Goal: Task Accomplishment & Management: Manage account settings

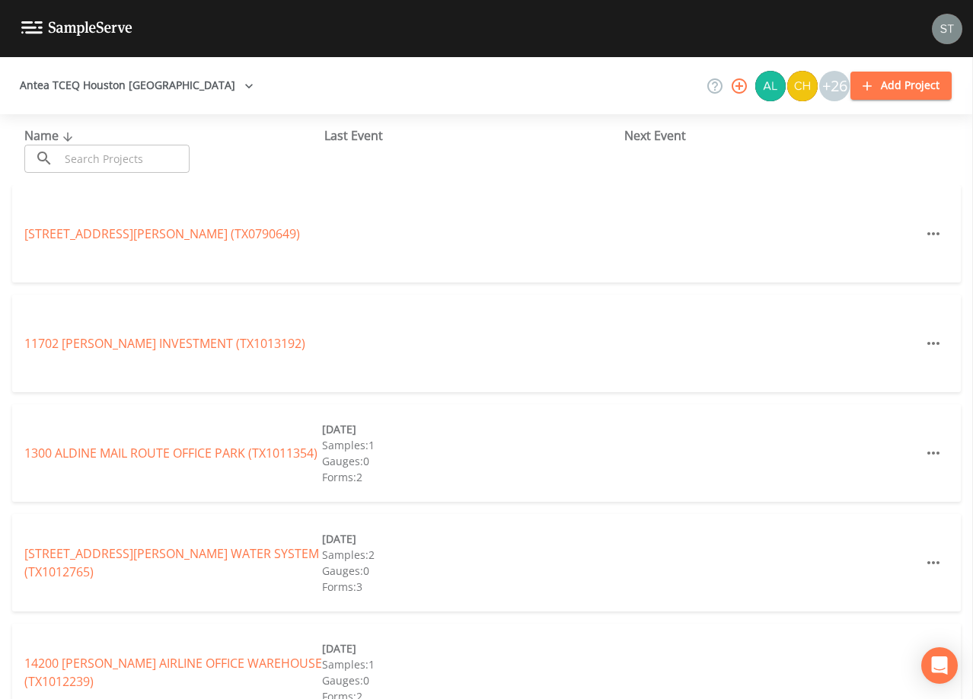
click at [161, 154] on input "text" at bounding box center [124, 159] width 130 height 28
click at [152, 156] on input "text" at bounding box center [124, 159] width 130 height 28
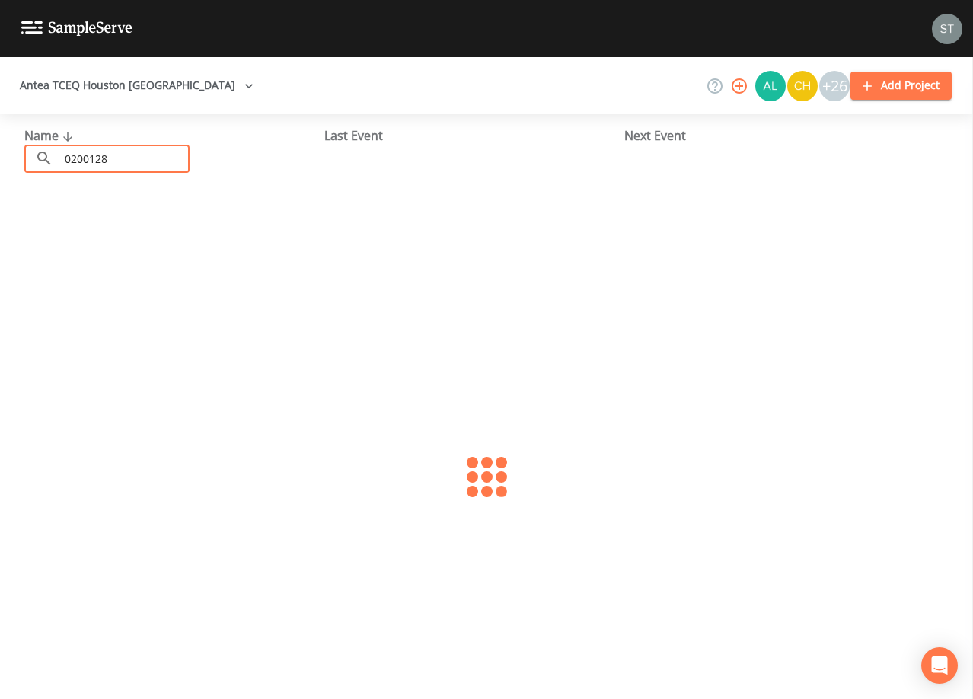
type input "0200128"
click at [204, 234] on link "CHOCTAW SUBDIVISION (TX0200128)" at bounding box center [128, 233] width 209 height 17
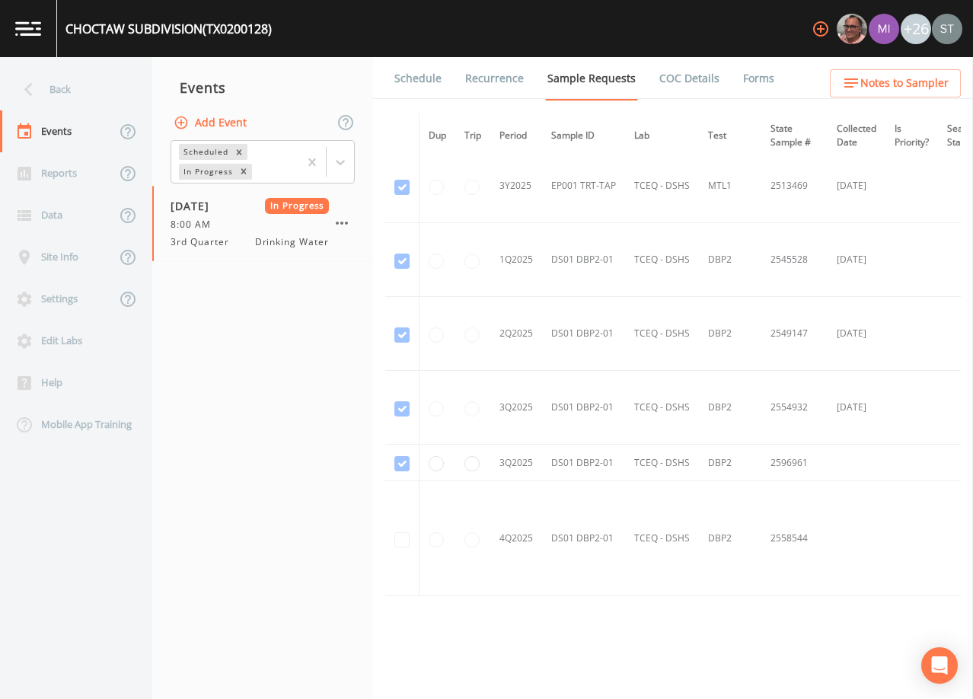
scroll to position [1606, 0]
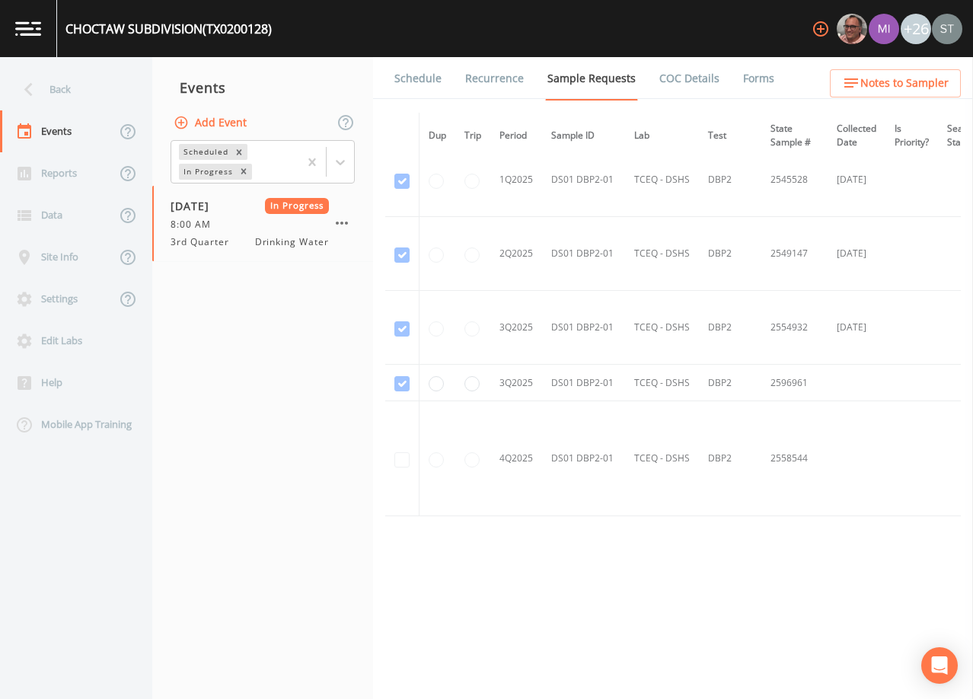
click at [751, 79] on link "Forms" at bounding box center [758, 78] width 36 height 43
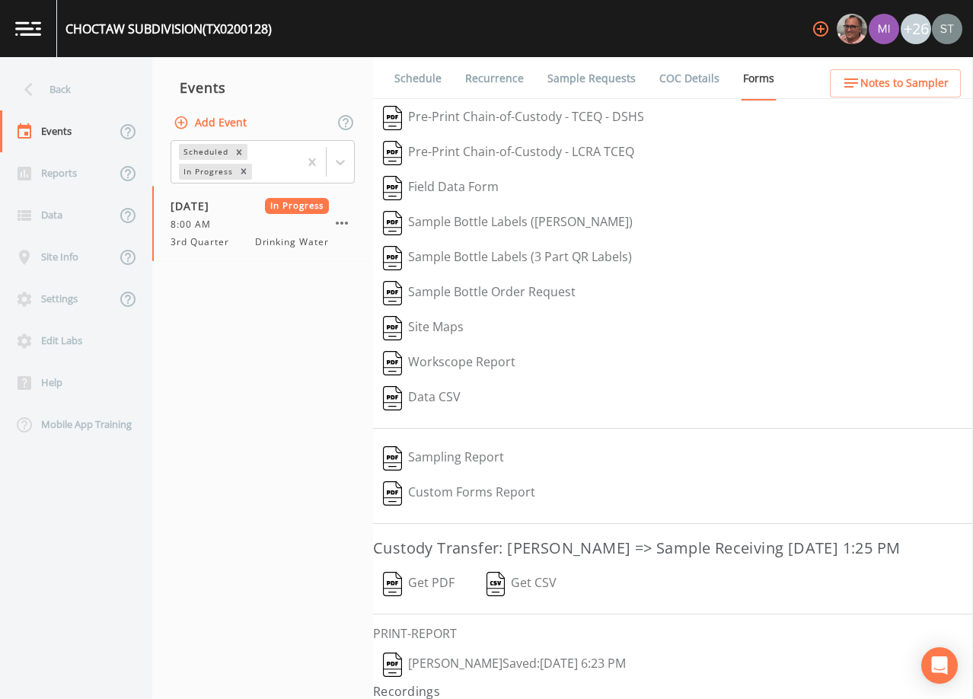
scroll to position [59, 0]
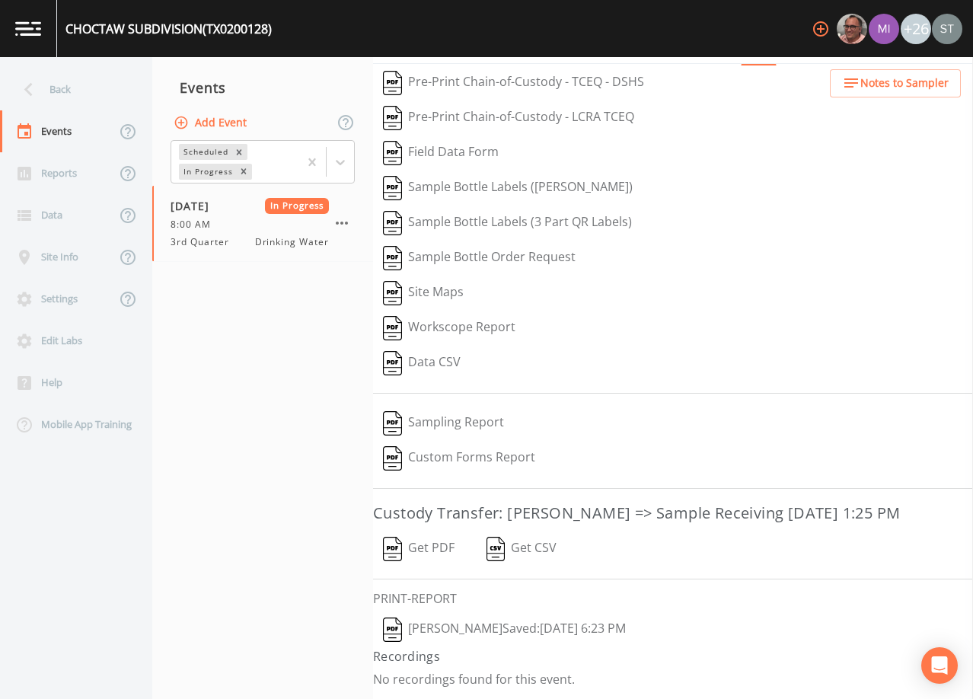
click at [487, 625] on button "[PERSON_NAME]  Saved: [DATE] 6:23 PM" at bounding box center [504, 629] width 263 height 35
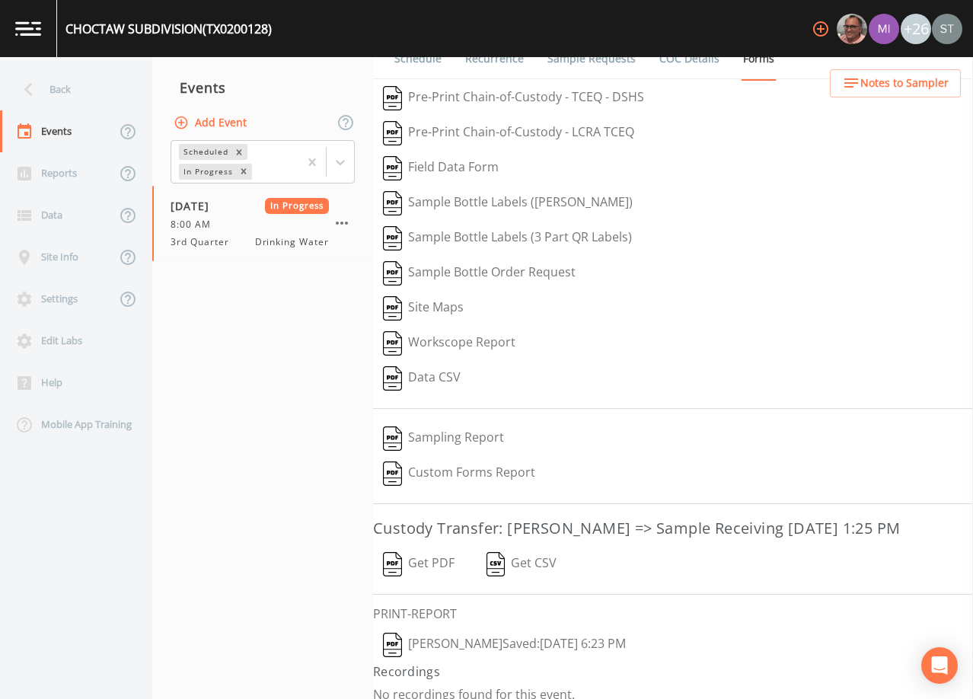
scroll to position [0, 0]
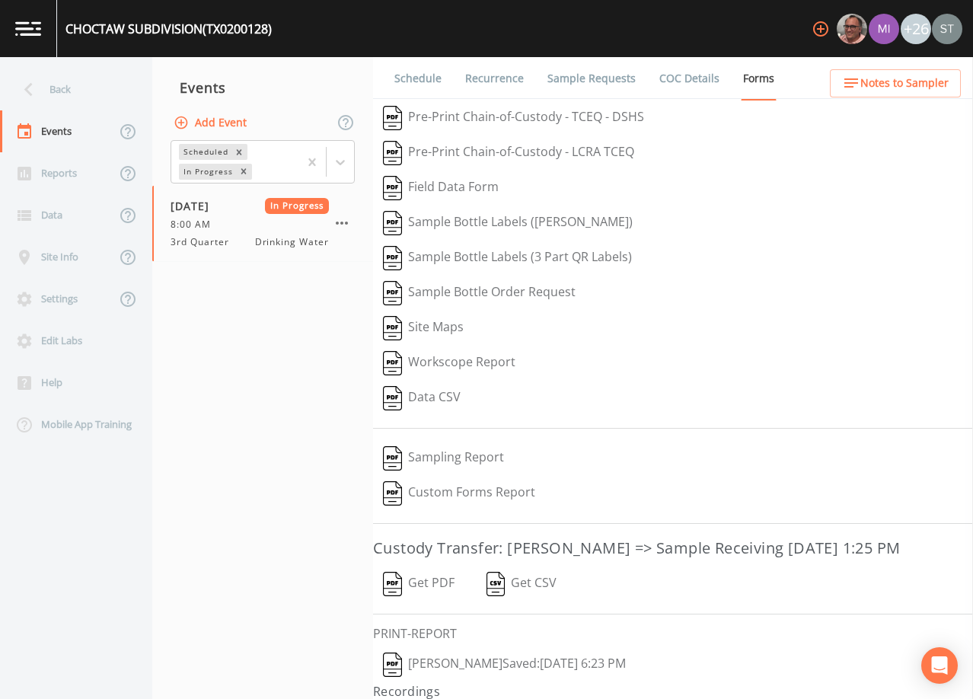
click at [595, 85] on link "Sample Requests" at bounding box center [591, 78] width 93 height 43
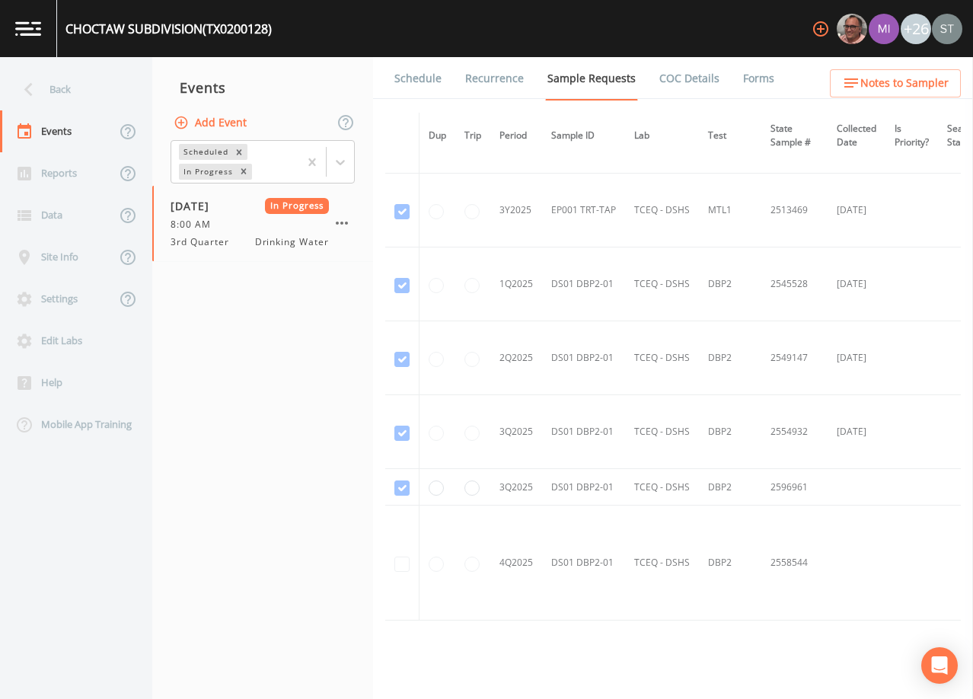
scroll to position [1522, 0]
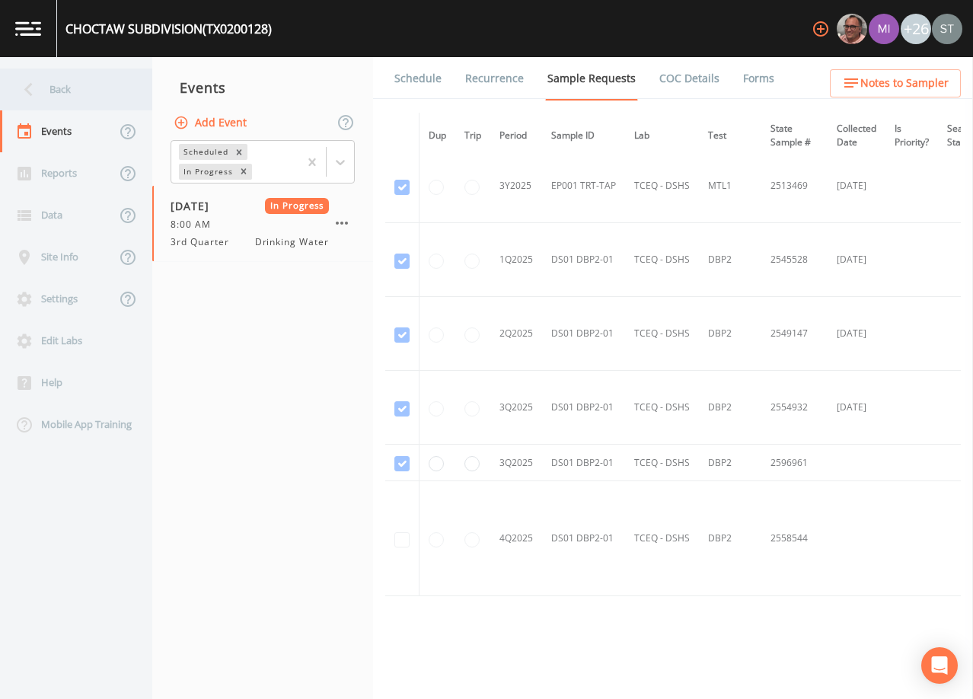
click at [74, 95] on div "Back" at bounding box center [68, 89] width 137 height 42
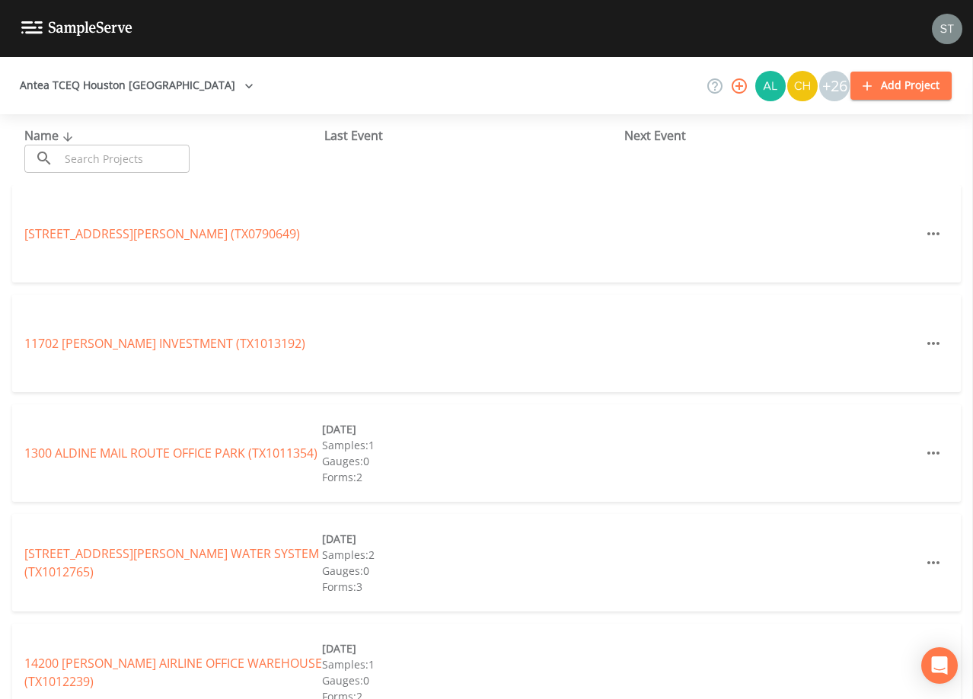
click at [123, 154] on input "text" at bounding box center [124, 159] width 130 height 28
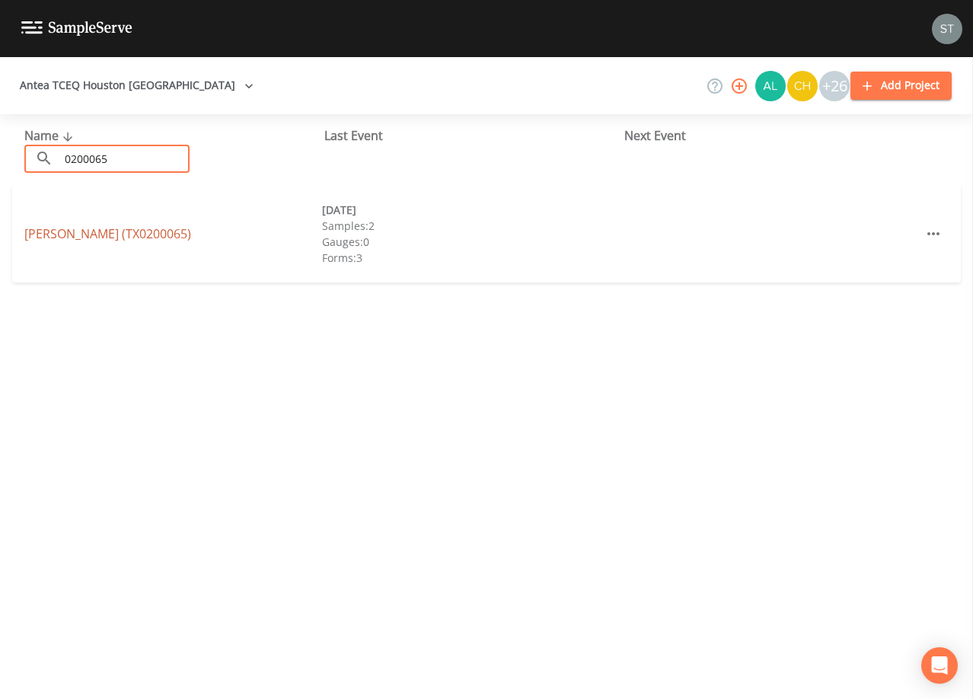
type input "0200065"
click at [176, 234] on link "[PERSON_NAME] ACRES (TX0200065)" at bounding box center [107, 233] width 167 height 17
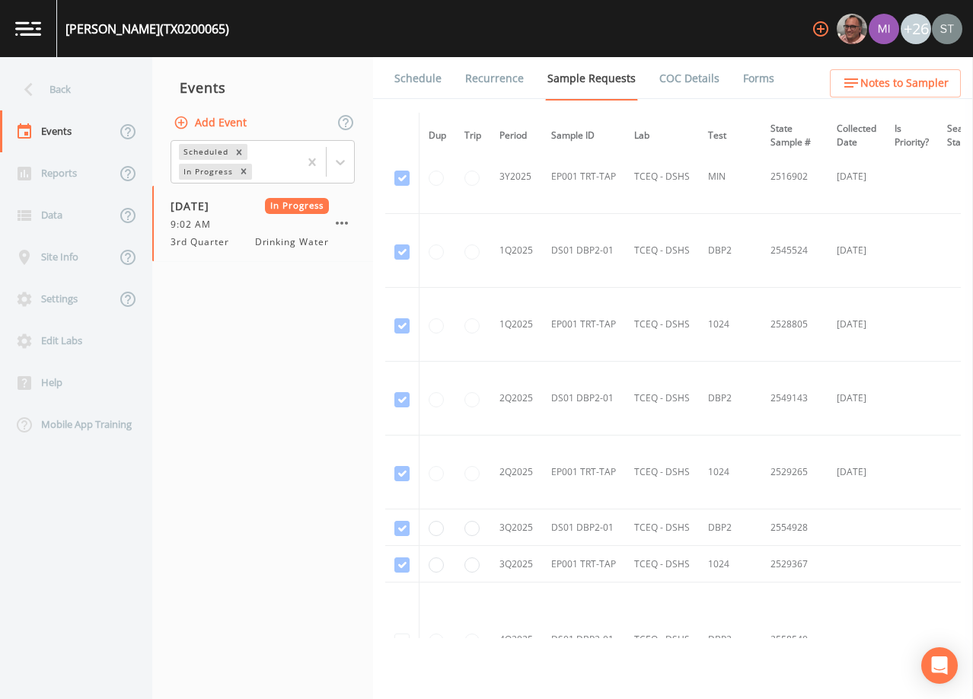
scroll to position [1903, 0]
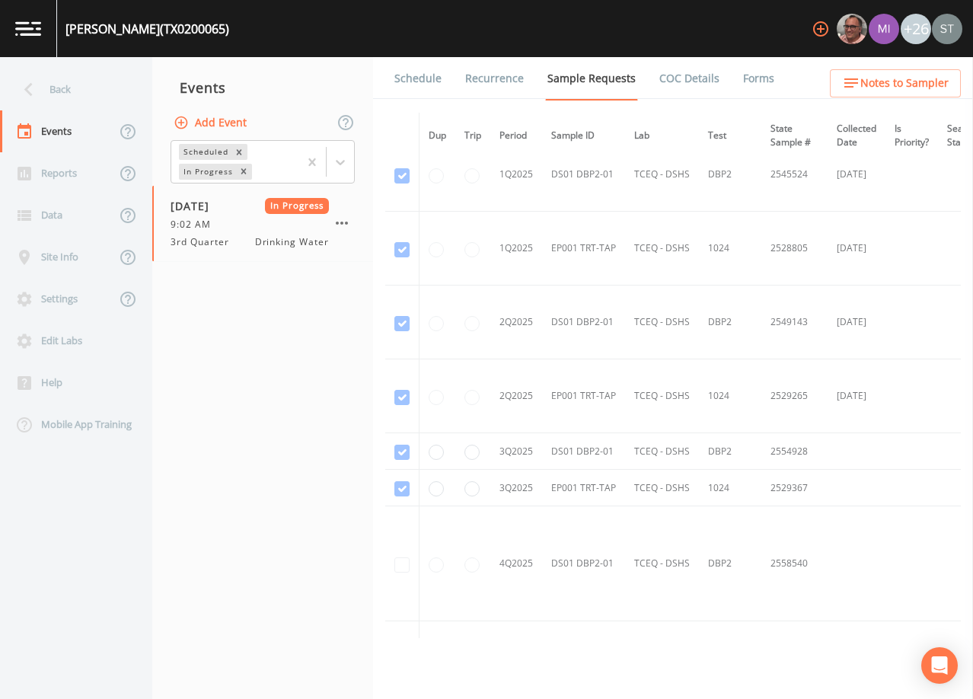
click at [747, 76] on link "Forms" at bounding box center [758, 78] width 36 height 43
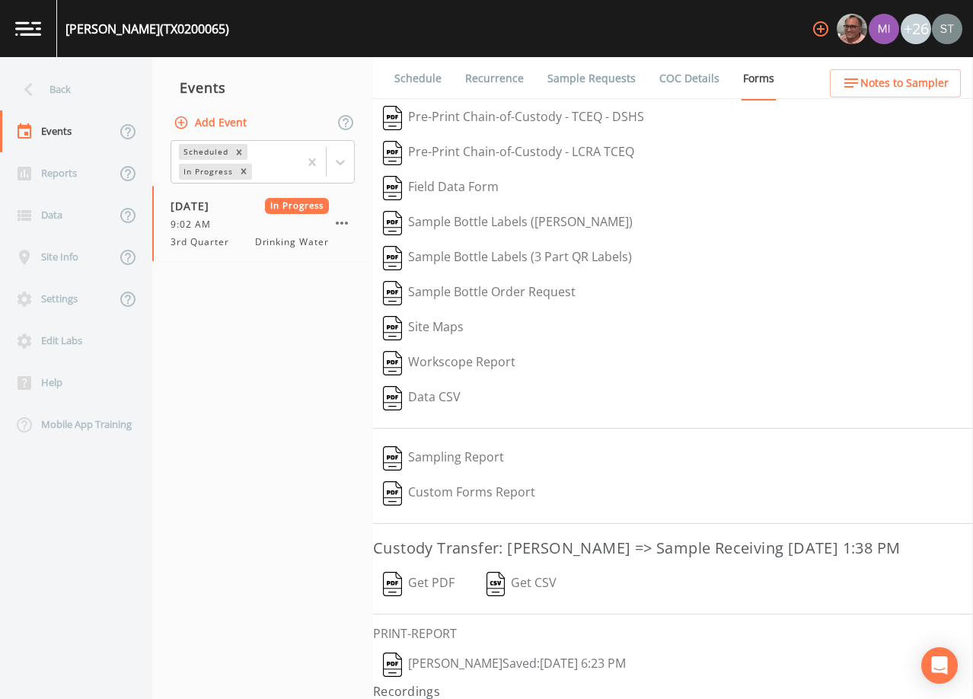
click at [465, 682] on button "[PERSON_NAME]  Saved: [DATE] 6:23 PM" at bounding box center [504, 664] width 263 height 35
click at [406, 72] on link "Schedule" at bounding box center [418, 78] width 52 height 43
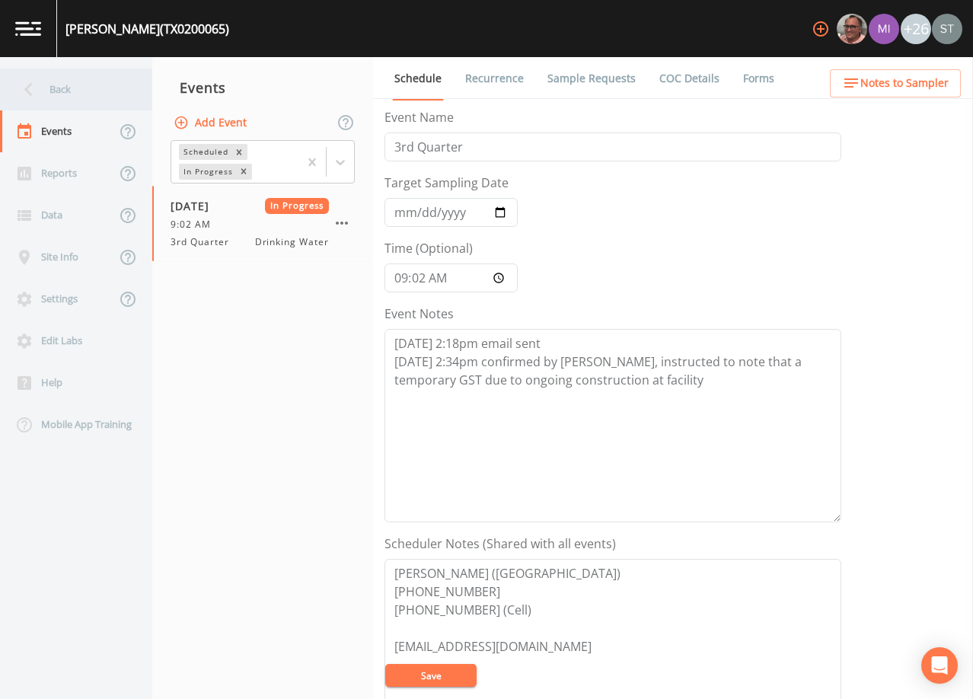
click at [76, 83] on div "Back" at bounding box center [68, 89] width 137 height 42
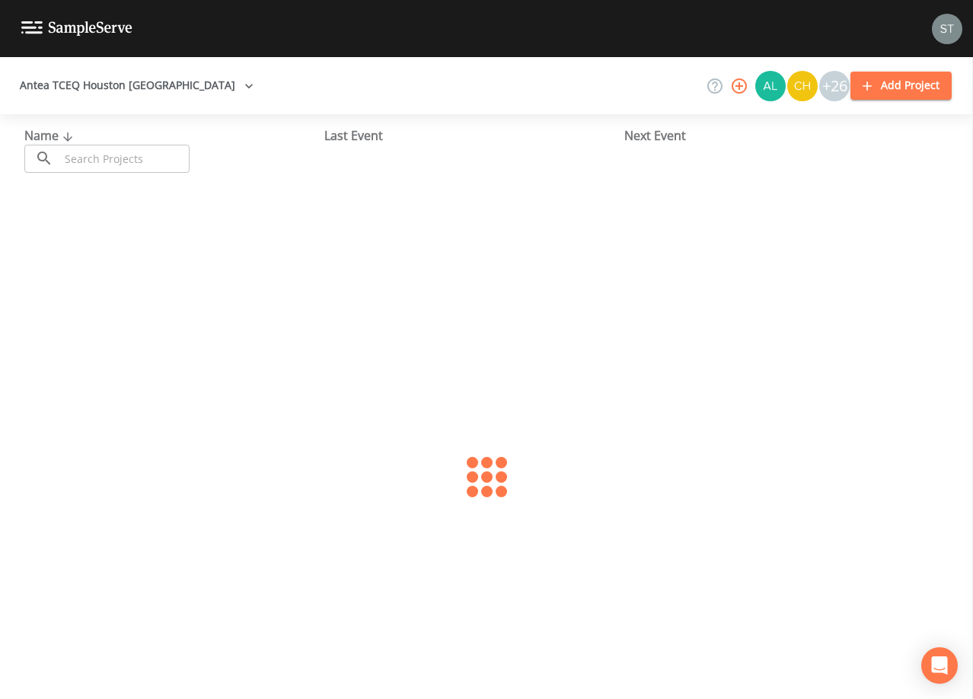
drag, startPoint x: 143, startPoint y: 152, endPoint x: 148, endPoint y: 135, distance: 18.1
click at [146, 151] on input "text" at bounding box center [124, 159] width 130 height 28
type input "0200067"
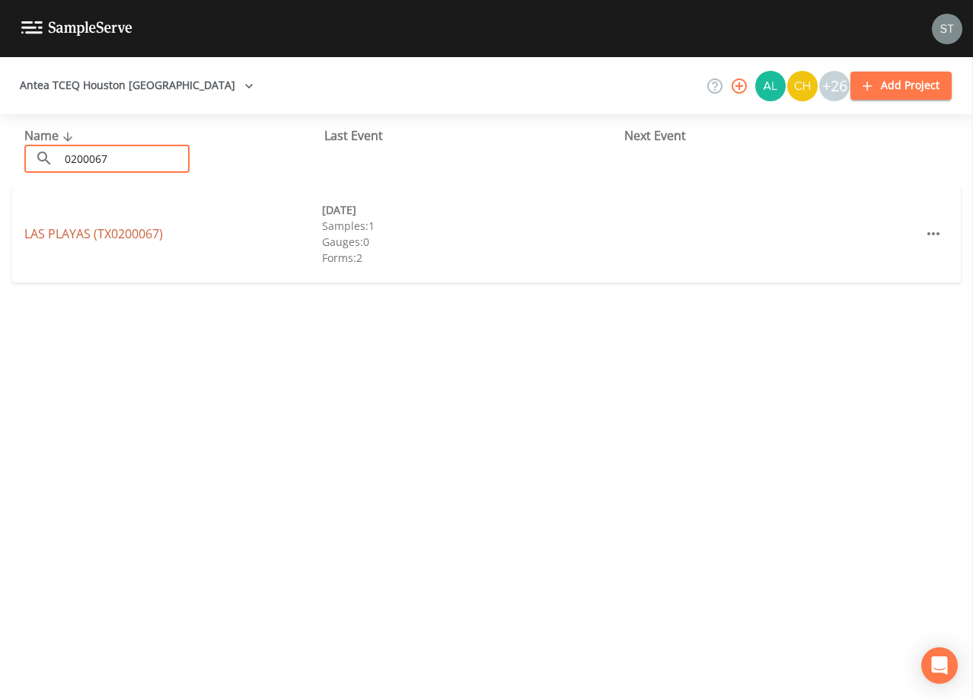
click at [100, 234] on link "LAS PLAYAS (TX0200067)" at bounding box center [93, 233] width 139 height 17
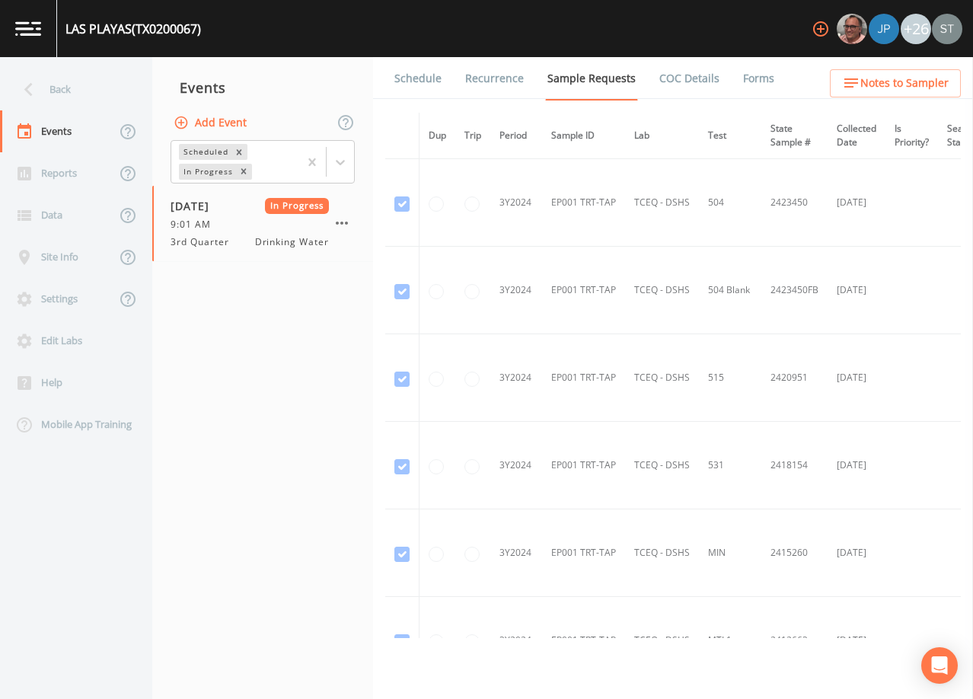
click at [740, 78] on link "Forms" at bounding box center [758, 78] width 36 height 43
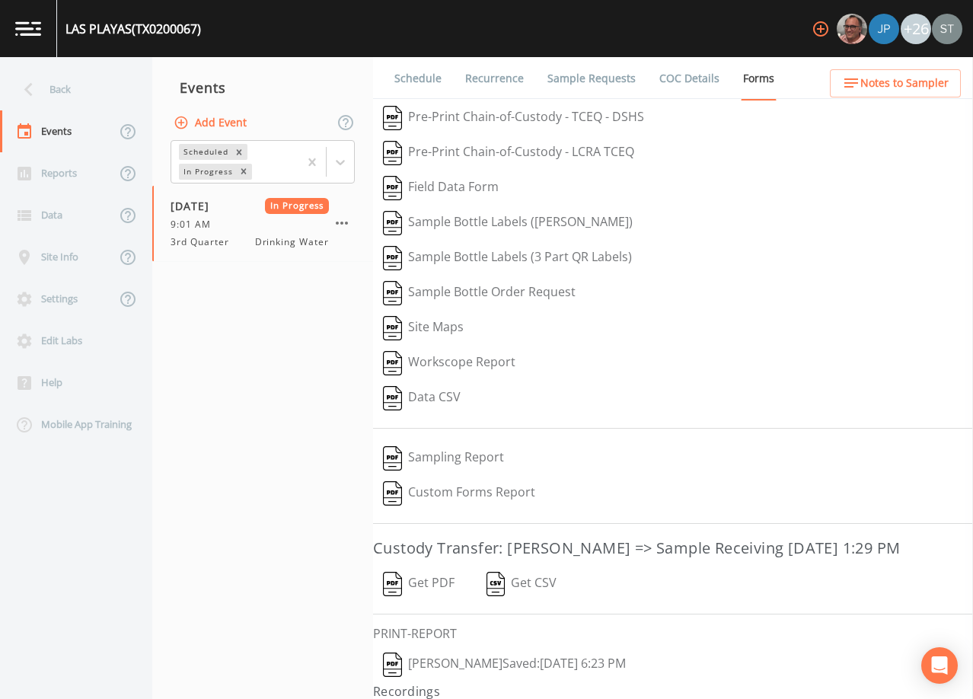
click at [444, 682] on button "[PERSON_NAME]  Saved: [DATE] 6:23 PM" at bounding box center [504, 664] width 263 height 35
click at [425, 69] on link "Schedule" at bounding box center [418, 78] width 52 height 43
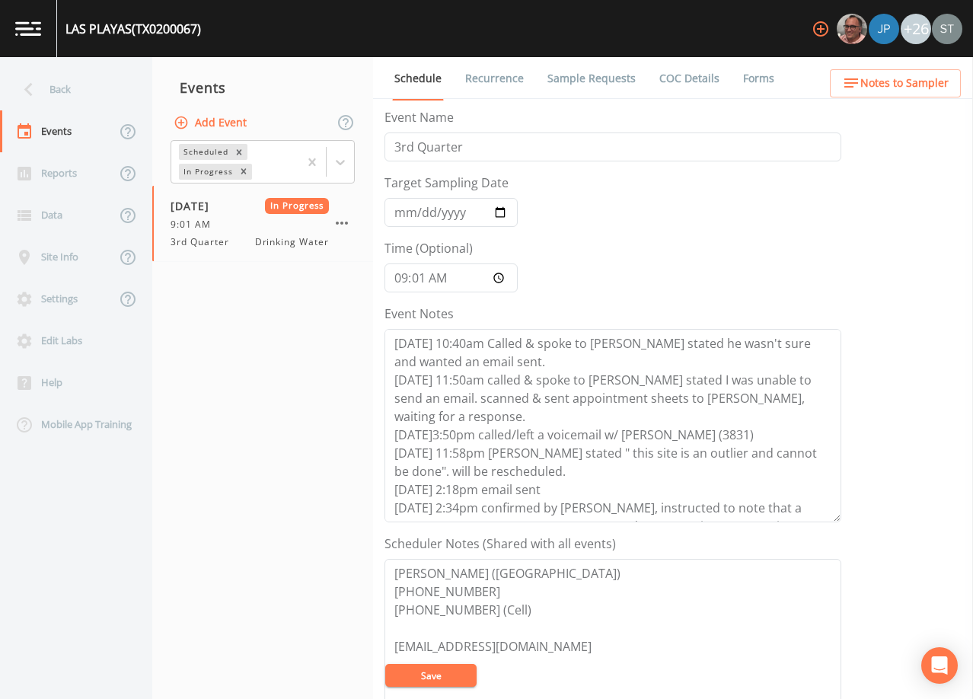
click at [906, 78] on span "Notes to Sampler" at bounding box center [904, 83] width 88 height 19
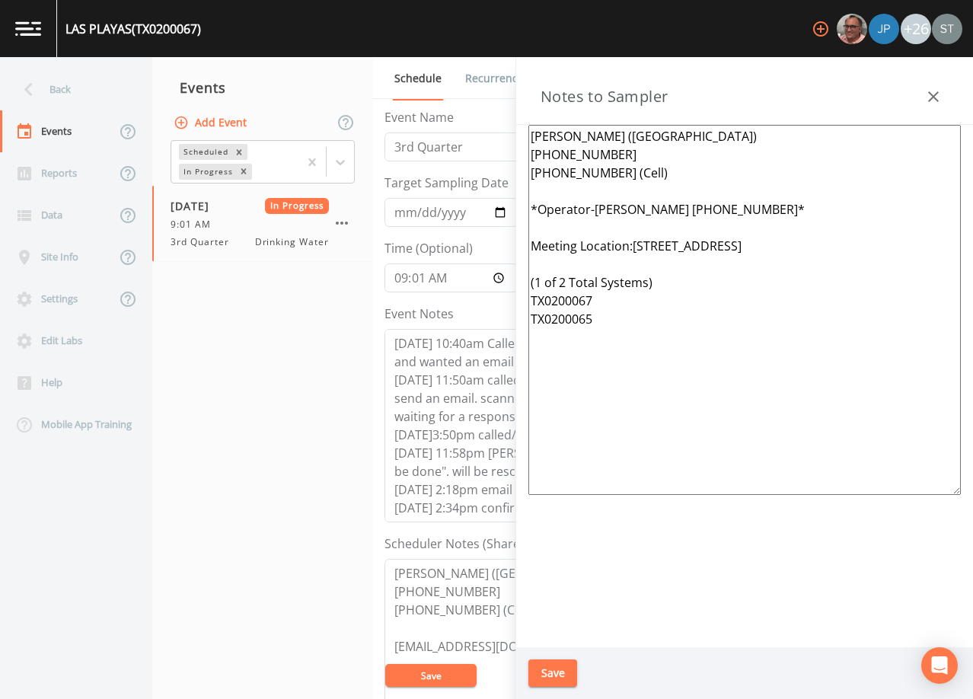
click at [935, 99] on icon "button" at bounding box center [933, 96] width 11 height 11
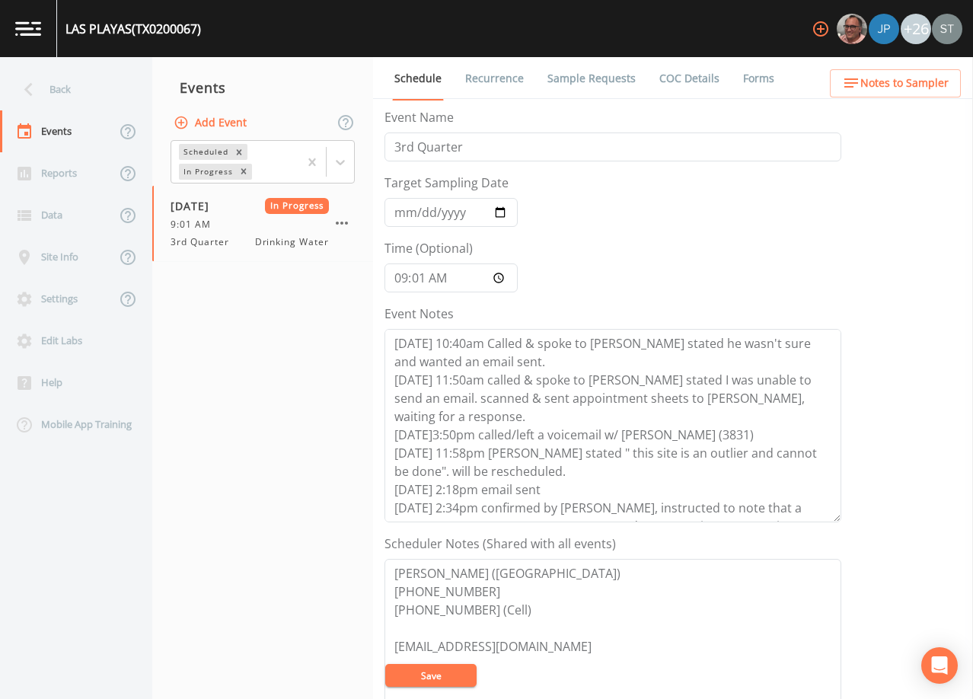
click at [942, 79] on span "Notes to Sampler" at bounding box center [904, 83] width 88 height 19
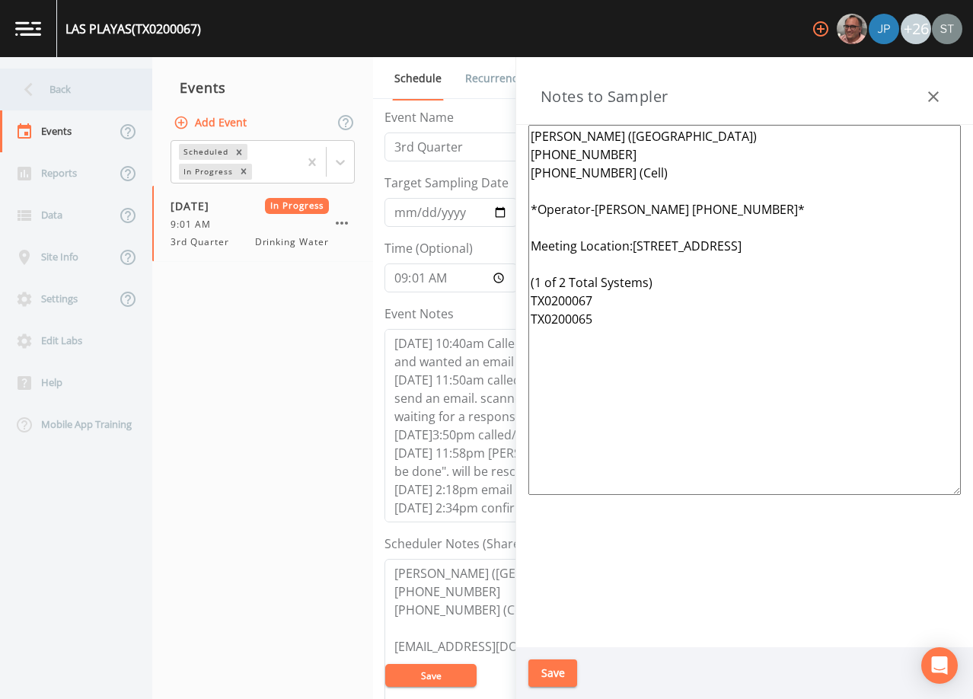
click at [79, 95] on div "Back" at bounding box center [68, 89] width 137 height 42
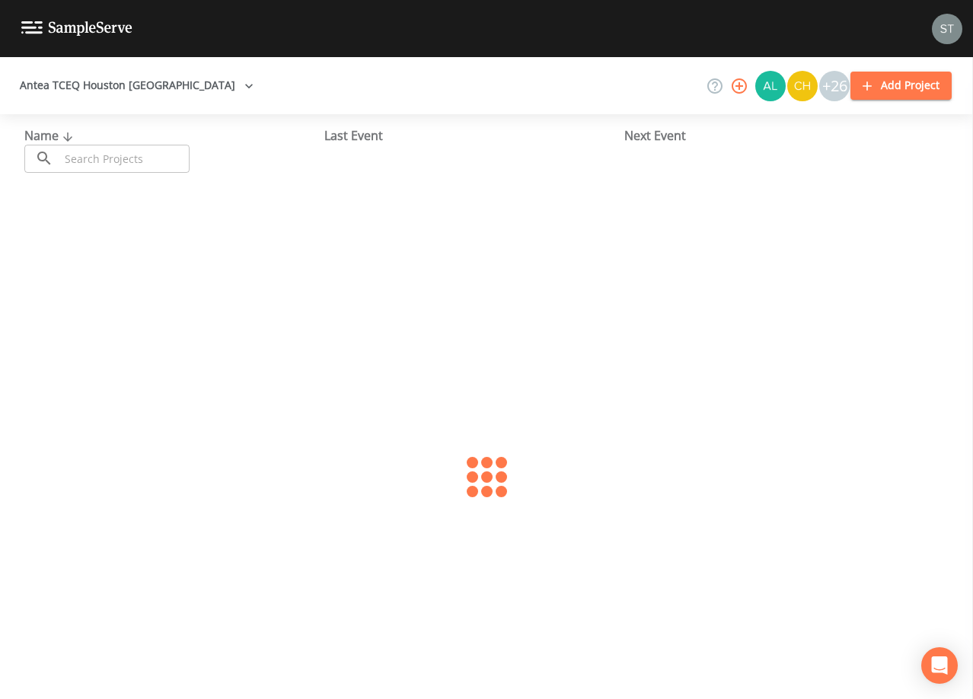
click at [131, 160] on input "text" at bounding box center [124, 159] width 130 height 28
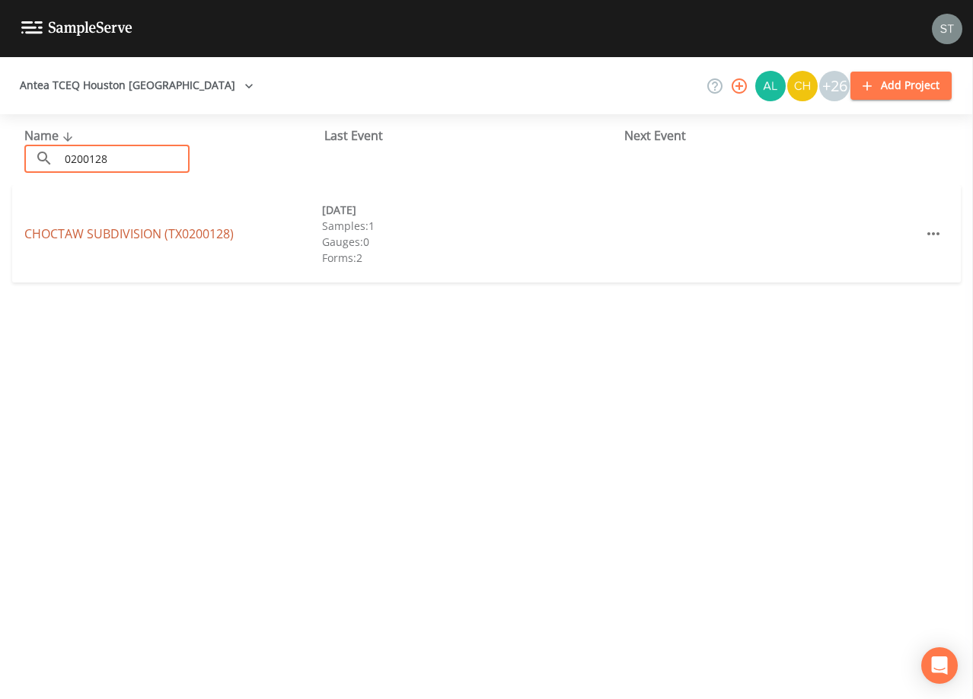
type input "0200128"
click at [200, 234] on link "CHOCTAW SUBDIVISION (TX0200128)" at bounding box center [128, 233] width 209 height 17
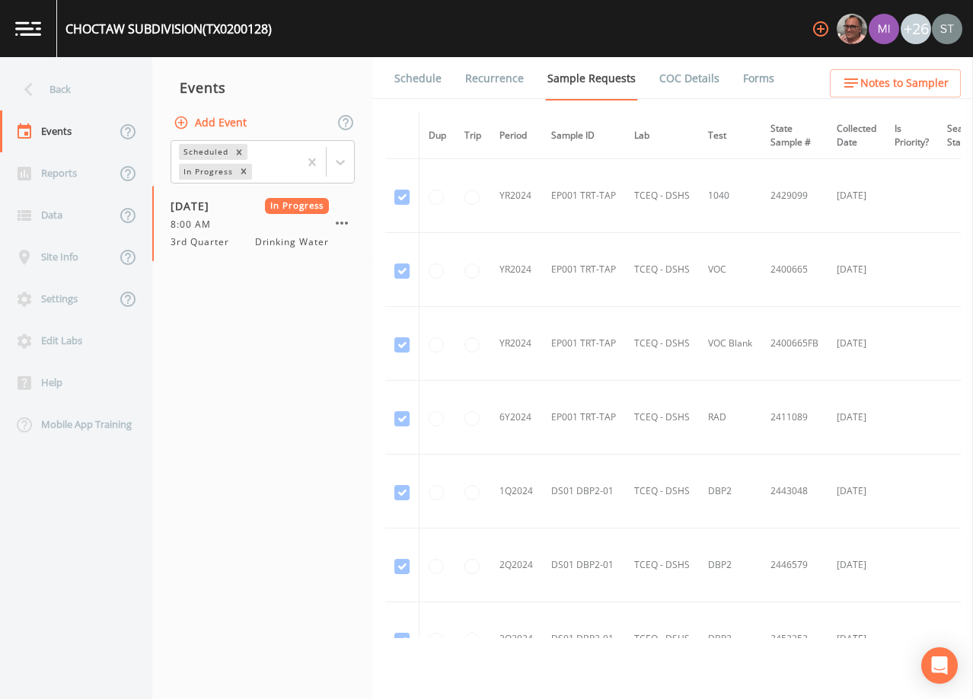
drag, startPoint x: 419, startPoint y: 81, endPoint x: 470, endPoint y: 80, distance: 50.2
click at [419, 81] on link "Schedule" at bounding box center [418, 78] width 52 height 43
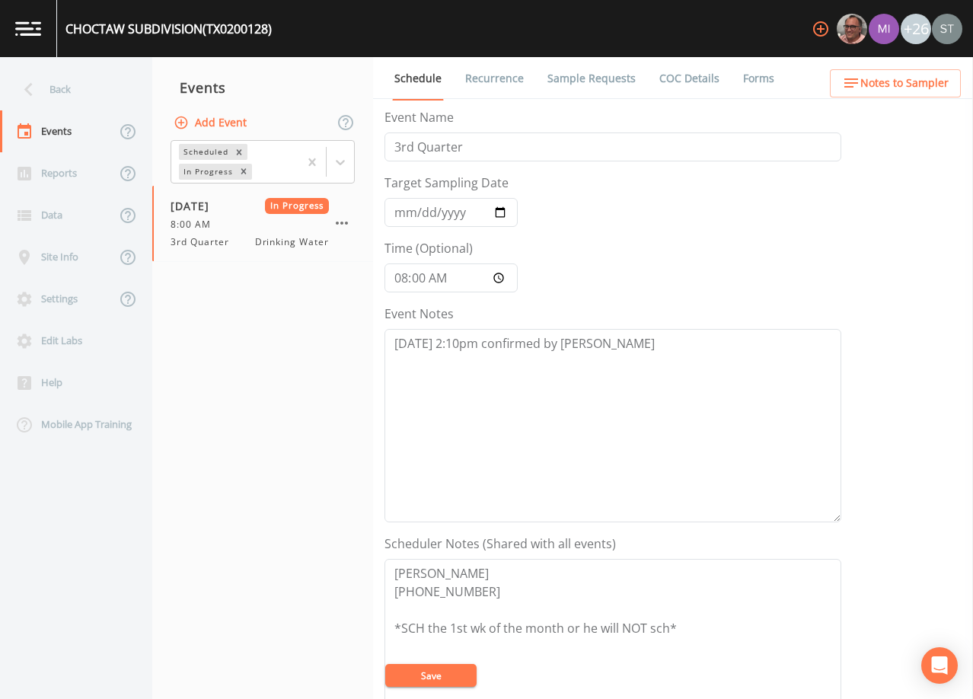
click at [928, 86] on span "Notes to Sampler" at bounding box center [904, 83] width 88 height 19
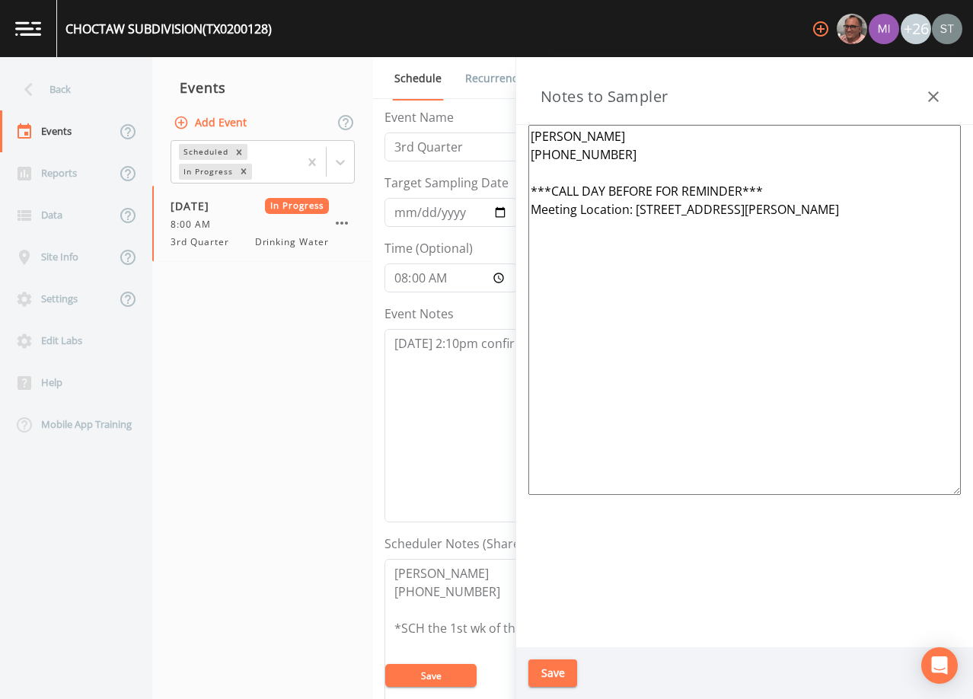
click at [932, 98] on icon "button" at bounding box center [933, 96] width 11 height 11
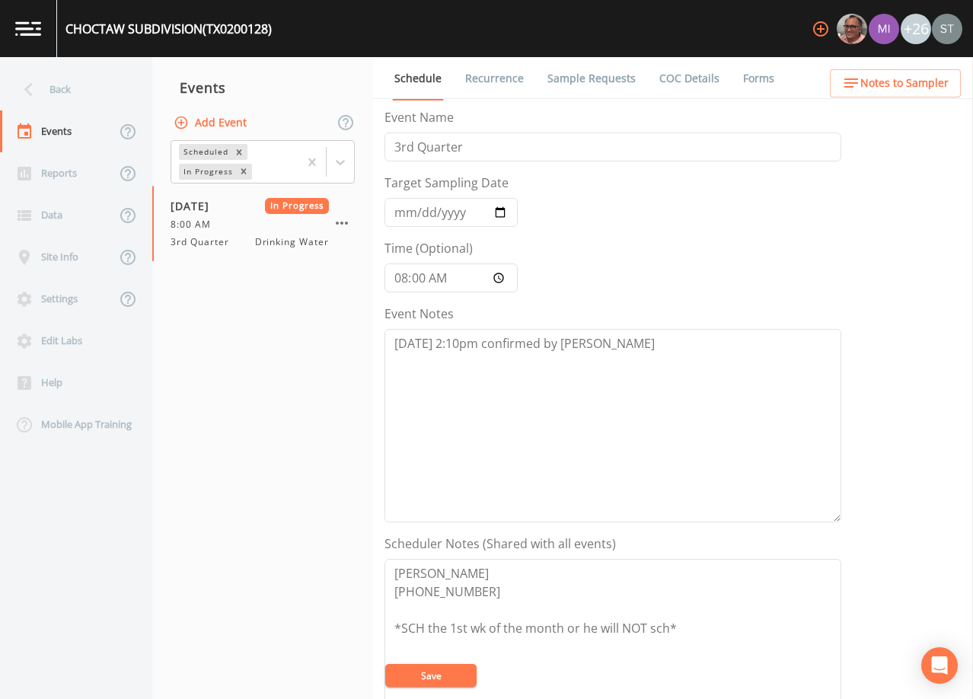
click at [766, 75] on link "Forms" at bounding box center [758, 78] width 36 height 43
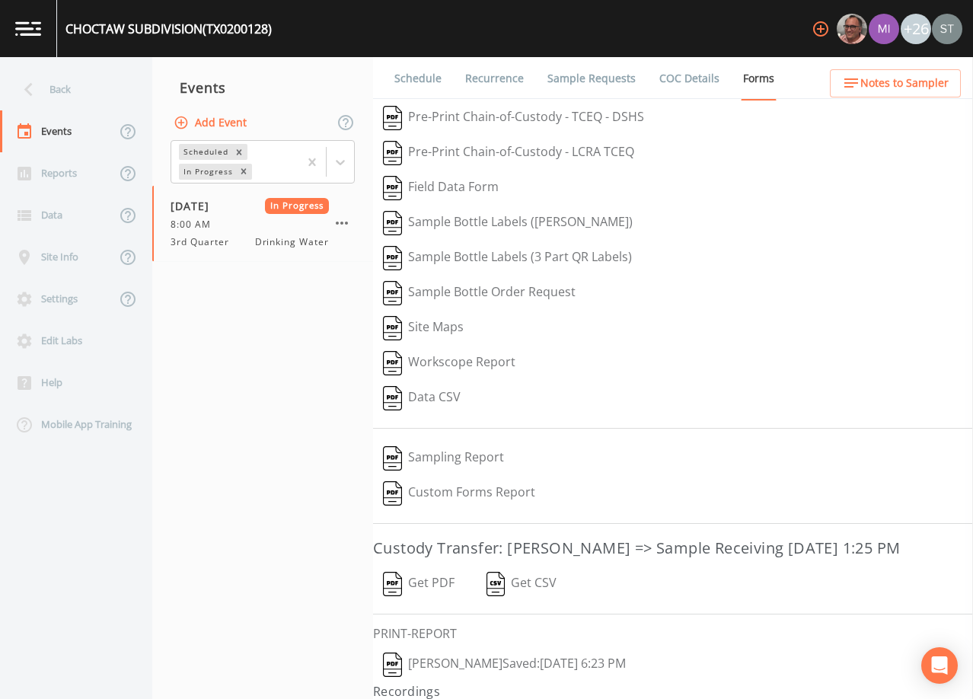
click at [462, 682] on button "[PERSON_NAME]  Saved: [DATE] 6:23 PM" at bounding box center [504, 664] width 263 height 35
click at [68, 91] on div "Back" at bounding box center [68, 89] width 137 height 42
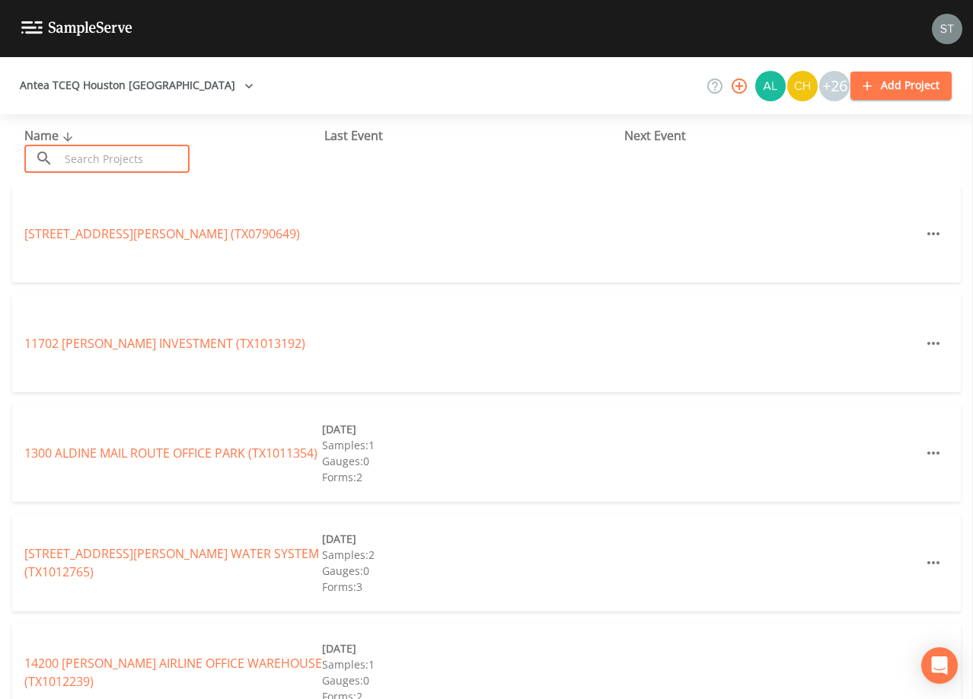
click at [142, 151] on input "text" at bounding box center [124, 159] width 130 height 28
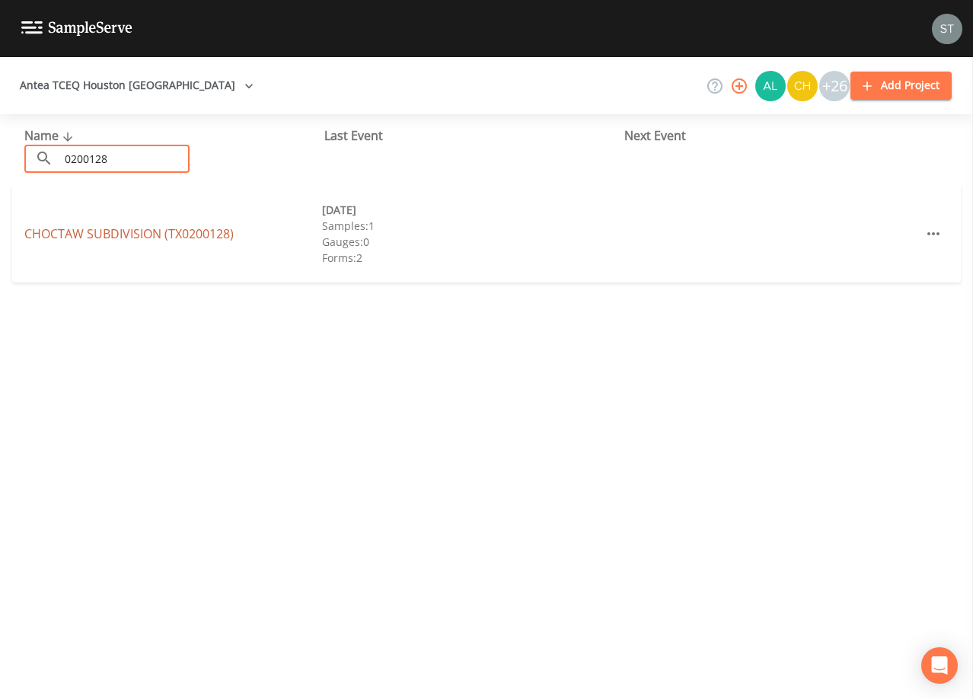
type input "0200128"
click at [193, 228] on link "CHOCTAW SUBDIVISION (TX0200128)" at bounding box center [128, 233] width 209 height 17
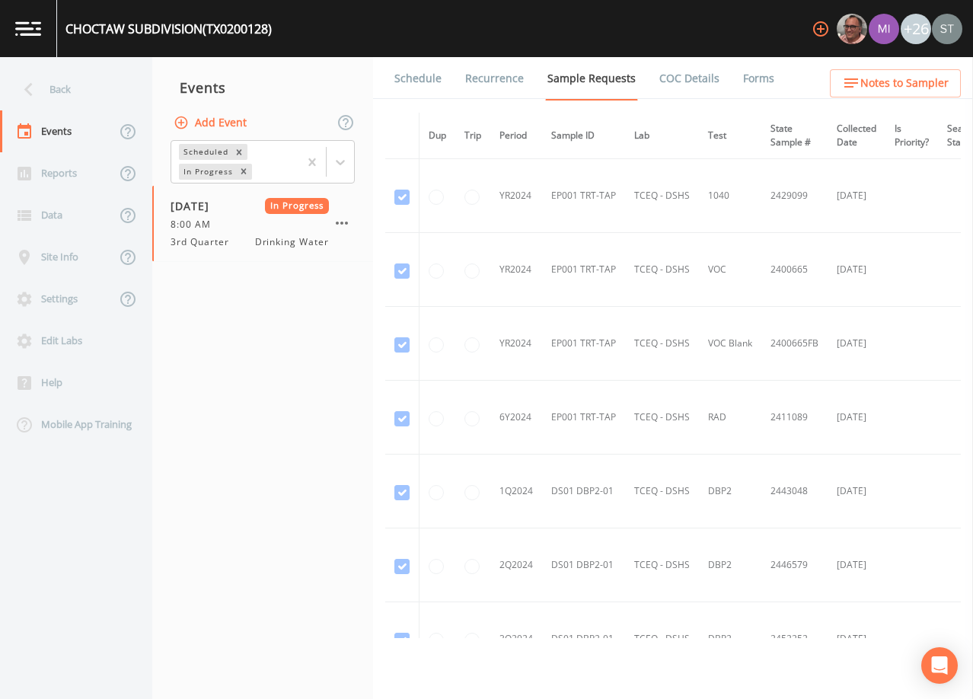
click at [232, 124] on button "Add Event" at bounding box center [211, 123] width 82 height 28
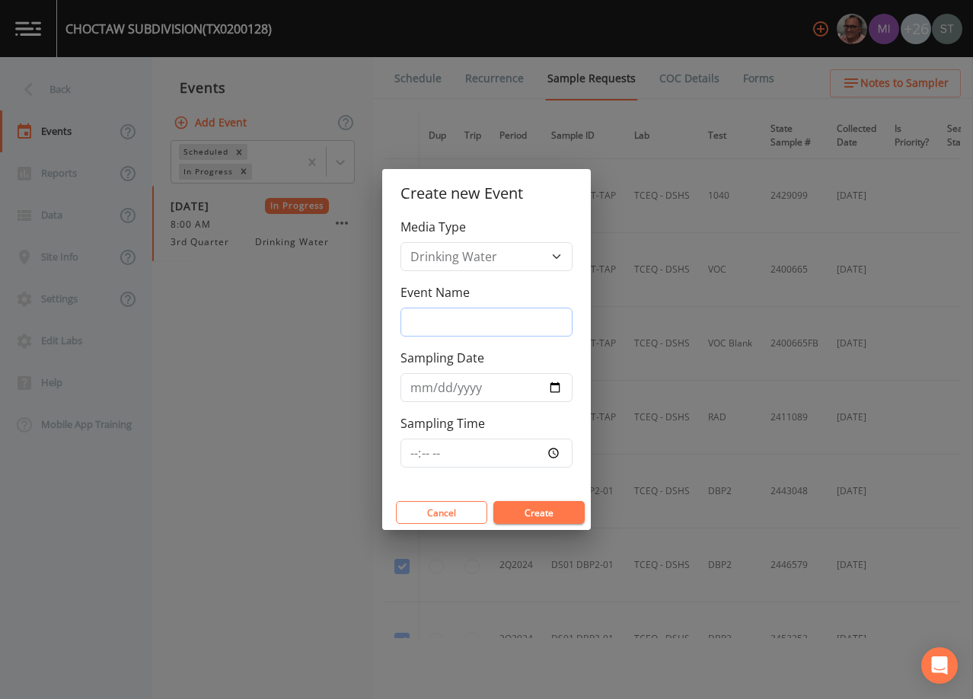
click at [452, 326] on input "Event Name" at bounding box center [486, 321] width 172 height 29
type input "3rd Qtr"
click at [424, 390] on input "Sampling Date" at bounding box center [486, 387] width 172 height 29
type input "[DATE]"
type input "07:30"
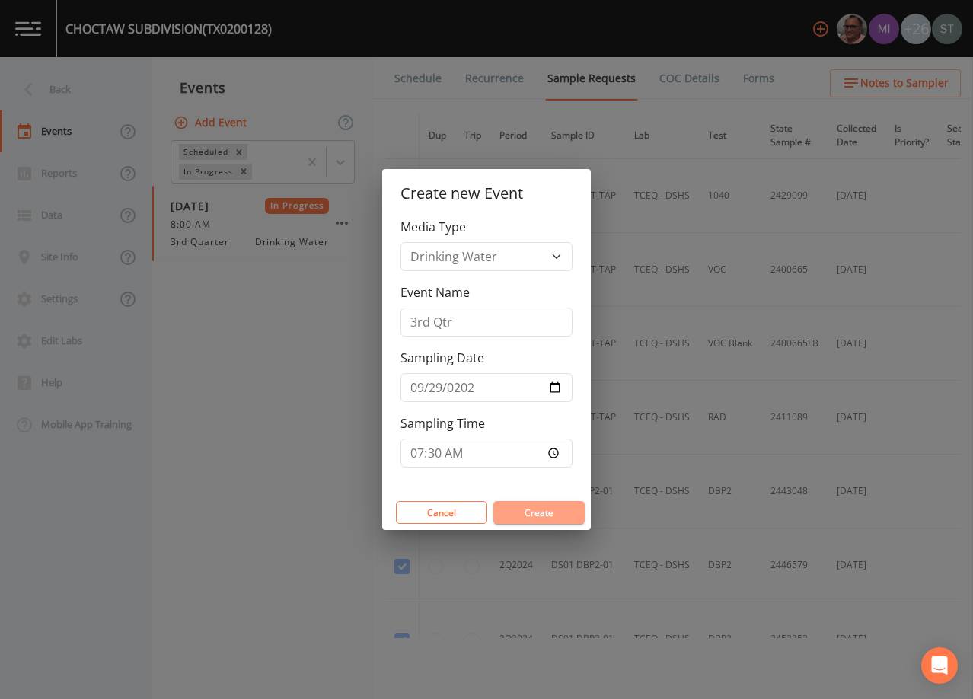
click at [552, 511] on button "Create" at bounding box center [538, 512] width 91 height 23
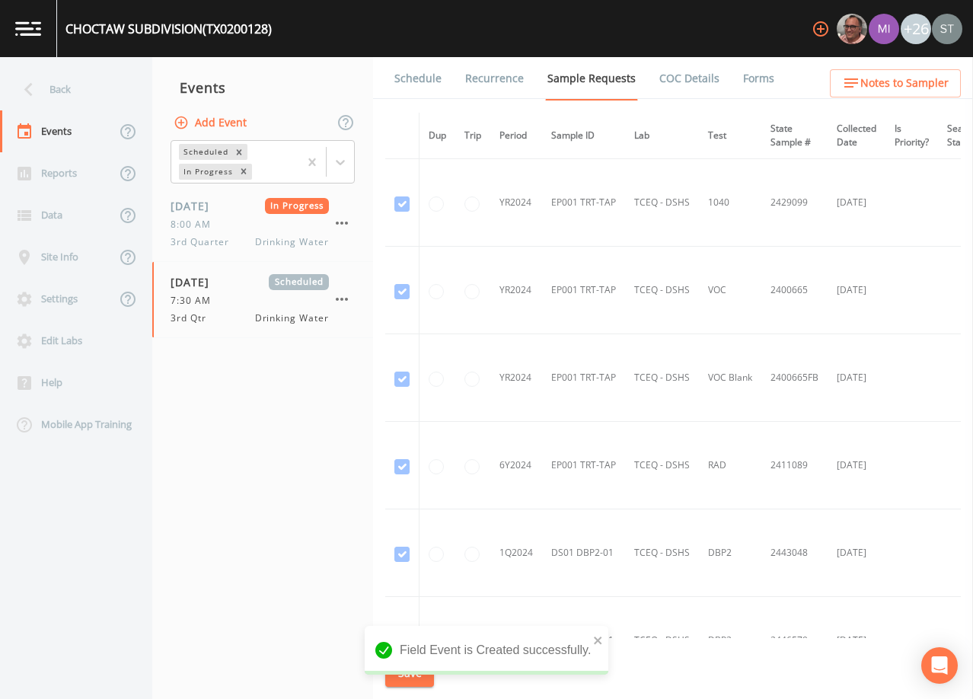
click at [418, 75] on link "Schedule" at bounding box center [418, 78] width 52 height 43
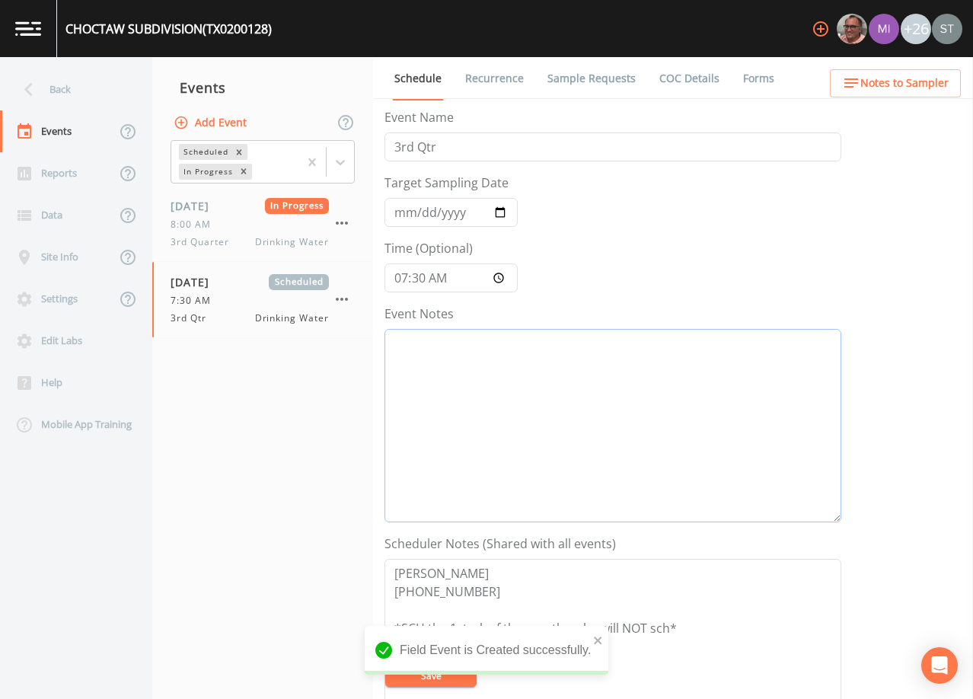
click at [562, 400] on textarea "Event Notes" at bounding box center [612, 425] width 457 height 193
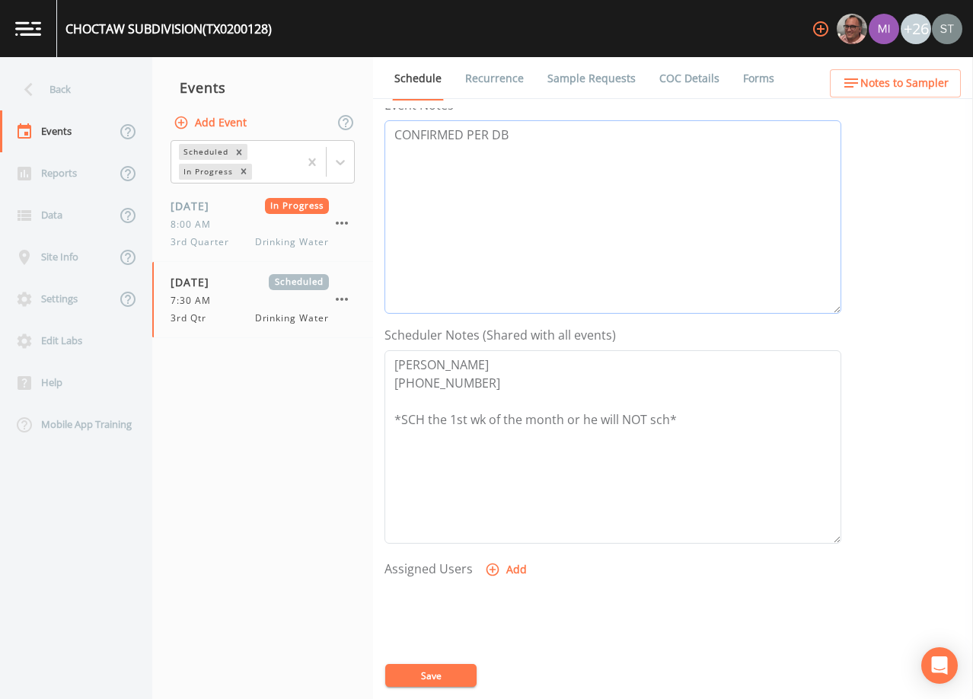
scroll to position [304, 0]
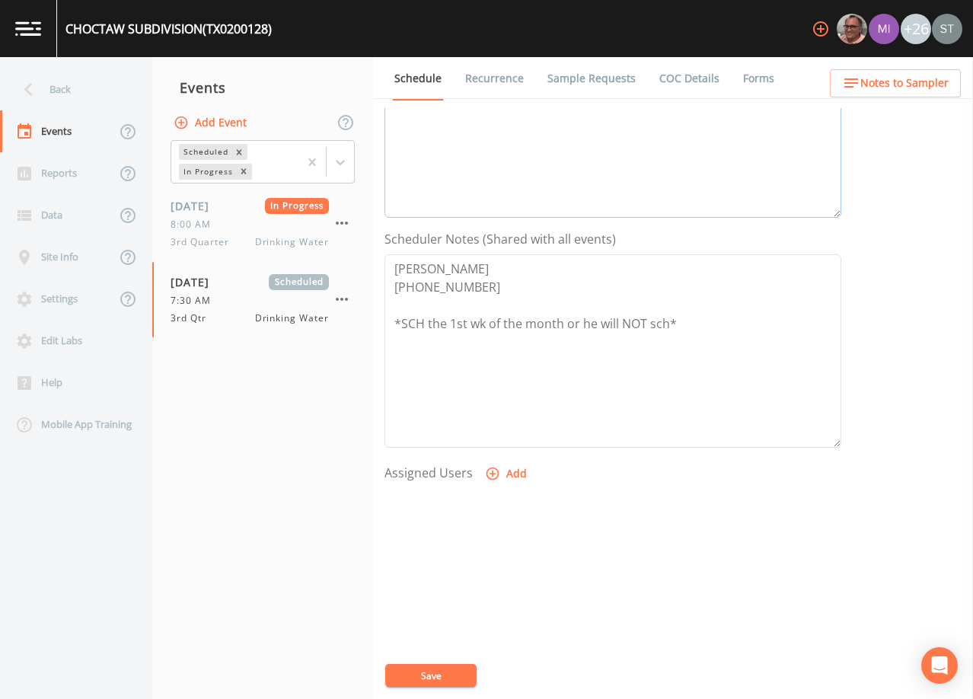
type textarea "CONFIRMED PER DB"
click at [509, 479] on button "Add" at bounding box center [507, 474] width 51 height 28
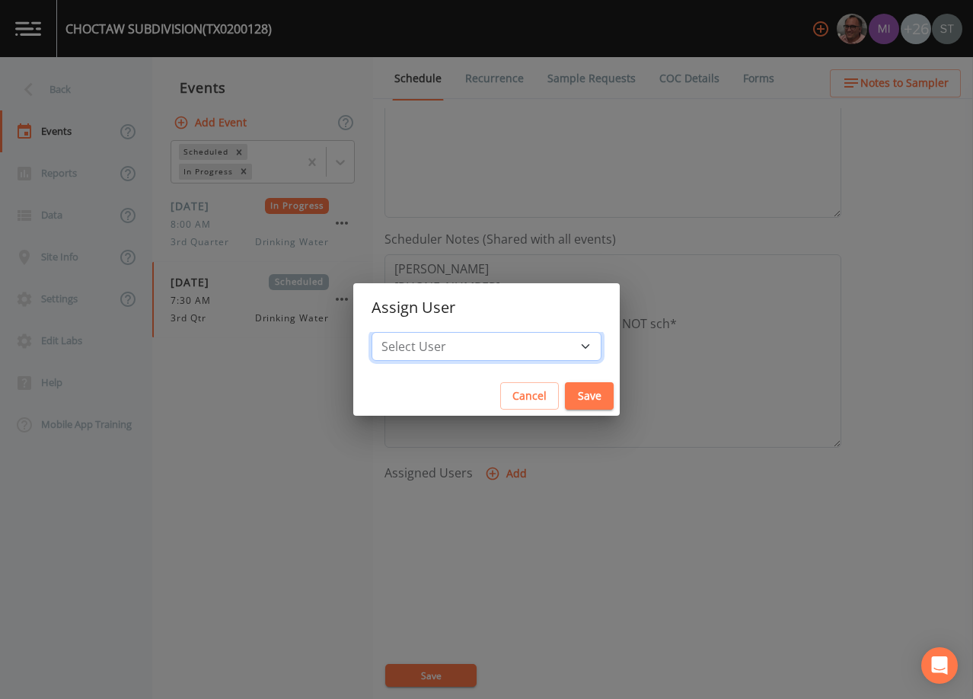
click at [483, 348] on select "Select User [PERSON_NAME] [PERSON_NAME] [PERSON_NAME] [PERSON_NAME] [PERSON_NAM…" at bounding box center [486, 346] width 230 height 29
select select "3585e269-5d1f-4d98-ab9d-4913da50343a"
click at [406, 332] on select "Select User [PERSON_NAME] [PERSON_NAME] [PERSON_NAME] [PERSON_NAME] [PERSON_NAM…" at bounding box center [486, 346] width 230 height 29
click at [565, 393] on button "Save" at bounding box center [589, 396] width 49 height 28
select select
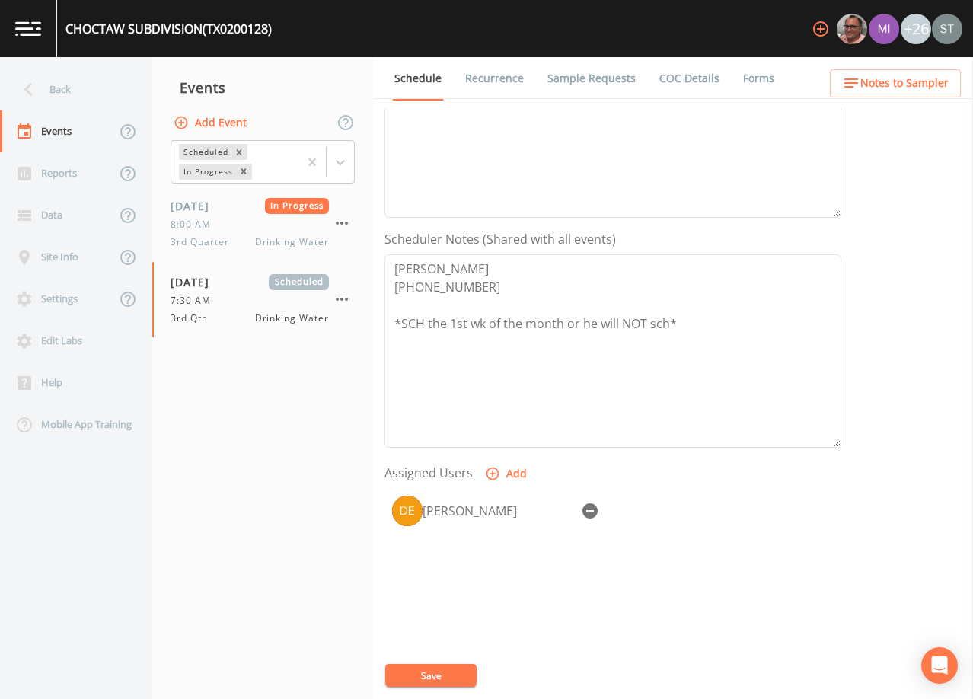
click at [459, 673] on button "Save" at bounding box center [430, 675] width 91 height 23
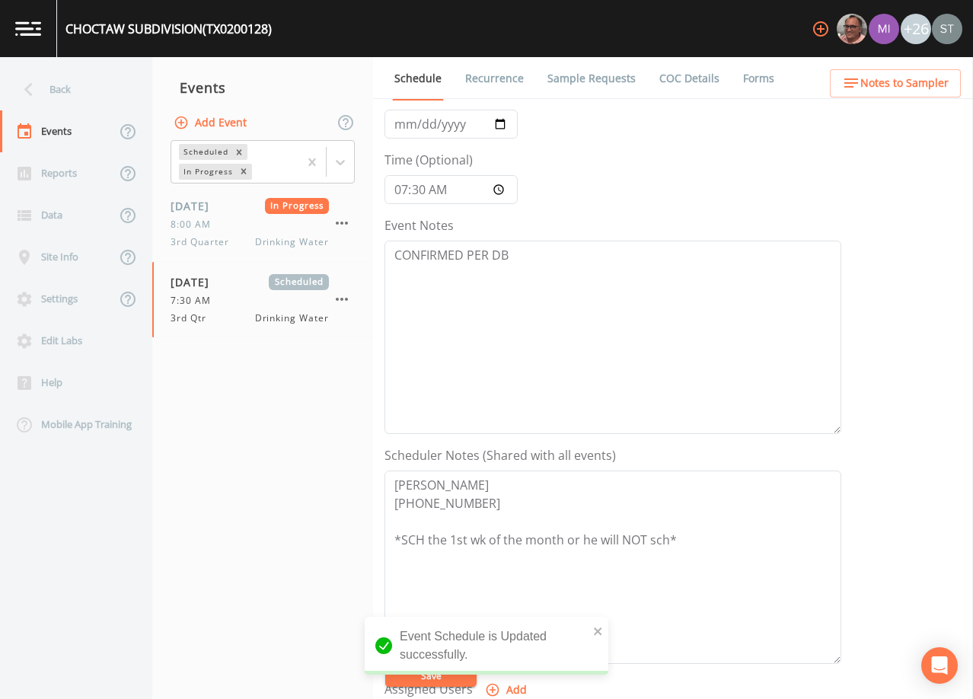
scroll to position [76, 0]
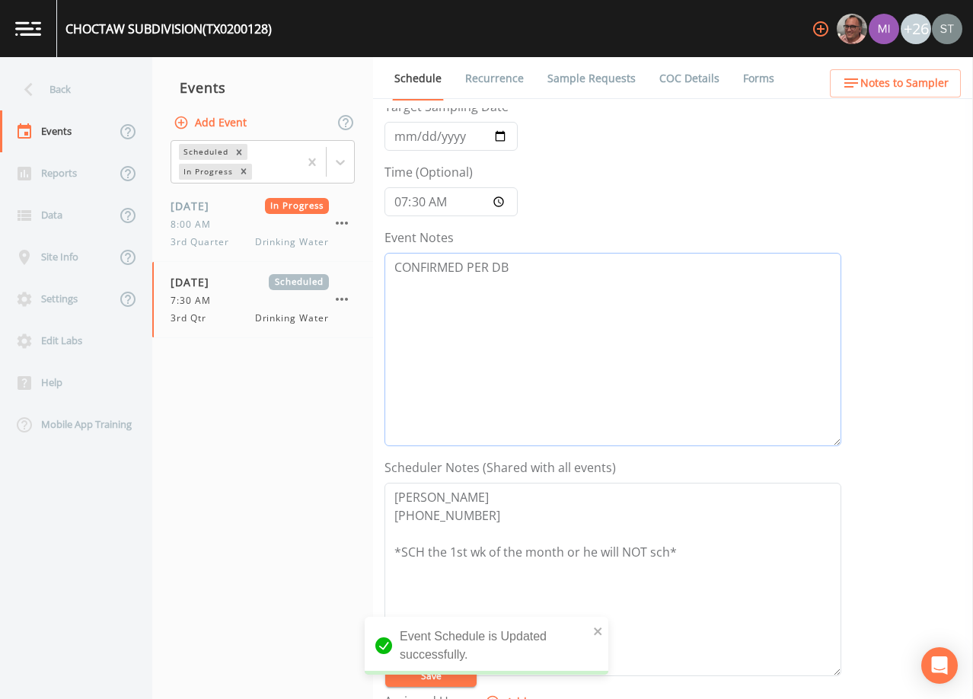
click at [566, 266] on textarea "CONFIRMED PER DB" at bounding box center [612, 349] width 457 height 193
type textarea "CONFIRMED PER DB (Re-Sample)"
click at [446, 677] on button "Save" at bounding box center [430, 675] width 91 height 23
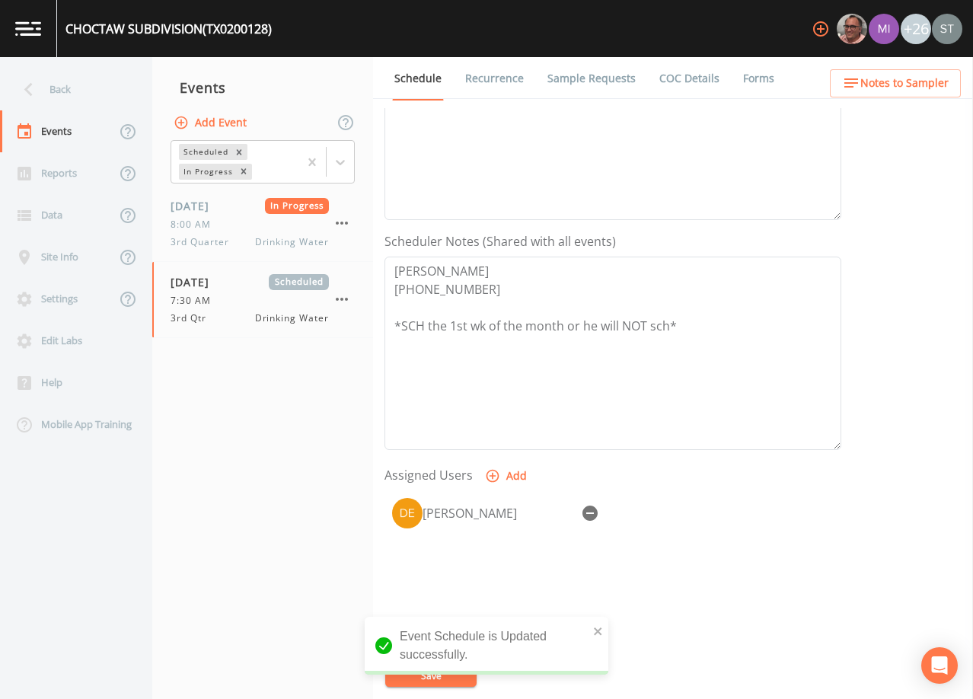
scroll to position [375, 0]
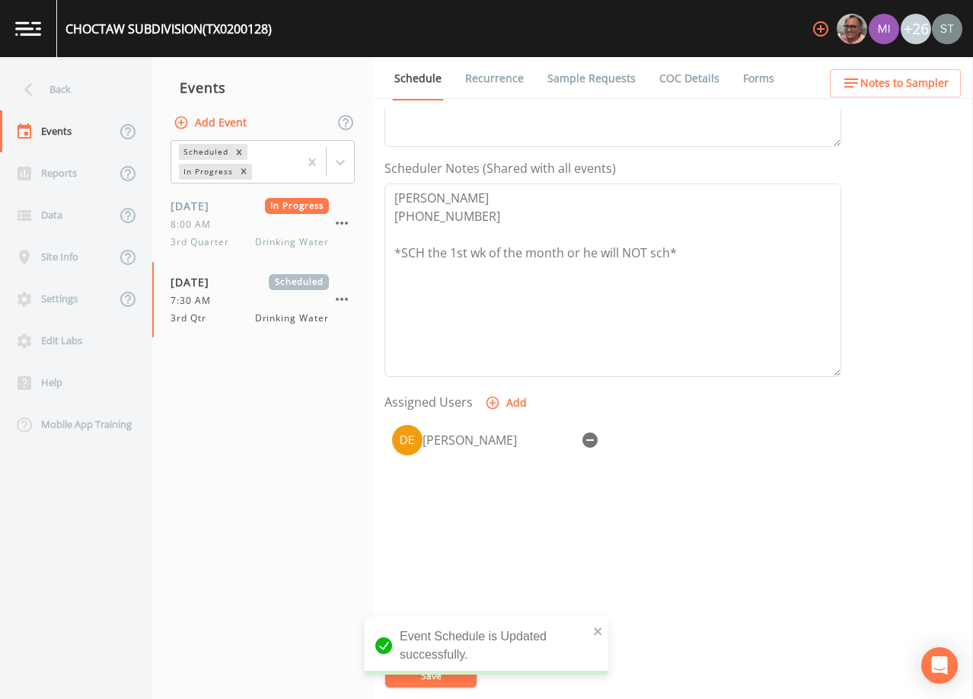
click at [583, 80] on link "Sample Requests" at bounding box center [591, 78] width 93 height 43
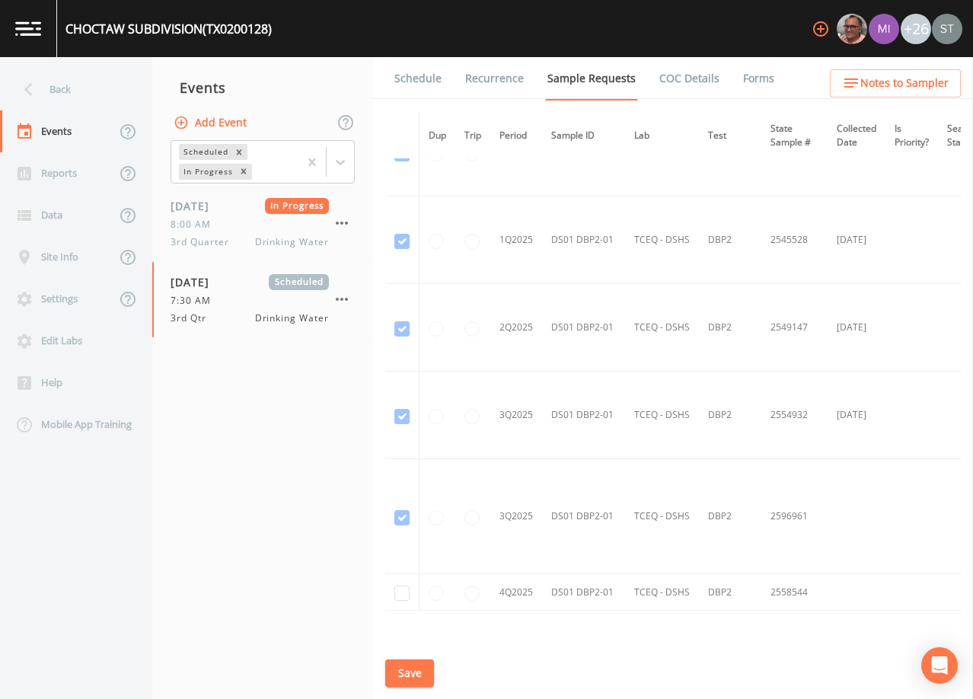
scroll to position [1921, 0]
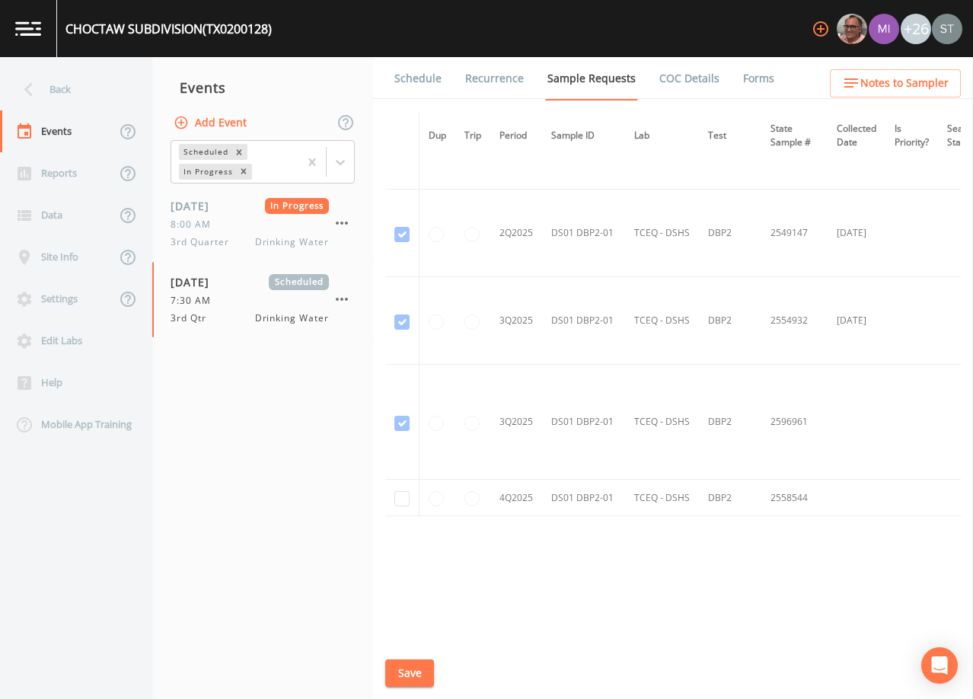
click at [422, 85] on link "Schedule" at bounding box center [418, 78] width 52 height 43
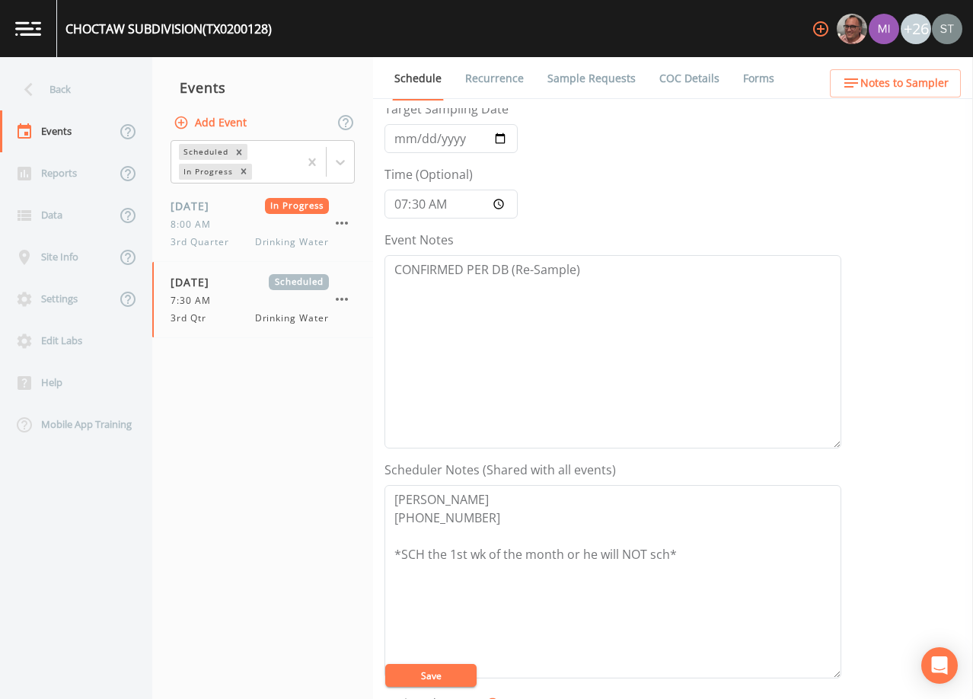
scroll to position [228, 0]
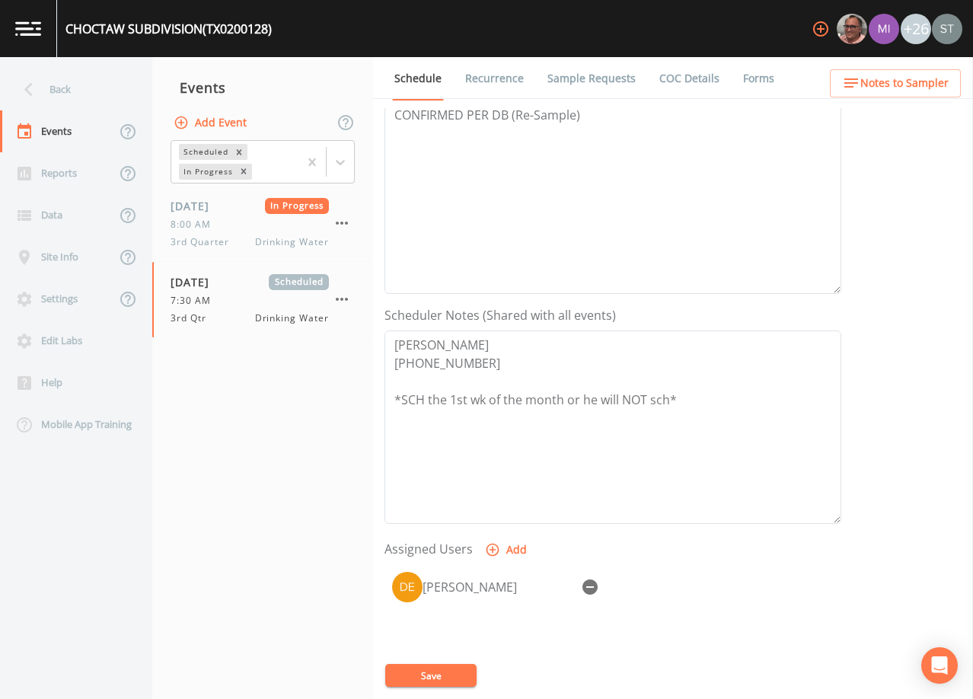
click at [906, 83] on span "Notes to Sampler" at bounding box center [904, 83] width 88 height 19
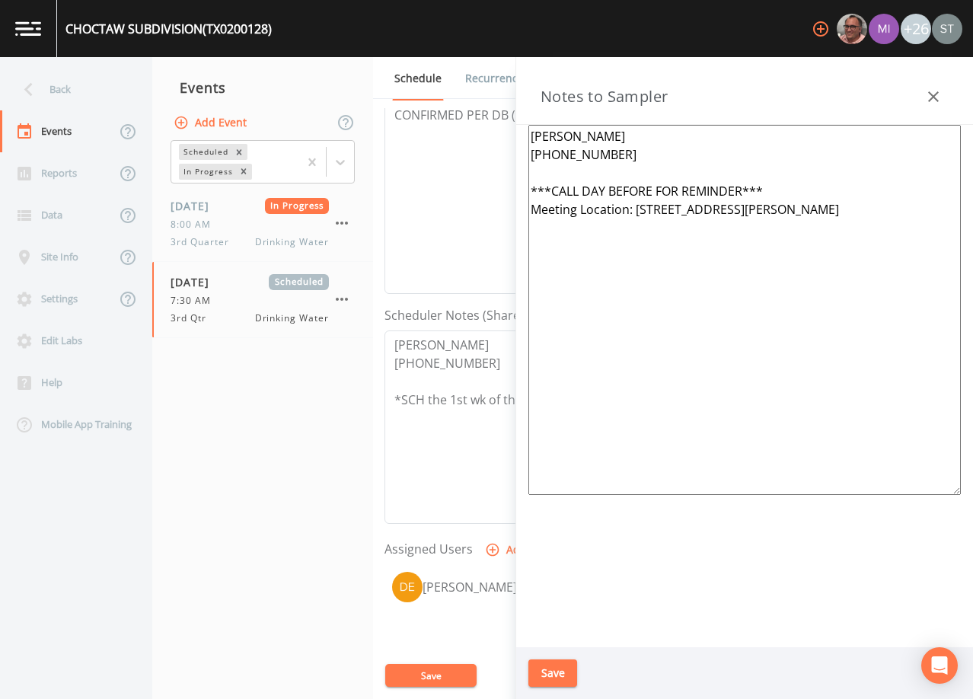
drag, startPoint x: 790, startPoint y: 189, endPoint x: 518, endPoint y: 193, distance: 271.7
click at [518, 193] on div "[PERSON_NAME] [PHONE_NUMBER] ***CALL DAY BEFORE FOR REMINDER*** Meeting Locatio…" at bounding box center [744, 386] width 457 height 522
click at [931, 97] on icon "button" at bounding box center [933, 97] width 18 height 18
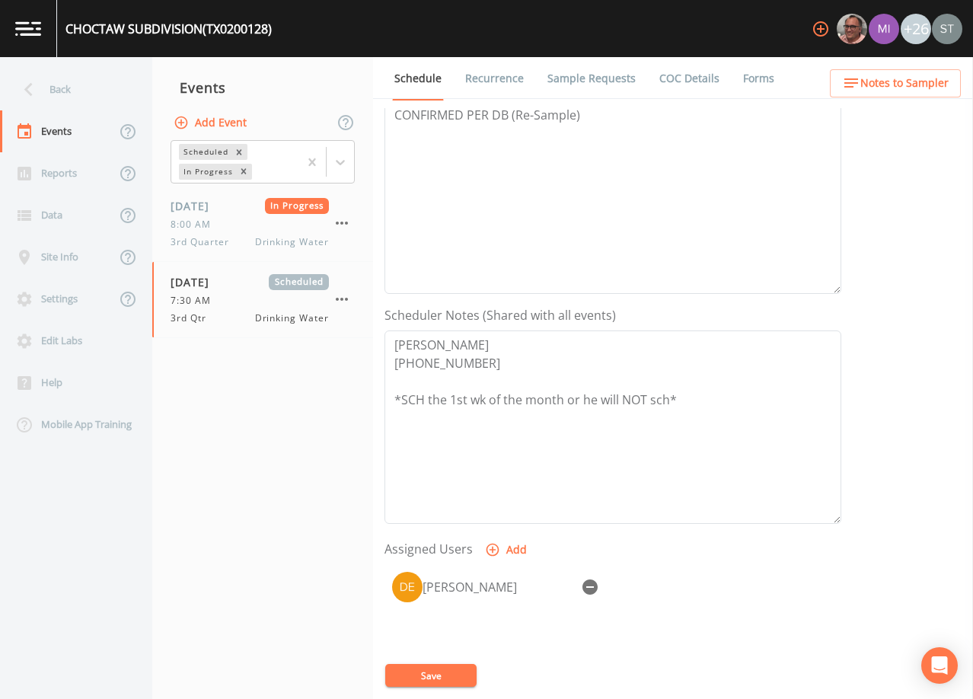
click at [451, 669] on button "Save" at bounding box center [430, 675] width 91 height 23
click at [68, 90] on div "Back" at bounding box center [68, 89] width 137 height 42
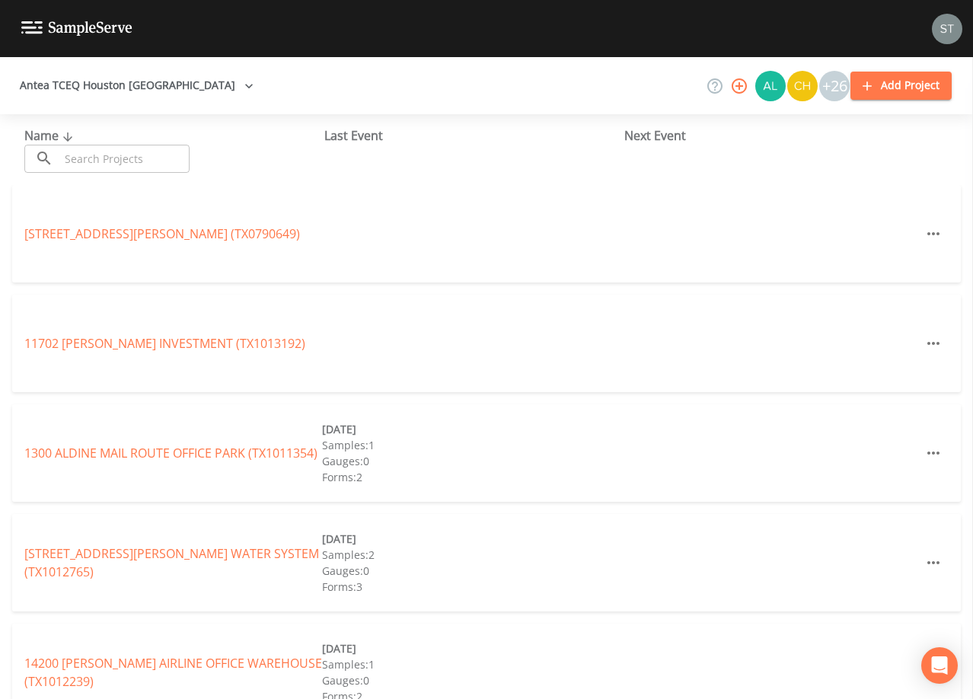
click at [155, 158] on input "text" at bounding box center [124, 159] width 130 height 28
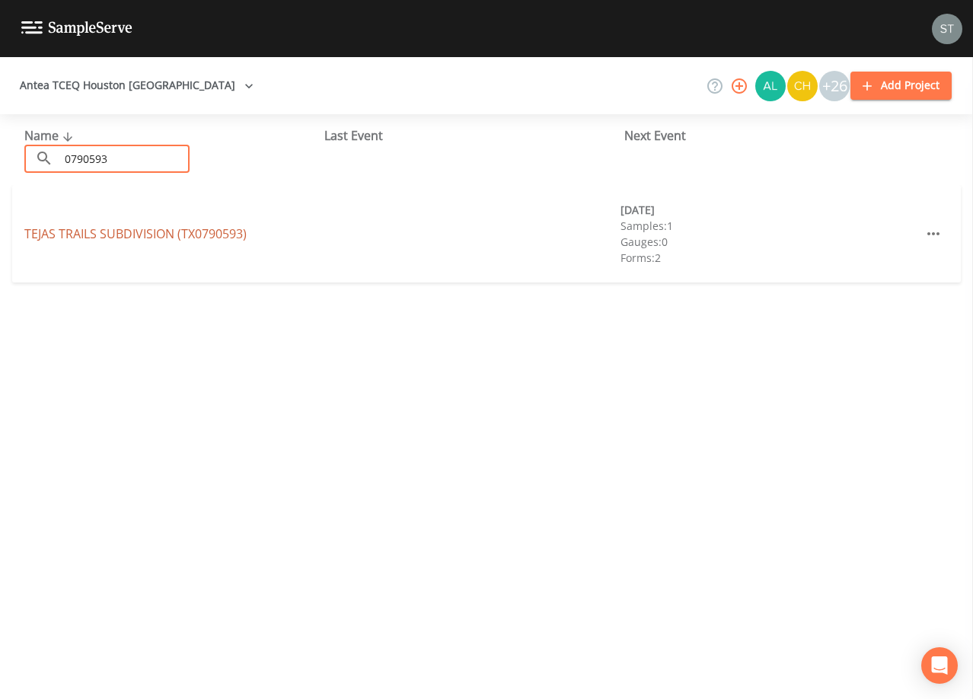
type input "0790593"
click at [167, 231] on link "TEJAS TRAILS SUBDIVISION (TX0790593)" at bounding box center [135, 233] width 222 height 17
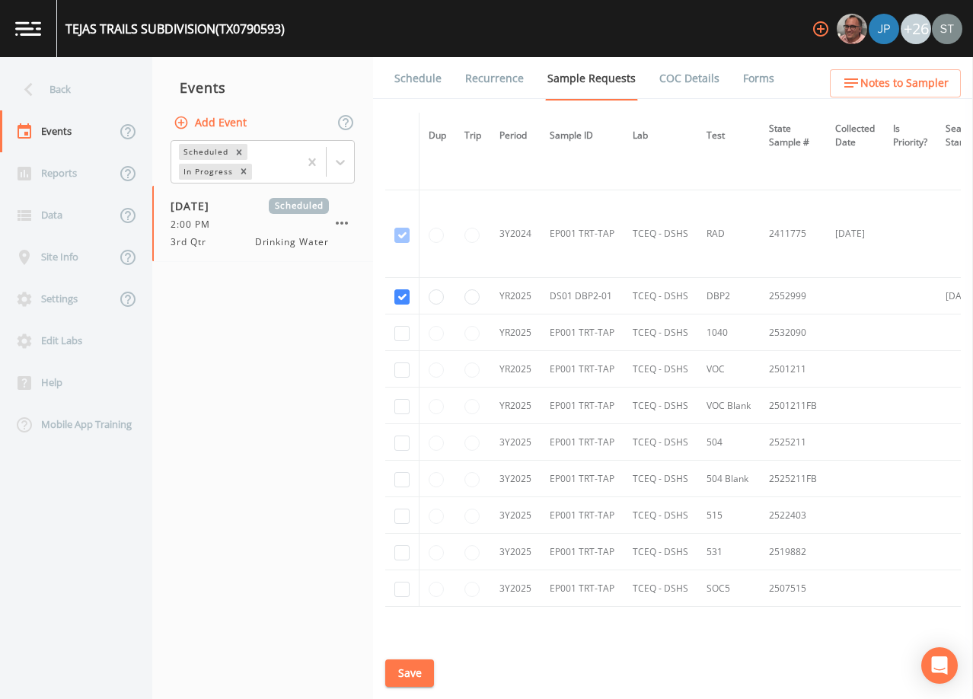
scroll to position [588, 0]
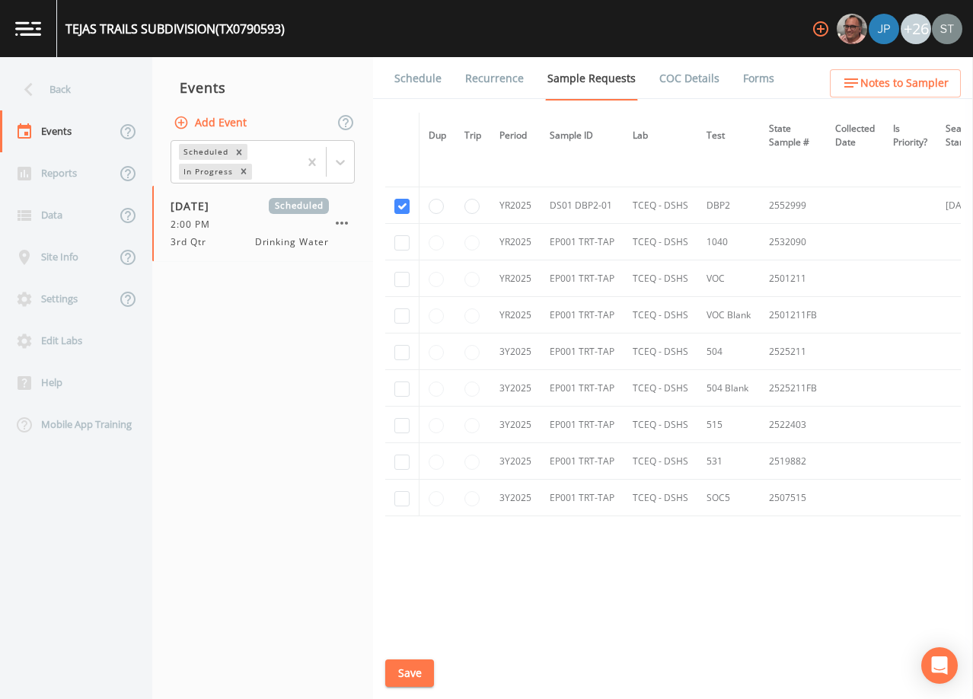
click at [417, 88] on link "Schedule" at bounding box center [418, 78] width 52 height 43
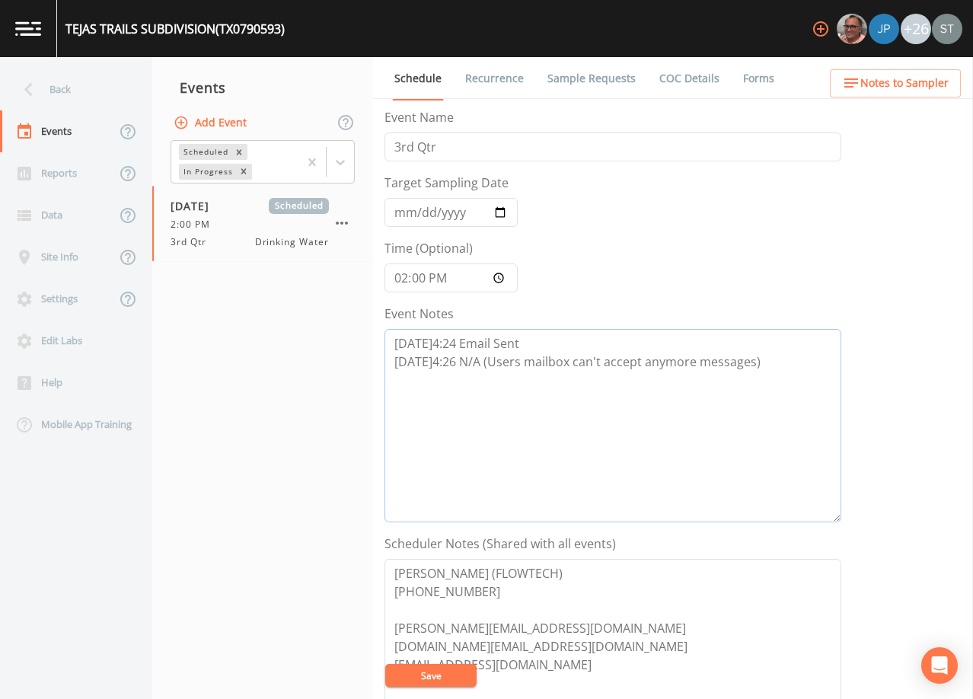
click at [767, 362] on textarea "[DATE]4:24 Email Sent [DATE]4:26 N/A (Users mailbox can't accept anymore messag…" at bounding box center [612, 425] width 457 height 193
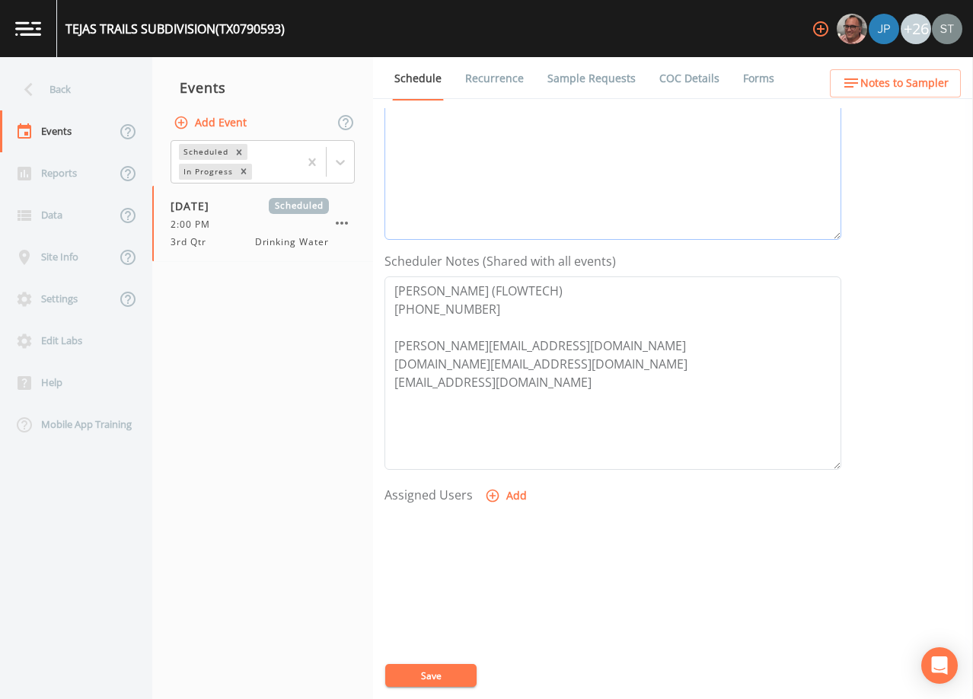
scroll to position [304, 0]
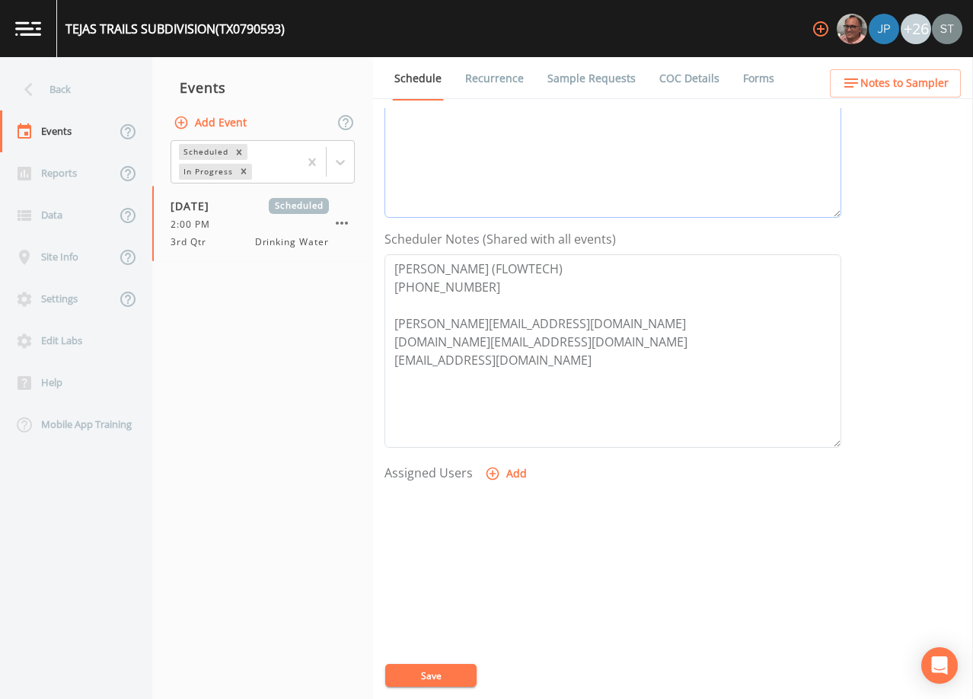
type textarea "[DATE]4:24 Email Sent [DATE]4:26 N/A (Users mailbox can't accept anymore messag…"
click at [511, 471] on button "Add" at bounding box center [507, 474] width 51 height 28
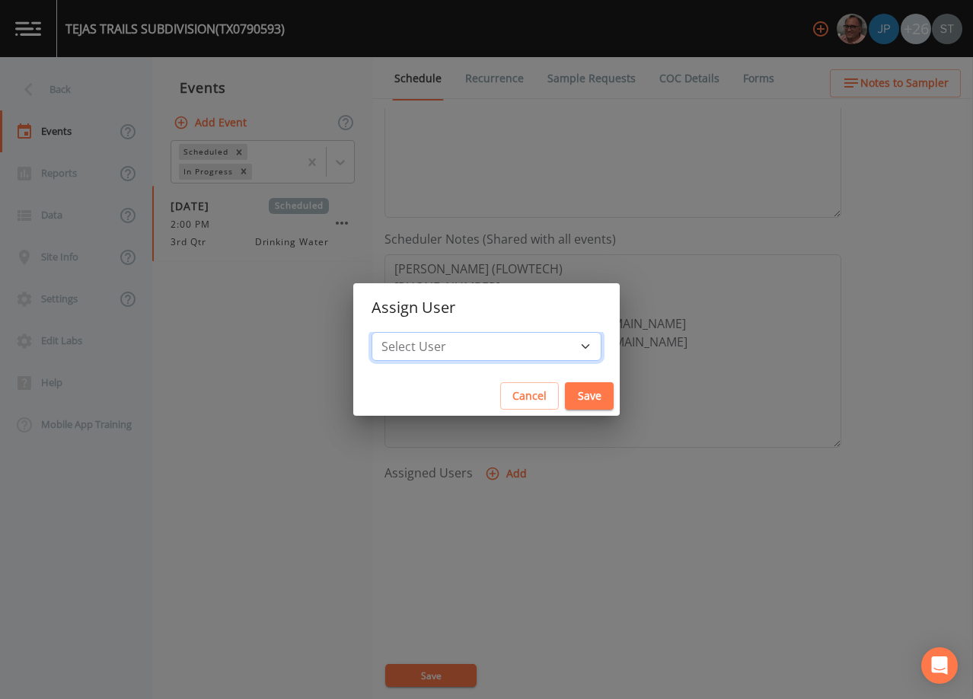
click at [496, 351] on select "Select User [PERSON_NAME] [PERSON_NAME] [PERSON_NAME] [PERSON_NAME] [PERSON_NAM…" at bounding box center [486, 346] width 230 height 29
select select "3585e269-5d1f-4d98-ab9d-4913da50343a"
click at [406, 332] on select "Select User [PERSON_NAME] [PERSON_NAME] [PERSON_NAME] [PERSON_NAME] [PERSON_NAM…" at bounding box center [486, 346] width 230 height 29
click at [565, 396] on button "Save" at bounding box center [589, 396] width 49 height 28
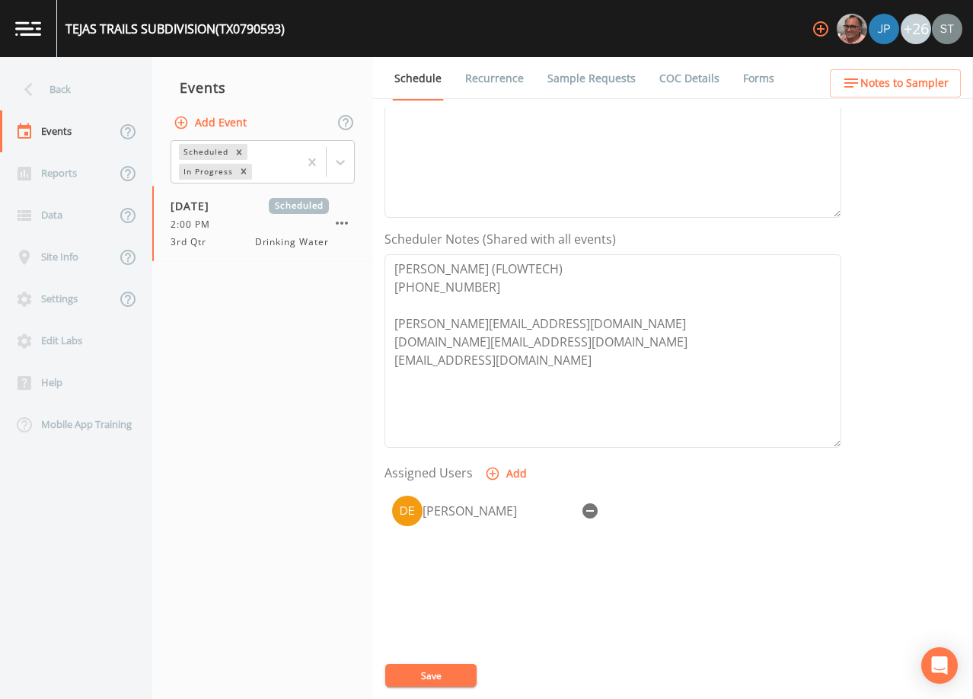
select select
click at [445, 676] on button "Save" at bounding box center [430, 675] width 91 height 23
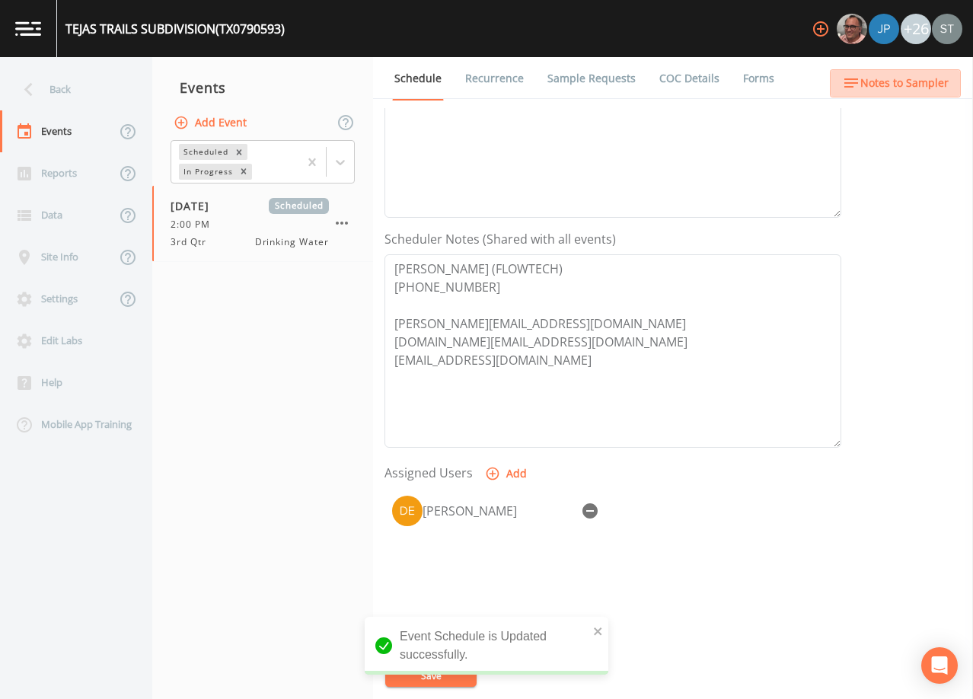
click at [911, 90] on span "Notes to Sampler" at bounding box center [904, 83] width 88 height 19
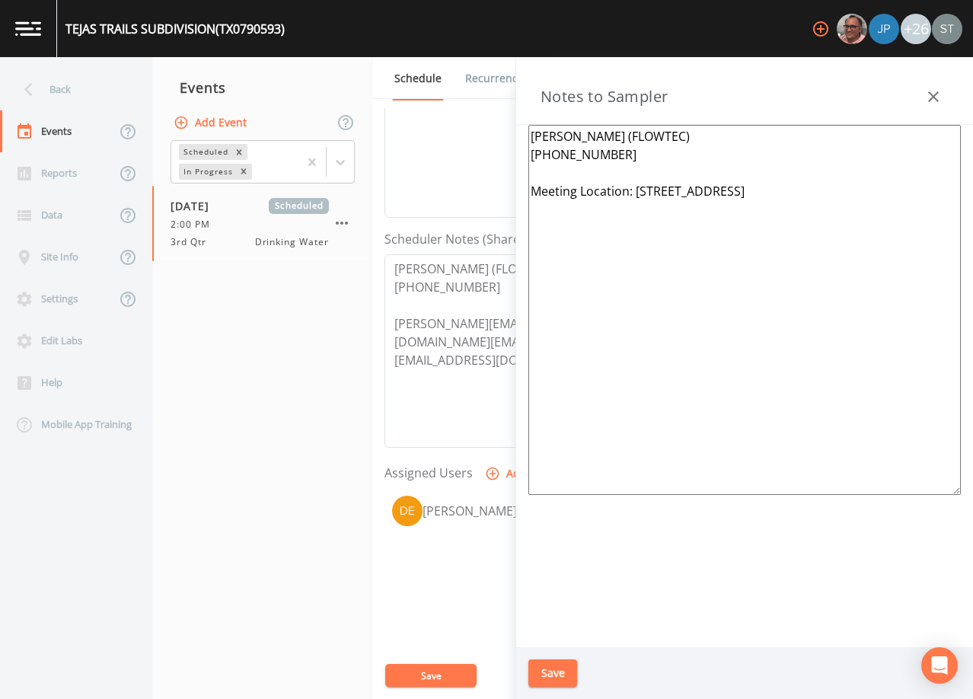
click at [932, 101] on icon "button" at bounding box center [933, 97] width 18 height 18
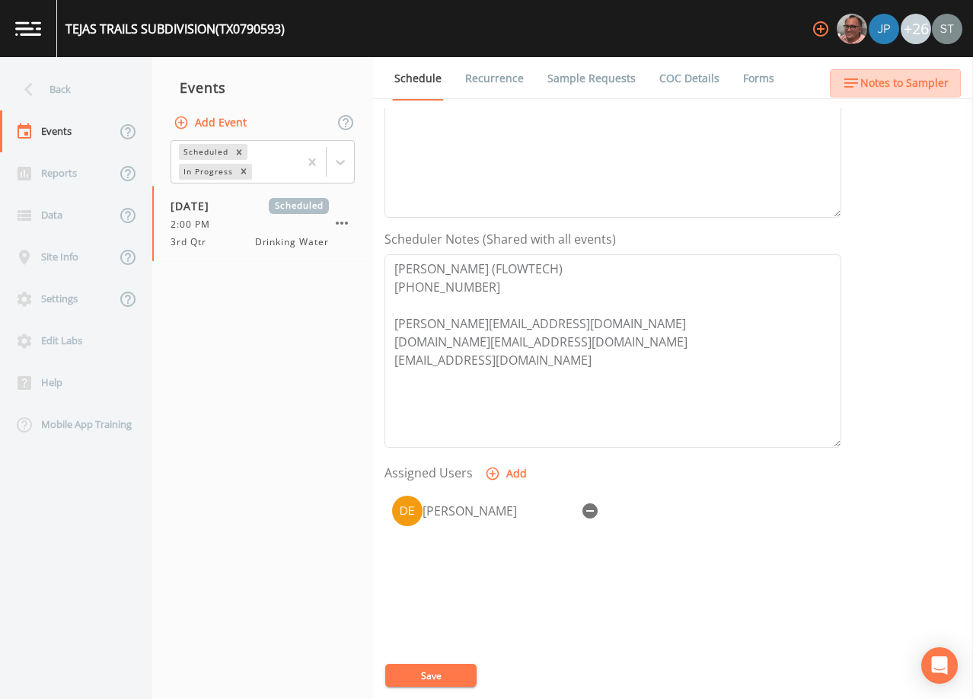
click at [932, 94] on button "Notes to Sampler" at bounding box center [895, 83] width 131 height 28
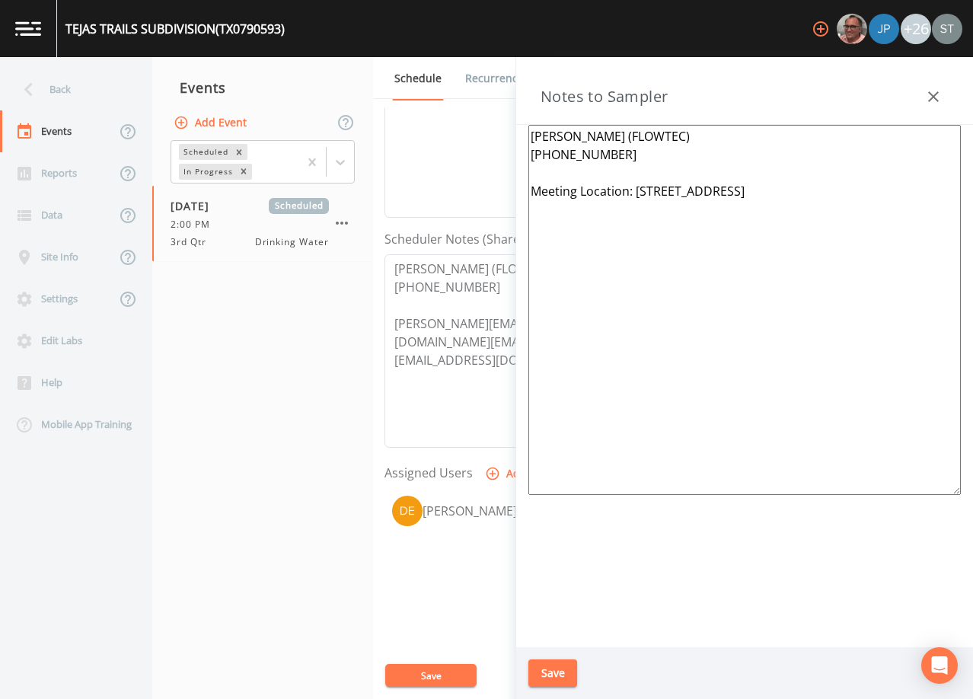
click at [712, 134] on textarea "[PERSON_NAME] (FLOWTEC) [PHONE_NUMBER] Meeting Location: [STREET_ADDRESS]" at bounding box center [744, 310] width 432 height 370
type textarea "[PERSON_NAME] (FLOWTECH) [PHONE_NUMBER] Meeting Location: [STREET_ADDRESS]"
click at [559, 672] on button "Save" at bounding box center [552, 673] width 49 height 28
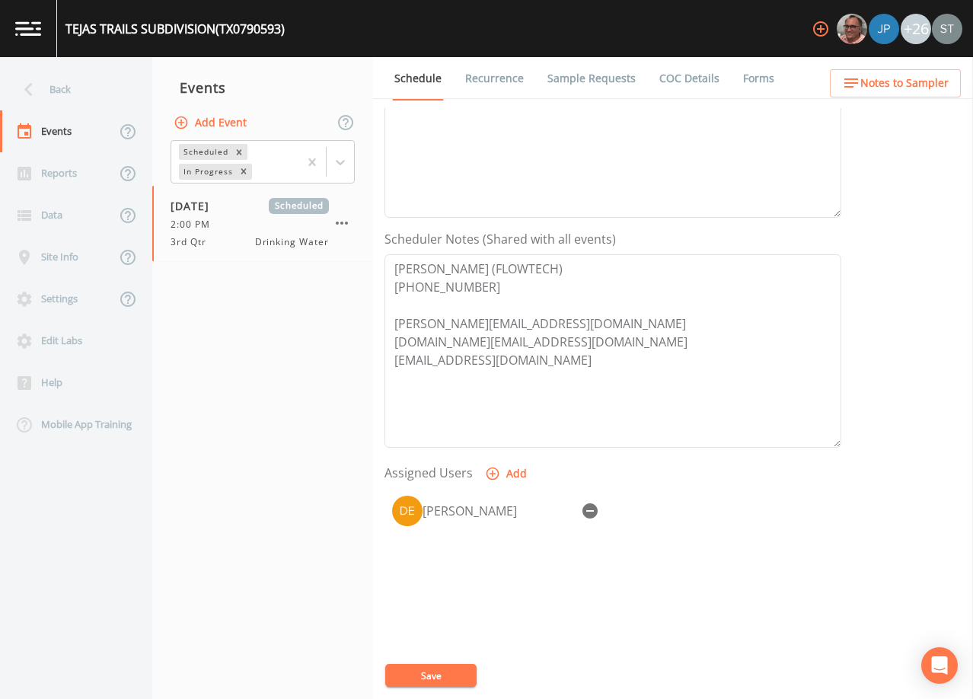
click at [448, 670] on button "Save" at bounding box center [430, 675] width 91 height 23
click at [607, 84] on link "Sample Requests" at bounding box center [591, 78] width 93 height 43
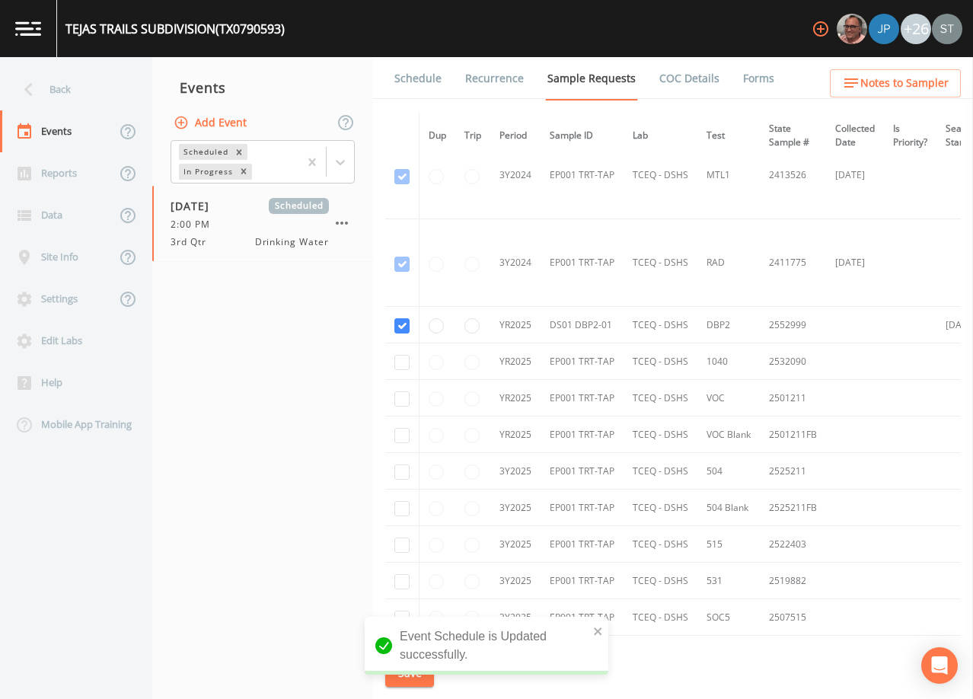
scroll to position [588, 0]
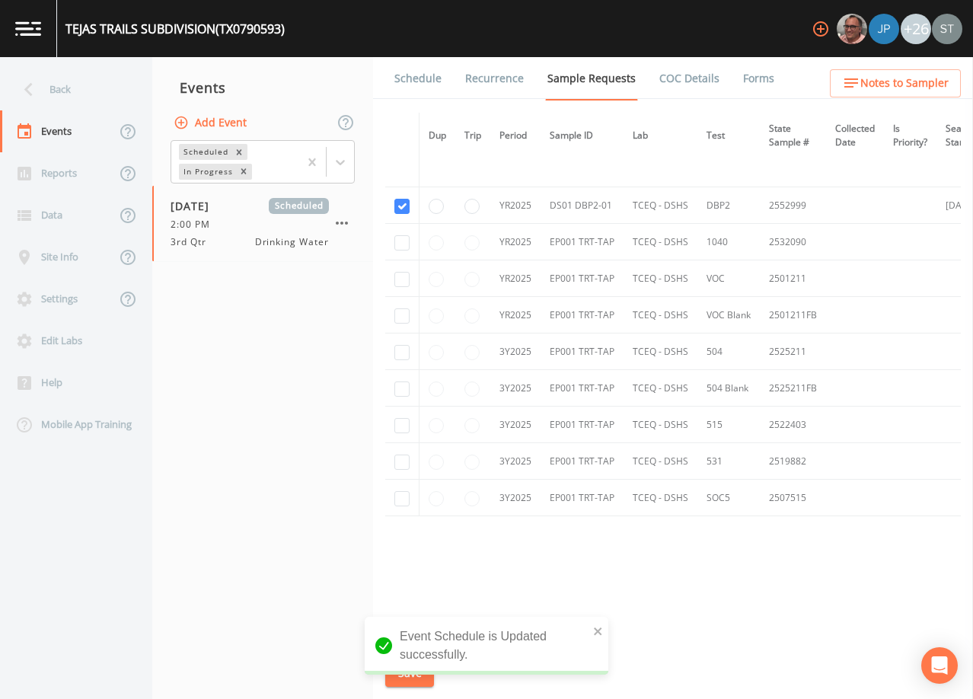
drag, startPoint x: 417, startPoint y: 87, endPoint x: 438, endPoint y: 89, distance: 21.4
click at [417, 87] on link "Schedule" at bounding box center [418, 78] width 52 height 43
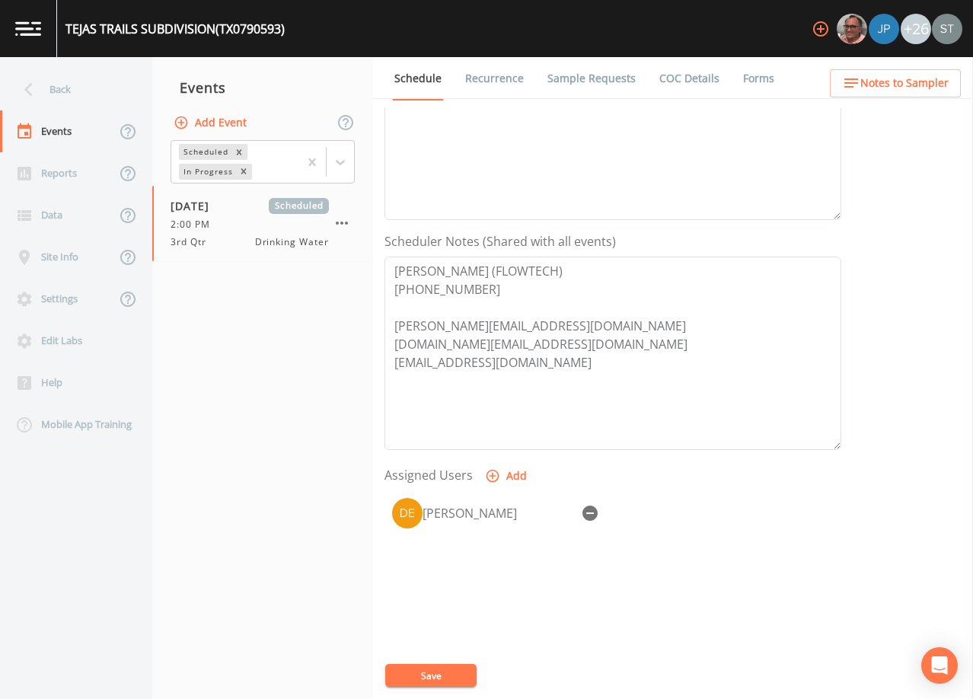
scroll to position [304, 0]
click at [927, 73] on button "Notes to Sampler" at bounding box center [895, 83] width 131 height 28
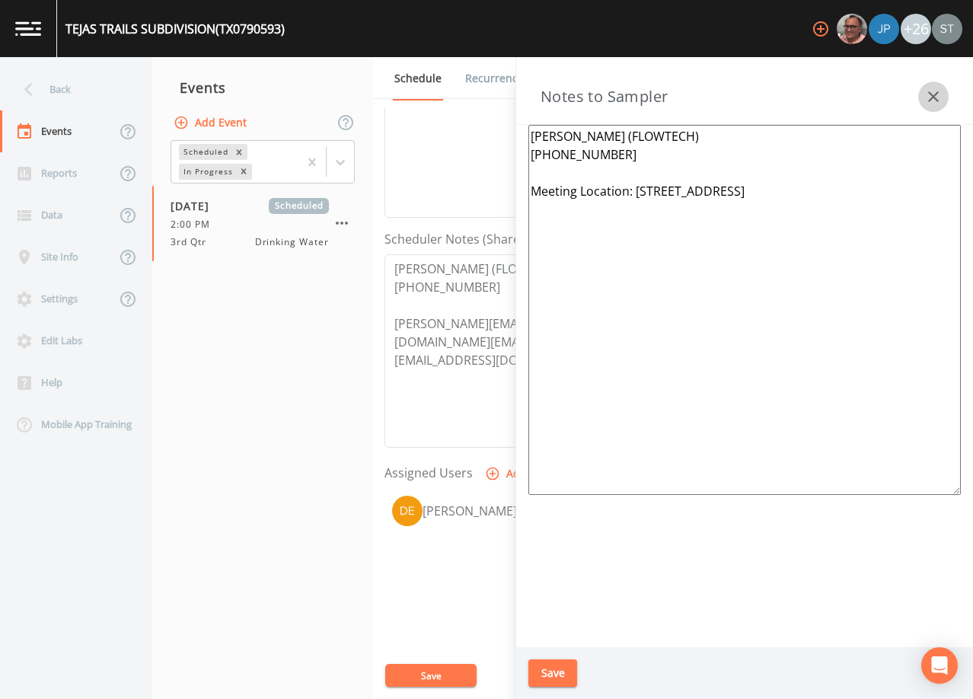
click at [938, 95] on icon "button" at bounding box center [933, 97] width 18 height 18
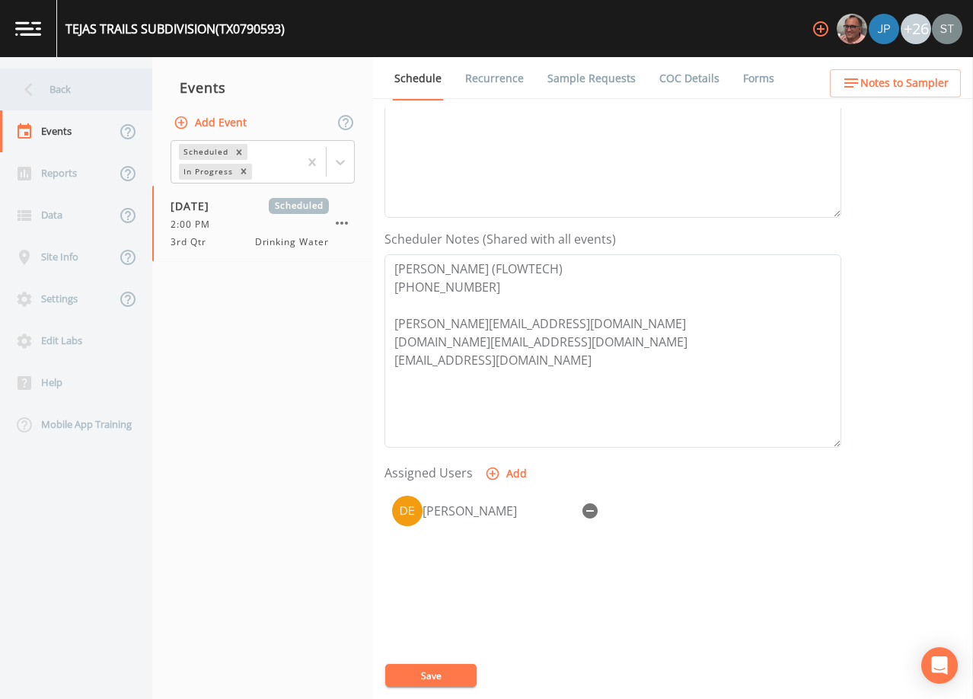
click at [61, 91] on div "Back" at bounding box center [68, 89] width 137 height 42
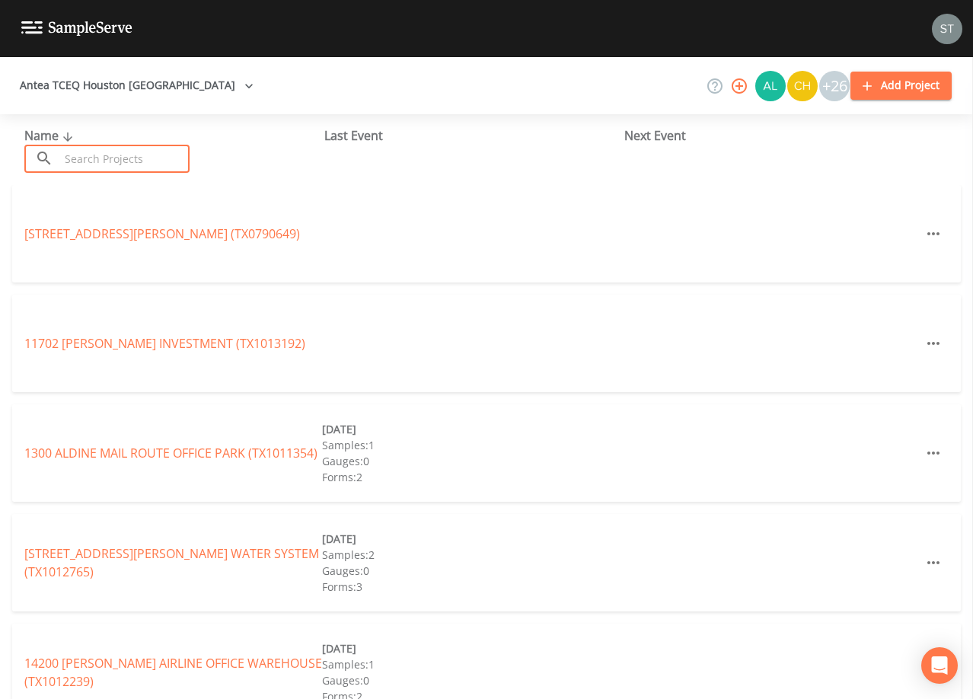
click at [137, 160] on input "text" at bounding box center [124, 159] width 130 height 28
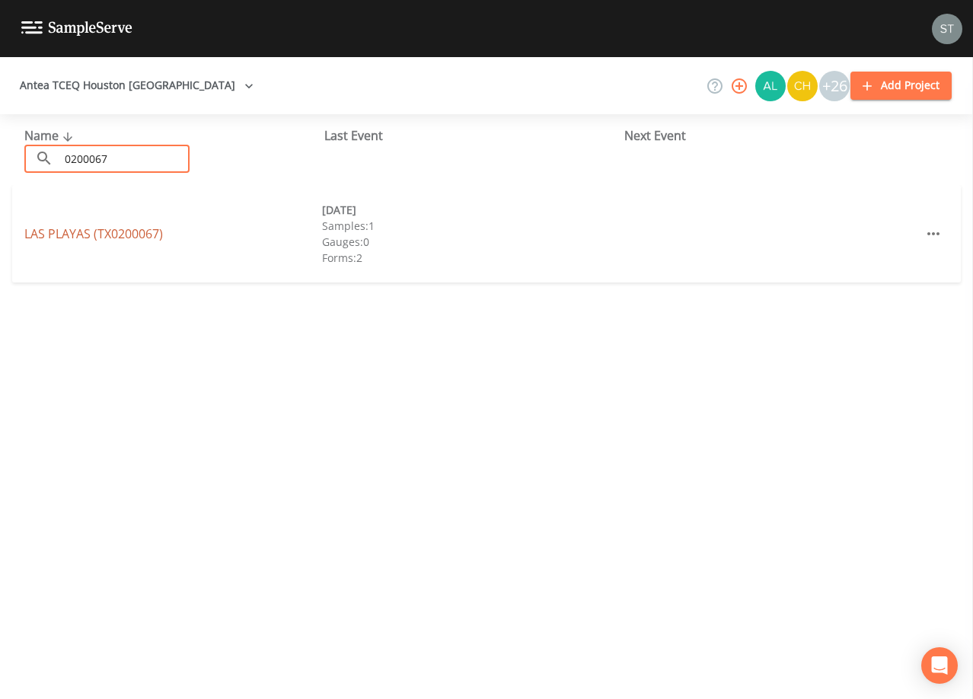
type input "0200067"
click at [143, 237] on link "LAS PLAYAS (TX0200067)" at bounding box center [93, 233] width 139 height 17
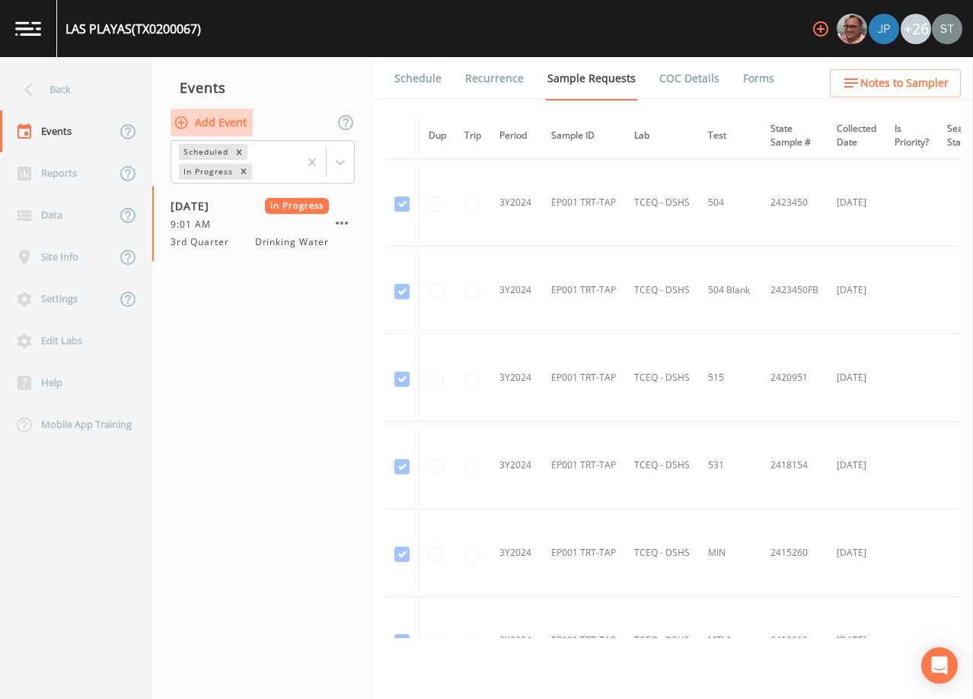
click at [224, 121] on button "Add Event" at bounding box center [211, 123] width 82 height 28
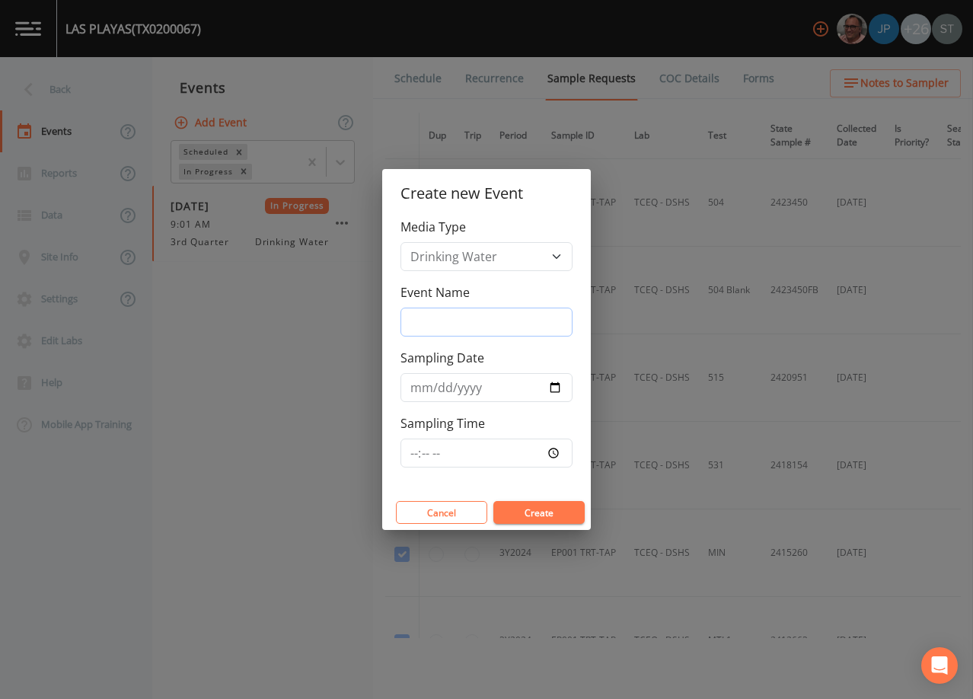
click at [459, 315] on input "Event Name" at bounding box center [486, 321] width 172 height 29
type input "3rd Qtr"
click at [416, 387] on input "Sampling Date" at bounding box center [486, 387] width 172 height 29
type input "[DATE]"
type input "15:30"
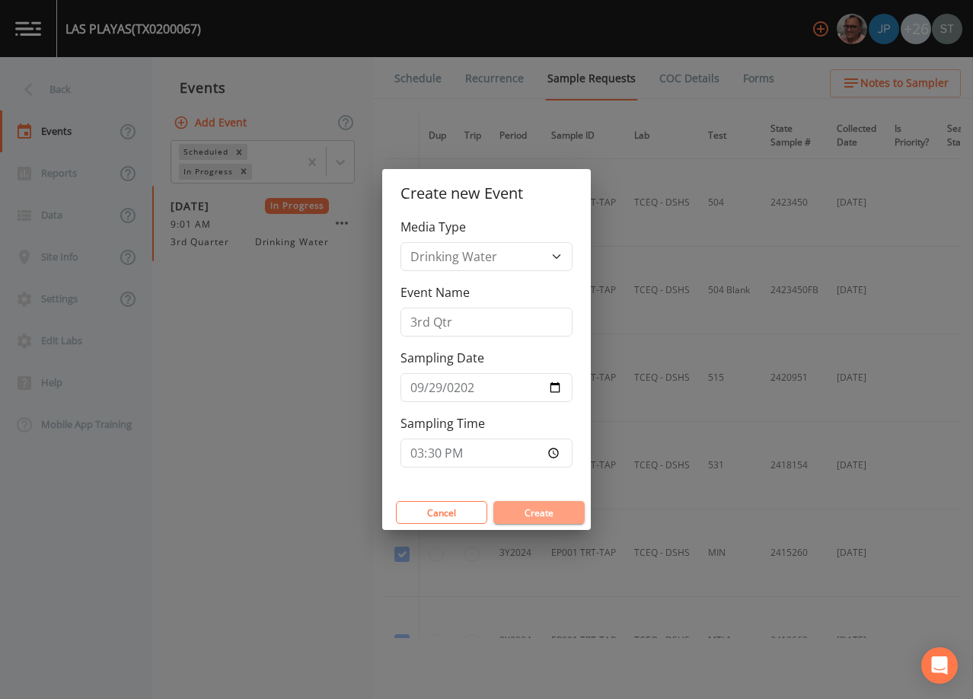
click at [527, 513] on button "Create" at bounding box center [538, 512] width 91 height 23
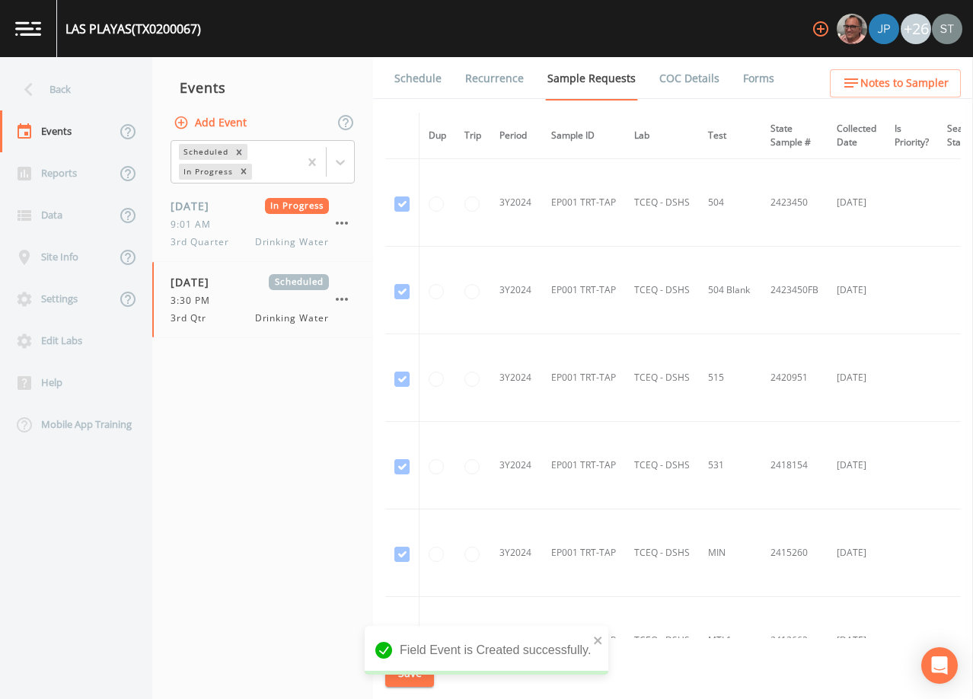
click at [420, 78] on link "Schedule" at bounding box center [418, 78] width 52 height 43
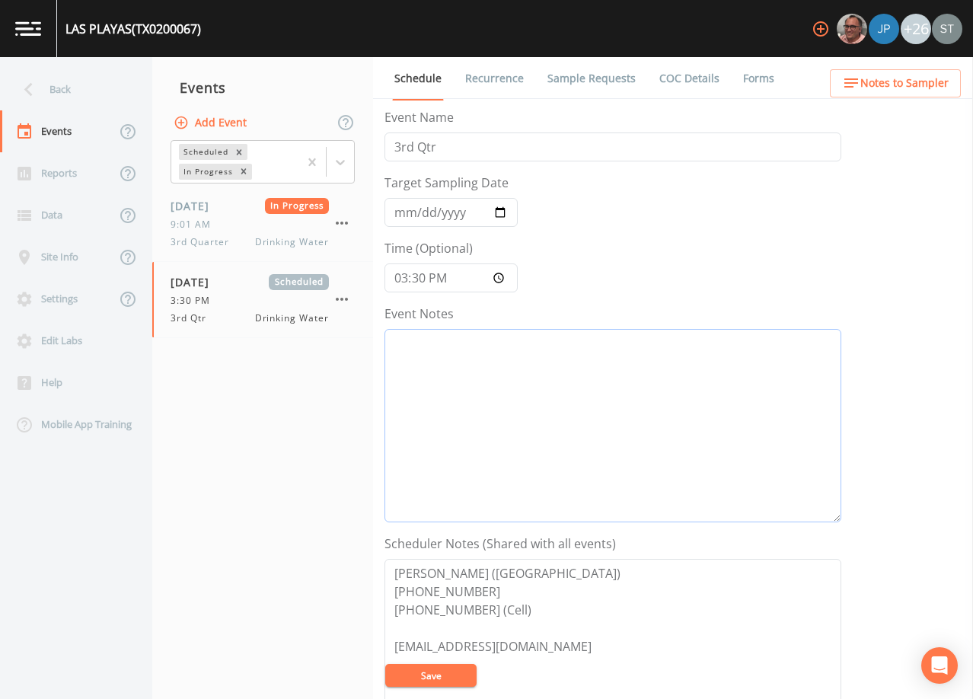
click at [575, 372] on textarea "Event Notes" at bounding box center [612, 425] width 457 height 193
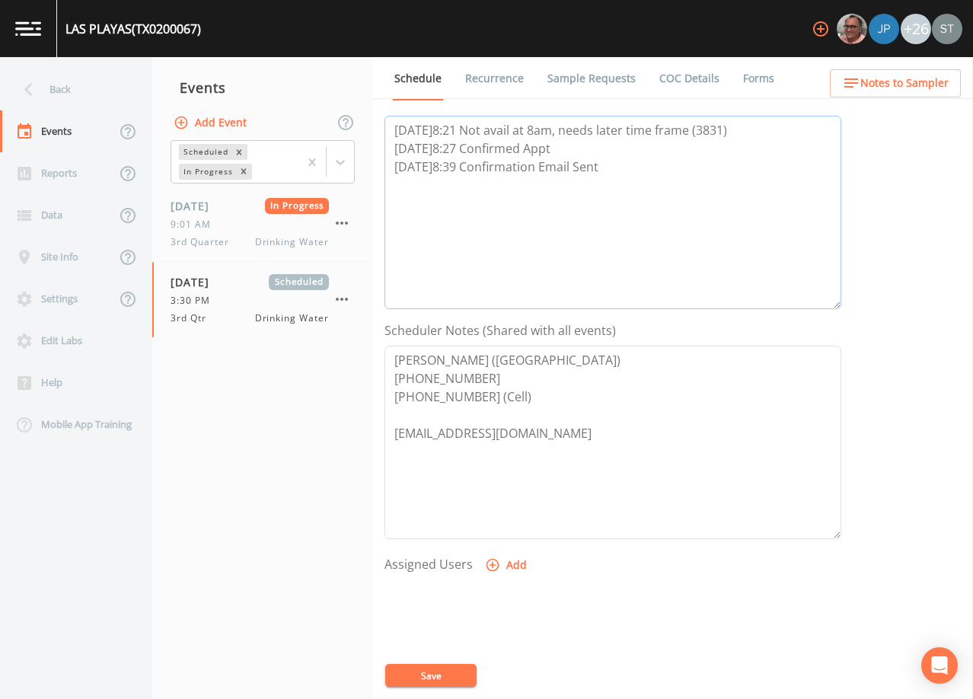
scroll to position [228, 0]
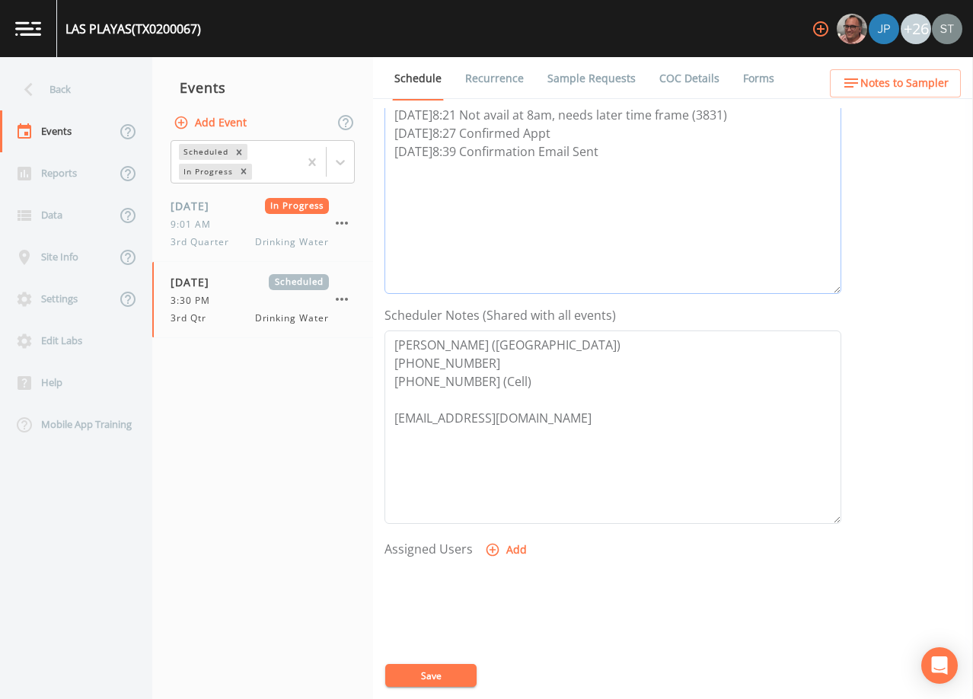
type textarea "[DATE]8:21 Not avail at 8am, needs later time frame (3831) [DATE]8:27 Confirmed…"
click at [505, 550] on button "Add" at bounding box center [507, 550] width 51 height 28
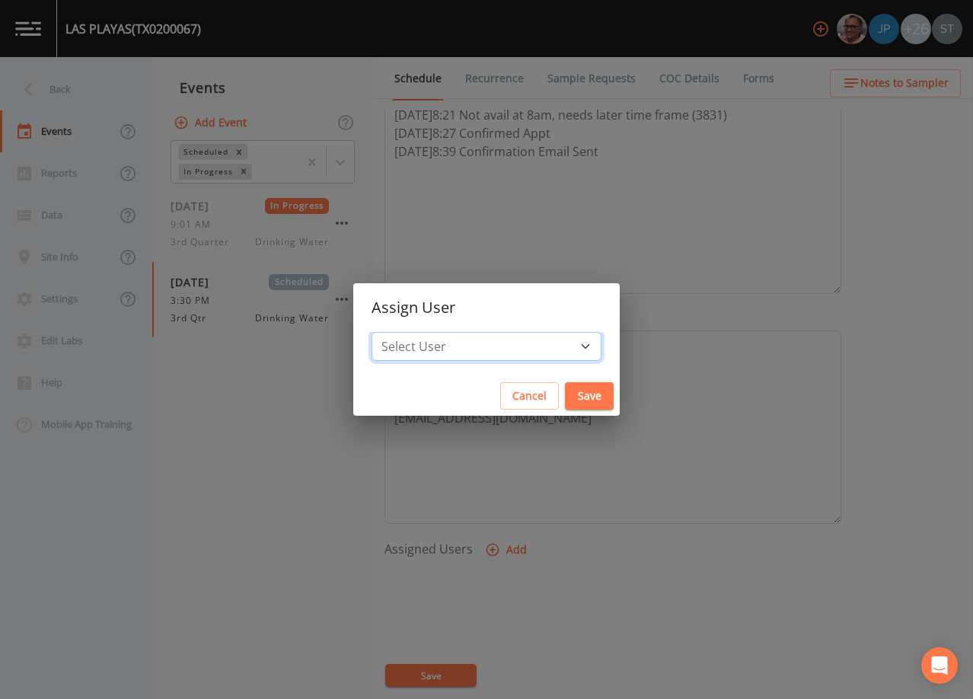
click at [510, 346] on select "Select User [PERSON_NAME] [PERSON_NAME] [PERSON_NAME] [PERSON_NAME] [PERSON_NAM…" at bounding box center [486, 346] width 230 height 29
select select "3585e269-5d1f-4d98-ab9d-4913da50343a"
click at [406, 332] on select "Select User [PERSON_NAME] [PERSON_NAME] [PERSON_NAME] [PERSON_NAME] [PERSON_NAM…" at bounding box center [486, 346] width 230 height 29
click at [565, 396] on button "Save" at bounding box center [589, 396] width 49 height 28
select select
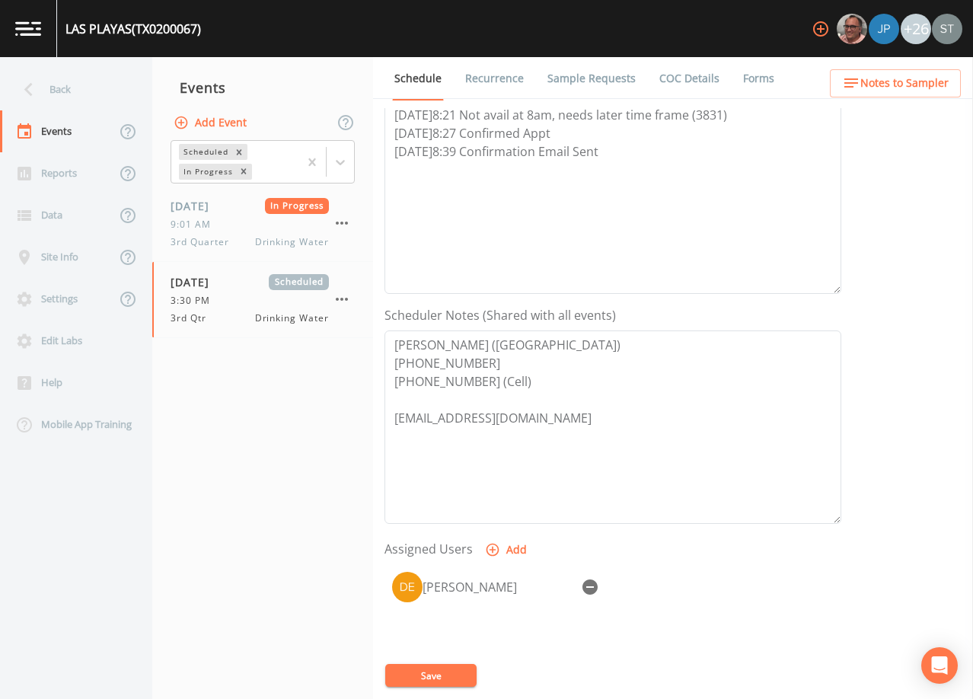
click at [451, 665] on button "Save" at bounding box center [430, 675] width 91 height 23
click at [748, 163] on textarea "[DATE]8:21 Not avail at 8am, needs later time frame (3831) [DATE]8:27 Confirmed…" at bounding box center [612, 196] width 457 height 193
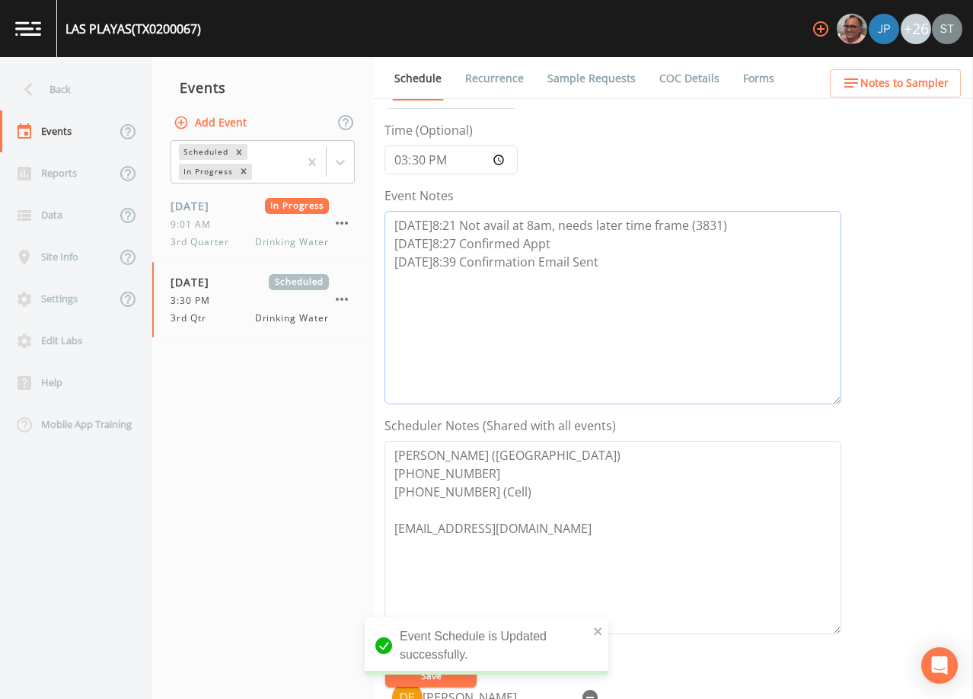
drag, startPoint x: 651, startPoint y: 173, endPoint x: 345, endPoint y: 112, distance: 311.9
click at [345, 112] on div "Back Events Reports Data Site Info Settings Edit Labs Help Mobile App Training …" at bounding box center [486, 378] width 973 height 642
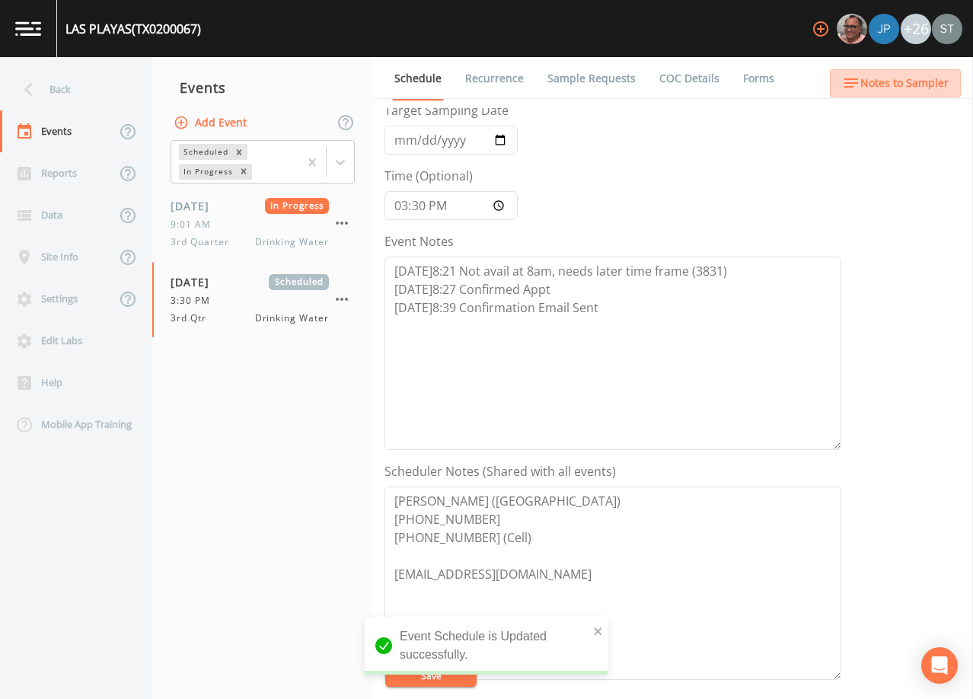
click at [925, 89] on span "Notes to Sampler" at bounding box center [904, 83] width 88 height 19
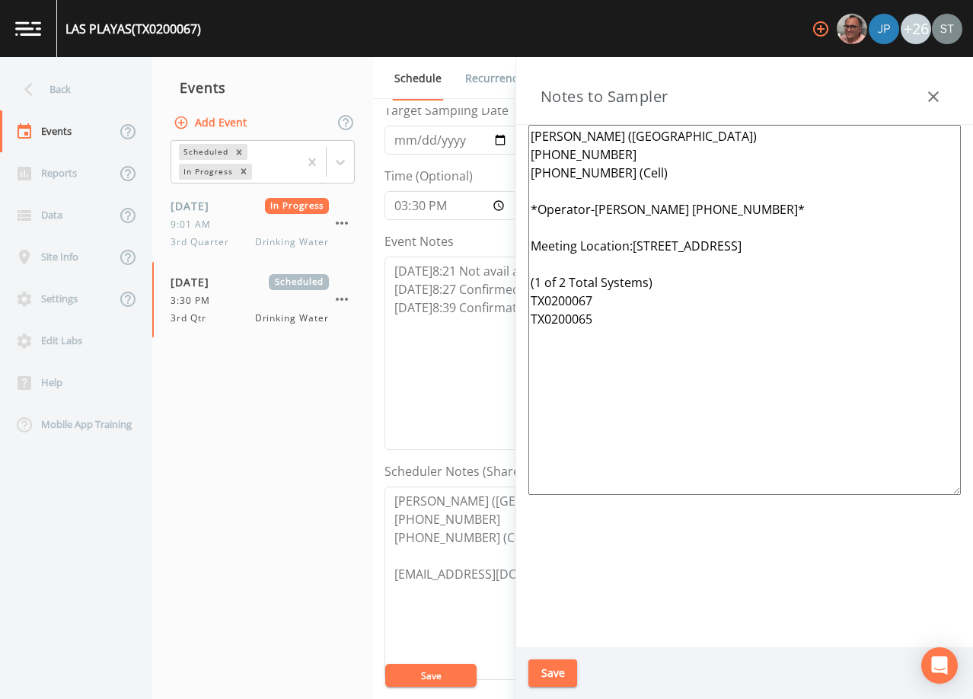
click at [696, 225] on textarea "[PERSON_NAME] ([GEOGRAPHIC_DATA]) [PHONE_NUMBER] [PHONE_NUMBER] (Cell) *Operato…" at bounding box center [744, 310] width 432 height 370
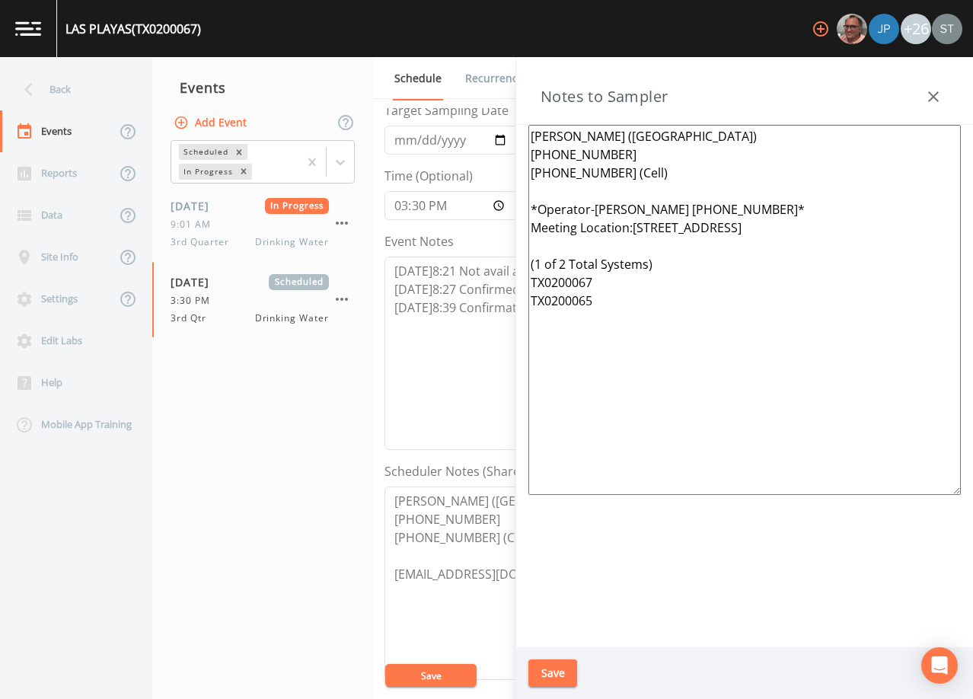
click at [759, 228] on textarea "[PERSON_NAME] ([GEOGRAPHIC_DATA]) [PHONE_NUMBER] [PHONE_NUMBER] (Cell) *Operato…" at bounding box center [744, 310] width 432 height 370
type textarea "[PERSON_NAME] ([GEOGRAPHIC_DATA]) [PHONE_NUMBER] [PHONE_NUMBER] (Cell) *Operato…"
click at [562, 673] on button "Save" at bounding box center [552, 673] width 49 height 28
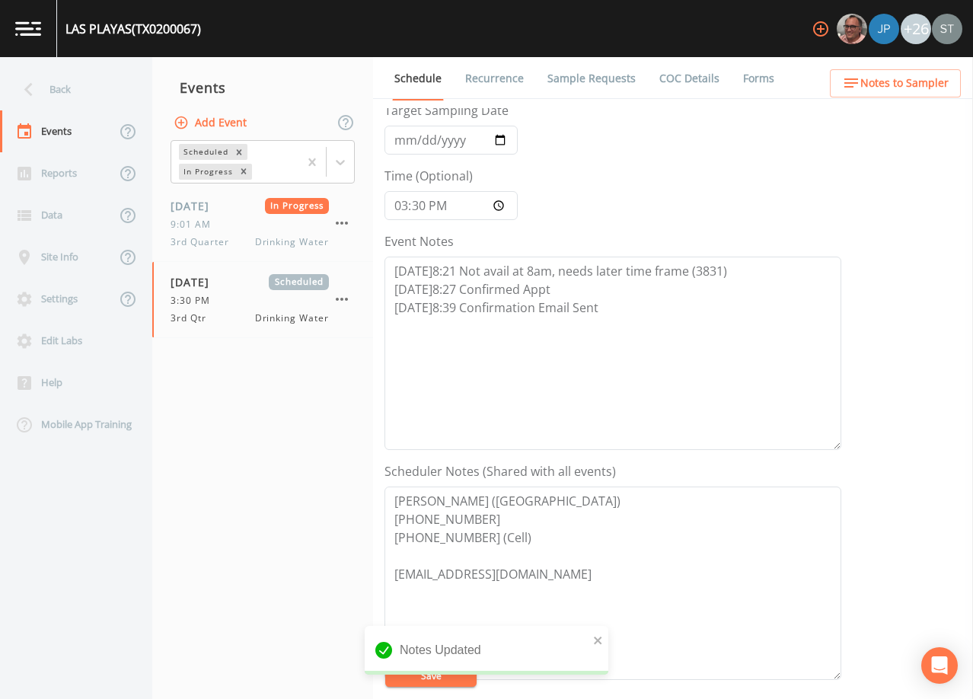
click at [932, 90] on span "Notes to Sampler" at bounding box center [904, 83] width 88 height 19
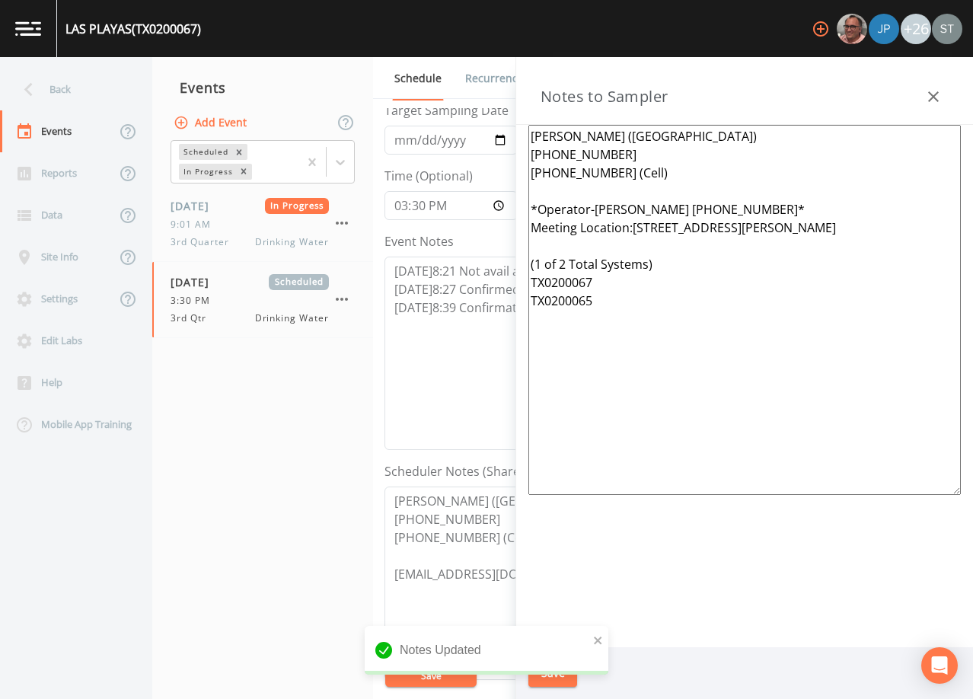
click at [928, 98] on icon "button" at bounding box center [933, 97] width 18 height 18
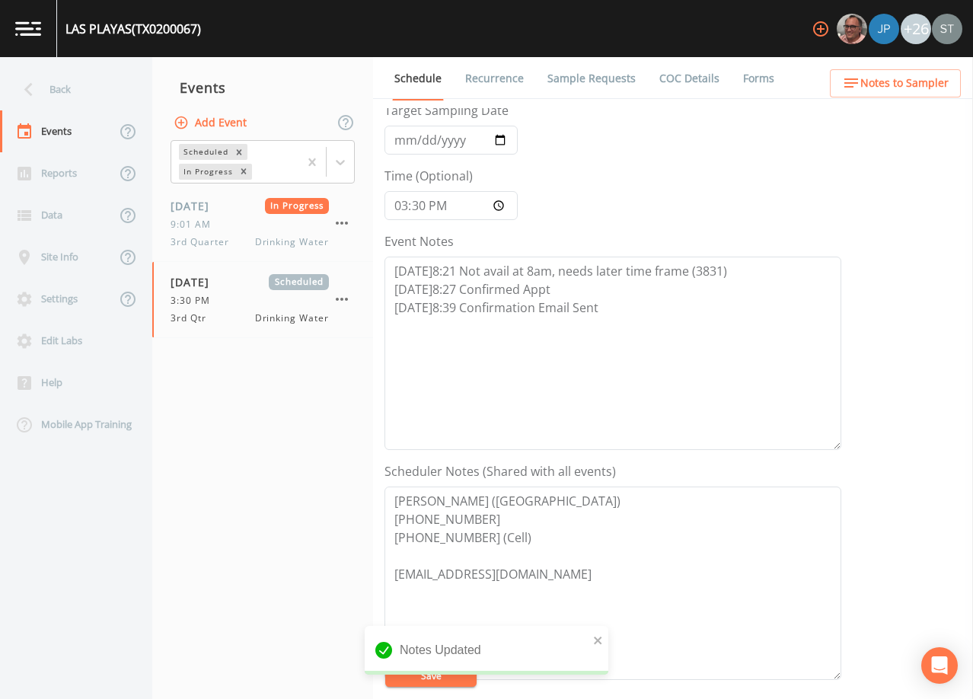
click at [595, 81] on link "Sample Requests" at bounding box center [591, 78] width 93 height 43
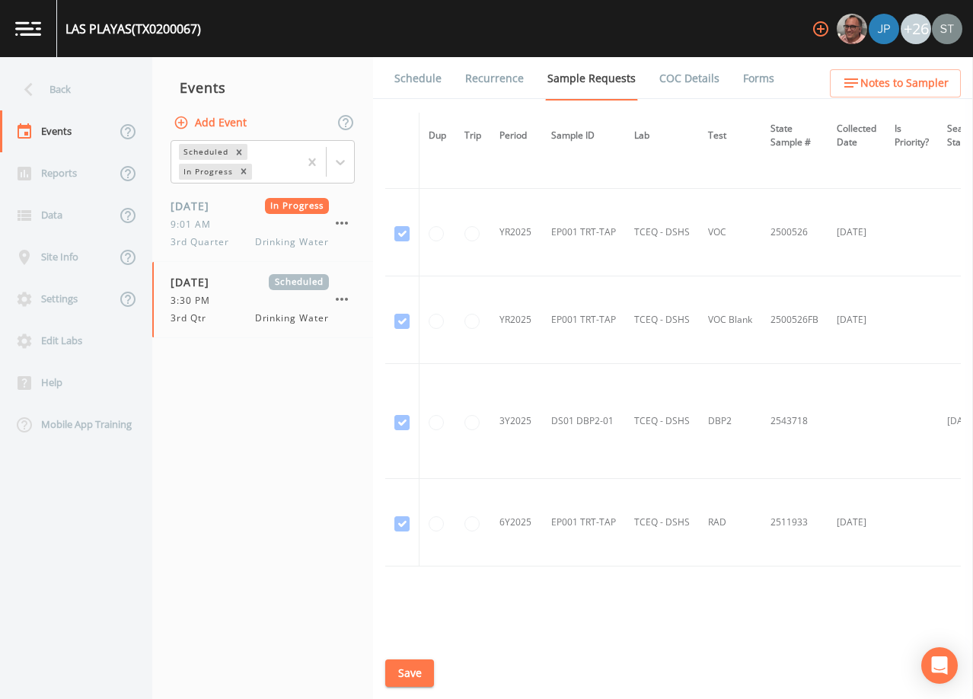
scroll to position [1272, 0]
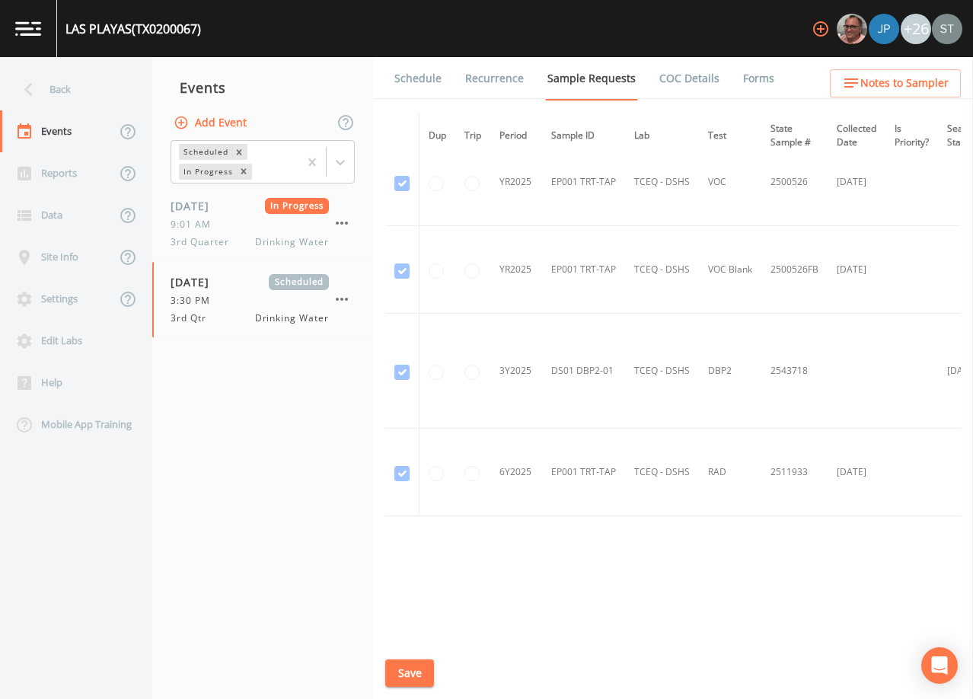
click at [415, 85] on link "Schedule" at bounding box center [418, 78] width 52 height 43
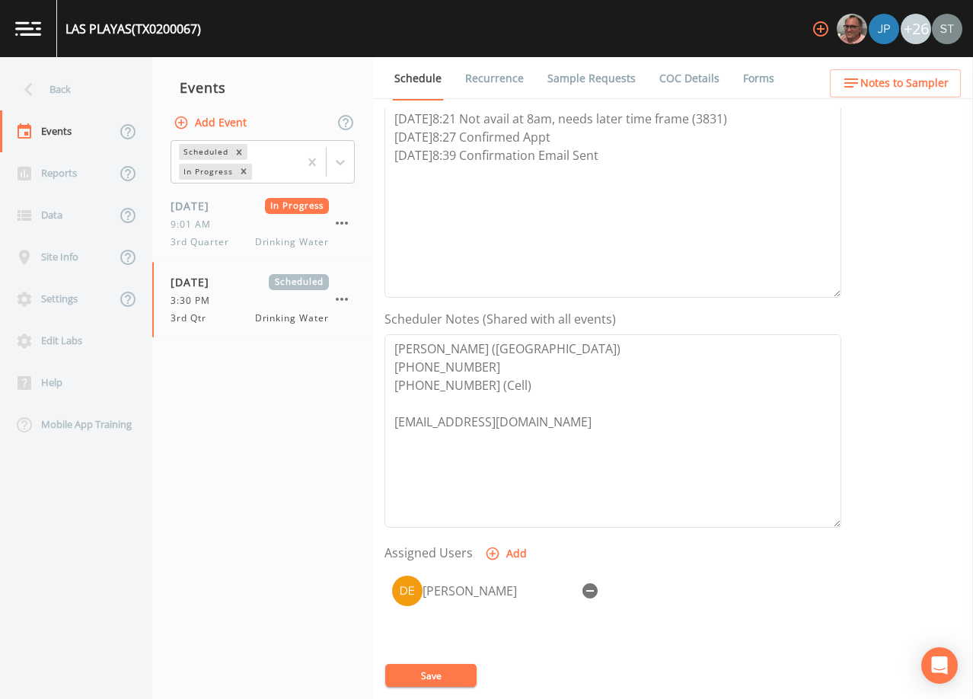
scroll to position [228, 0]
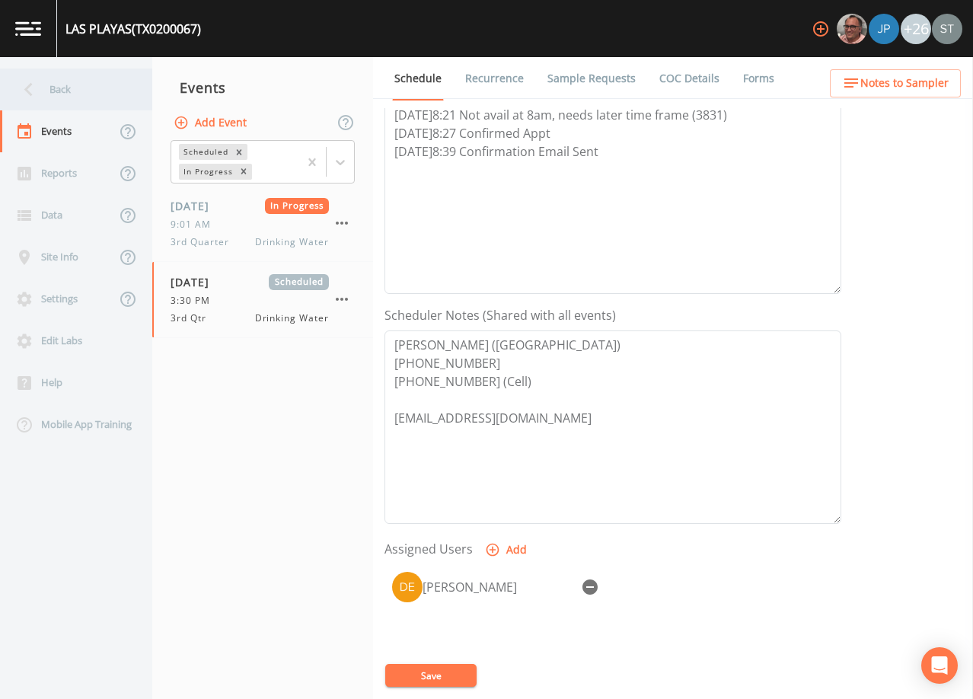
click at [81, 97] on div "Back" at bounding box center [68, 89] width 137 height 42
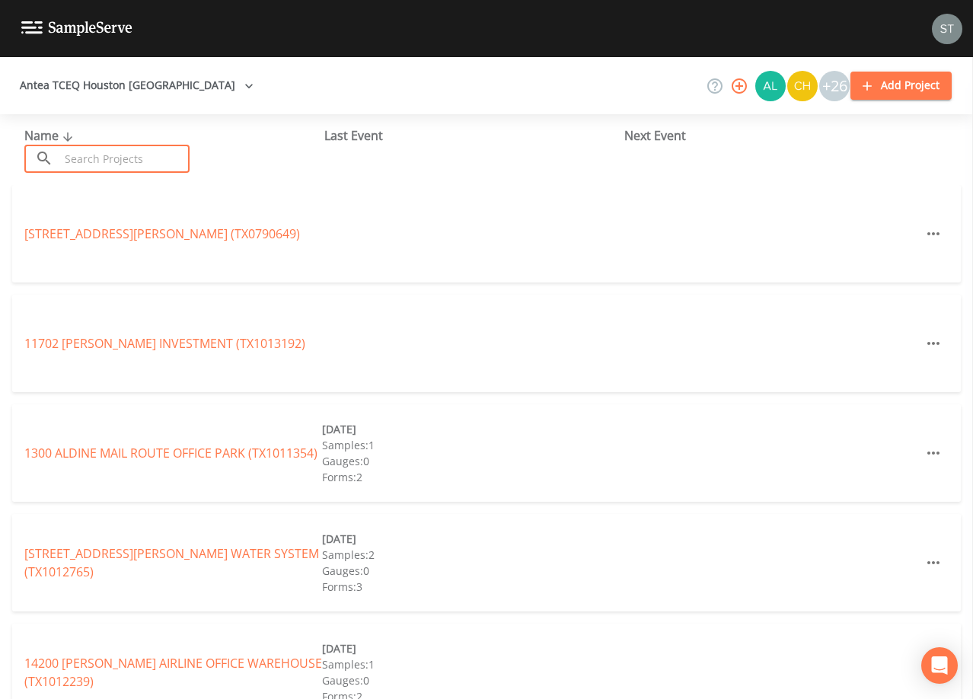
click at [114, 157] on input "text" at bounding box center [124, 159] width 130 height 28
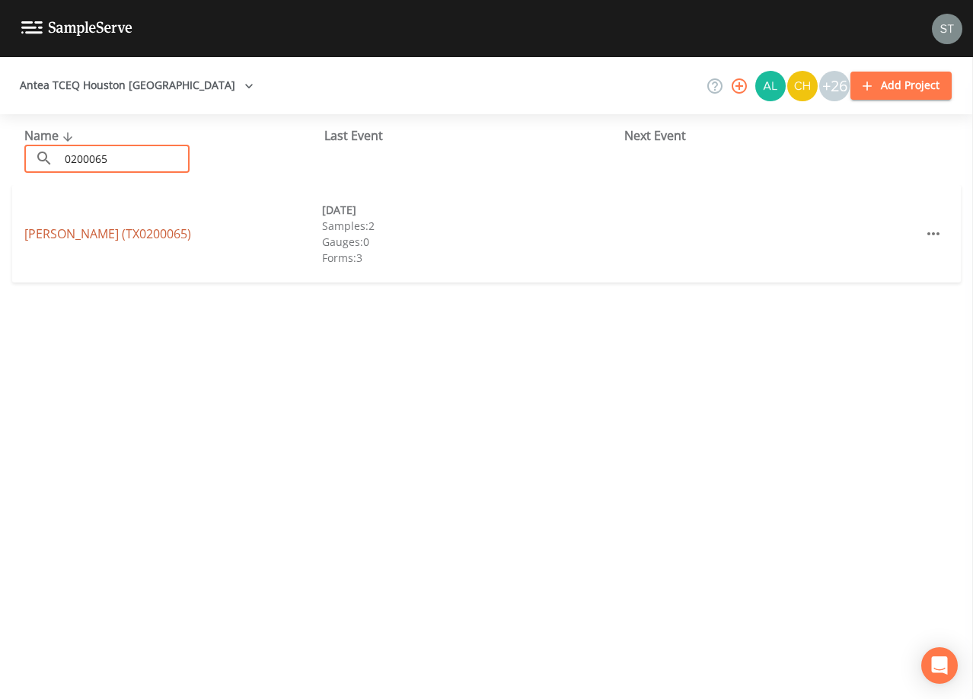
type input "0200065"
click at [164, 234] on link "[PERSON_NAME] ACRES (TX0200065)" at bounding box center [107, 233] width 167 height 17
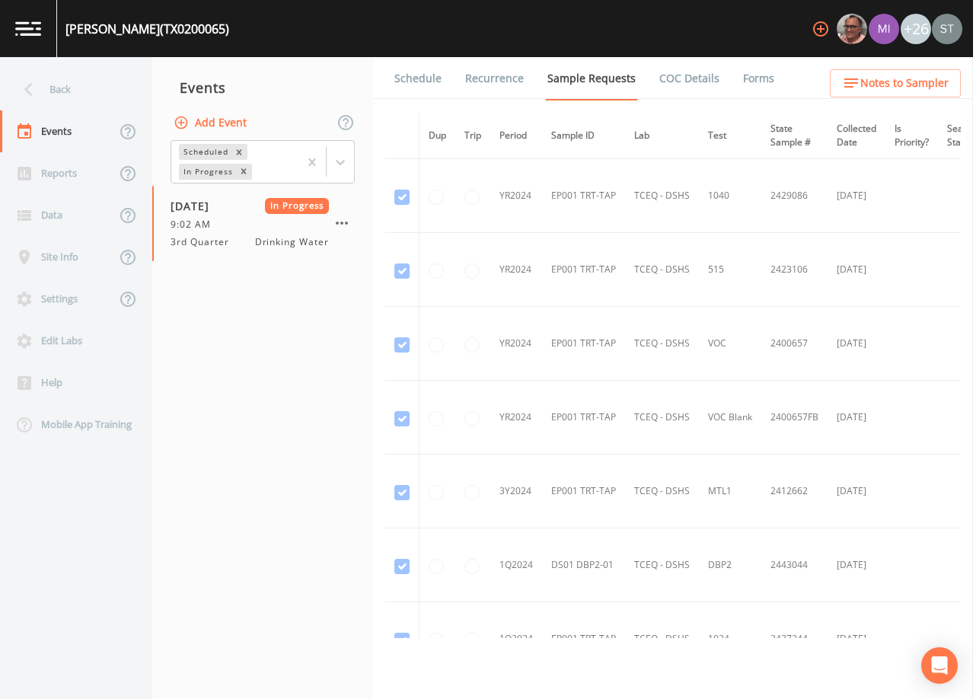
click at [225, 121] on button "Add Event" at bounding box center [211, 123] width 82 height 28
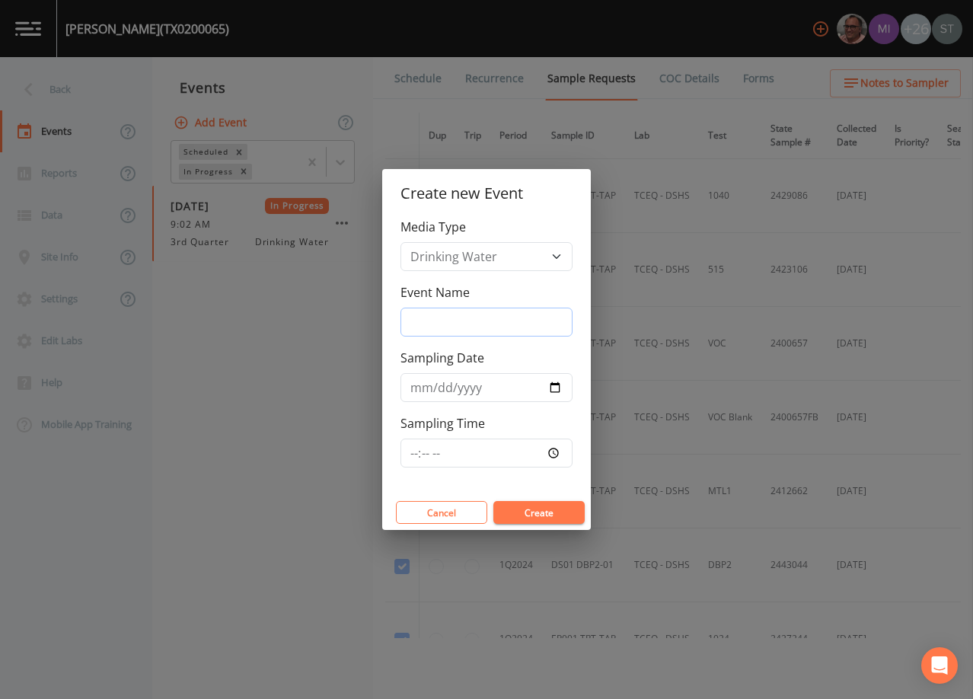
click at [466, 317] on input "Event Name" at bounding box center [486, 321] width 172 height 29
type input "3rd Qtr"
click at [419, 388] on input "Sampling Date" at bounding box center [486, 387] width 172 height 29
type input "[DATE]"
type input "15:30"
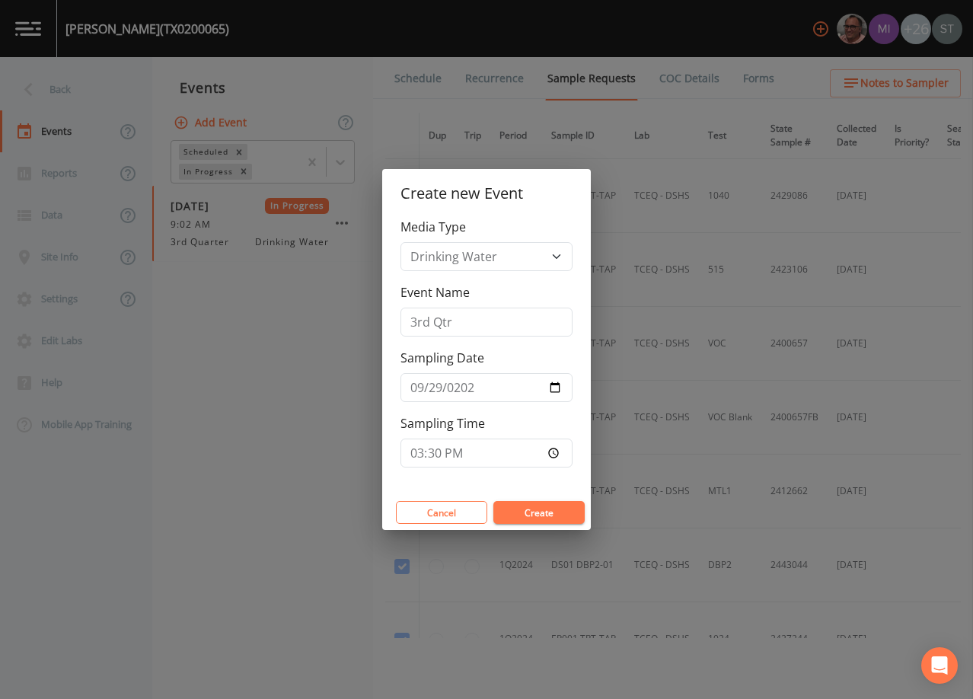
click at [537, 508] on button "Create" at bounding box center [538, 512] width 91 height 23
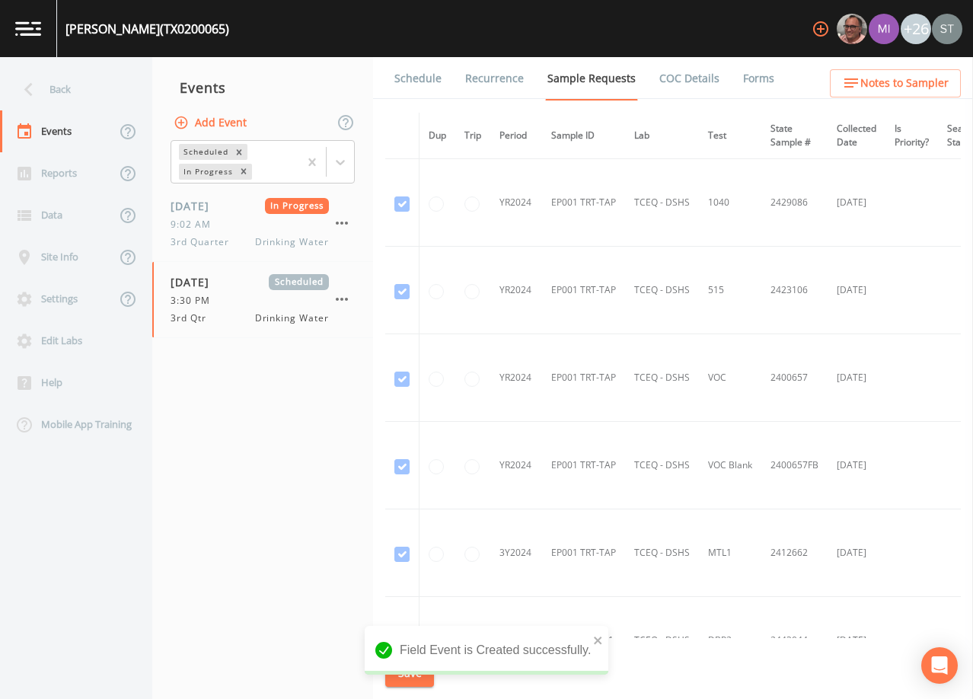
click at [412, 79] on link "Schedule" at bounding box center [418, 78] width 52 height 43
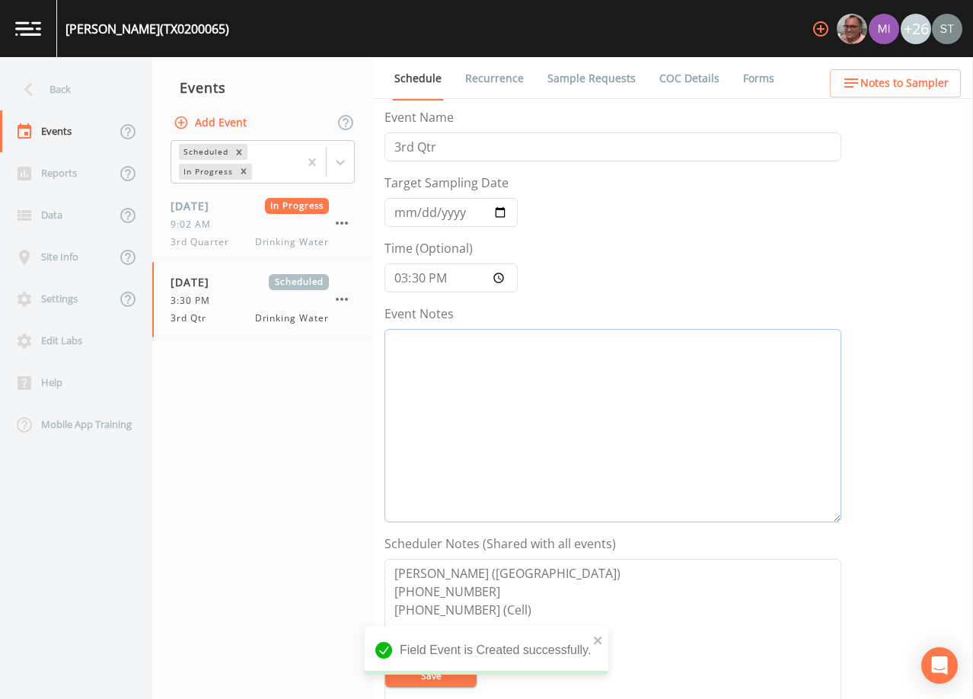
click at [653, 406] on textarea "Event Notes" at bounding box center [612, 425] width 457 height 193
paste textarea "[DATE]8:21 Not avail at 8am, needs later time frame (3831) [DATE]8:27 Confirmed…"
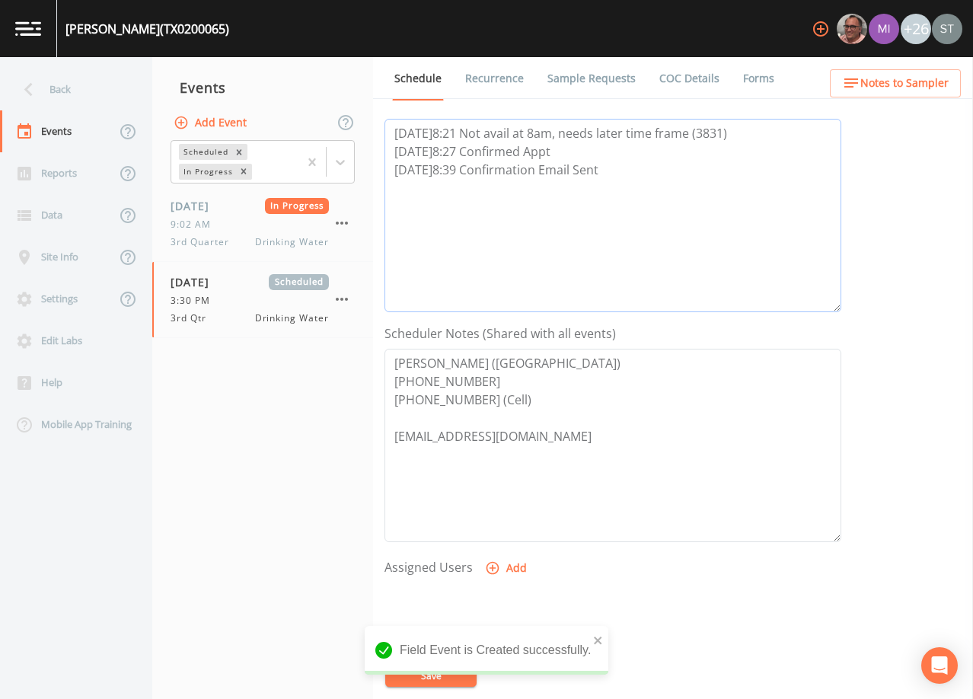
scroll to position [228, 0]
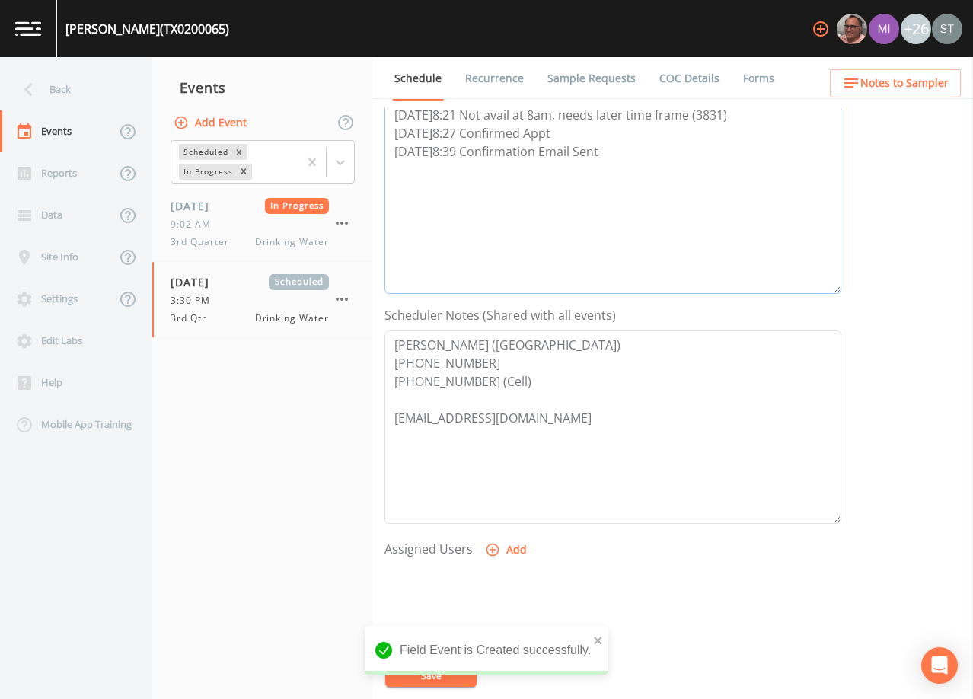
type textarea "[DATE]8:21 Not avail at 8am, needs later time frame (3831) [DATE]8:27 Confirmed…"
click at [509, 549] on button "Add" at bounding box center [507, 550] width 51 height 28
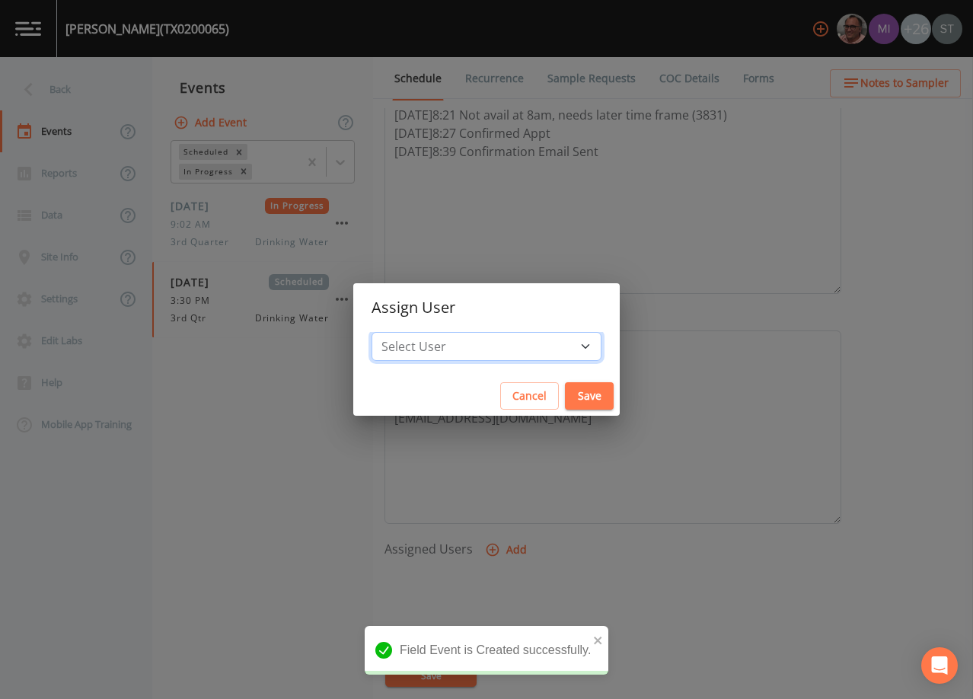
click at [491, 346] on select "Select User [PERSON_NAME] [PERSON_NAME] [PERSON_NAME] [PERSON_NAME] [PERSON_NAM…" at bounding box center [486, 346] width 230 height 29
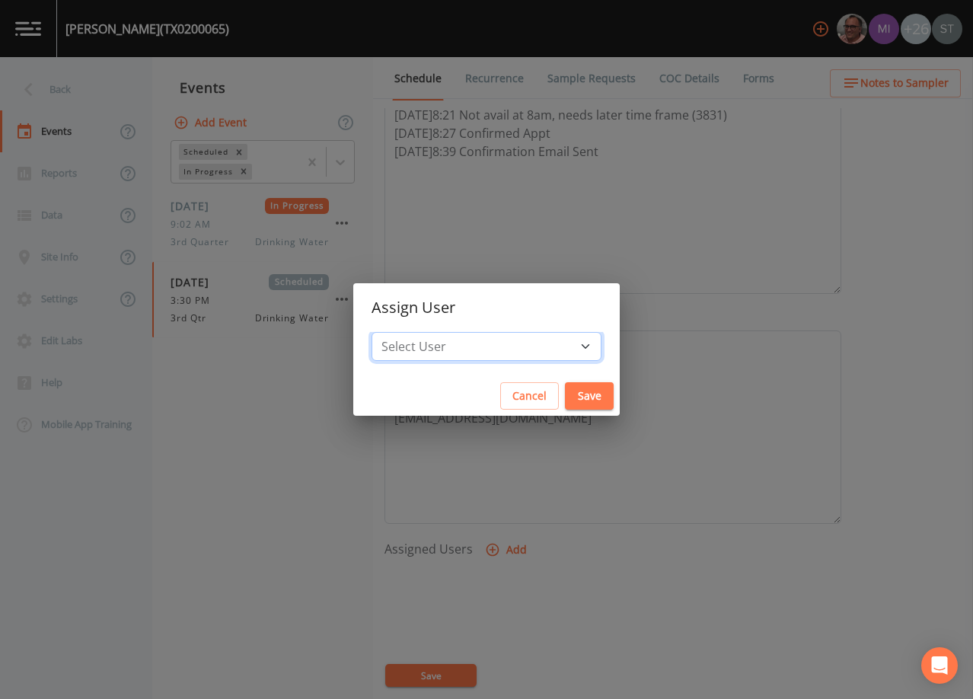
select select "3585e269-5d1f-4d98-ab9d-4913da50343a"
click at [406, 332] on select "Select User [PERSON_NAME] [PERSON_NAME] [PERSON_NAME] [PERSON_NAME] [PERSON_NAM…" at bounding box center [486, 346] width 230 height 29
click at [565, 391] on button "Save" at bounding box center [589, 396] width 49 height 28
select select
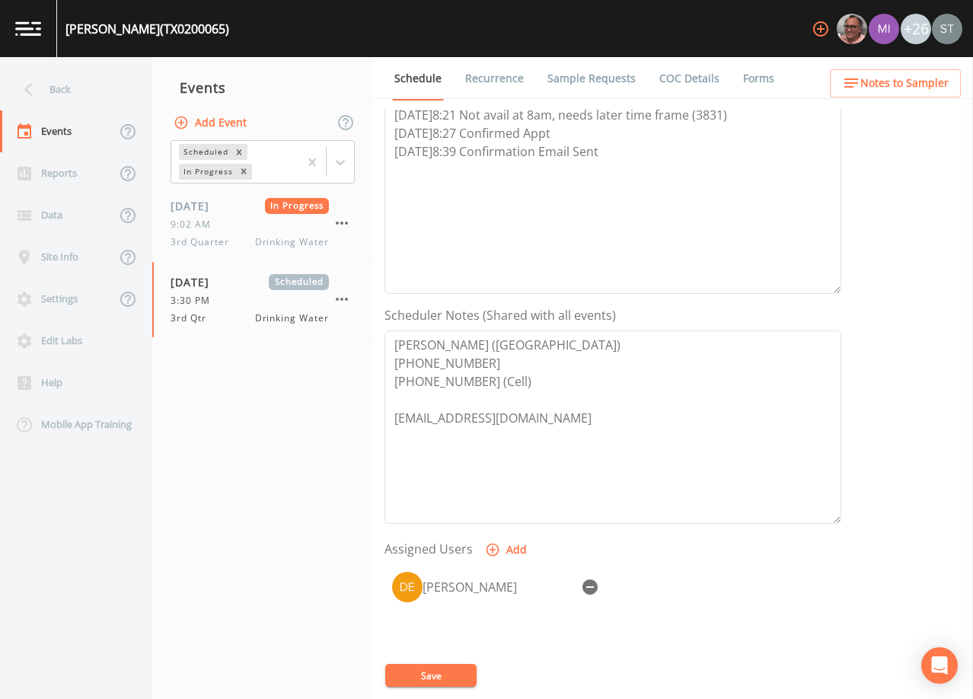
click at [449, 673] on button "Save" at bounding box center [430, 675] width 91 height 23
click at [459, 673] on button "Save" at bounding box center [430, 675] width 91 height 23
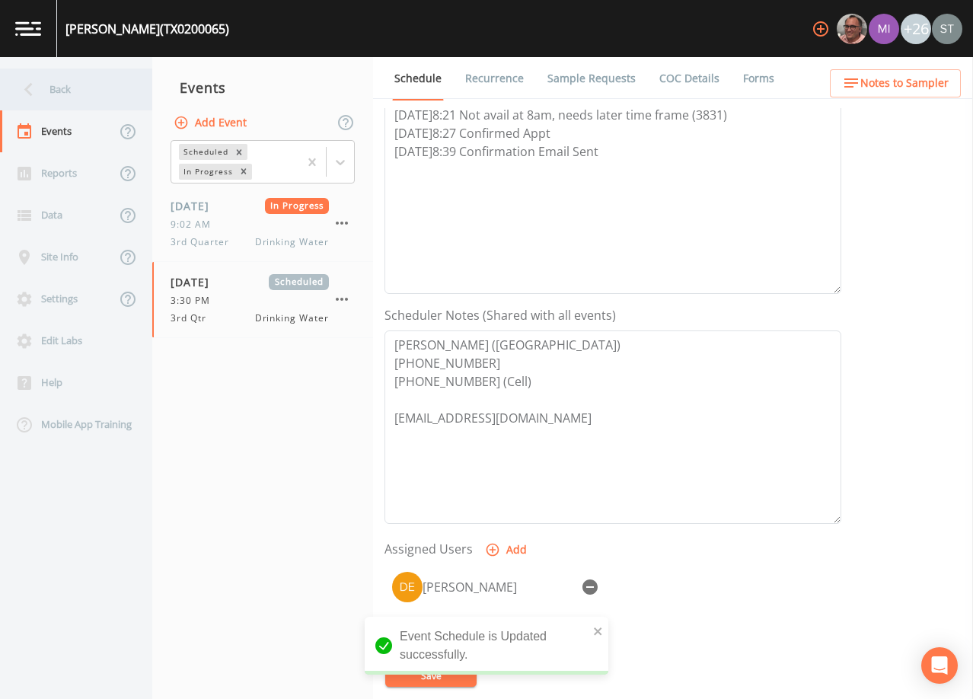
click at [62, 94] on div "Back" at bounding box center [68, 89] width 137 height 42
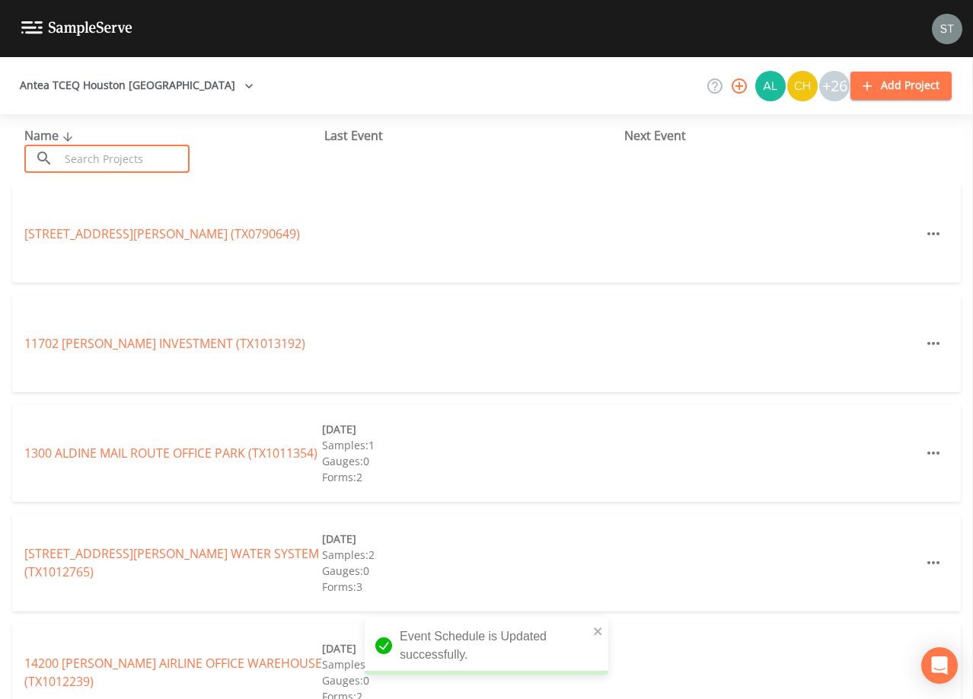
click at [105, 153] on input "text" at bounding box center [124, 159] width 130 height 28
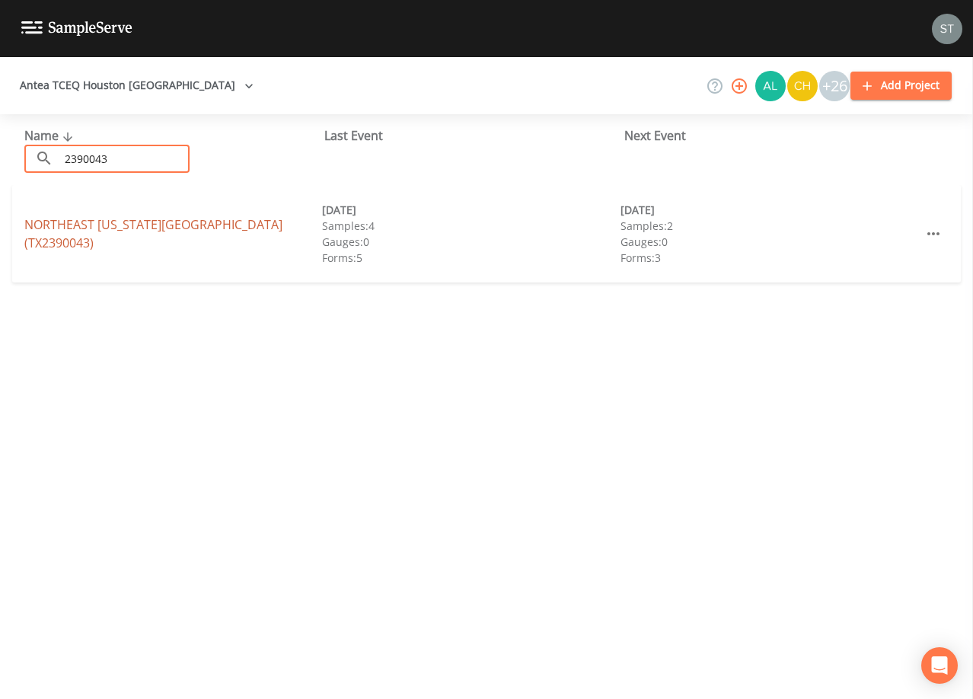
type input "2390043"
click at [212, 233] on link "[GEOGRAPHIC_DATA][US_STATE] (TX2390043)" at bounding box center [153, 233] width 258 height 35
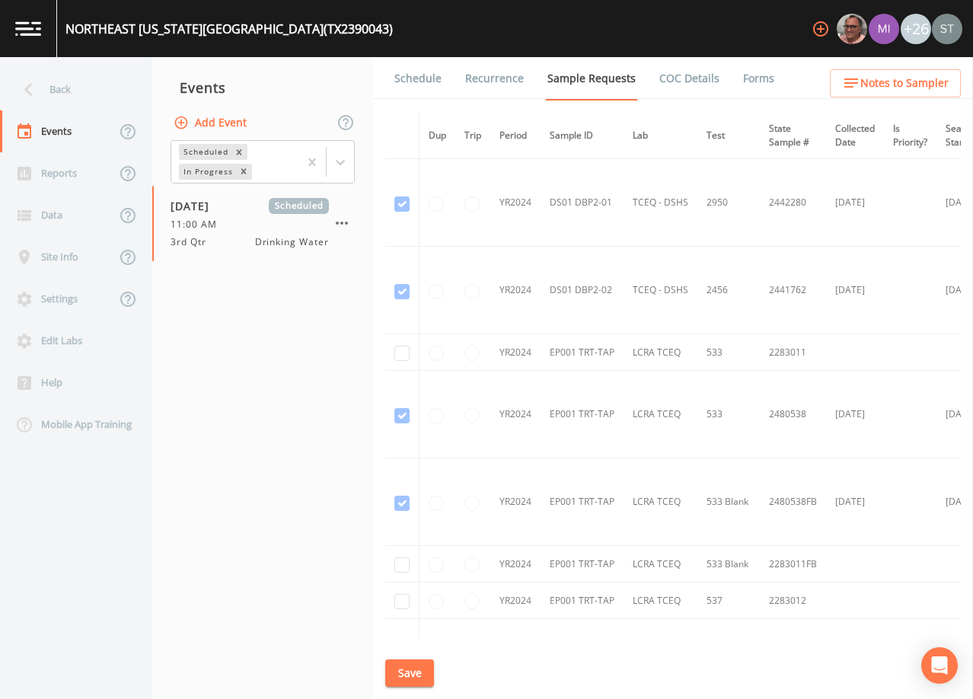
click at [411, 78] on link "Schedule" at bounding box center [418, 78] width 52 height 43
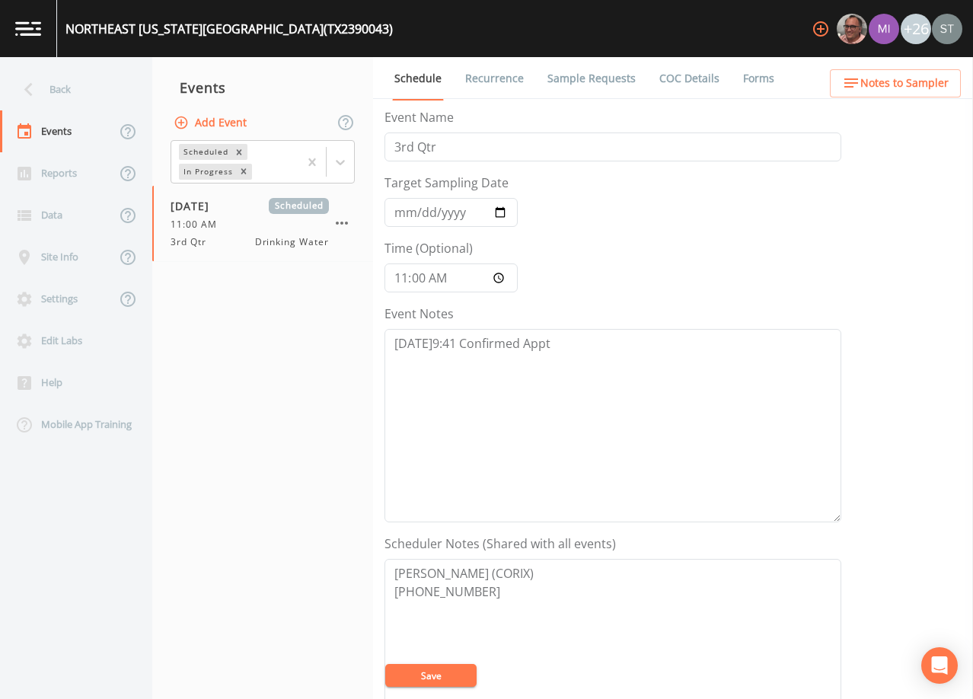
click at [607, 80] on link "Sample Requests" at bounding box center [591, 78] width 93 height 43
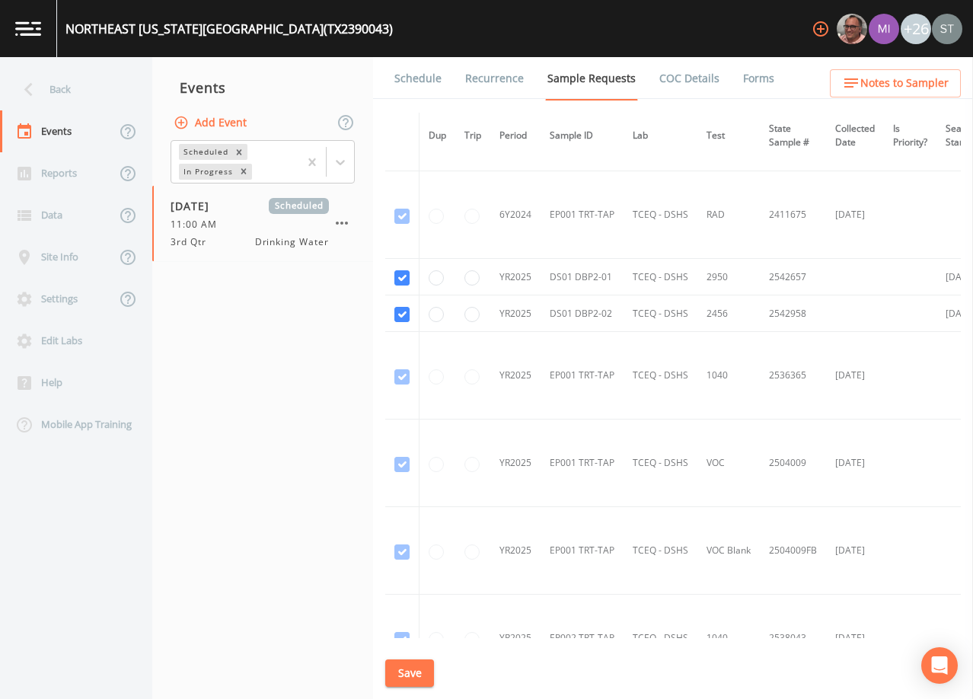
scroll to position [3730, 0]
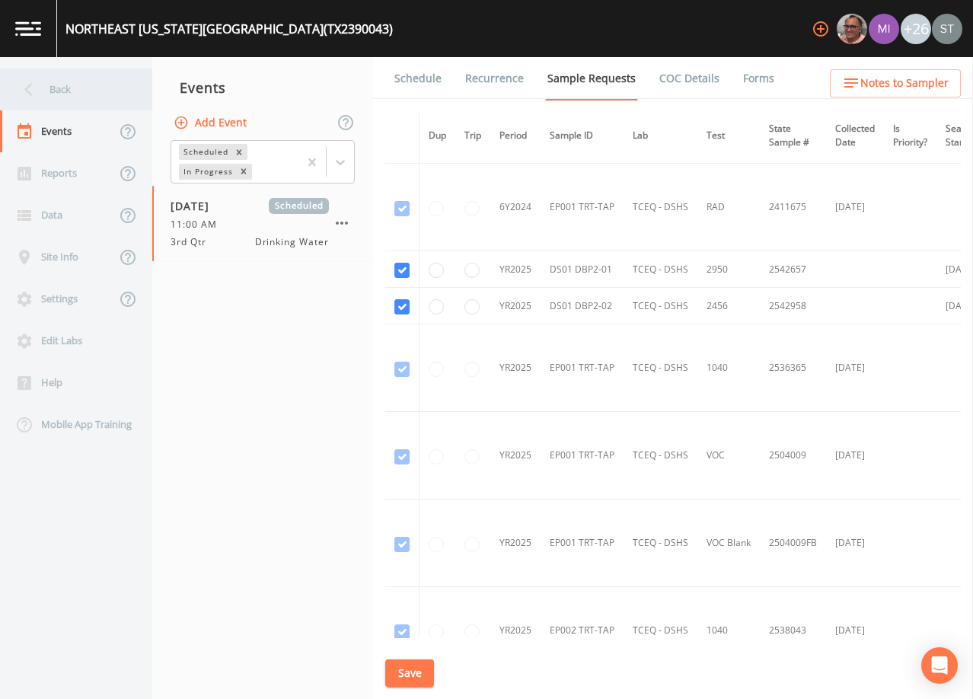
click at [68, 86] on div "Back" at bounding box center [68, 89] width 137 height 42
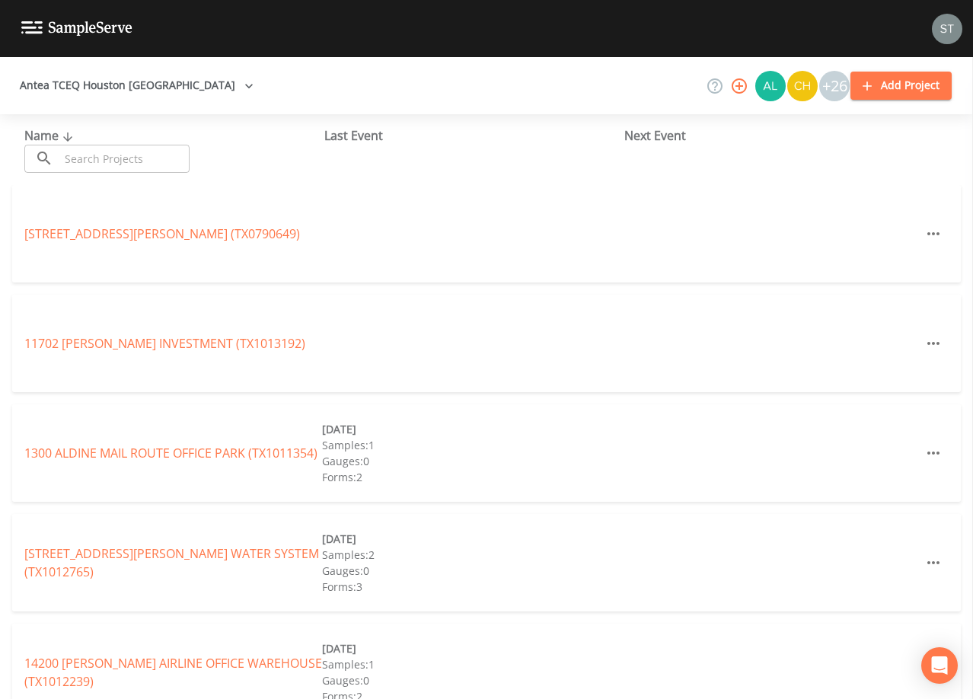
click at [113, 153] on input "text" at bounding box center [124, 159] width 130 height 28
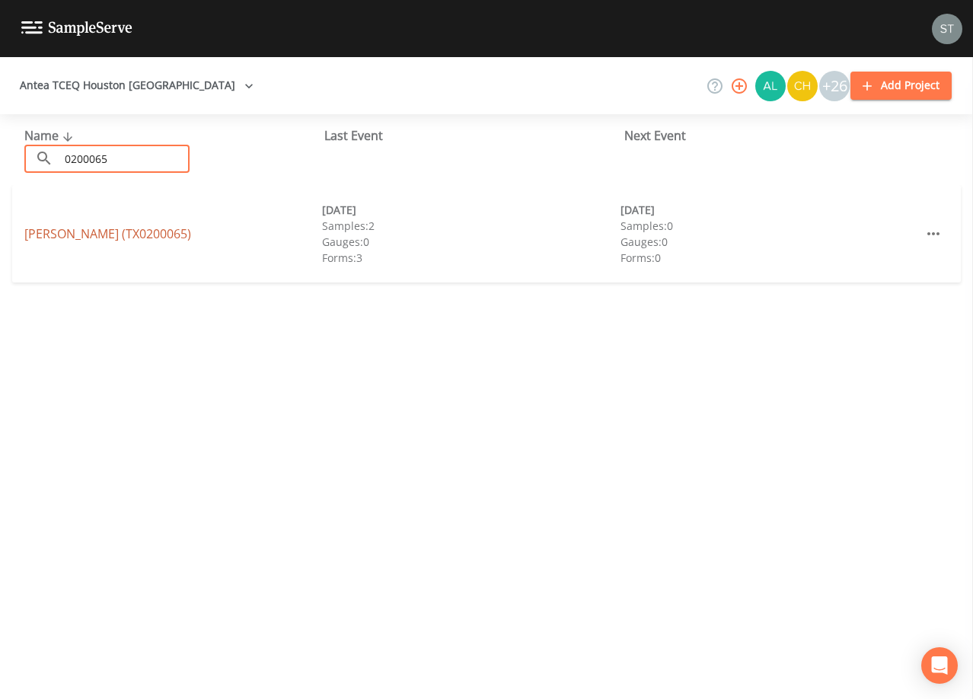
type input "0200065"
click at [174, 234] on link "[PERSON_NAME] ACRES (TX0200065)" at bounding box center [107, 233] width 167 height 17
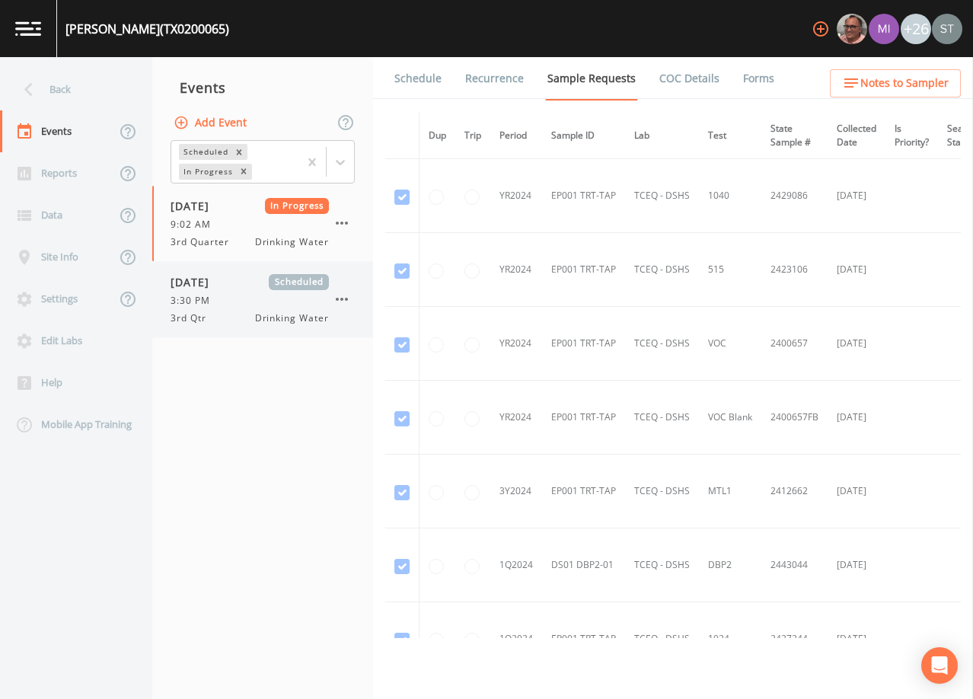
click at [235, 298] on div "3:30 PM" at bounding box center [249, 301] width 158 height 14
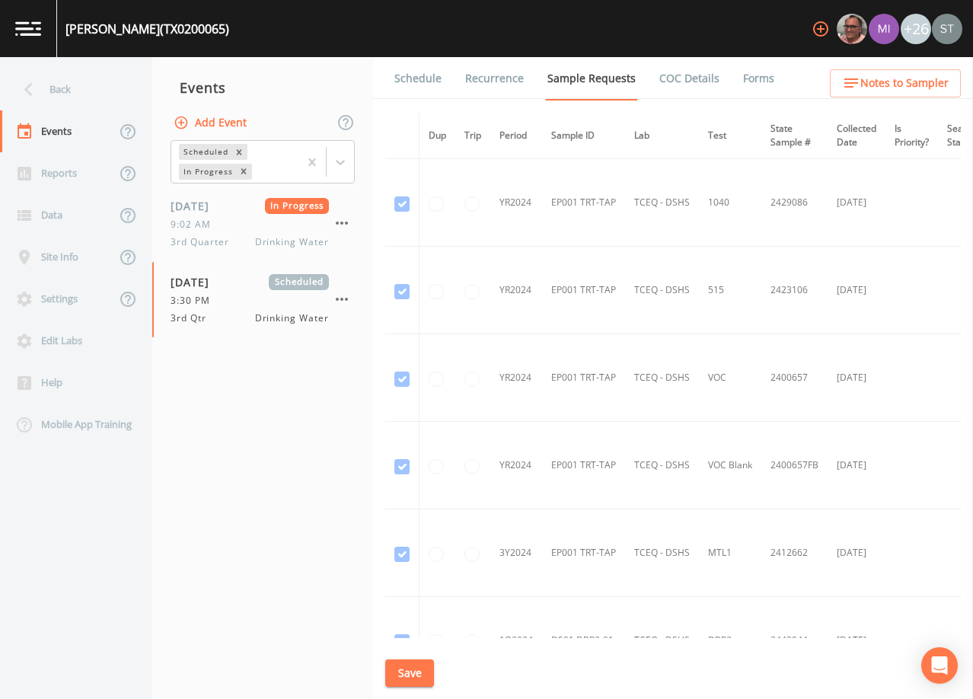
click at [410, 78] on link "Schedule" at bounding box center [418, 78] width 52 height 43
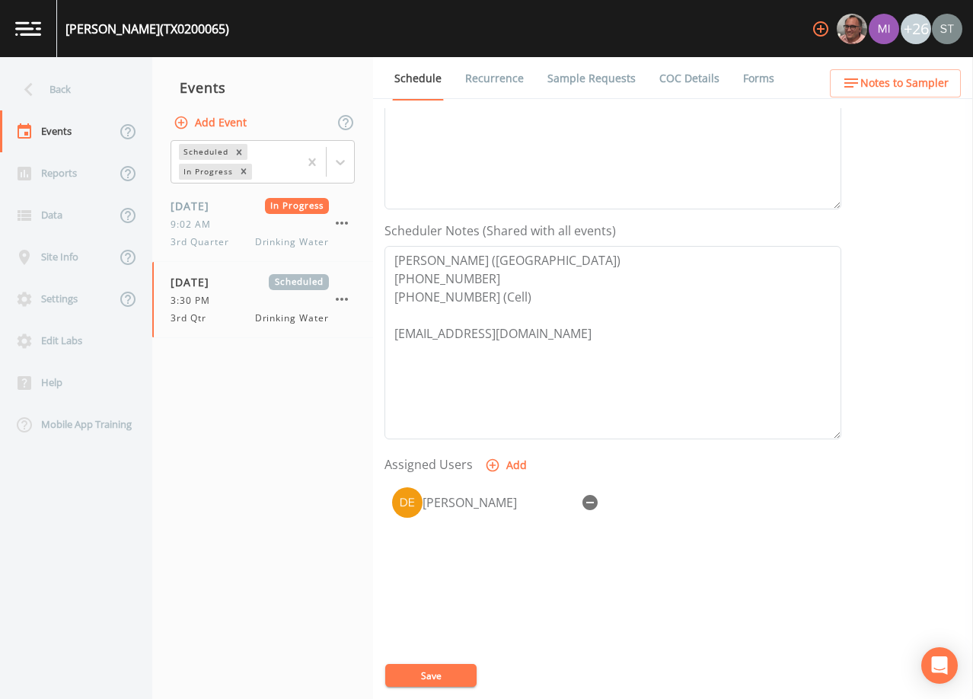
scroll to position [375, 0]
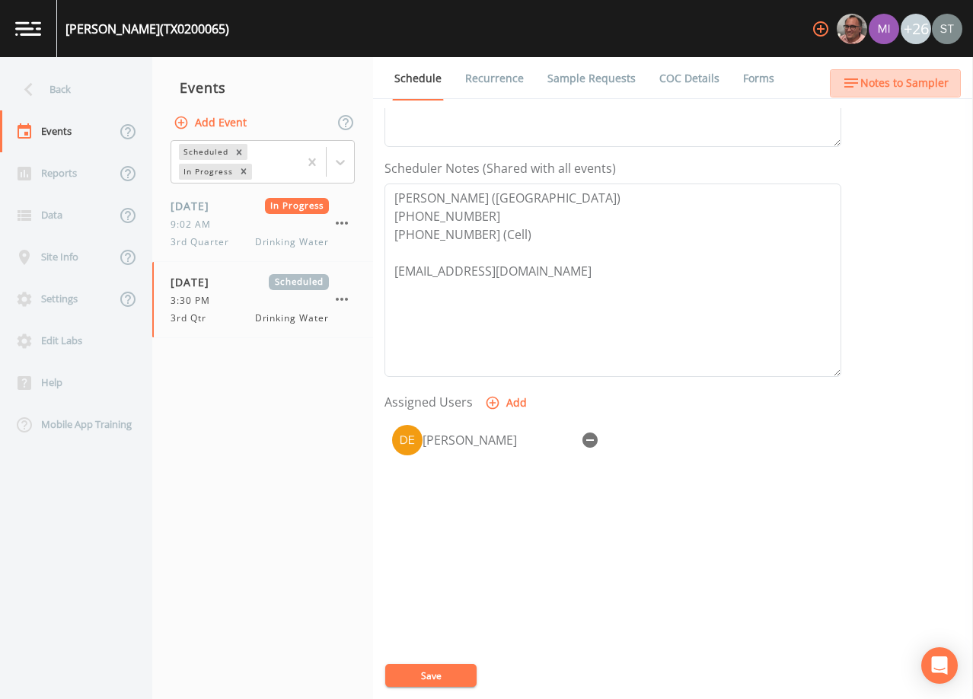
click at [904, 81] on span "Notes to Sampler" at bounding box center [904, 83] width 88 height 19
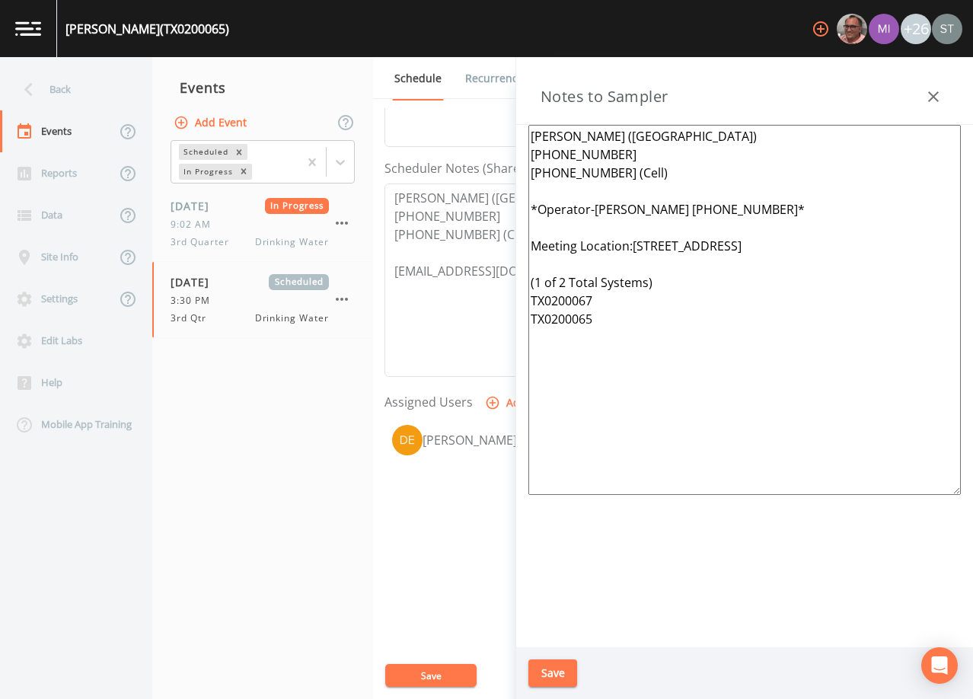
click at [623, 229] on textarea "[PERSON_NAME] ([GEOGRAPHIC_DATA]) [PHONE_NUMBER] [PHONE_NUMBER] (Cell) *Operato…" at bounding box center [744, 310] width 432 height 370
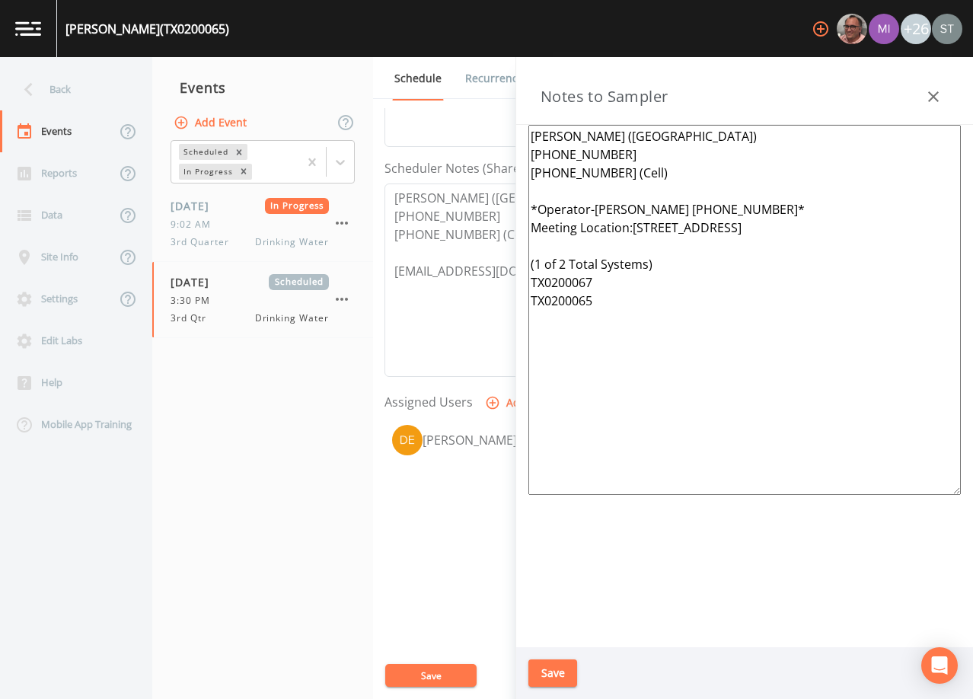
drag, startPoint x: 760, startPoint y: 227, endPoint x: 776, endPoint y: 228, distance: 16.0
click at [776, 228] on textarea "[PERSON_NAME] ([GEOGRAPHIC_DATA]) [PHONE_NUMBER] [PHONE_NUMBER] (Cell) *Operato…" at bounding box center [744, 310] width 432 height 370
type textarea "[PERSON_NAME] ([GEOGRAPHIC_DATA]) [PHONE_NUMBER] [PHONE_NUMBER] (Cell) *Operato…"
click at [562, 670] on button "Save" at bounding box center [552, 673] width 49 height 28
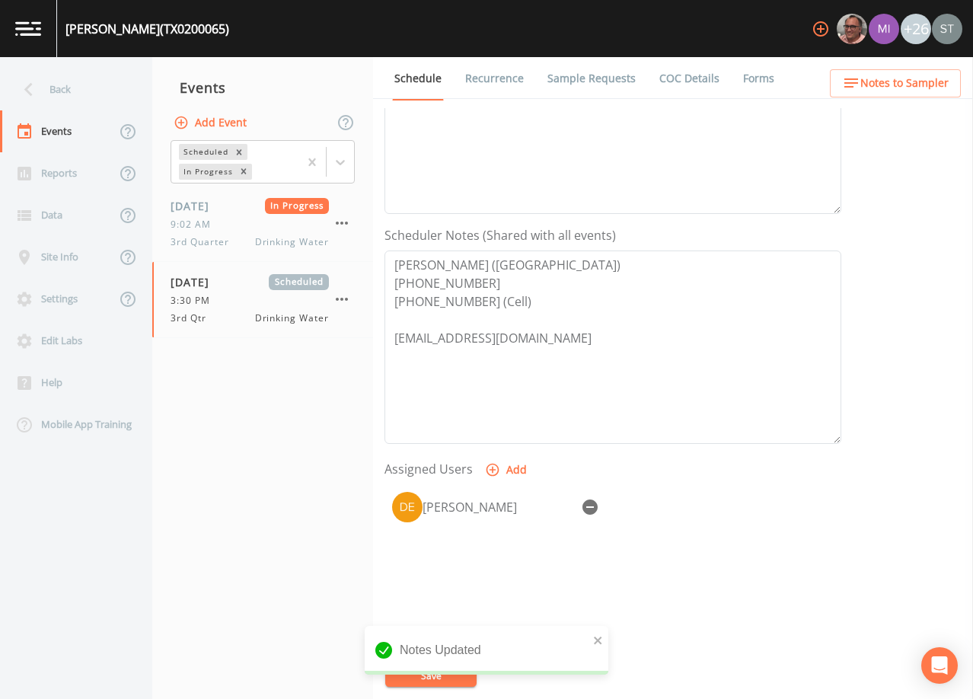
scroll to position [147, 0]
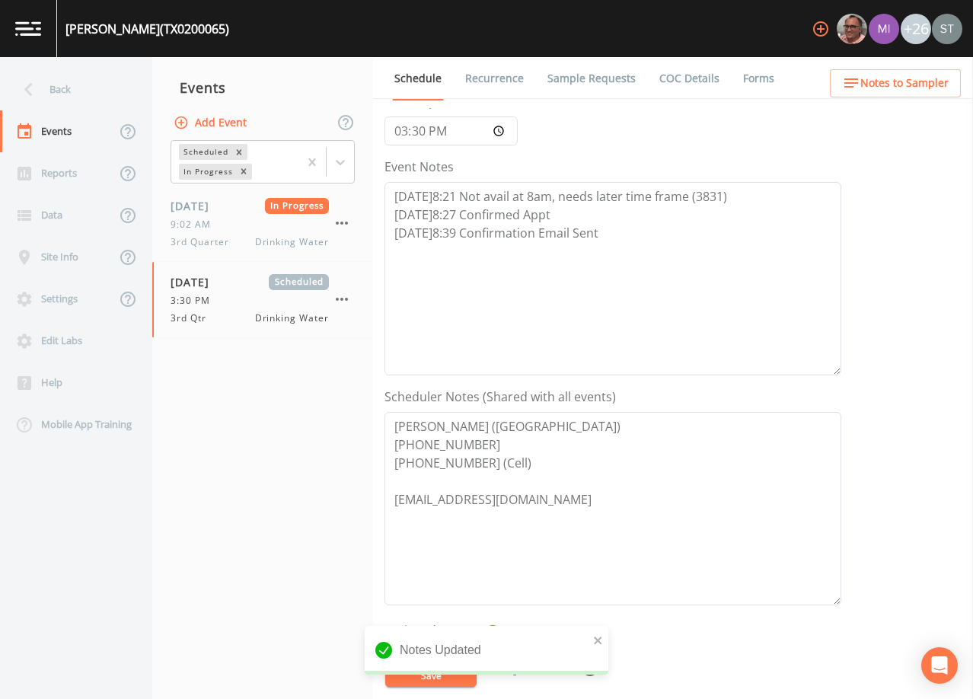
click at [581, 74] on link "Sample Requests" at bounding box center [591, 78] width 93 height 43
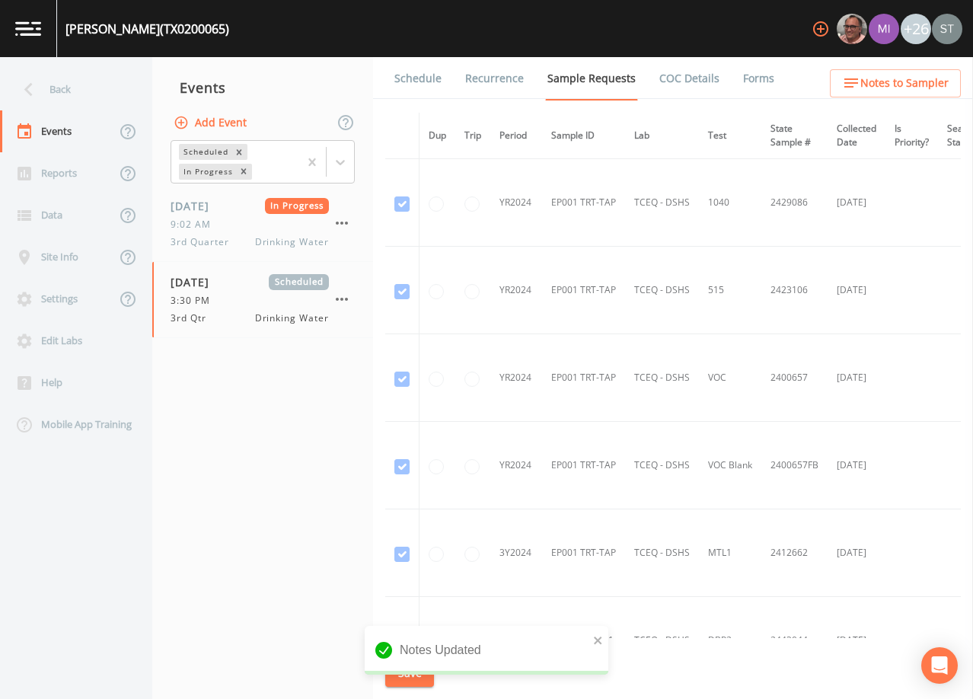
click at [424, 78] on link "Schedule" at bounding box center [418, 78] width 52 height 43
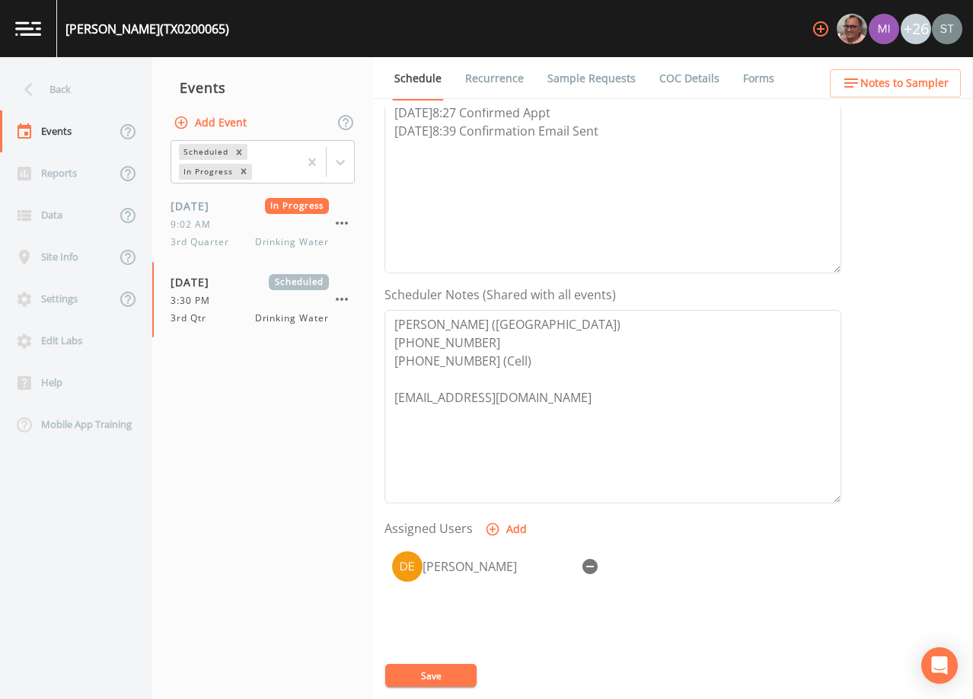
scroll to position [304, 0]
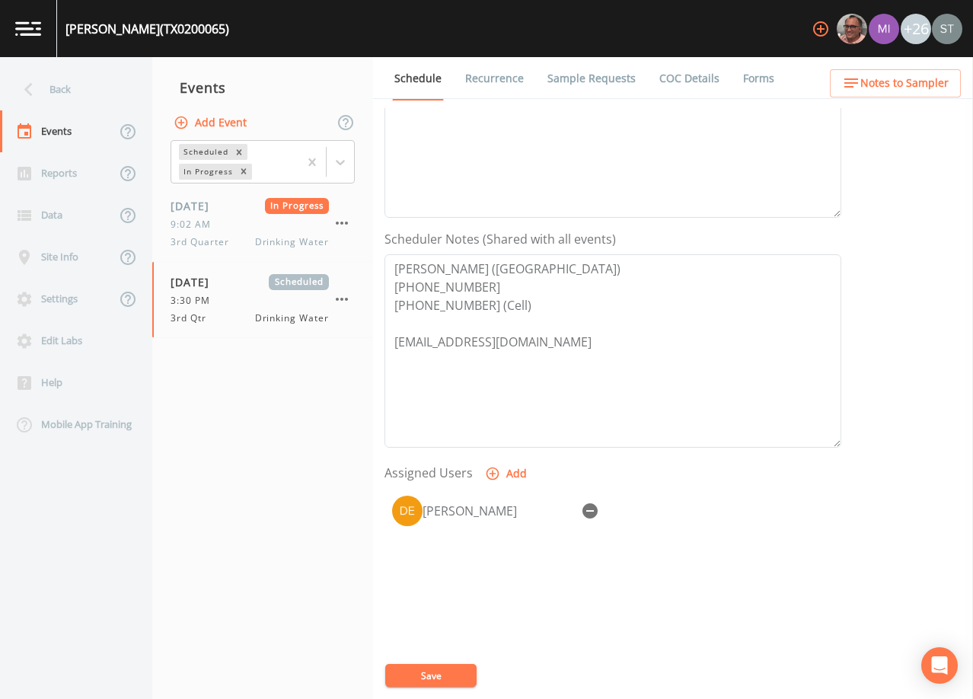
click at [913, 94] on button "Notes to Sampler" at bounding box center [895, 83] width 131 height 28
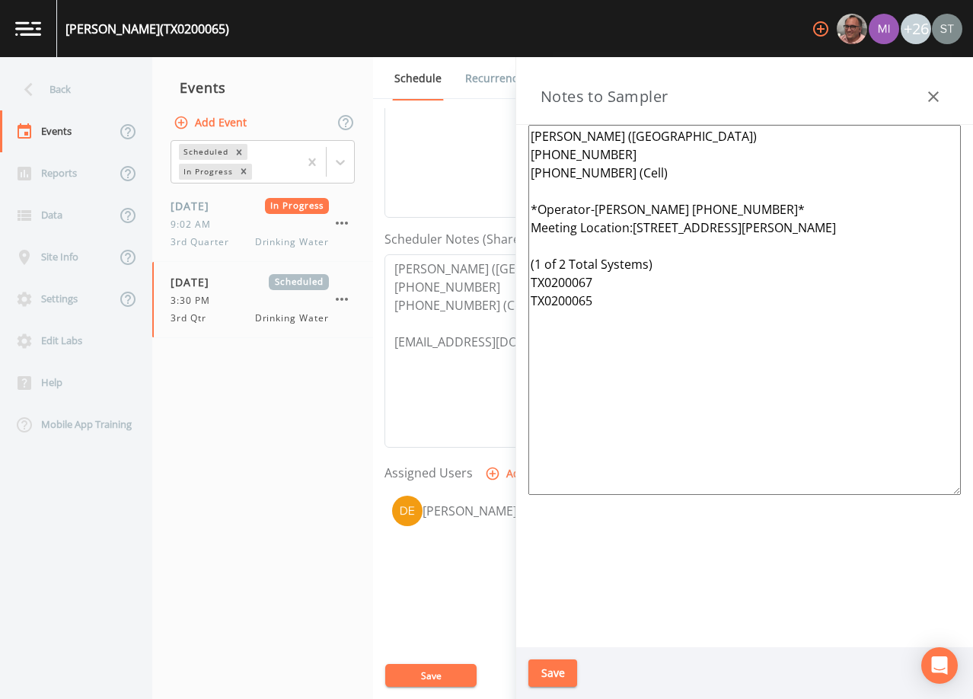
click at [928, 96] on icon "button" at bounding box center [933, 97] width 18 height 18
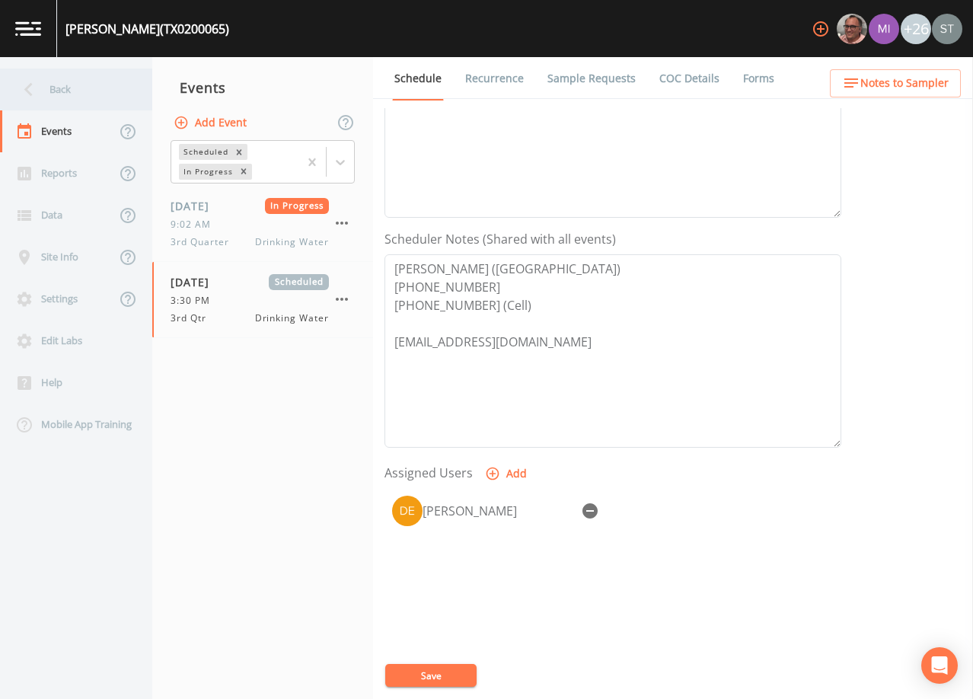
click at [63, 94] on div "Back" at bounding box center [68, 89] width 137 height 42
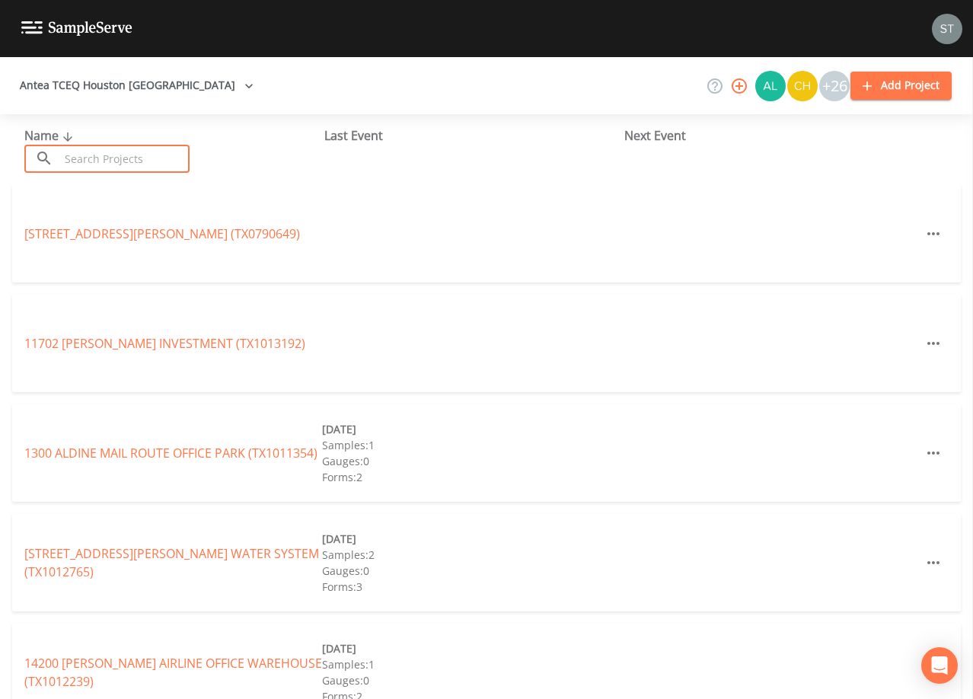
click at [110, 164] on input "text" at bounding box center [124, 159] width 130 height 28
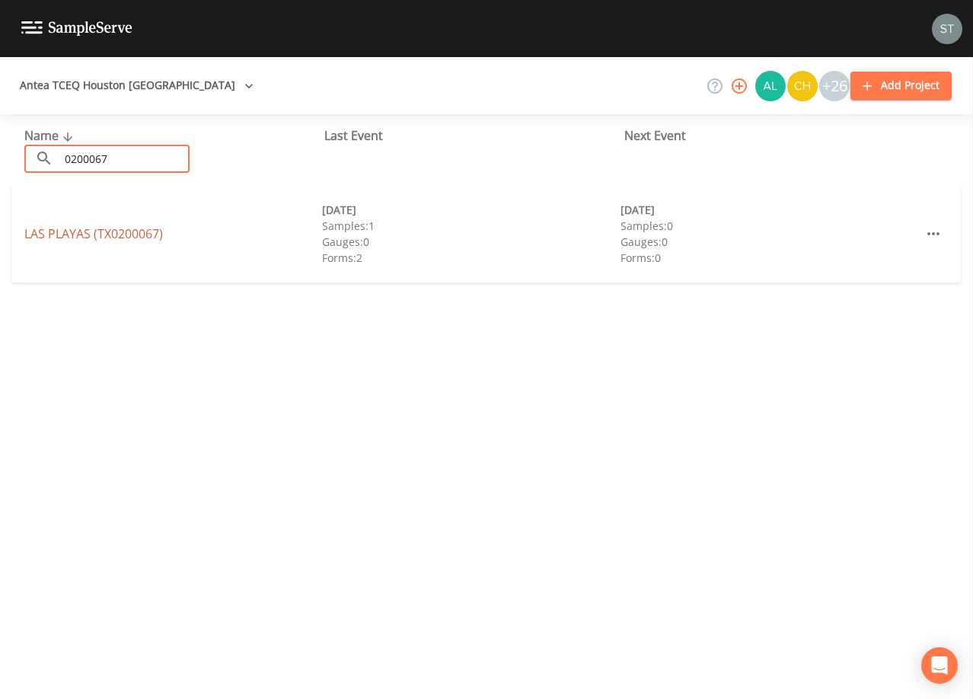
type input "0200067"
click at [147, 237] on link "LAS PLAYAS (TX0200067)" at bounding box center [93, 233] width 139 height 17
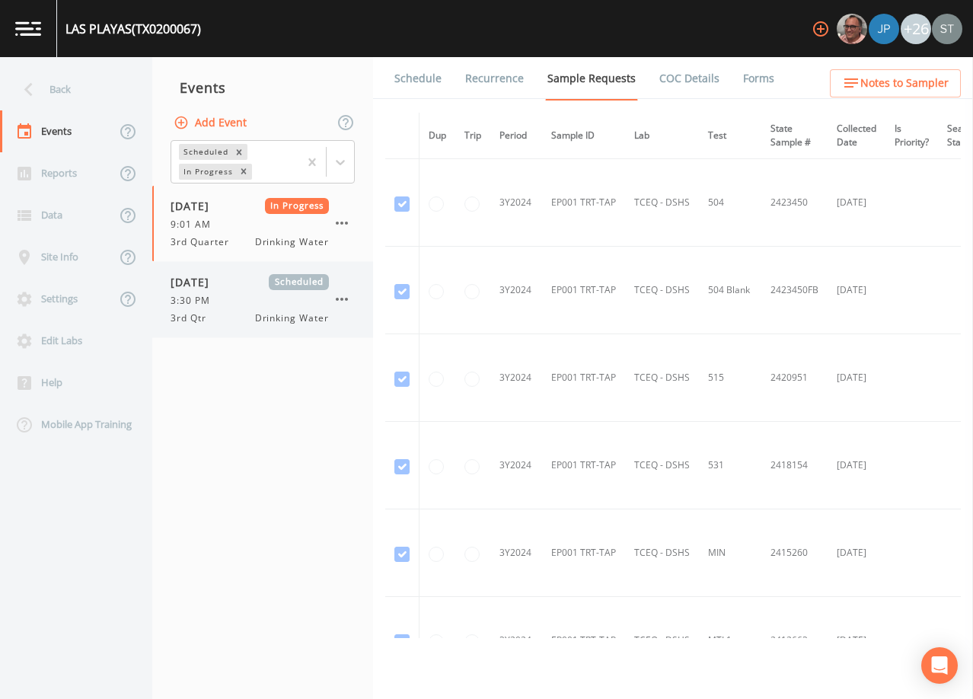
click at [220, 286] on span "[DATE]" at bounding box center [194, 282] width 49 height 16
click at [409, 81] on link "Schedule" at bounding box center [418, 78] width 52 height 43
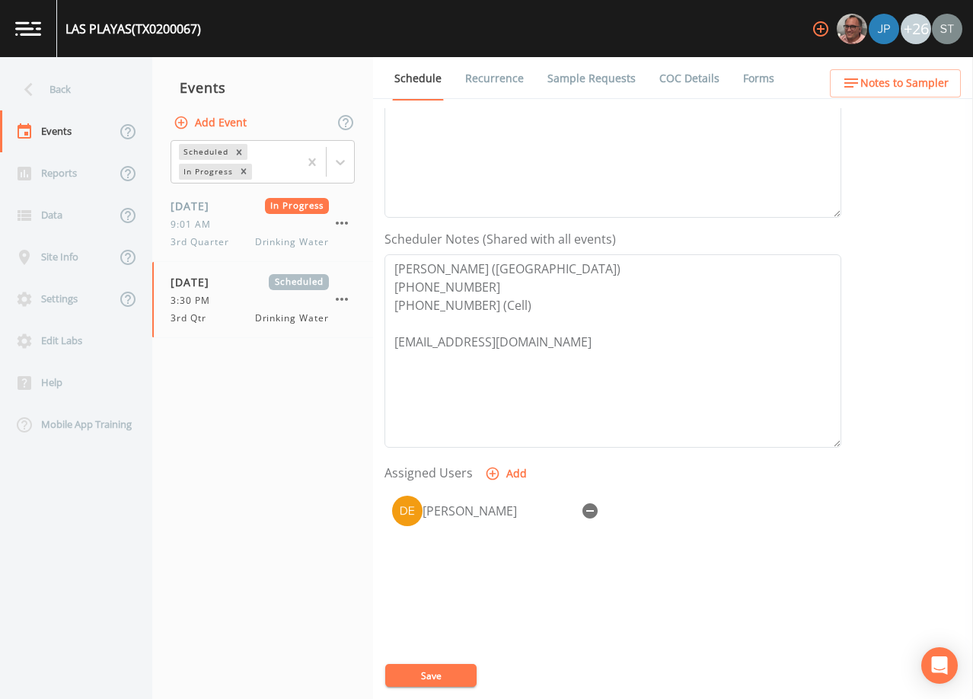
scroll to position [375, 0]
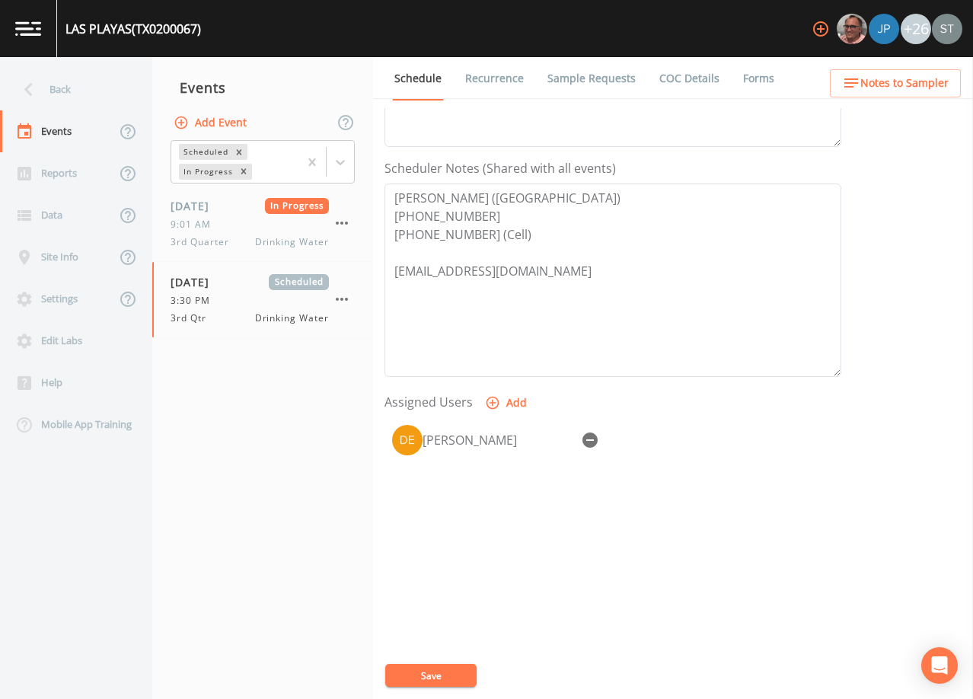
click at [914, 93] on button "Notes to Sampler" at bounding box center [895, 83] width 131 height 28
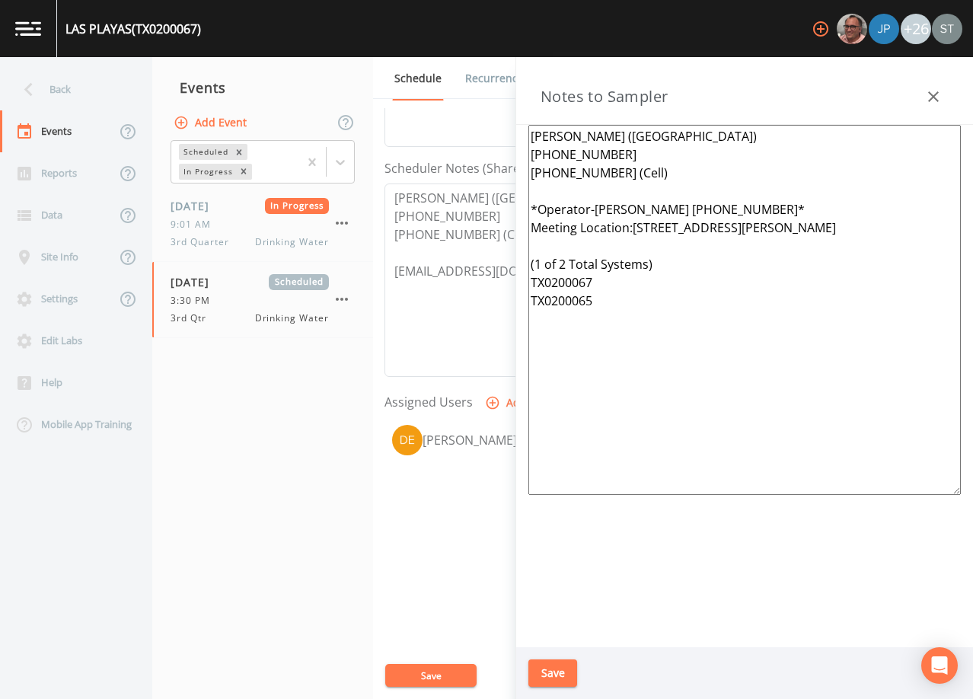
click at [928, 92] on icon "button" at bounding box center [933, 96] width 11 height 11
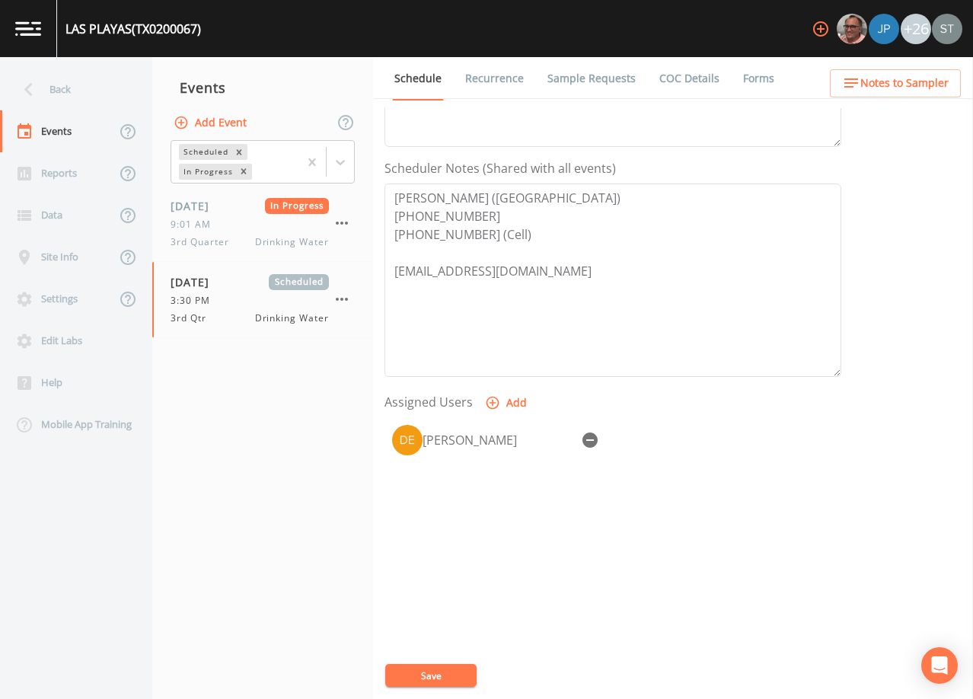
click at [896, 88] on span "Notes to Sampler" at bounding box center [904, 83] width 88 height 19
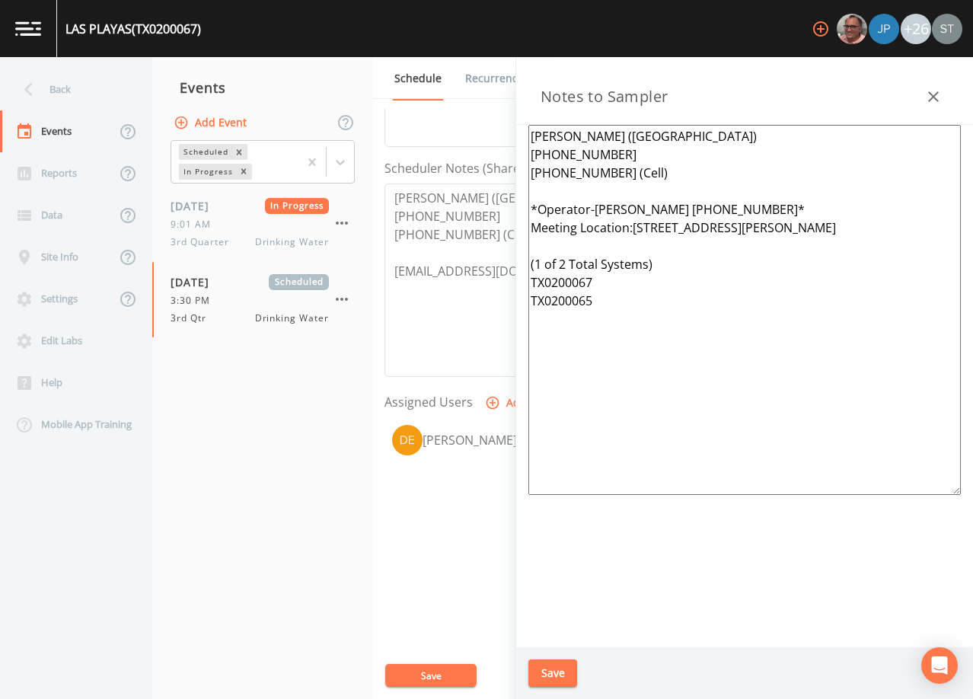
click at [935, 91] on icon "button" at bounding box center [933, 97] width 18 height 18
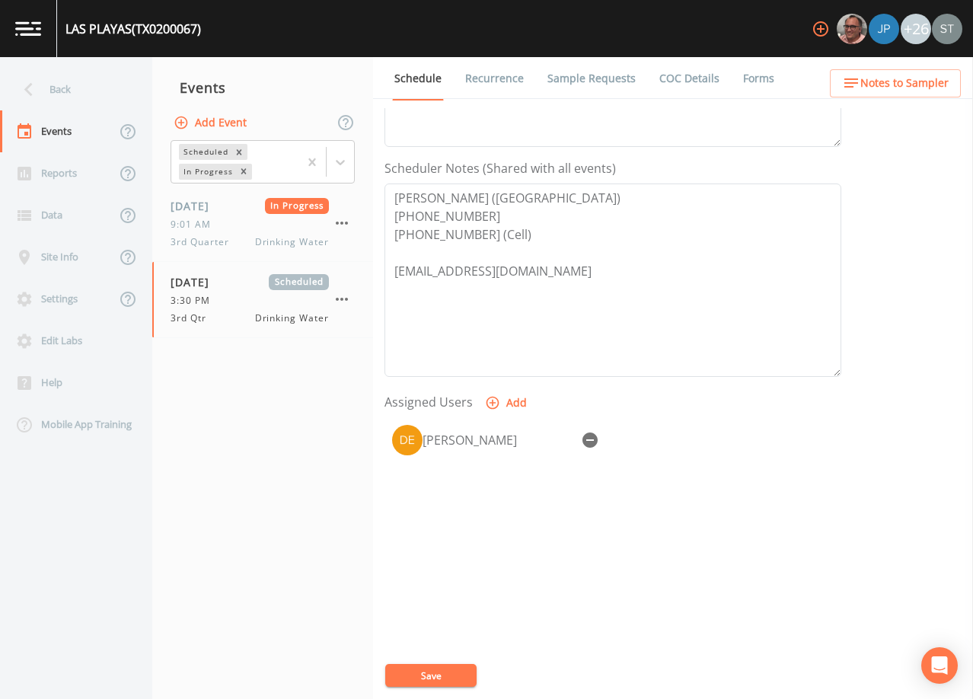
click at [439, 667] on button "Save" at bounding box center [430, 675] width 91 height 23
click at [66, 94] on div "Back" at bounding box center [68, 89] width 137 height 42
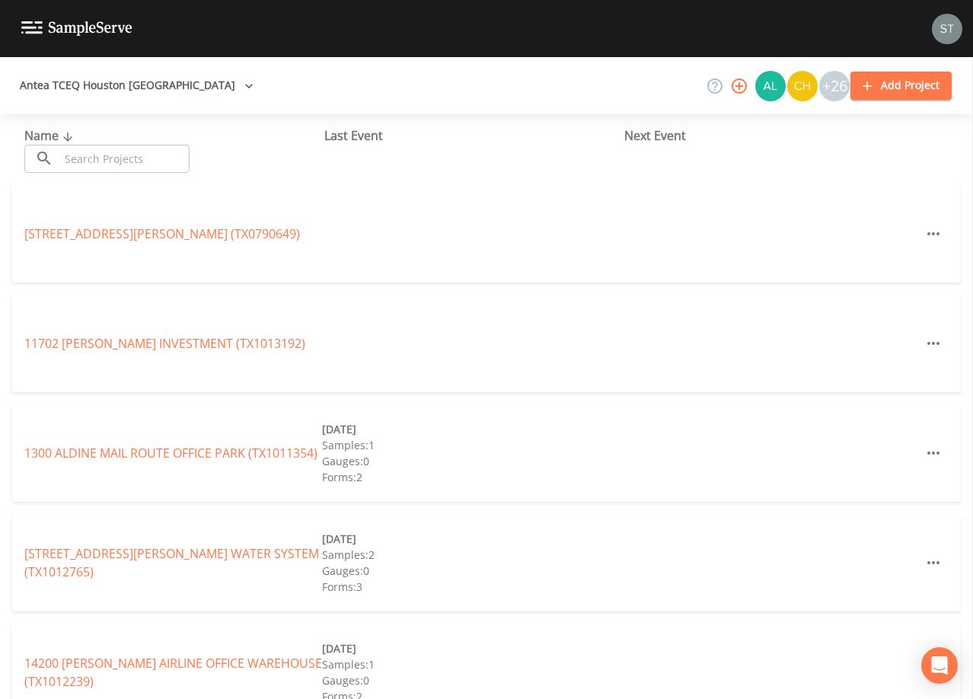
click at [103, 159] on input "text" at bounding box center [124, 159] width 130 height 28
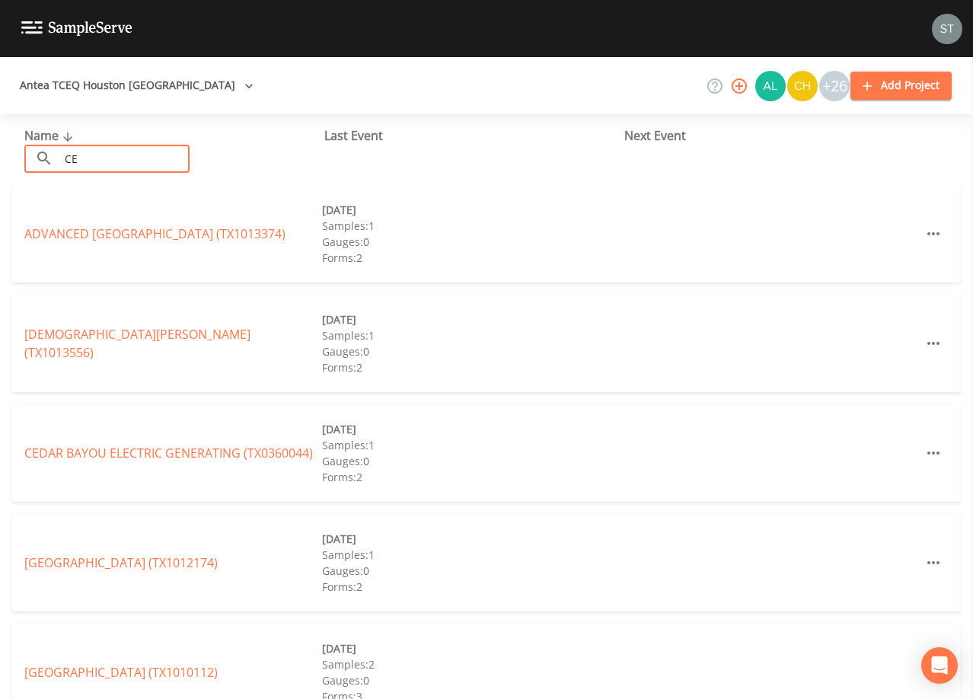
type input "C"
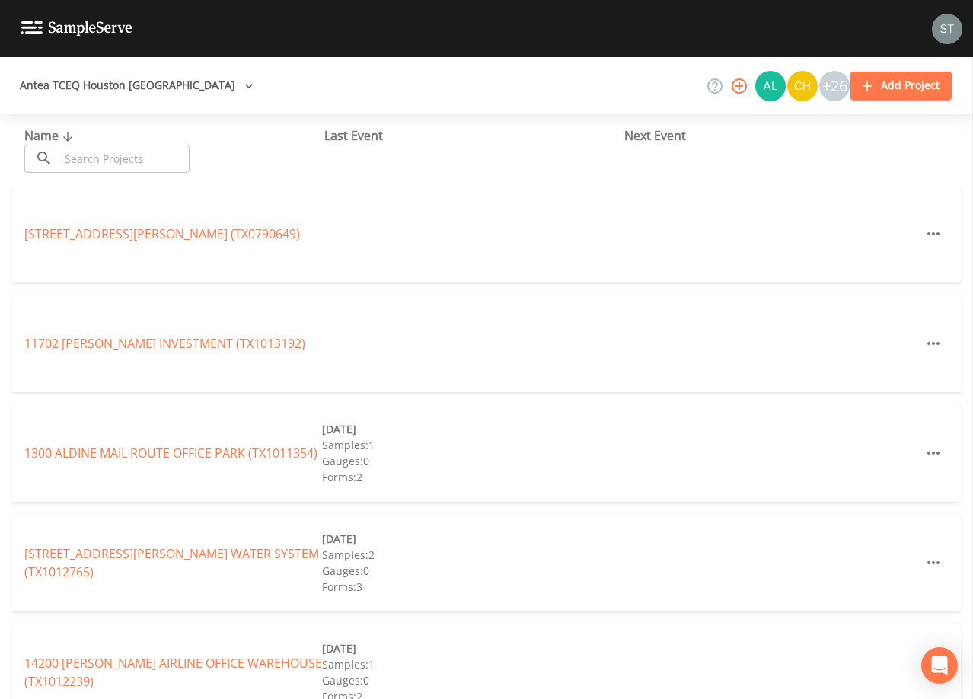
click at [128, 161] on input "text" at bounding box center [124, 159] width 130 height 28
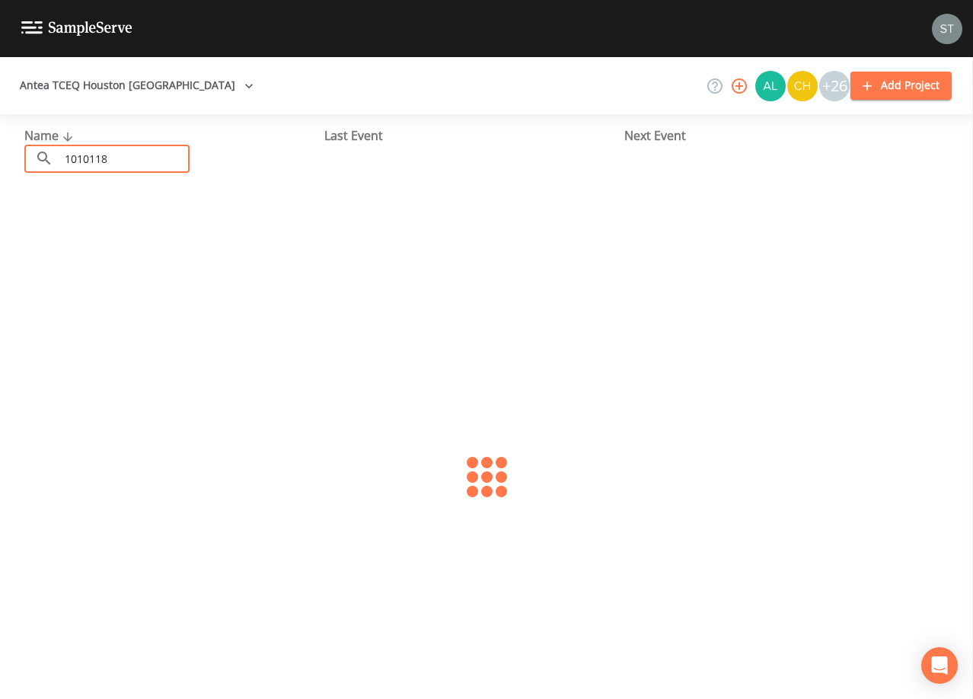
type input "1010118"
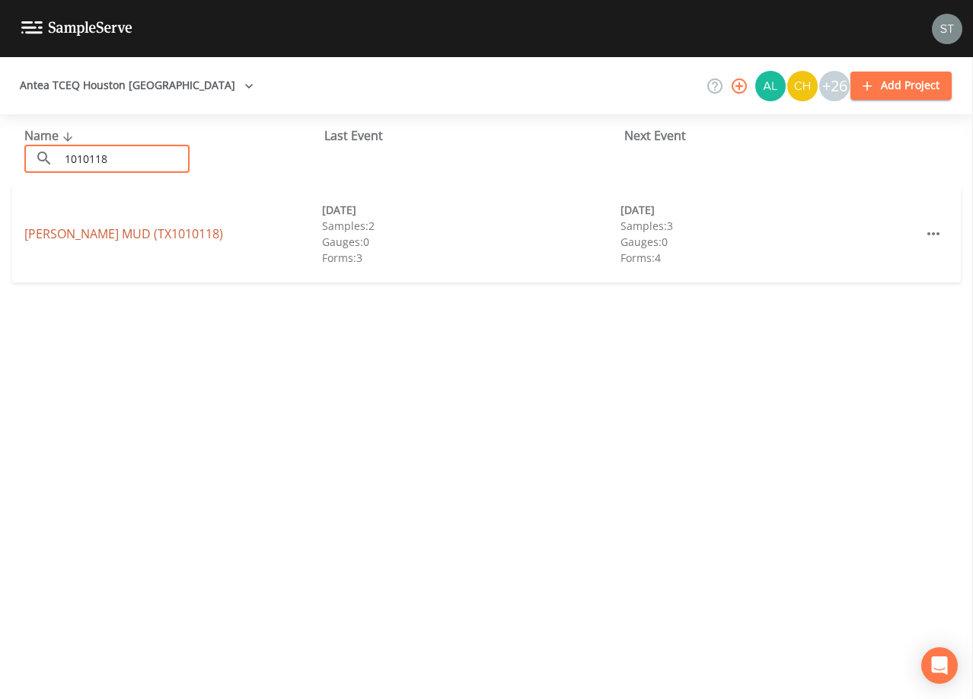
click at [161, 234] on link "[PERSON_NAME] MUD (TX1010118)" at bounding box center [123, 233] width 199 height 17
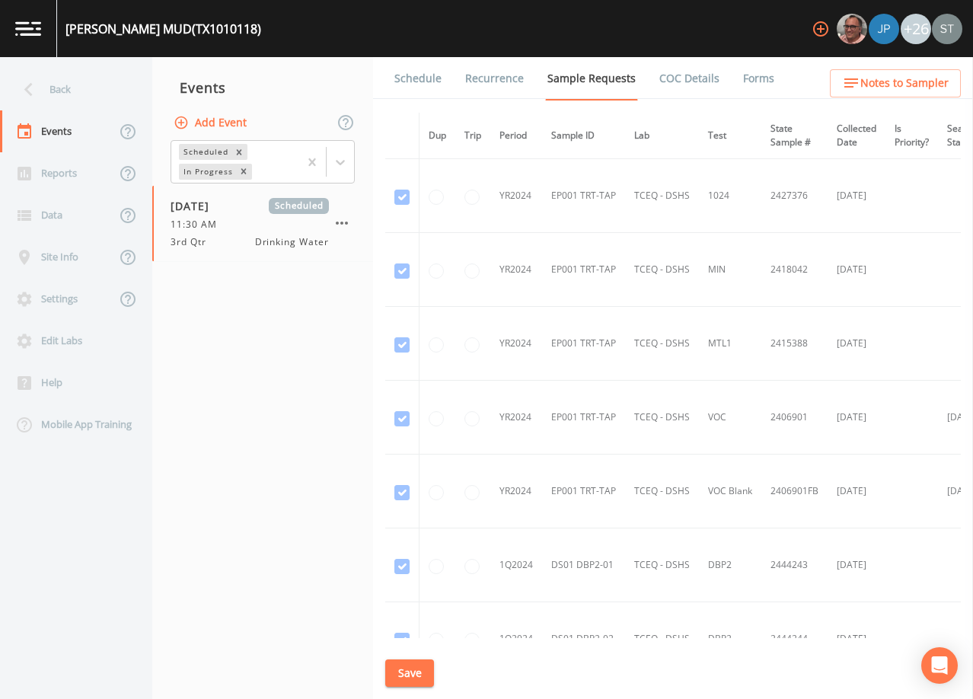
click at [421, 80] on link "Schedule" at bounding box center [418, 78] width 52 height 43
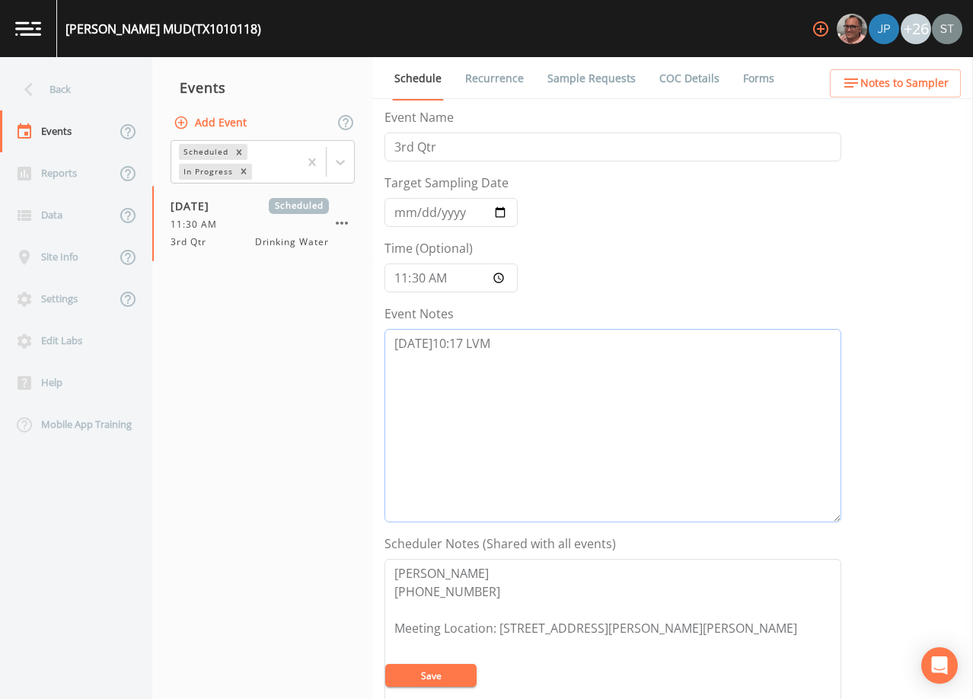
click at [629, 349] on textarea "[DATE]10:17 LVM" at bounding box center [612, 425] width 457 height 193
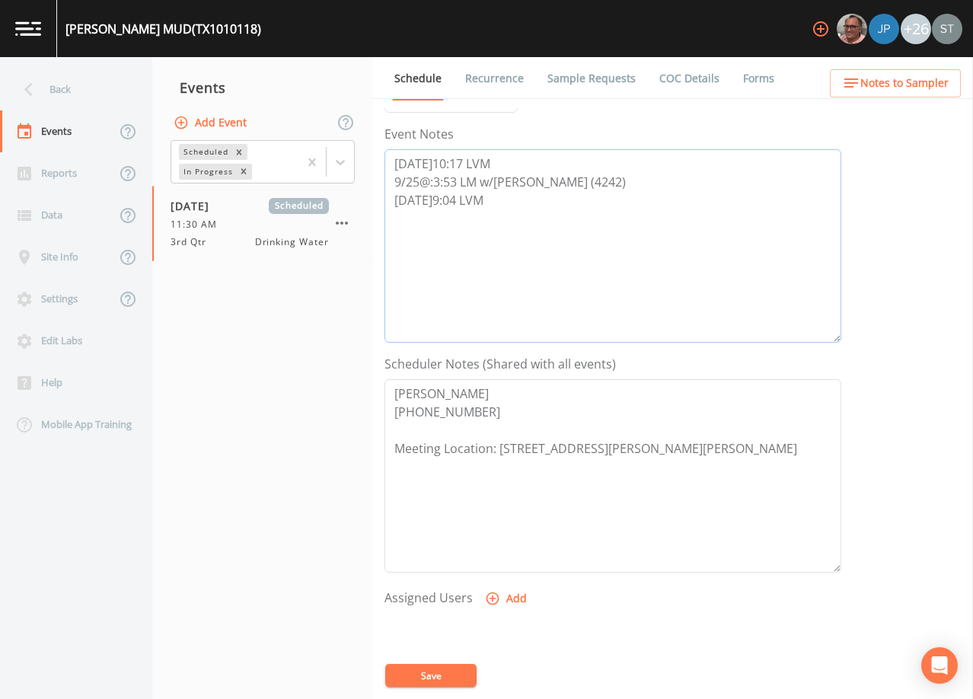
scroll to position [228, 0]
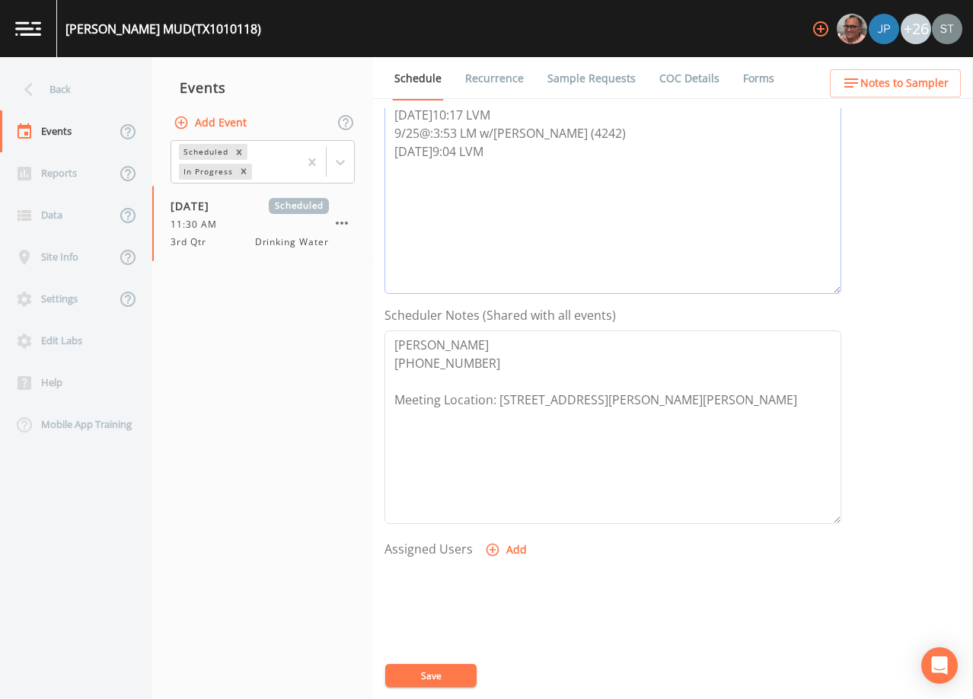
type textarea "[DATE]10:17 LVM 9/25@:3:53 LM w/[PERSON_NAME] (4242) [DATE]9:04 LVM"
click at [490, 350] on textarea "[PERSON_NAME] [PHONE_NUMBER] Meeting Location: [STREET_ADDRESS][PERSON_NAME][PE…" at bounding box center [612, 426] width 457 height 193
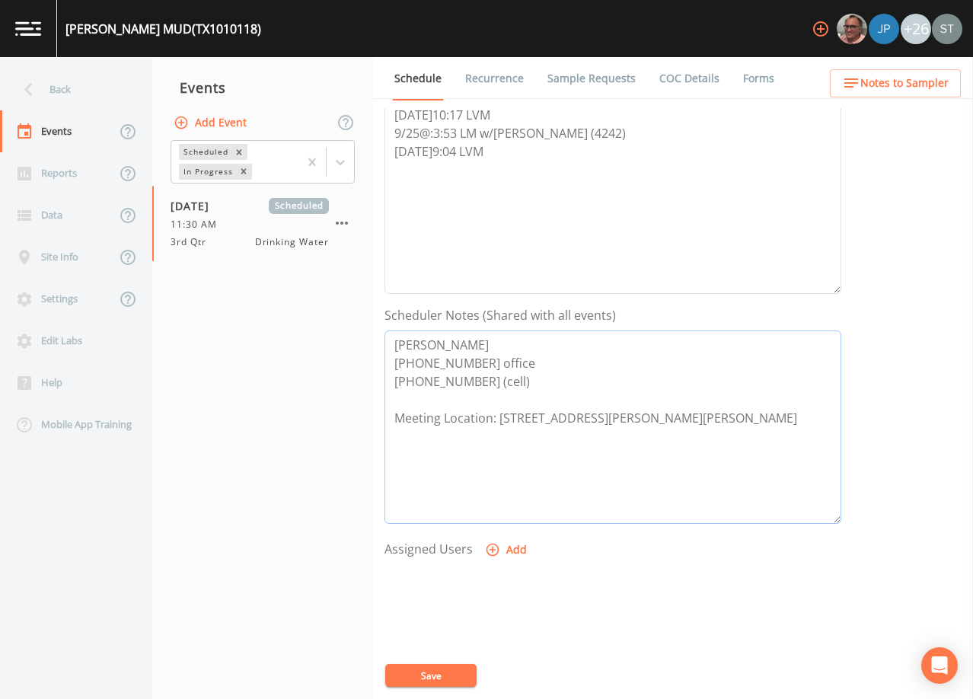
type textarea "[PERSON_NAME] [PHONE_NUMBER] office [PHONE_NUMBER] (cell) Meeting Location: [ST…"
drag, startPoint x: 438, startPoint y: 676, endPoint x: 543, endPoint y: 588, distance: 137.3
click at [438, 674] on button "Save" at bounding box center [430, 675] width 91 height 23
click at [54, 91] on div "Back" at bounding box center [68, 89] width 137 height 42
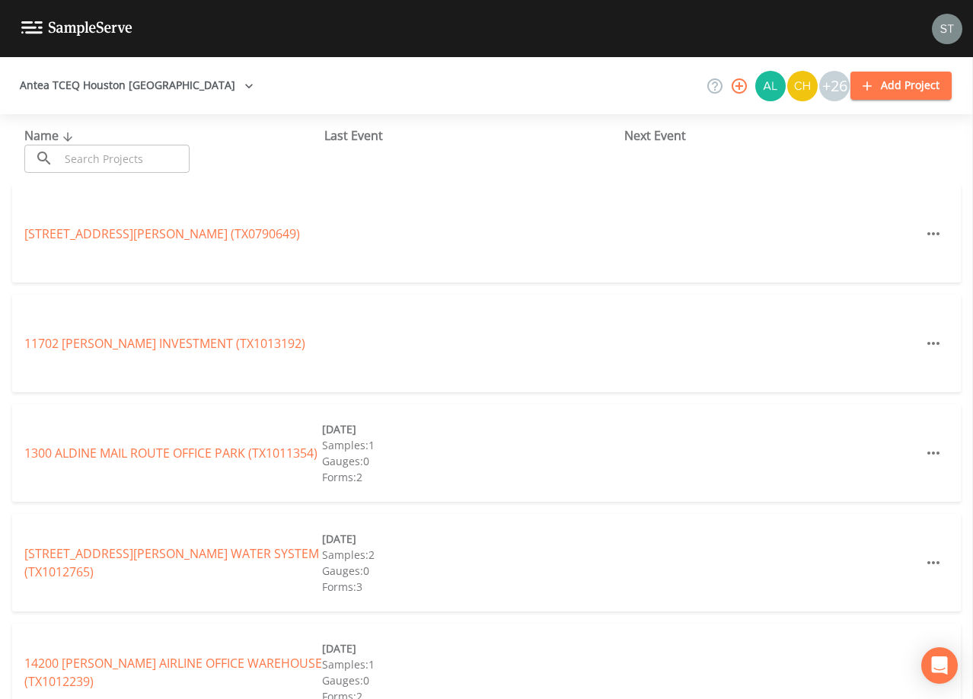
click at [145, 150] on input "text" at bounding box center [124, 159] width 130 height 28
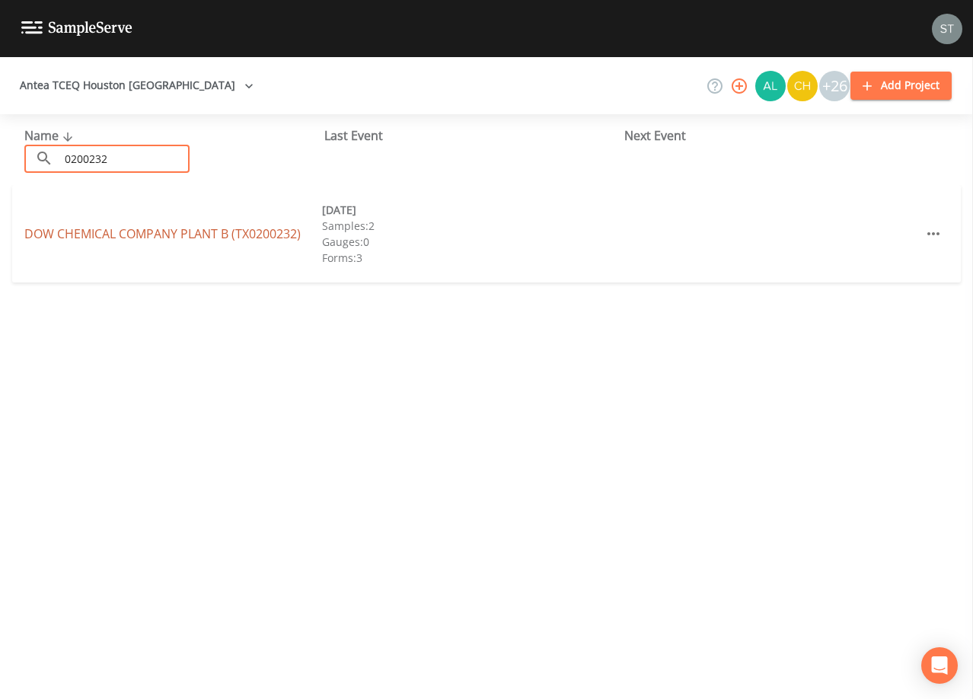
type input "0200232"
click at [179, 236] on link "DOW CHEMICAL COMPANY PLANT B (TX0200232)" at bounding box center [162, 233] width 276 height 17
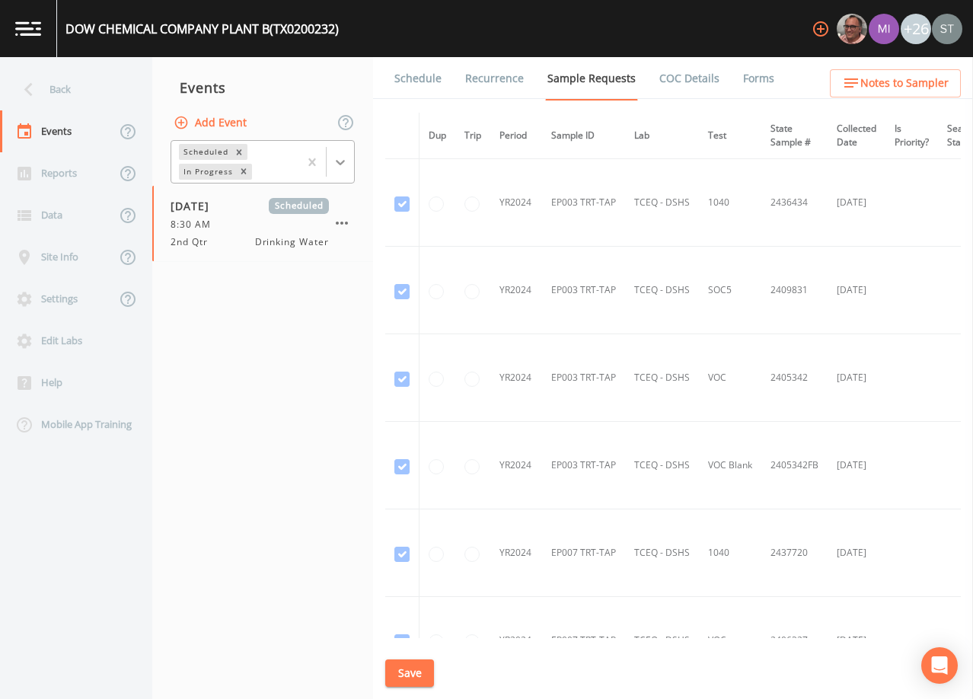
drag, startPoint x: 344, startPoint y: 161, endPoint x: 326, endPoint y: 170, distance: 19.7
click at [344, 161] on icon at bounding box center [340, 162] width 9 height 5
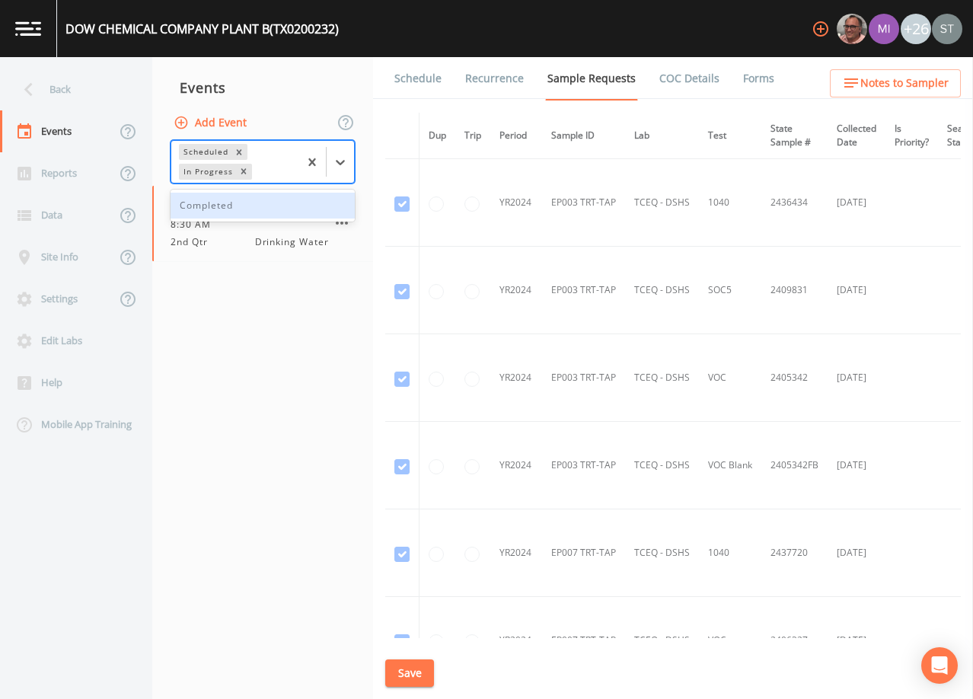
click at [264, 207] on div "Completed" at bounding box center [262, 206] width 184 height 26
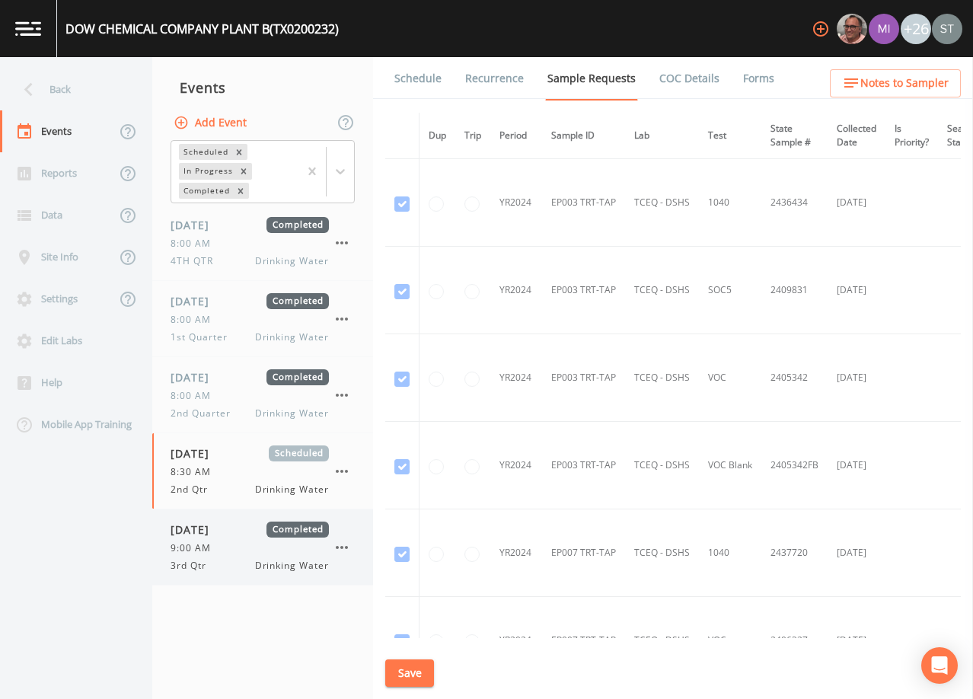
click at [219, 549] on div "9:00 AM" at bounding box center [249, 548] width 158 height 14
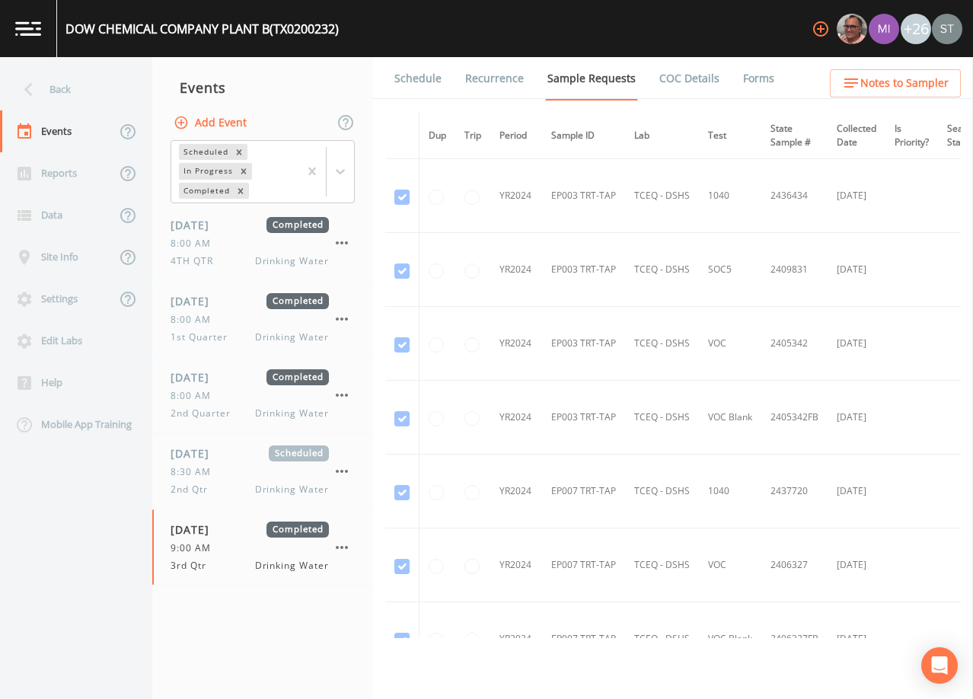
click at [744, 81] on link "Forms" at bounding box center [758, 78] width 36 height 43
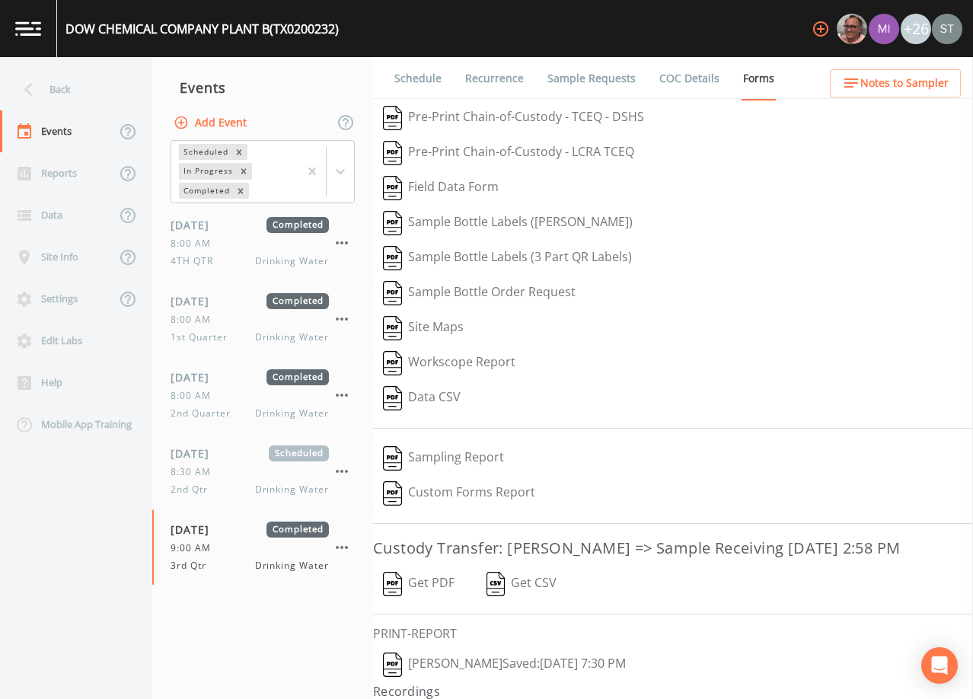
click at [480, 682] on button "[PERSON_NAME]  Saved: [DATE] 7:30 PM" at bounding box center [504, 664] width 263 height 35
click at [68, 90] on div "Back" at bounding box center [68, 89] width 137 height 42
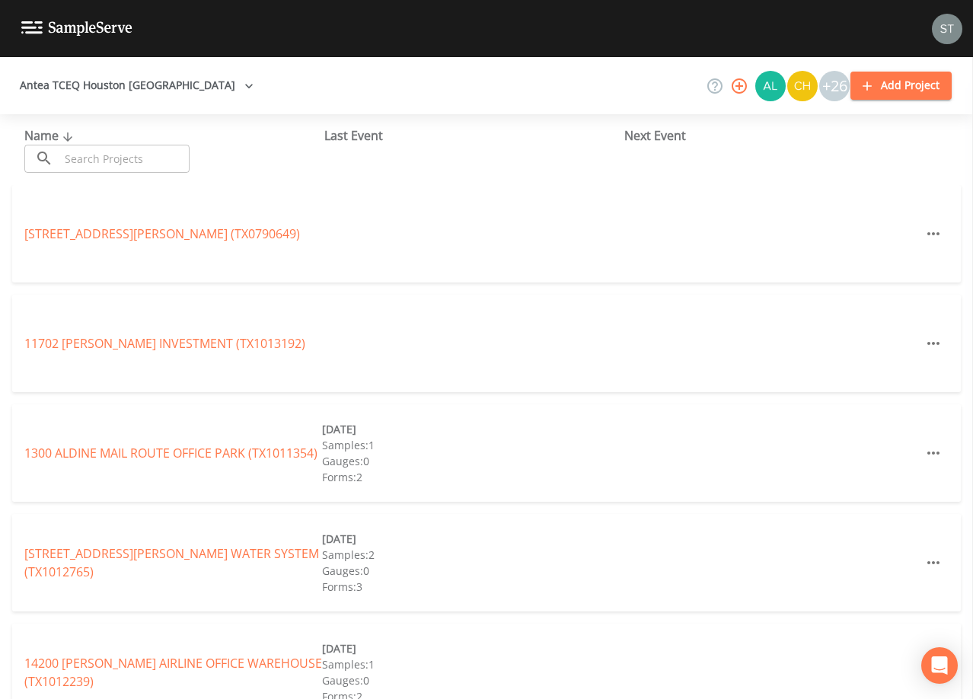
click at [116, 160] on input "text" at bounding box center [124, 159] width 130 height 28
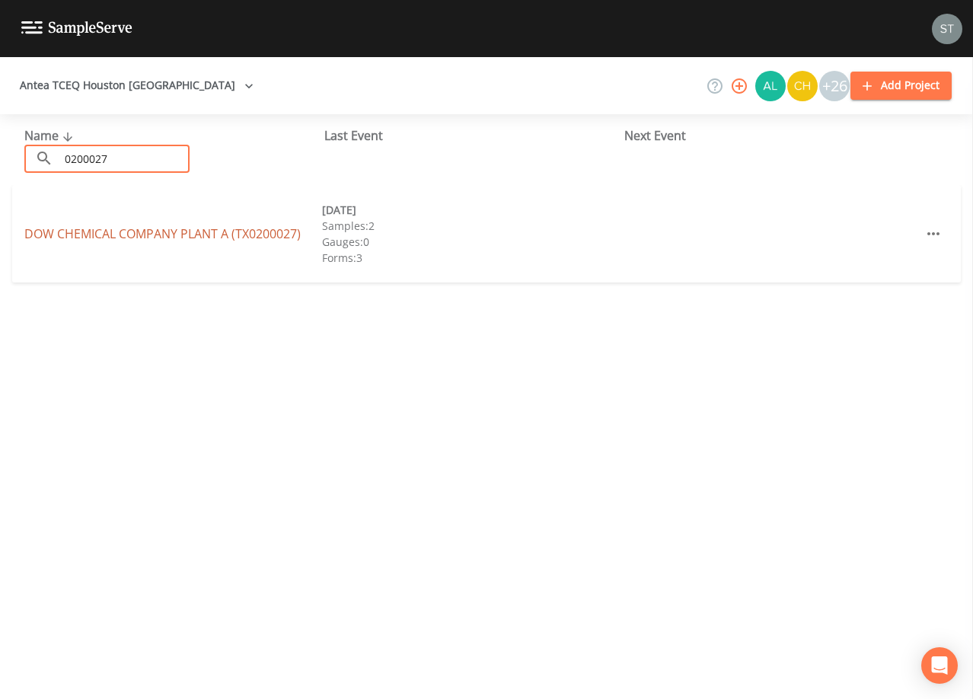
type input "0200027"
click at [180, 233] on link "DOW CHEMICAL COMPANY PLANT A (TX0200027)" at bounding box center [162, 233] width 276 height 17
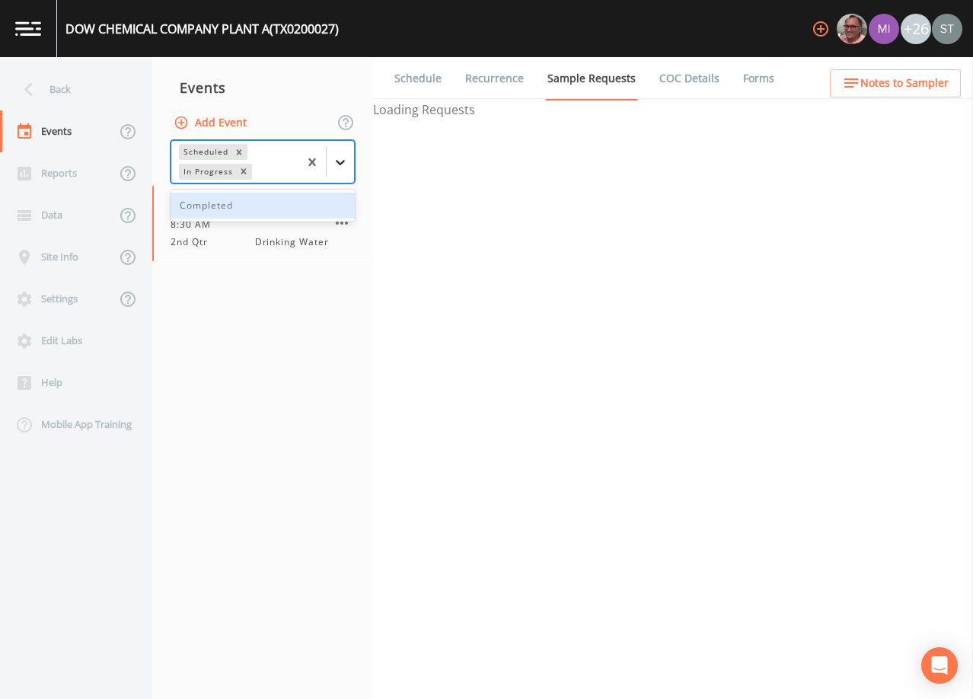
click at [340, 164] on icon at bounding box center [340, 162] width 9 height 5
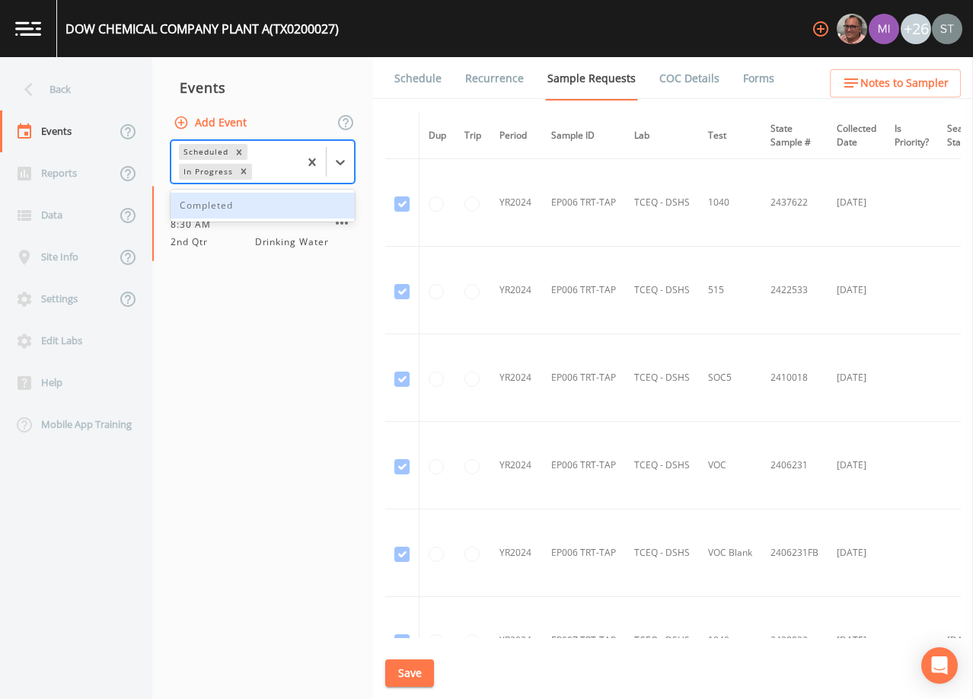
click at [272, 212] on div "Completed" at bounding box center [262, 206] width 184 height 26
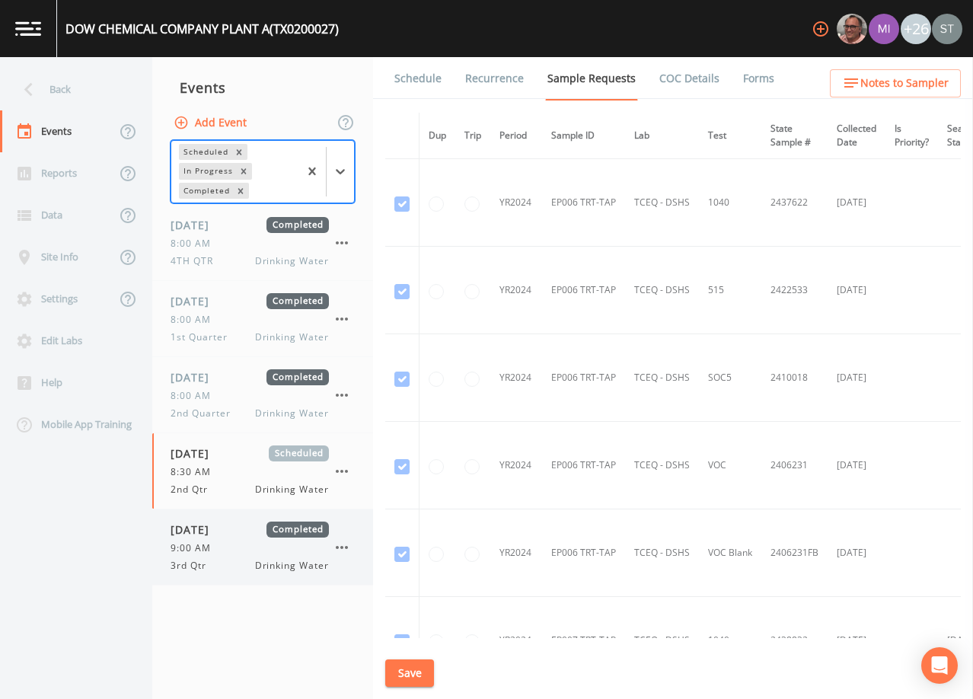
click at [238, 552] on div "9:00 AM" at bounding box center [249, 548] width 158 height 14
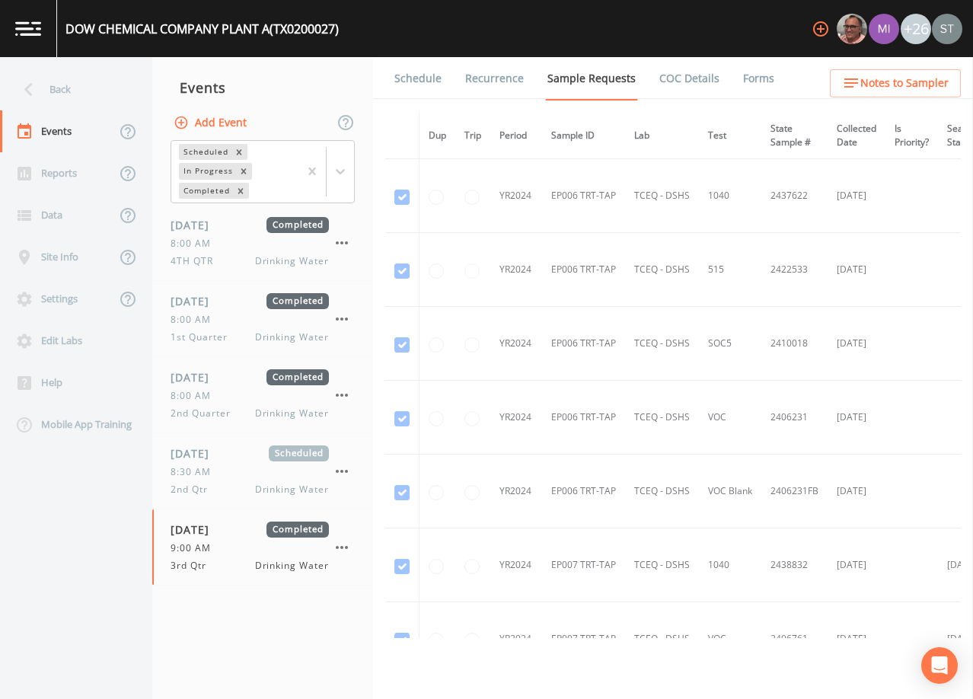
click at [740, 81] on link "Forms" at bounding box center [758, 78] width 36 height 43
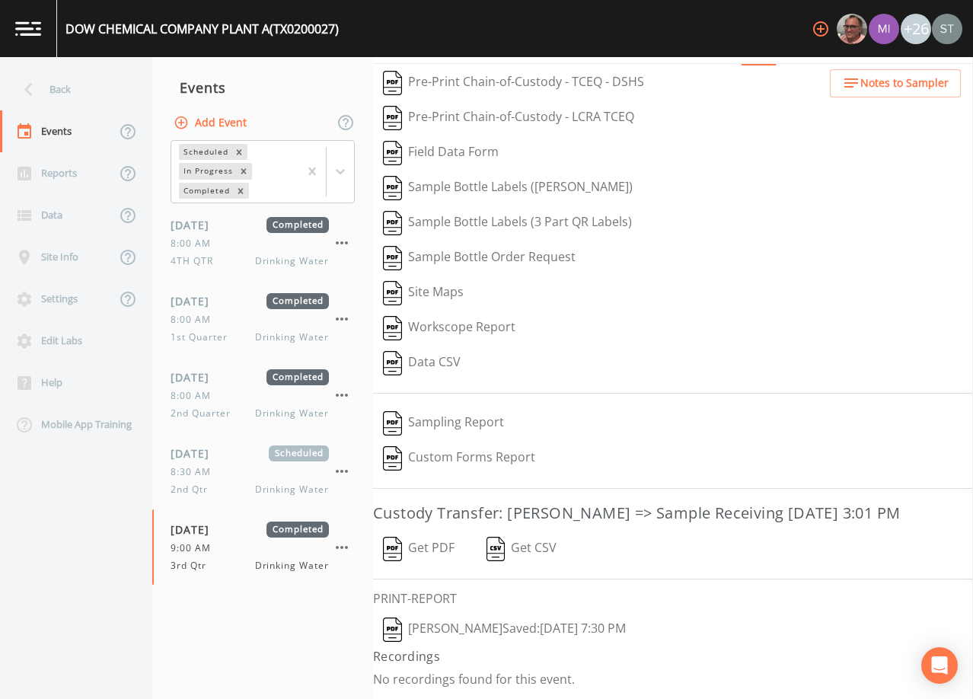
scroll to position [59, 0]
click at [489, 626] on button "[PERSON_NAME]  Saved: [DATE] 7:30 PM" at bounding box center [504, 629] width 263 height 35
click at [82, 83] on div "Back" at bounding box center [68, 89] width 137 height 42
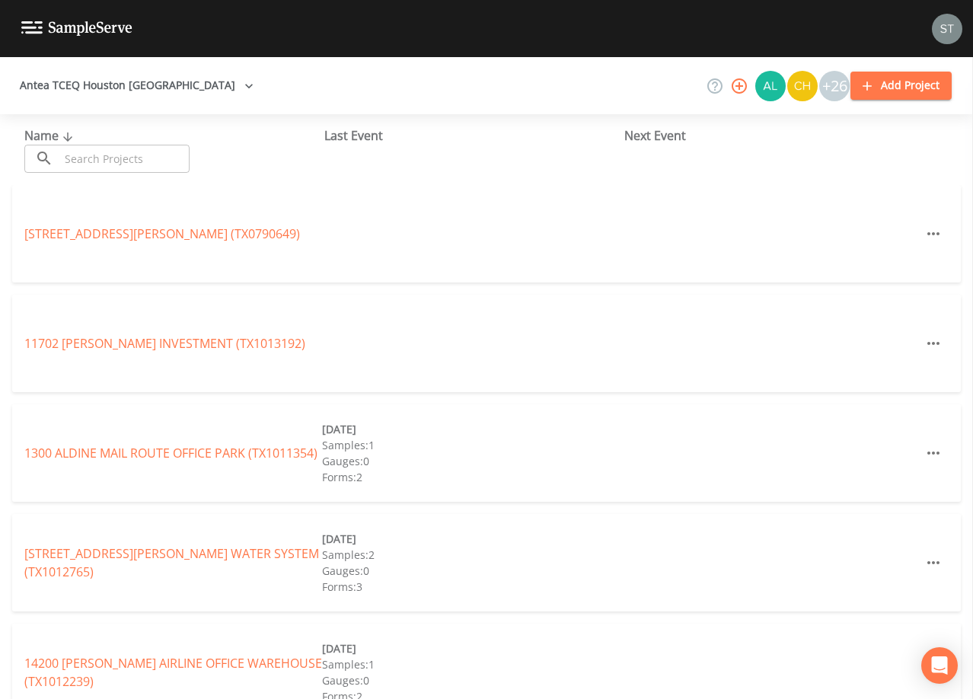
click at [134, 157] on input "text" at bounding box center [124, 159] width 130 height 28
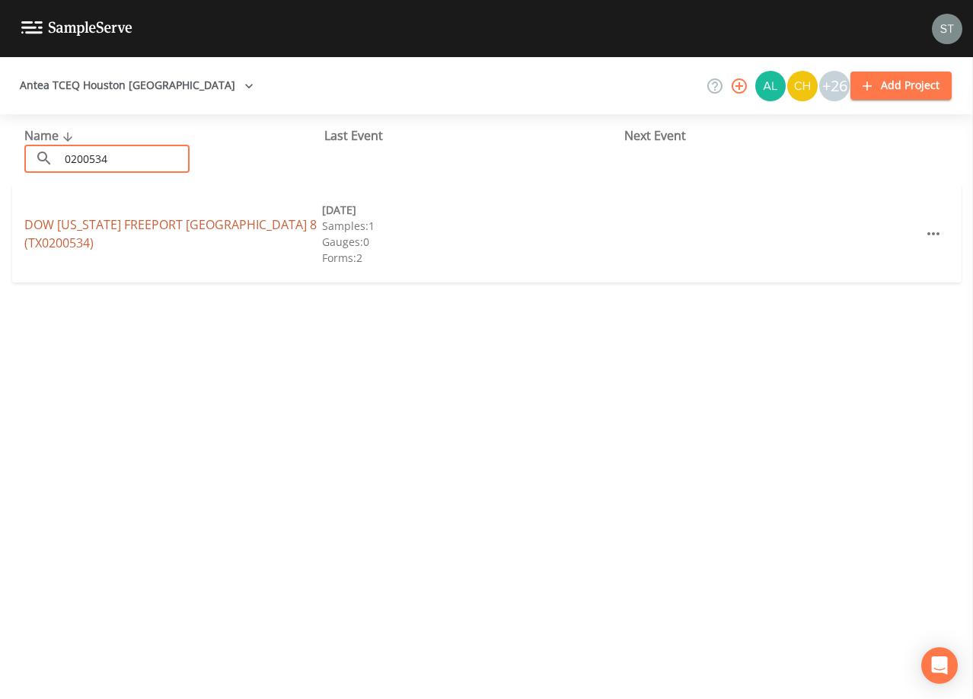
type input "0200534"
click at [166, 237] on link "DOW [US_STATE][GEOGRAPHIC_DATA] 8 (TX0200534)" at bounding box center [170, 233] width 292 height 35
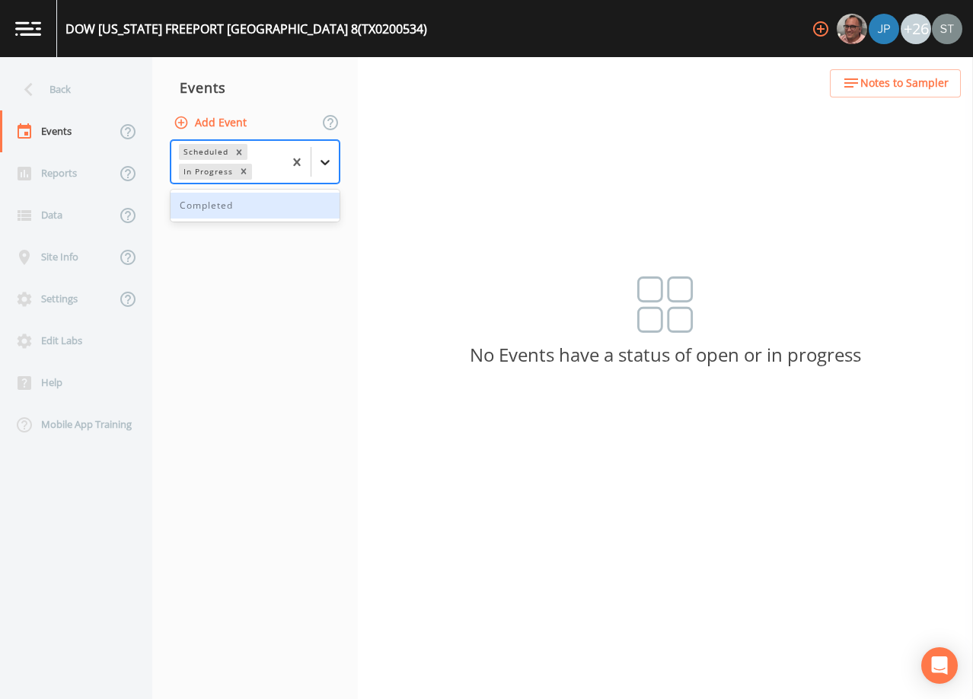
click at [323, 174] on div at bounding box center [324, 161] width 27 height 27
click at [275, 209] on div "Completed" at bounding box center [254, 206] width 169 height 26
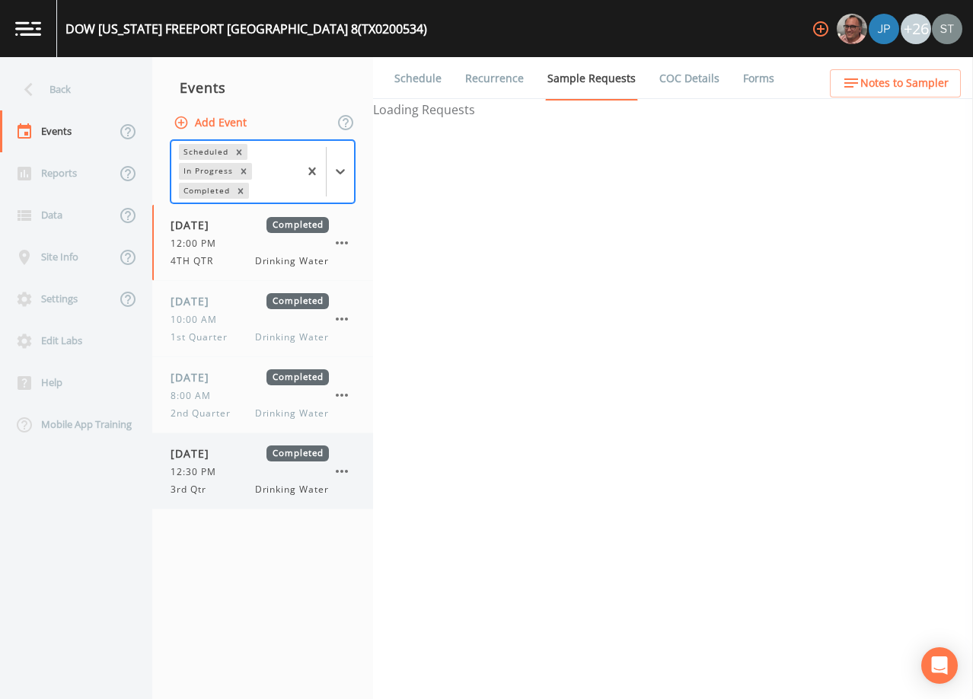
click at [226, 465] on div "12:30 PM" at bounding box center [249, 472] width 158 height 14
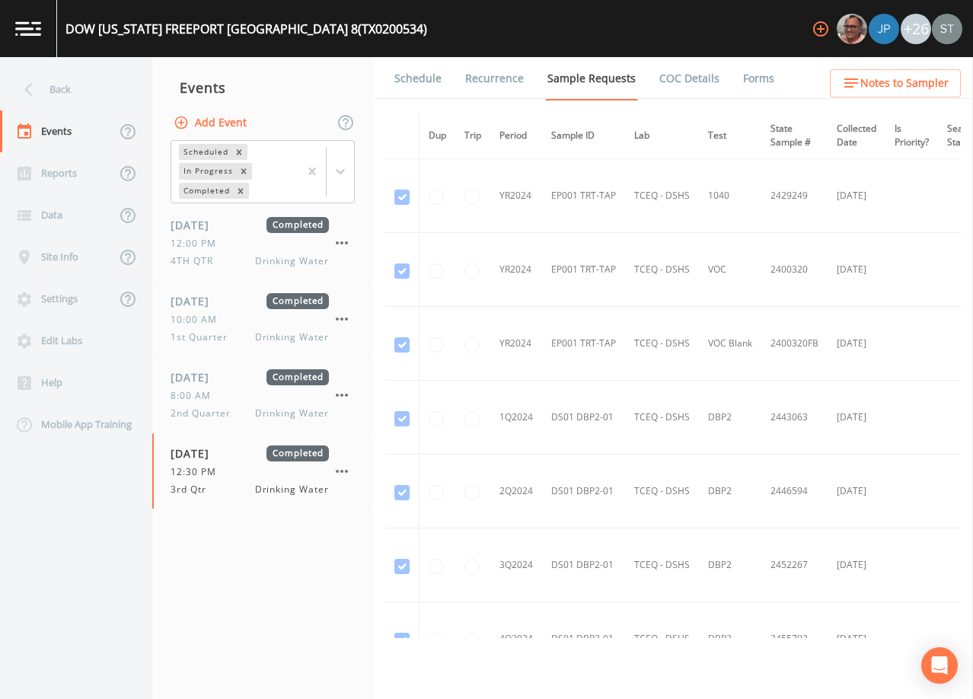
click at [755, 77] on link "Forms" at bounding box center [758, 78] width 36 height 43
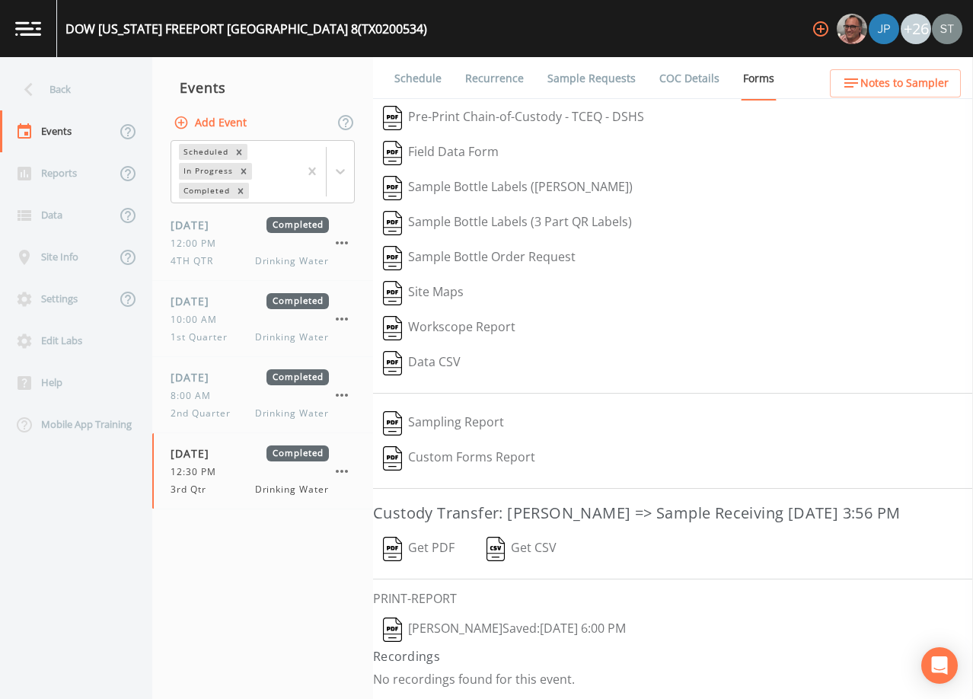
click at [482, 628] on button "[PERSON_NAME]  Saved: [DATE] 6:00 PM" at bounding box center [504, 629] width 263 height 35
click at [60, 78] on div "Back" at bounding box center [68, 89] width 137 height 42
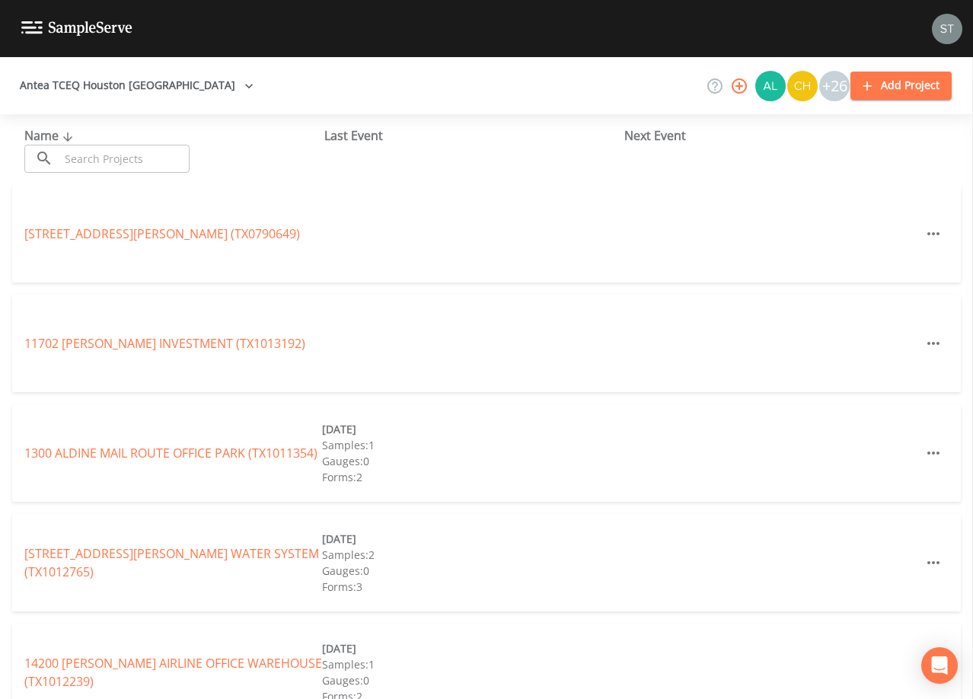
click at [132, 160] on input "text" at bounding box center [124, 159] width 130 height 28
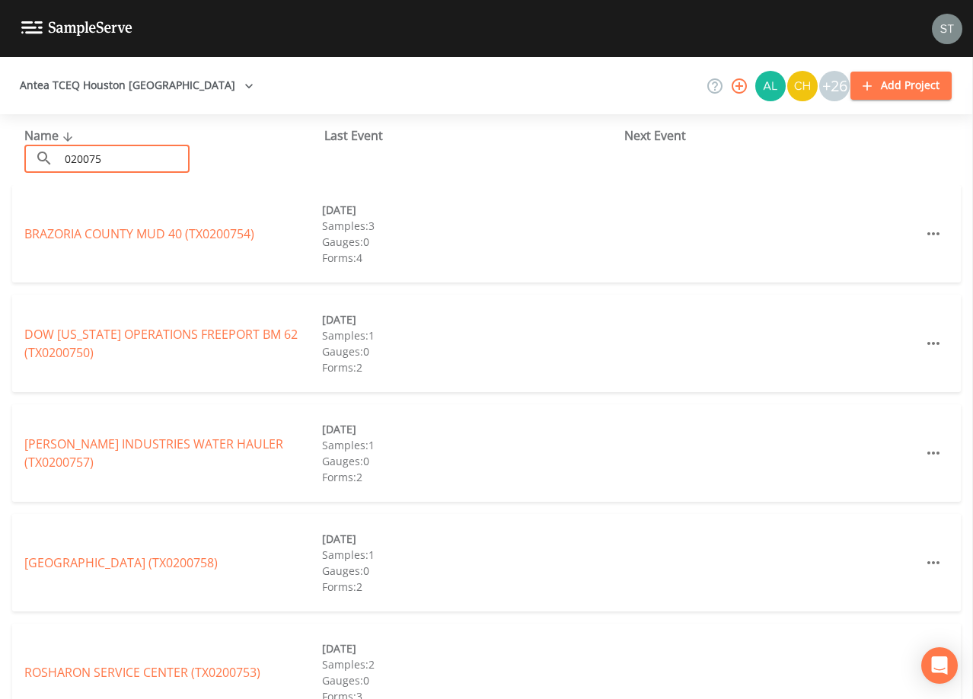
type input "0200750"
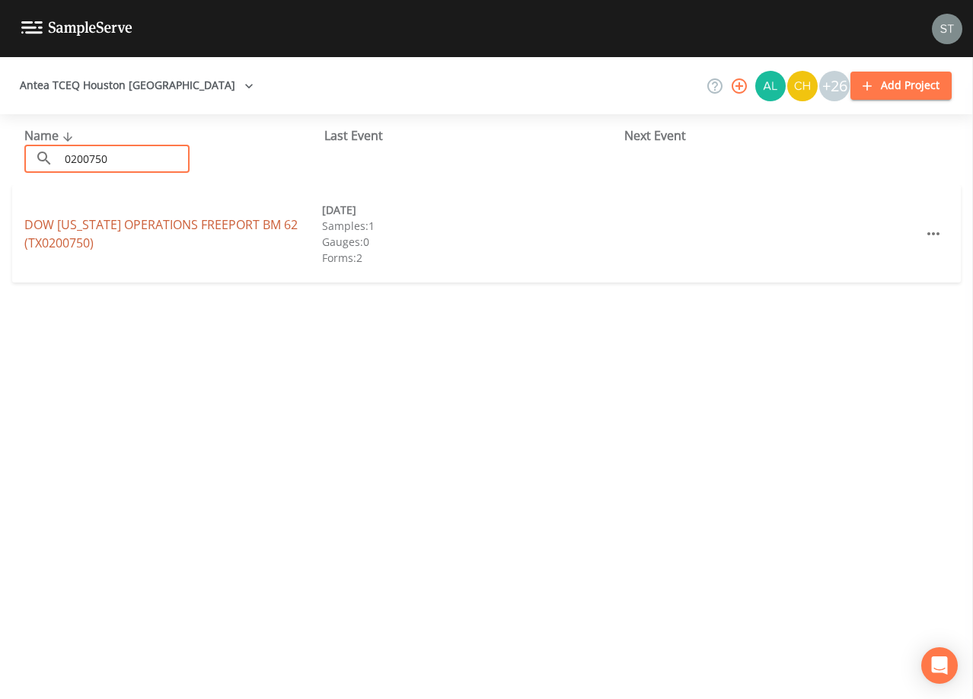
click at [231, 221] on link "DOW [US_STATE] OPERATIONS FREEPORT BM 62 (TX0200750)" at bounding box center [160, 233] width 273 height 35
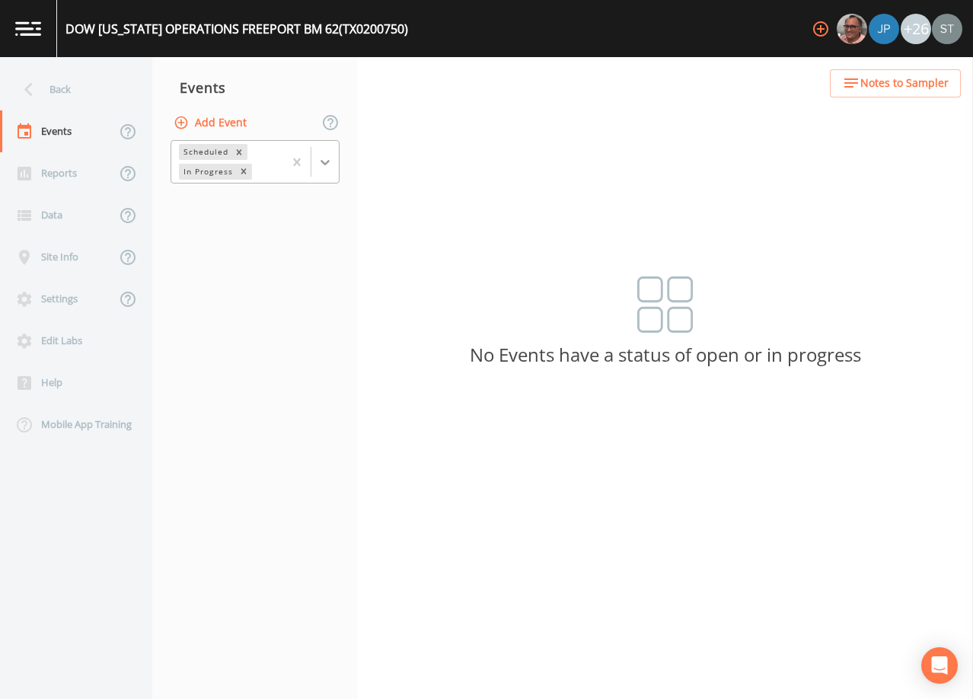
click at [326, 158] on icon at bounding box center [324, 161] width 15 height 15
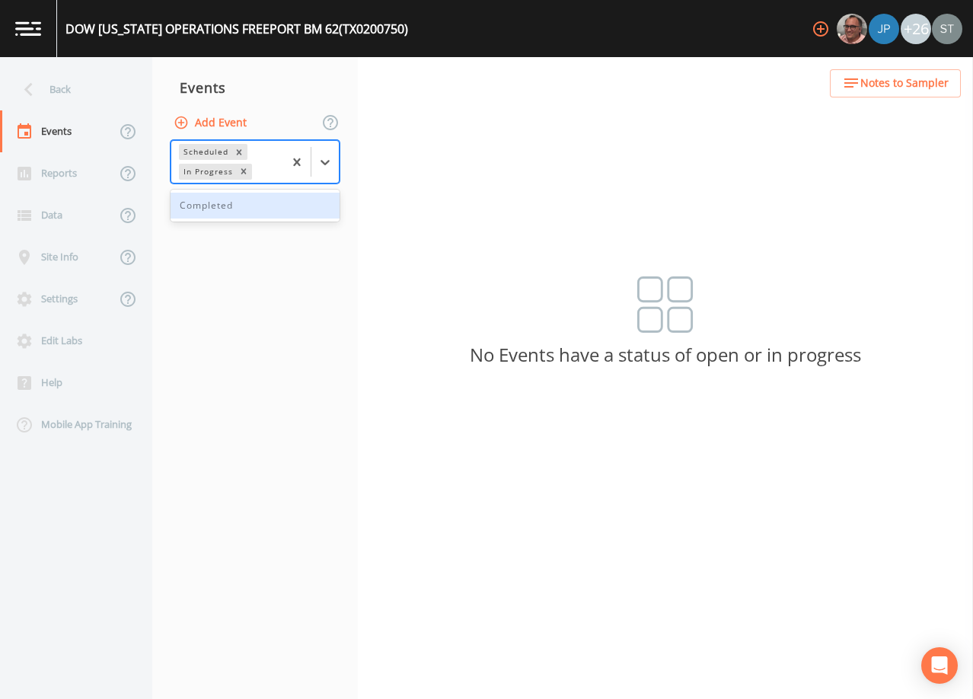
click at [269, 209] on div "Completed" at bounding box center [254, 206] width 169 height 26
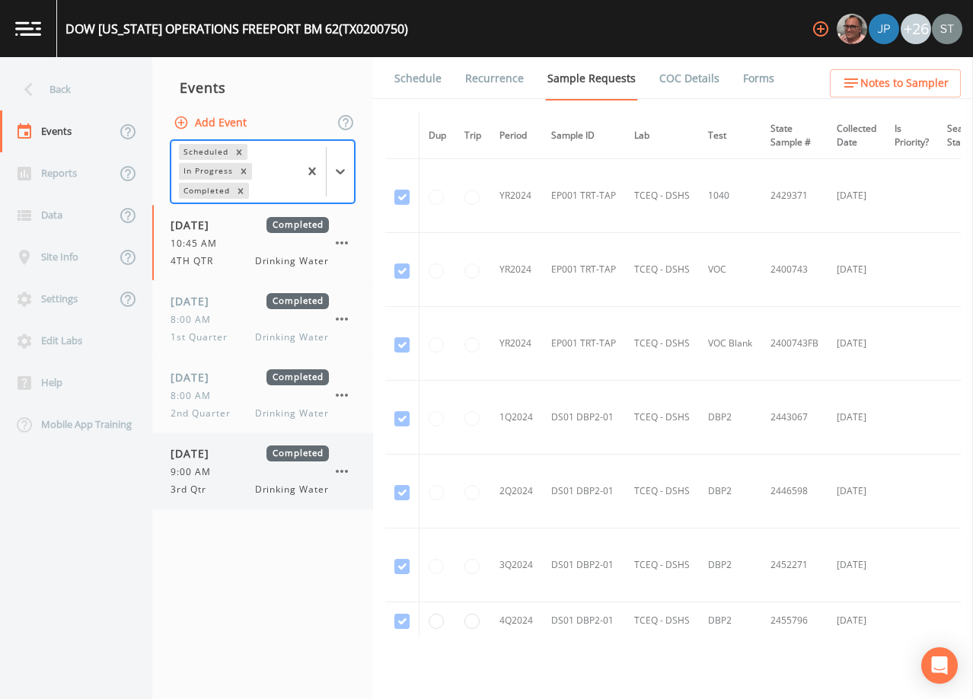
click at [224, 463] on div "[DATE] Completed 9:00 AM 3rd Qtr Drinking Water" at bounding box center [249, 470] width 158 height 51
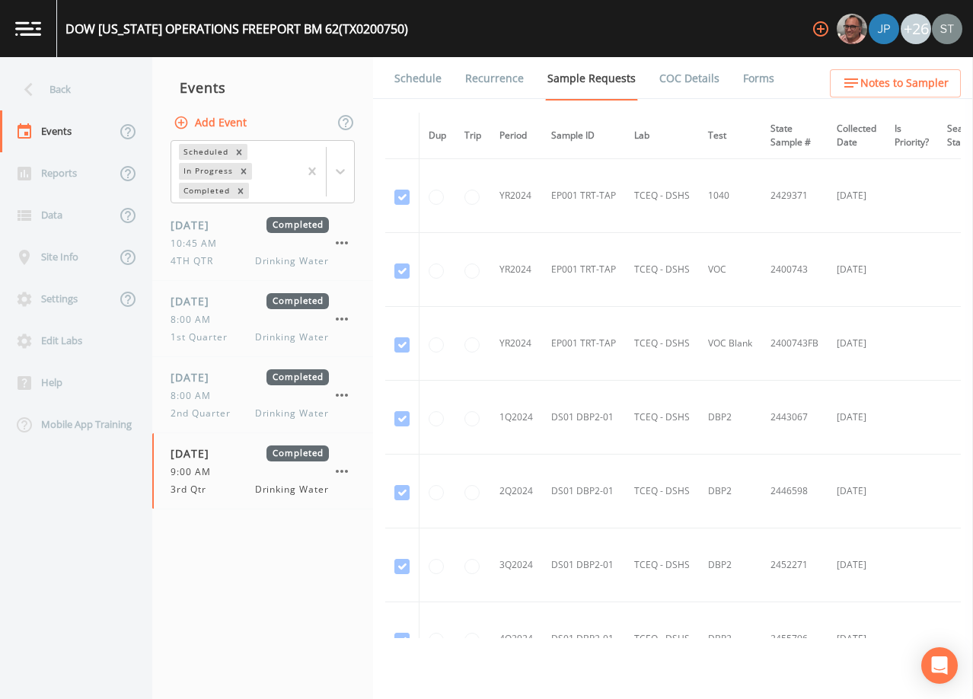
drag, startPoint x: 741, startPoint y: 78, endPoint x: 731, endPoint y: 90, distance: 15.7
click at [741, 77] on link "Forms" at bounding box center [758, 78] width 36 height 43
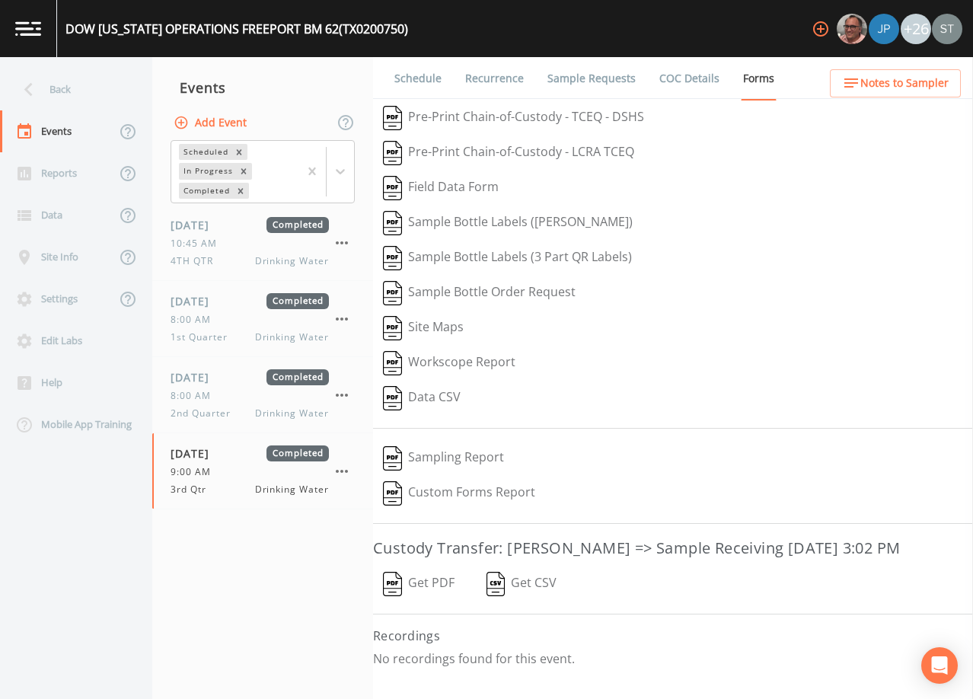
click at [427, 584] on button "Get PDF" at bounding box center [418, 583] width 91 height 35
click at [68, 86] on div "Back" at bounding box center [68, 89] width 137 height 42
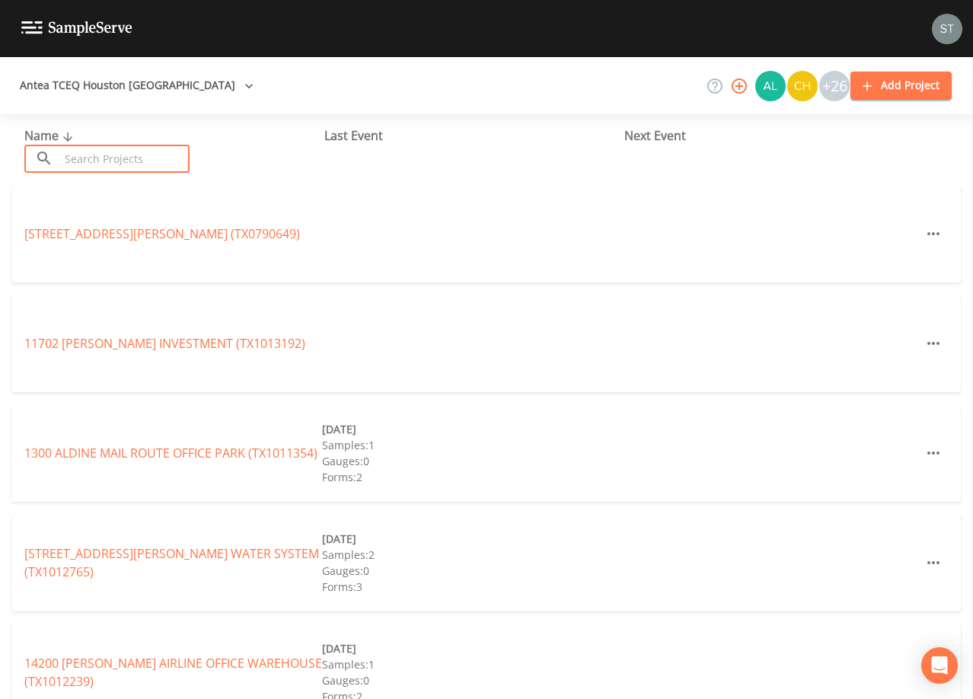
click at [127, 161] on input "text" at bounding box center [124, 159] width 130 height 28
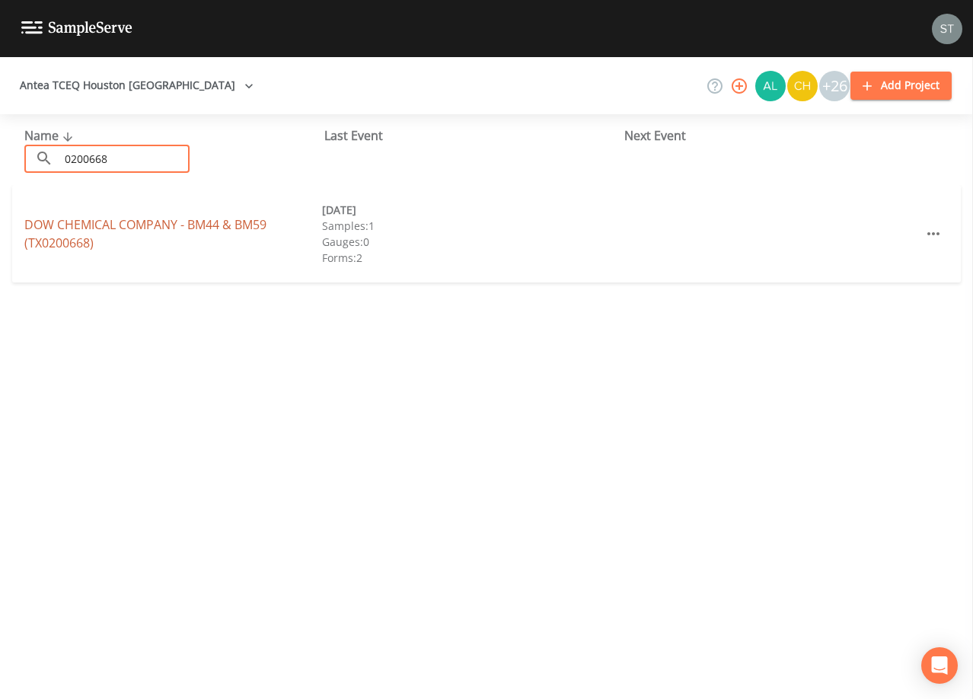
type input "0200668"
click at [187, 224] on link "DOW CHEMICAL COMPANY - BM44 & BM59 (TX0200668)" at bounding box center [145, 233] width 242 height 35
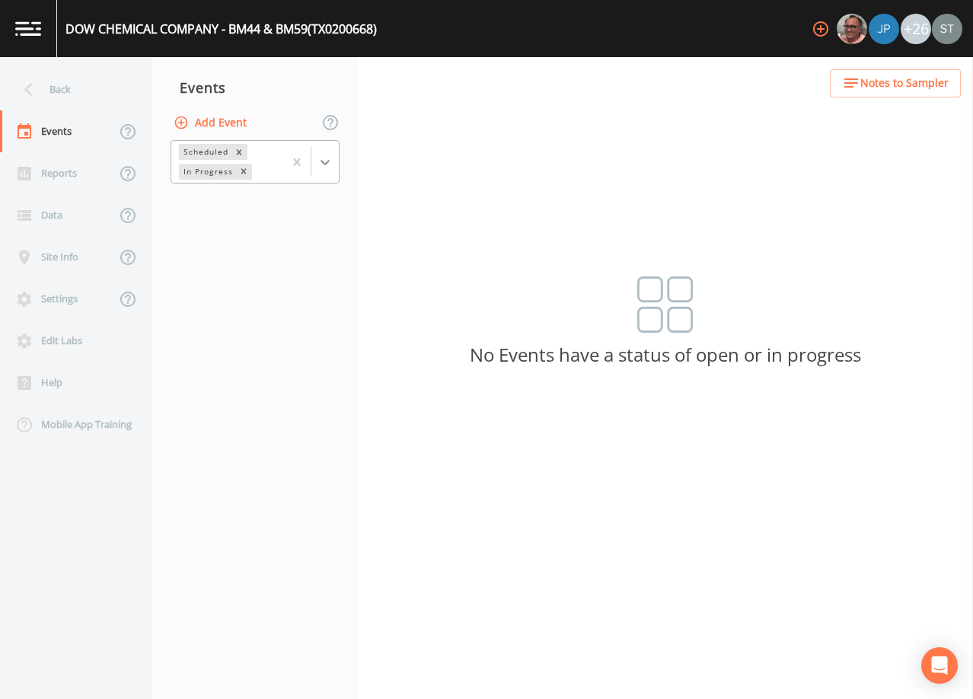
click at [326, 164] on icon at bounding box center [324, 162] width 9 height 5
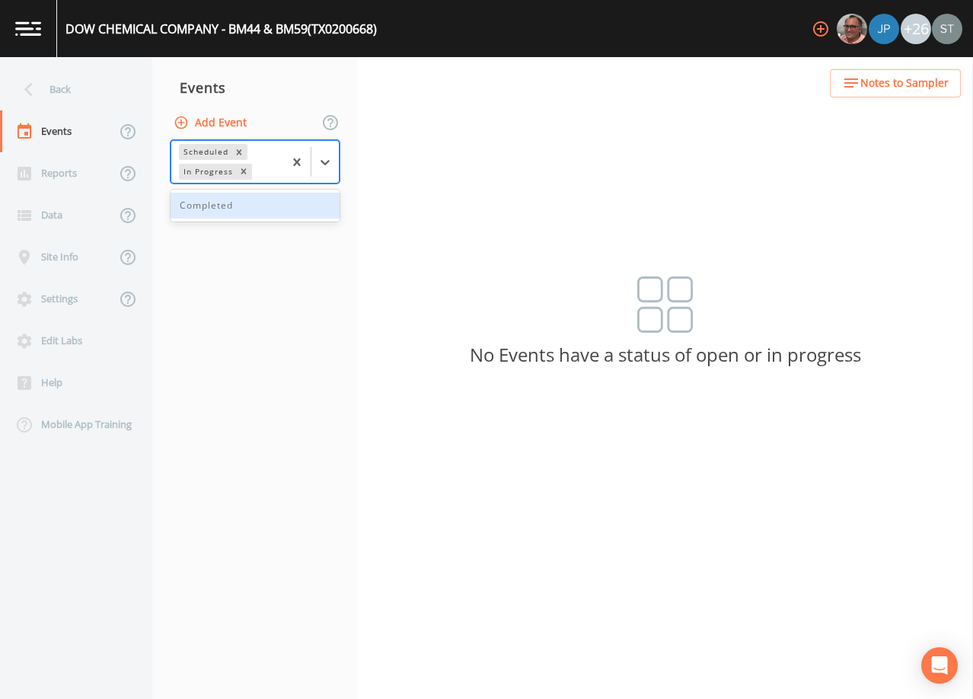
click at [281, 210] on div "Completed" at bounding box center [254, 206] width 169 height 26
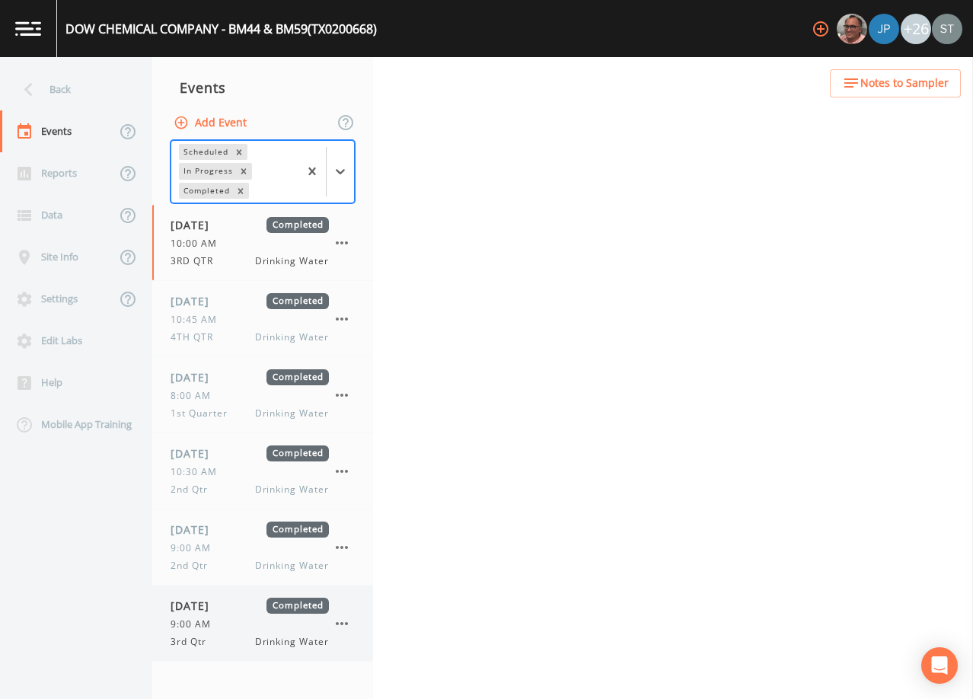
click at [221, 616] on div "[DATE] Completed 9:00 AM 3rd Qtr Drinking Water" at bounding box center [249, 622] width 158 height 51
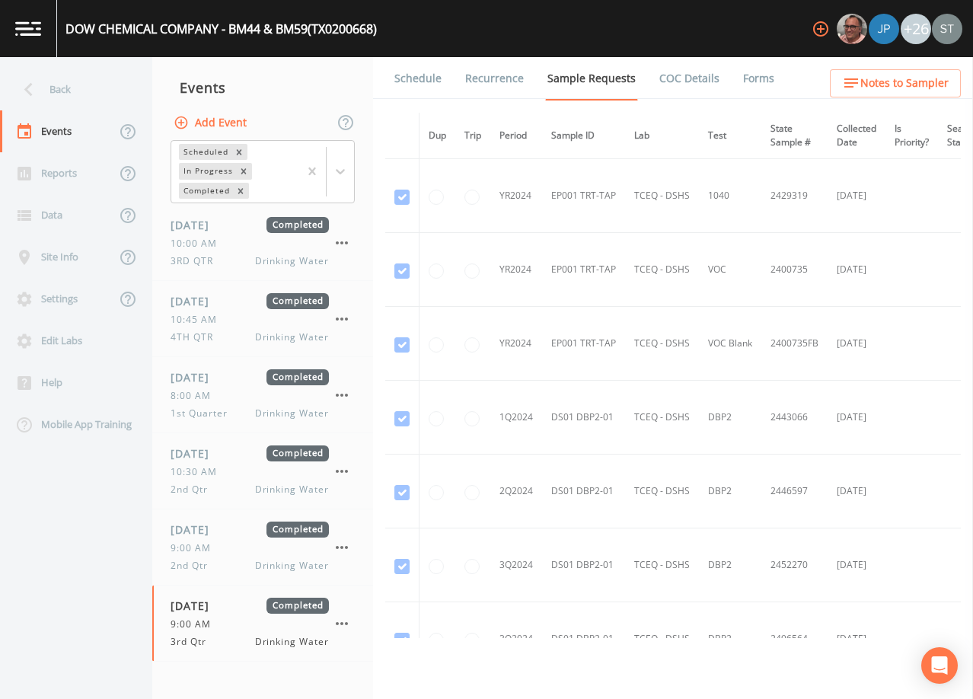
click at [754, 78] on link "Forms" at bounding box center [758, 78] width 36 height 43
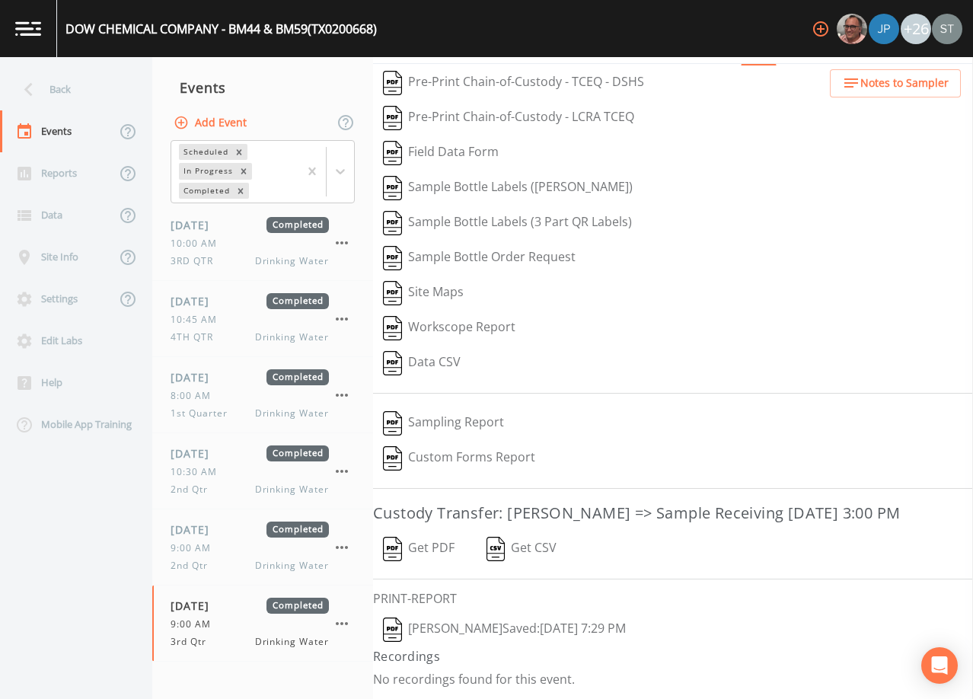
scroll to position [59, 0]
click at [514, 627] on button "[PERSON_NAME]  Saved: [DATE] 7:29 PM" at bounding box center [504, 629] width 263 height 35
click at [62, 88] on div "Back" at bounding box center [68, 89] width 137 height 42
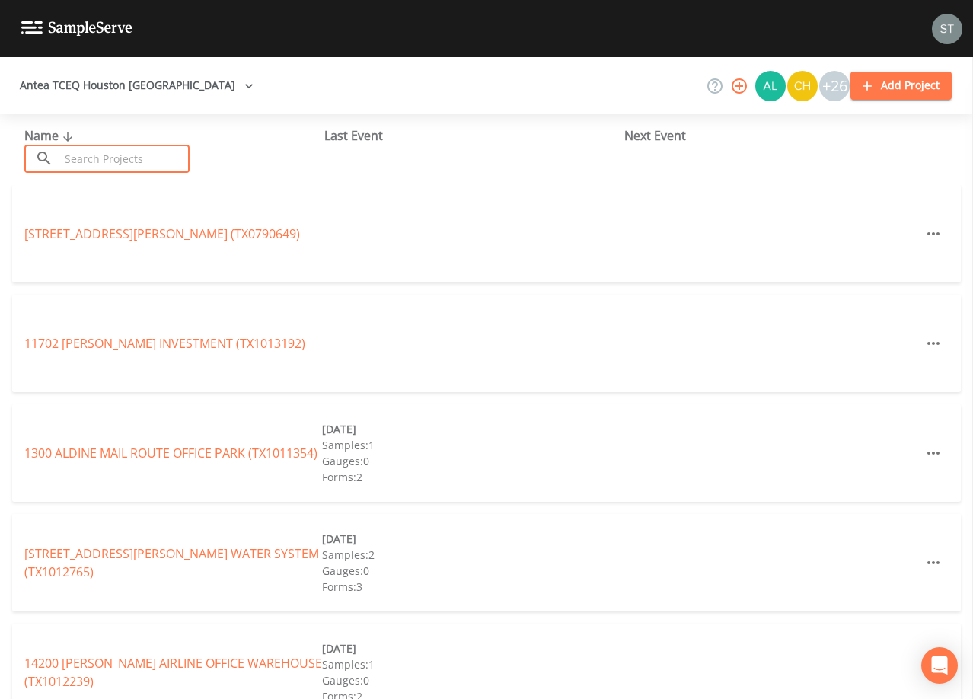
click at [161, 164] on input "text" at bounding box center [124, 159] width 130 height 28
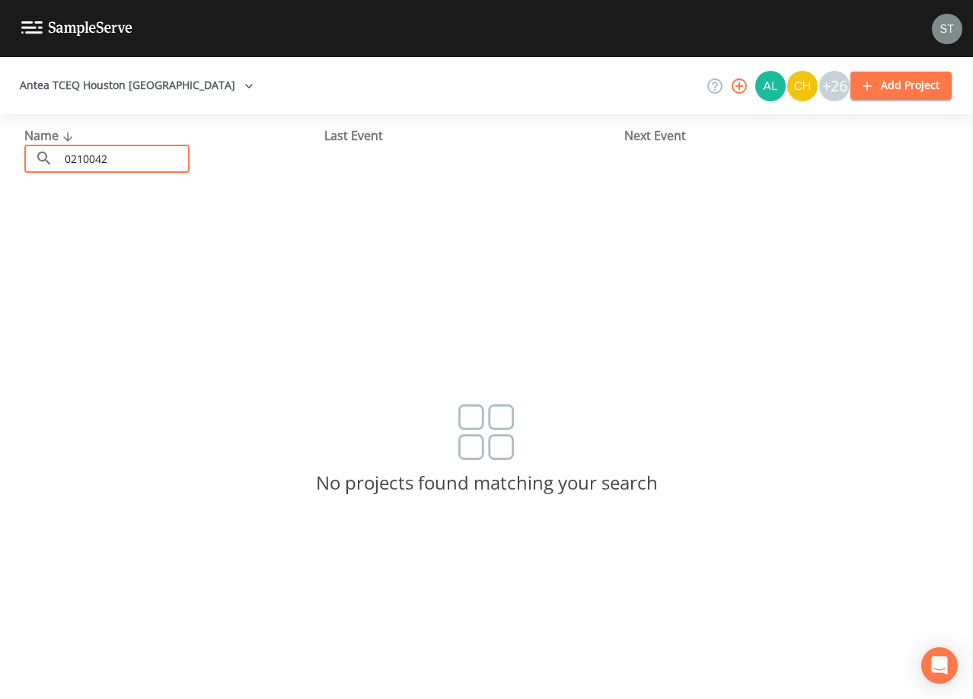
drag, startPoint x: 124, startPoint y: 160, endPoint x: 28, endPoint y: 158, distance: 95.9
click at [28, 158] on div "​ 0210042 ​" at bounding box center [106, 159] width 165 height 28
type input "0"
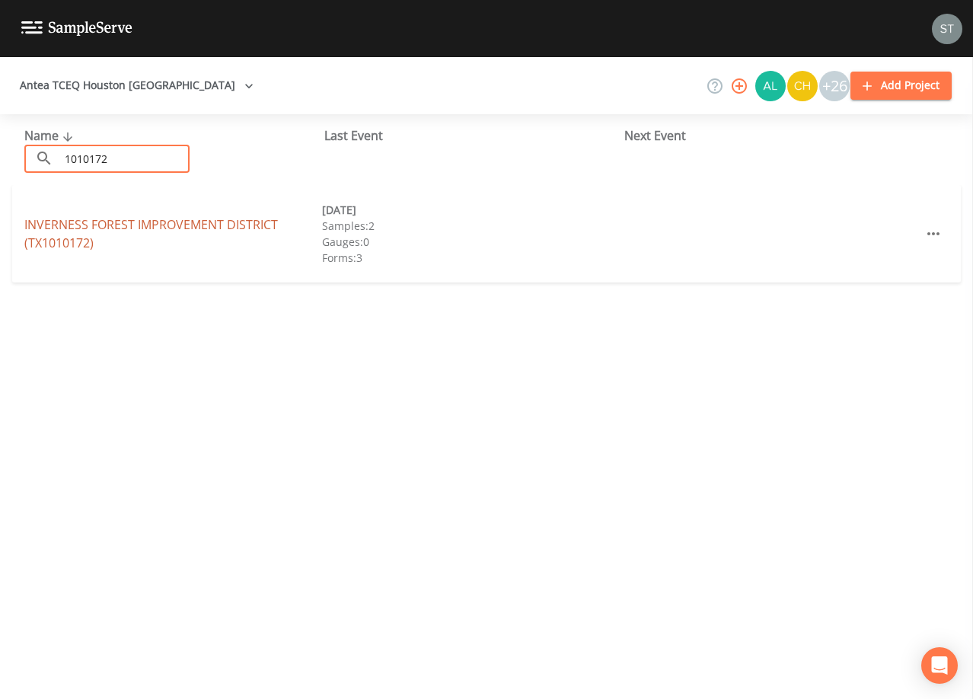
type input "1010172"
click at [186, 224] on link "[GEOGRAPHIC_DATA] (TX1010172)" at bounding box center [150, 233] width 253 height 35
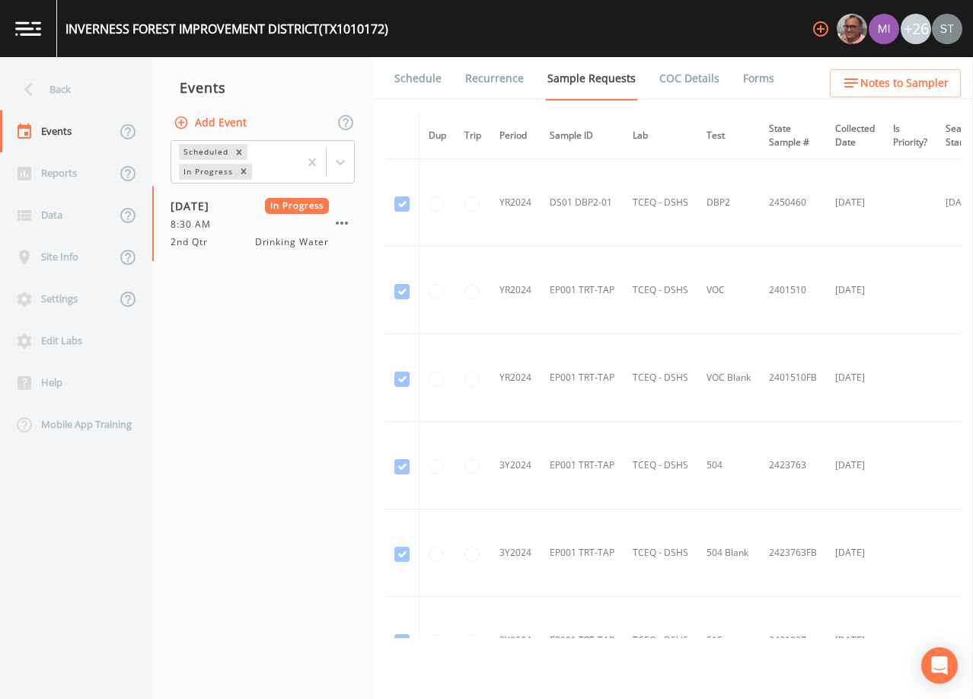
click at [407, 85] on link "Schedule" at bounding box center [418, 78] width 52 height 43
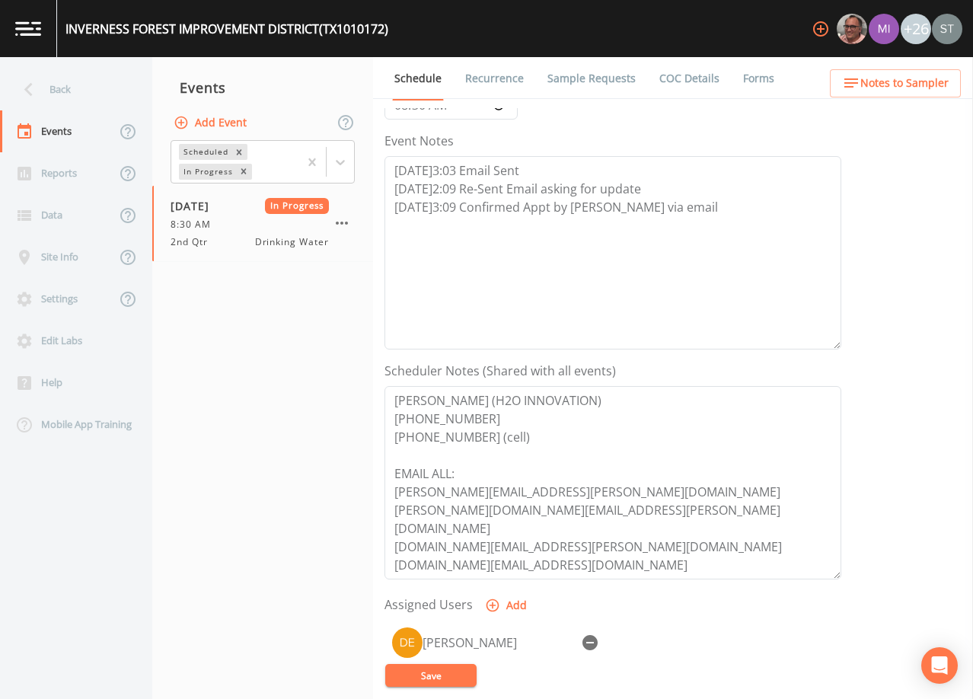
scroll to position [228, 0]
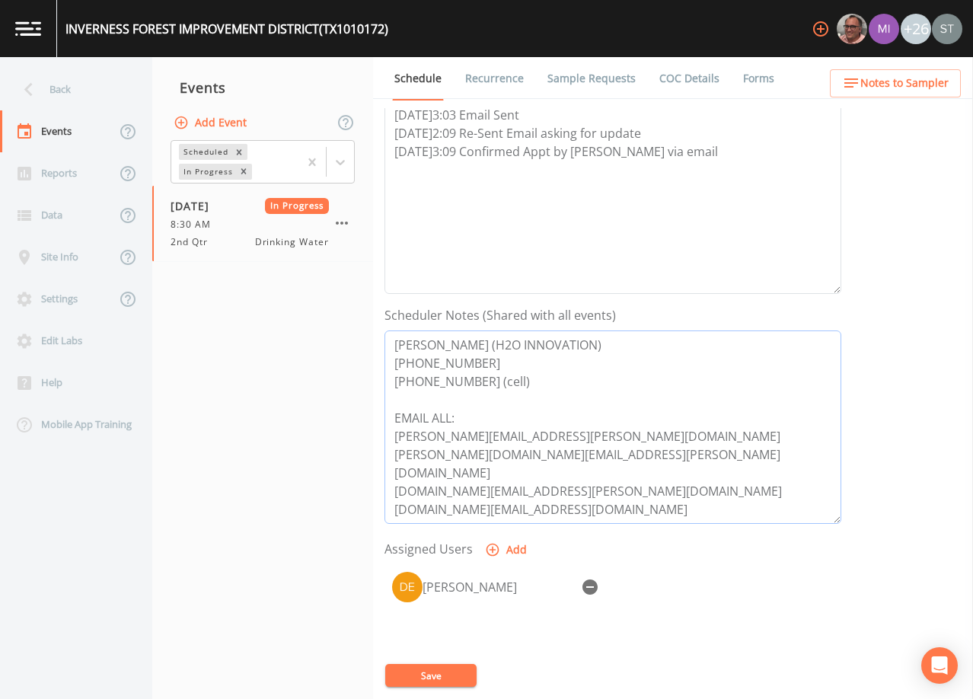
drag, startPoint x: 511, startPoint y: 345, endPoint x: 353, endPoint y: 347, distance: 158.3
click at [353, 347] on div "Back Events Reports Data Site Info Settings Edit Labs Help Mobile App Training …" at bounding box center [486, 378] width 973 height 642
drag, startPoint x: 527, startPoint y: 386, endPoint x: 379, endPoint y: 387, distance: 148.4
click at [379, 387] on div "Schedule Recurrence Sample Requests COC Details Forms Event Name 2nd Qtr Target…" at bounding box center [673, 378] width 600 height 642
drag, startPoint x: 491, startPoint y: 441, endPoint x: 388, endPoint y: 431, distance: 103.2
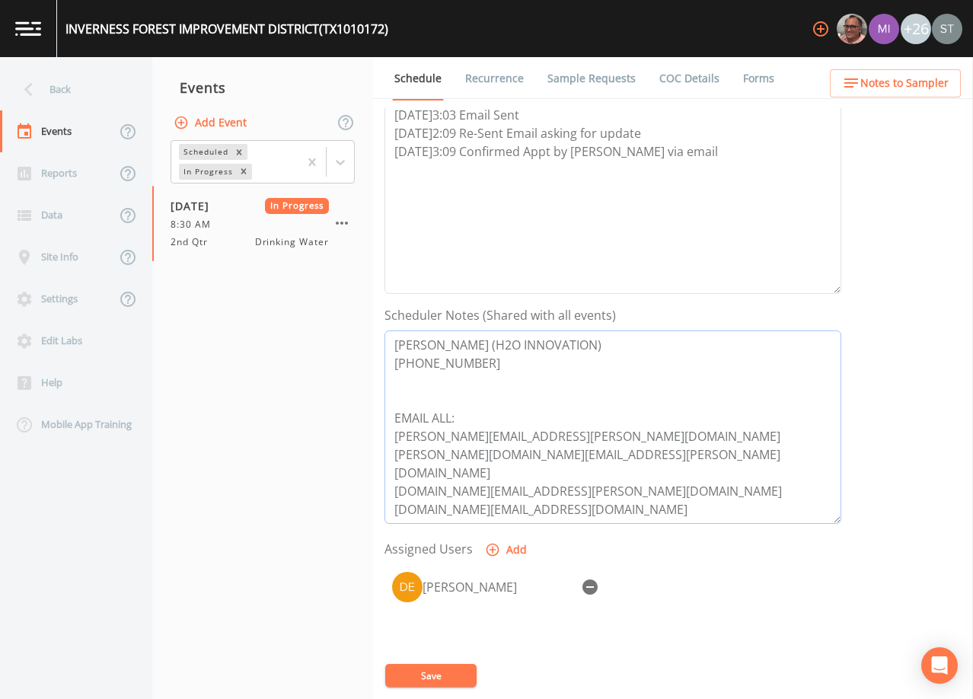
click at [387, 433] on textarea "[PERSON_NAME] (H2O INNOVATION) [PHONE_NUMBER] EMAIL ALL: [PERSON_NAME][EMAIL_AD…" at bounding box center [612, 426] width 457 height 193
type textarea "[PERSON_NAME] (H2O INNOVATION) [PHONE_NUMBER] EMAIL ALL: [EMAIL_ADDRESS][PERSON…"
click at [453, 671] on button "Save" at bounding box center [430, 675] width 91 height 23
click at [907, 84] on span "Notes to Sampler" at bounding box center [904, 83] width 88 height 19
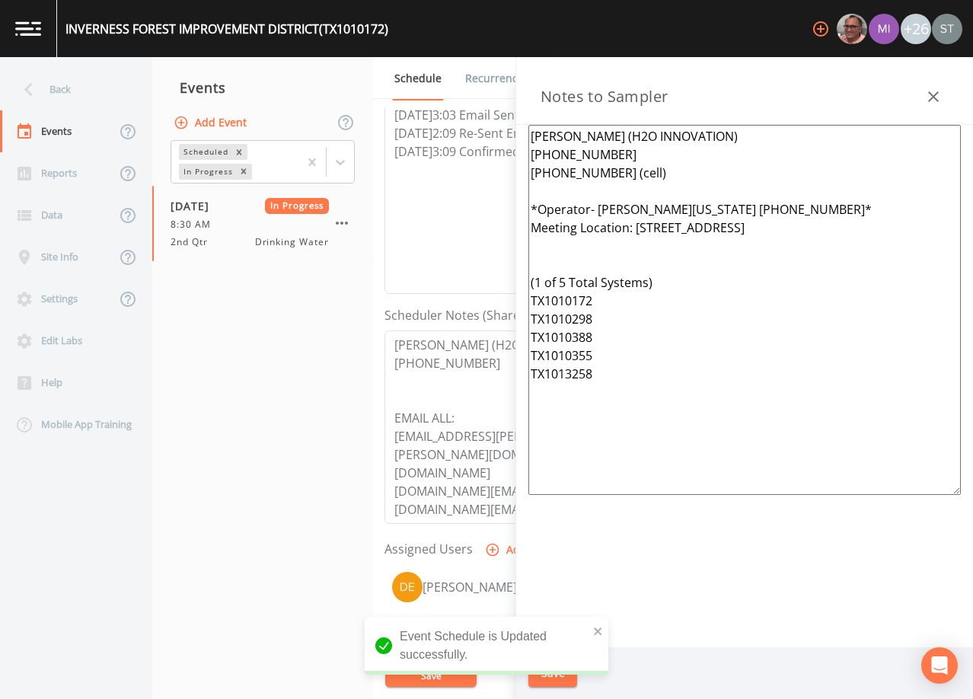
drag, startPoint x: 648, startPoint y: 174, endPoint x: 504, endPoint y: 181, distance: 144.8
click at [504, 181] on div "Back Events Reports Data Site Info Settings Edit Labs Help Mobile App Training …" at bounding box center [486, 378] width 973 height 642
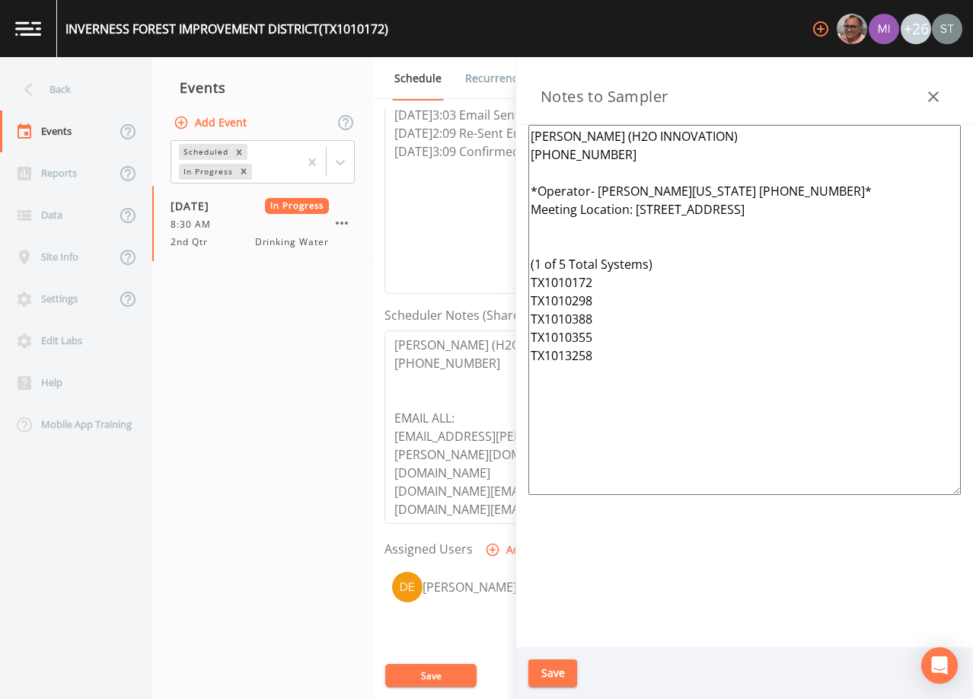
drag, startPoint x: 645, startPoint y: 135, endPoint x: 519, endPoint y: 135, distance: 125.6
click at [519, 135] on div "[PERSON_NAME] (H2O INNOVATION) [PHONE_NUMBER] *Operator- [PERSON_NAME][US_STATE…" at bounding box center [744, 386] width 457 height 522
type textarea "[PERSON_NAME] (H2O INNOVATION) [PHONE_NUMBER] *Operator- [PERSON_NAME][US_STATE…"
click at [562, 670] on button "Save" at bounding box center [552, 673] width 49 height 28
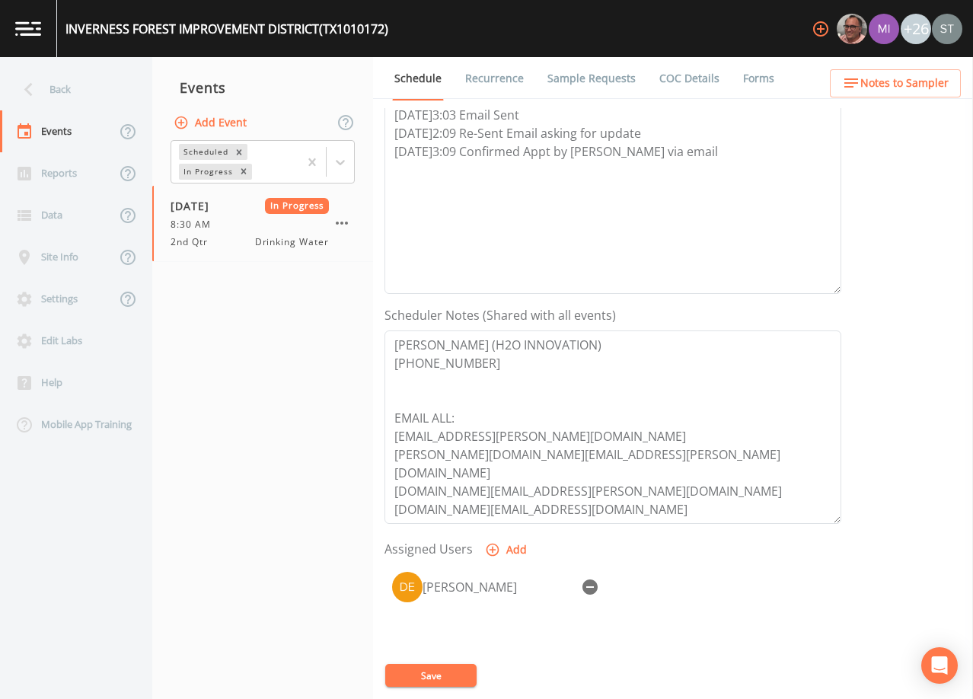
click at [938, 83] on span "Notes to Sampler" at bounding box center [904, 83] width 88 height 19
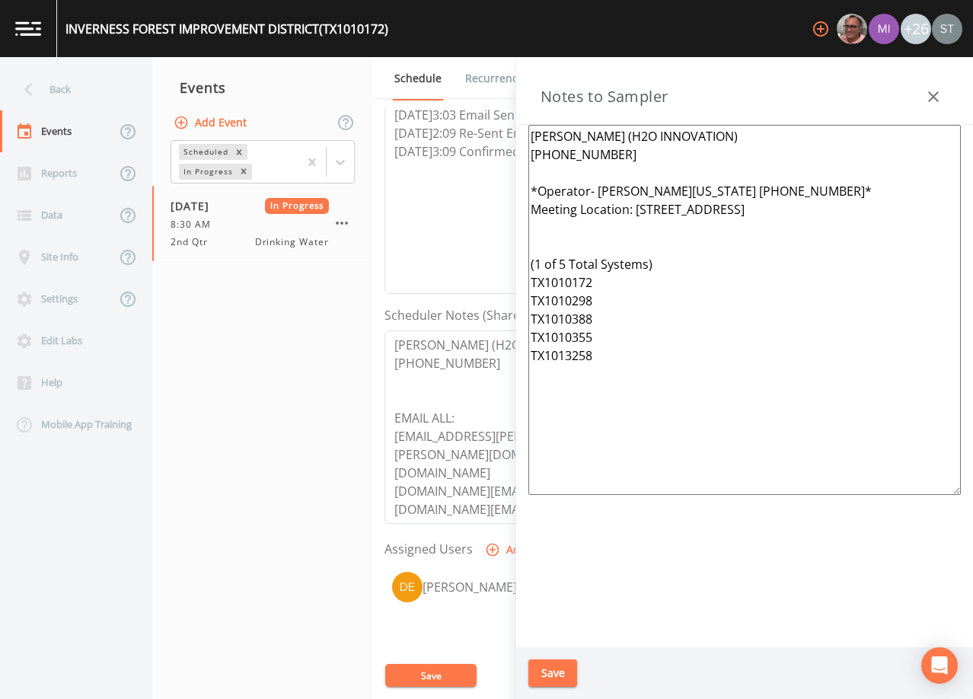
click at [942, 85] on button "button" at bounding box center [933, 96] width 30 height 30
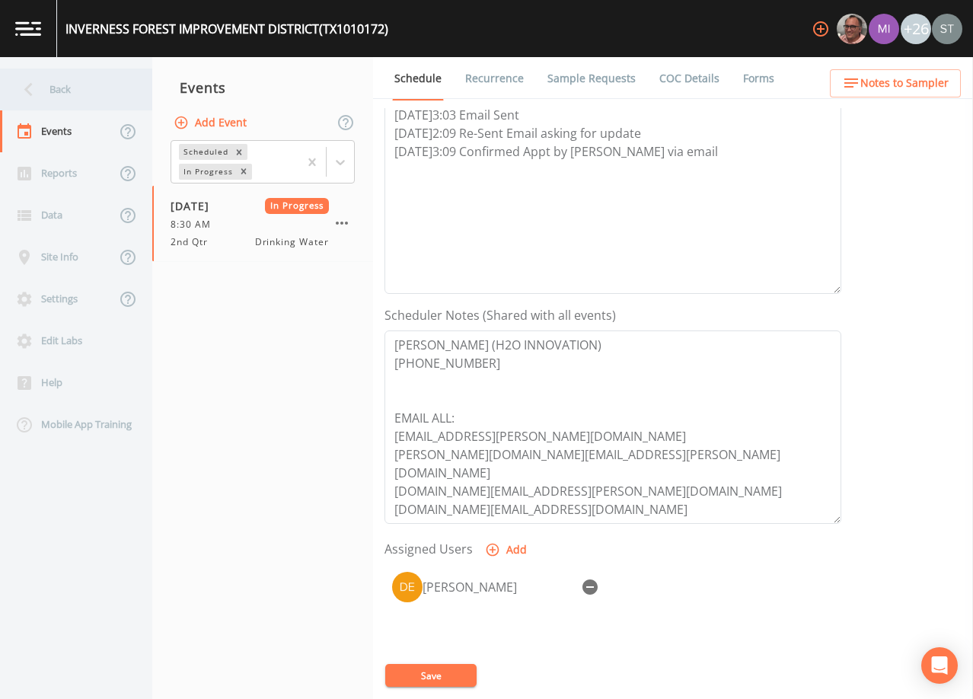
click at [81, 93] on div "Back" at bounding box center [68, 89] width 137 height 42
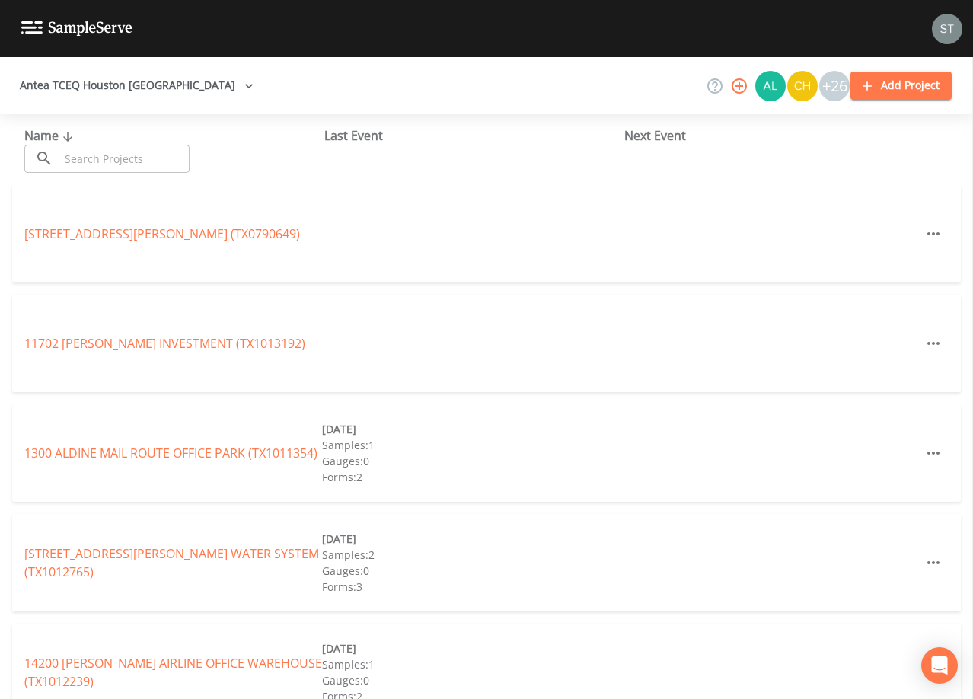
click at [141, 154] on input "text" at bounding box center [124, 159] width 130 height 28
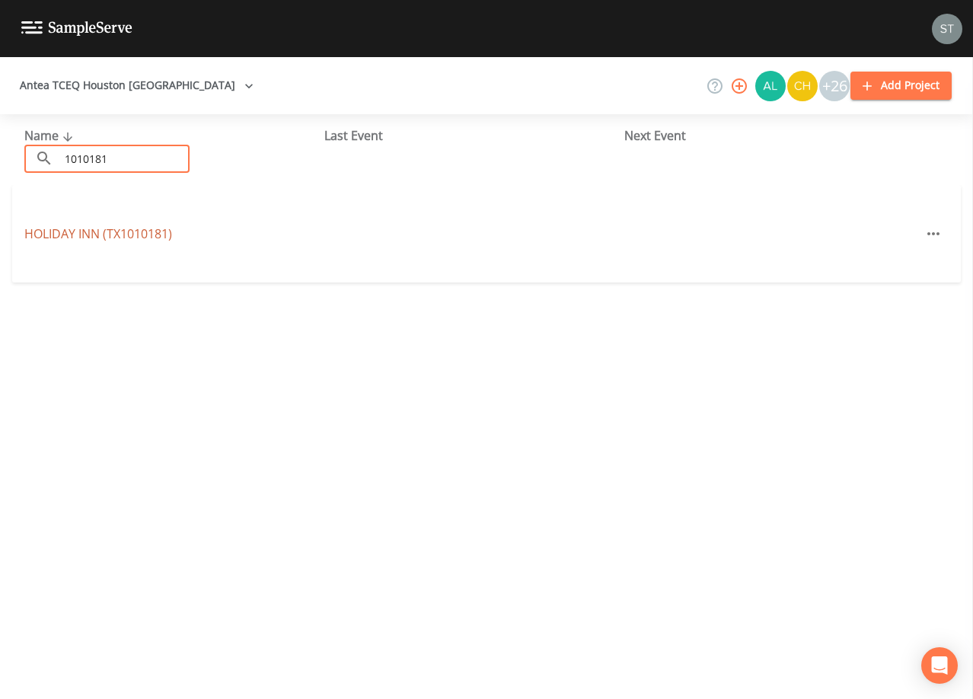
type input "1010181"
click at [161, 232] on link "HOLIDAY INN (TX1010181)" at bounding box center [98, 233] width 148 height 17
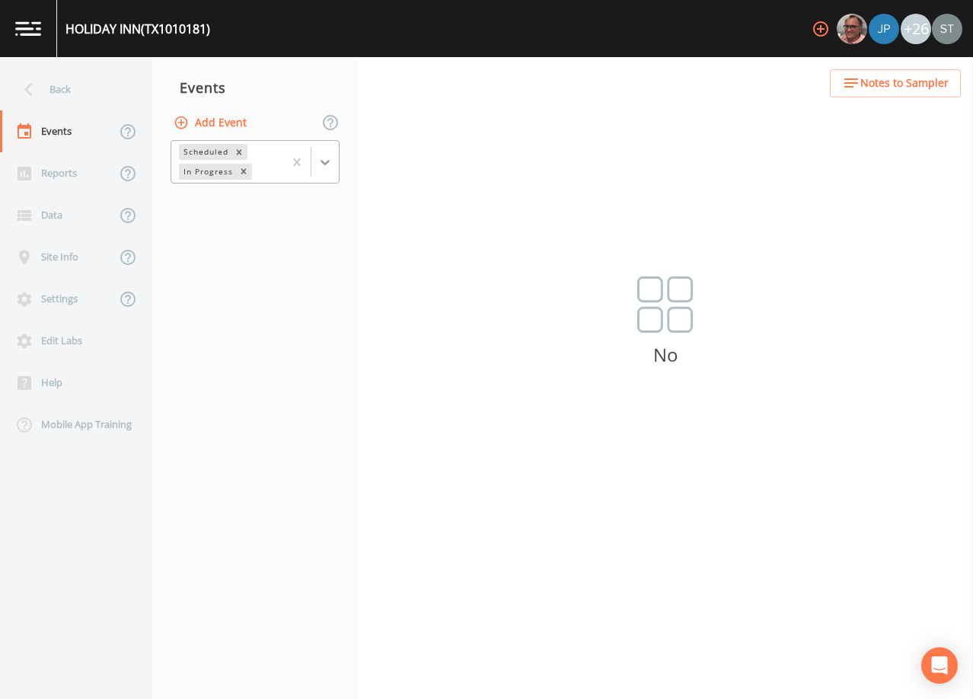
click at [330, 170] on div at bounding box center [324, 161] width 27 height 27
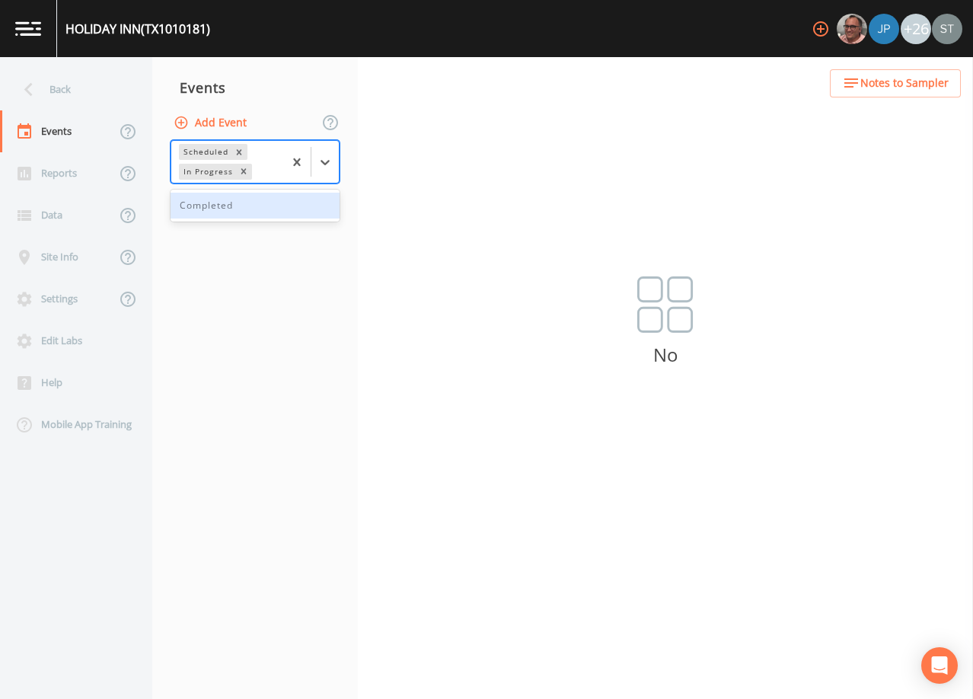
click at [278, 209] on div "Completed" at bounding box center [254, 206] width 169 height 26
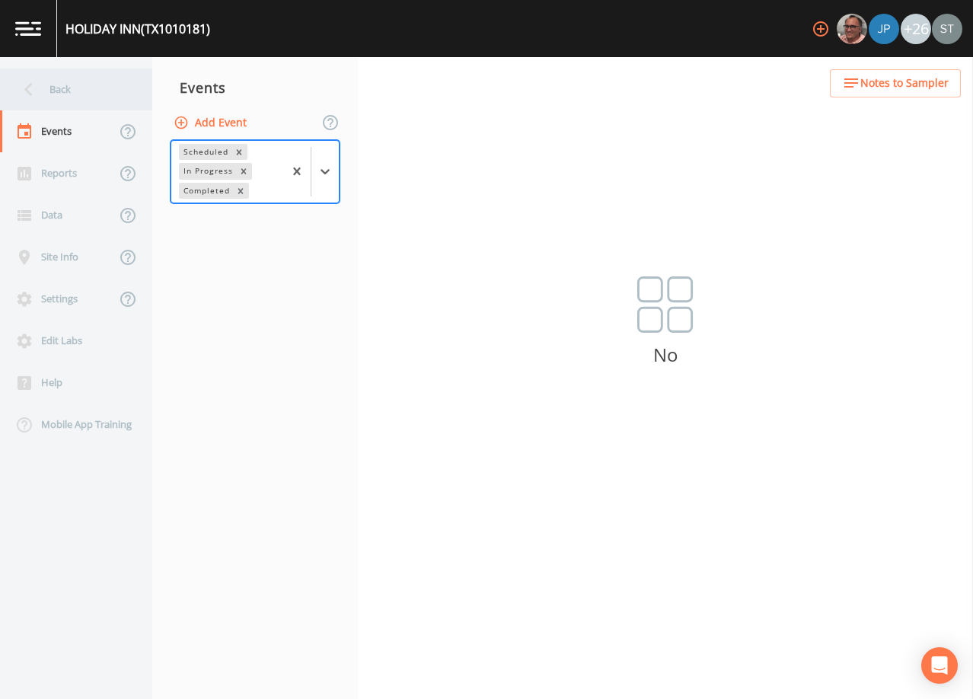
click at [69, 88] on div "Back" at bounding box center [68, 89] width 137 height 42
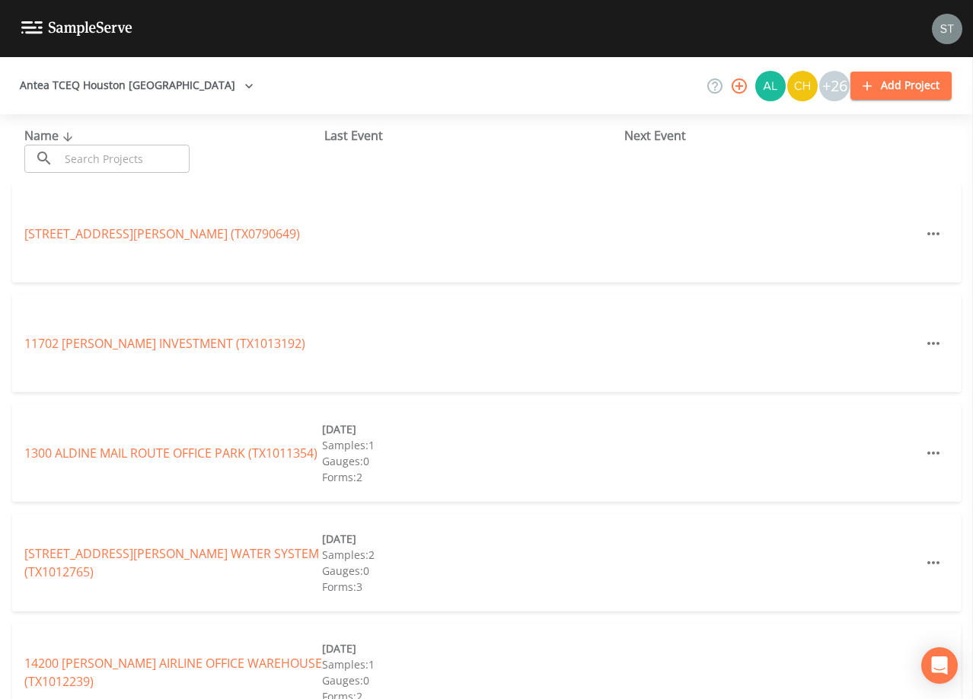
drag, startPoint x: 180, startPoint y: 155, endPoint x: 171, endPoint y: 145, distance: 13.0
click at [180, 155] on input "text" at bounding box center [124, 159] width 130 height 28
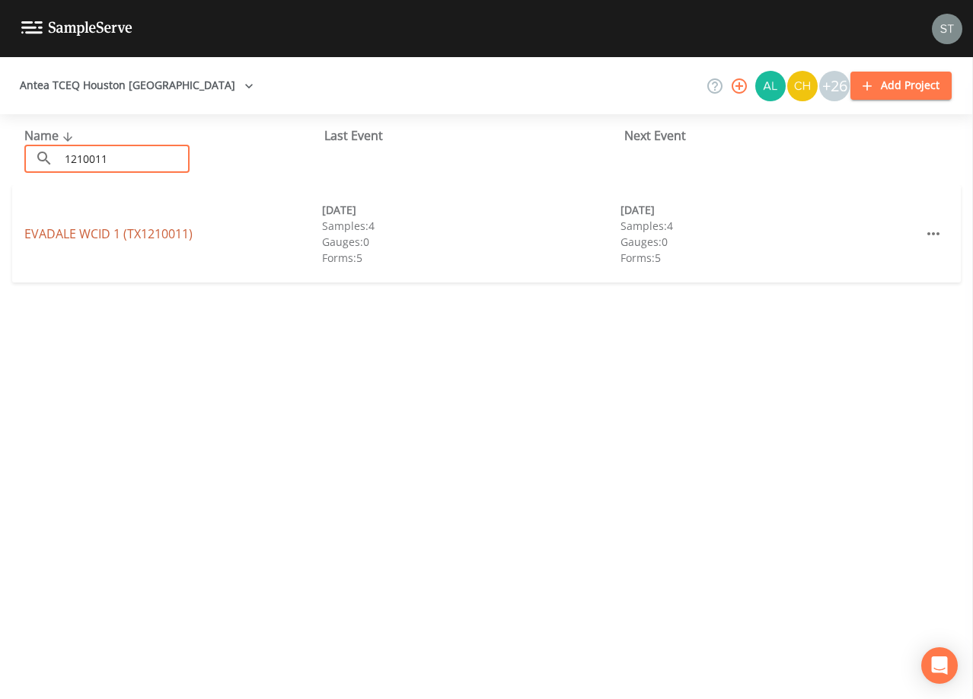
type input "1210011"
click at [158, 230] on link "EVADALE WCID 1 (TX1210011)" at bounding box center [108, 233] width 168 height 17
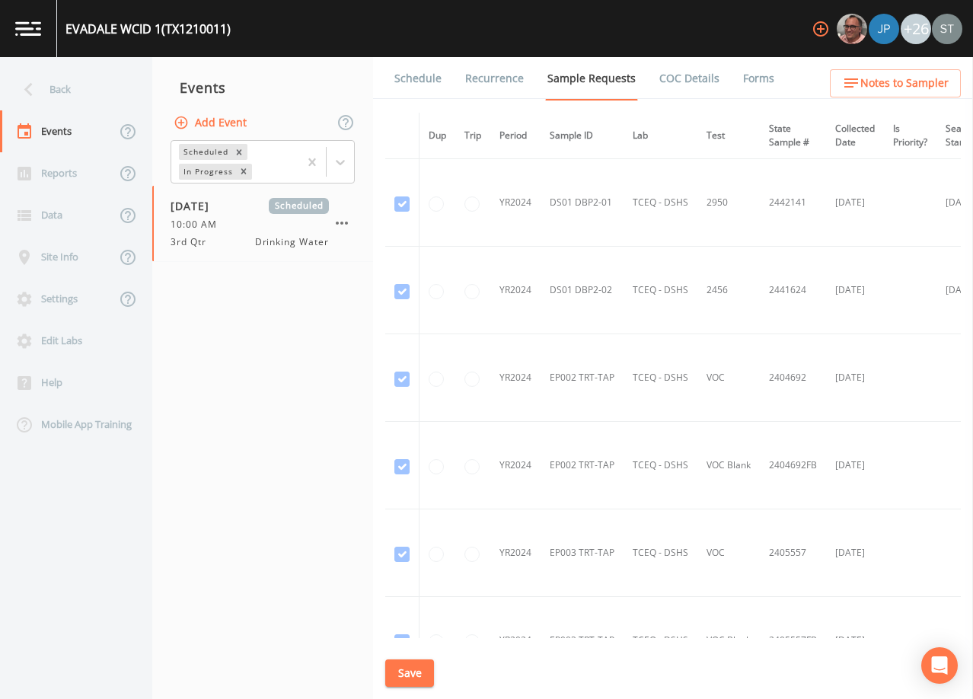
click at [745, 78] on link "Forms" at bounding box center [758, 78] width 36 height 43
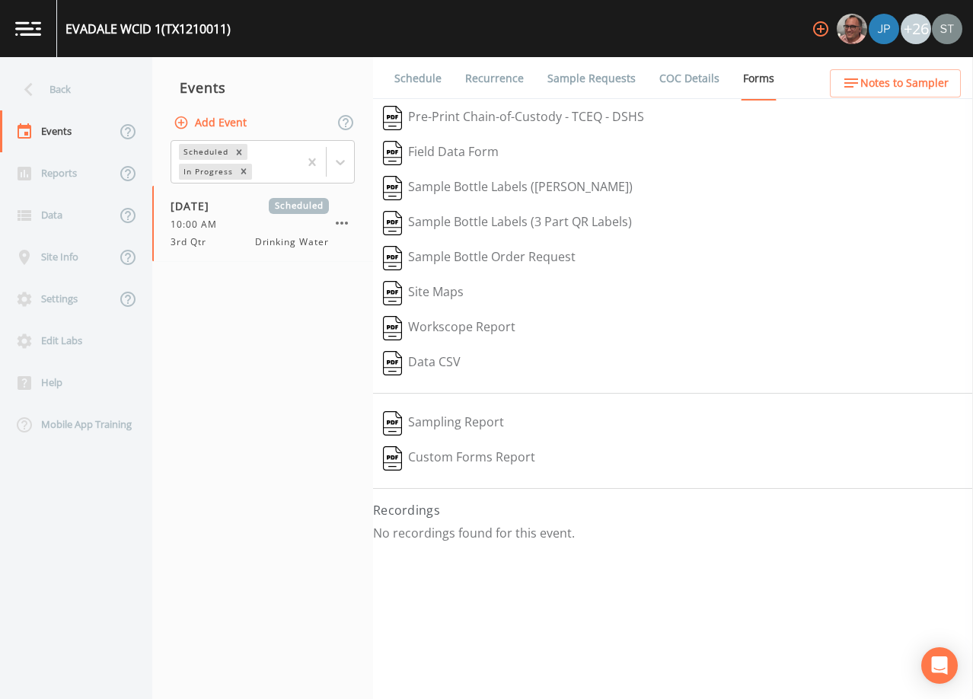
click at [583, 82] on link "Sample Requests" at bounding box center [591, 78] width 93 height 43
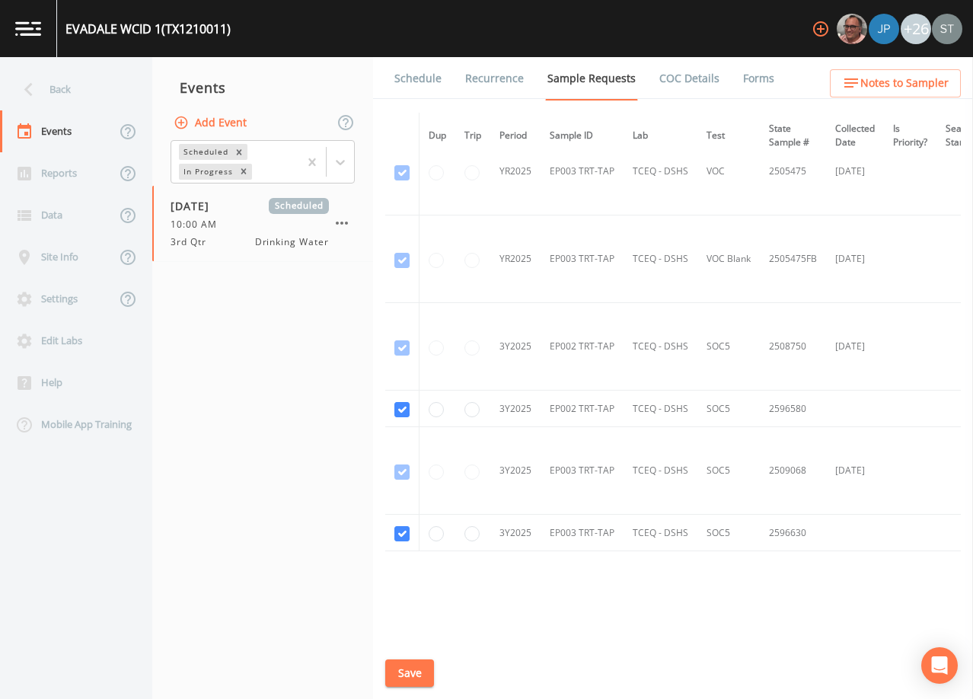
scroll to position [2418, 0]
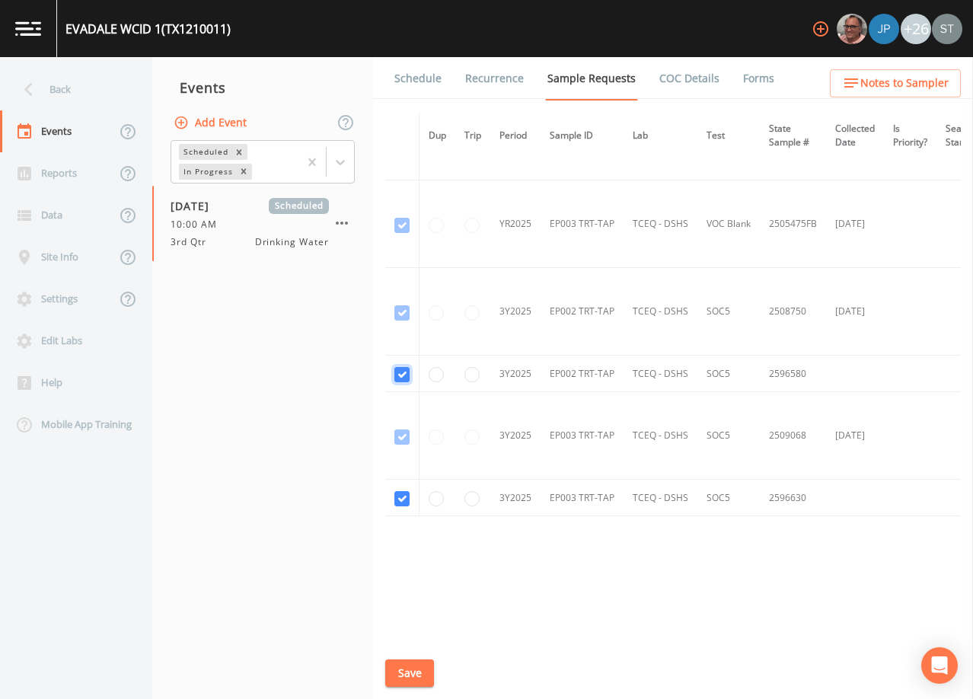
click at [409, 370] on input "checkbox" at bounding box center [401, 374] width 15 height 15
checkbox input "false"
click at [399, 492] on input "checkbox" at bounding box center [401, 498] width 15 height 15
checkbox input "false"
click at [419, 678] on button "Save" at bounding box center [409, 673] width 49 height 28
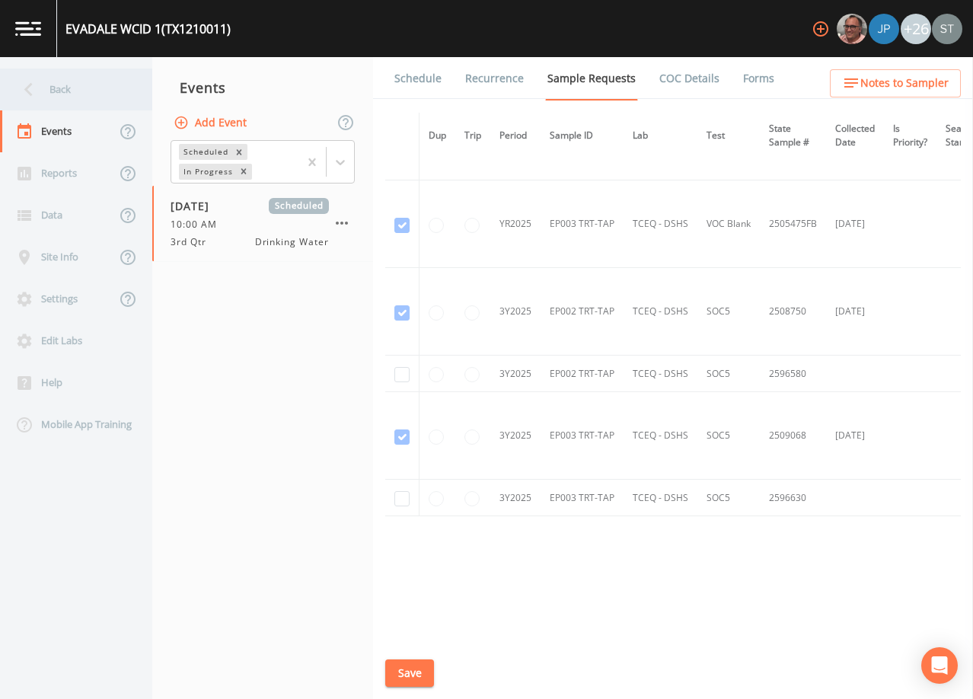
click at [75, 95] on div "Back" at bounding box center [68, 89] width 137 height 42
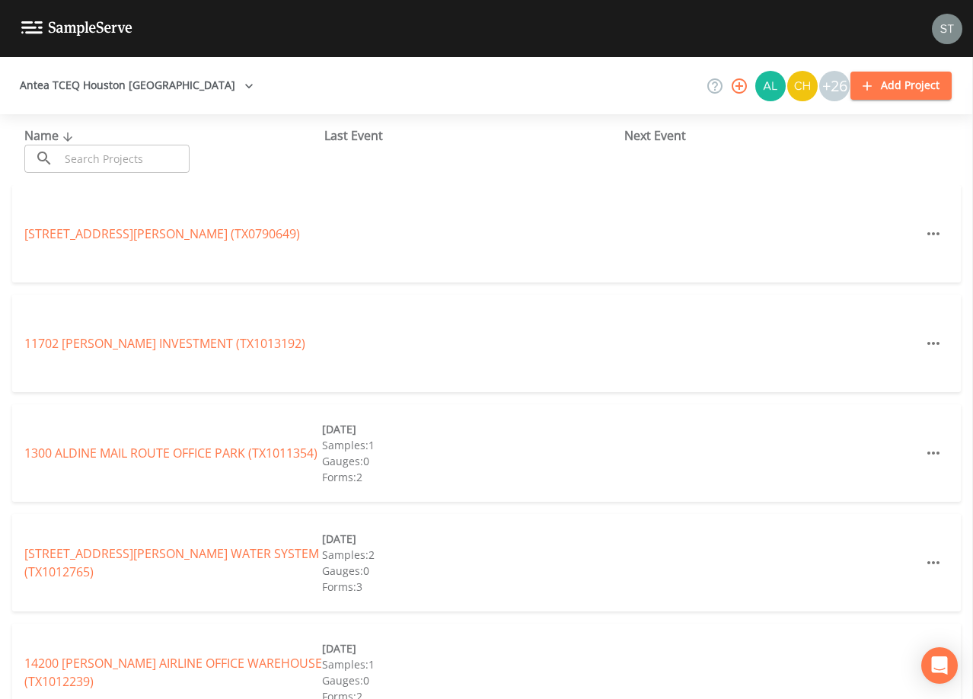
click at [116, 154] on input "text" at bounding box center [124, 159] width 130 height 28
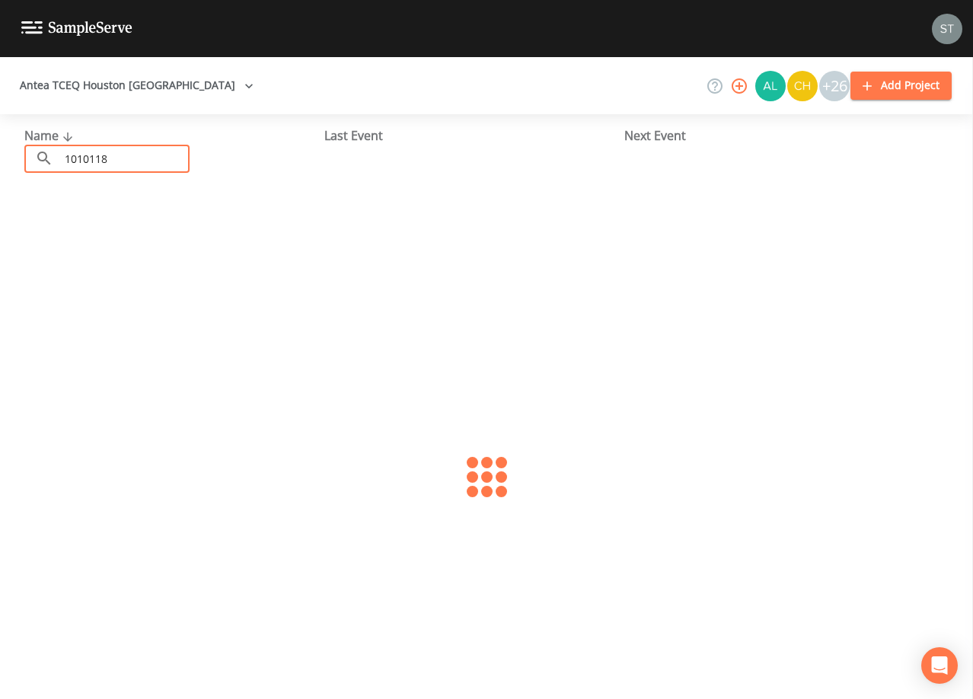
type input "1010118"
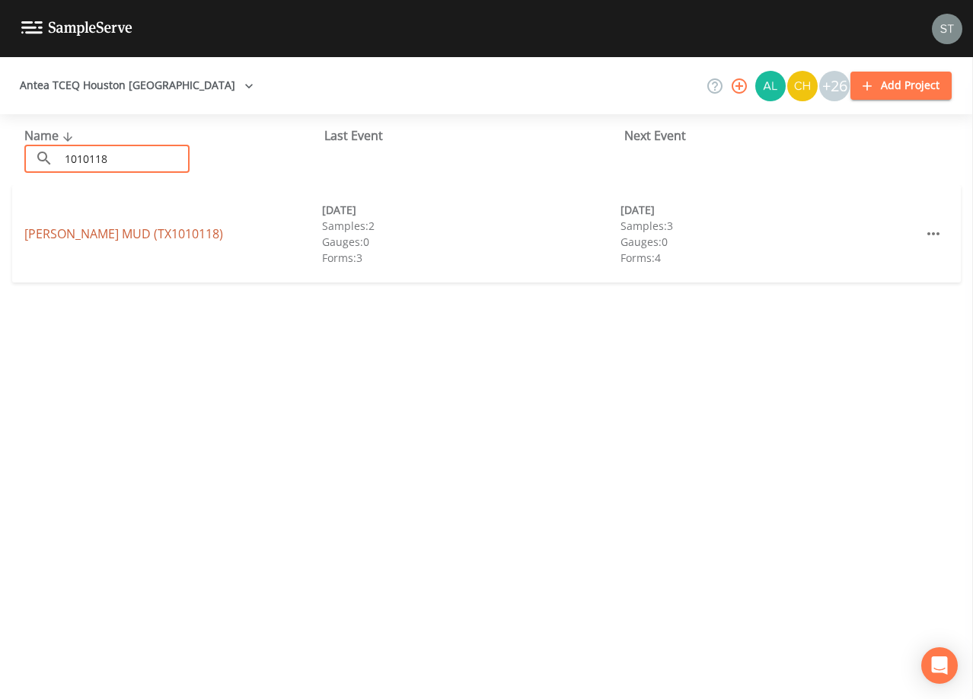
click at [151, 234] on link "[PERSON_NAME] MUD (TX1010118)" at bounding box center [123, 233] width 199 height 17
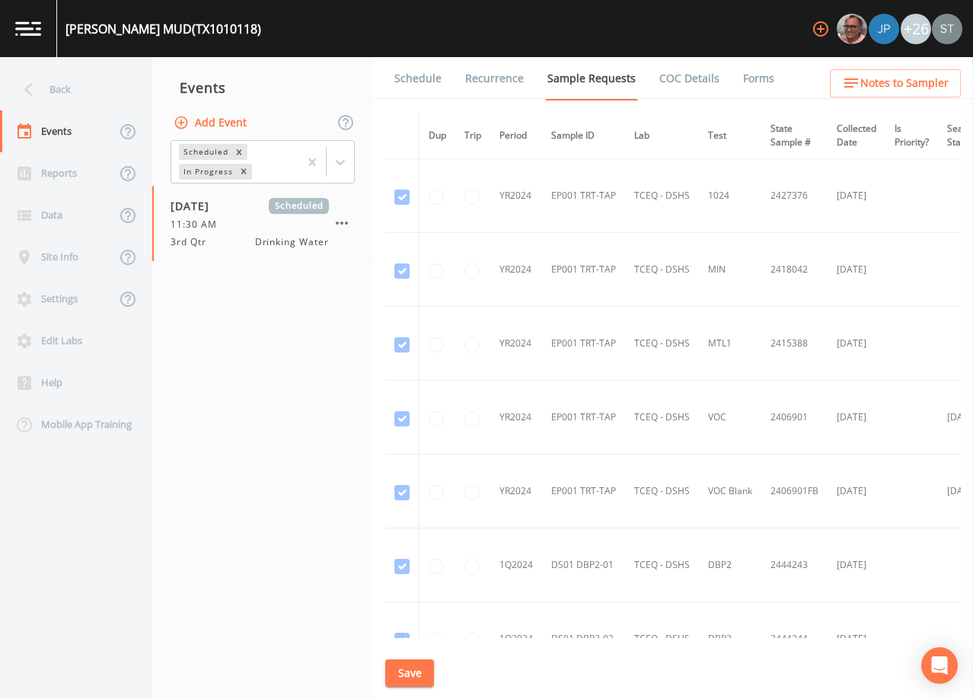
click at [419, 88] on link "Schedule" at bounding box center [418, 78] width 52 height 43
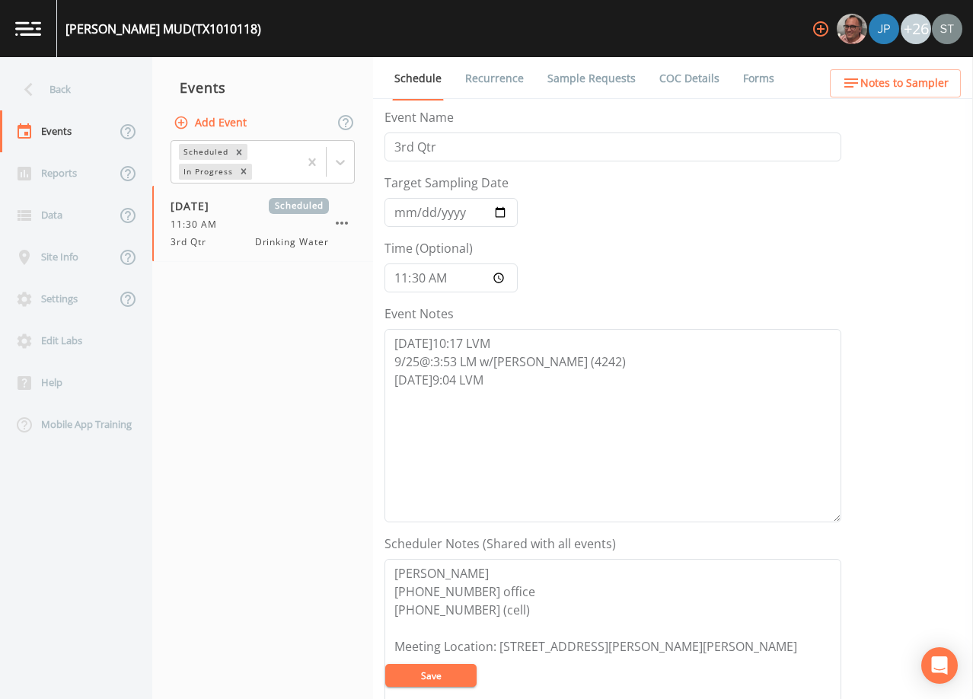
click at [462, 675] on button "Save" at bounding box center [430, 675] width 91 height 23
click at [751, 454] on textarea "[DATE]10:17 LVM 9/25@:3:53 LM w/[PERSON_NAME] (4242) [DATE]9:04 LVM" at bounding box center [612, 425] width 457 height 193
click at [583, 79] on link "Sample Requests" at bounding box center [591, 78] width 93 height 43
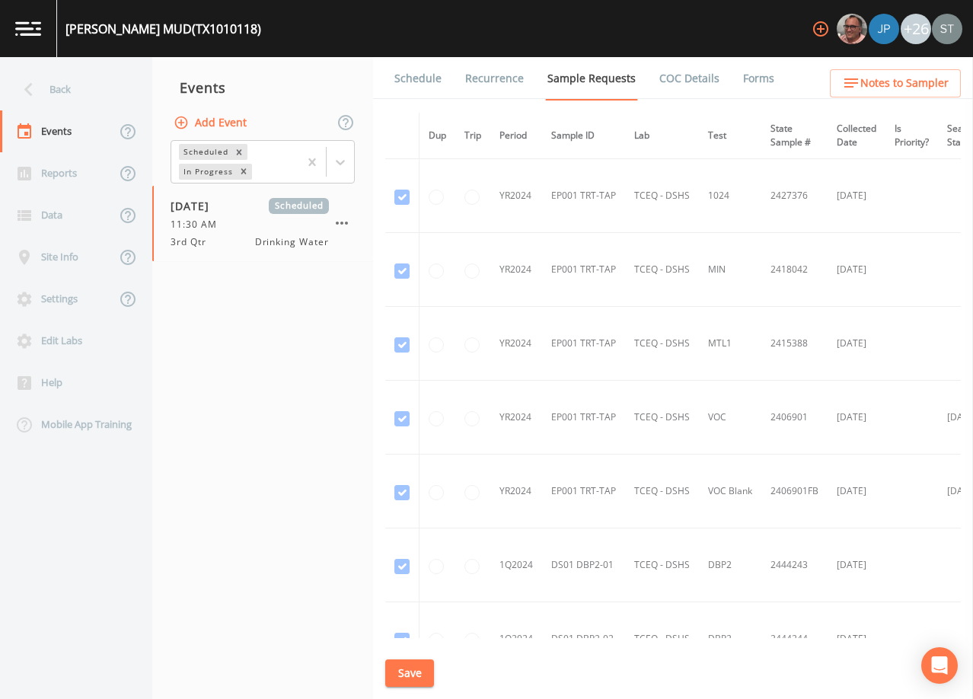
click at [440, 84] on link "Schedule" at bounding box center [418, 78] width 52 height 43
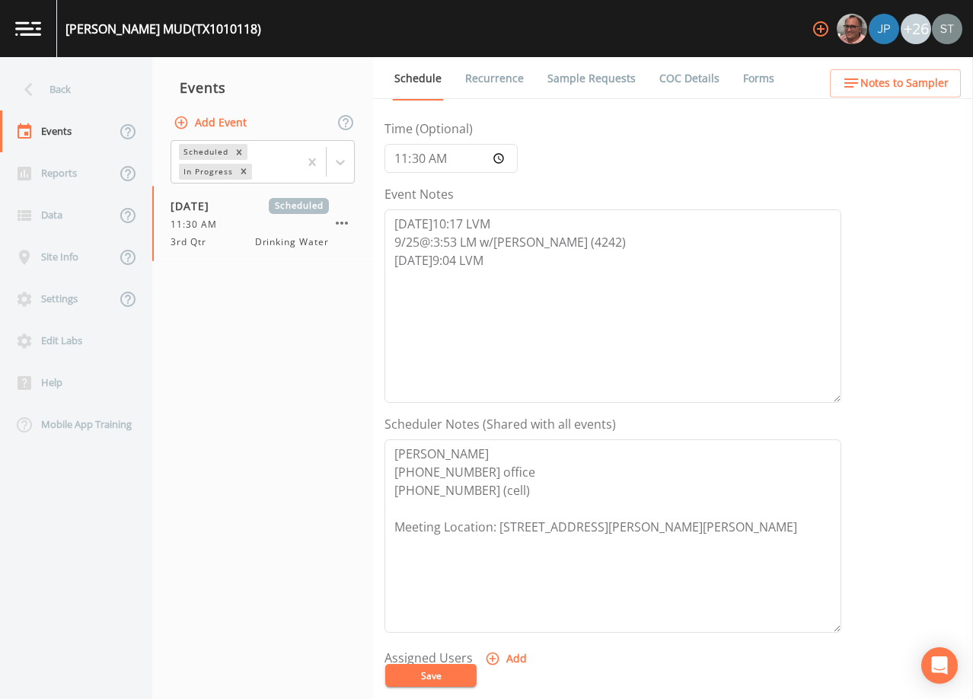
scroll to position [228, 0]
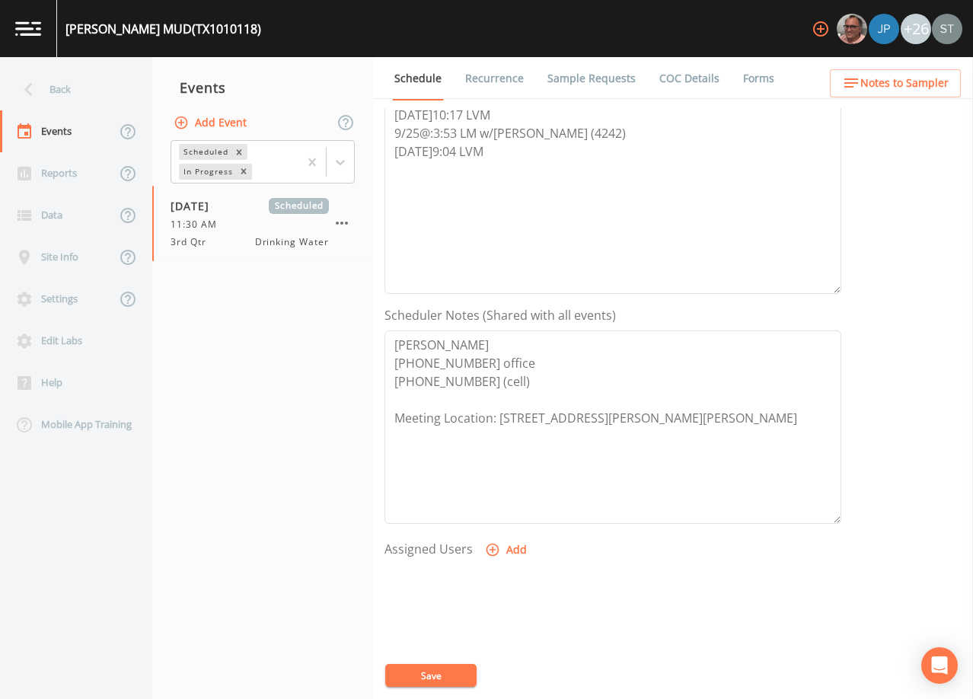
click at [931, 85] on span "Notes to Sampler" at bounding box center [904, 83] width 88 height 19
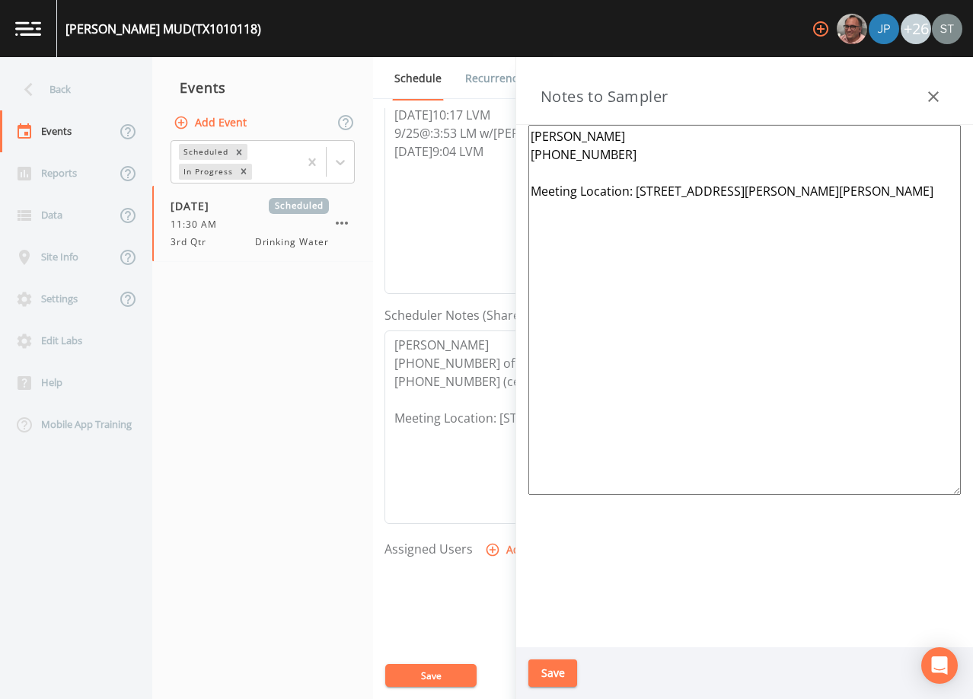
click at [925, 95] on icon "button" at bounding box center [933, 97] width 18 height 18
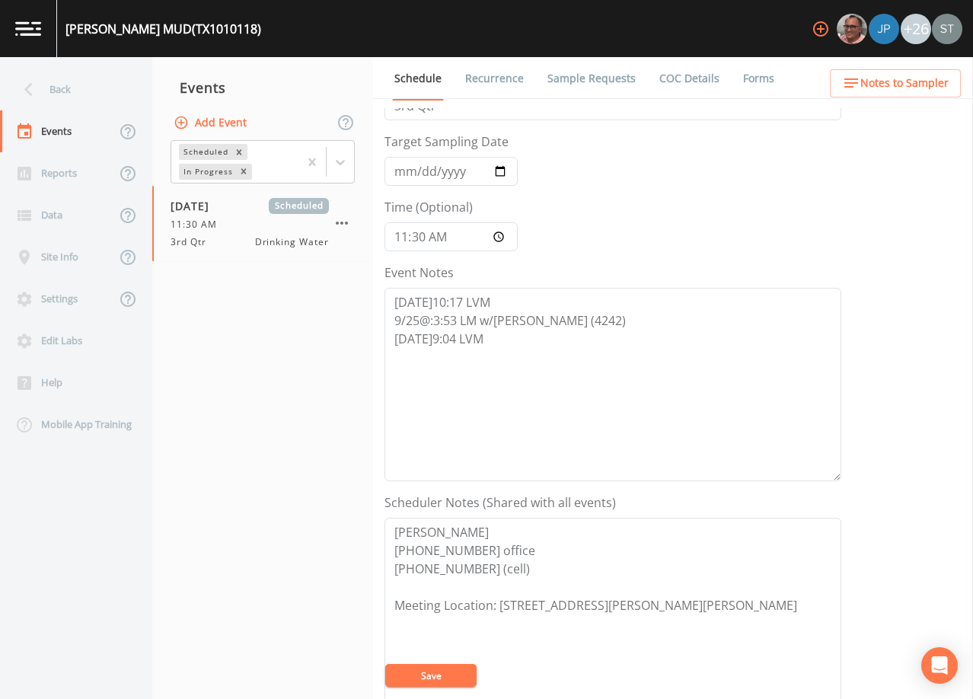
scroll to position [0, 0]
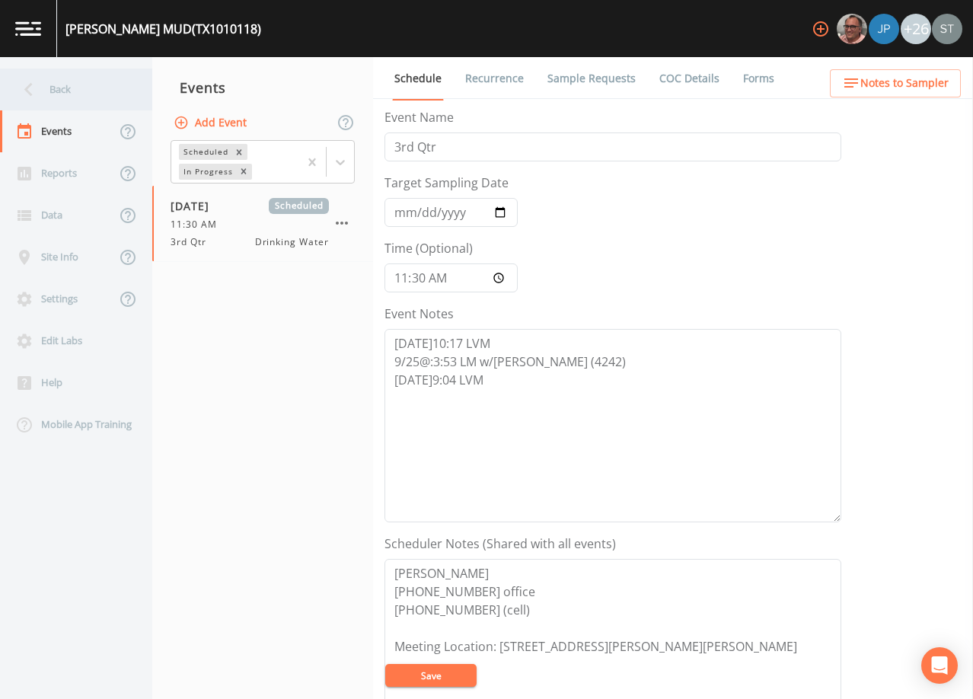
click at [52, 97] on div "Back" at bounding box center [68, 89] width 137 height 42
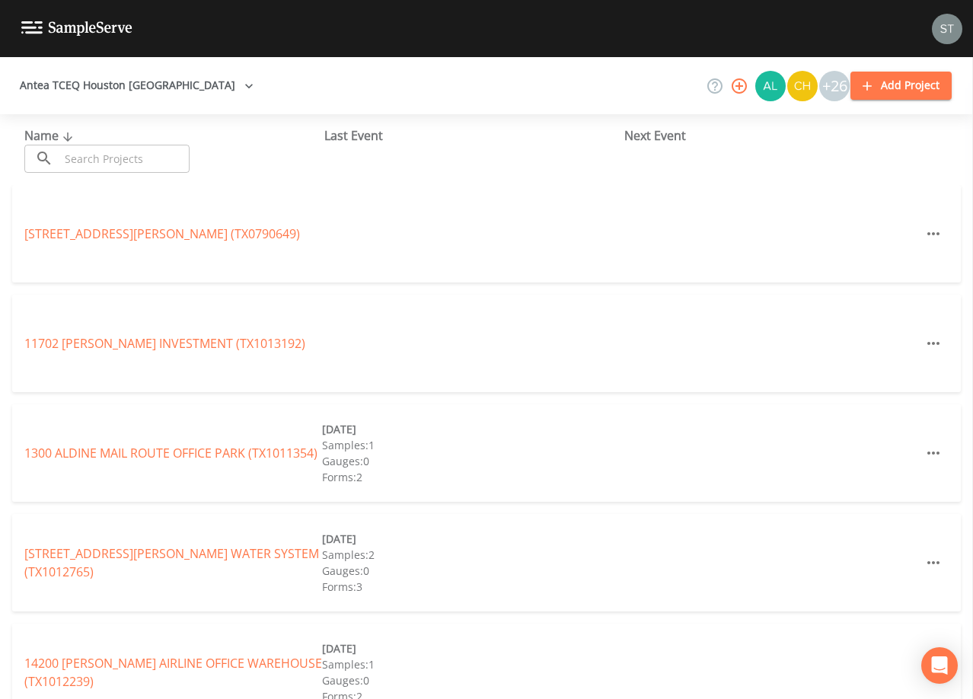
click at [129, 155] on input "text" at bounding box center [124, 159] width 130 height 28
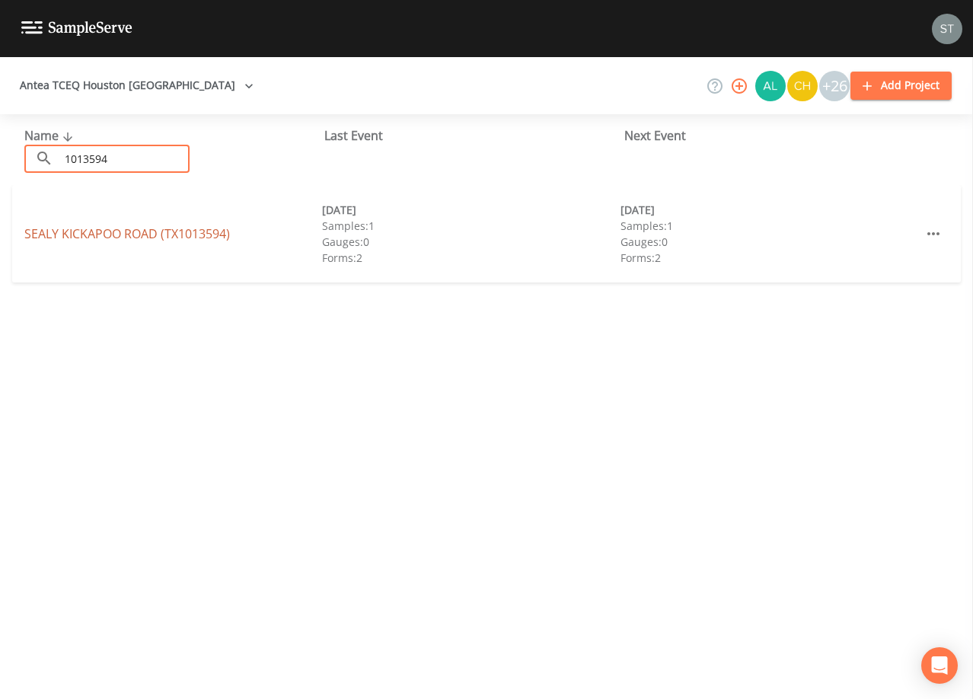
type input "1013594"
click at [137, 234] on link "SEALY KICKAPOO ROAD (TX1013594)" at bounding box center [126, 233] width 205 height 17
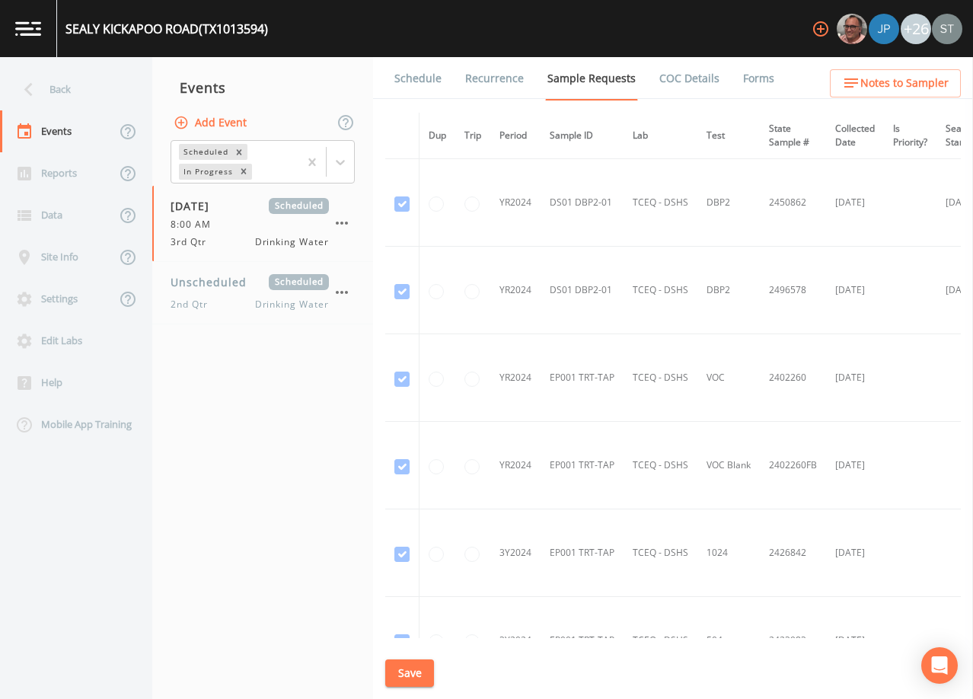
click at [412, 86] on link "Schedule" at bounding box center [418, 78] width 52 height 43
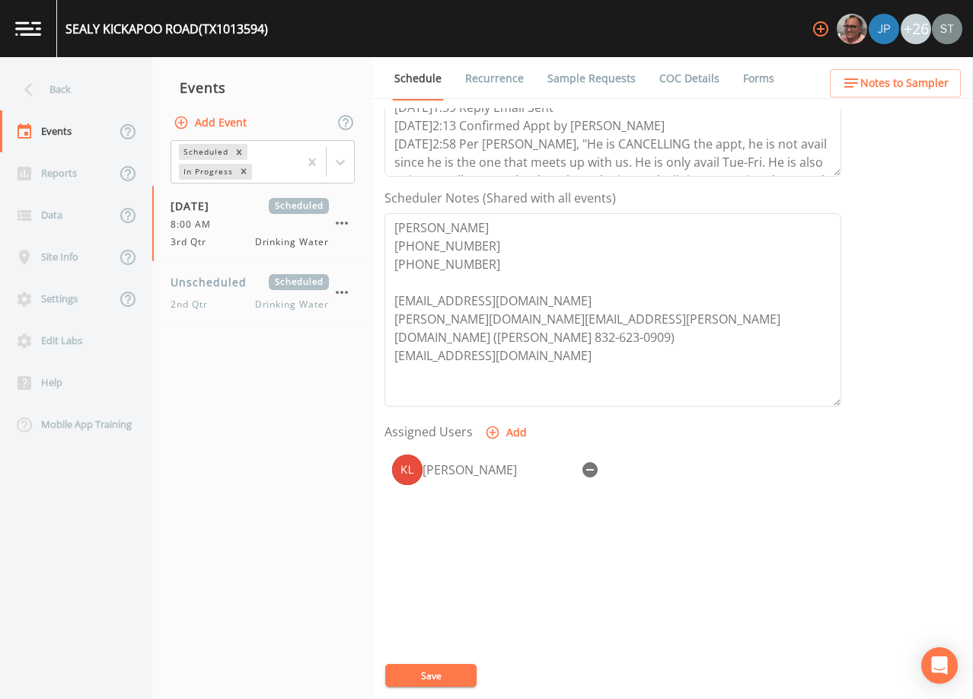
scroll to position [375, 0]
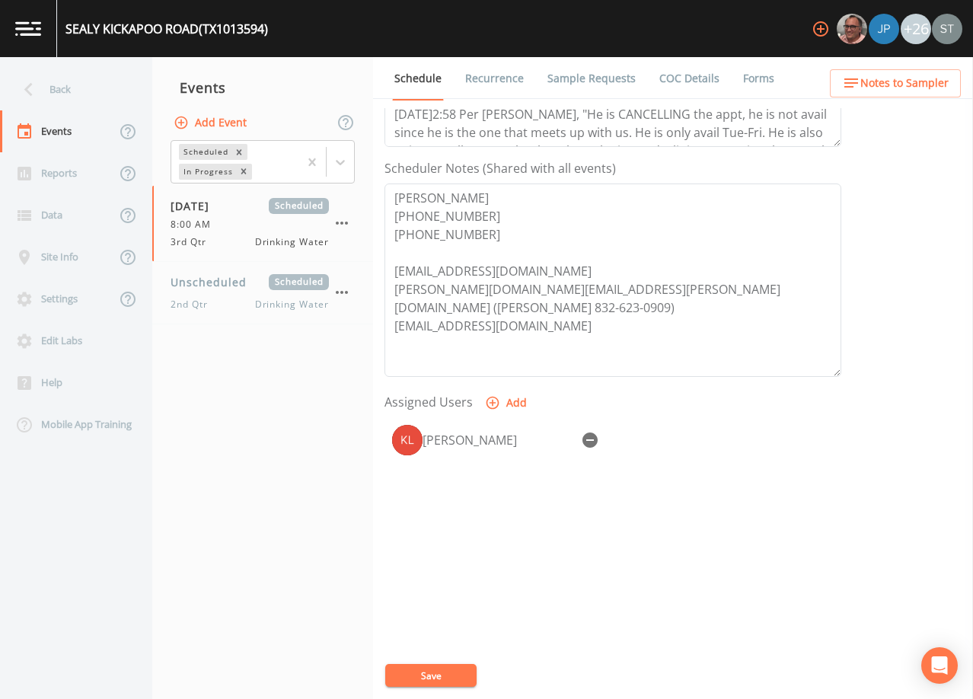
click at [588, 438] on icon "button" at bounding box center [589, 439] width 15 height 15
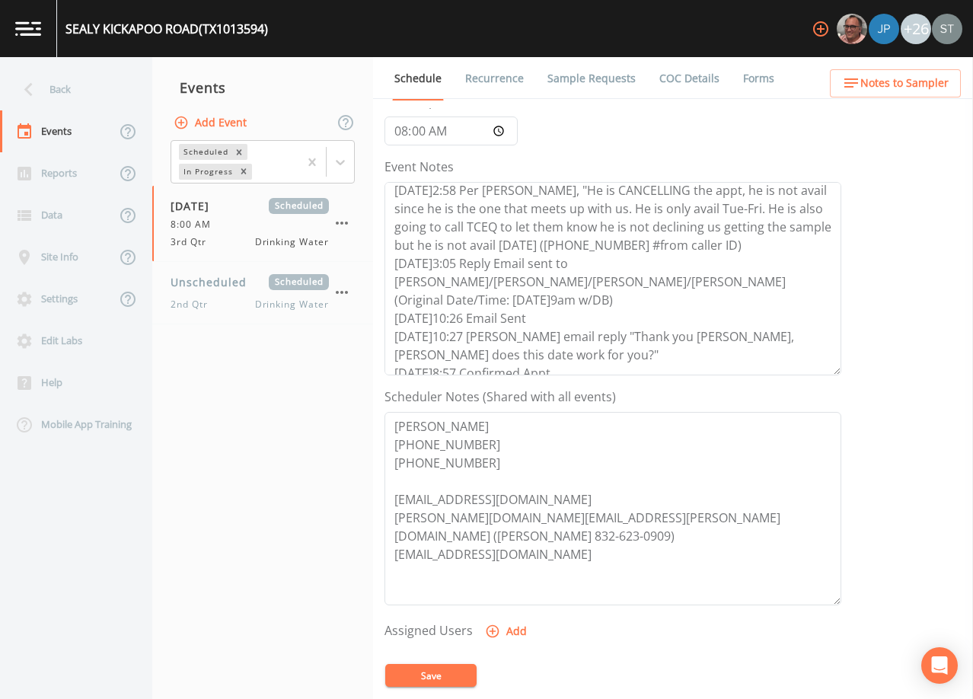
scroll to position [164, 0]
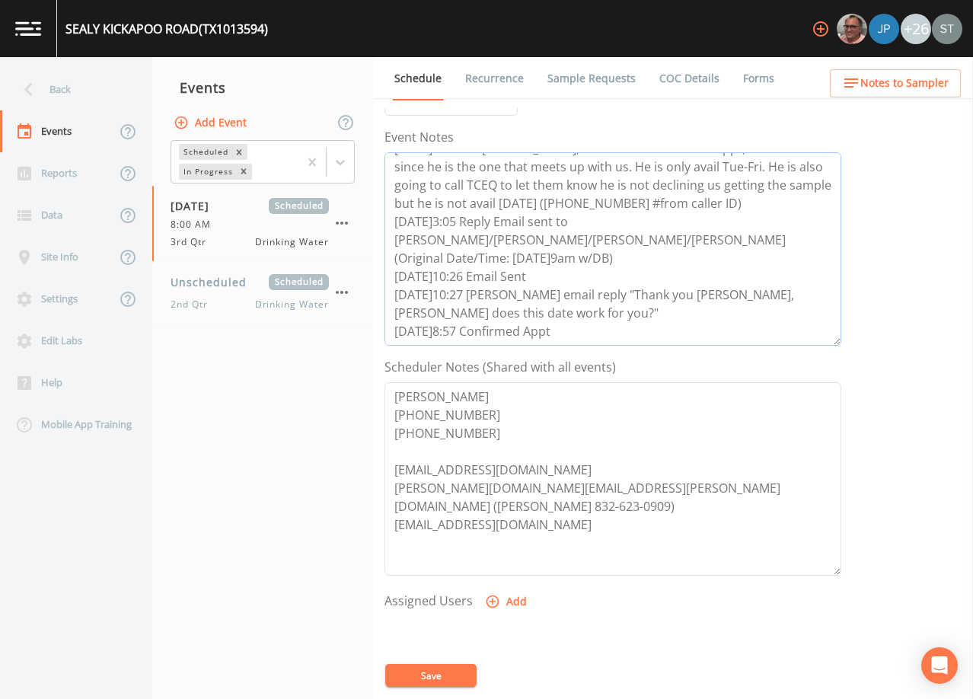
click at [590, 349] on form "Event Name 3rd Qtr Target Sampling Date [DATE] Time (Optional) 08:00:00 Event N…" at bounding box center [612, 354] width 457 height 844
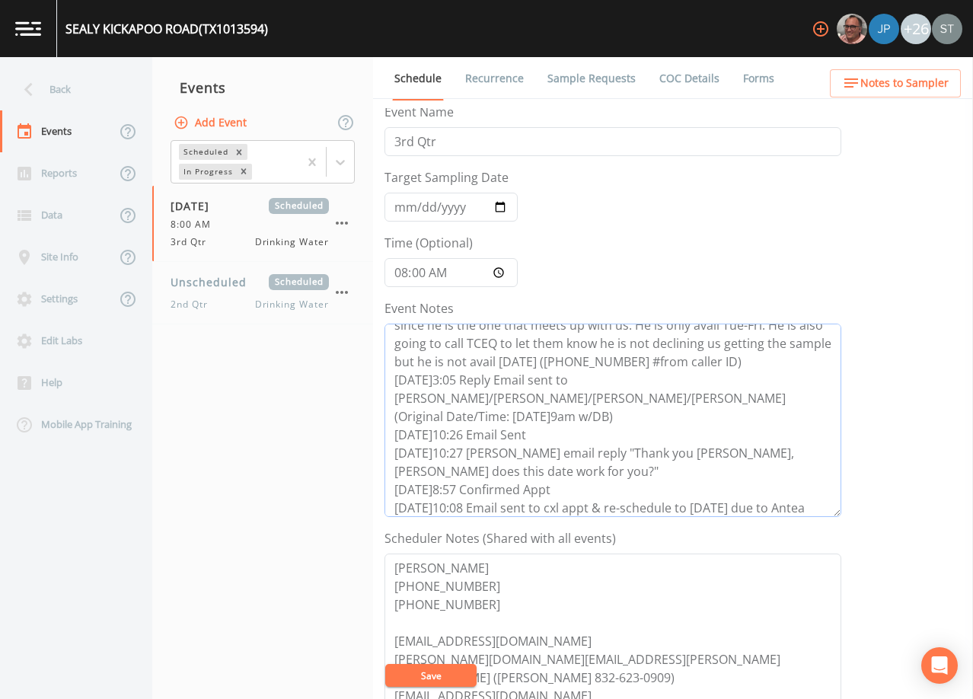
scroll to position [0, 0]
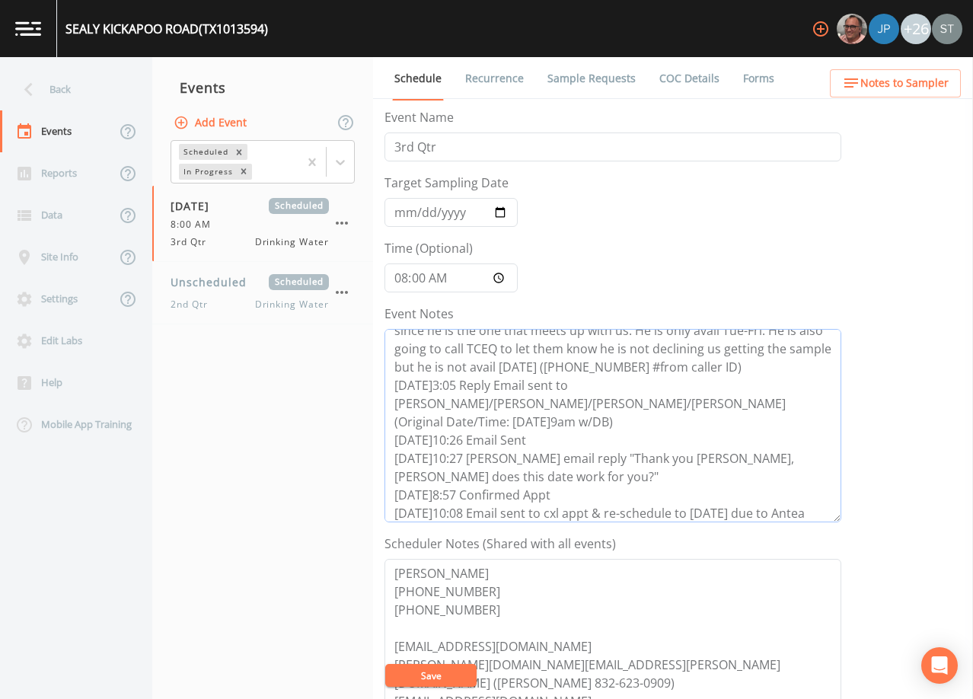
type textarea "[DATE]1:28 Per [PERSON_NAME] "She wants an email sent since she has to coordina…"
click at [400, 215] on input "[DATE]" at bounding box center [450, 212] width 133 height 29
type input "[DATE]"
click at [452, 669] on button "Save" at bounding box center [430, 675] width 91 height 23
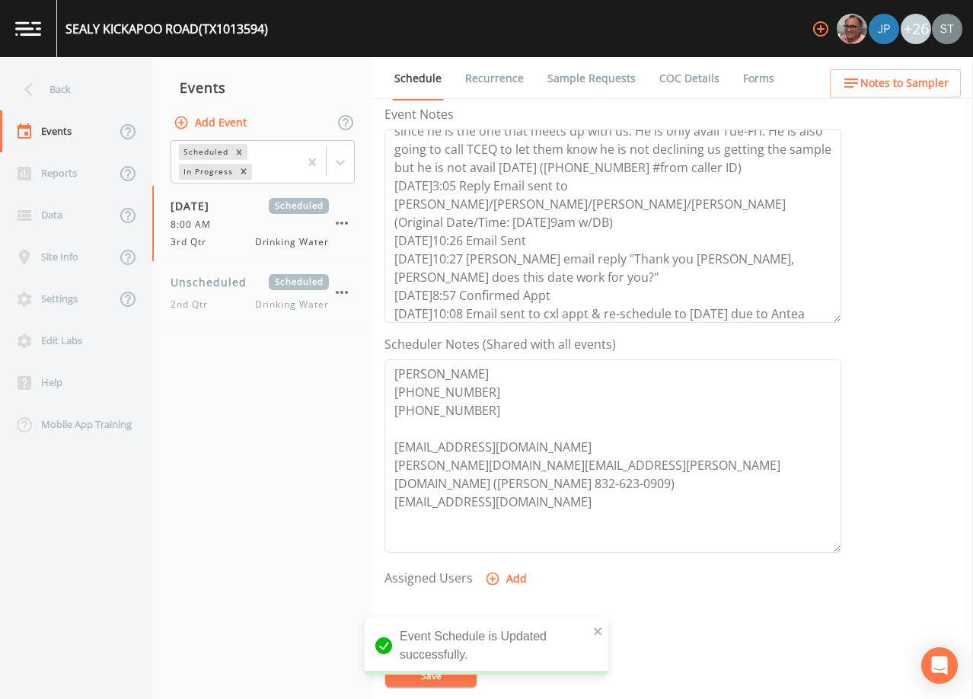
scroll to position [228, 0]
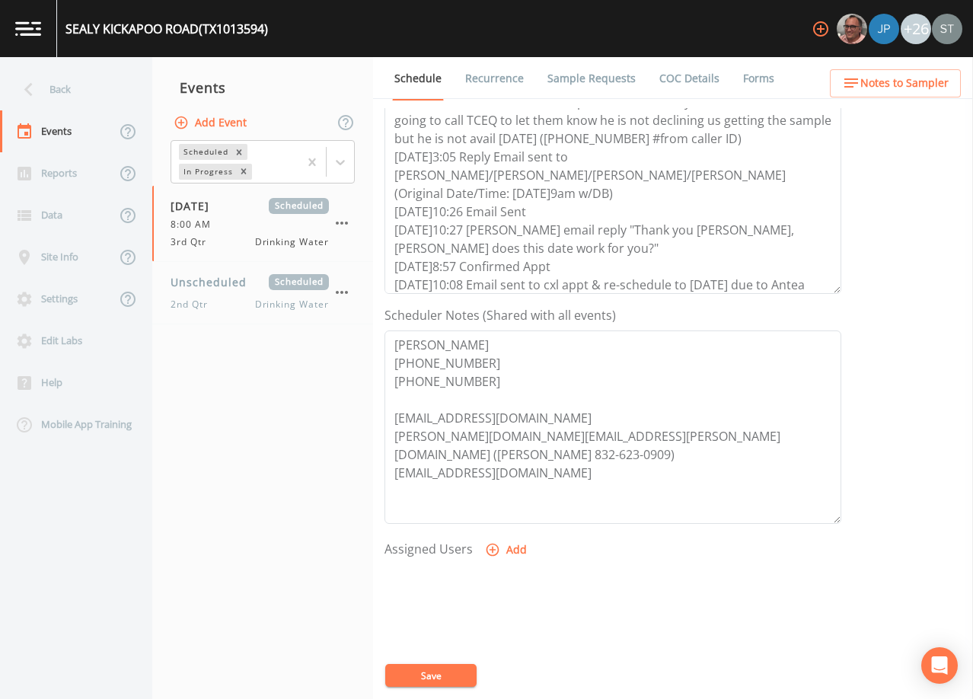
click at [432, 668] on button "Save" at bounding box center [430, 675] width 91 height 23
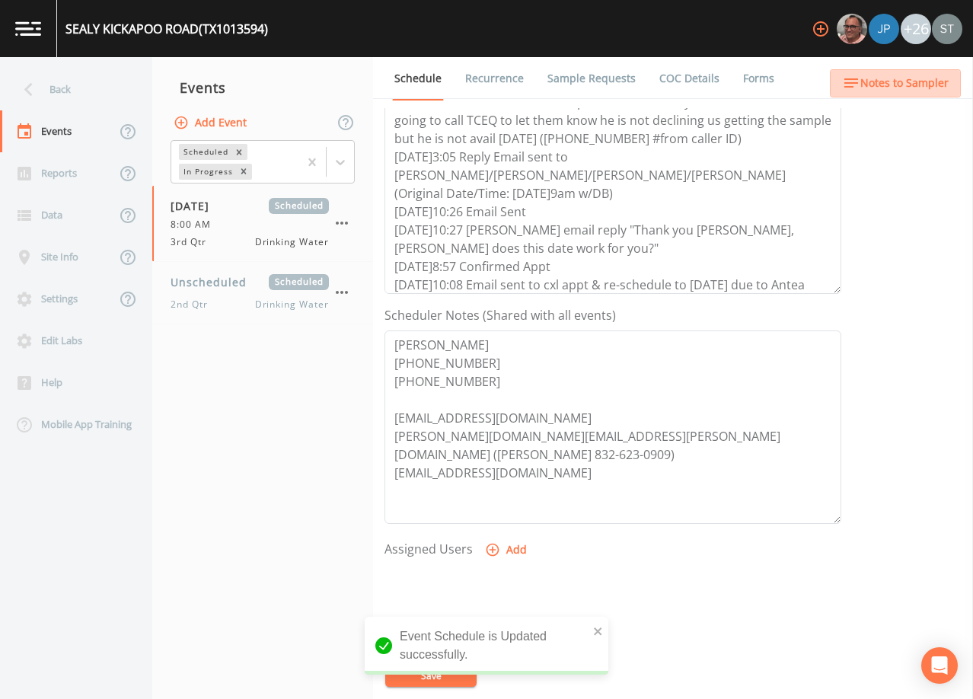
click at [907, 88] on span "Notes to Sampler" at bounding box center [904, 83] width 88 height 19
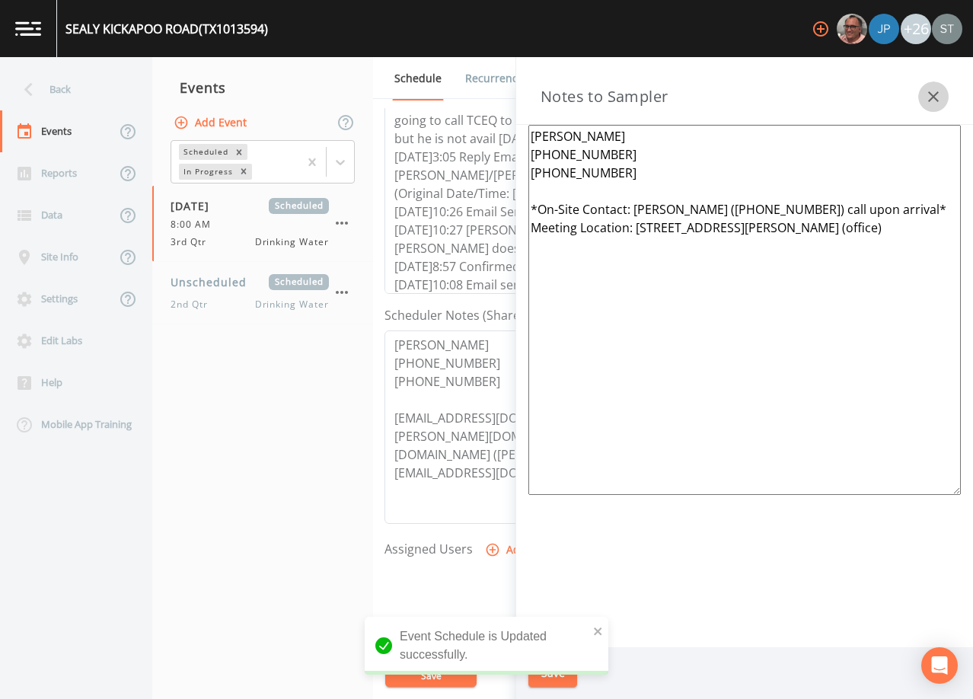
click at [925, 94] on icon "button" at bounding box center [933, 97] width 18 height 18
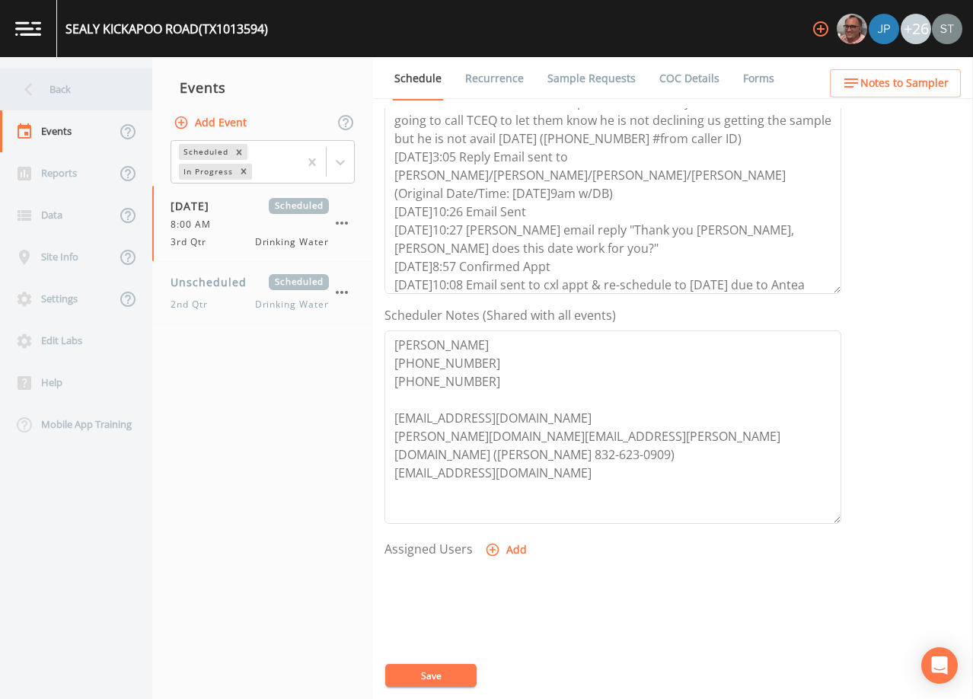
click at [77, 93] on div "Back" at bounding box center [68, 89] width 137 height 42
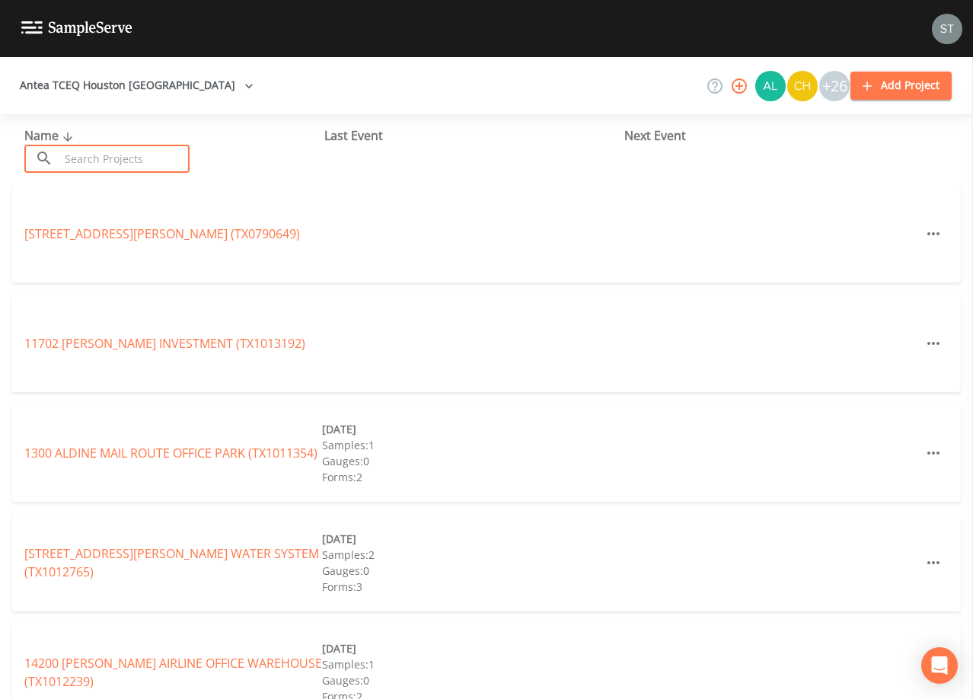
click at [129, 159] on input "text" at bounding box center [124, 159] width 130 height 28
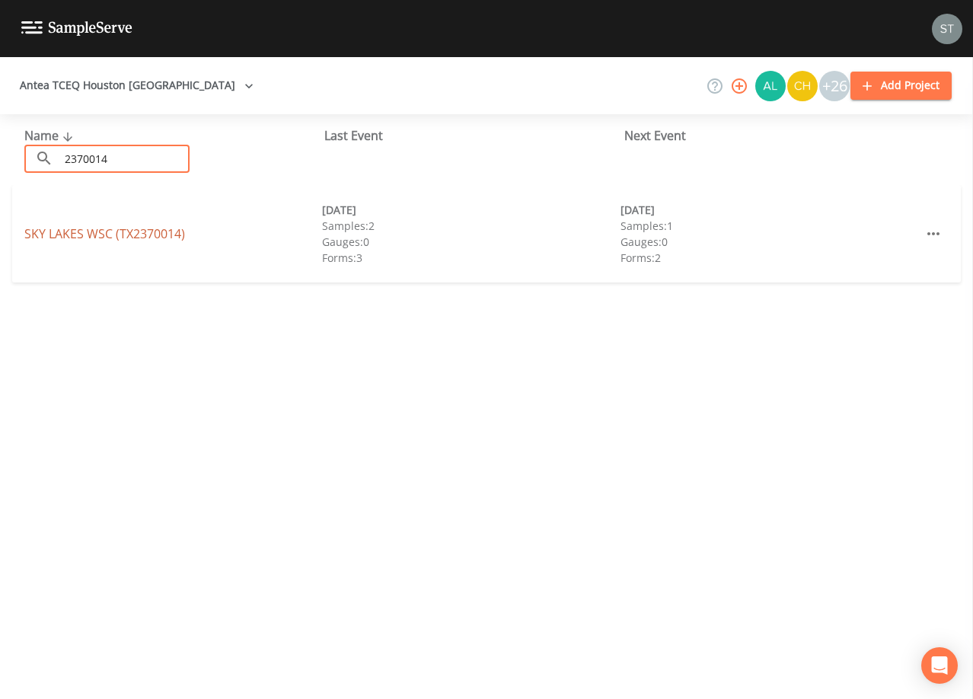
type input "2370014"
click at [161, 234] on link "SKY LAKES WSC (TX2370014)" at bounding box center [104, 233] width 161 height 17
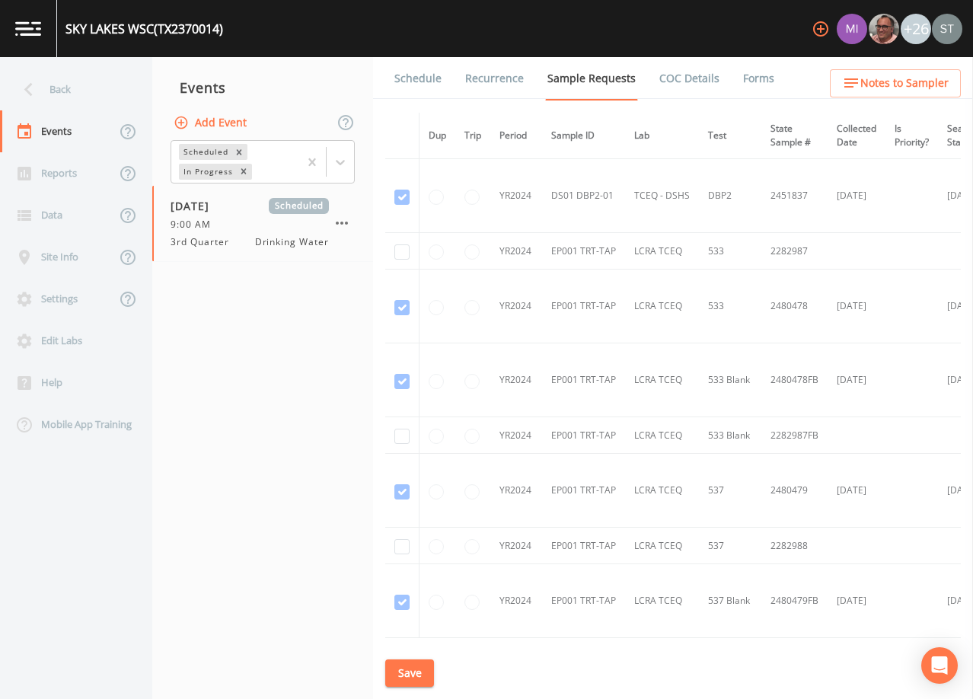
click at [422, 81] on link "Schedule" at bounding box center [418, 78] width 52 height 43
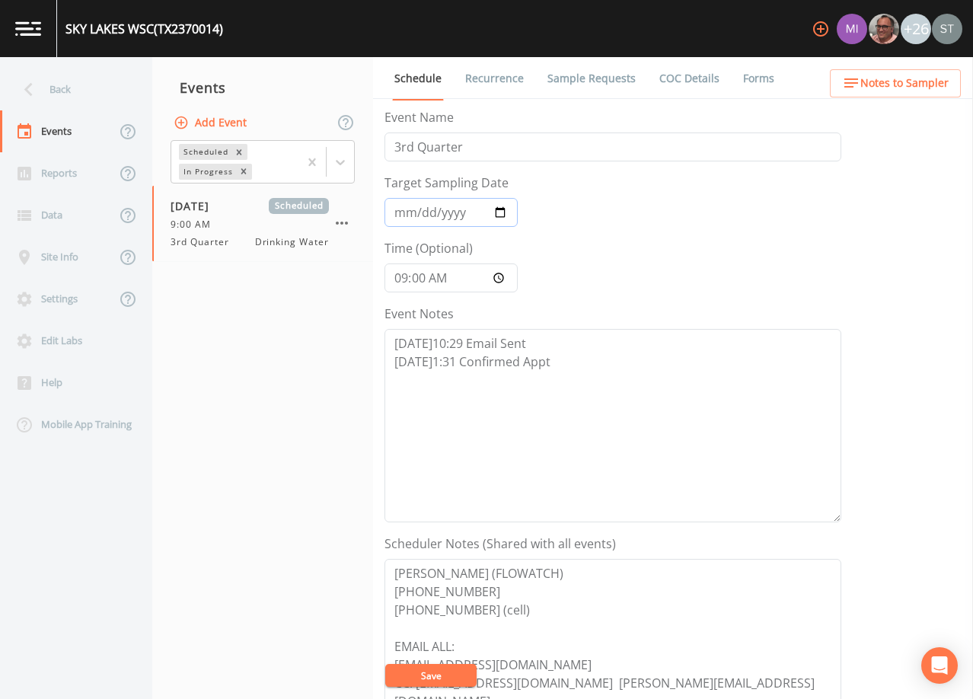
click at [402, 214] on input "[DATE]" at bounding box center [450, 212] width 133 height 29
type input "[DATE]"
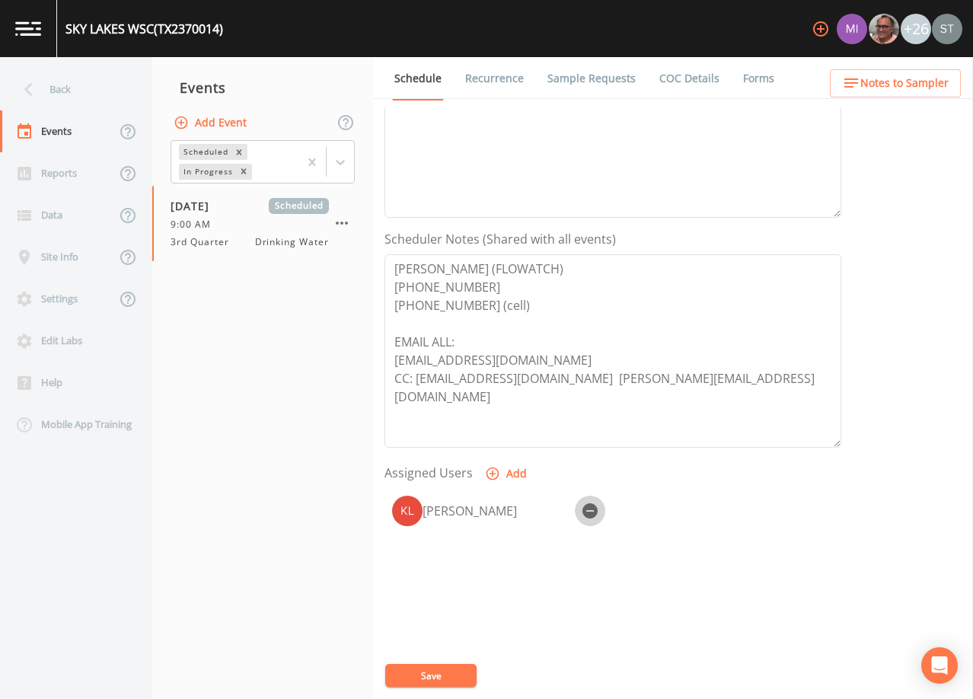
click at [586, 508] on icon "button" at bounding box center [589, 510] width 15 height 15
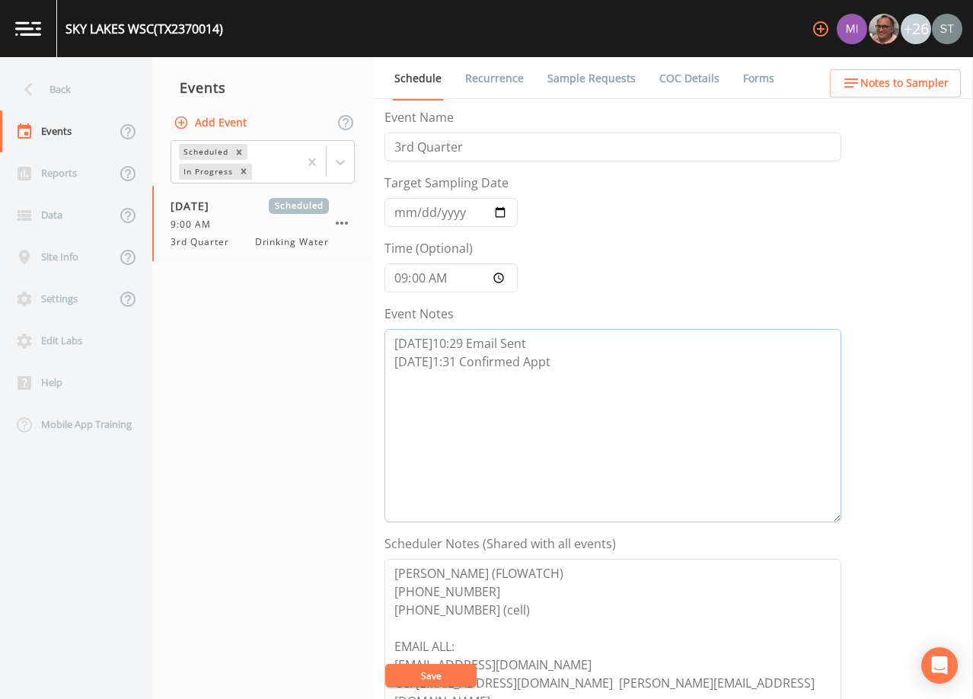
click at [576, 368] on textarea "[DATE]10:29 Email Sent [DATE]1:31 Confirmed Appt" at bounding box center [612, 425] width 457 height 193
click at [501, 396] on textarea "[DATE]10:29 Email Sent [DATE]1:31 Confirmed Appt [DATE]10:13 Email sent to cxl …" at bounding box center [612, 425] width 457 height 193
click at [594, 398] on textarea "[DATE]10:29 Email Sent [DATE]1:31 Confirmed Appt [DATE]10:13 Email sent to cxl …" at bounding box center [612, 425] width 457 height 193
click at [740, 379] on textarea "[DATE]10:29 Email Sent [DATE]1:31 Confirmed Appt [DATE]10:13 Email sent to cxl …" at bounding box center [612, 425] width 457 height 193
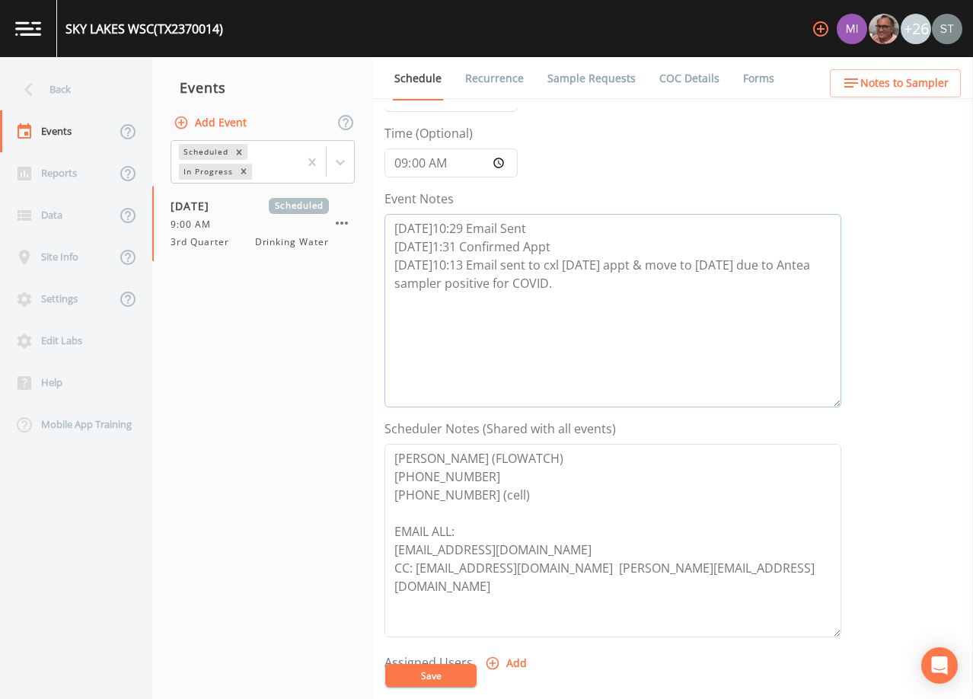
scroll to position [152, 0]
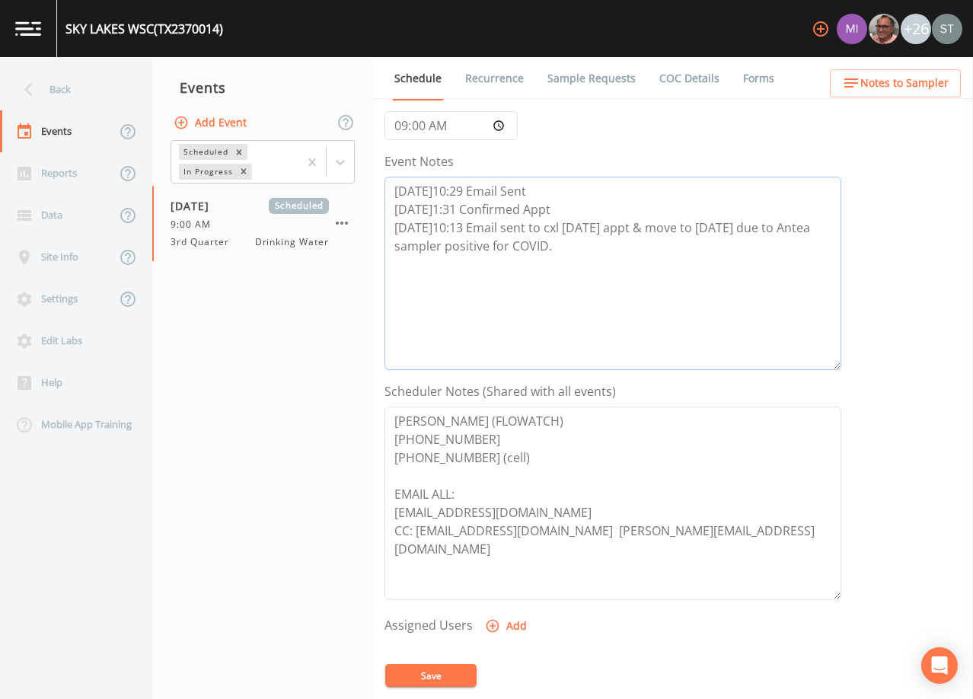
type textarea "[DATE]10:29 Email Sent [DATE]1:31 Confirmed Appt [DATE]10:13 Email sent to cxl …"
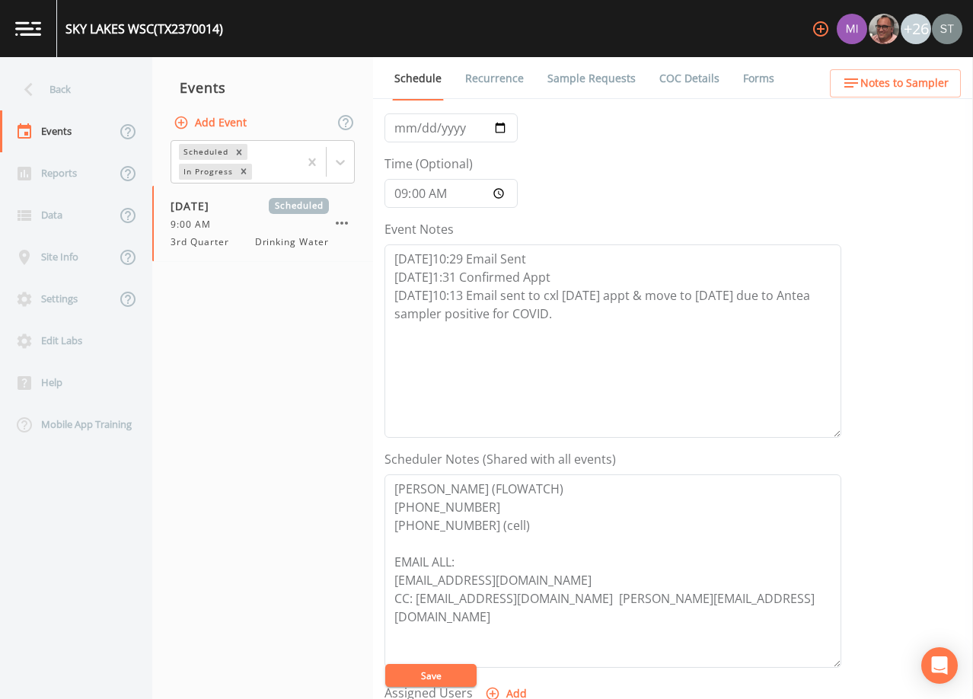
scroll to position [0, 0]
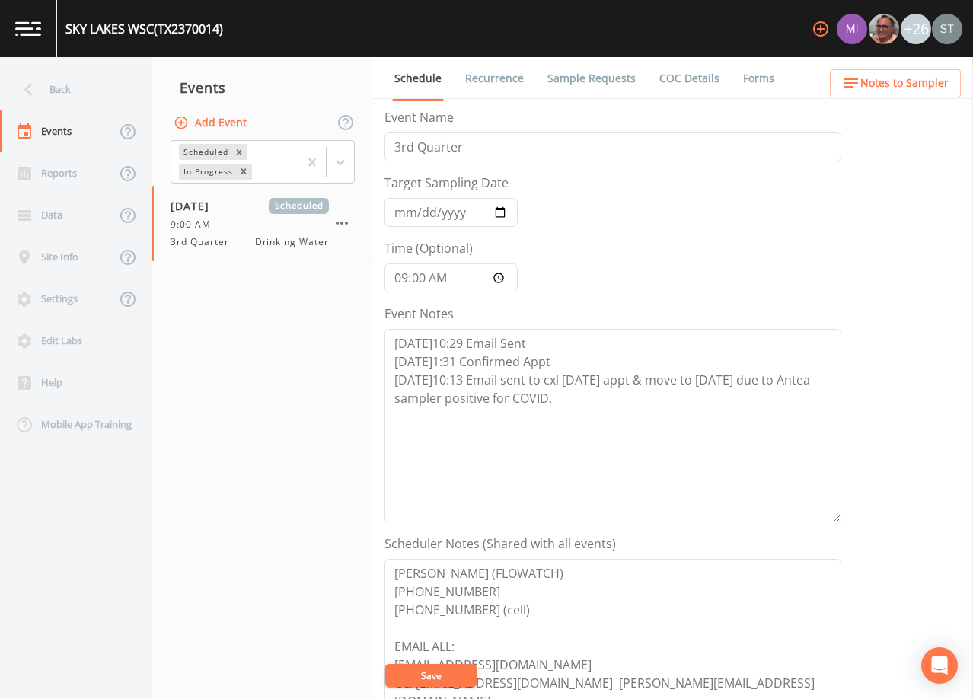
click at [447, 673] on button "Save" at bounding box center [430, 675] width 91 height 23
drag, startPoint x: 619, startPoint y: 403, endPoint x: 368, endPoint y: 378, distance: 252.3
click at [368, 378] on div "Back Events Reports Data Site Info Settings Edit Labs Help Mobile App Training …" at bounding box center [486, 378] width 973 height 642
click at [919, 81] on span "Notes to Sampler" at bounding box center [904, 83] width 88 height 19
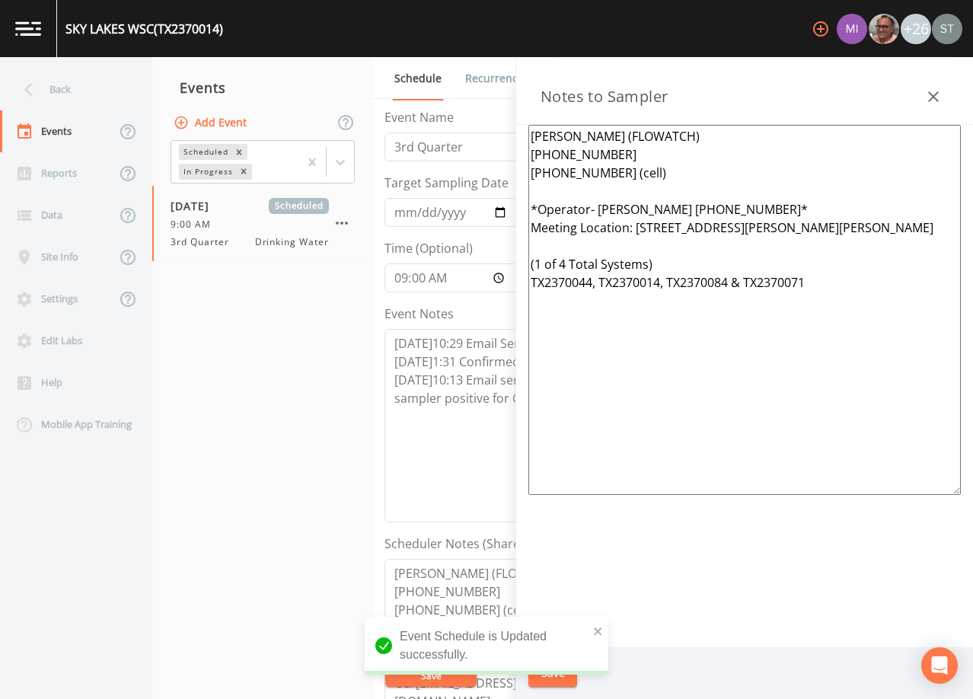
click at [925, 82] on div at bounding box center [933, 96] width 30 height 30
click at [935, 94] on icon "button" at bounding box center [933, 97] width 18 height 18
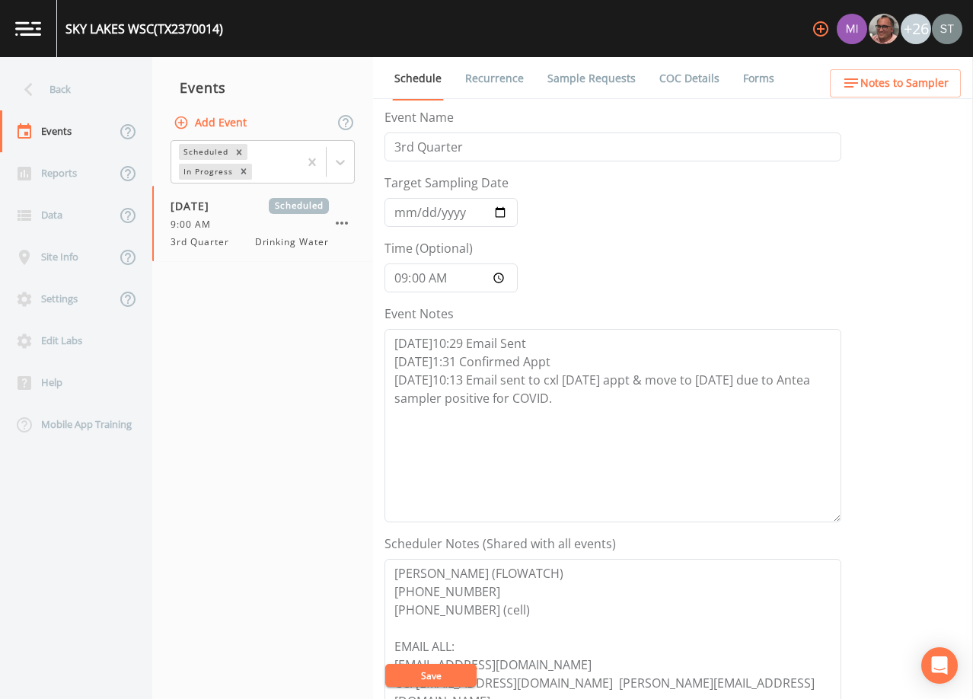
click at [575, 72] on link "Sample Requests" at bounding box center [591, 78] width 93 height 43
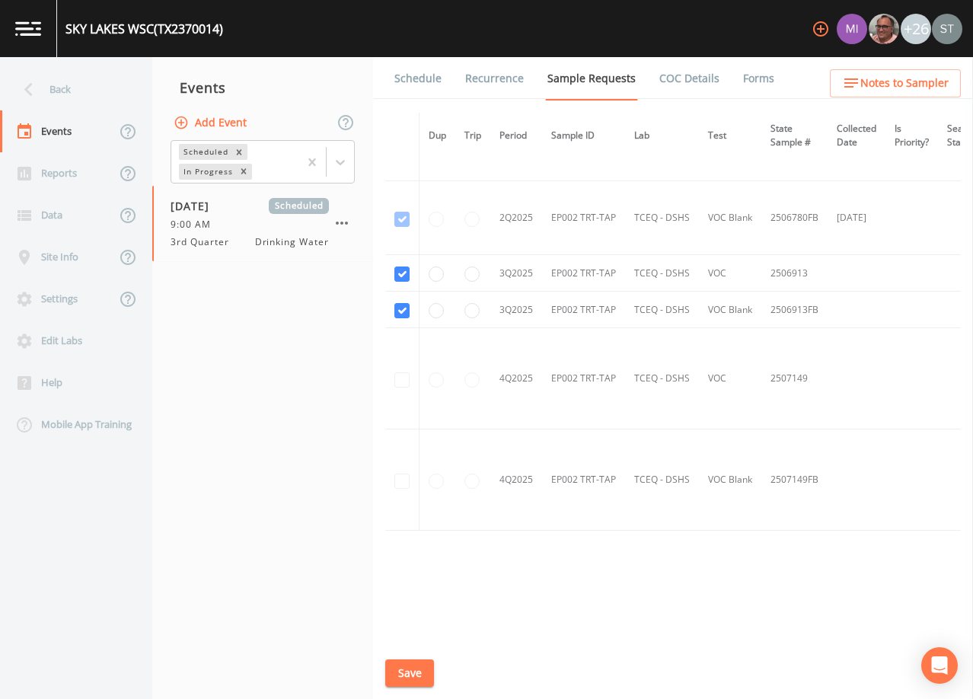
scroll to position [3536, 0]
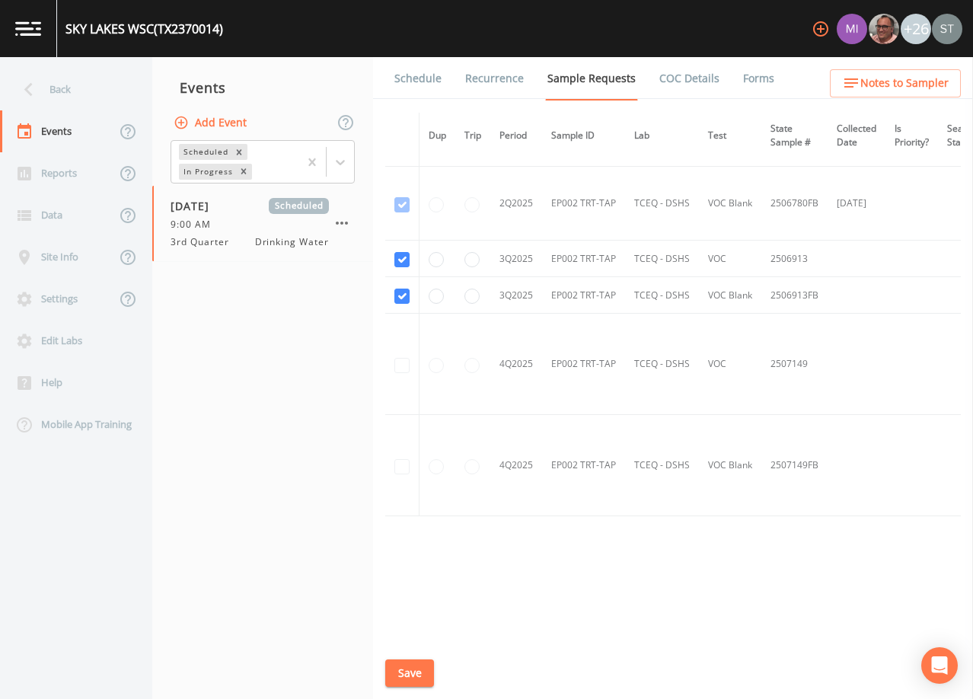
click at [416, 83] on link "Schedule" at bounding box center [418, 78] width 52 height 43
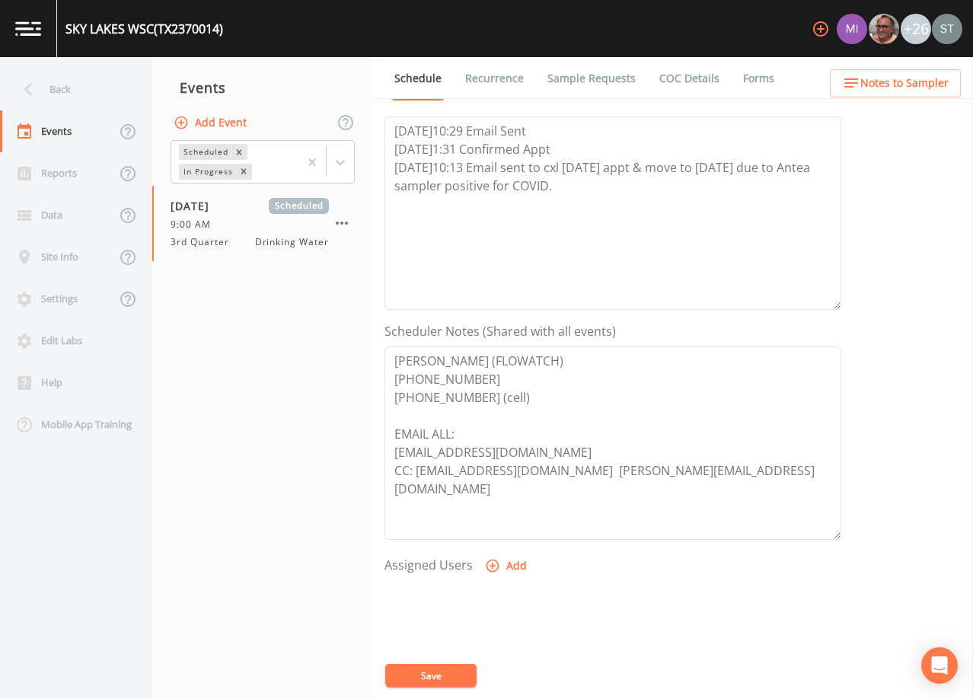
scroll to position [228, 0]
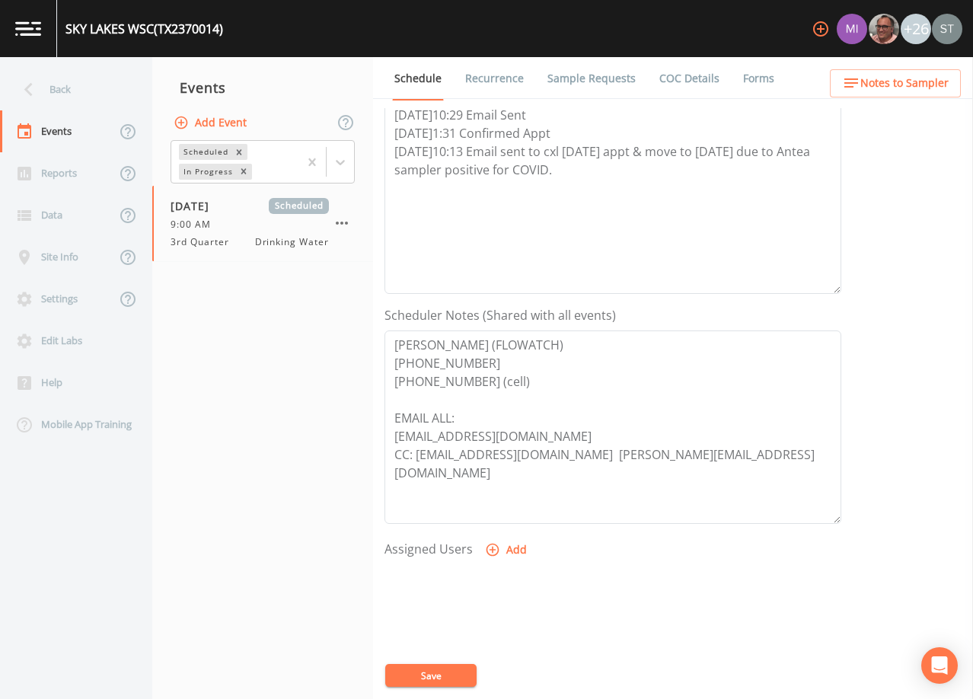
click at [66, 88] on div "Back" at bounding box center [68, 89] width 137 height 42
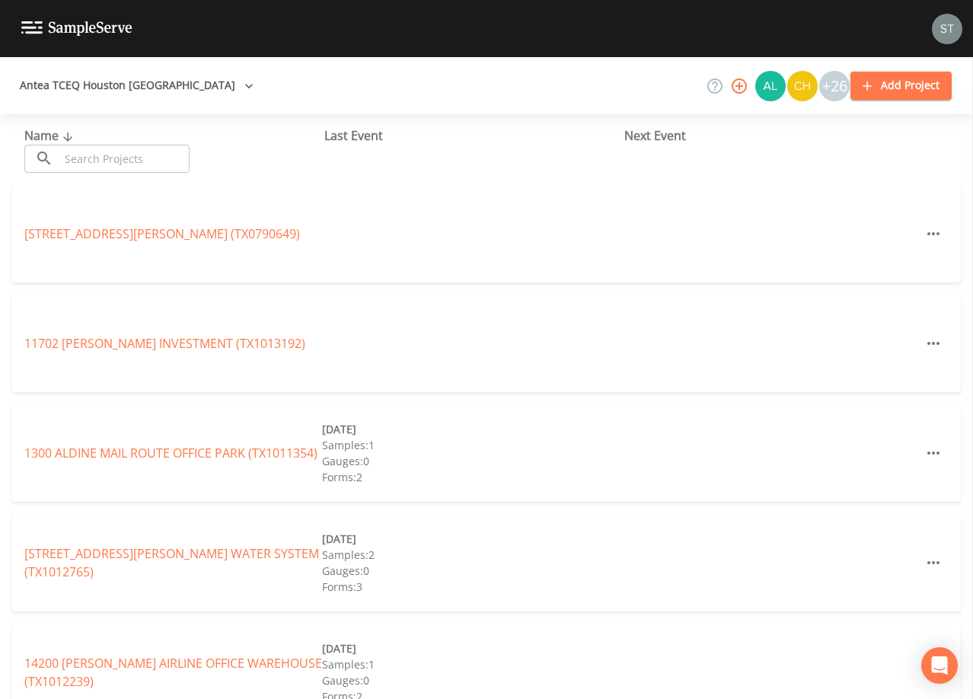
click at [140, 158] on input "text" at bounding box center [124, 159] width 130 height 28
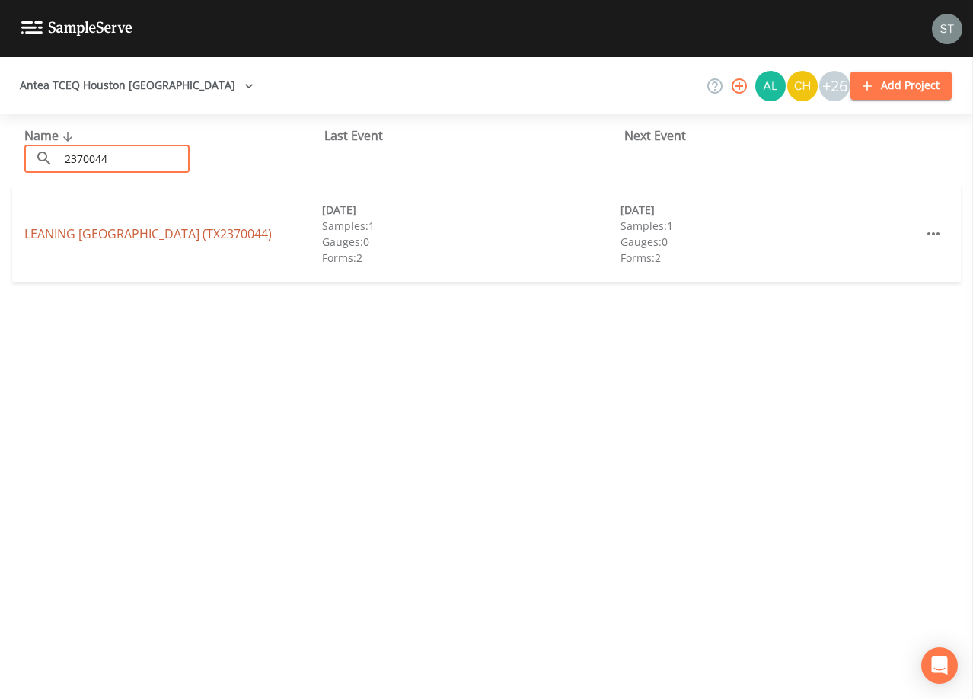
type input "2370044"
click at [240, 233] on link "LEANING [GEOGRAPHIC_DATA] (TX2370044)" at bounding box center [147, 233] width 247 height 17
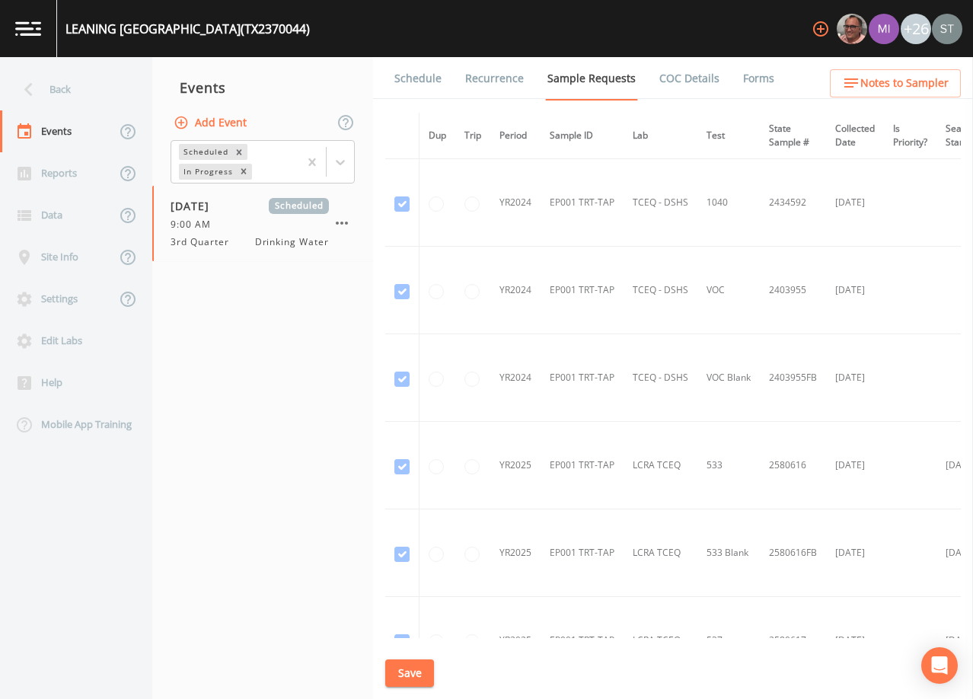
click at [424, 86] on link "Schedule" at bounding box center [418, 78] width 52 height 43
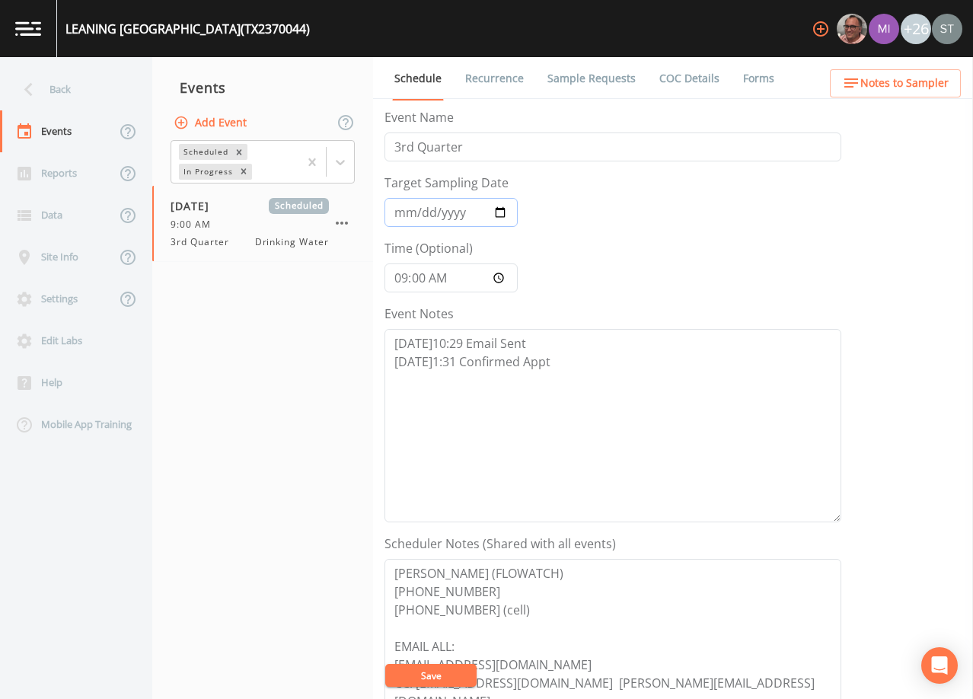
click at [402, 214] on input "[DATE]" at bounding box center [450, 212] width 133 height 29
type input "[DATE]"
click at [587, 359] on textarea "[DATE]10:29 Email Sent [DATE]1:31 Confirmed Appt" at bounding box center [612, 425] width 457 height 193
click at [485, 384] on textarea "[DATE]10:29 Email Sent [DATE]1:31 Confirmed Appt" at bounding box center [612, 425] width 457 height 193
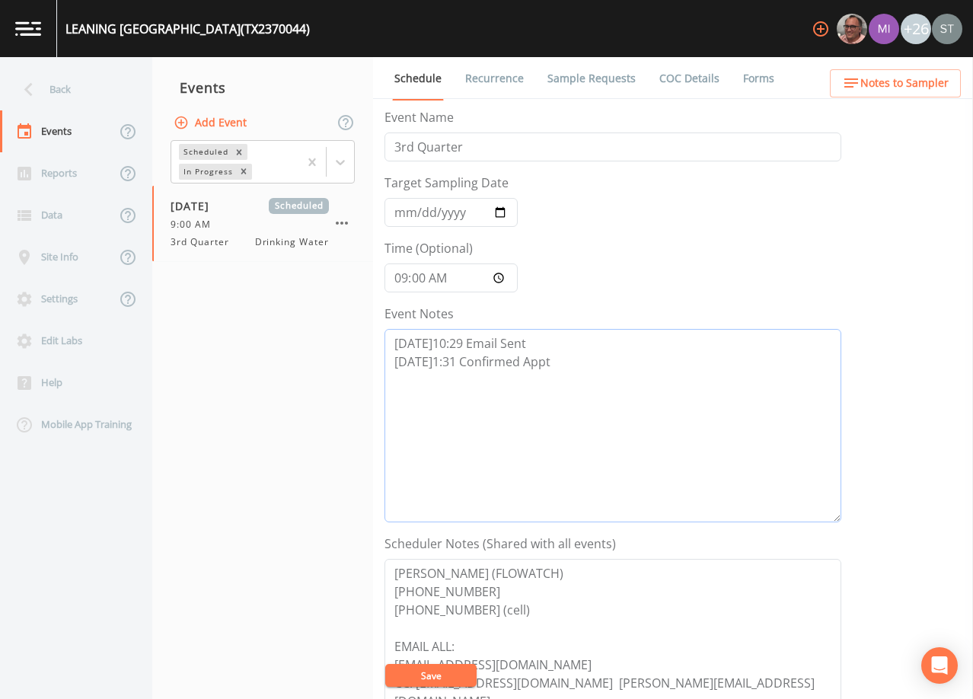
paste textarea "[DATE]10:13 Email sent to cxl [DATE] appt & move to [DATE] due to Antea sampler…"
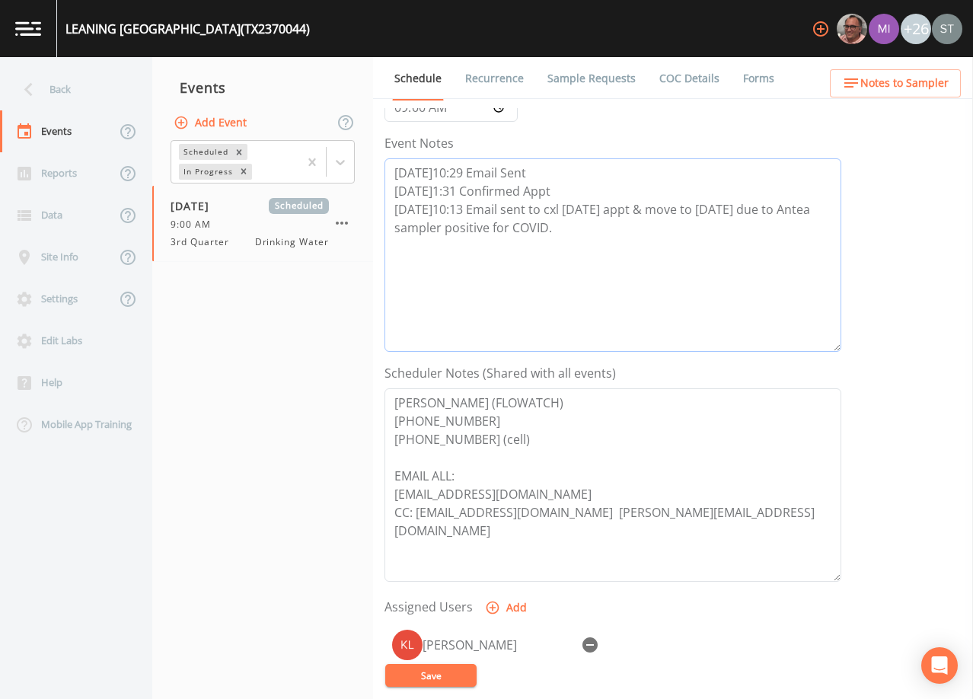
scroll to position [228, 0]
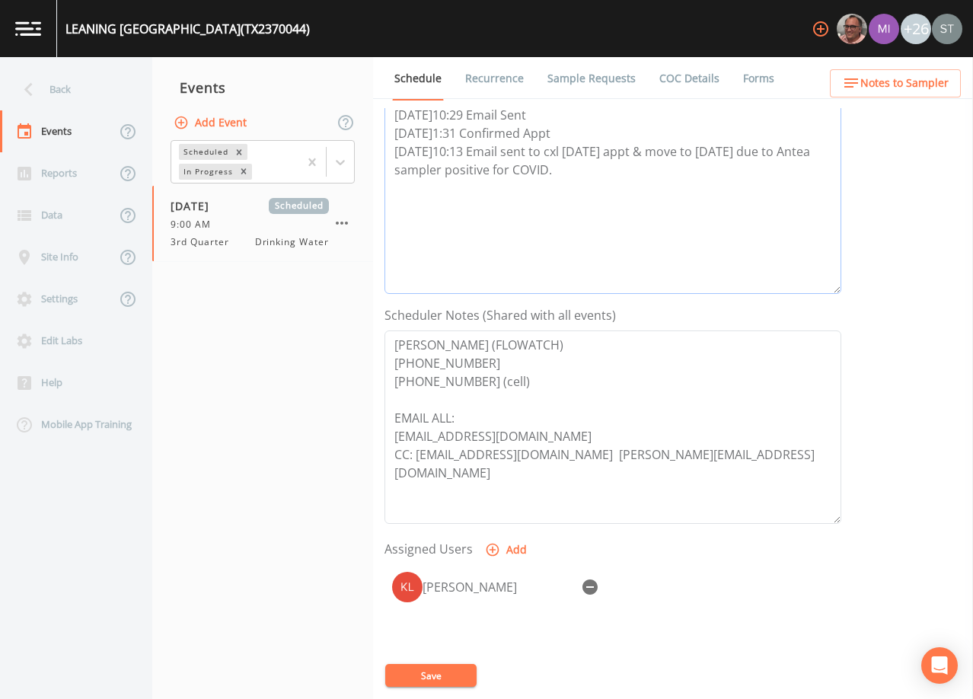
type textarea "[DATE]10:29 Email Sent [DATE]1:31 Confirmed Appt [DATE]10:13 Email sent to cxl …"
click at [593, 587] on icon "button" at bounding box center [589, 586] width 15 height 15
click at [460, 677] on button "Save" at bounding box center [430, 675] width 91 height 23
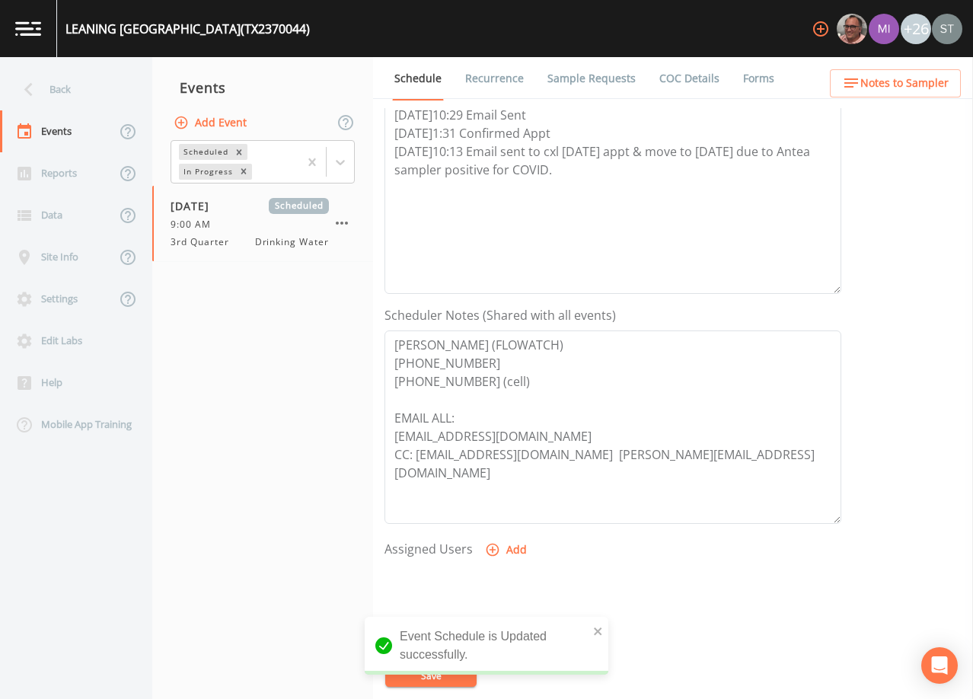
click at [556, 84] on link "Sample Requests" at bounding box center [591, 78] width 93 height 43
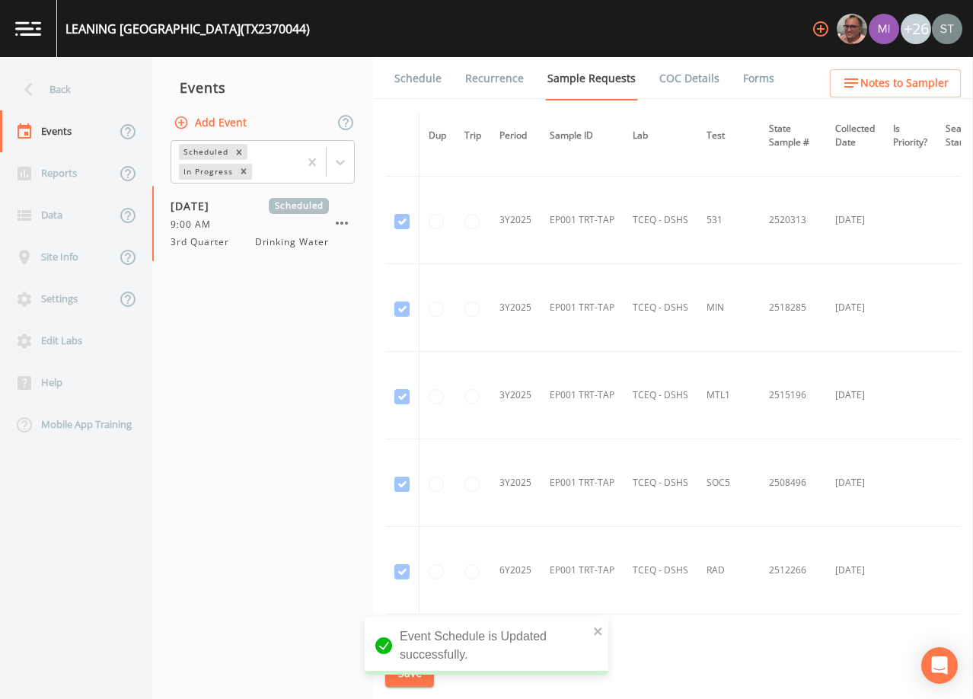
scroll to position [1171, 0]
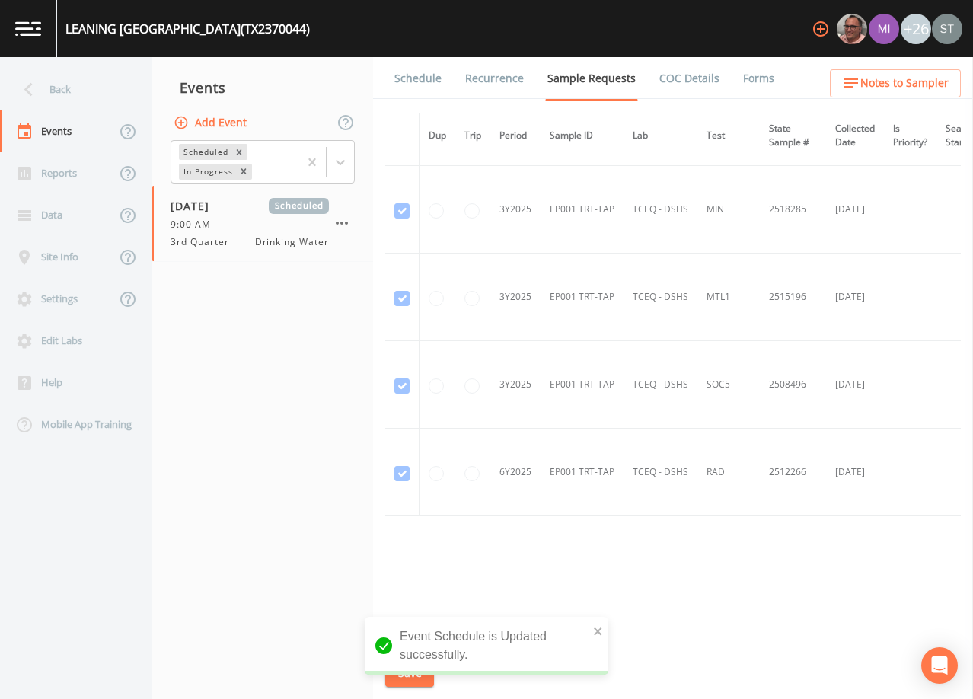
click at [415, 84] on link "Schedule" at bounding box center [418, 78] width 52 height 43
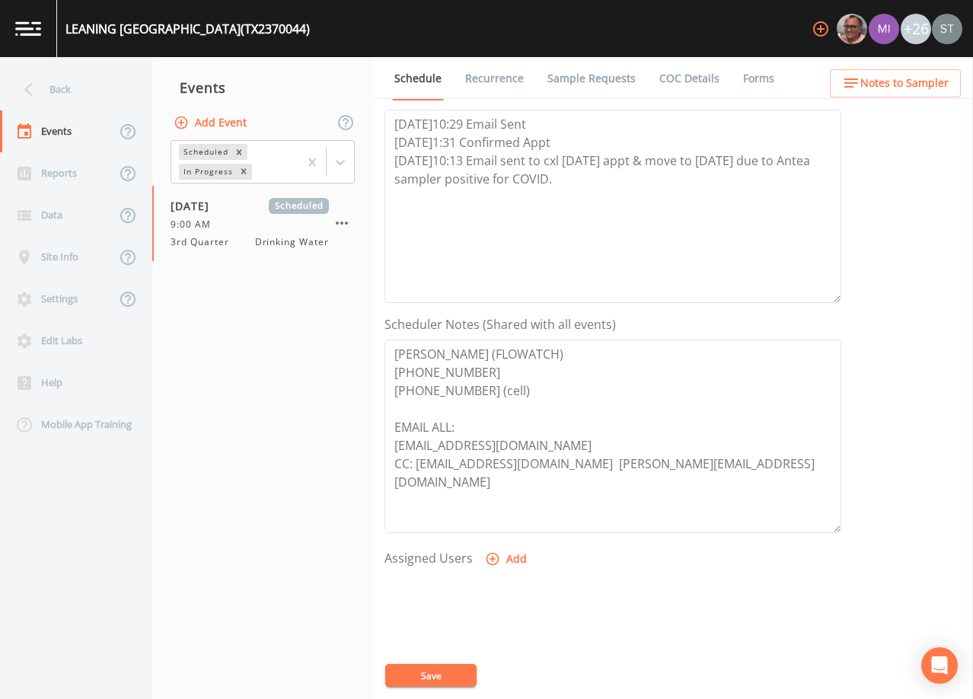
scroll to position [228, 0]
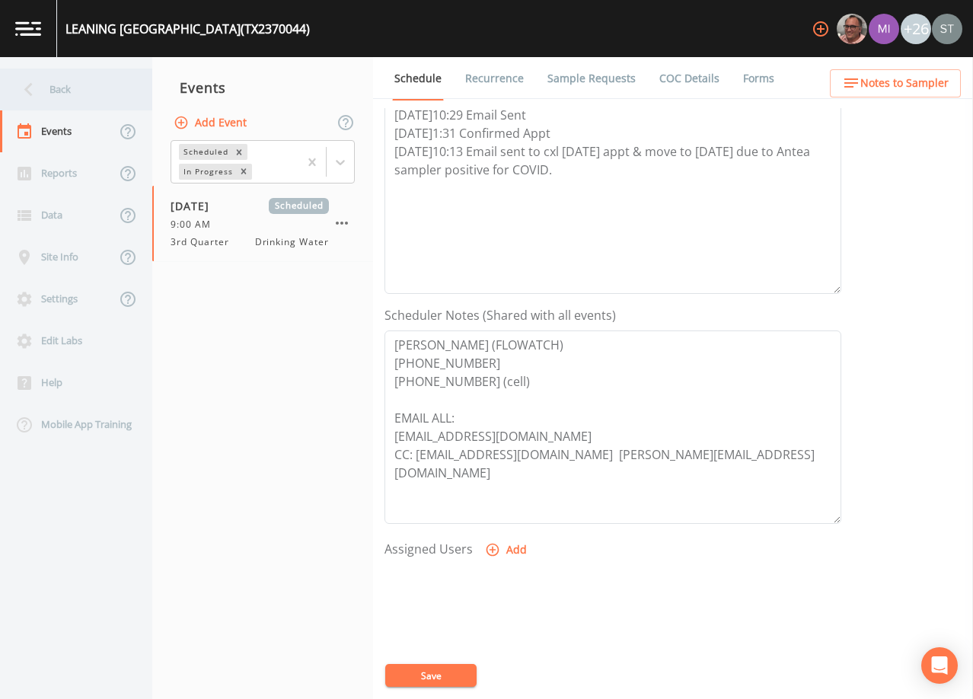
click at [75, 89] on div "Back" at bounding box center [68, 89] width 137 height 42
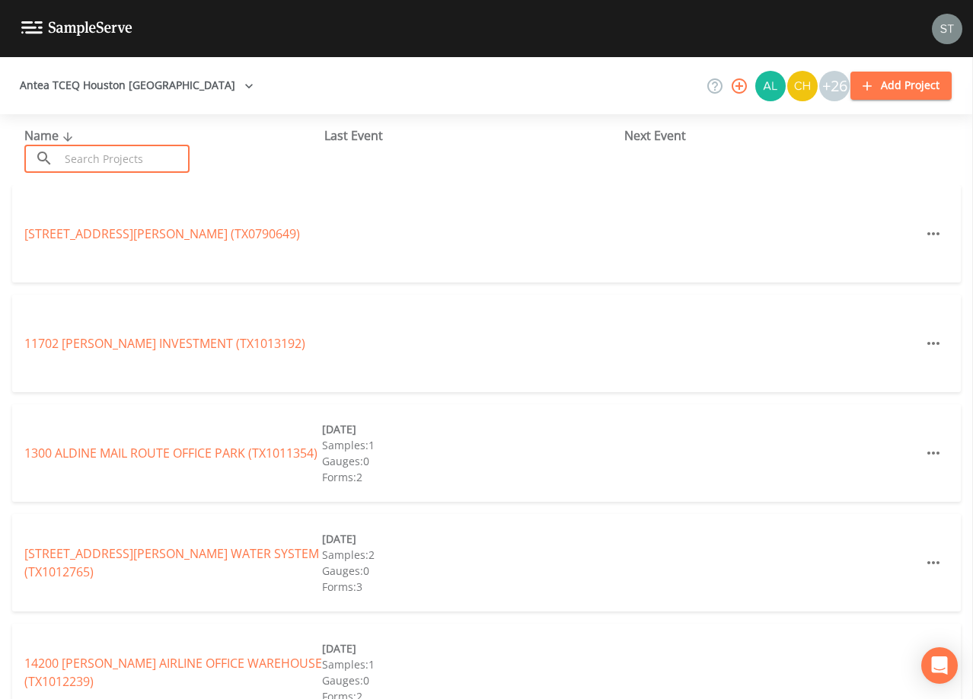
click at [134, 152] on input "text" at bounding box center [124, 159] width 130 height 28
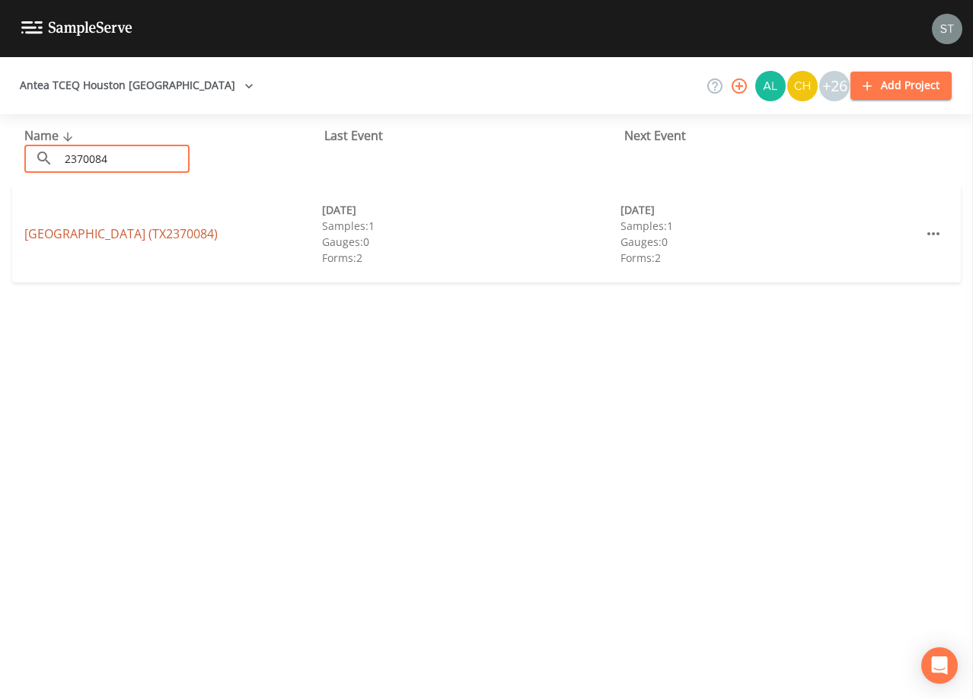
type input "2370084"
click at [215, 234] on link "[GEOGRAPHIC_DATA] (TX2370084)" at bounding box center [120, 233] width 193 height 17
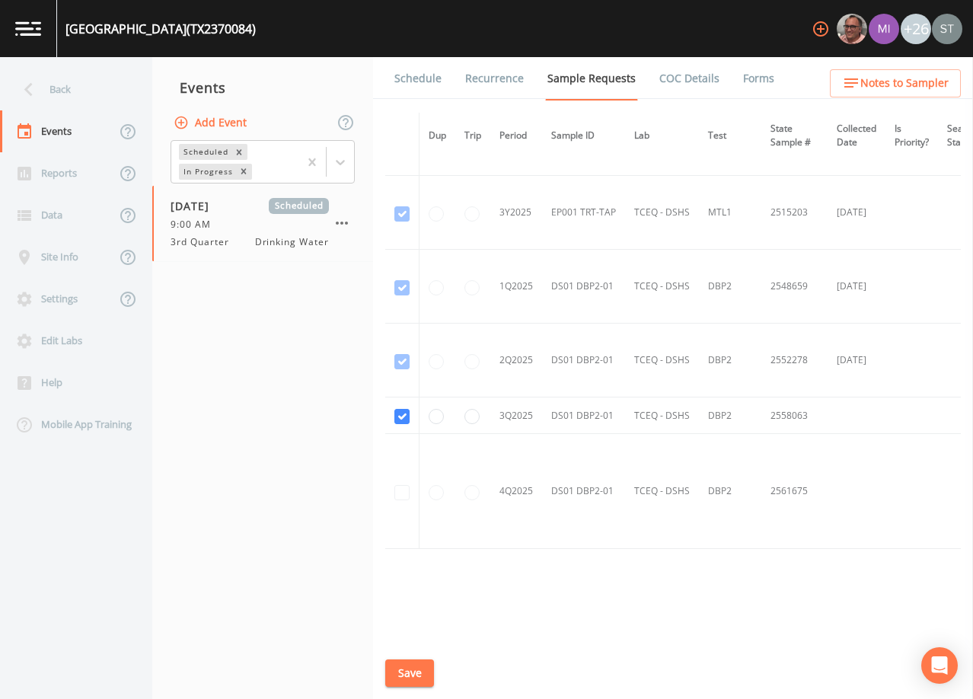
scroll to position [1568, 0]
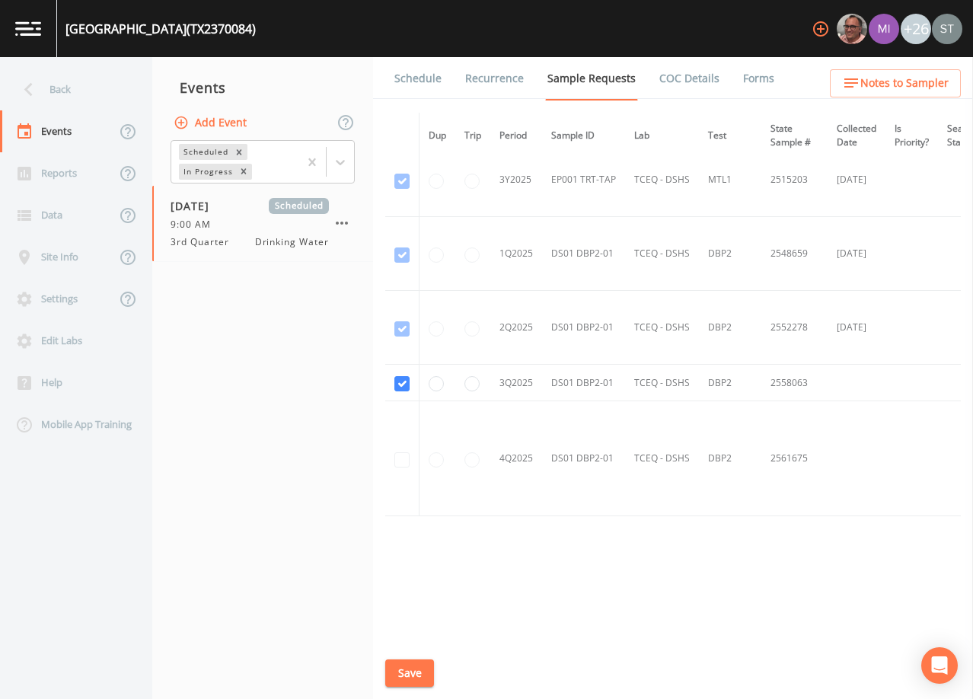
click at [412, 78] on link "Schedule" at bounding box center [418, 78] width 52 height 43
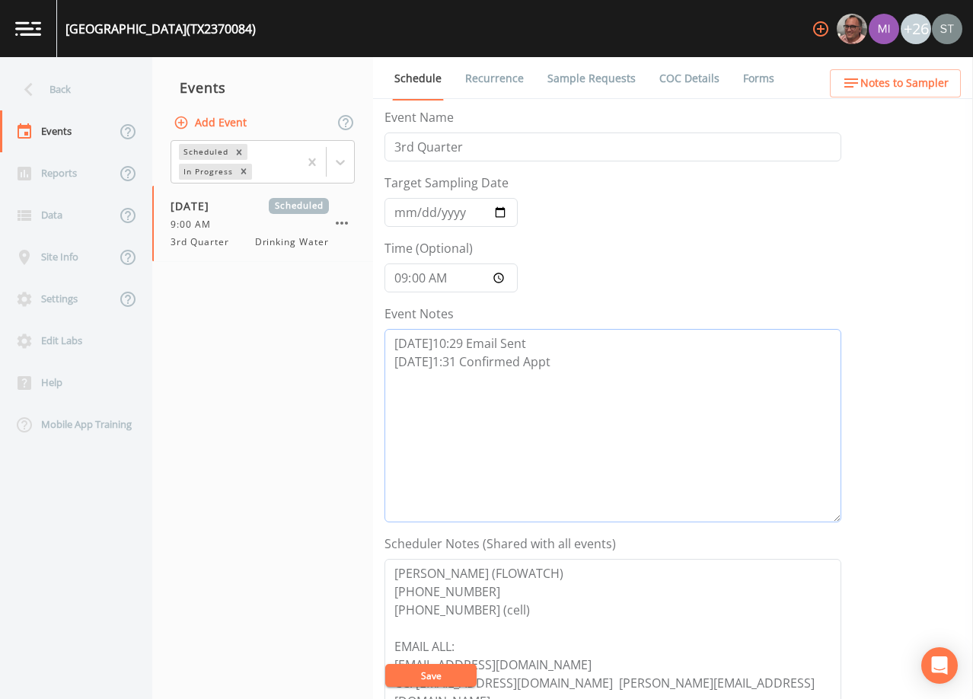
click at [552, 361] on textarea "[DATE]10:29 Email Sent [DATE]1:31 Confirmed Appt" at bounding box center [612, 425] width 457 height 193
paste textarea "[DATE]10:13 Email sent to cxl [DATE] appt & move to [DATE] due to Antea sampler…"
type textarea "[DATE]10:29 Email Sent [DATE]1:31 Confirmed Appt [DATE]10:13 Email sent to cxl …"
click at [402, 213] on input "[DATE]" at bounding box center [450, 212] width 133 height 29
type input "[DATE]"
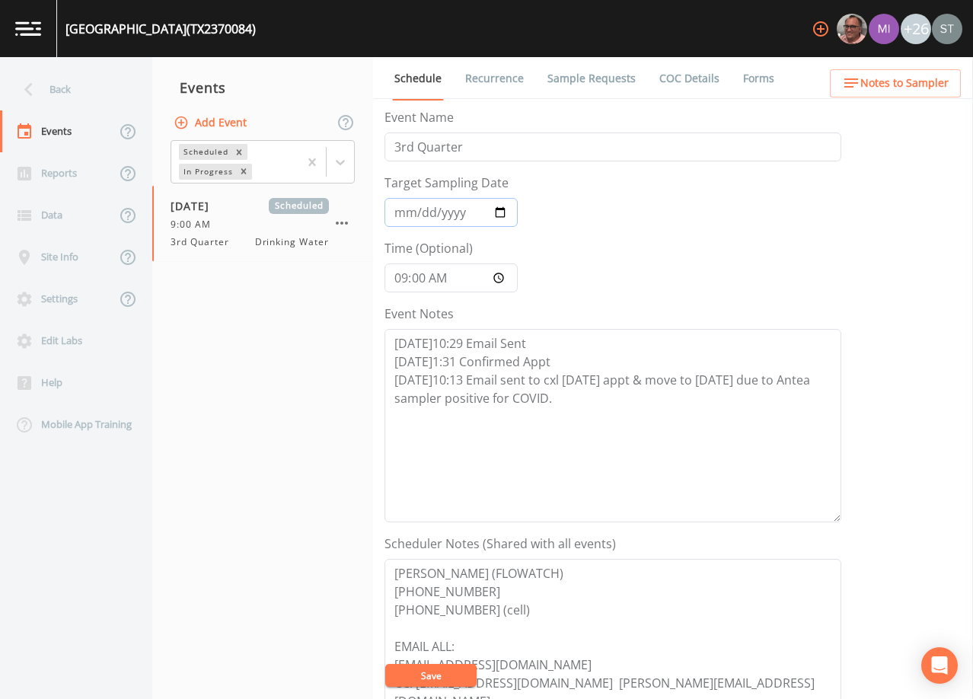
type input "[DATE]"
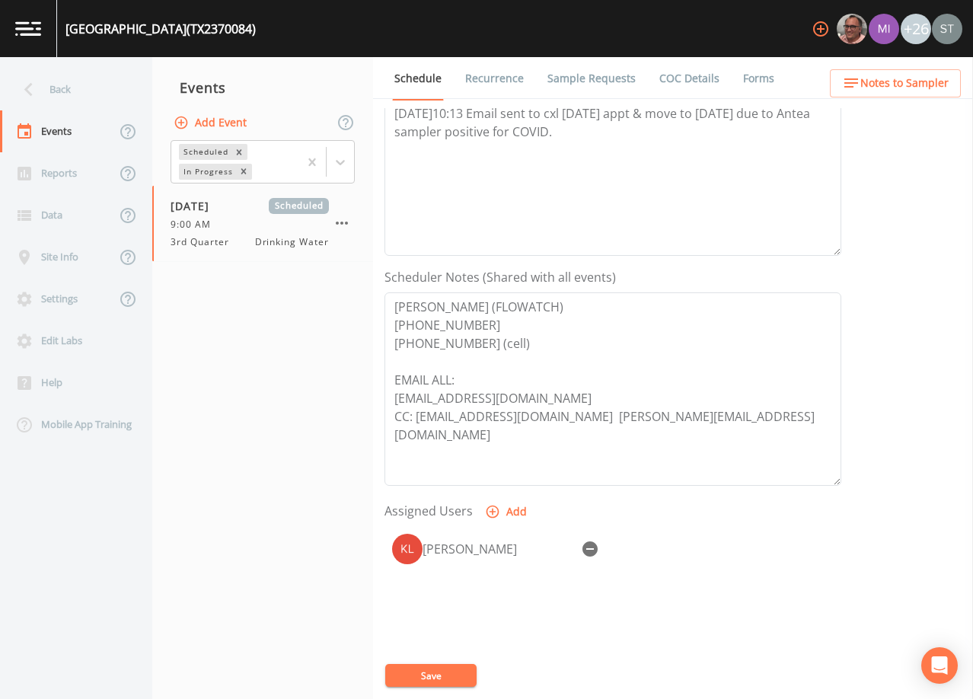
scroll to position [304, 0]
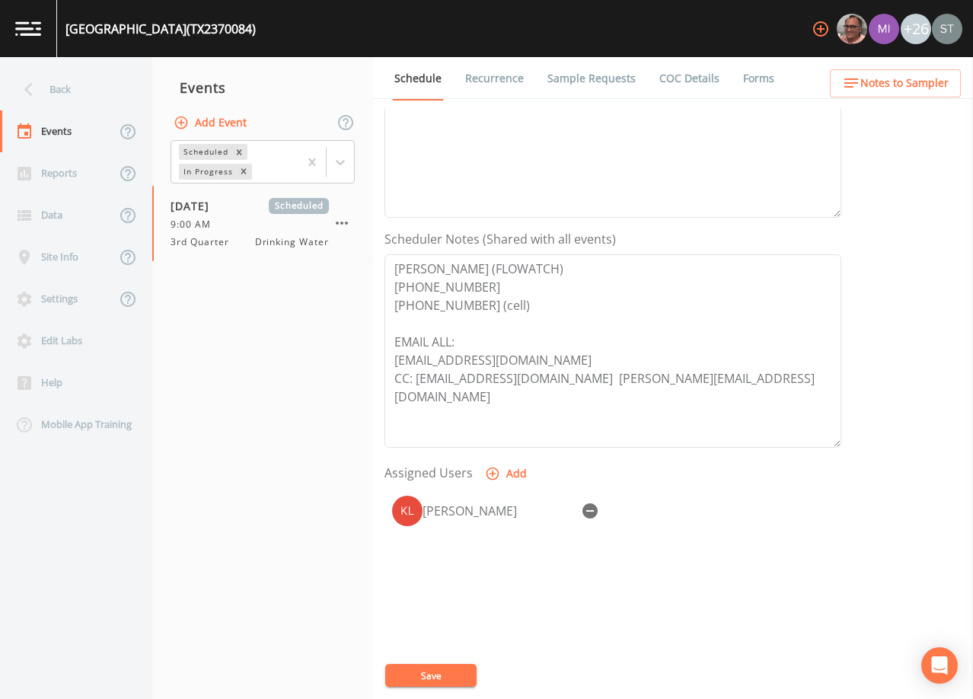
click at [587, 505] on icon "button" at bounding box center [589, 510] width 15 height 15
click at [459, 667] on button "Save" at bounding box center [430, 675] width 91 height 23
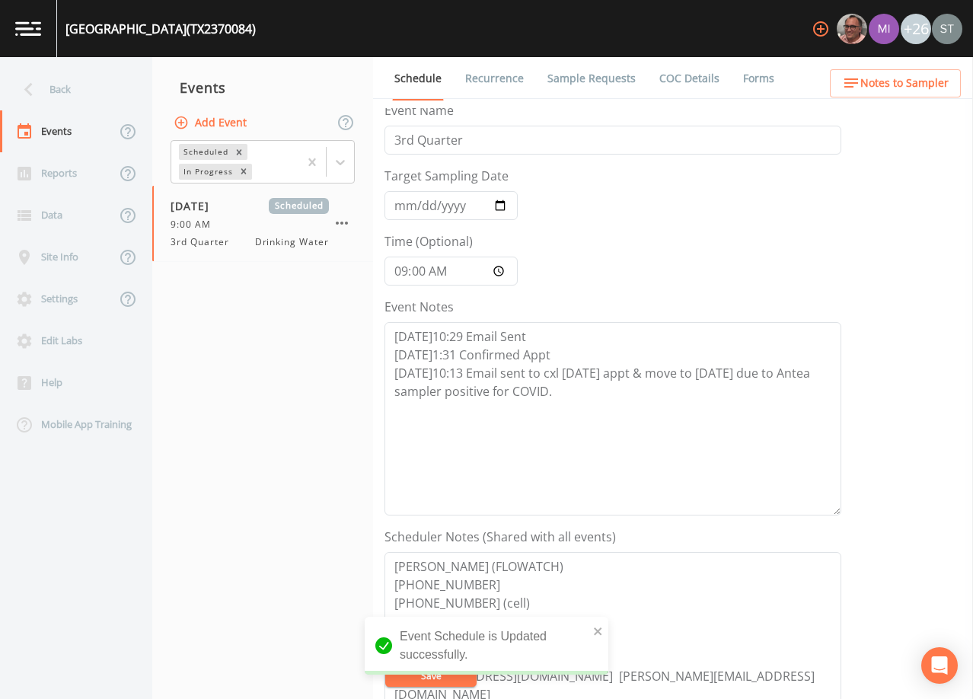
scroll to position [0, 0]
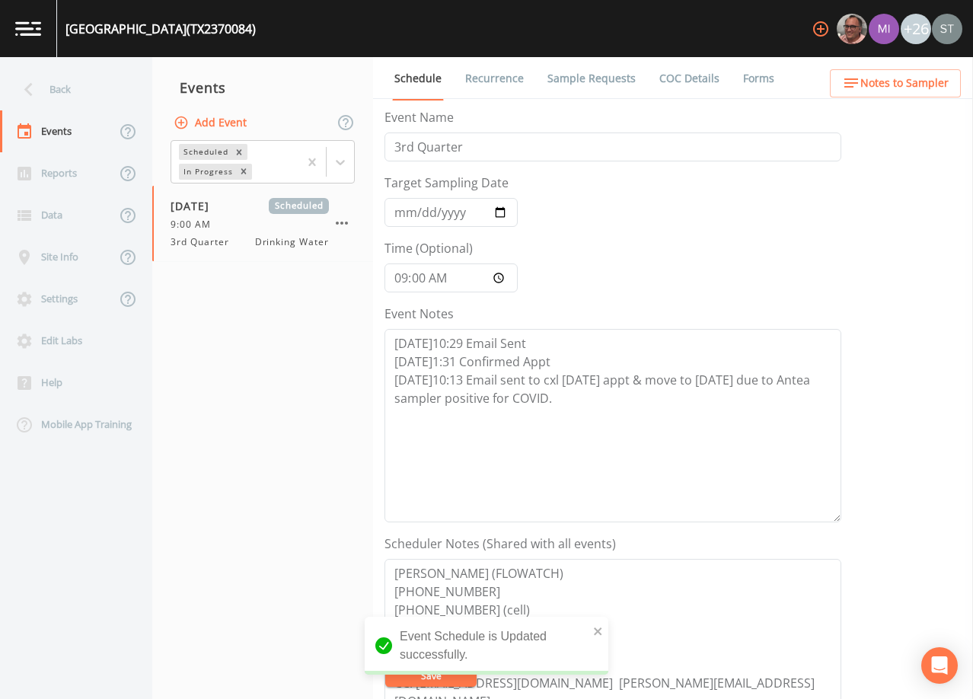
click at [482, 80] on link "Recurrence" at bounding box center [494, 78] width 63 height 43
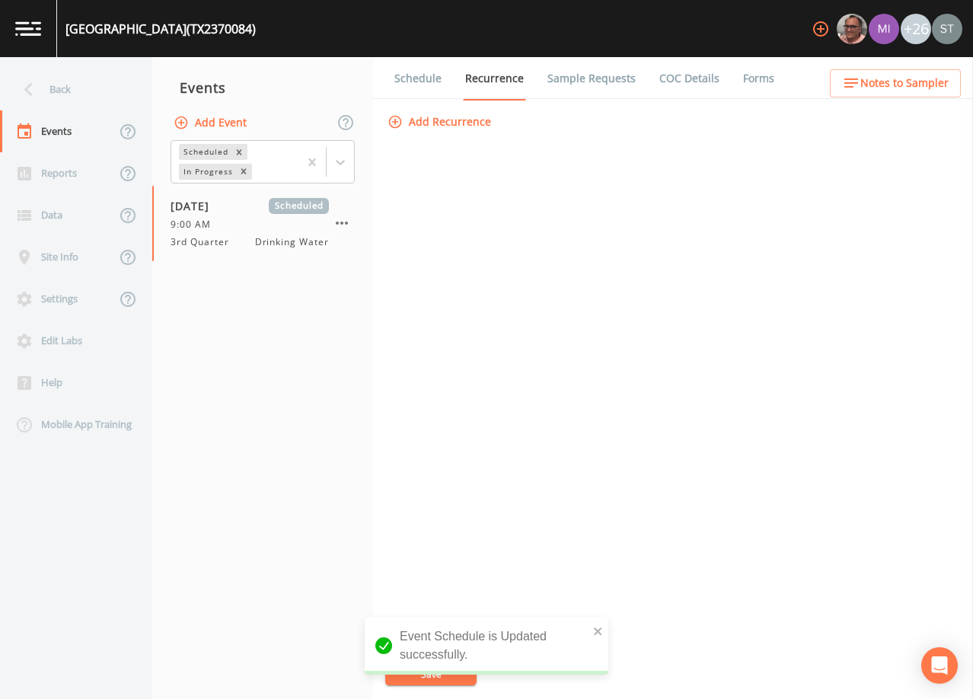
click at [418, 81] on link "Schedule" at bounding box center [418, 78] width 52 height 43
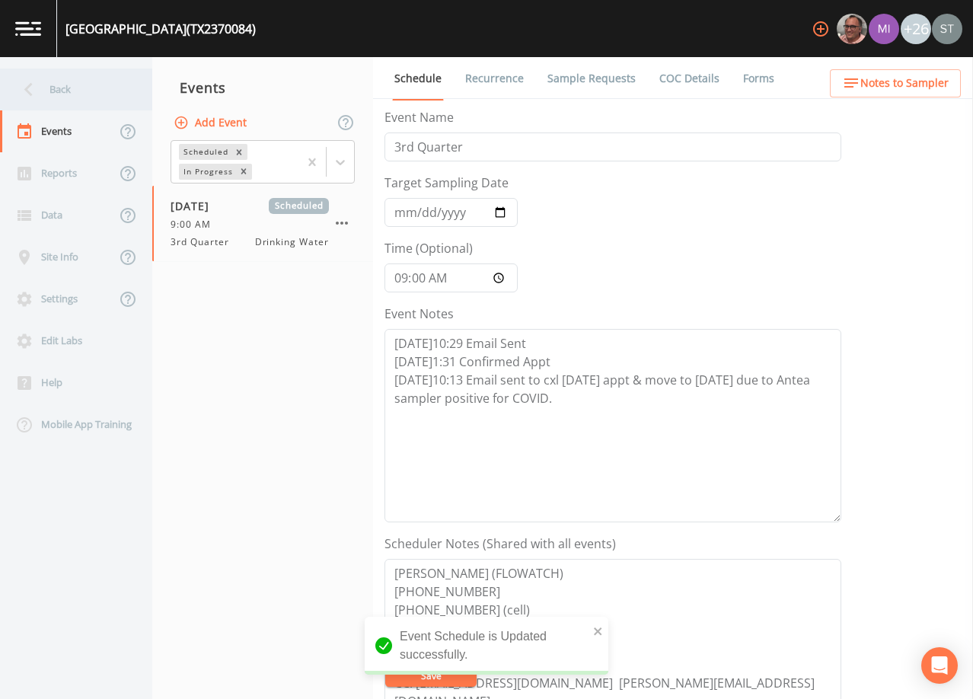
click at [58, 93] on div "Back" at bounding box center [68, 89] width 137 height 42
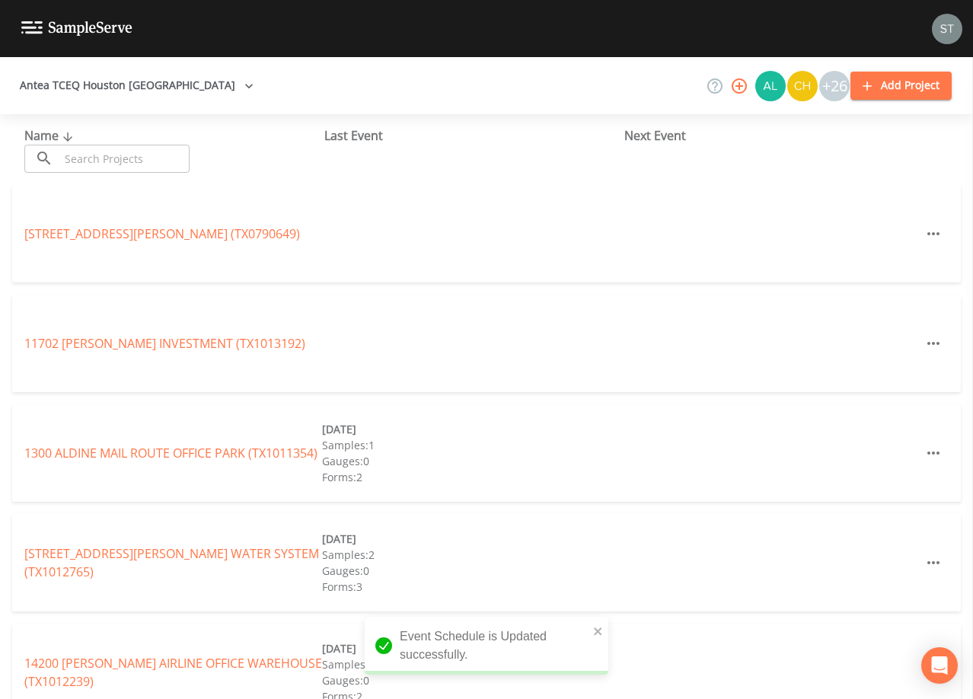
click at [118, 154] on input "text" at bounding box center [124, 159] width 130 height 28
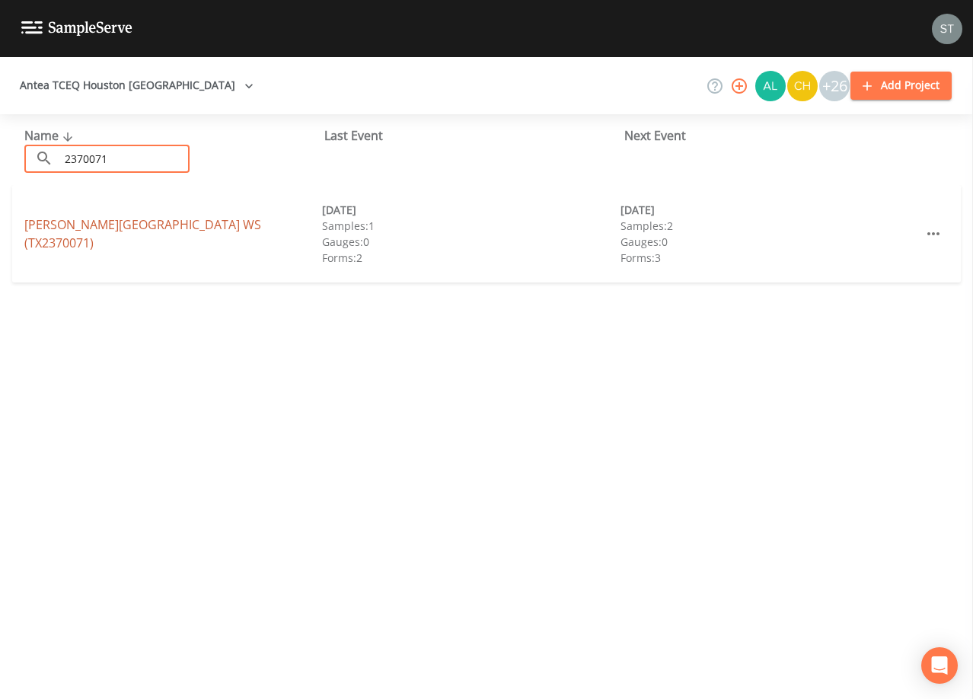
type input "2370071"
click at [198, 231] on link "[PERSON_NAME][GEOGRAPHIC_DATA] (TX2370071)" at bounding box center [142, 233] width 237 height 35
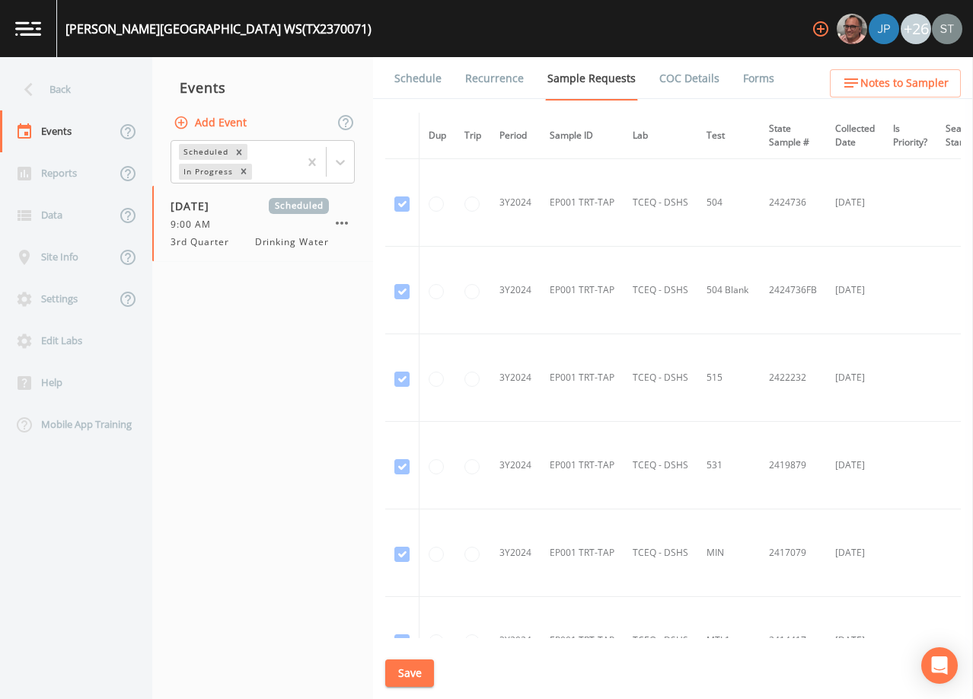
click at [418, 84] on link "Schedule" at bounding box center [418, 78] width 52 height 43
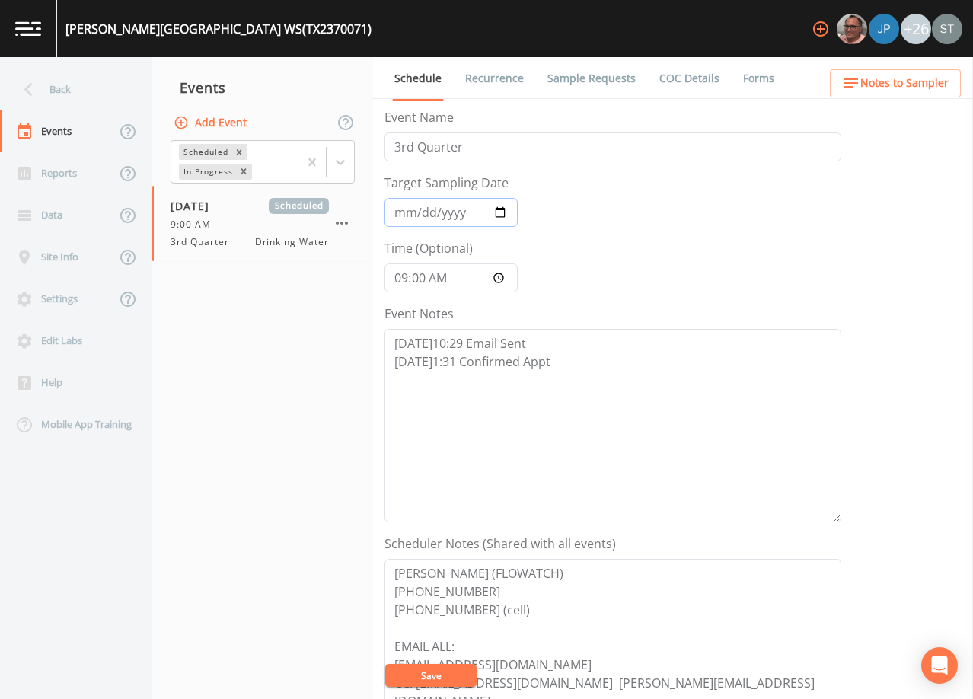
click at [400, 212] on input "[DATE]" at bounding box center [450, 212] width 133 height 29
type input "[DATE]"
click at [571, 359] on textarea "[DATE]10:29 Email Sent [DATE]1:31 Confirmed Appt" at bounding box center [612, 425] width 457 height 193
paste textarea "[DATE]10:13 Email sent to cxl [DATE] appt & move to [DATE] due to Antea sampler…"
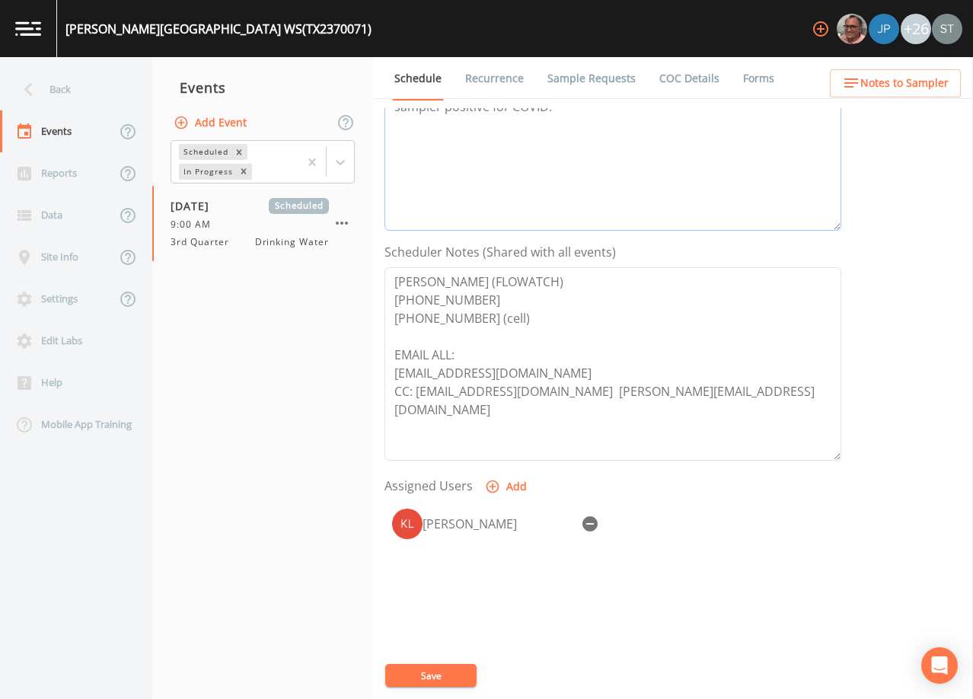
scroll to position [304, 0]
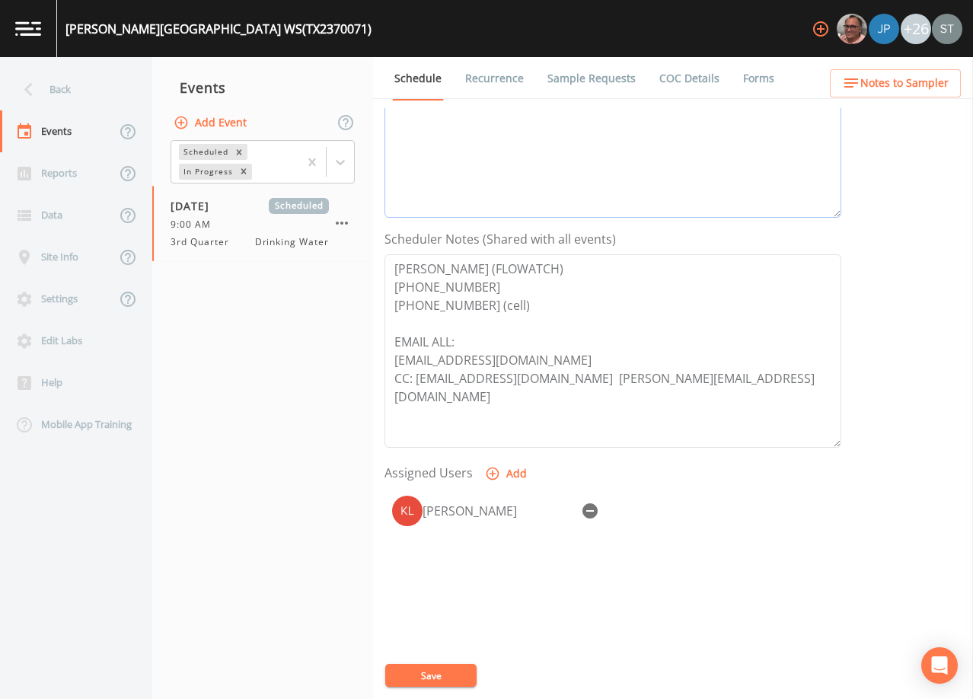
type textarea "[DATE]10:29 Email Sent [DATE]1:31 Confirmed Appt [DATE]10:13 Email sent to cxl …"
click at [587, 508] on icon "button" at bounding box center [589, 510] width 15 height 15
click at [444, 672] on button "Save" at bounding box center [430, 675] width 91 height 23
click at [472, 80] on link "Recurrence" at bounding box center [494, 78] width 63 height 43
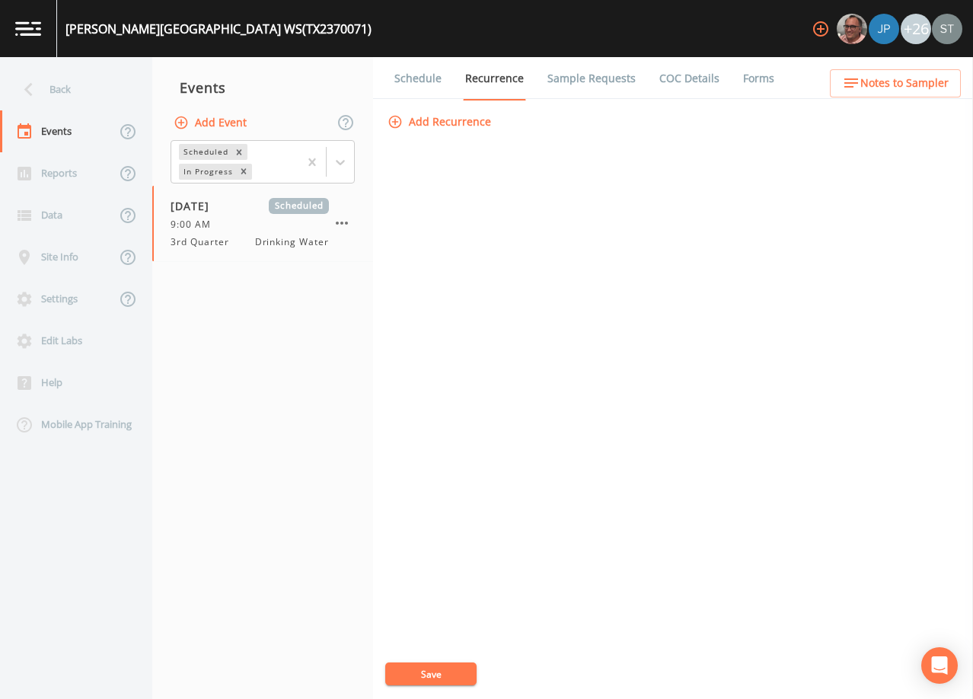
click at [421, 77] on link "Schedule" at bounding box center [418, 78] width 52 height 43
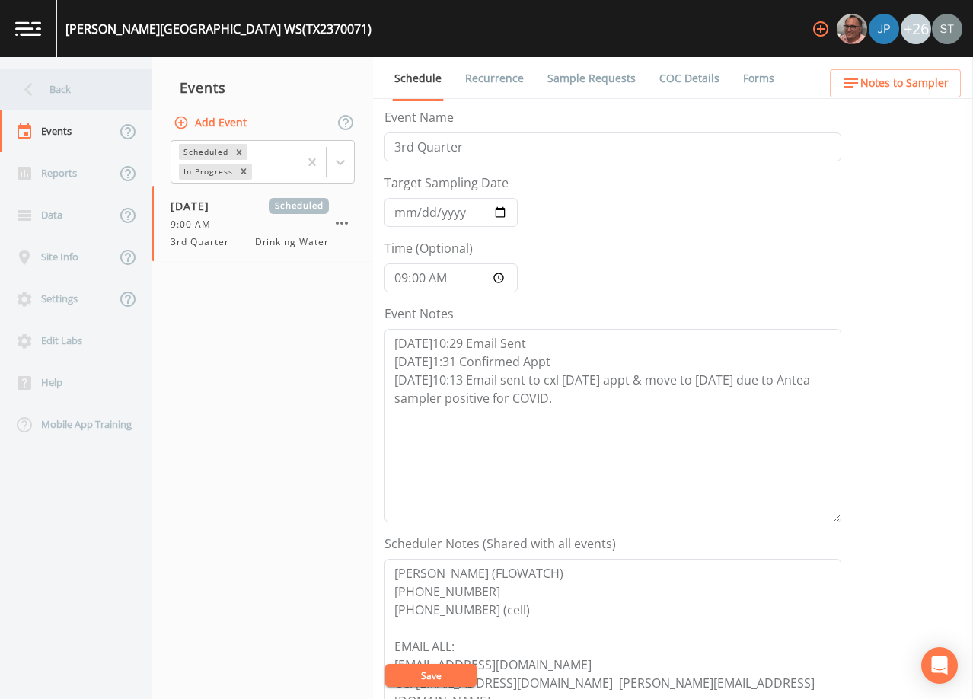
click at [68, 87] on div "Back" at bounding box center [68, 89] width 137 height 42
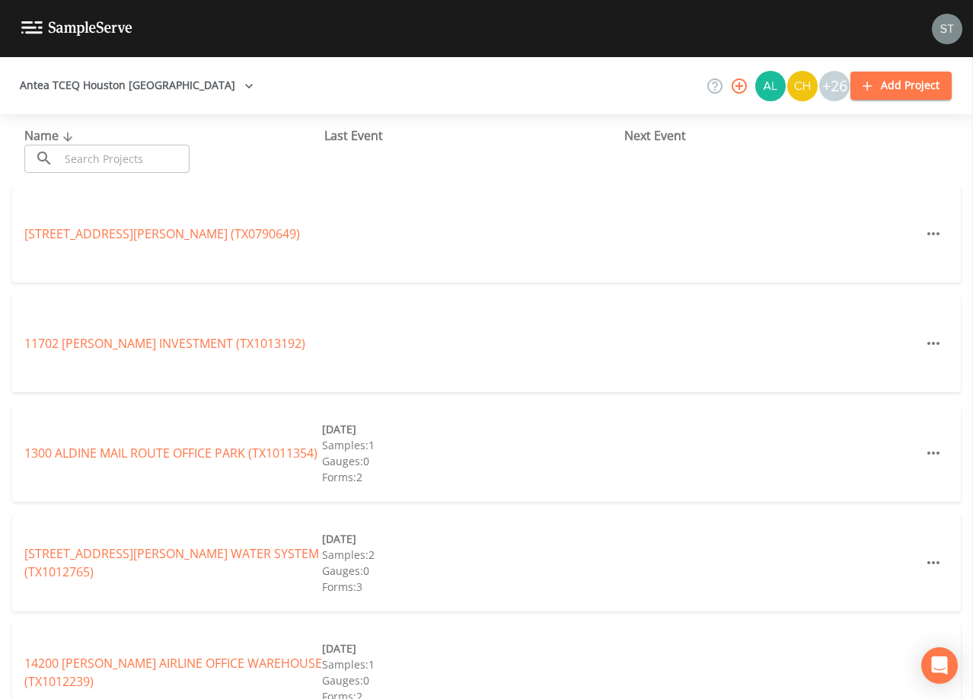
click at [135, 154] on input "text" at bounding box center [124, 159] width 130 height 28
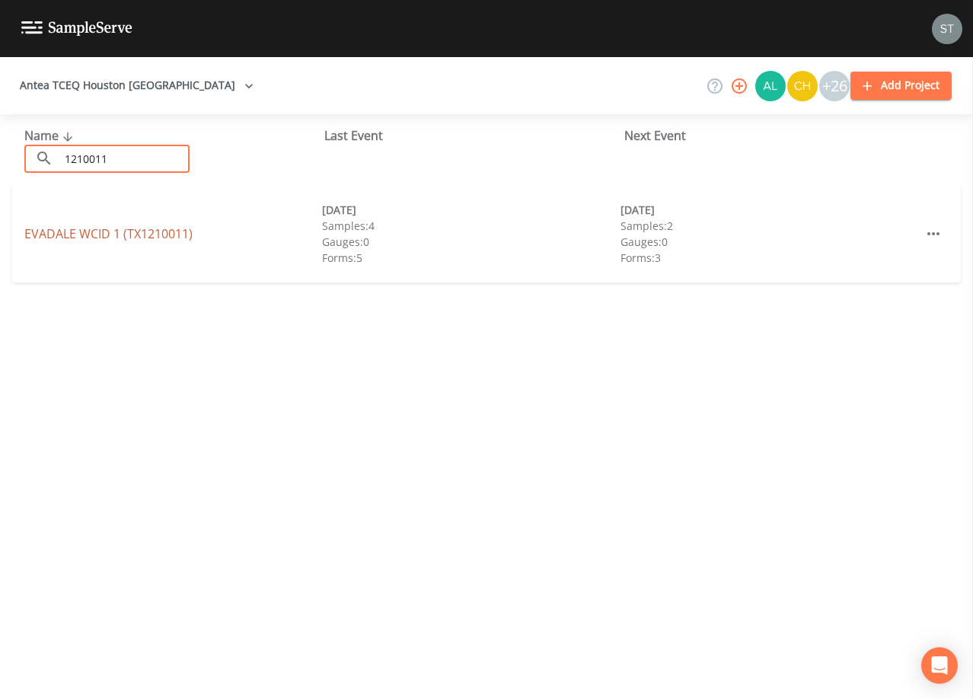
type input "1210011"
click at [156, 234] on link "EVADALE WCID 1 (TX1210011)" at bounding box center [108, 233] width 168 height 17
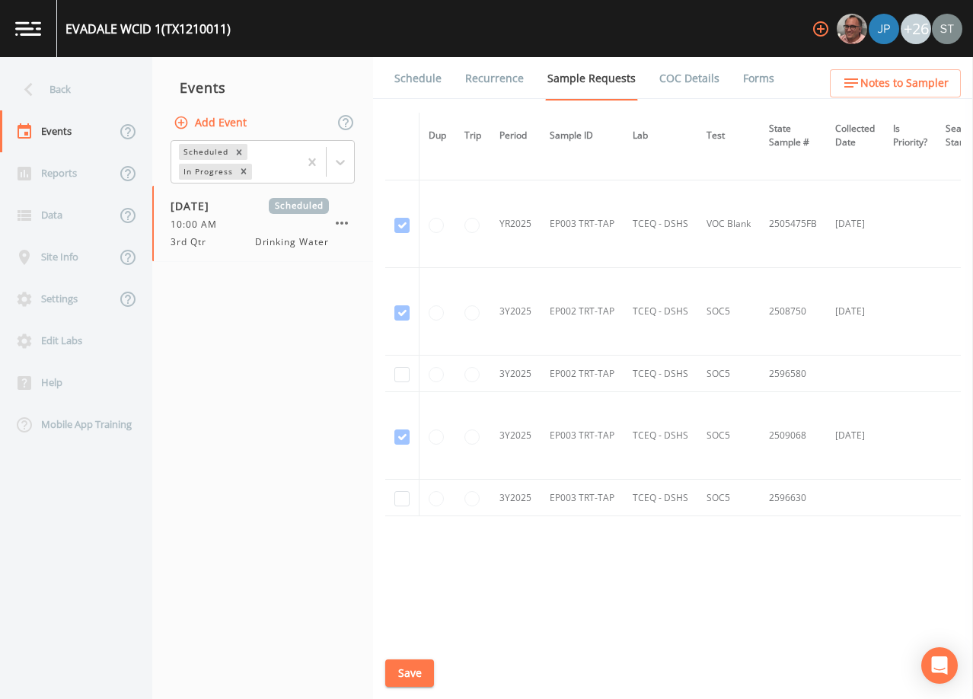
scroll to position [2418, 0]
click at [404, 375] on input "checkbox" at bounding box center [401, 374] width 15 height 15
checkbox input "true"
click at [404, 493] on input "checkbox" at bounding box center [401, 498] width 15 height 15
checkbox input "true"
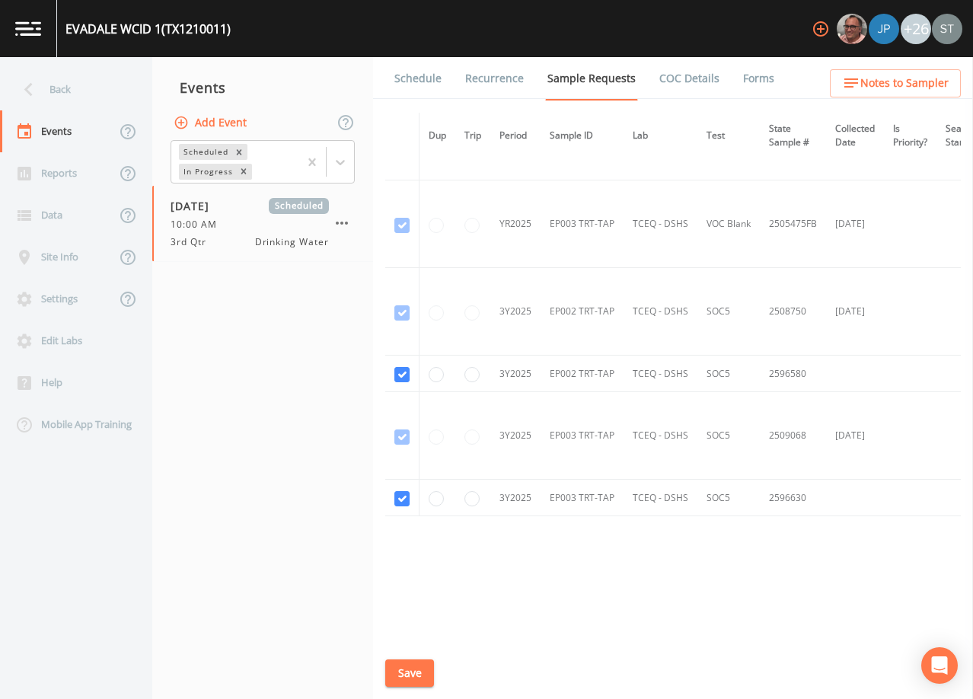
click at [412, 667] on button "Save" at bounding box center [409, 673] width 49 height 28
click at [72, 94] on div "Back" at bounding box center [68, 89] width 137 height 42
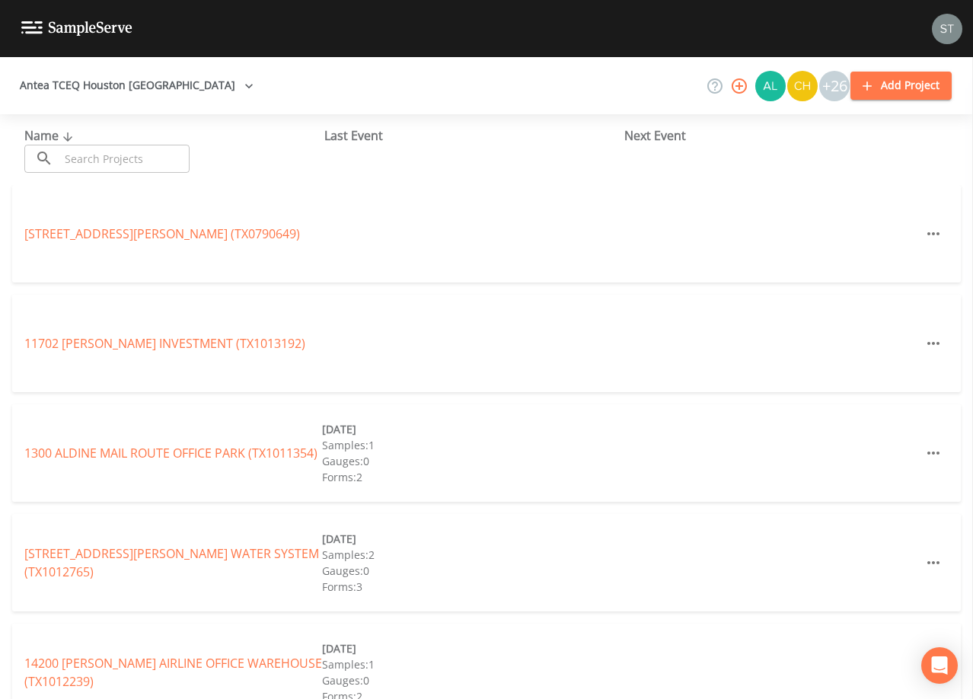
click at [167, 152] on input "text" at bounding box center [124, 159] width 130 height 28
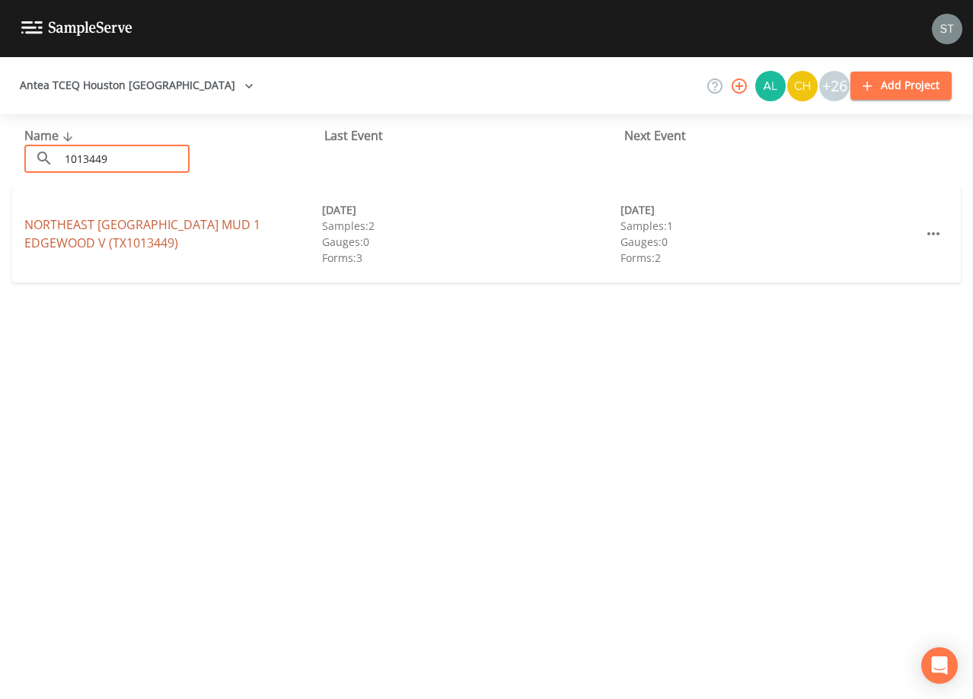
type input "1013449"
click at [260, 228] on link "NORTHEAST [GEOGRAPHIC_DATA] MUD 1 [GEOGRAPHIC_DATA] (TX1013449)" at bounding box center [142, 233] width 236 height 35
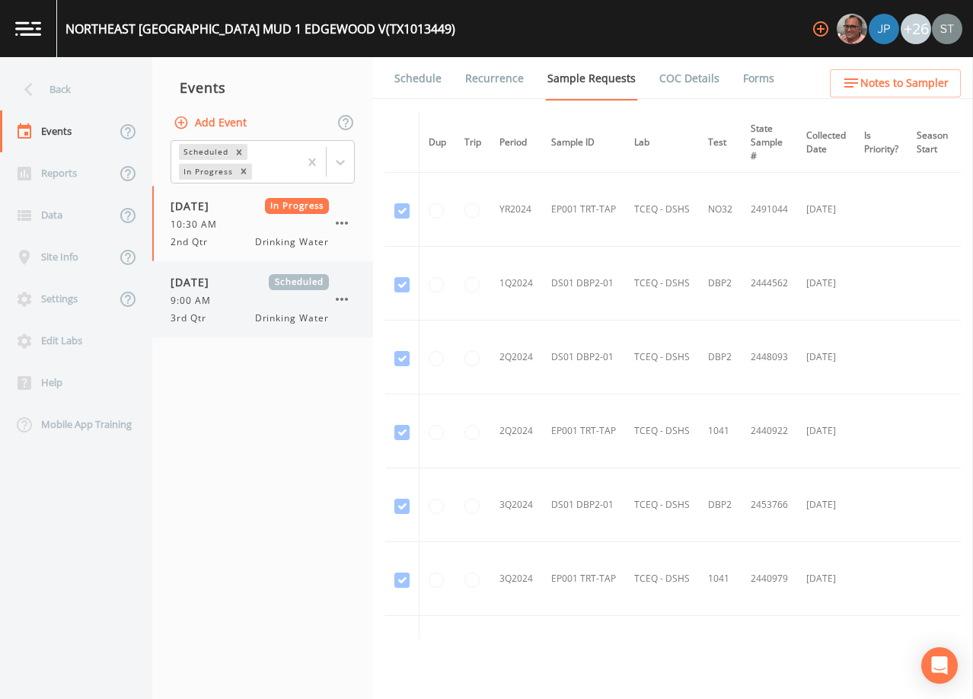
click at [247, 282] on div "[DATE] Scheduled" at bounding box center [249, 282] width 158 height 16
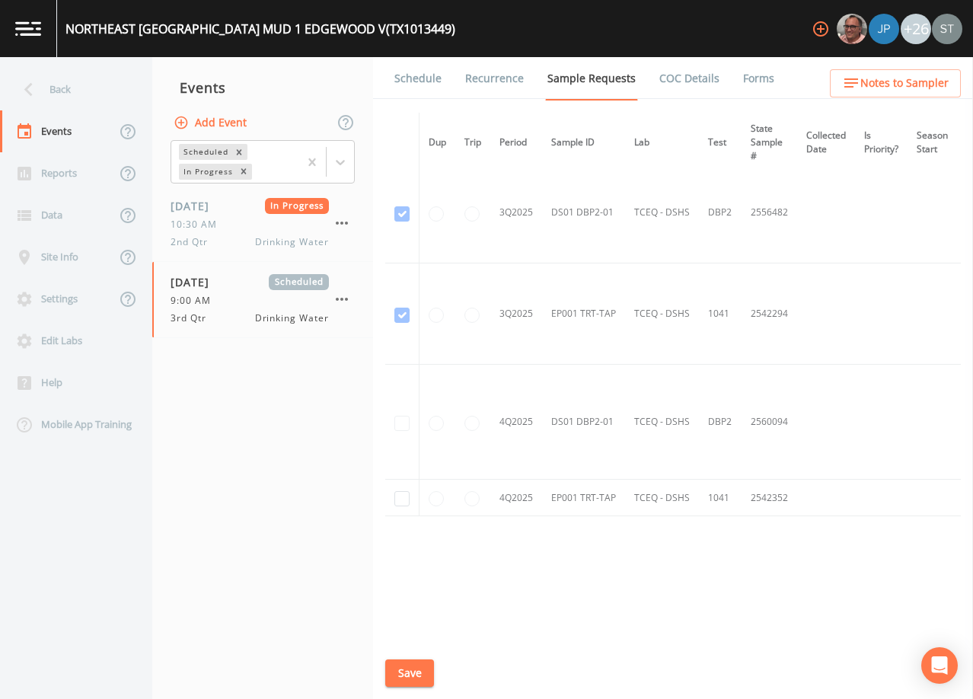
scroll to position [1084, 0]
click at [417, 78] on link "Schedule" at bounding box center [418, 78] width 52 height 43
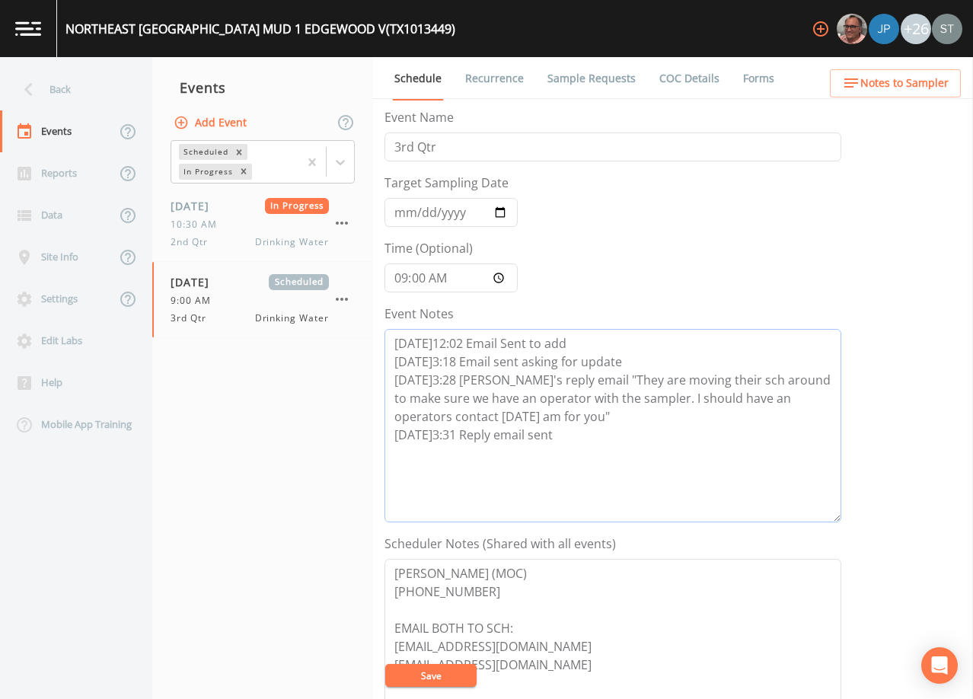
click at [598, 433] on textarea "[DATE]12:02 Email Sent to add [DATE]3:18 Email sent asking for update [DATE]3:2…" at bounding box center [612, 425] width 457 height 193
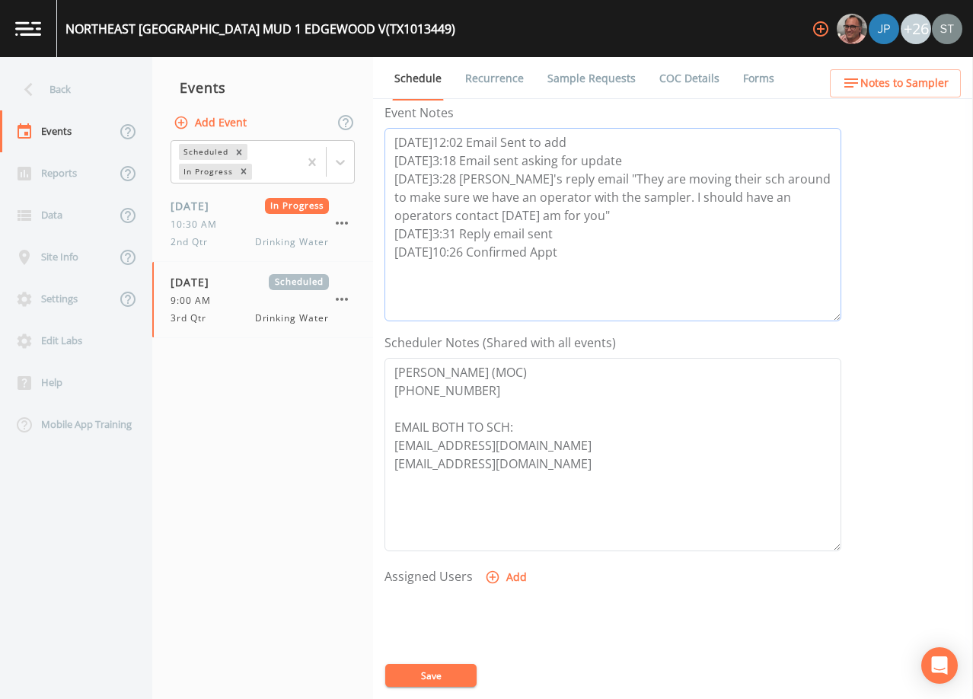
scroll to position [228, 0]
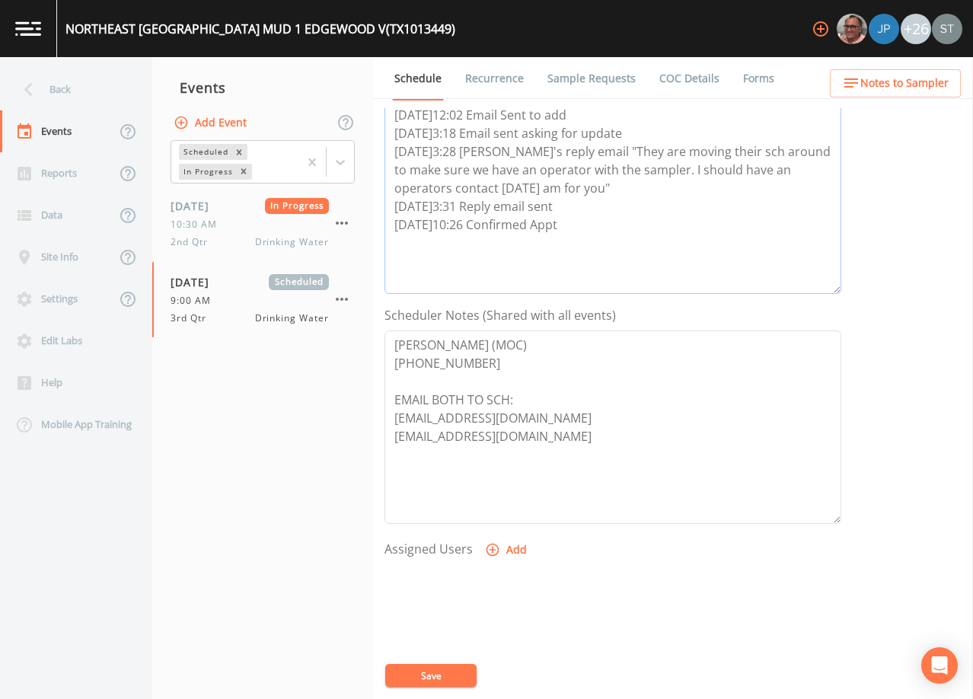
type textarea "[DATE]12:02 Email Sent to add [DATE]3:18 Email sent asking for update [DATE]3:2…"
click at [508, 549] on button "Add" at bounding box center [507, 550] width 51 height 28
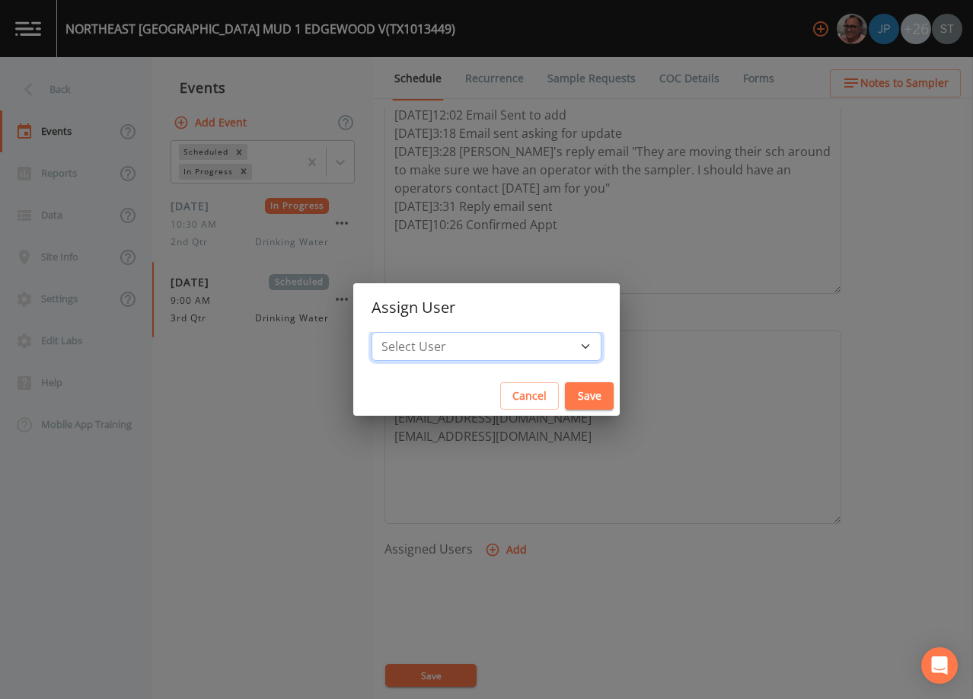
click at [495, 349] on select "Select User [PERSON_NAME] [PERSON_NAME] [PERSON_NAME] [PERSON_NAME] [PERSON_NAM…" at bounding box center [486, 346] width 230 height 29
select select "6dda6eef-c380-4015-b89d-b9b44b713005"
click at [406, 332] on select "Select User [PERSON_NAME] [PERSON_NAME] [PERSON_NAME] [PERSON_NAME] [PERSON_NAM…" at bounding box center [486, 346] width 230 height 29
click at [565, 391] on button "Save" at bounding box center [589, 396] width 49 height 28
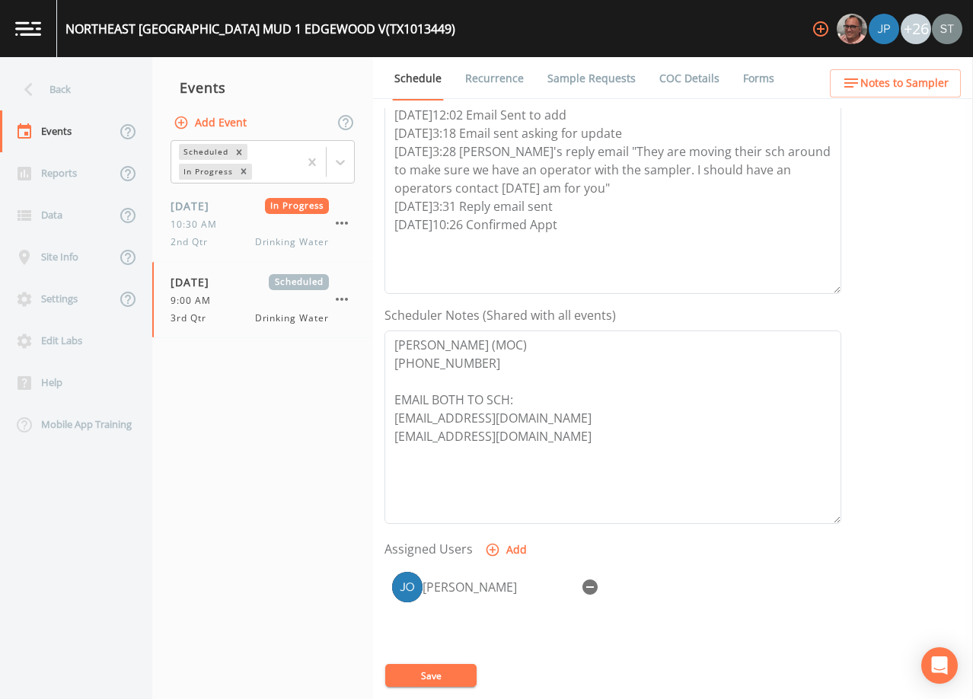
select select
click at [451, 673] on button "Save" at bounding box center [430, 675] width 91 height 23
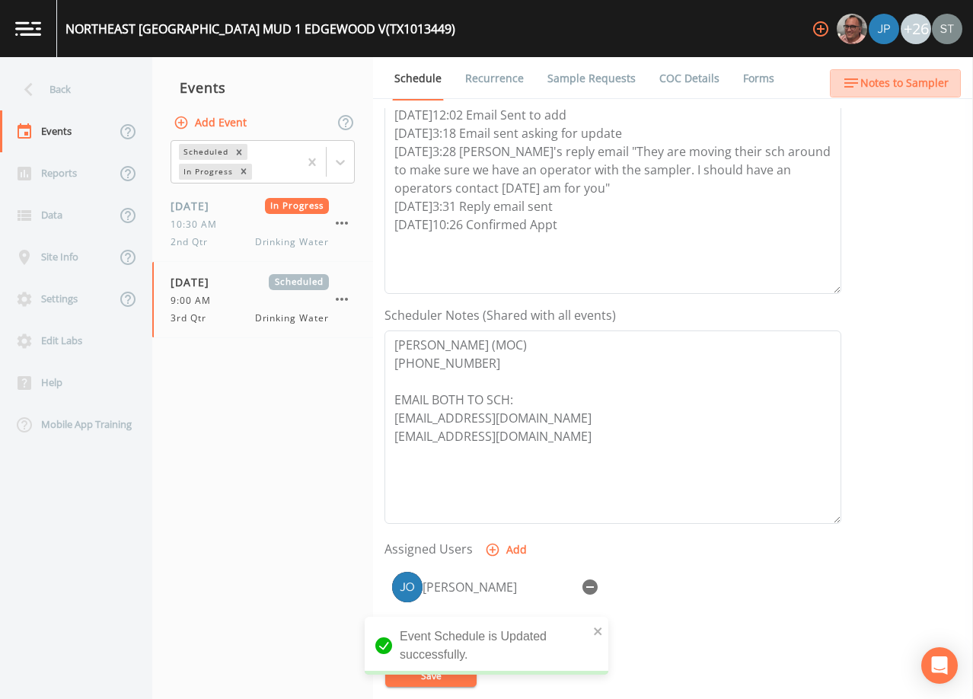
click at [909, 84] on span "Notes to Sampler" at bounding box center [904, 83] width 88 height 19
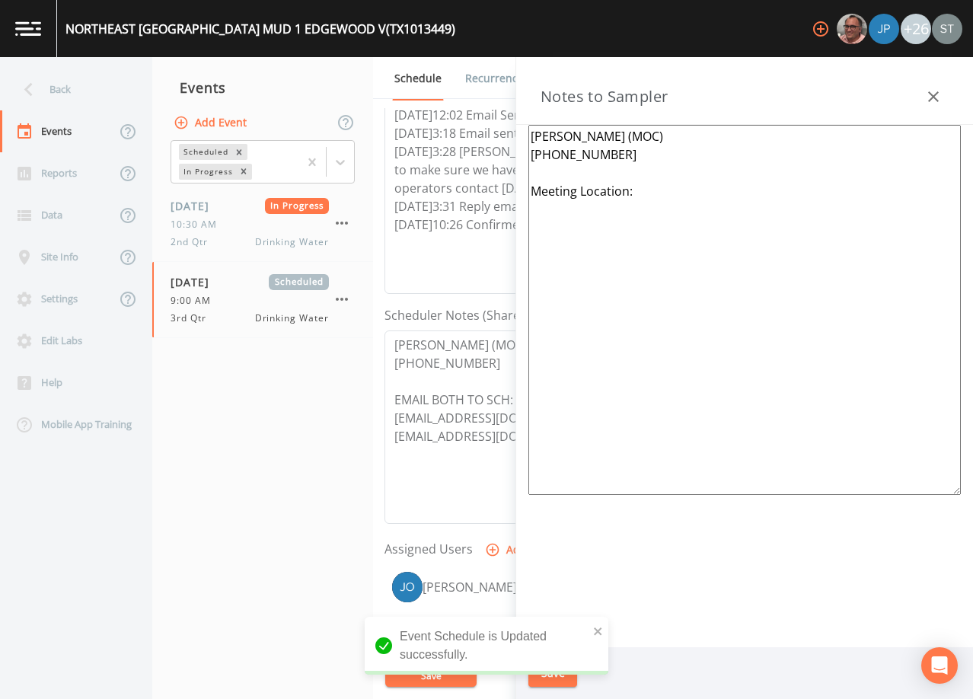
click at [642, 174] on textarea "[PERSON_NAME] (MOC) [PHONE_NUMBER] Meeting Location:" at bounding box center [744, 310] width 432 height 370
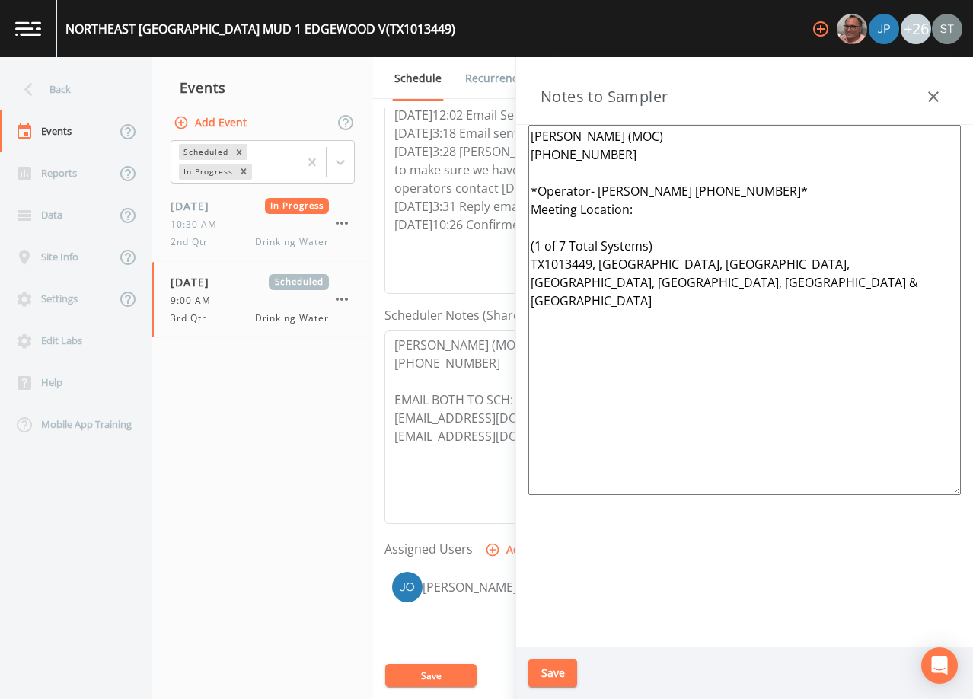
click at [610, 262] on textarea "[PERSON_NAME] (MOC) [PHONE_NUMBER] *Operator- [PERSON_NAME] [PHONE_NUMBER]* Mee…" at bounding box center [744, 310] width 432 height 370
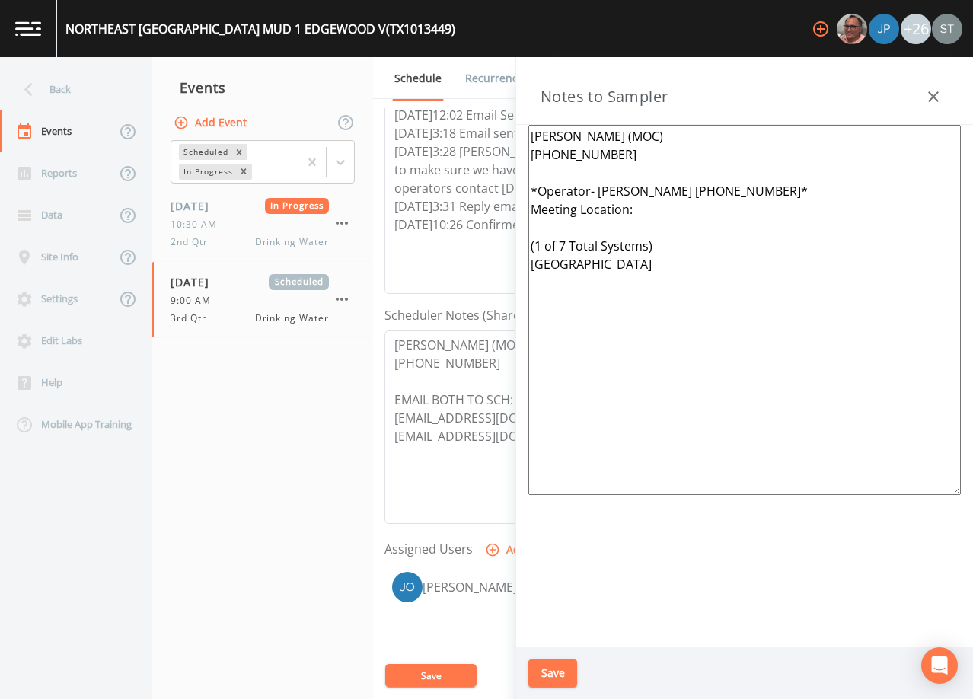
click at [650, 210] on textarea "[PERSON_NAME] (MOC) [PHONE_NUMBER] *Operator- [PERSON_NAME] [PHONE_NUMBER]* Mee…" at bounding box center [744, 310] width 432 height 370
type textarea "[PERSON_NAME] (MOC) [PHONE_NUMBER] *Operator- [PERSON_NAME] [PHONE_NUMBER]* Mee…"
click at [563, 666] on button "Save" at bounding box center [552, 673] width 49 height 28
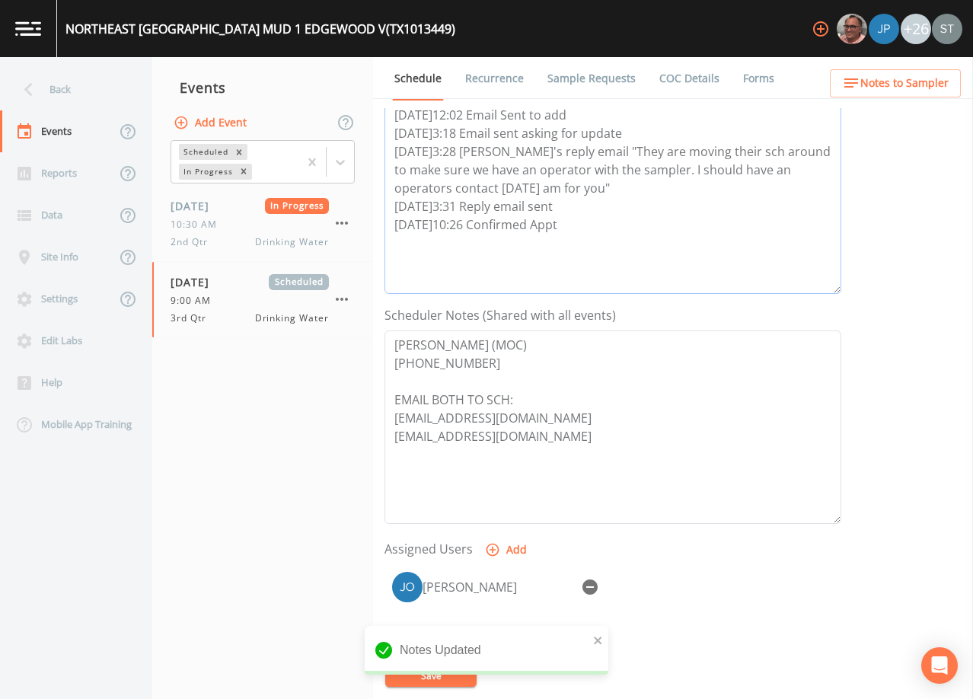
drag, startPoint x: 578, startPoint y: 228, endPoint x: 387, endPoint y: 234, distance: 190.3
click at [387, 234] on textarea "[DATE]12:02 Email Sent to add [DATE]3:18 Email sent asking for update [DATE]3:2…" at bounding box center [612, 196] width 457 height 193
click at [923, 89] on span "Notes to Sampler" at bounding box center [904, 83] width 88 height 19
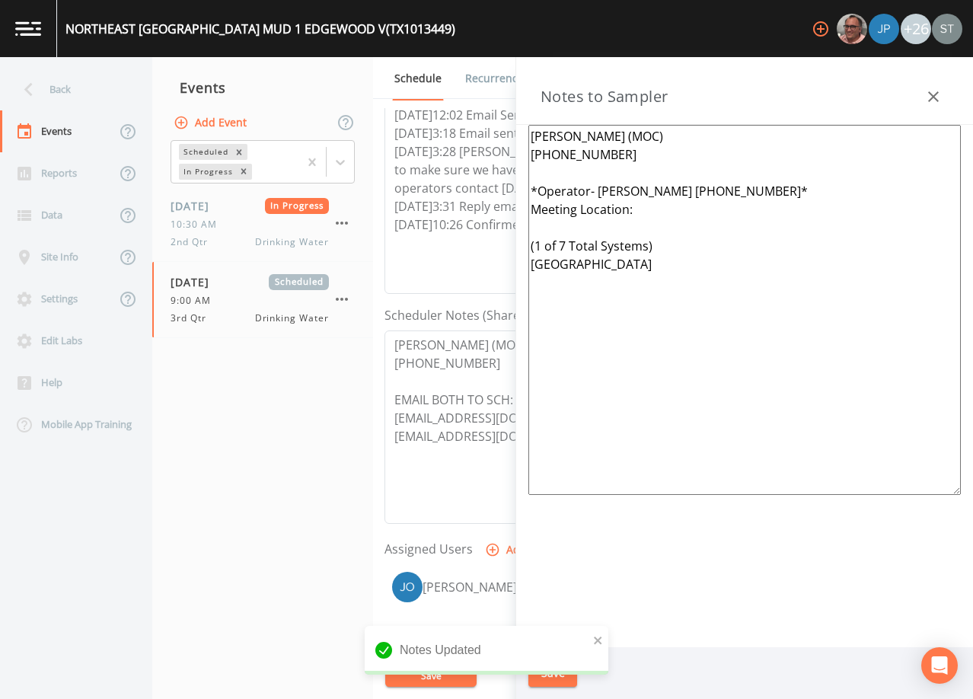
drag, startPoint x: 630, startPoint y: 298, endPoint x: 522, endPoint y: 194, distance: 150.2
click at [522, 194] on div "[PERSON_NAME] (MOC) [PHONE_NUMBER] *Operator- [PERSON_NAME] [PHONE_NUMBER]* Mee…" at bounding box center [744, 386] width 457 height 522
click at [941, 96] on icon "button" at bounding box center [933, 97] width 18 height 18
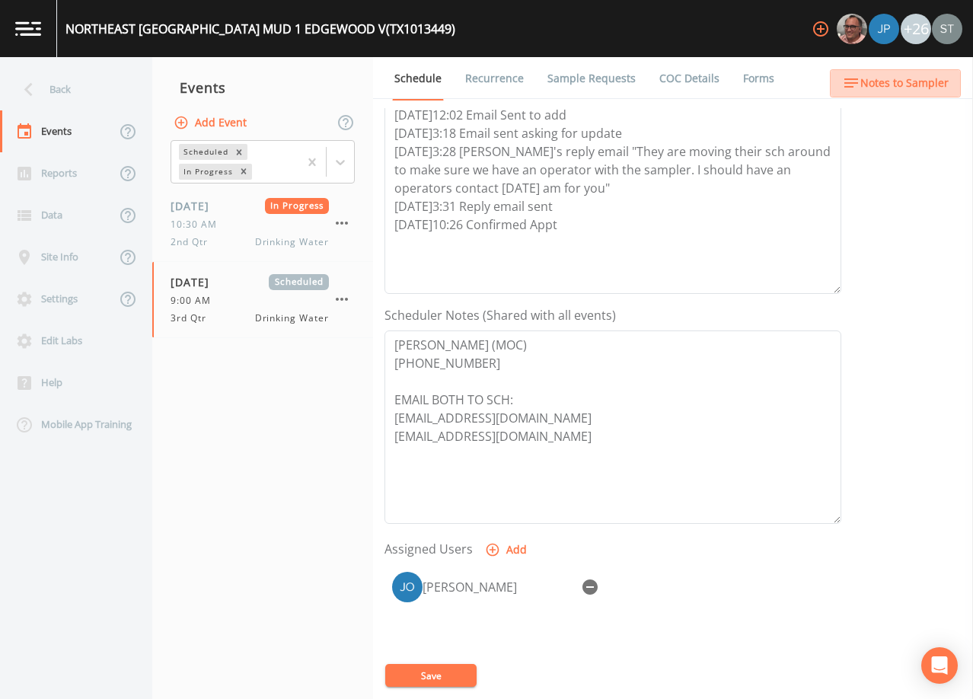
click at [939, 94] on button "Notes to Sampler" at bounding box center [895, 83] width 131 height 28
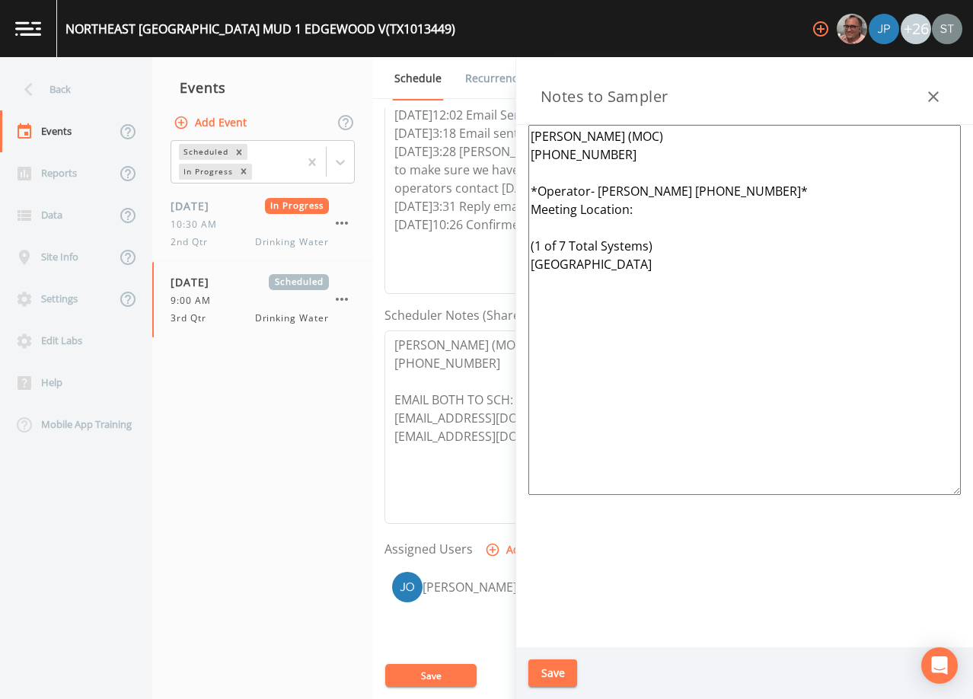
click at [938, 93] on icon "button" at bounding box center [933, 97] width 18 height 18
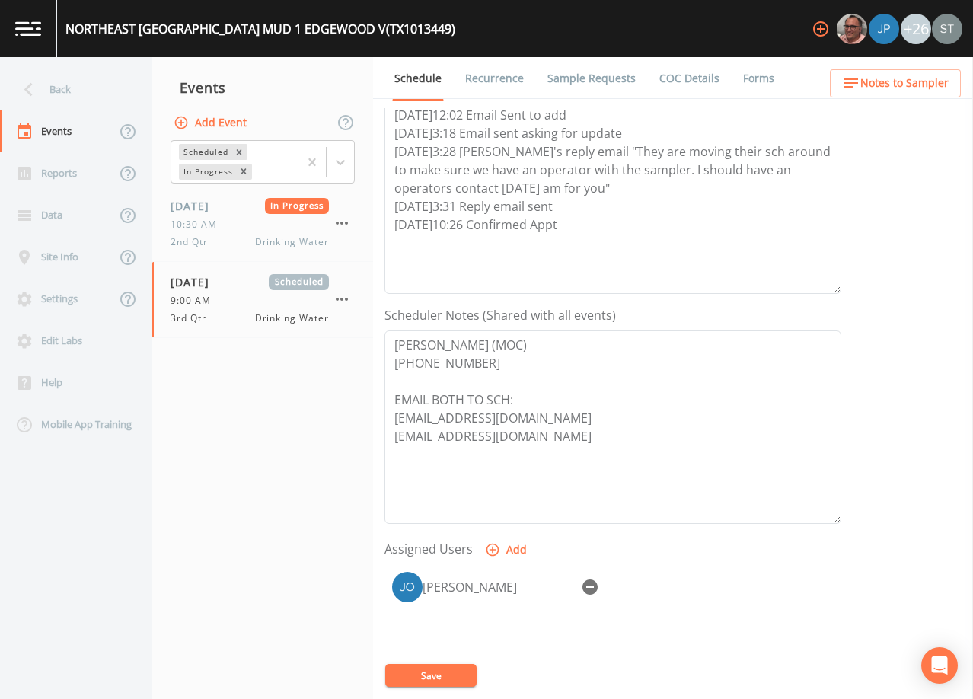
click at [586, 84] on link "Sample Requests" at bounding box center [591, 78] width 93 height 43
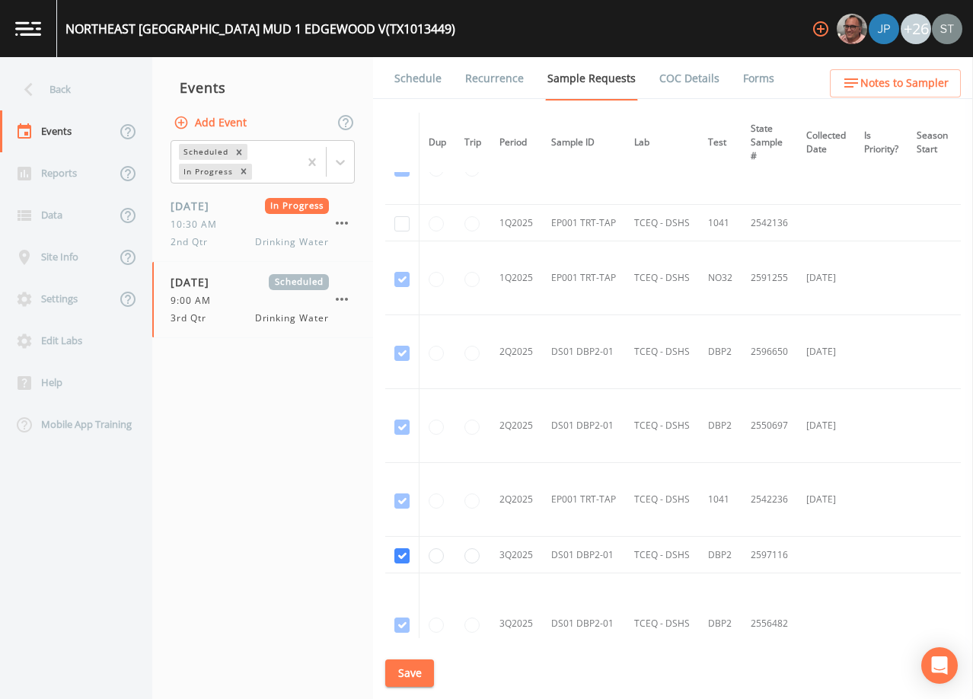
scroll to position [761, 0]
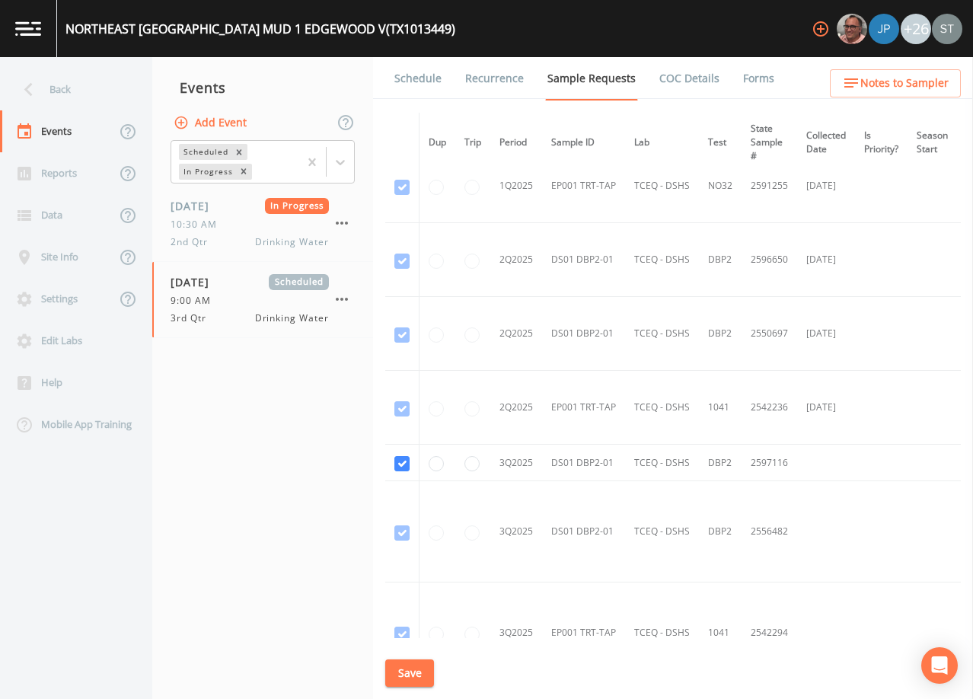
click at [426, 83] on link "Schedule" at bounding box center [418, 78] width 52 height 43
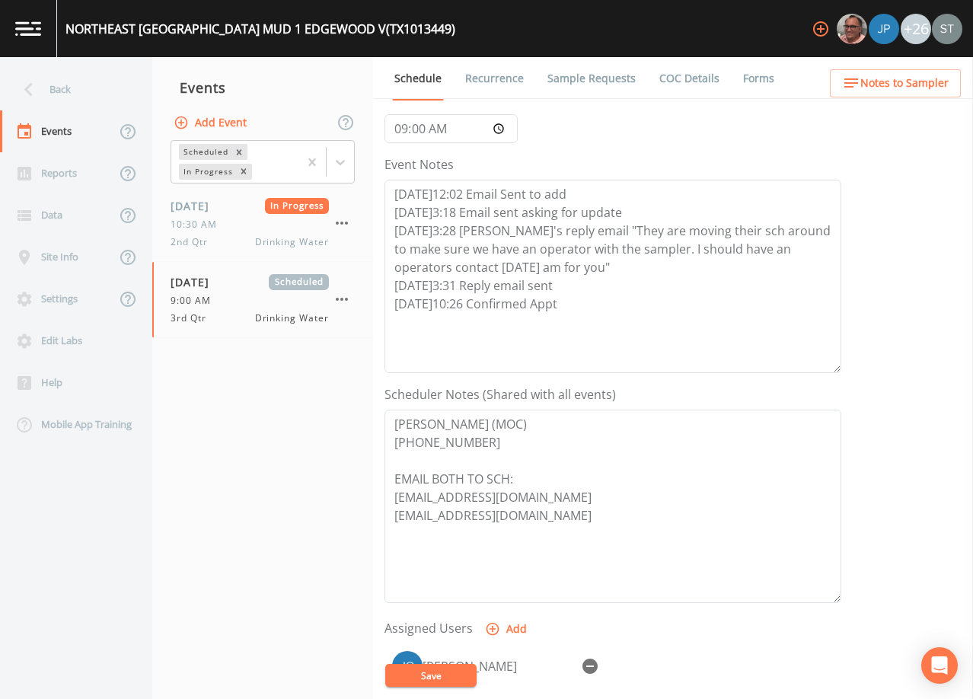
scroll to position [152, 0]
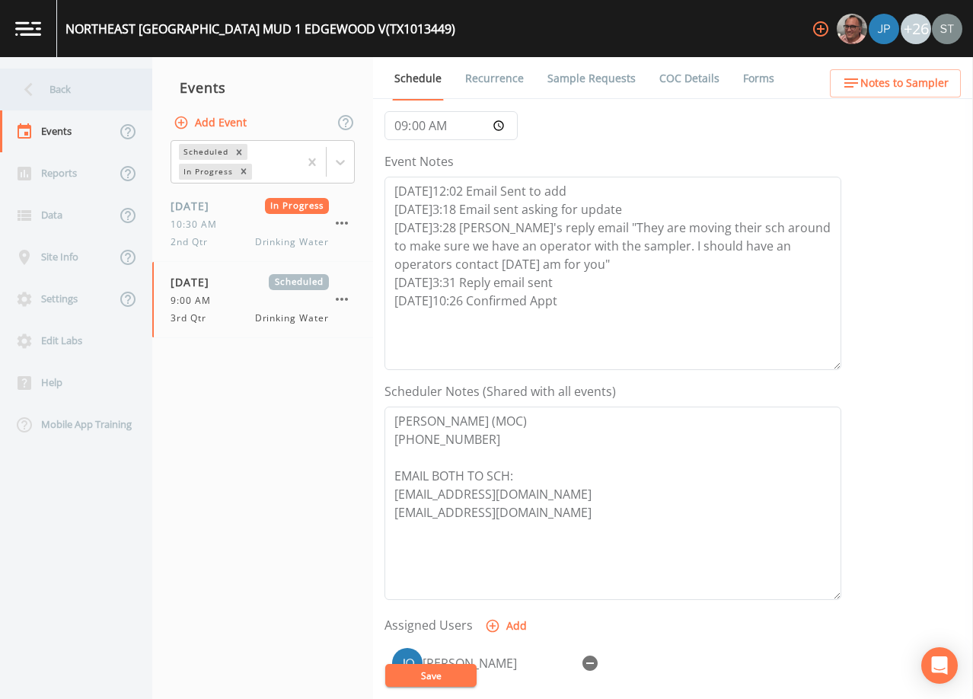
click at [80, 92] on div "Back" at bounding box center [68, 89] width 137 height 42
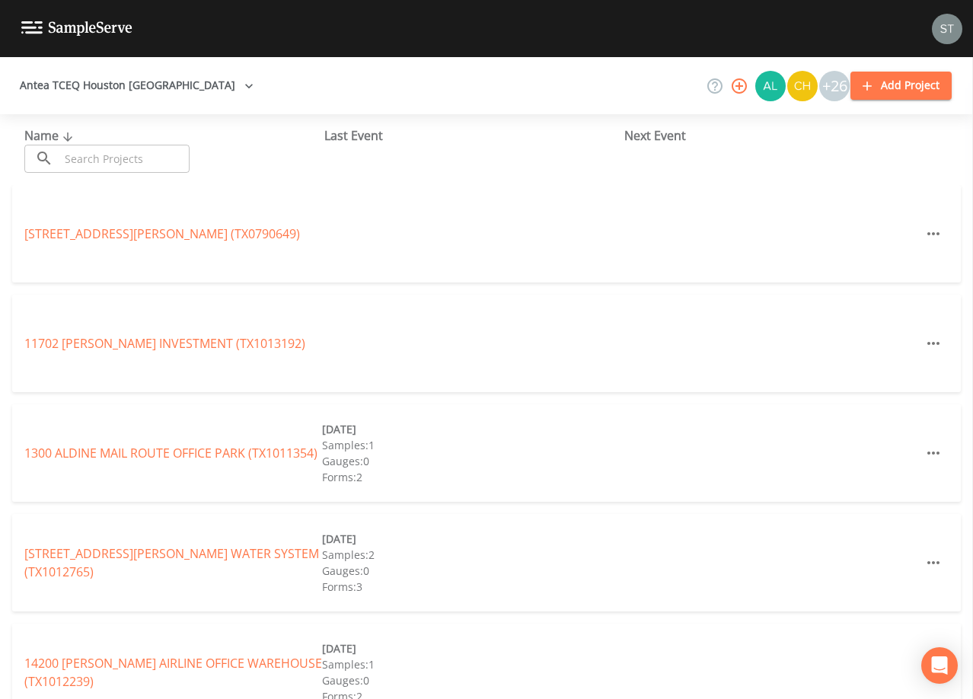
drag, startPoint x: 142, startPoint y: 151, endPoint x: 135, endPoint y: 142, distance: 11.0
click at [142, 151] on input "text" at bounding box center [124, 159] width 130 height 28
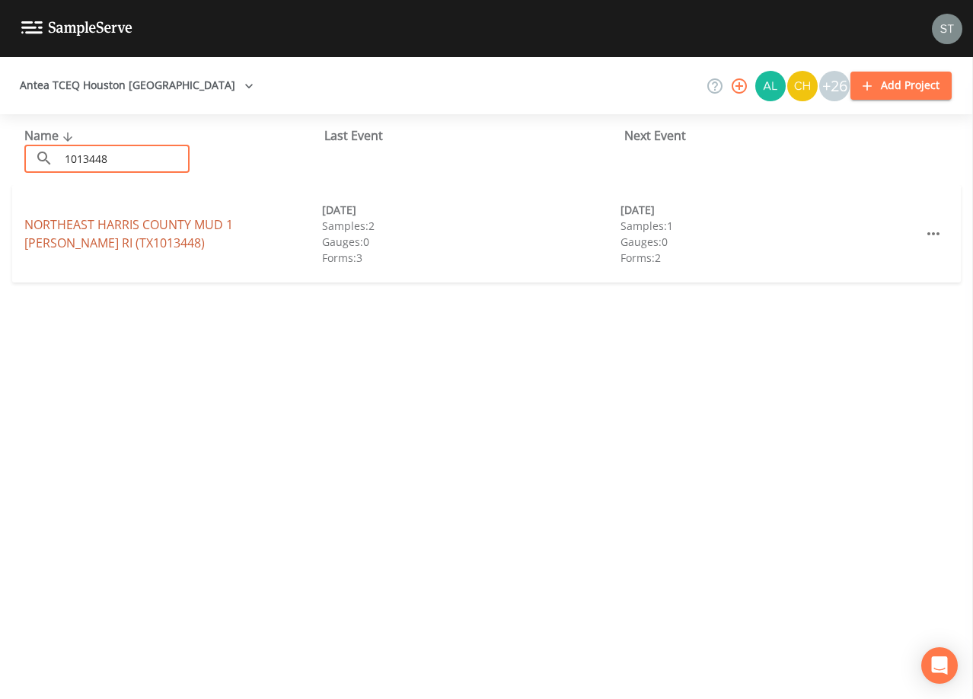
type input "1013448"
click at [233, 227] on link "NORTHEAST [GEOGRAPHIC_DATA][PERSON_NAME] (TX1013448)" at bounding box center [128, 233] width 209 height 35
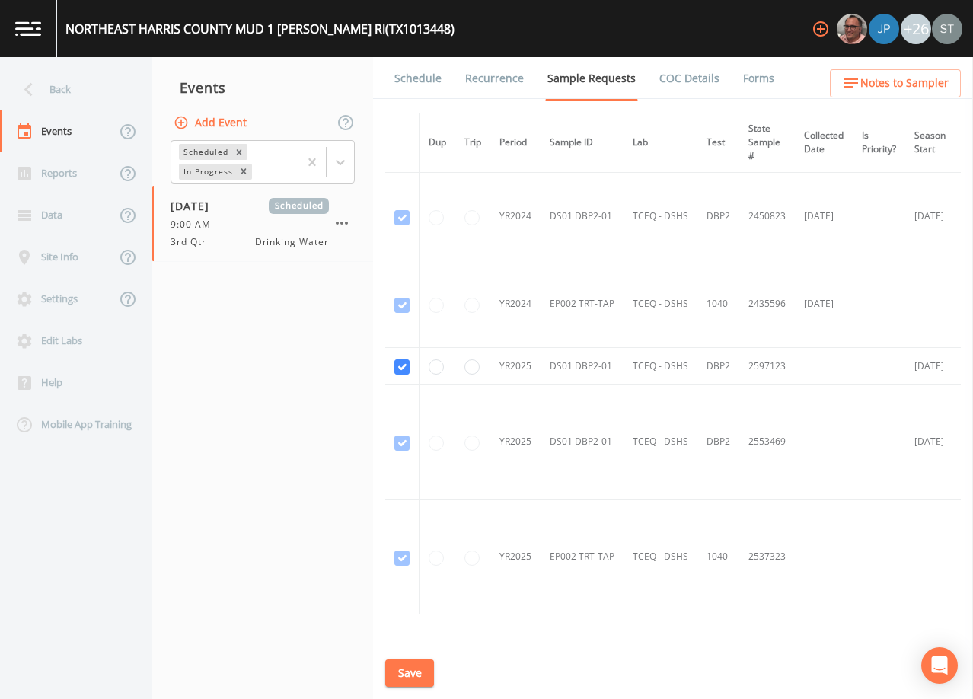
click at [418, 72] on link "Schedule" at bounding box center [418, 78] width 52 height 43
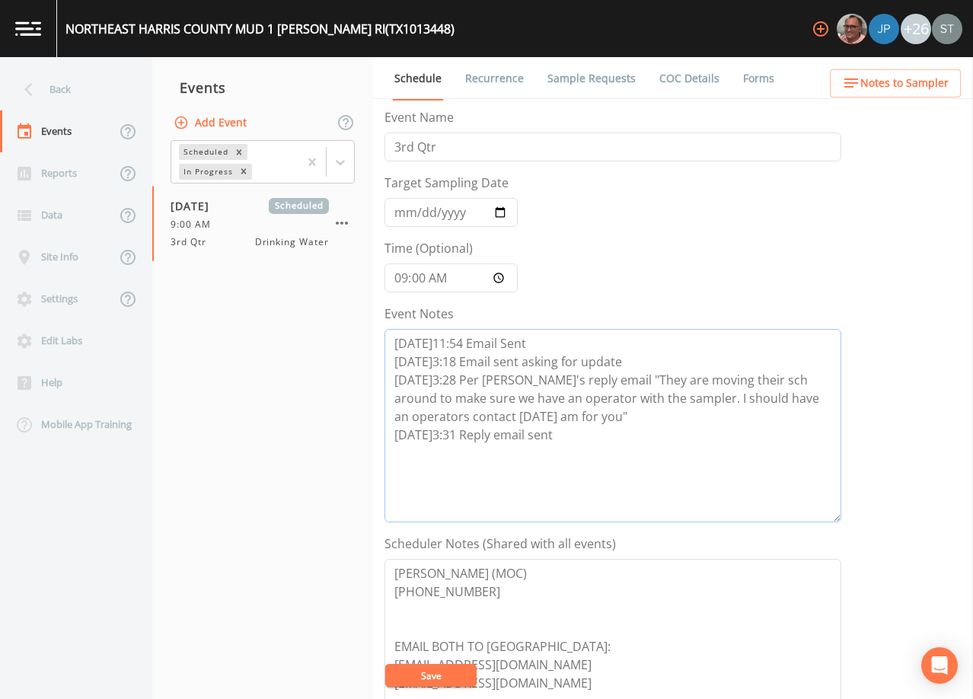
click at [581, 433] on textarea "[DATE]11:54 Email Sent [DATE]3:18 Email sent asking for update [DATE]3:28 Per […" at bounding box center [612, 425] width 457 height 193
click at [552, 457] on textarea "[DATE]11:54 Email Sent [DATE]3:18 Email sent asking for update [DATE]3:28 Per […" at bounding box center [612, 425] width 457 height 193
paste textarea "[DATE]10:26 Confirmed Appt"
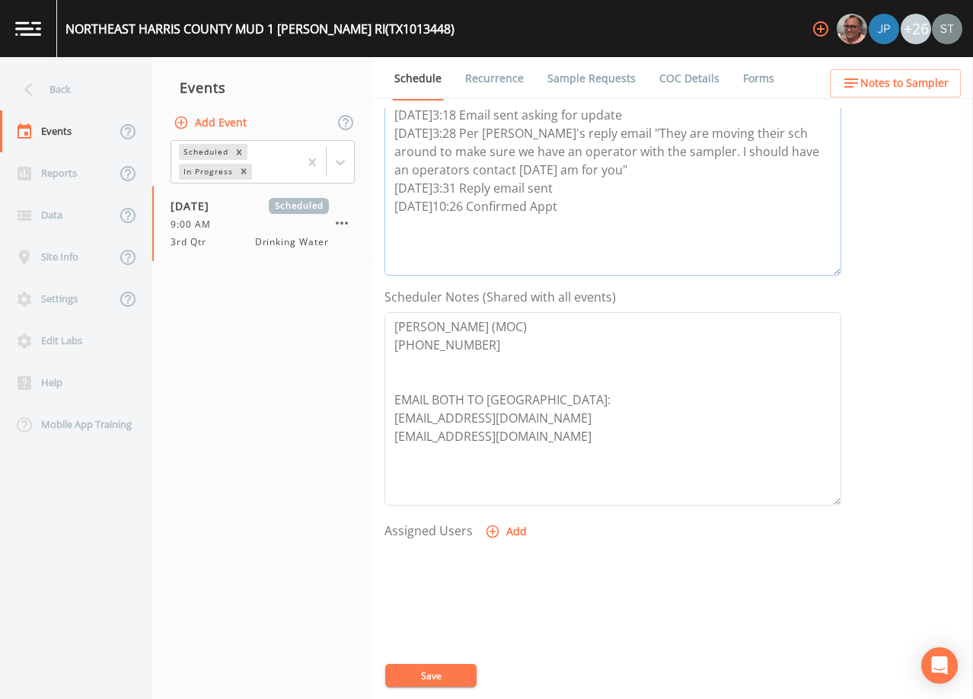
scroll to position [304, 0]
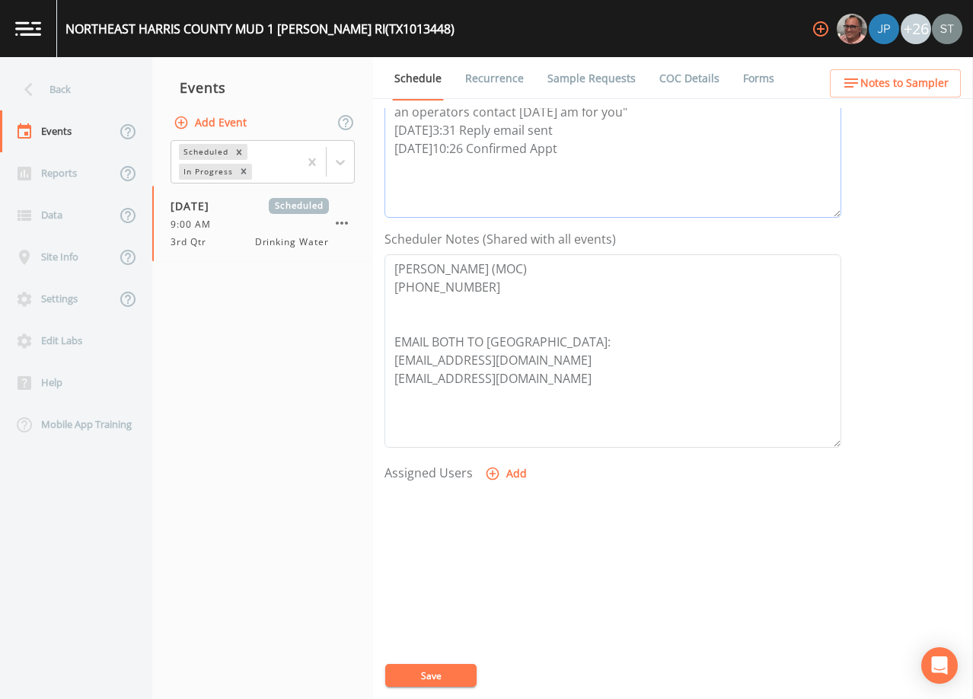
type textarea "[DATE]11:54 Email Sent [DATE]3:18 Email sent asking for update [DATE]3:28 Per […"
click at [508, 470] on button "Add" at bounding box center [507, 474] width 51 height 28
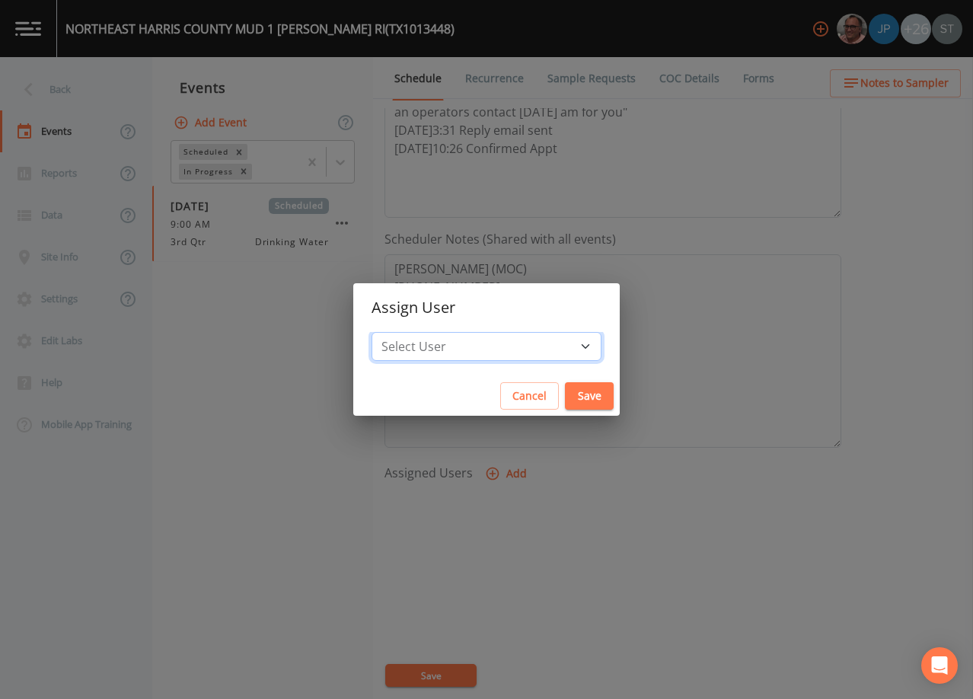
click at [522, 349] on select "Select User [PERSON_NAME] [PERSON_NAME] [PERSON_NAME] [PERSON_NAME] [PERSON_NAM…" at bounding box center [486, 346] width 230 height 29
select select "6dda6eef-c380-4015-b89d-b9b44b713005"
click at [406, 332] on select "Select User [PERSON_NAME] [PERSON_NAME] [PERSON_NAME] [PERSON_NAME] [PERSON_NAM…" at bounding box center [486, 346] width 230 height 29
click at [565, 390] on button "Save" at bounding box center [589, 396] width 49 height 28
select select
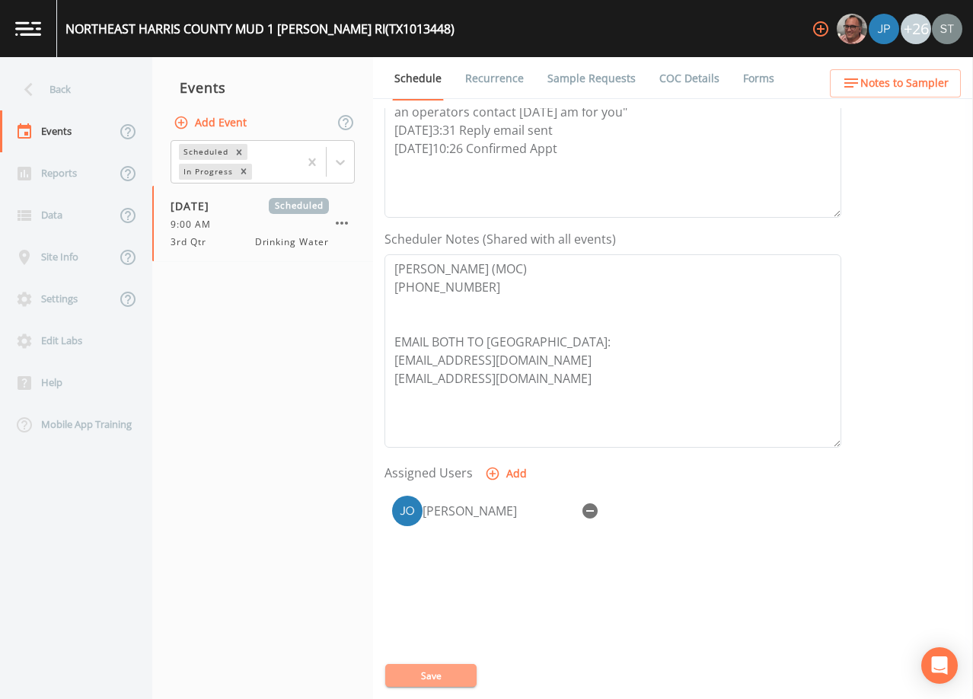
click at [444, 672] on button "Save" at bounding box center [430, 675] width 91 height 23
click at [927, 93] on button "Notes to Sampler" at bounding box center [895, 83] width 131 height 28
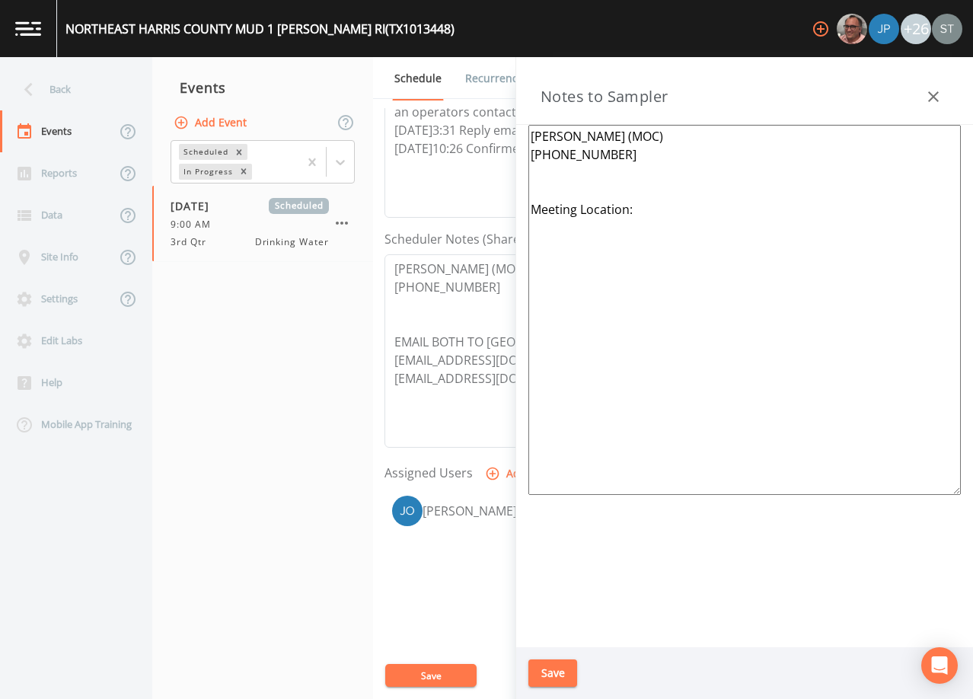
drag, startPoint x: 669, startPoint y: 215, endPoint x: 517, endPoint y: 193, distance: 153.8
click at [517, 193] on div "[PERSON_NAME] (MOC) [PHONE_NUMBER] Meeting Location:" at bounding box center [744, 386] width 457 height 522
paste textarea "*Operator- [PERSON_NAME] [PHONE_NUMBER]* Meeting Location: (1 of 7 Total System…"
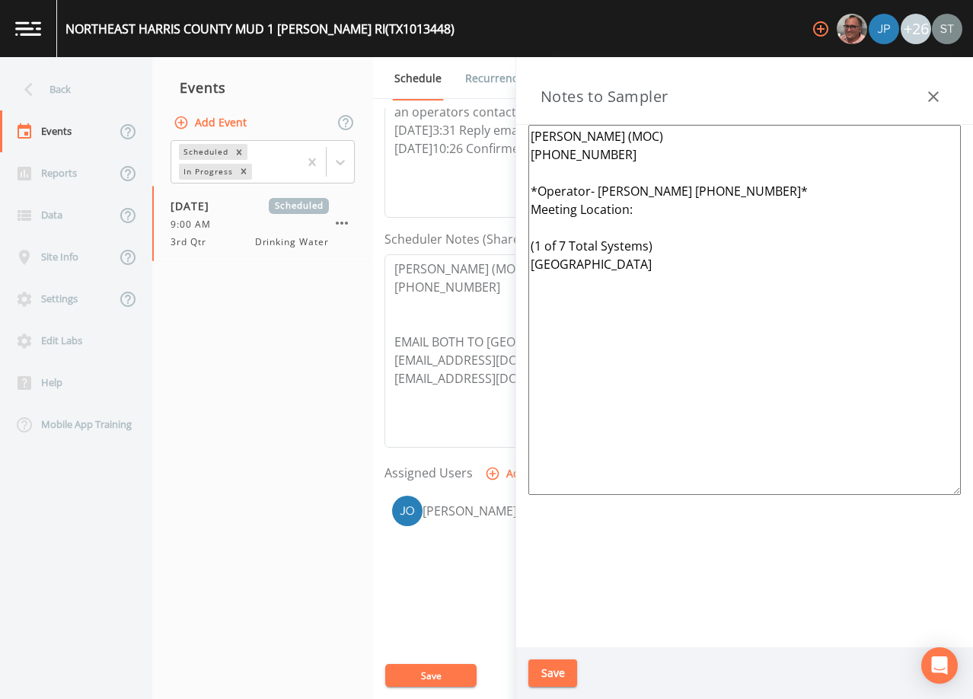
type textarea "[PERSON_NAME] (MOC) [PHONE_NUMBER] *Operator- [PERSON_NAME] [PHONE_NUMBER]* Mee…"
click at [552, 669] on button "Save" at bounding box center [552, 673] width 49 height 28
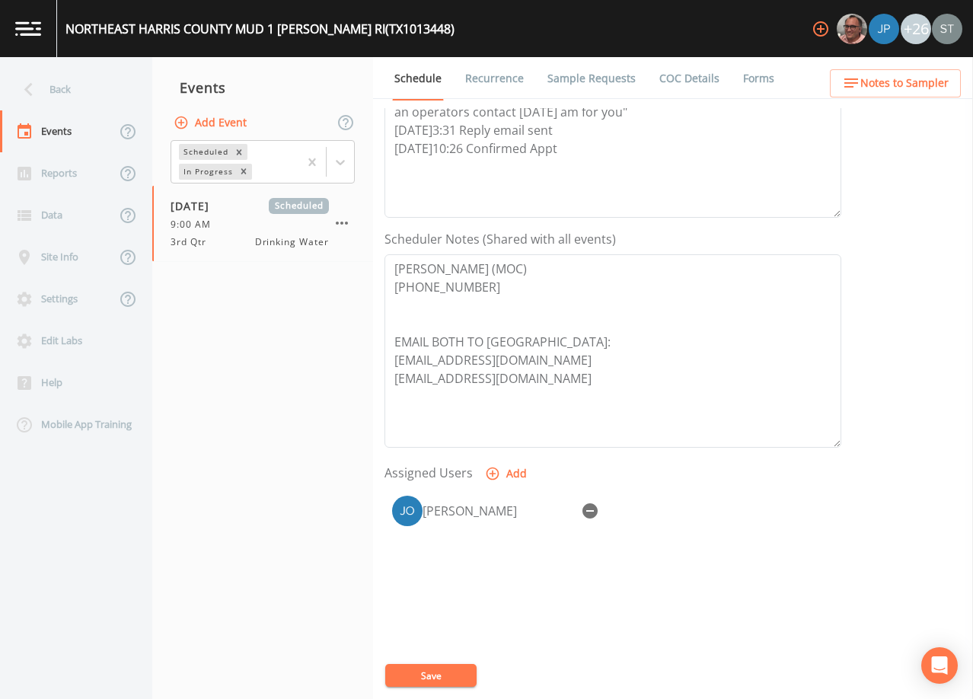
click at [928, 78] on span "Notes to Sampler" at bounding box center [904, 83] width 88 height 19
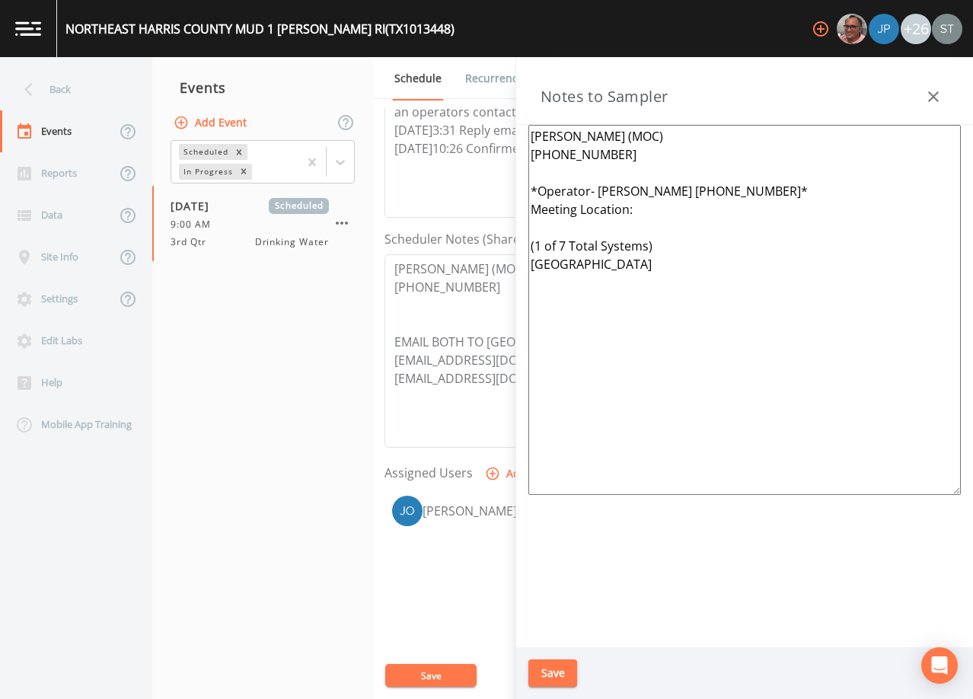
click at [935, 97] on icon "button" at bounding box center [933, 97] width 18 height 18
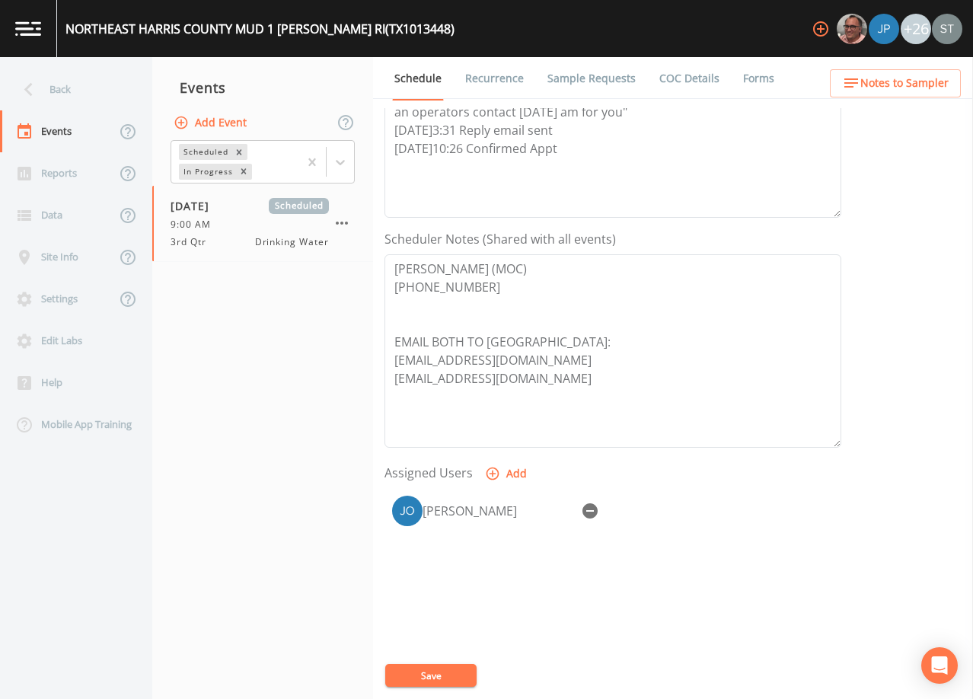
click at [941, 90] on span "Notes to Sampler" at bounding box center [904, 83] width 88 height 19
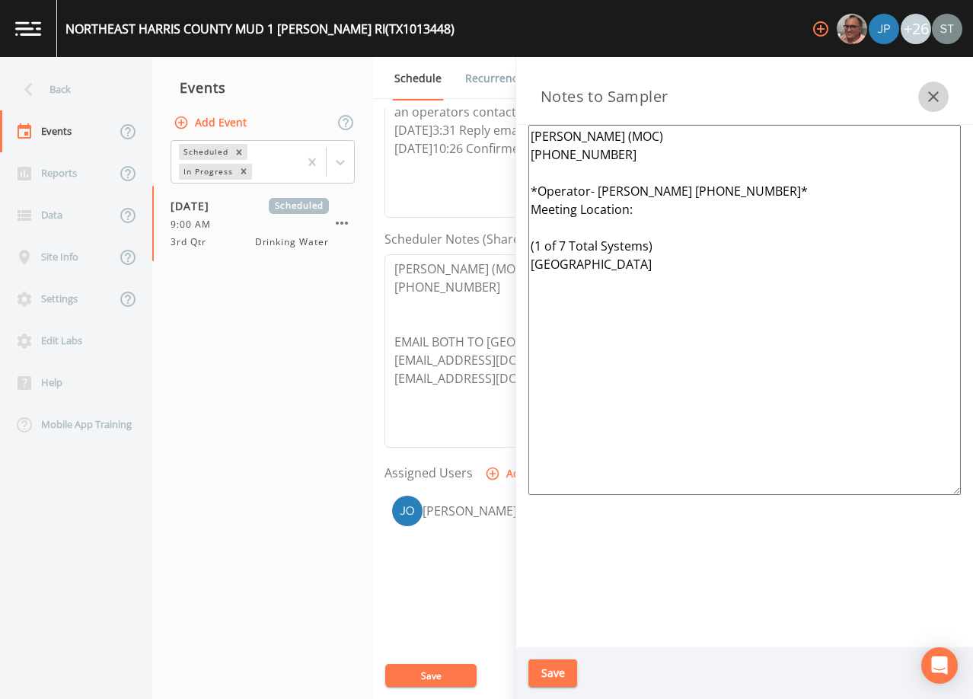
click at [940, 90] on icon "button" at bounding box center [933, 97] width 18 height 18
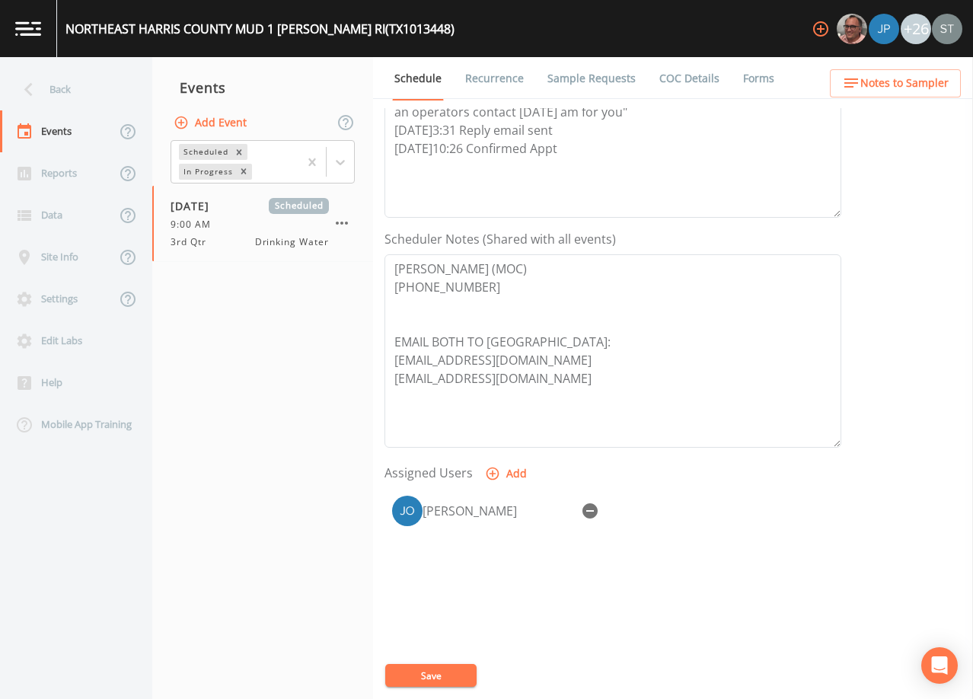
click at [577, 81] on link "Sample Requests" at bounding box center [591, 78] width 93 height 43
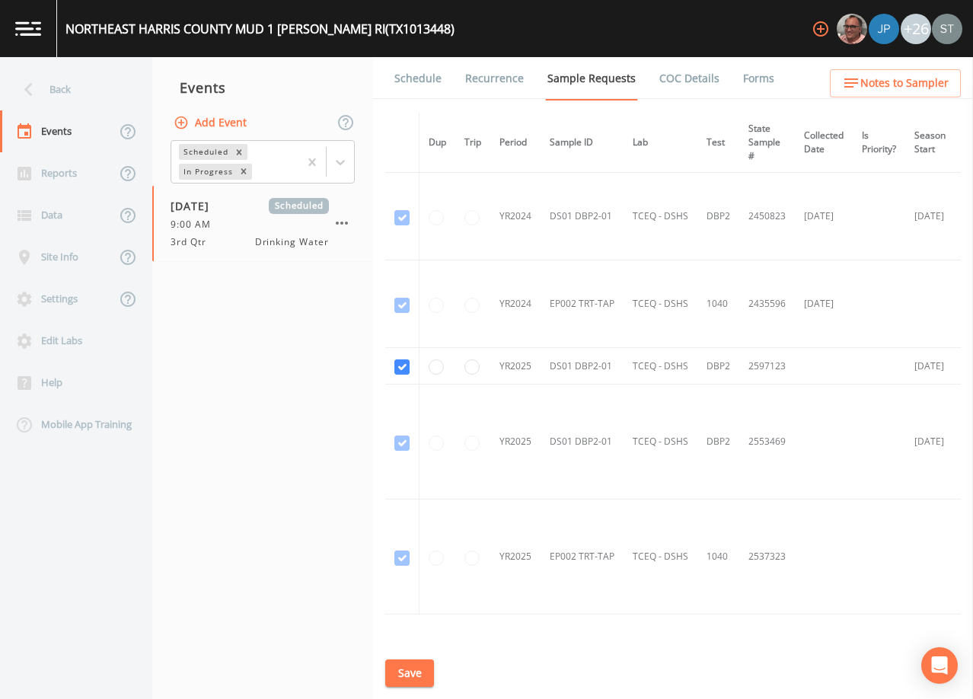
click at [425, 82] on link "Schedule" at bounding box center [418, 78] width 52 height 43
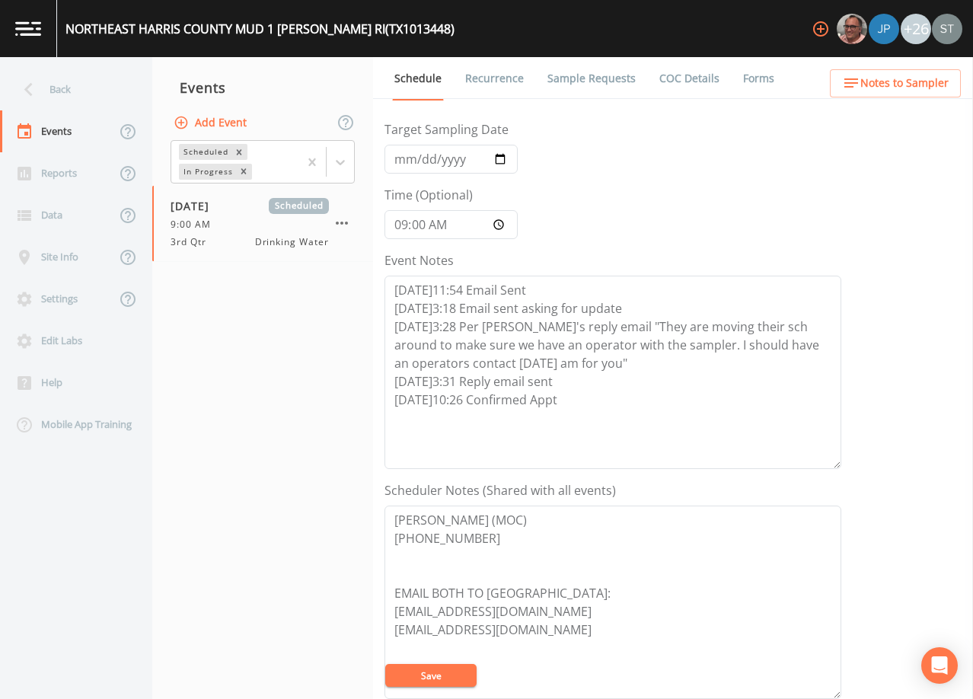
scroll to position [304, 0]
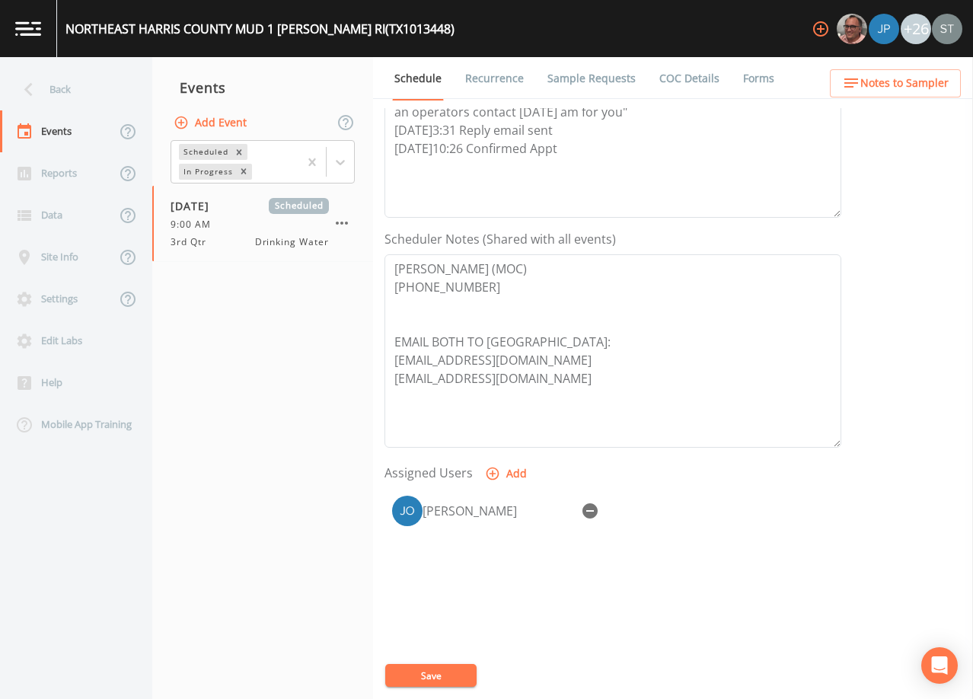
click at [948, 81] on button "Notes to Sampler" at bounding box center [895, 83] width 131 height 28
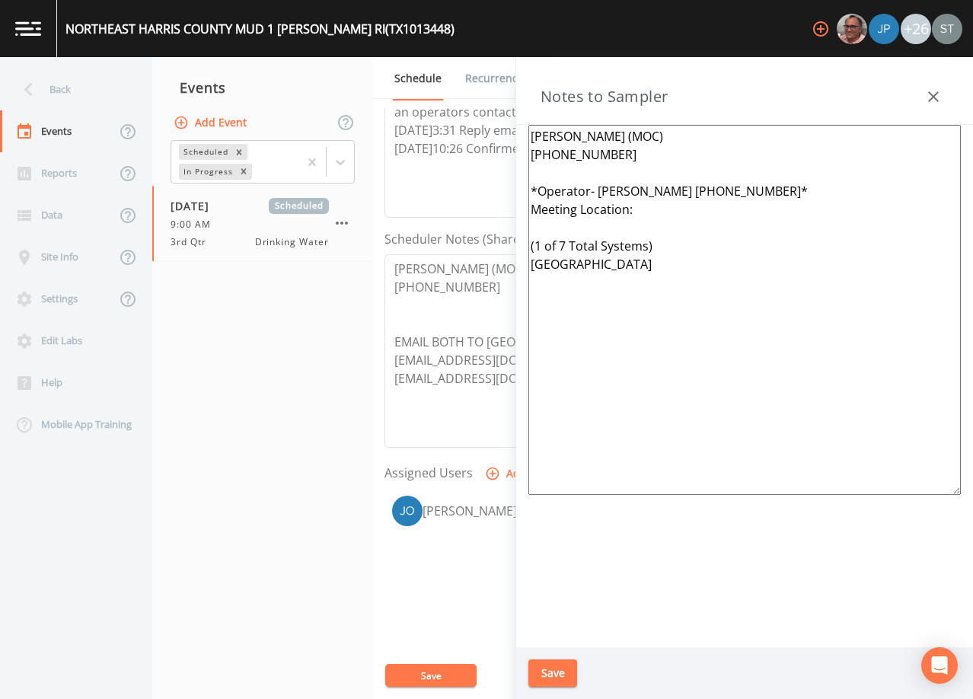
click at [935, 96] on icon "button" at bounding box center [933, 97] width 18 height 18
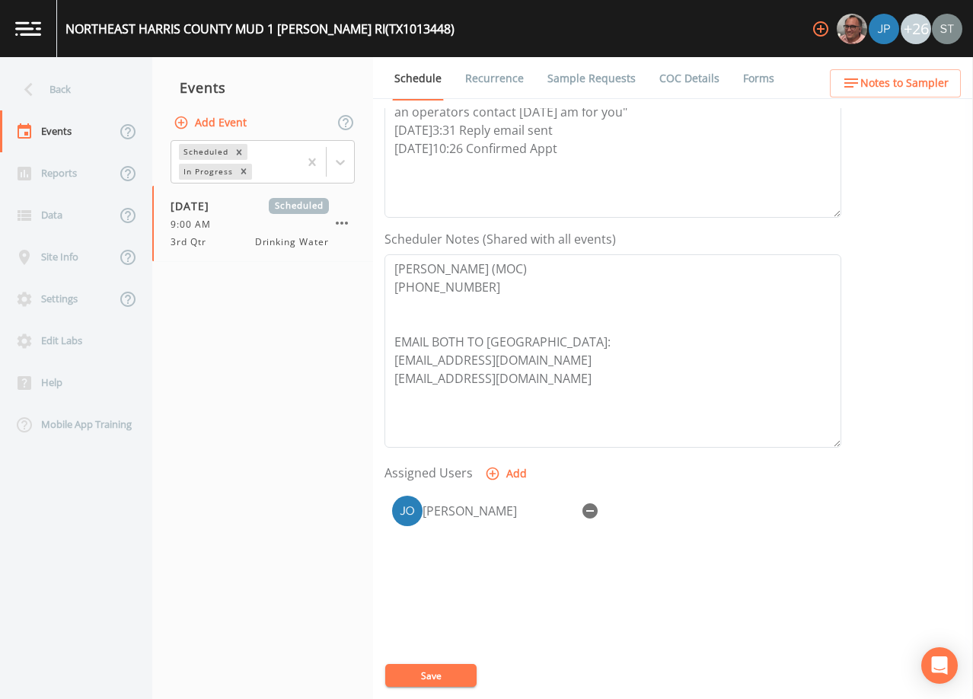
click at [97, 85] on div "Back" at bounding box center [68, 89] width 137 height 42
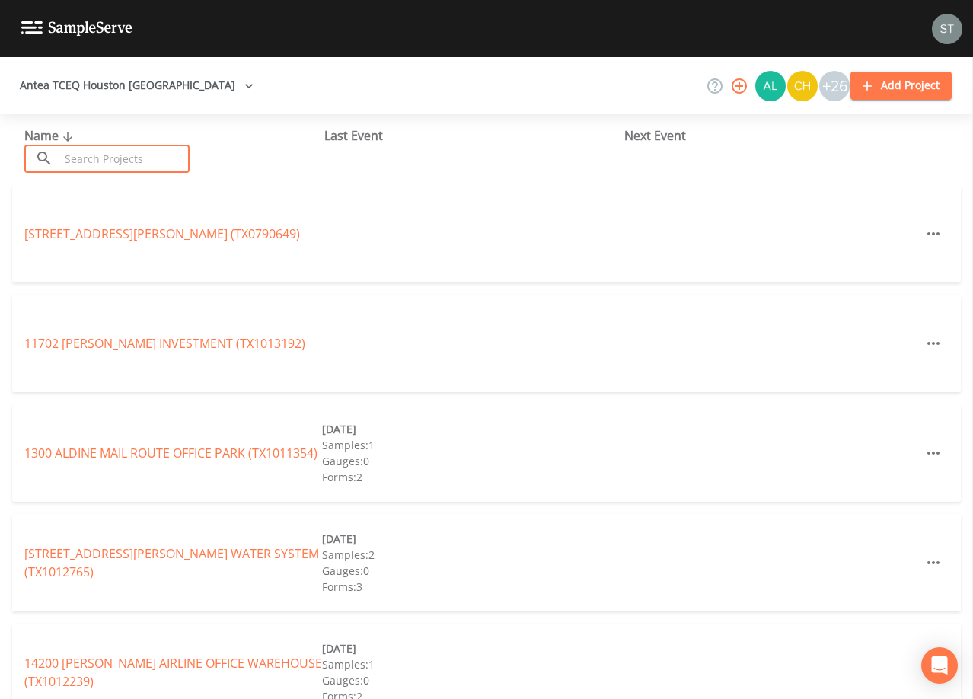
click at [124, 153] on input "text" at bounding box center [124, 159] width 130 height 28
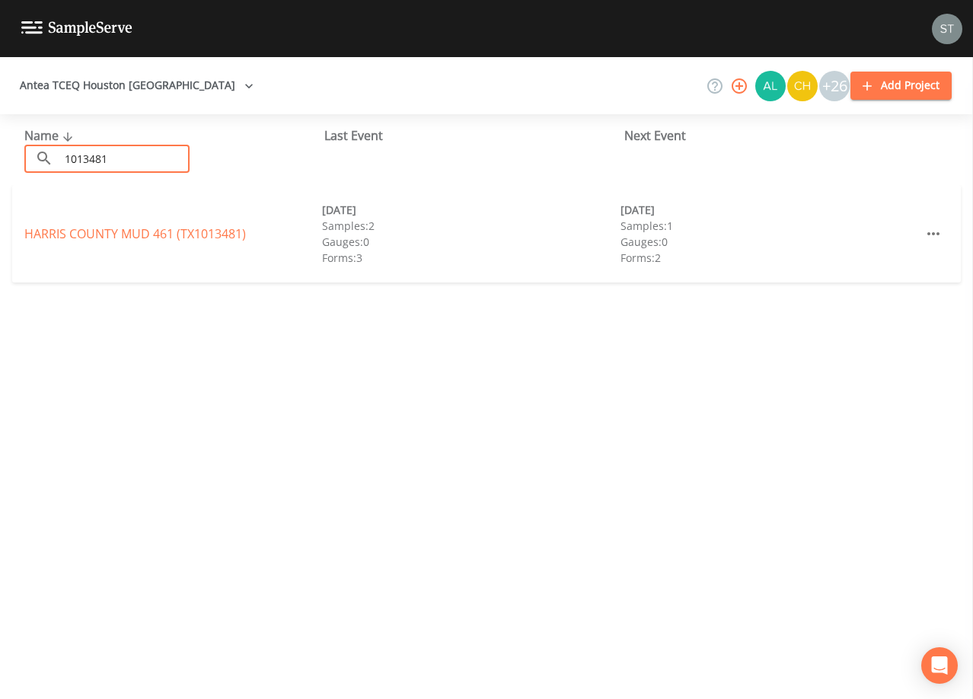
type input "1013481"
click at [146, 235] on link "[GEOGRAPHIC_DATA] 461 (TX1013481)" at bounding box center [134, 233] width 221 height 17
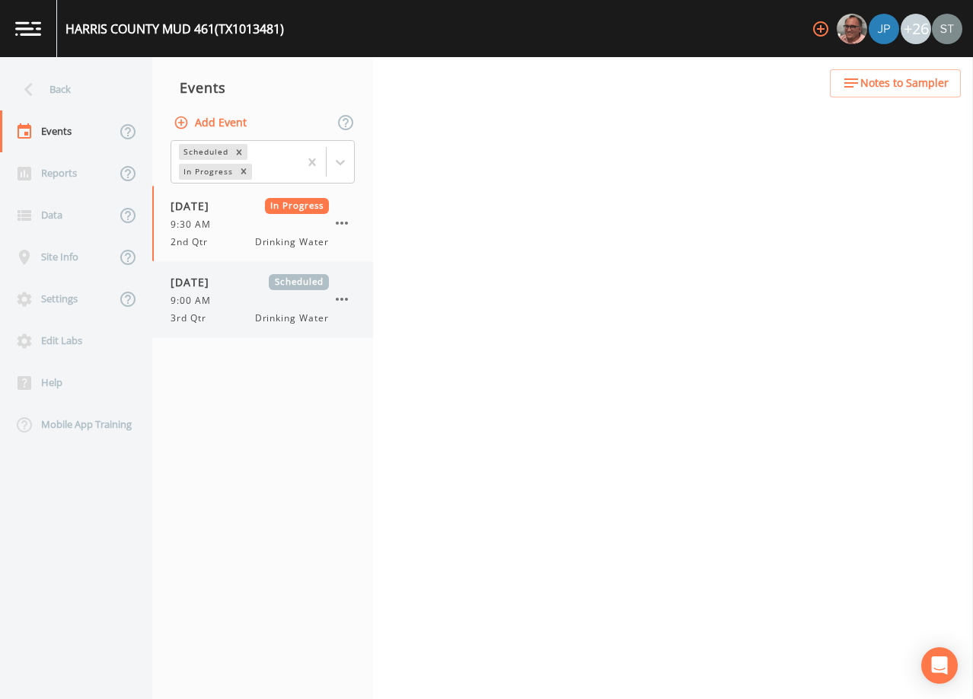
click at [260, 305] on div "9:00 AM" at bounding box center [249, 301] width 158 height 14
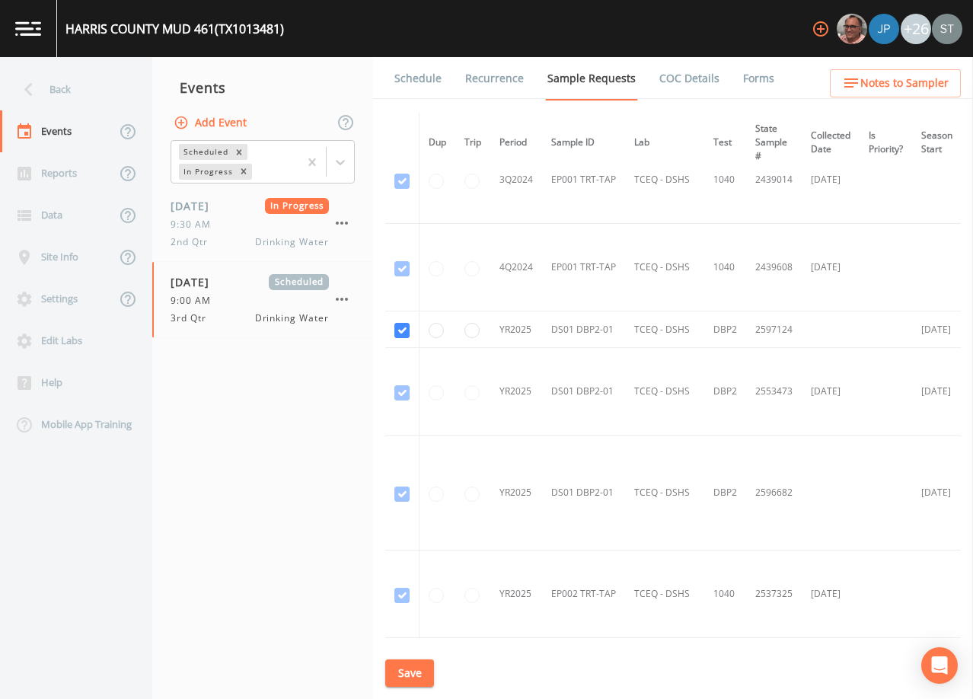
scroll to position [533, 0]
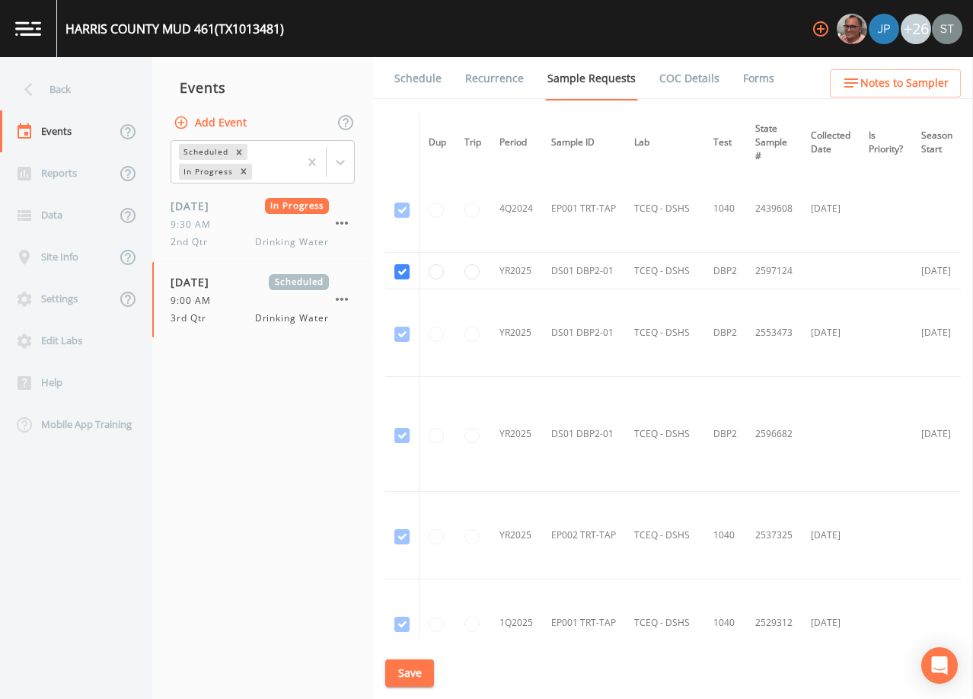
click at [417, 84] on link "Schedule" at bounding box center [418, 78] width 52 height 43
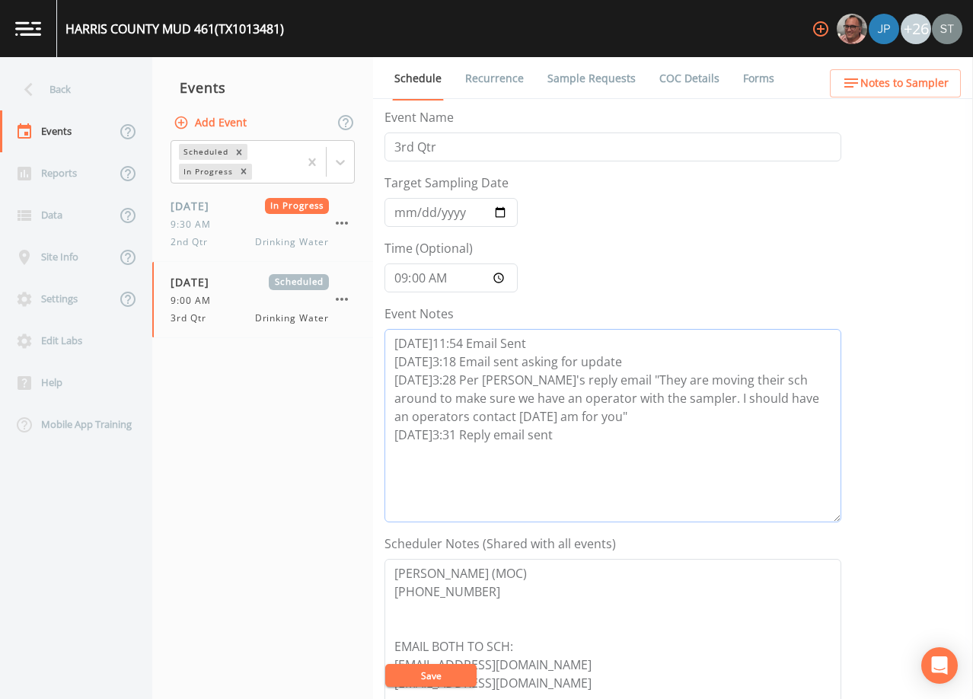
click at [586, 434] on textarea "[DATE]11:54 Email Sent [DATE]3:18 Email sent asking for update [DATE]3:28 Per […" at bounding box center [612, 425] width 457 height 193
type textarea "[DATE]11:54 Email Sent [DATE]3:18 Email sent asking for update [DATE]3:28 Per […"
click at [918, 85] on span "Notes to Sampler" at bounding box center [904, 83] width 88 height 19
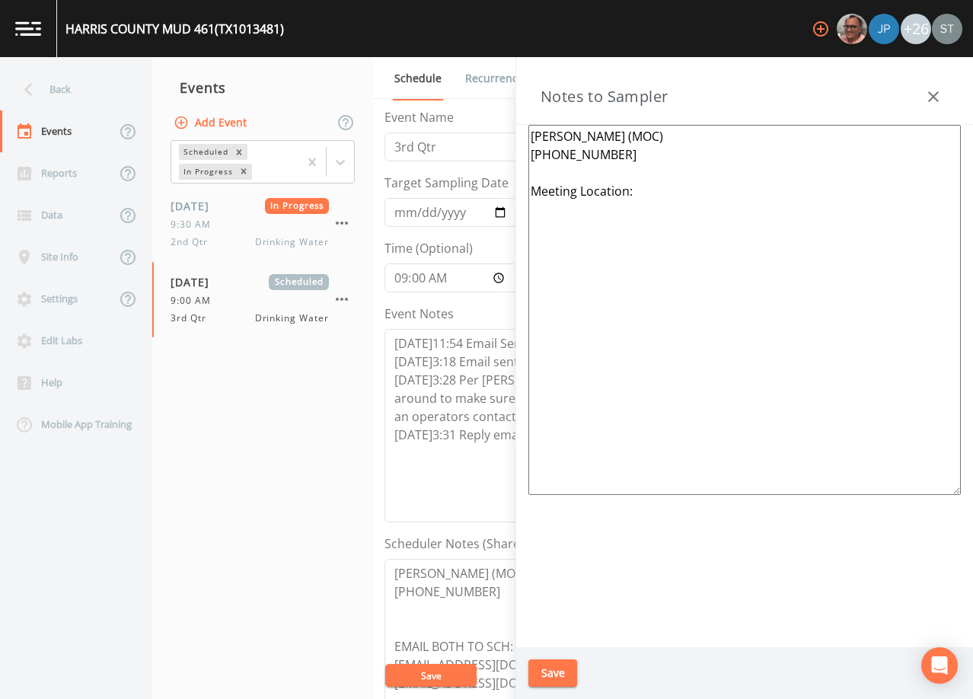
drag, startPoint x: 597, startPoint y: 195, endPoint x: 507, endPoint y: 195, distance: 89.8
click at [507, 195] on div "Back Events Reports Data Site Info Settings Edit Labs Help Mobile App Training …" at bounding box center [486, 378] width 973 height 642
paste textarea "*Operator- [PERSON_NAME] [PHONE_NUMBER]* Meeting Location: (1 of 7 Total System…"
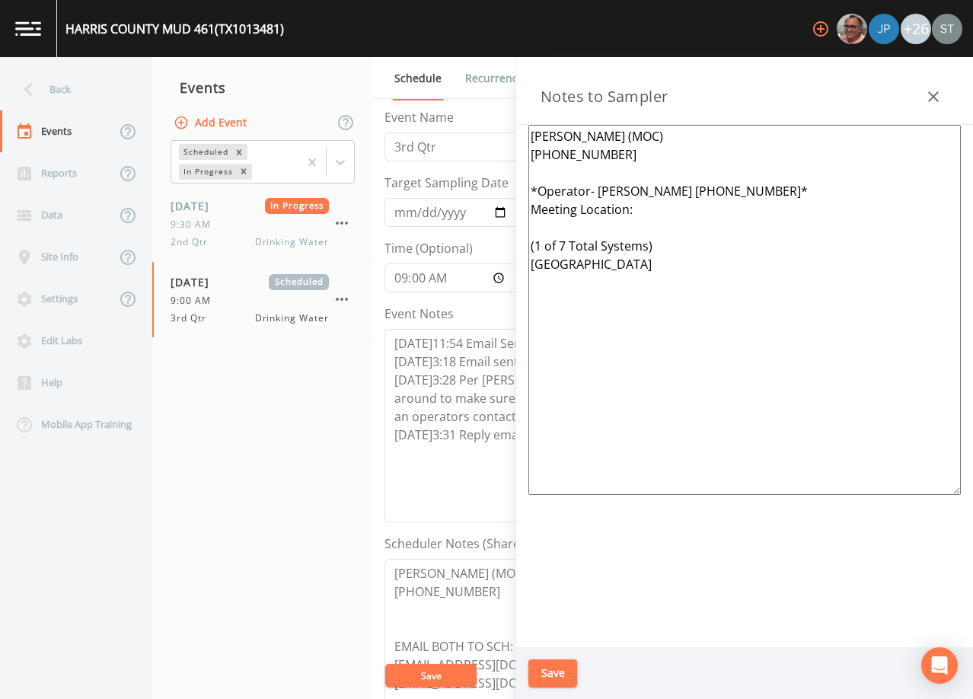
type textarea "[PERSON_NAME] (MOC) [PHONE_NUMBER] *Operator- [PERSON_NAME] [PHONE_NUMBER]* Mee…"
click at [557, 664] on button "Save" at bounding box center [552, 673] width 49 height 28
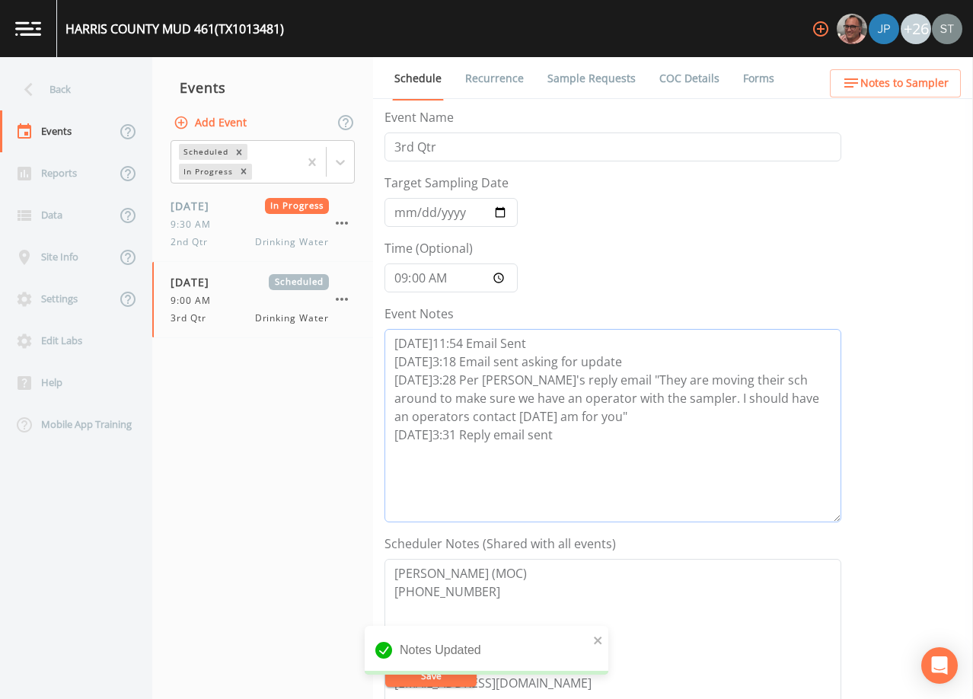
click at [529, 463] on textarea "[DATE]11:54 Email Sent [DATE]3:18 Email sent asking for update [DATE]3:28 Per […" at bounding box center [612, 425] width 457 height 193
paste textarea "[DATE]10:26 Confirmed Appt"
click at [525, 451] on textarea "[DATE]11:54 Email Sent [DATE]3:18 Email sent asking for update [DATE]3:28 Per […" at bounding box center [612, 425] width 457 height 193
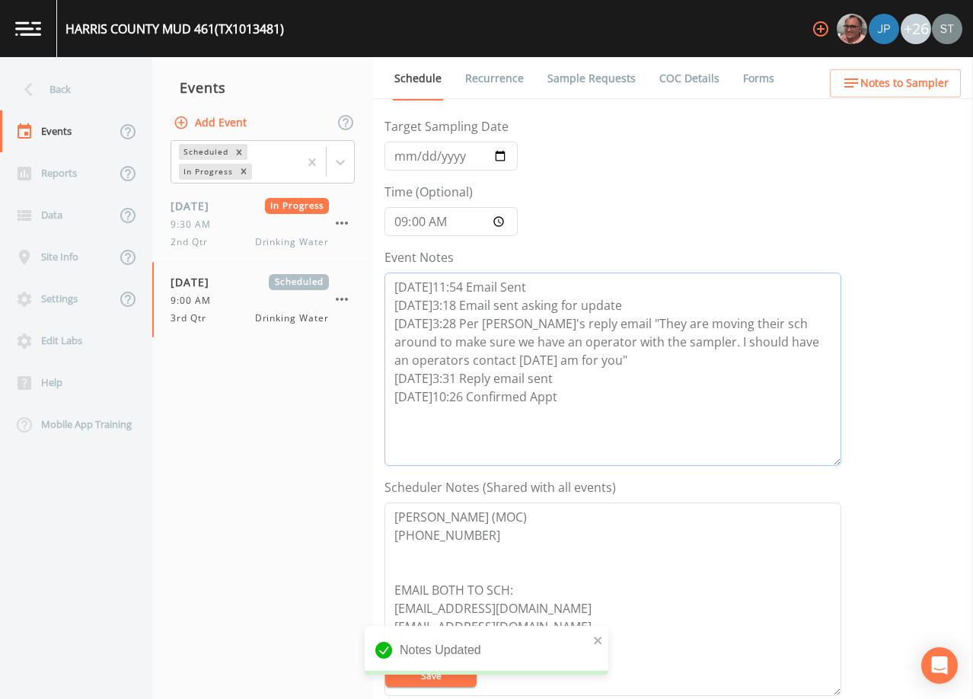
scroll to position [304, 0]
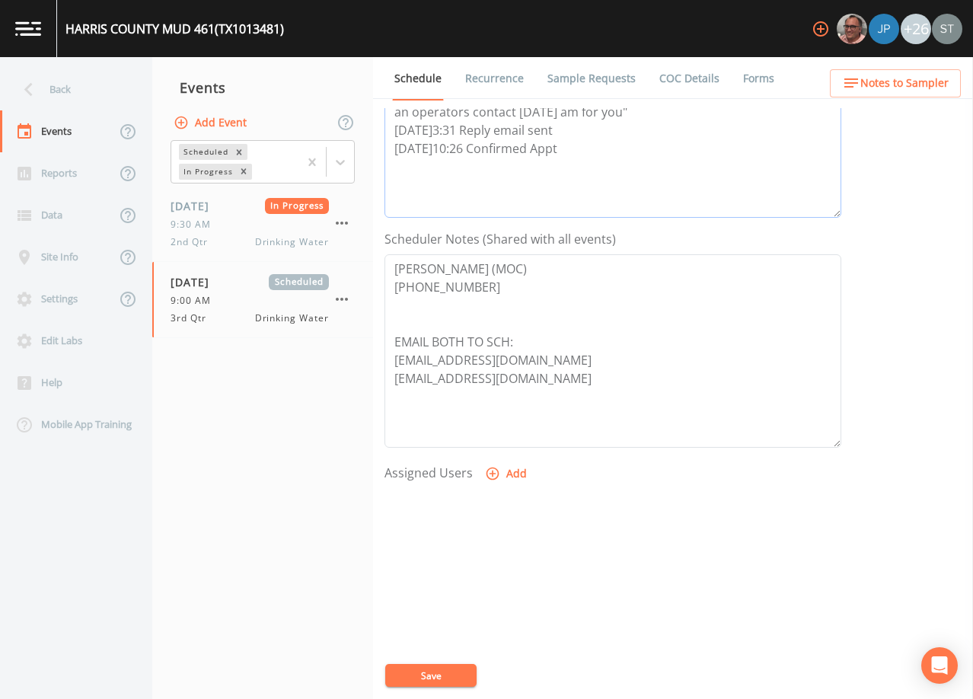
type textarea "[DATE]11:54 Email Sent [DATE]3:18 Email sent asking for update [DATE]3:28 Per […"
click at [513, 474] on button "Add" at bounding box center [507, 474] width 51 height 28
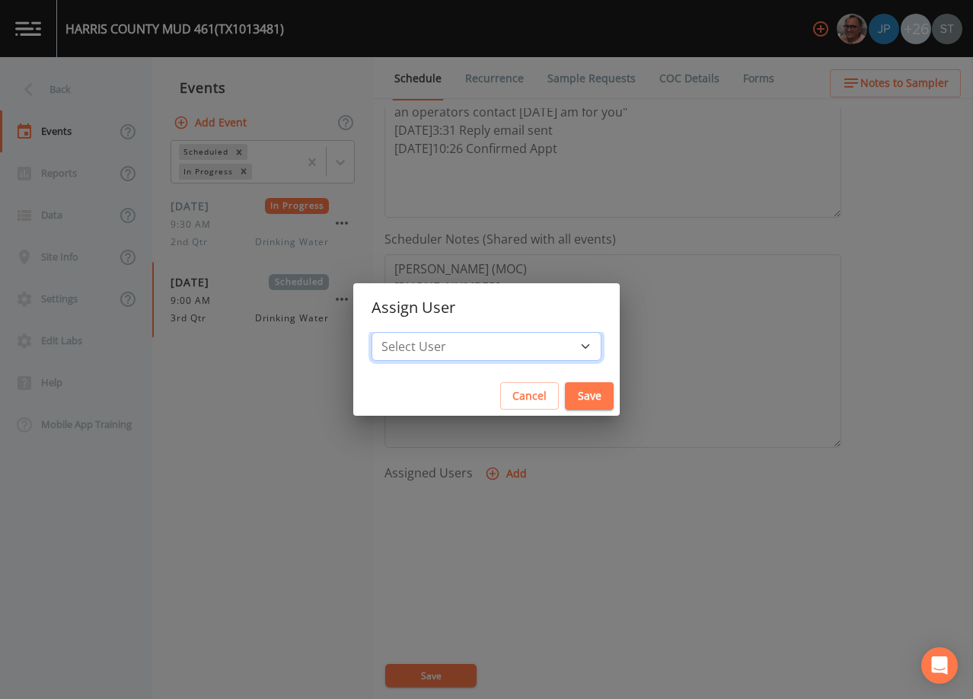
click at [504, 347] on select "Select User [PERSON_NAME] [PERSON_NAME] [PERSON_NAME] [PERSON_NAME] [PERSON_NAM…" at bounding box center [486, 346] width 230 height 29
select select "6dda6eef-c380-4015-b89d-b9b44b713005"
click at [406, 332] on select "Select User [PERSON_NAME] [PERSON_NAME] [PERSON_NAME] [PERSON_NAME] [PERSON_NAM…" at bounding box center [486, 346] width 230 height 29
click at [565, 394] on button "Save" at bounding box center [589, 396] width 49 height 28
select select
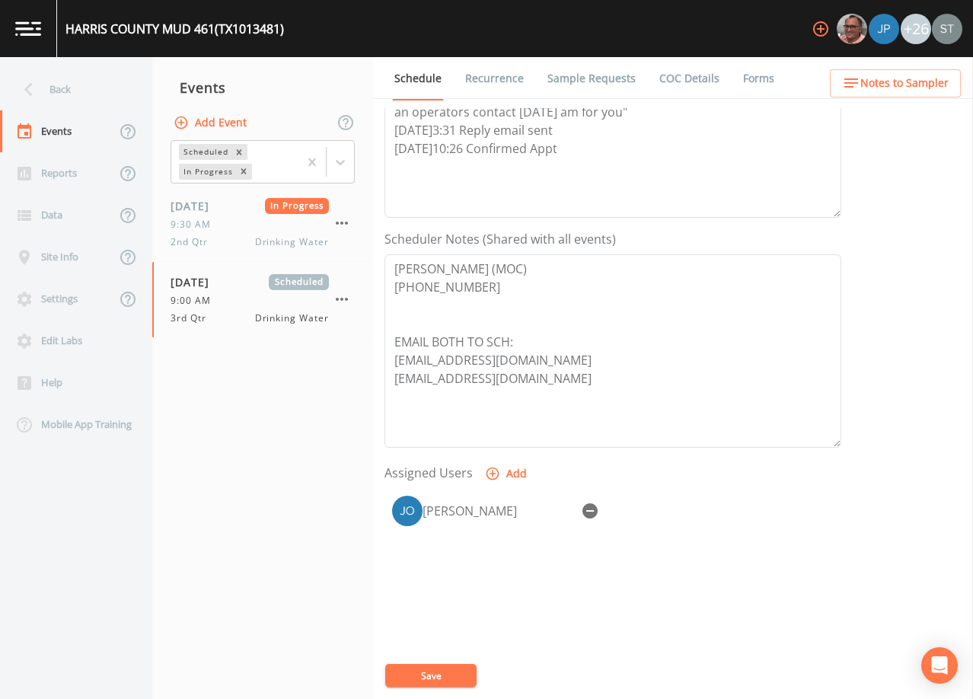
click at [442, 670] on button "Save" at bounding box center [430, 675] width 91 height 23
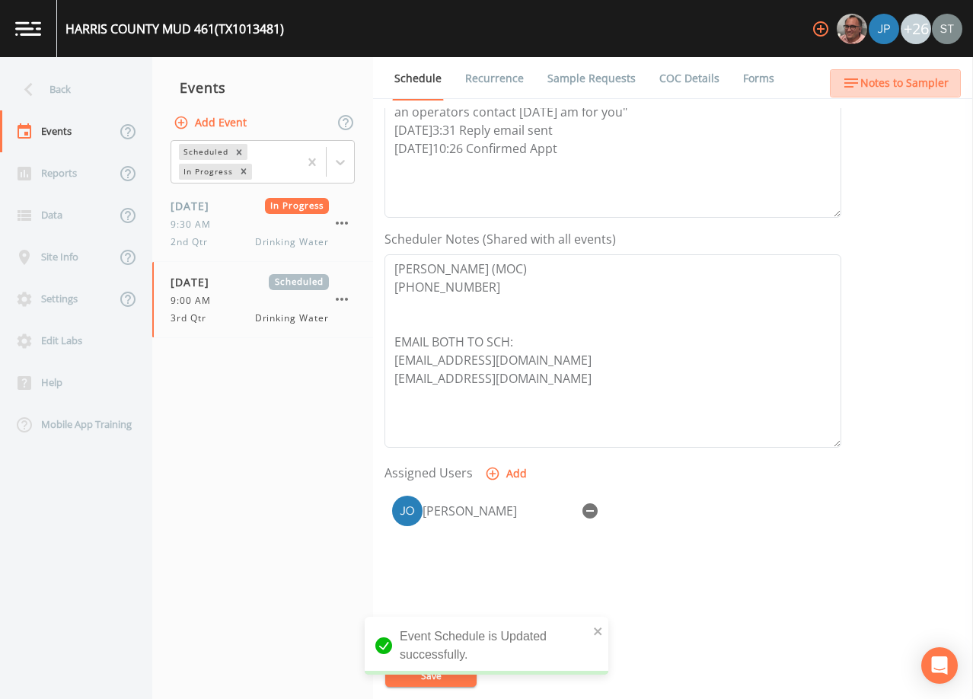
click at [908, 88] on span "Notes to Sampler" at bounding box center [904, 83] width 88 height 19
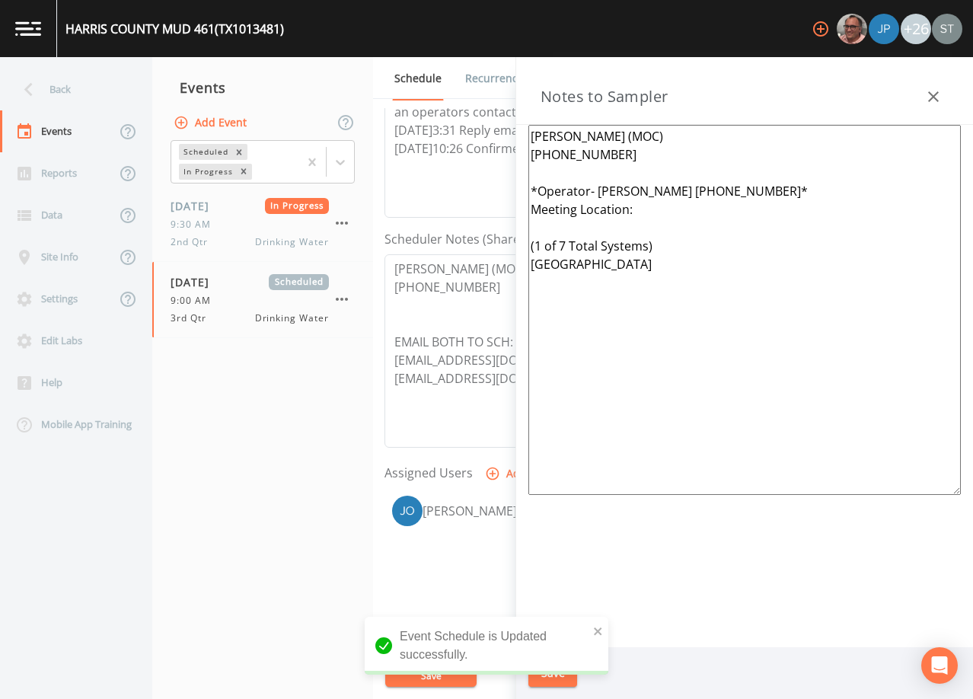
click at [927, 91] on icon "button" at bounding box center [933, 97] width 18 height 18
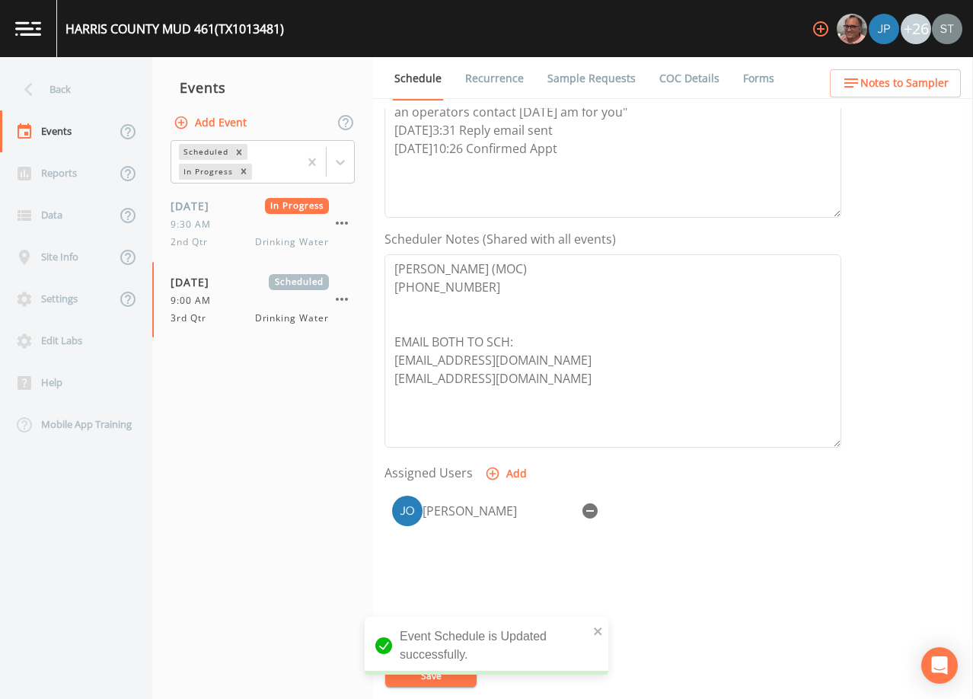
click at [569, 83] on link "Sample Requests" at bounding box center [591, 78] width 93 height 43
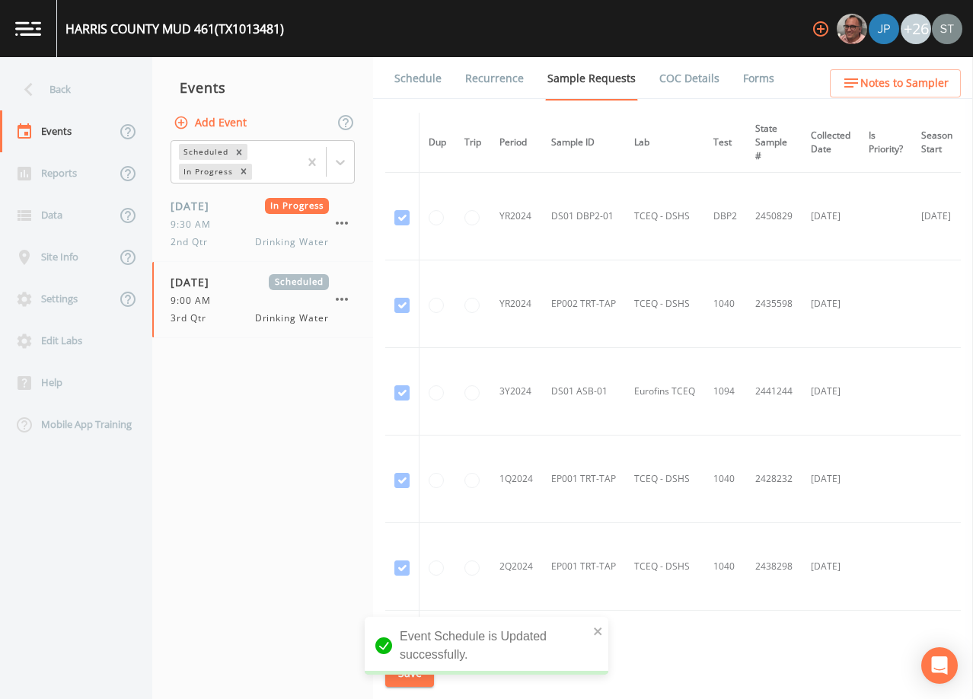
click at [417, 87] on link "Schedule" at bounding box center [418, 78] width 52 height 43
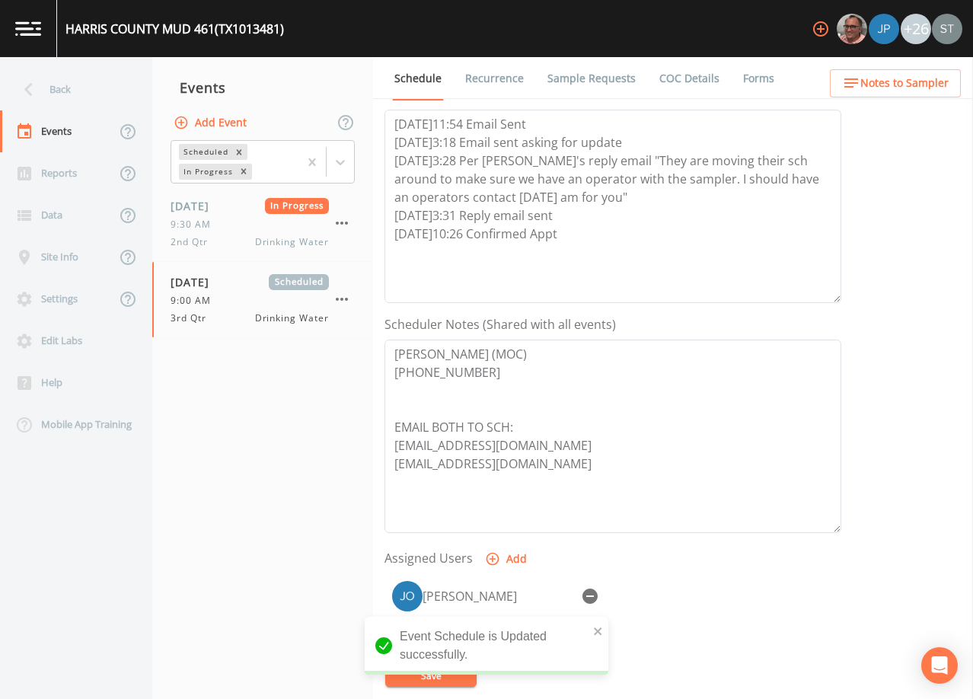
scroll to position [228, 0]
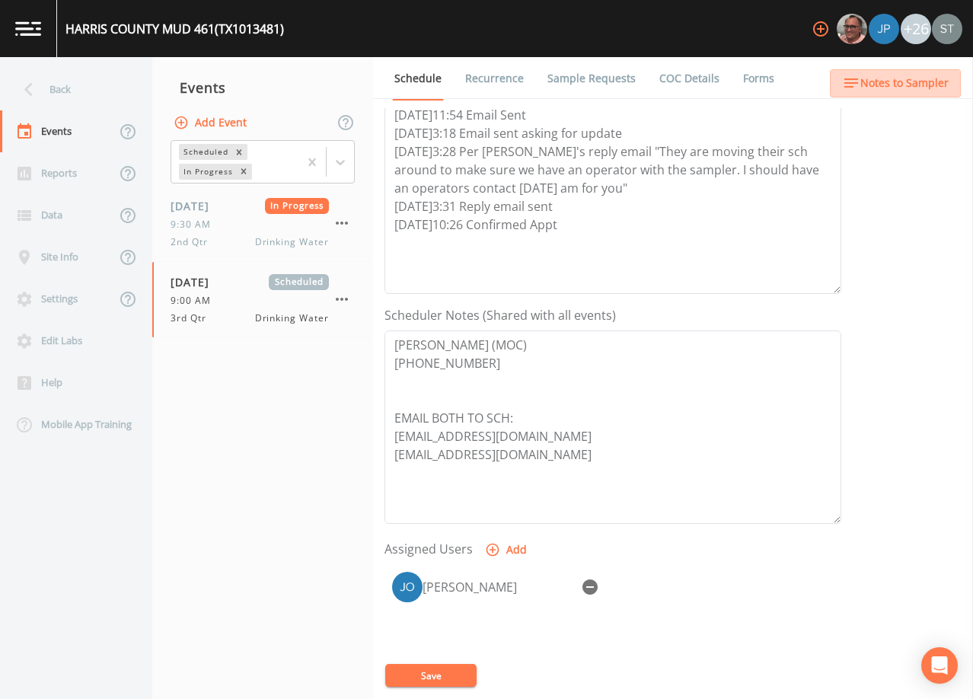
click at [916, 73] on button "Notes to Sampler" at bounding box center [895, 83] width 131 height 28
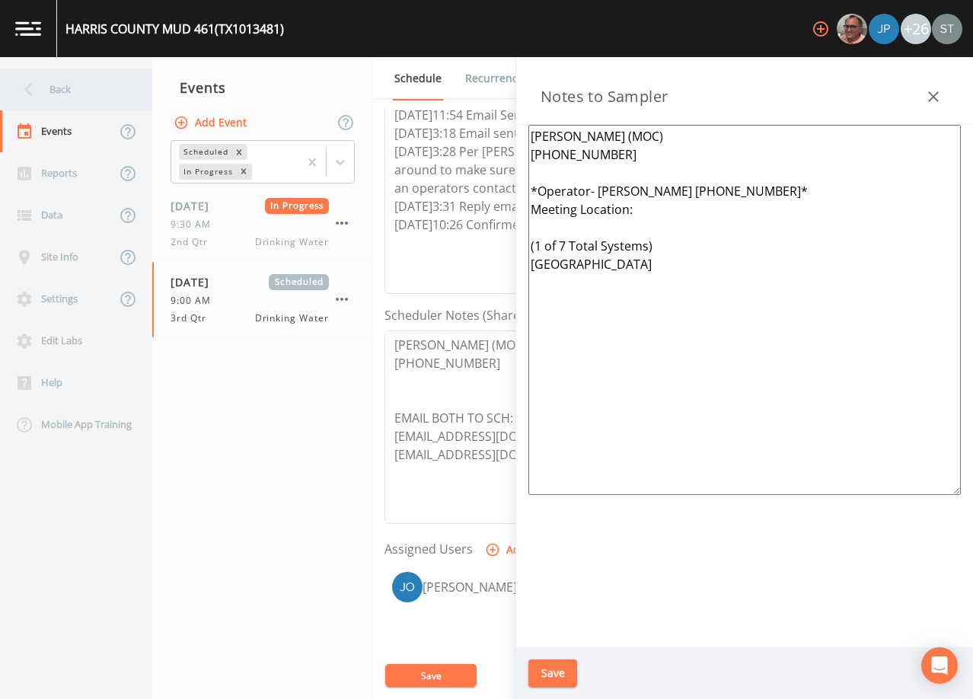
click at [96, 90] on div "Back" at bounding box center [68, 89] width 137 height 42
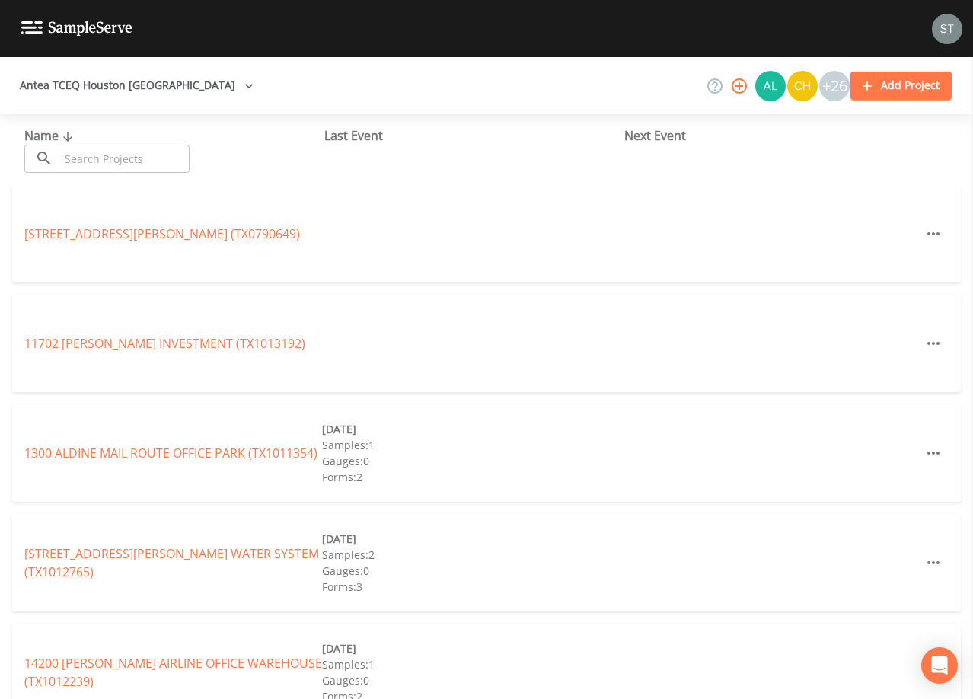
click at [127, 159] on input "text" at bounding box center [124, 159] width 130 height 28
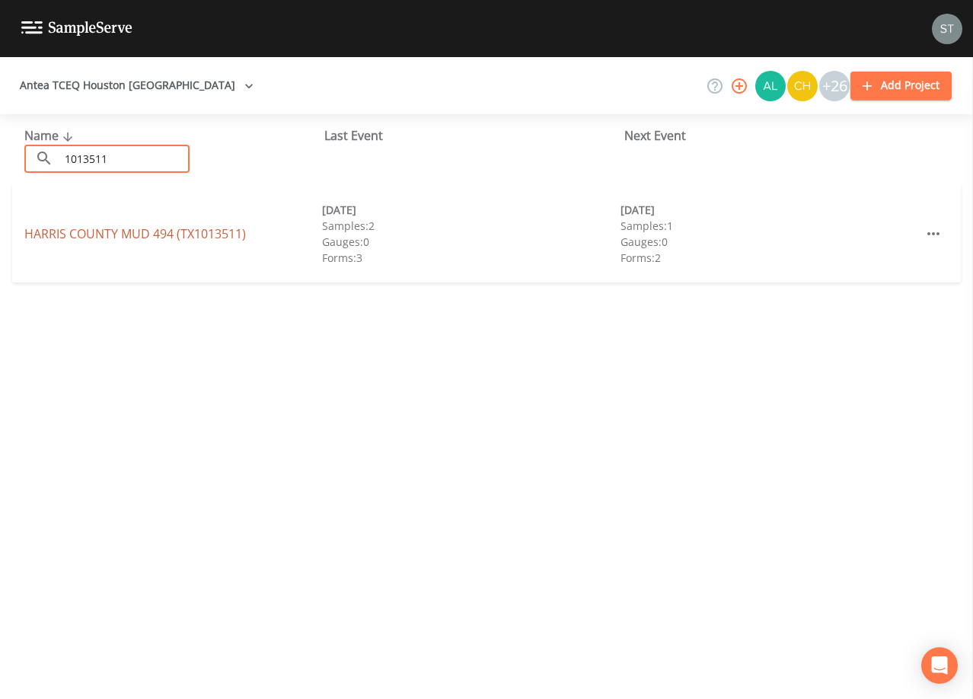
type input "1013511"
click at [146, 231] on link "[GEOGRAPHIC_DATA] 494 (TX1013511)" at bounding box center [134, 233] width 221 height 17
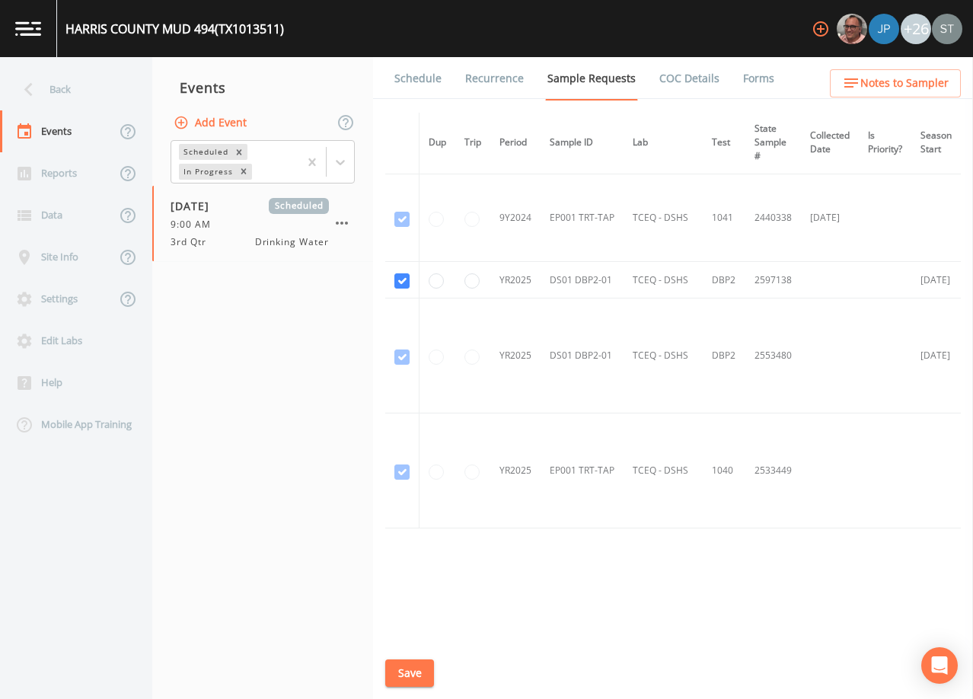
scroll to position [452, 0]
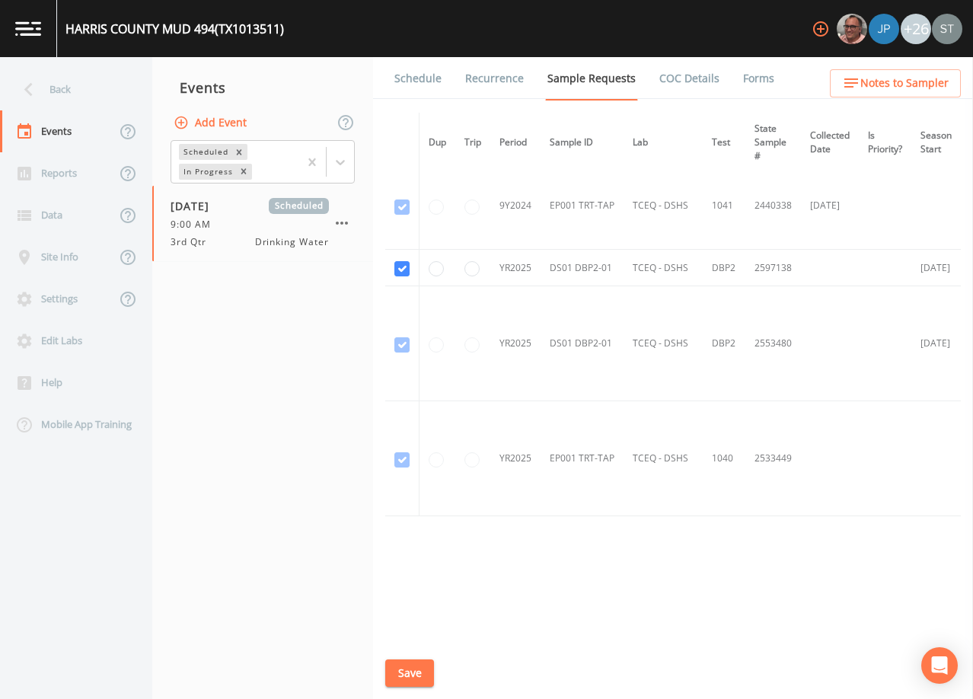
click at [406, 72] on link "Schedule" at bounding box center [418, 78] width 52 height 43
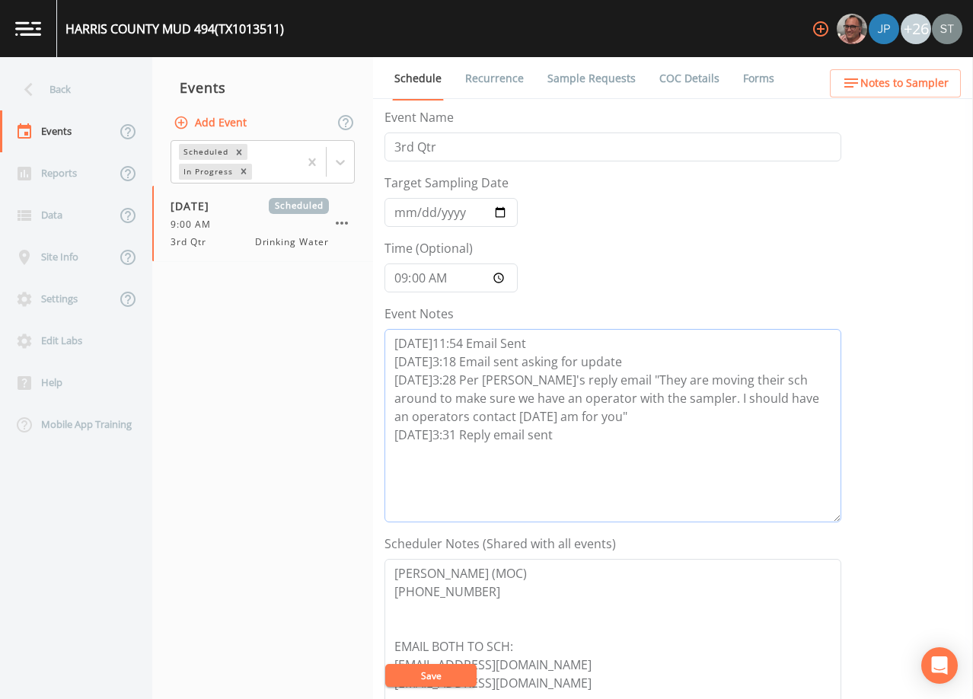
click at [572, 433] on textarea "[DATE]11:54 Email Sent [DATE]3:18 Email sent asking for update [DATE]3:28 Per […" at bounding box center [612, 425] width 457 height 193
paste textarea "[DATE]10:26 Confirmed Appt"
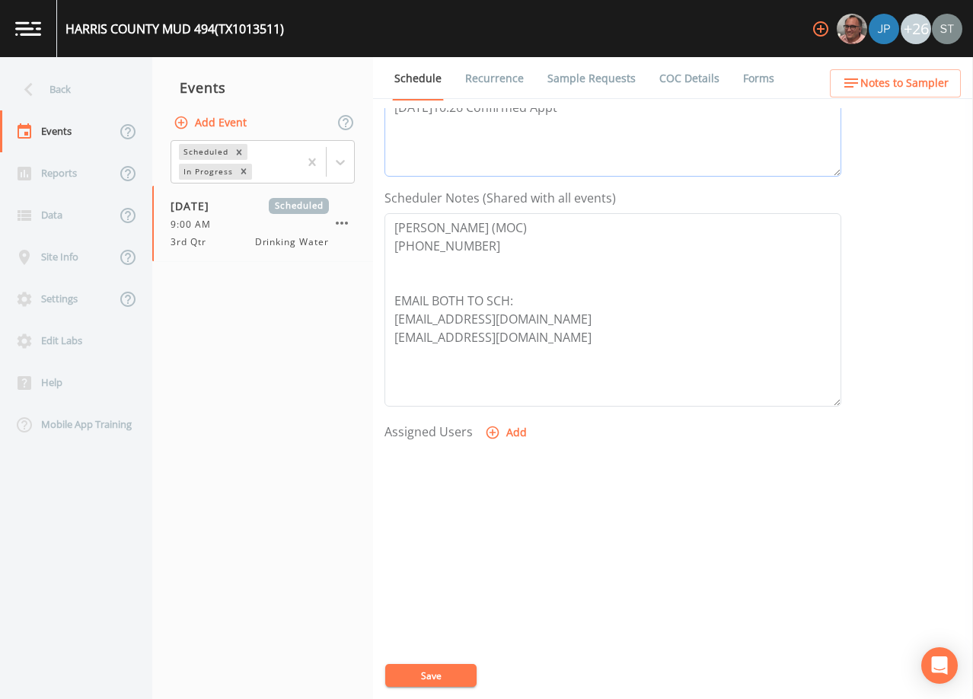
scroll to position [375, 0]
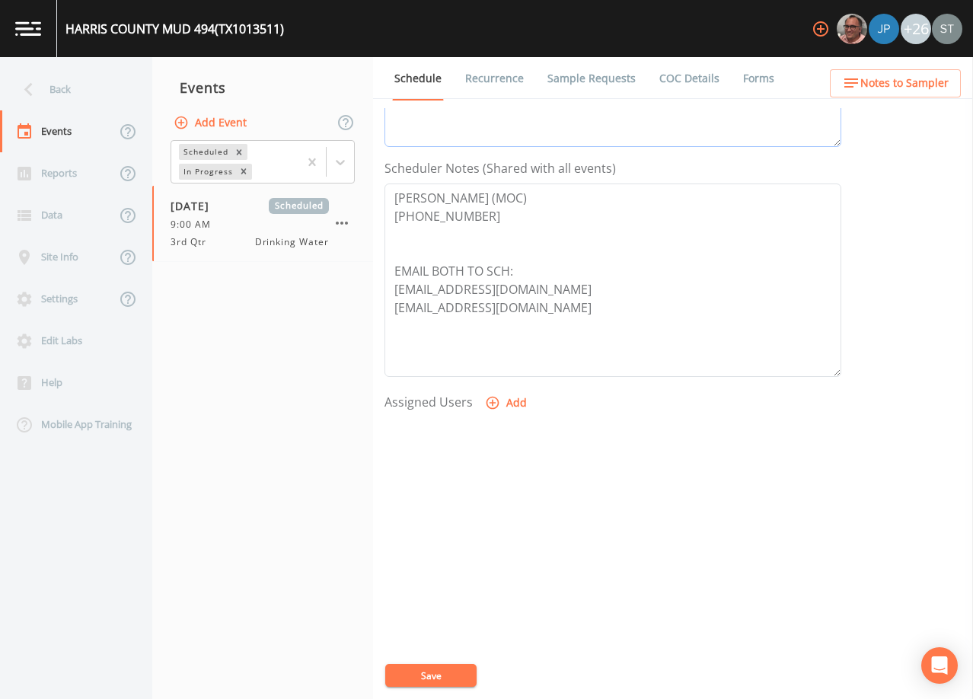
type textarea "[DATE]11:54 Email Sent [DATE]3:18 Email sent asking for update [DATE]3:28 Per […"
click at [499, 398] on button "Add" at bounding box center [507, 403] width 51 height 28
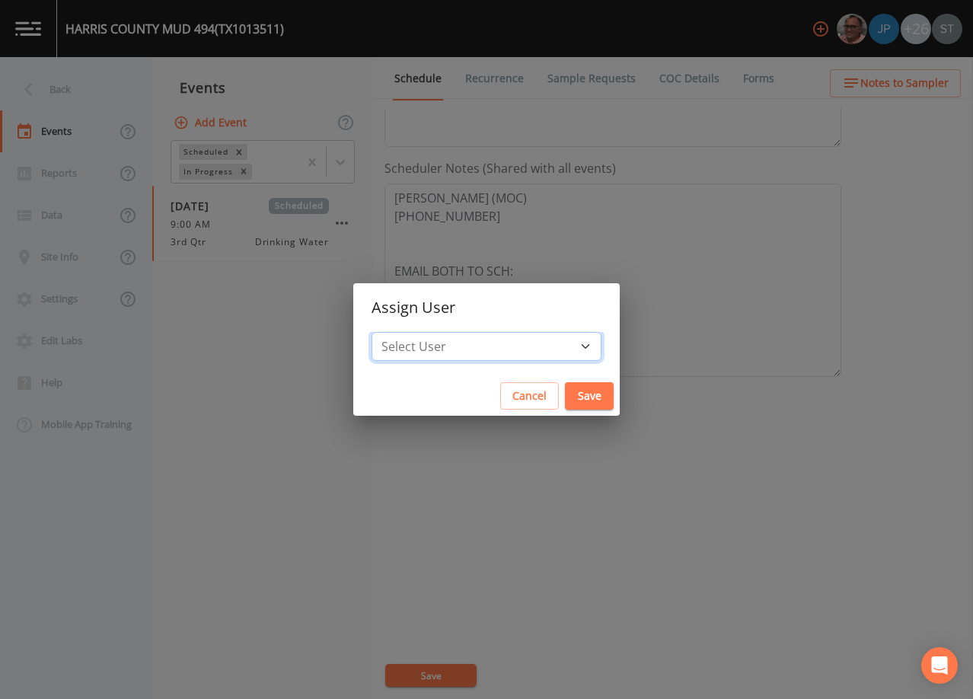
click at [482, 345] on select "Select User [PERSON_NAME] [PERSON_NAME] [PERSON_NAME] [PERSON_NAME] [PERSON_NAM…" at bounding box center [486, 346] width 230 height 29
select select "6dda6eef-c380-4015-b89d-b9b44b713005"
click at [406, 332] on select "Select User [PERSON_NAME] [PERSON_NAME] [PERSON_NAME] [PERSON_NAME] [PERSON_NAM…" at bounding box center [486, 346] width 230 height 29
click at [565, 394] on button "Save" at bounding box center [589, 396] width 49 height 28
select select
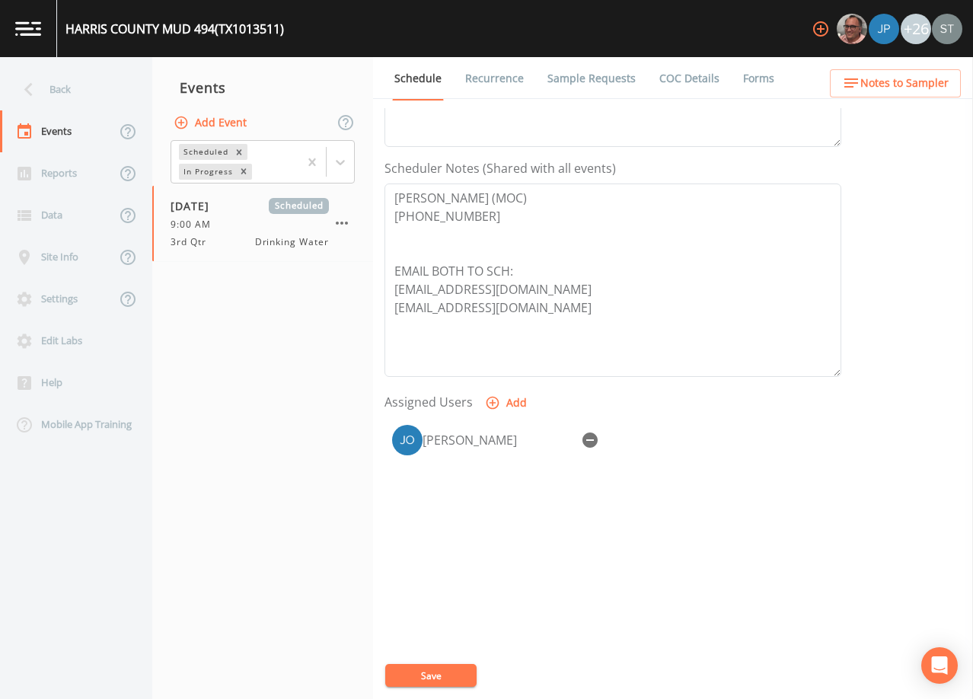
click at [440, 679] on button "Save" at bounding box center [430, 675] width 91 height 23
click at [912, 82] on span "Notes to Sampler" at bounding box center [904, 83] width 88 height 19
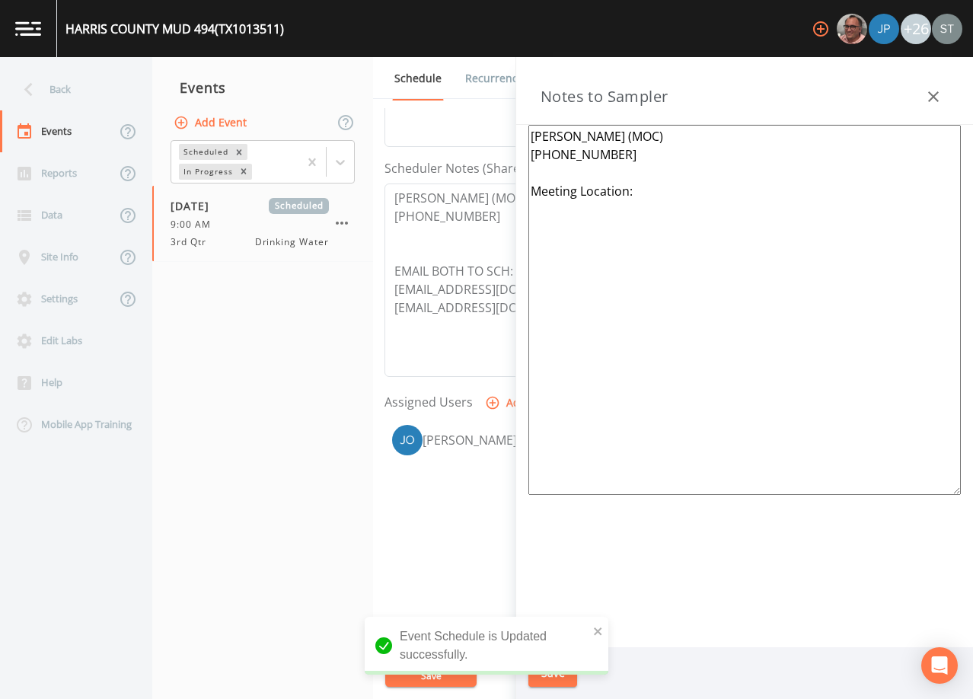
drag, startPoint x: 655, startPoint y: 190, endPoint x: 529, endPoint y: 183, distance: 126.5
click at [529, 183] on textarea "[PERSON_NAME] (MOC) [PHONE_NUMBER] Meeting Location:" at bounding box center [744, 310] width 432 height 370
paste textarea "*Operator- [PERSON_NAME] [PHONE_NUMBER]* Meeting Location: (1 of 7 Total System…"
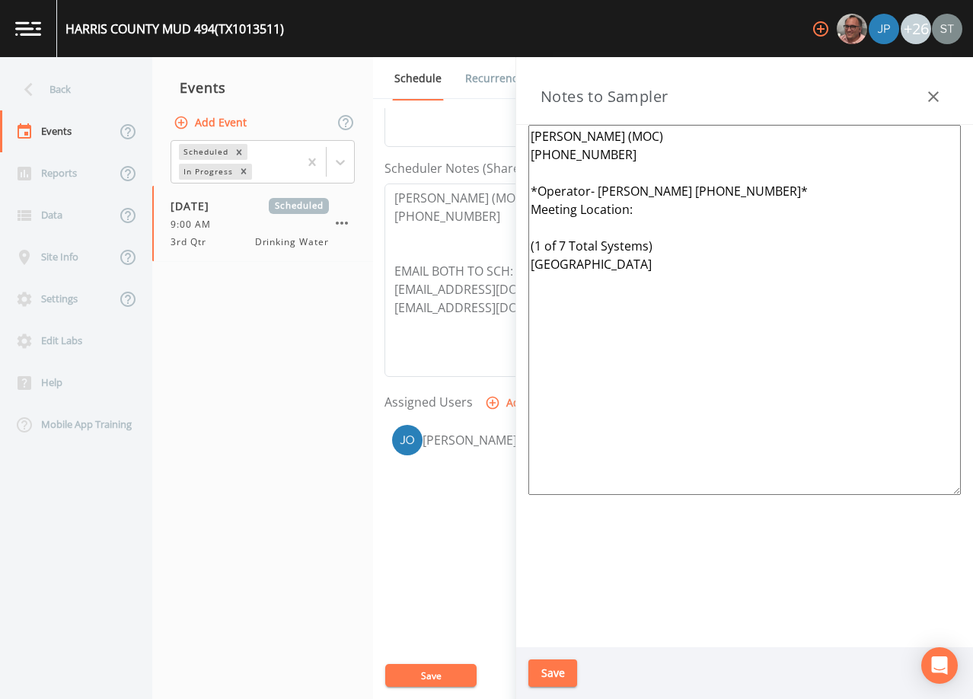
type textarea "[PERSON_NAME] (MOC) [PHONE_NUMBER] *Operator- [PERSON_NAME] [PHONE_NUMBER]* Mee…"
click at [552, 672] on button "Save" at bounding box center [552, 673] width 49 height 28
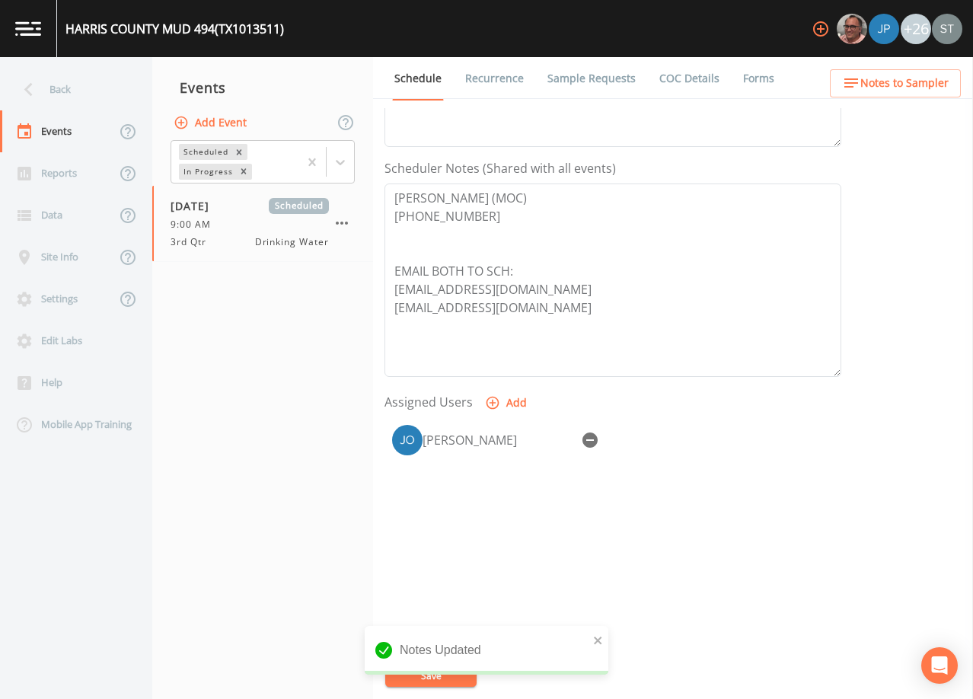
click at [930, 88] on span "Notes to Sampler" at bounding box center [904, 83] width 88 height 19
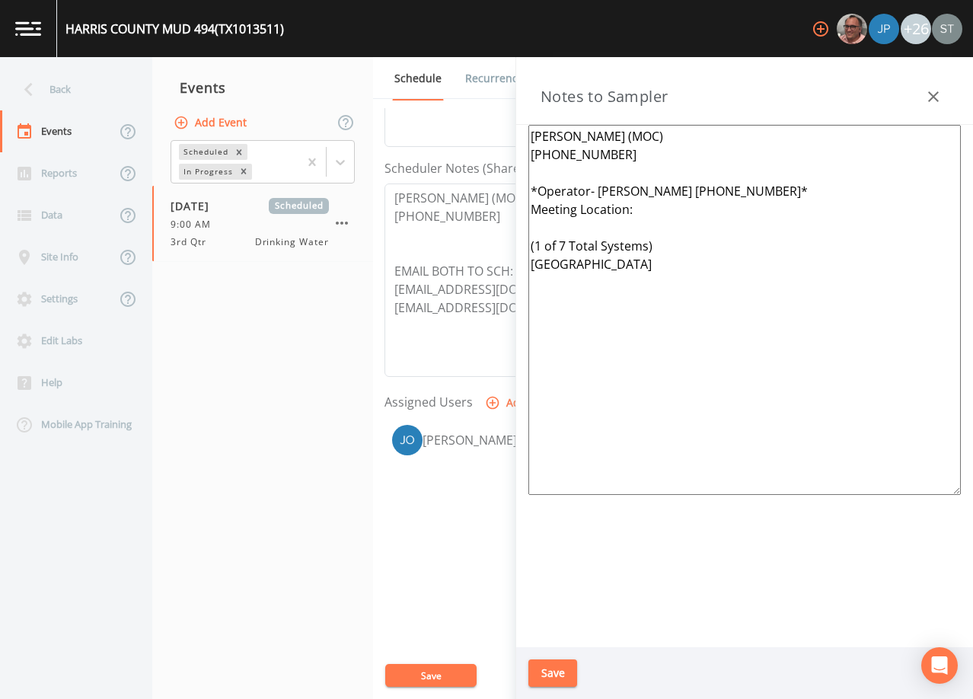
click at [938, 94] on icon "button" at bounding box center [933, 97] width 18 height 18
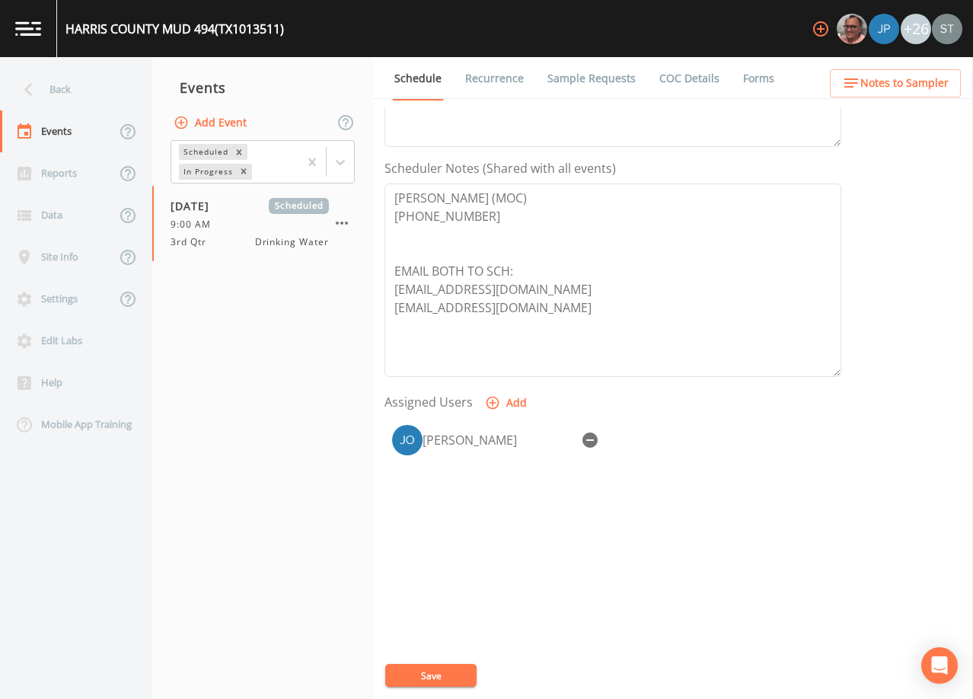
click at [937, 84] on span "Notes to Sampler" at bounding box center [904, 83] width 88 height 19
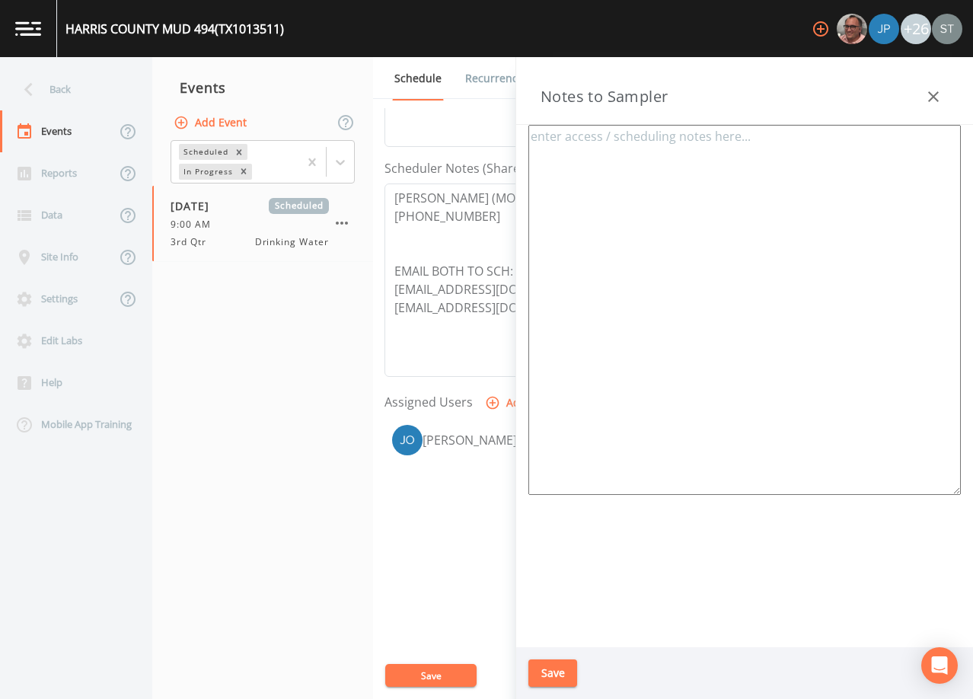
type textarea "[PERSON_NAME] (MOC) [PHONE_NUMBER] *Operator- [PERSON_NAME] [PHONE_NUMBER]* Mee…"
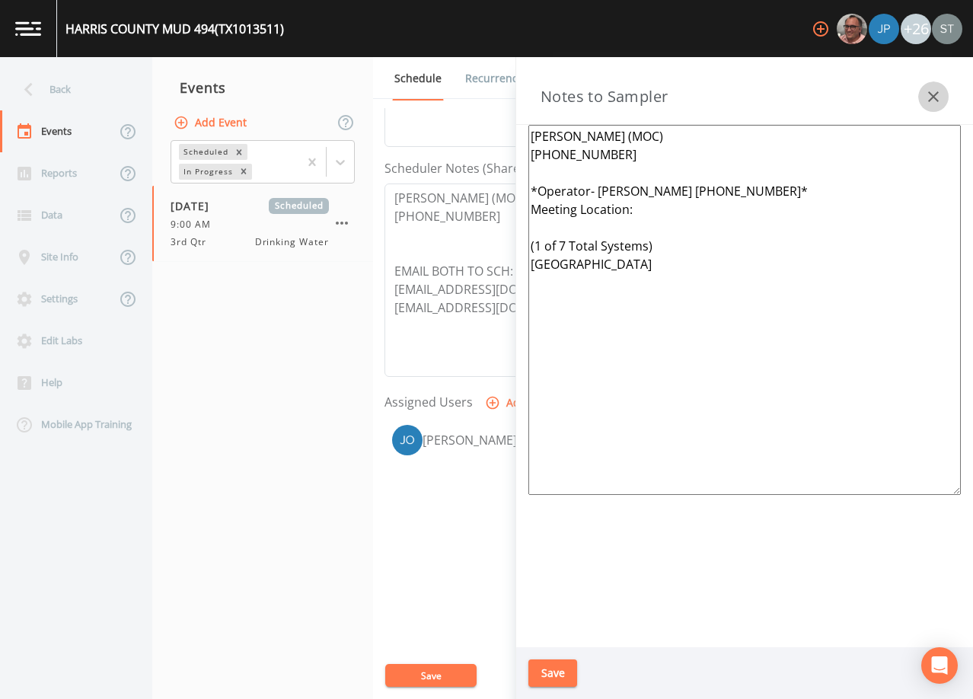
click at [937, 84] on button "button" at bounding box center [933, 96] width 30 height 30
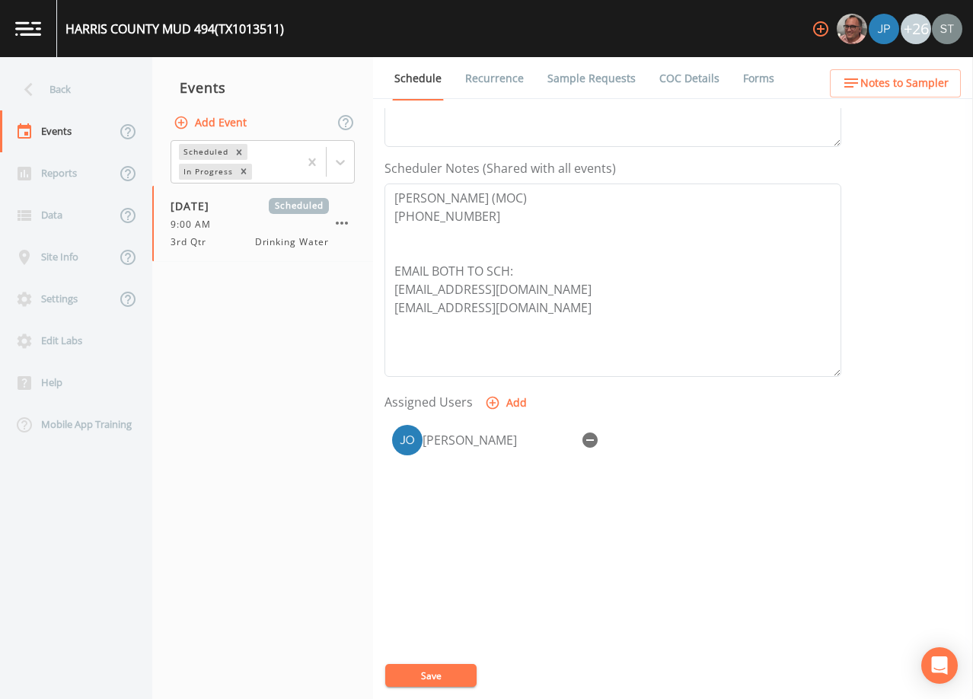
click at [595, 70] on link "Sample Requests" at bounding box center [591, 78] width 93 height 43
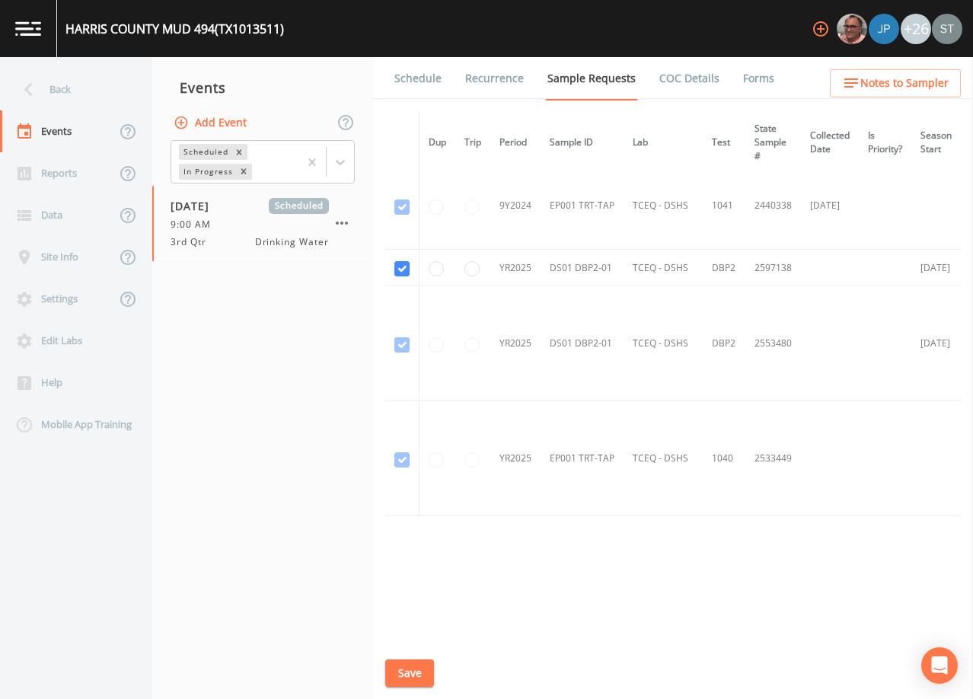
scroll to position [452, 0]
click at [423, 76] on link "Schedule" at bounding box center [418, 78] width 52 height 43
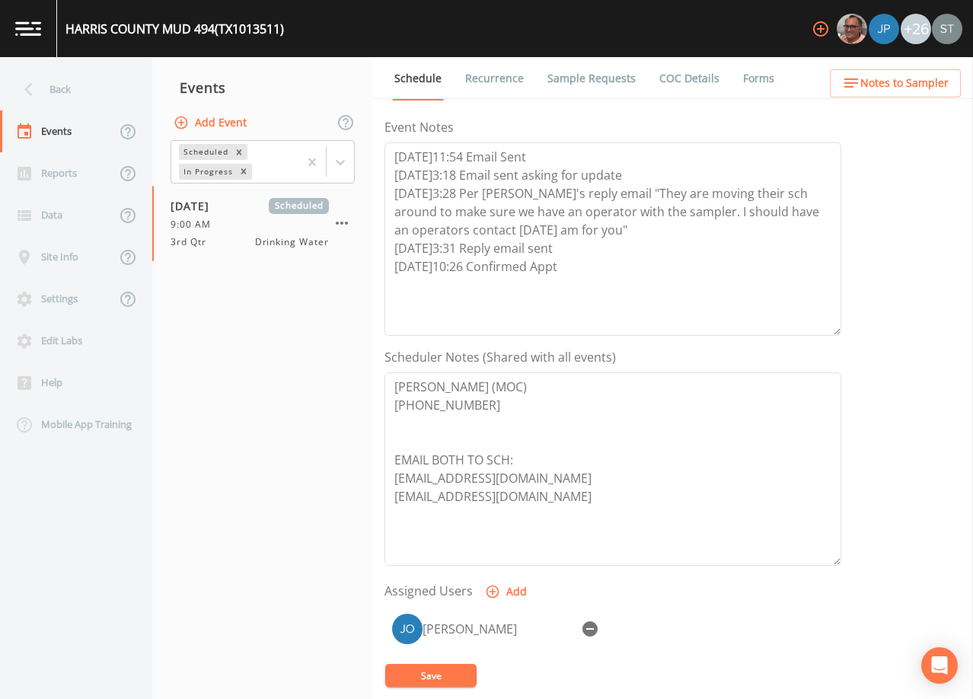
scroll to position [304, 0]
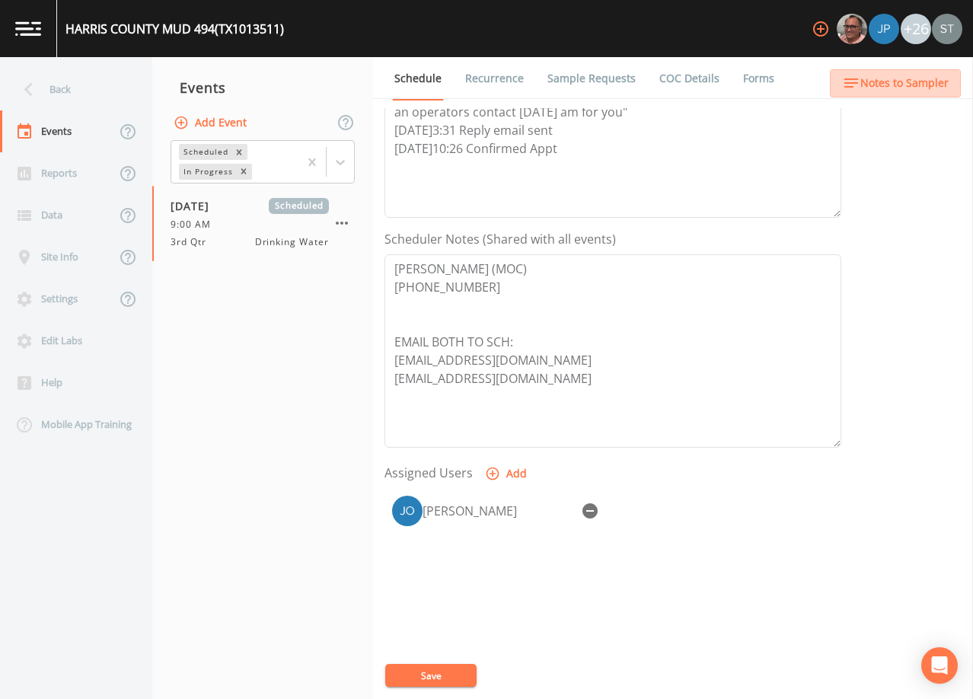
click at [947, 85] on span "Notes to Sampler" at bounding box center [904, 83] width 88 height 19
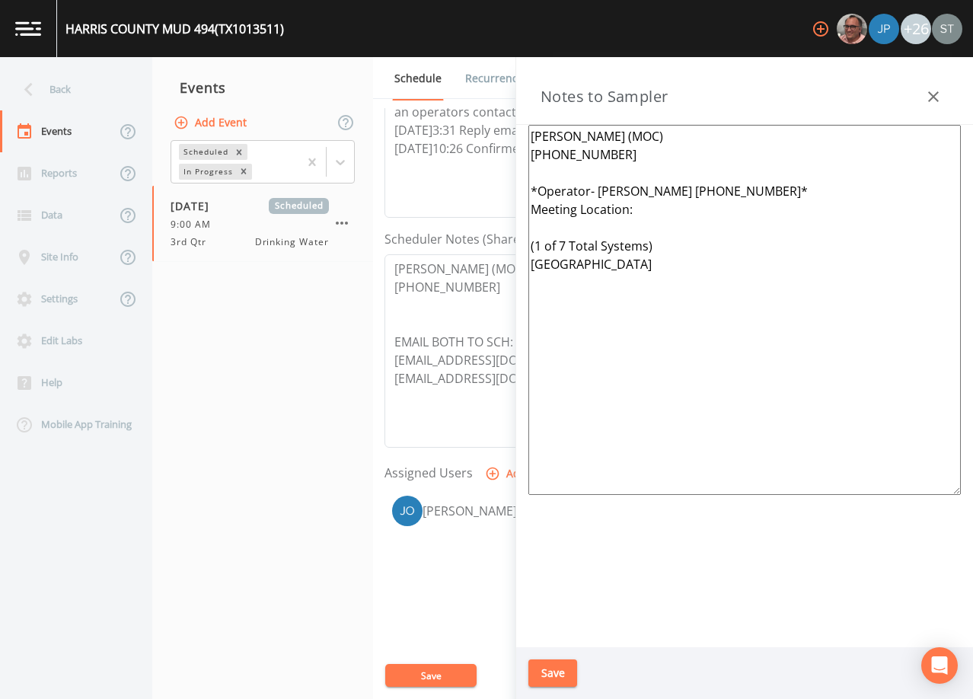
click at [934, 97] on icon "button" at bounding box center [933, 96] width 11 height 11
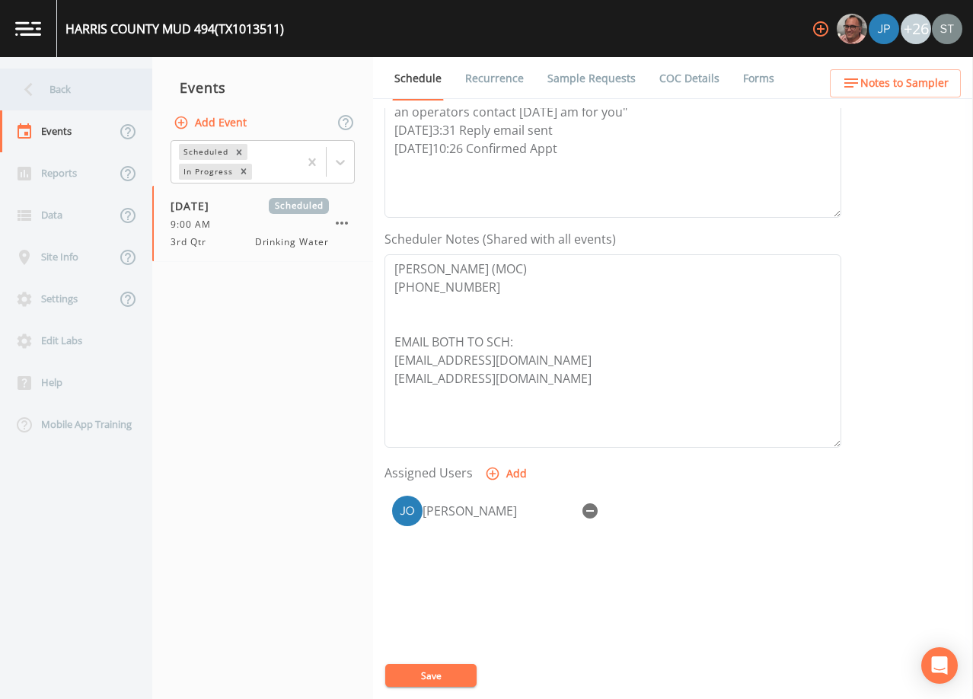
click at [79, 97] on div "Back" at bounding box center [68, 89] width 137 height 42
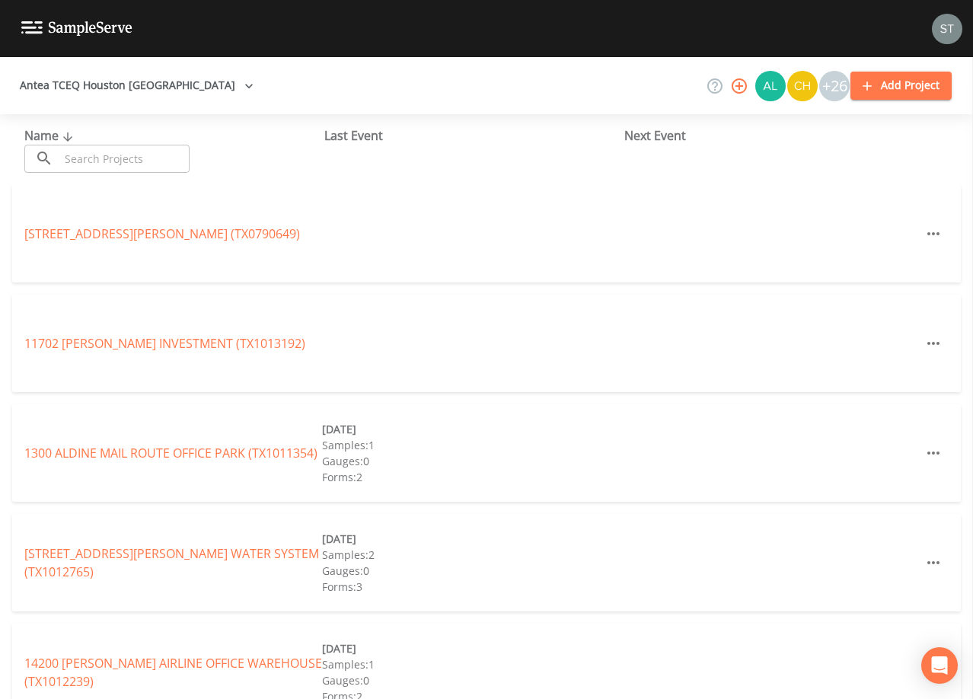
click at [142, 154] on input "text" at bounding box center [124, 159] width 130 height 28
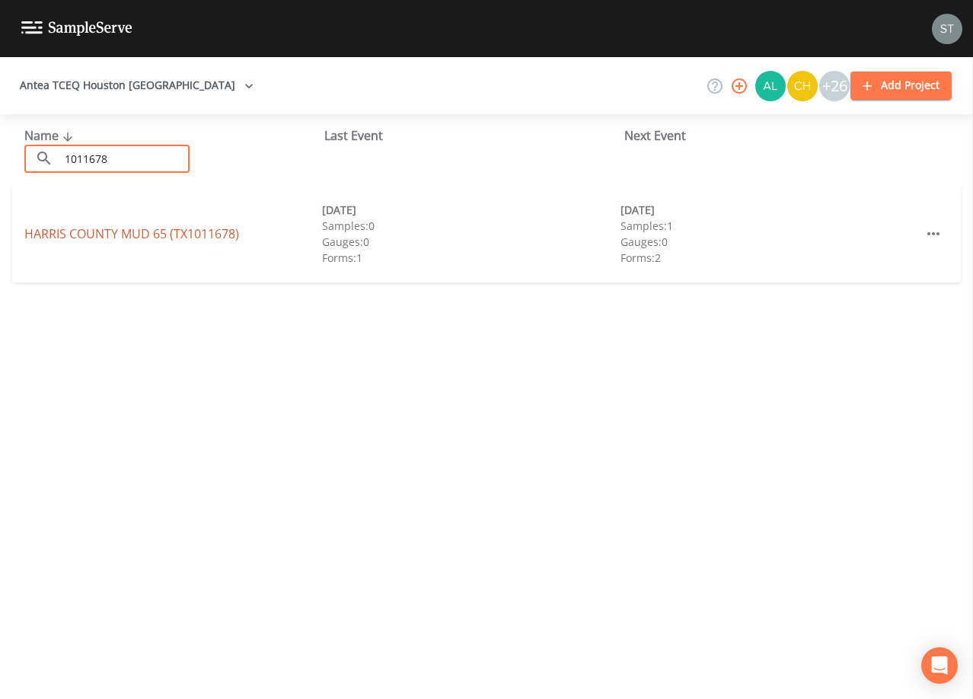
type input "1011678"
click at [205, 231] on link "[GEOGRAPHIC_DATA] 65 (TX1011678)" at bounding box center [131, 233] width 215 height 17
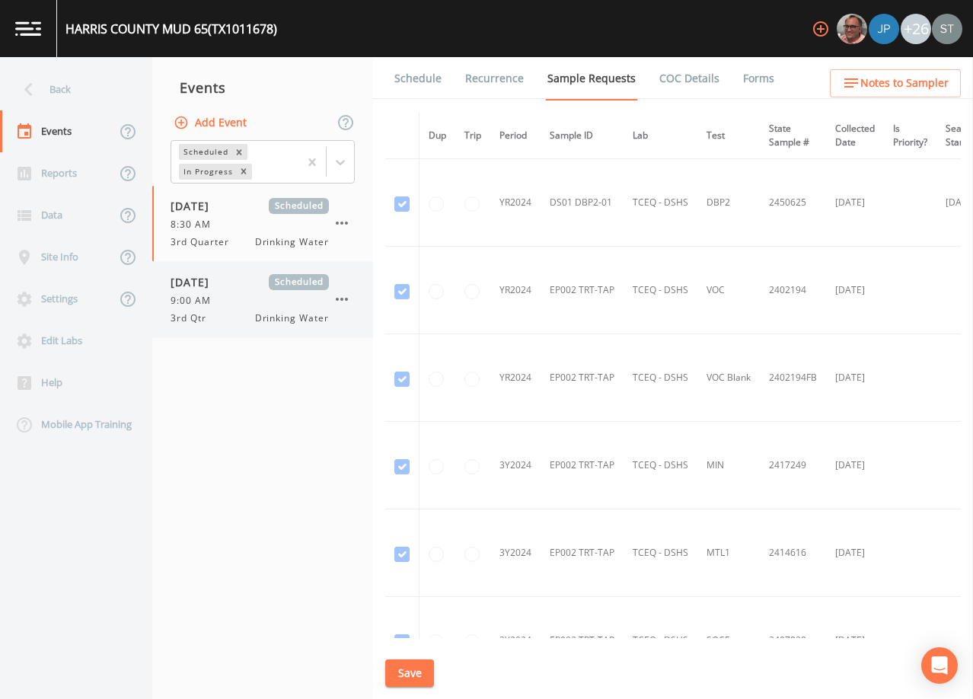
click at [245, 299] on div "9:00 AM" at bounding box center [249, 301] width 158 height 14
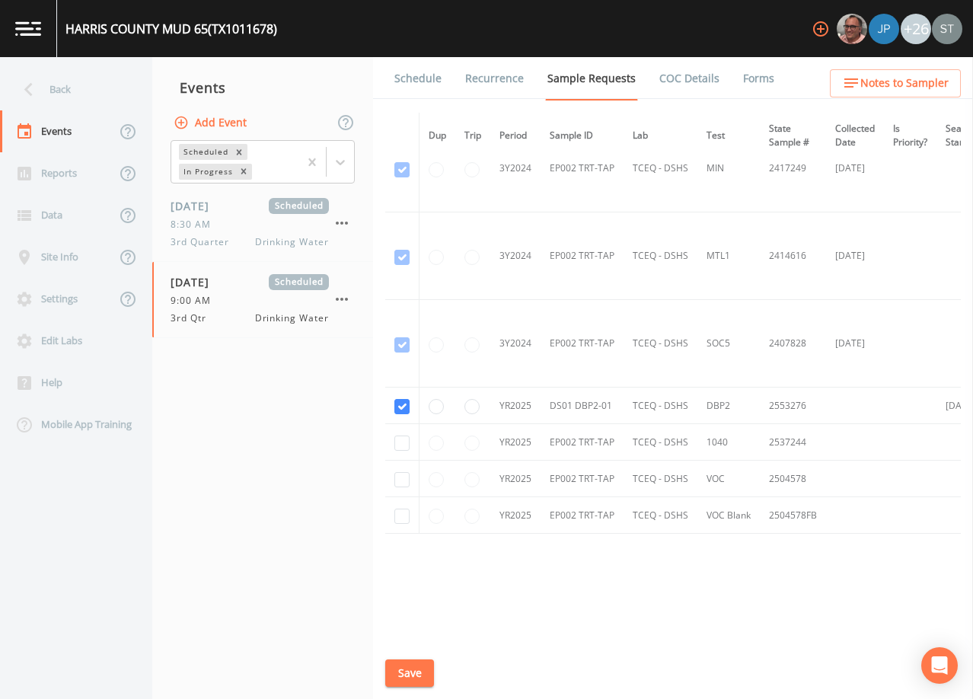
scroll to position [318, 0]
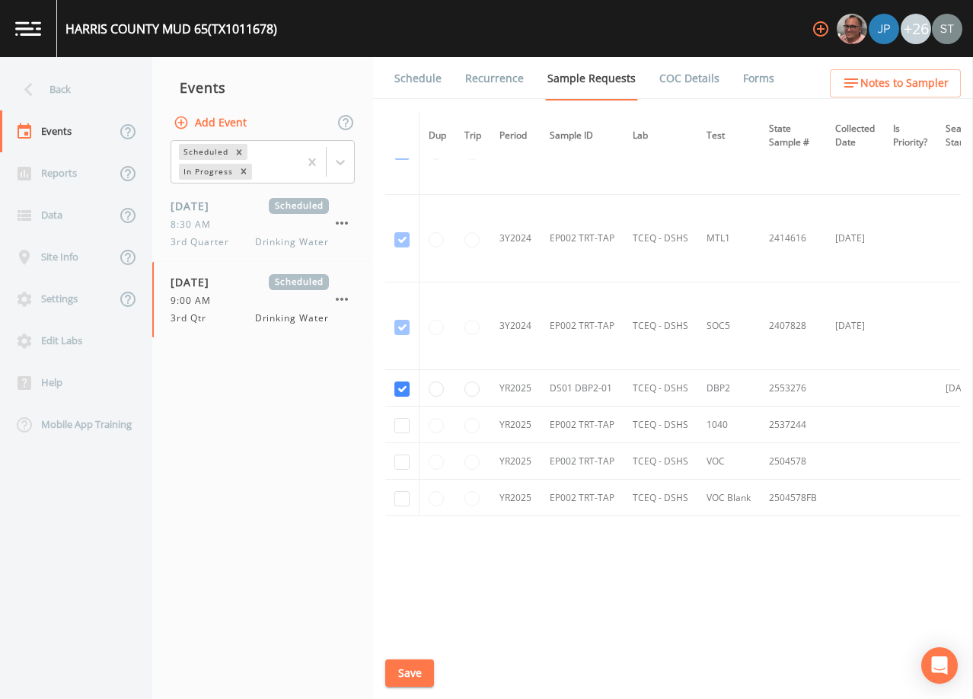
click at [416, 87] on link "Schedule" at bounding box center [418, 78] width 52 height 43
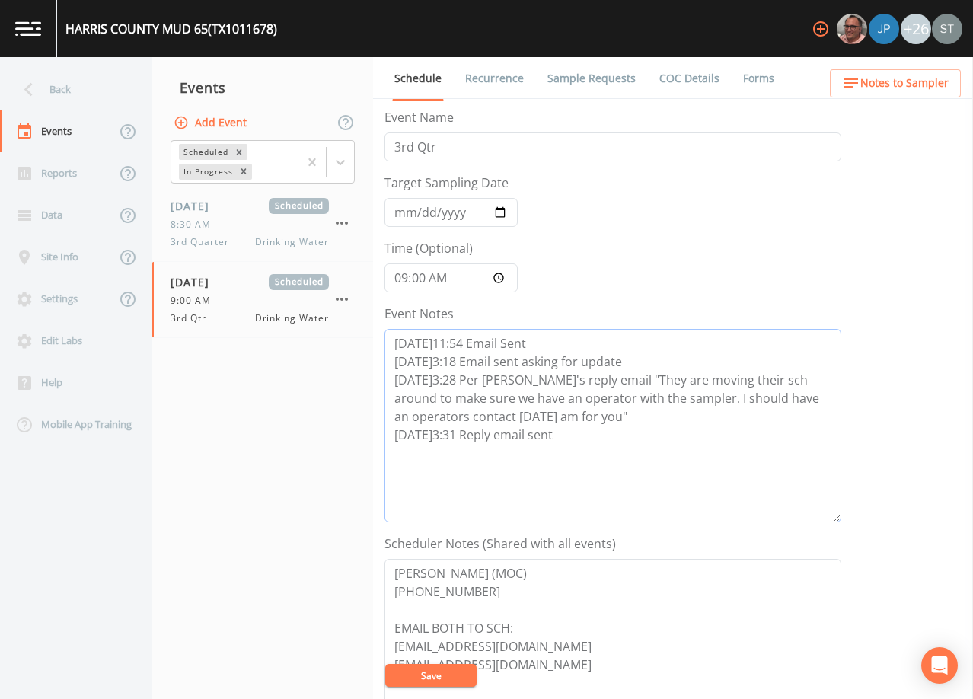
click at [589, 435] on textarea "[DATE]11:54 Email Sent [DATE]3:18 Email sent asking for update [DATE]3:28 Per […" at bounding box center [612, 425] width 457 height 193
type textarea "[DATE]11:54 Email Sent [DATE]3:18 Email sent asking for update [DATE]3:28 Per […"
click at [925, 86] on span "Notes to Sampler" at bounding box center [904, 83] width 88 height 19
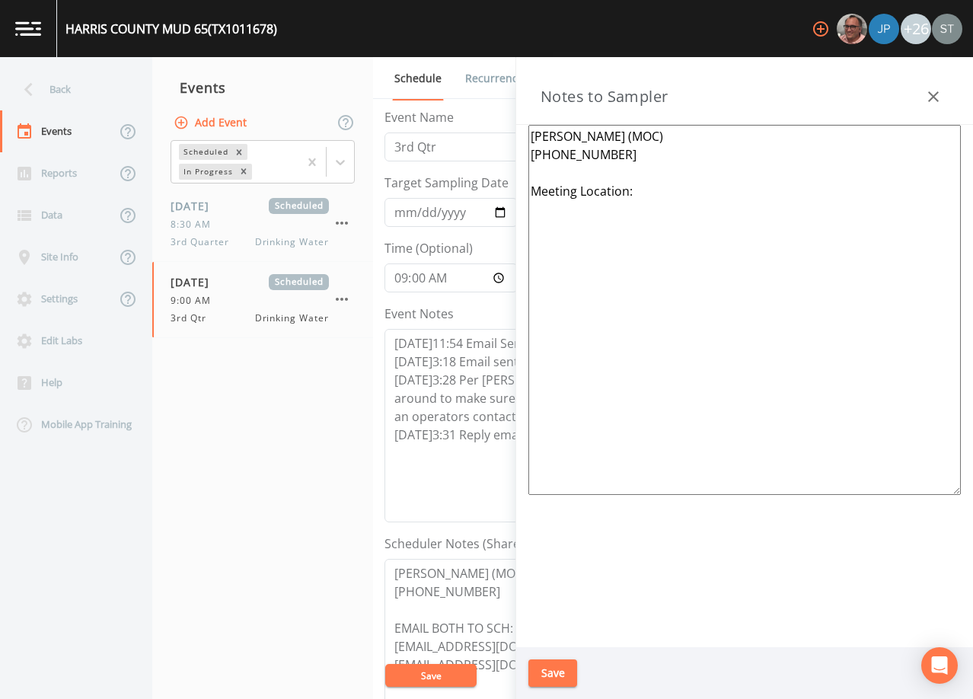
drag, startPoint x: 664, startPoint y: 196, endPoint x: 516, endPoint y: 199, distance: 148.4
click at [516, 199] on div "[PERSON_NAME] (MOC) [PHONE_NUMBER] Meeting Location:" at bounding box center [744, 386] width 457 height 522
paste textarea "*Operator- [PERSON_NAME] [PHONE_NUMBER]* Meeting Location: (1 of 7 Total System…"
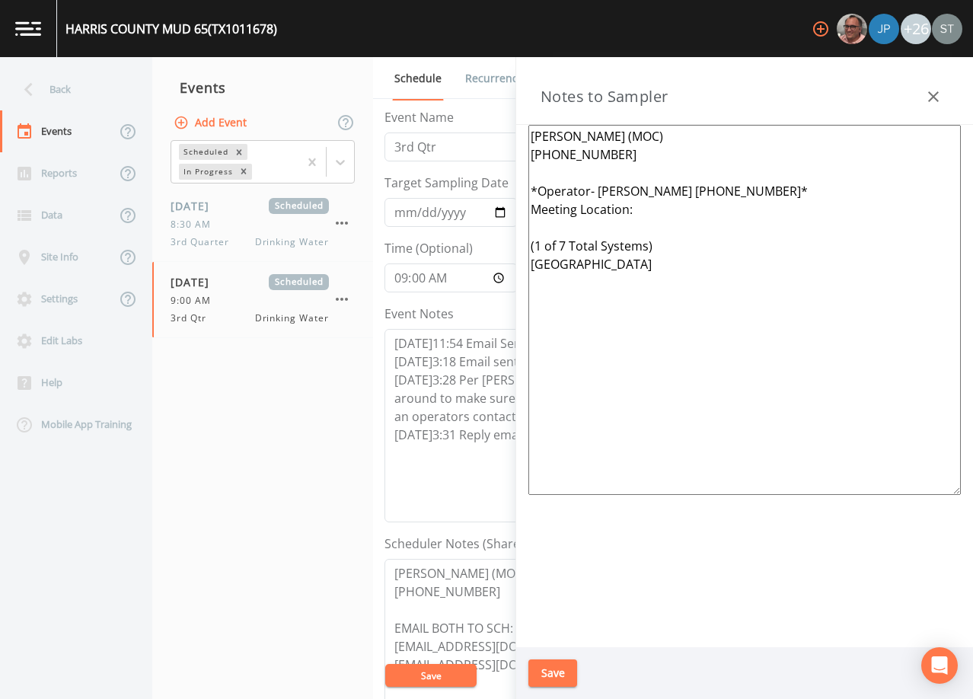
type textarea "[PERSON_NAME] (MOC) [PHONE_NUMBER] *Operator- [PERSON_NAME] [PHONE_NUMBER]* Mee…"
click at [559, 677] on button "Save" at bounding box center [552, 673] width 49 height 28
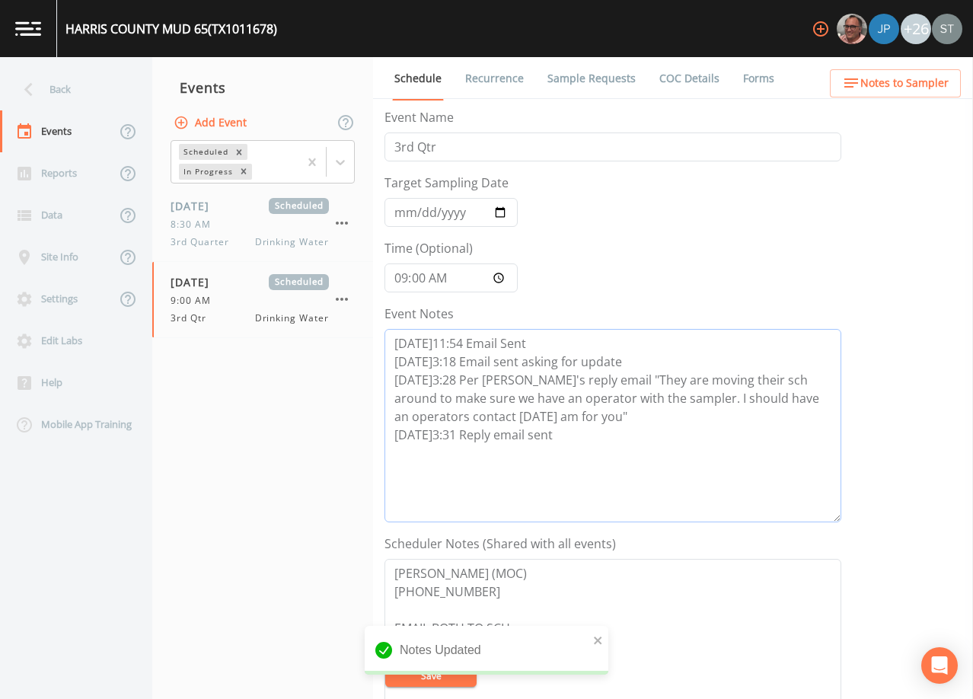
click at [542, 452] on textarea "[DATE]11:54 Email Sent [DATE]3:18 Email sent asking for update [DATE]3:28 Per […" at bounding box center [612, 425] width 457 height 193
paste textarea "[DATE]10:26 Confirmed Appt"
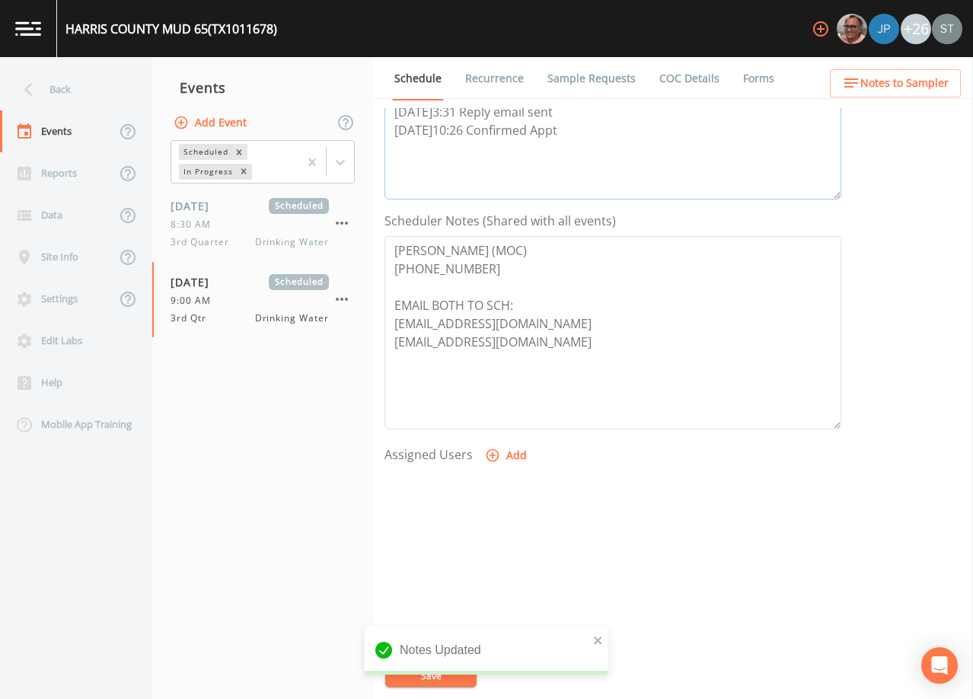
scroll to position [375, 0]
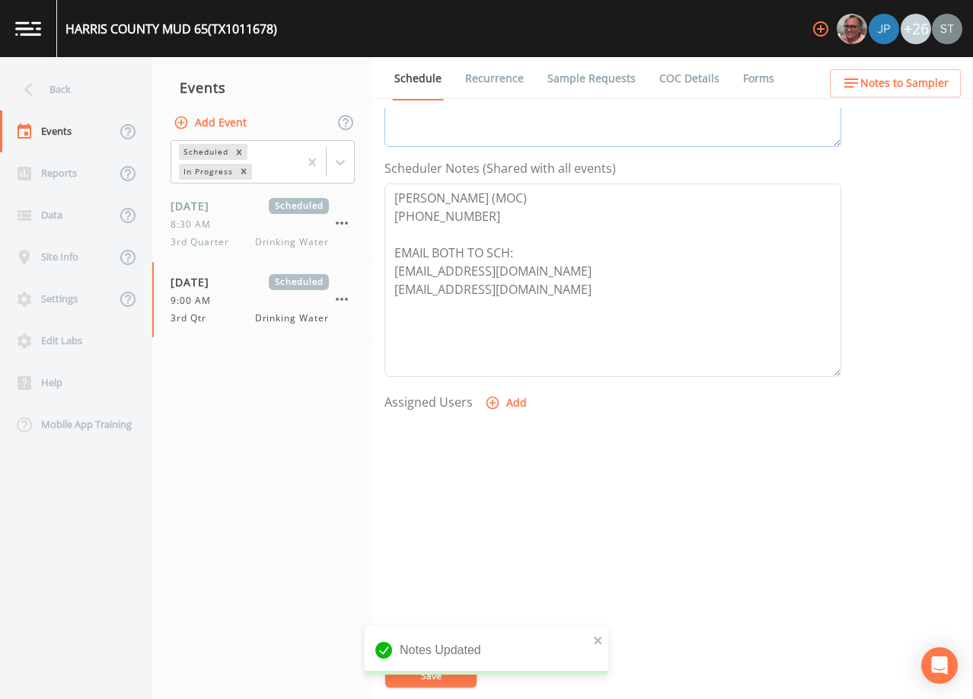
type textarea "[DATE]11:54 Email Sent [DATE]3:18 Email sent asking for update [DATE]3:28 Per […"
click at [505, 402] on button "Add" at bounding box center [507, 403] width 51 height 28
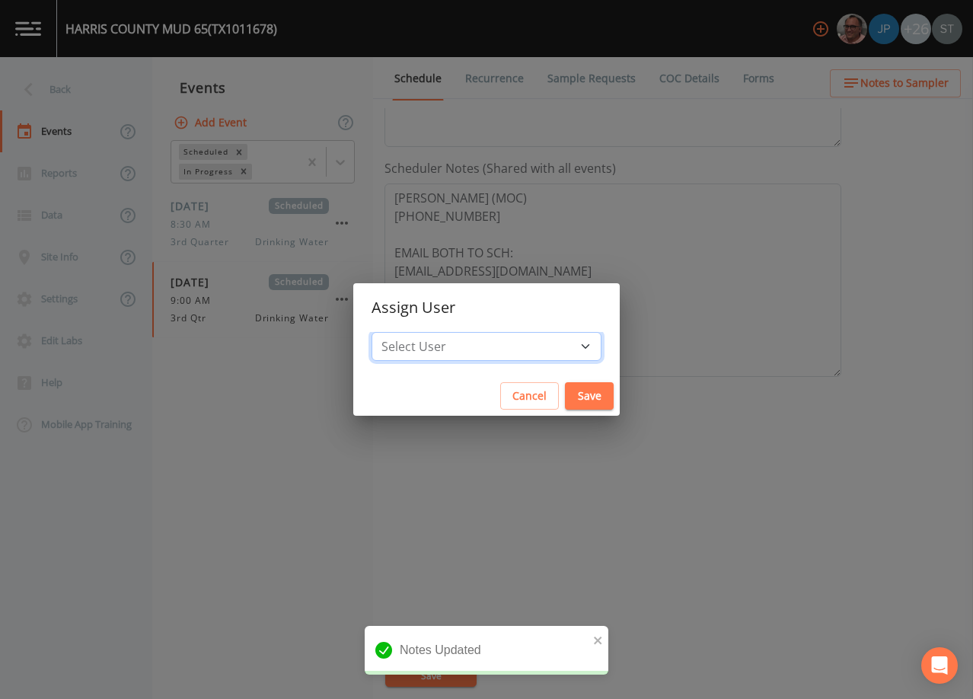
click at [495, 341] on select "Select User [PERSON_NAME] [PERSON_NAME] [PERSON_NAME] [PERSON_NAME] [PERSON_NAM…" at bounding box center [486, 346] width 230 height 29
select select "6dda6eef-c380-4015-b89d-b9b44b713005"
click at [406, 332] on select "Select User [PERSON_NAME] [PERSON_NAME] [PERSON_NAME] [PERSON_NAME] [PERSON_NAM…" at bounding box center [486, 346] width 230 height 29
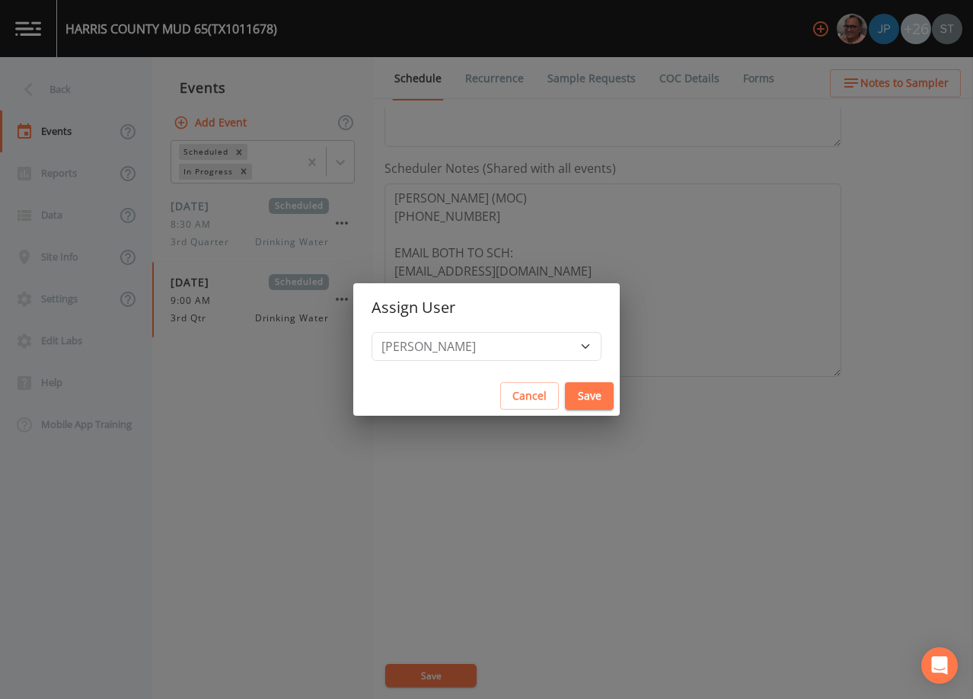
click at [565, 382] on button "Save" at bounding box center [589, 396] width 49 height 28
select select
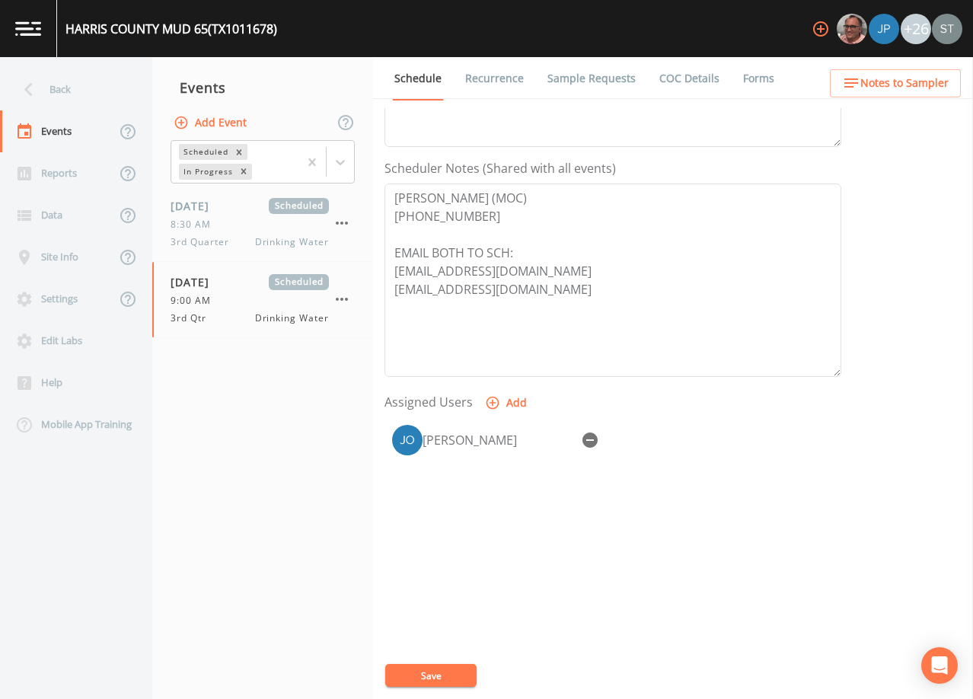
click at [447, 667] on button "Save" at bounding box center [430, 675] width 91 height 23
click at [934, 80] on span "Notes to Sampler" at bounding box center [904, 83] width 88 height 19
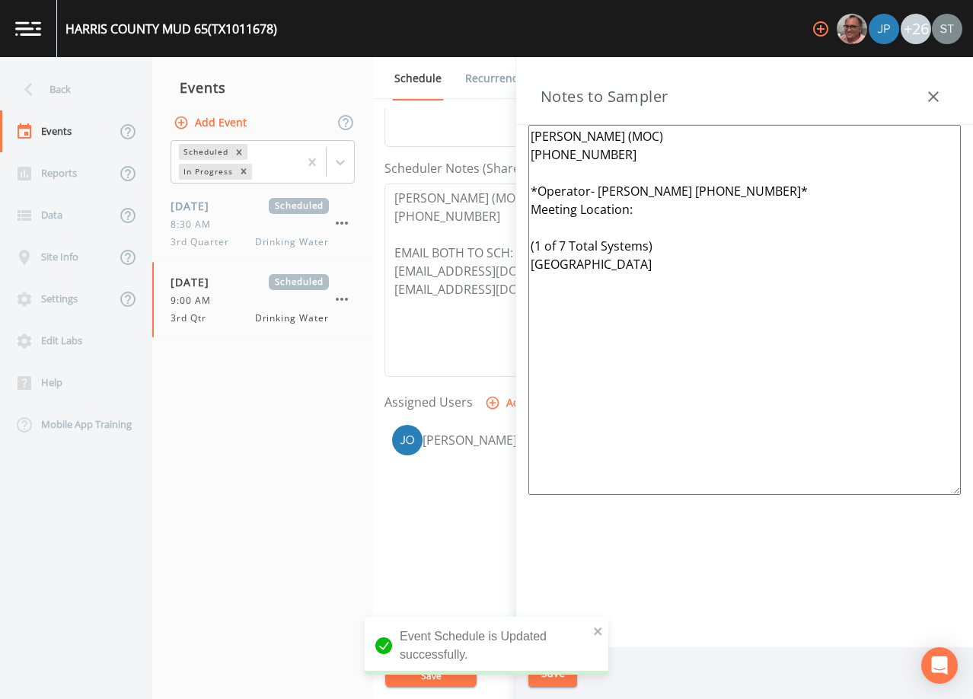
click at [939, 87] on button "button" at bounding box center [933, 96] width 30 height 30
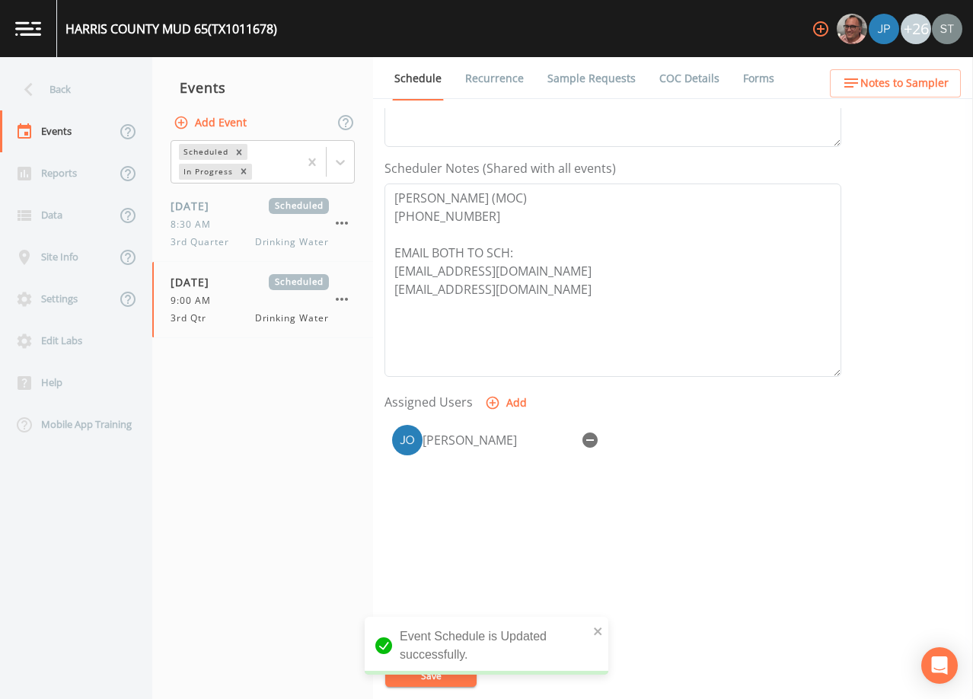
click at [589, 75] on link "Sample Requests" at bounding box center [591, 78] width 93 height 43
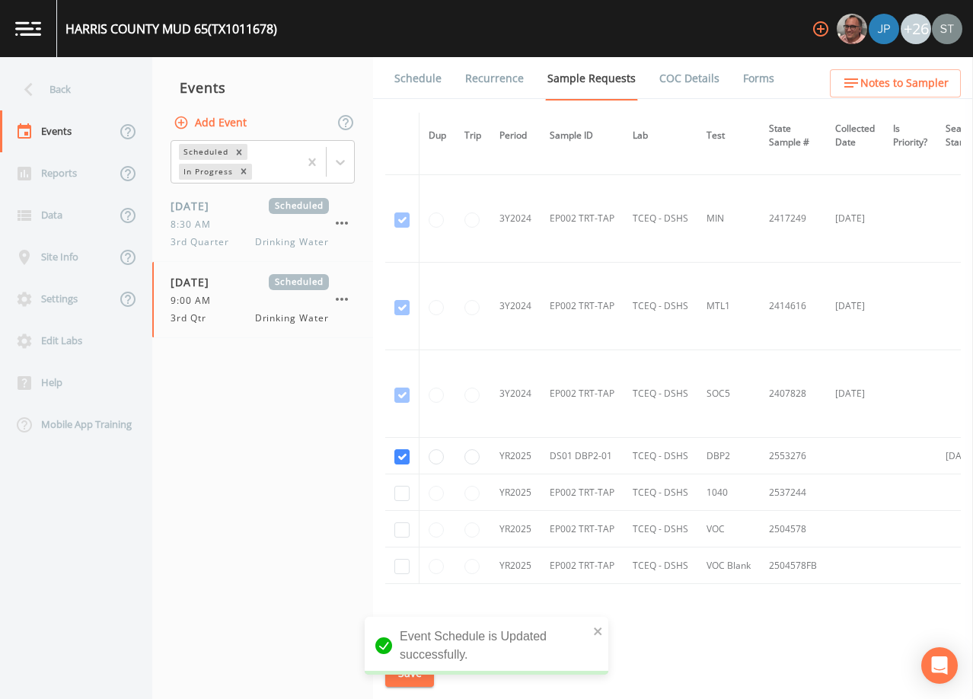
scroll to position [318, 0]
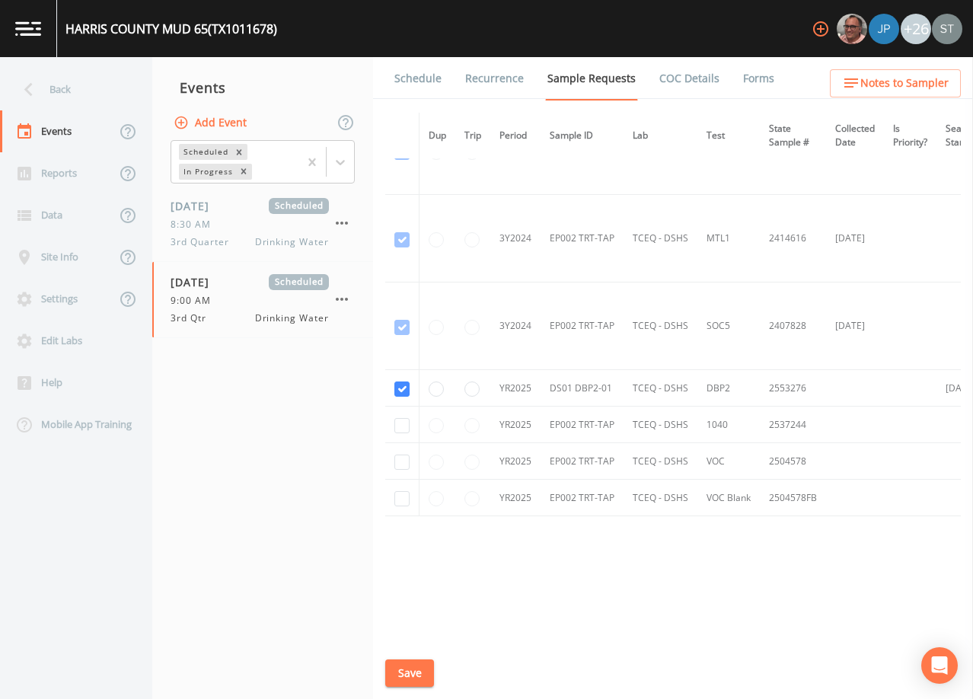
click at [424, 81] on link "Schedule" at bounding box center [418, 78] width 52 height 43
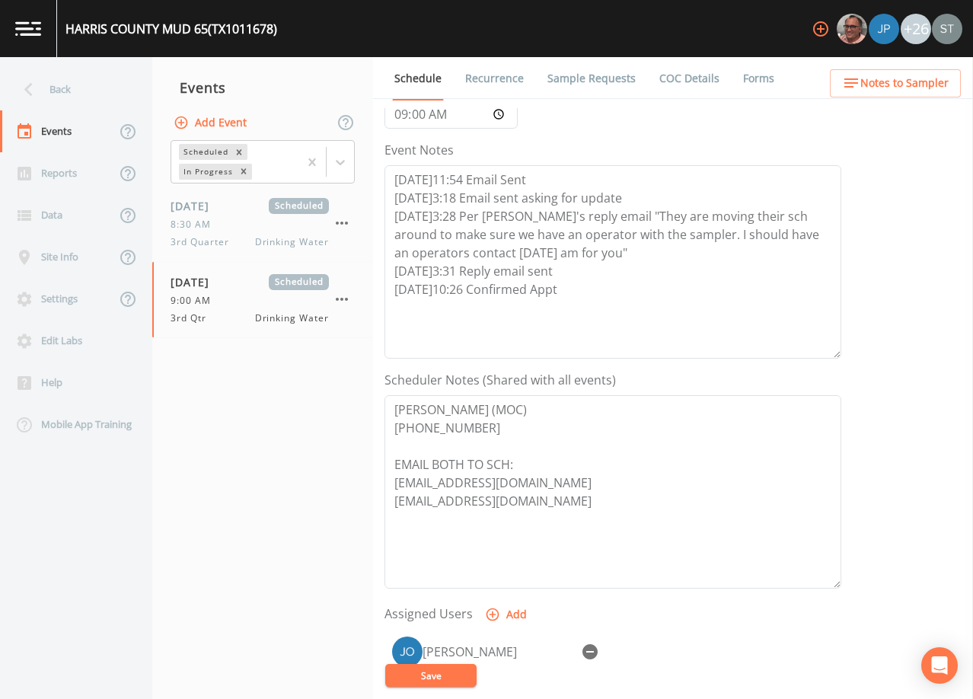
scroll to position [304, 0]
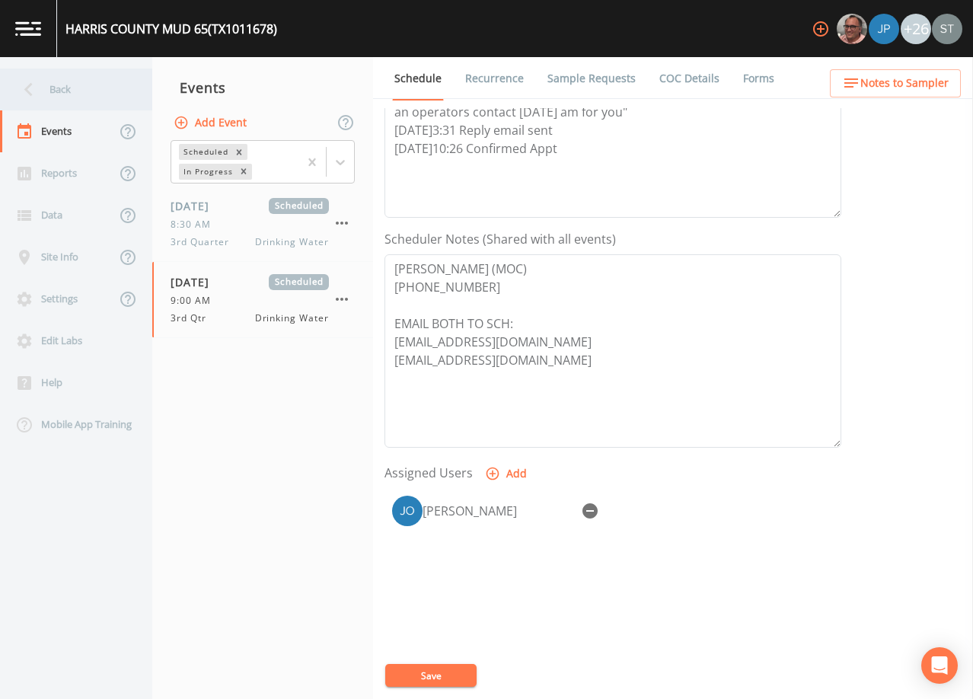
click at [63, 85] on div "Back" at bounding box center [68, 89] width 137 height 42
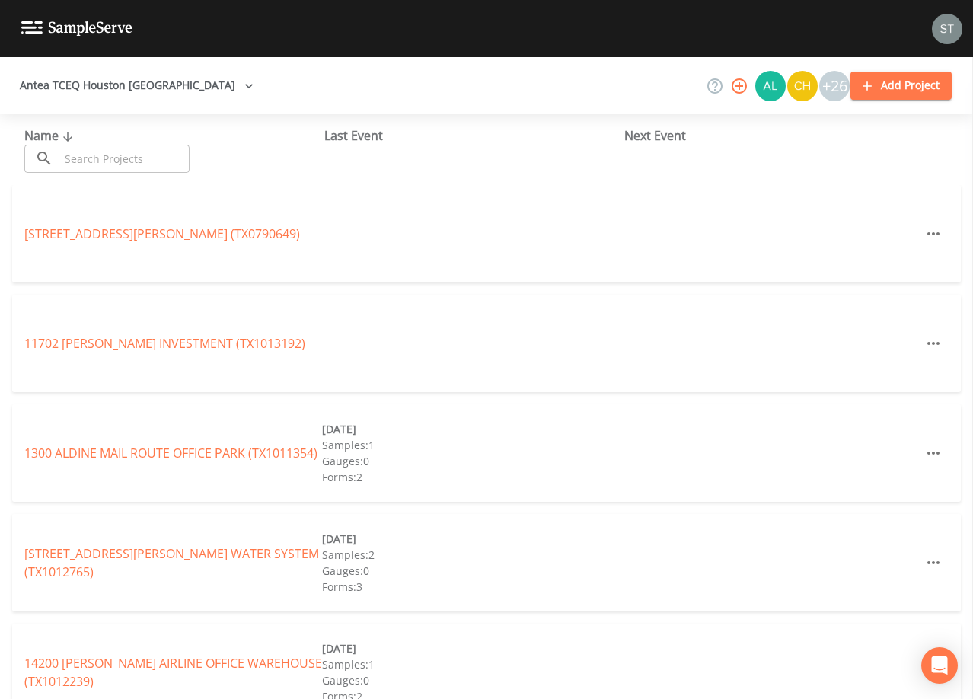
click at [110, 149] on input "text" at bounding box center [124, 159] width 130 height 28
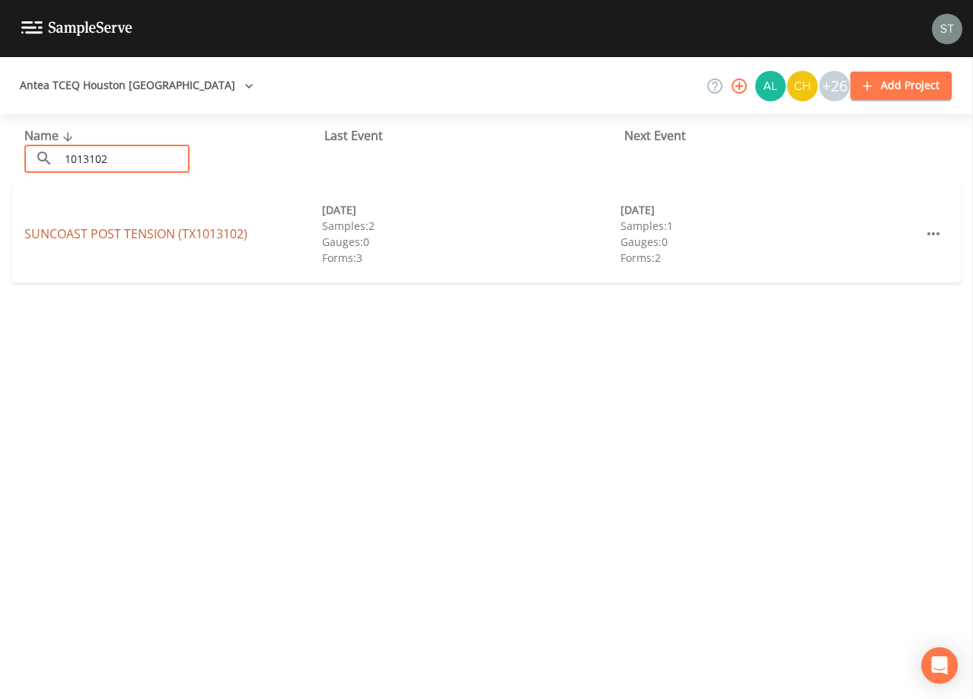
type input "1013102"
click at [221, 229] on link "SUNCOAST POST TENSION (TX1013102)" at bounding box center [135, 233] width 223 height 17
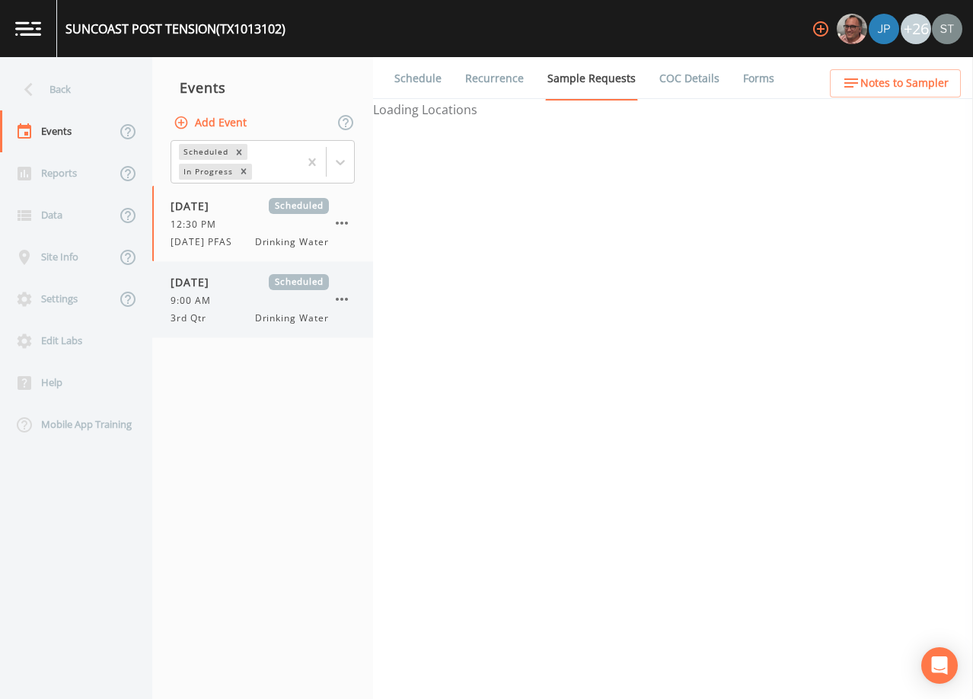
click at [251, 292] on div "[DATE] Scheduled 9:00 AM 3rd Qtr Drinking Water" at bounding box center [249, 299] width 158 height 51
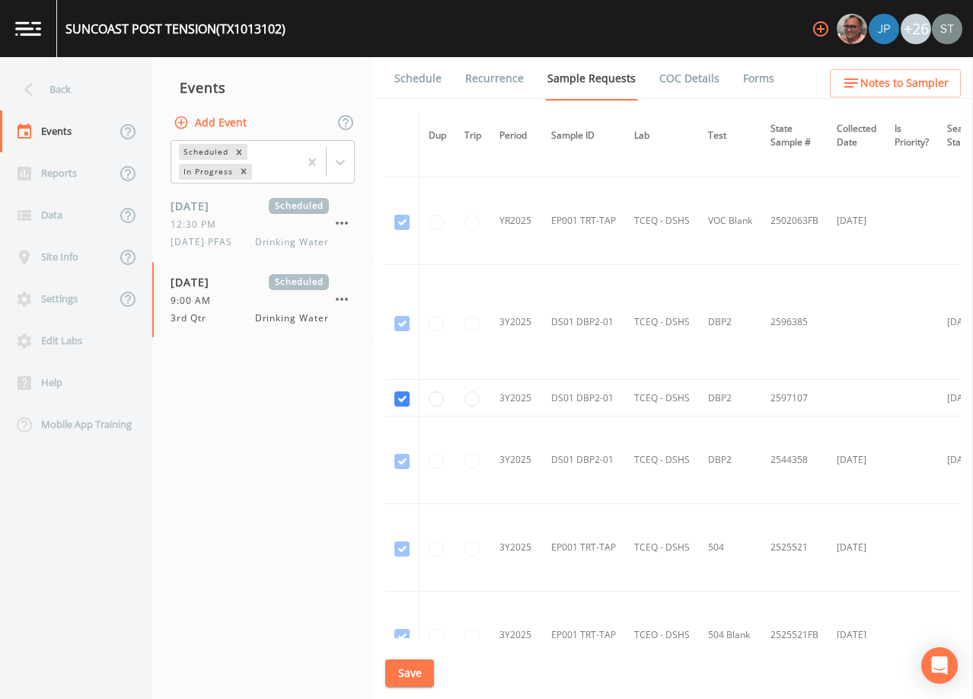
scroll to position [1218, 0]
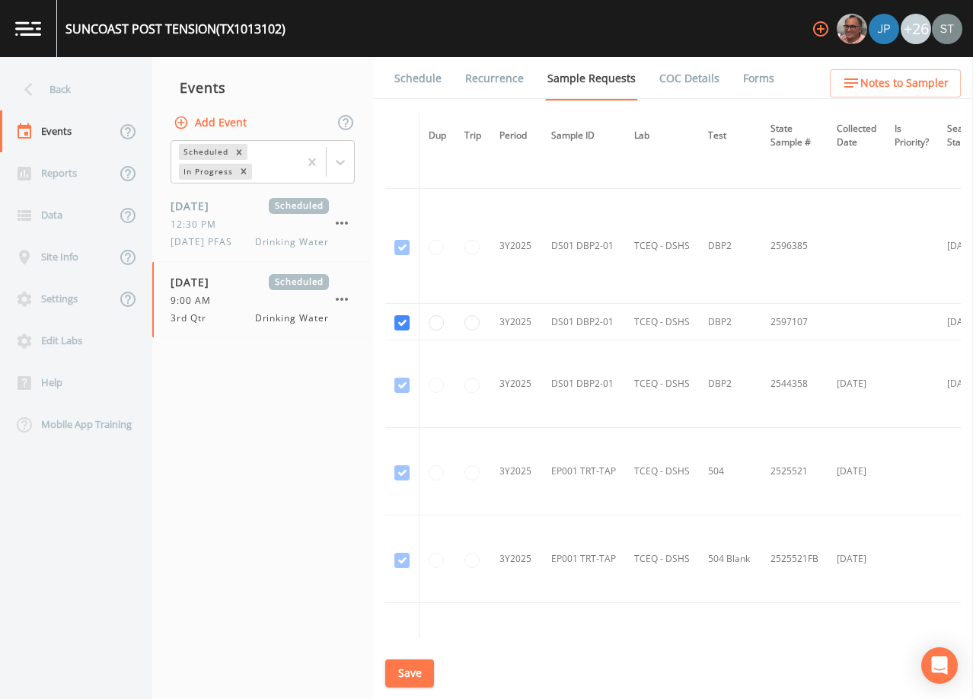
click at [403, 79] on link "Schedule" at bounding box center [418, 78] width 52 height 43
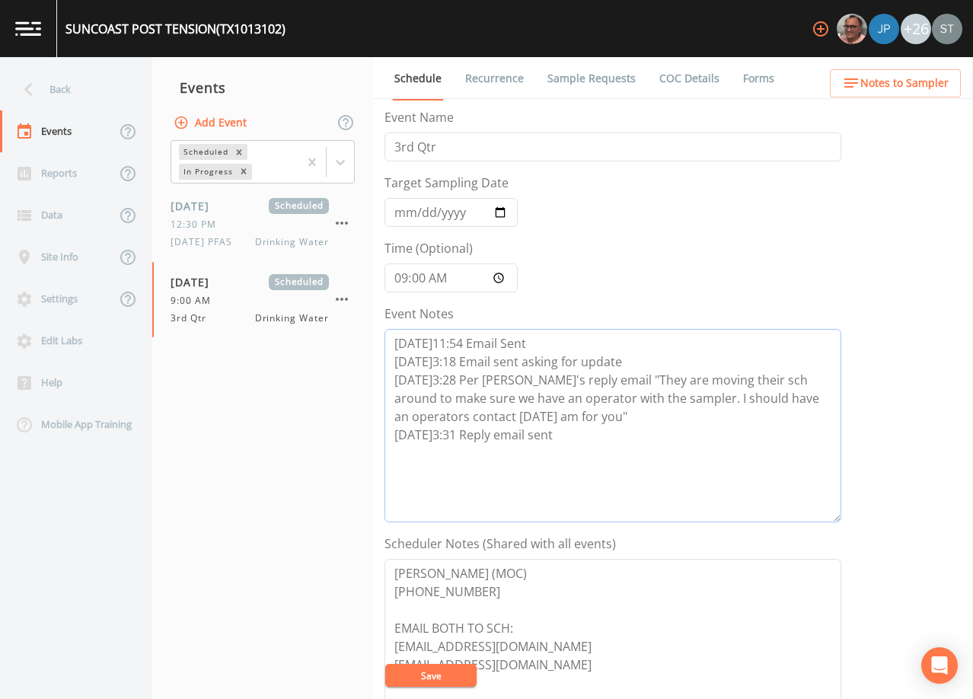
click at [594, 447] on textarea "[DATE]11:54 Email Sent [DATE]3:18 Email sent asking for update [DATE]3:28 Per […" at bounding box center [612, 425] width 457 height 193
click at [457, 455] on textarea "[DATE]11:54 Email Sent [DATE]3:18 Email sent asking for update [DATE]3:28 Per […" at bounding box center [612, 425] width 457 height 193
paste textarea "[DATE]10:26 Confirmed Appt"
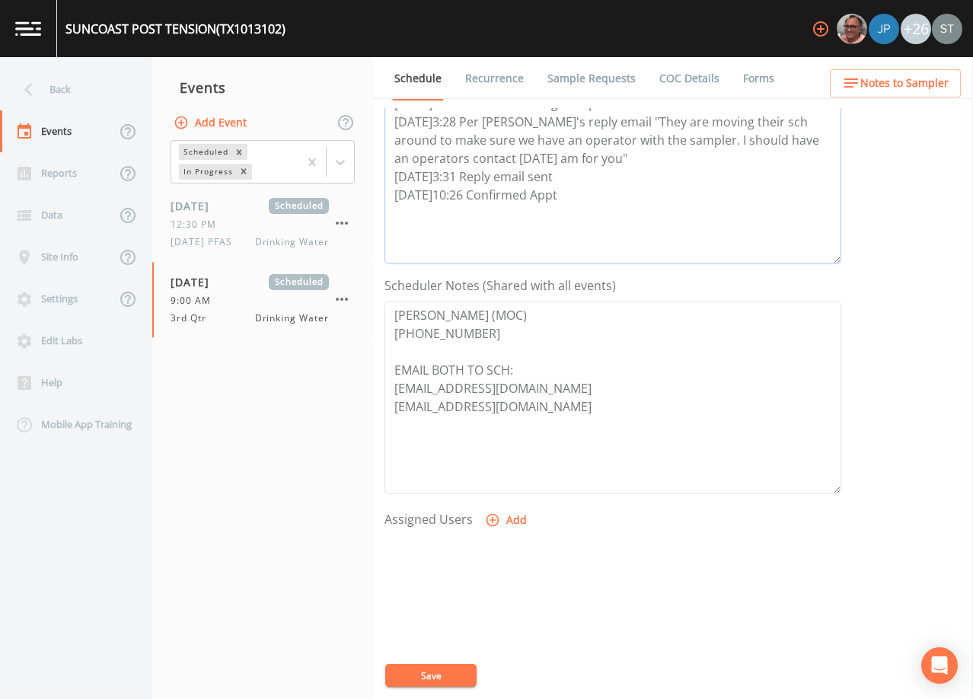
scroll to position [375, 0]
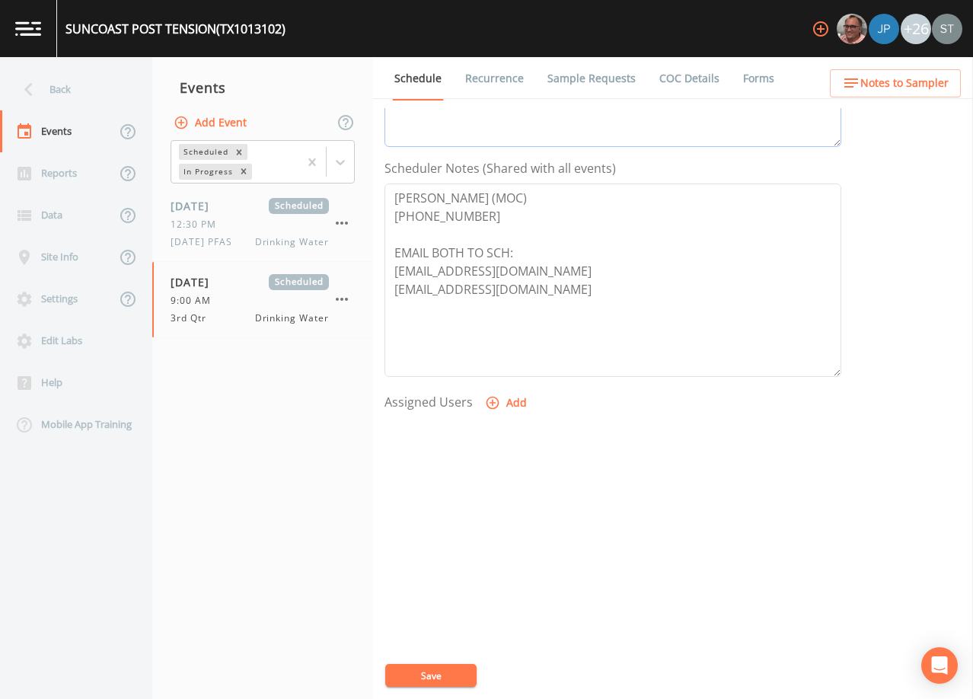
type textarea "[DATE]11:54 Email Sent [DATE]3:18 Email sent asking for update [DATE]3:28 Per […"
click at [499, 406] on button "Add" at bounding box center [507, 403] width 51 height 28
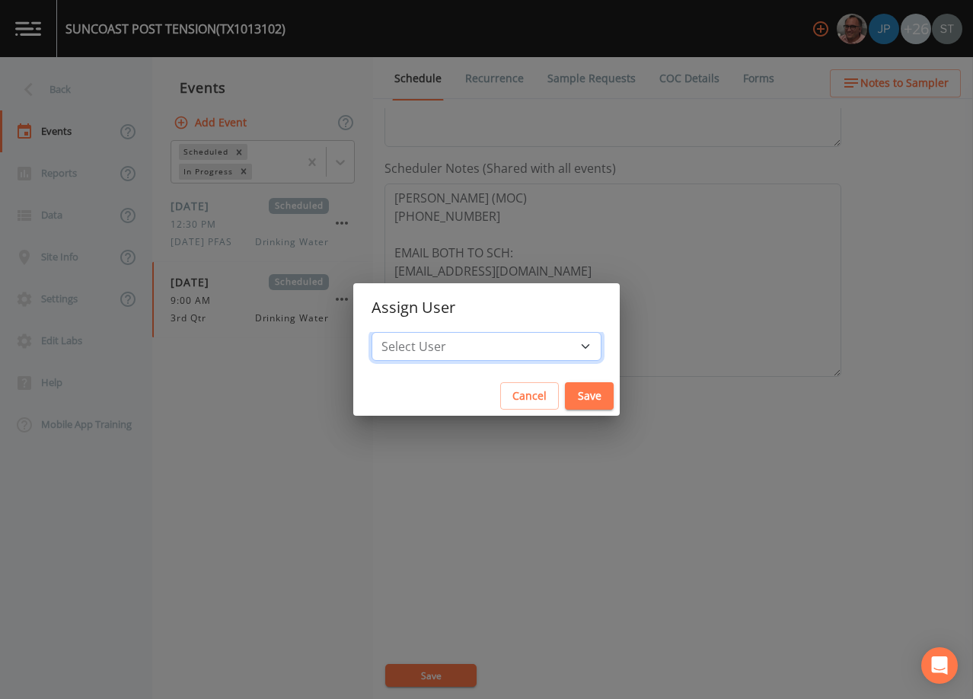
click at [486, 344] on select "Select User [PERSON_NAME] [PERSON_NAME] [PERSON_NAME] [PERSON_NAME] [PERSON_NAM…" at bounding box center [486, 346] width 230 height 29
select select "6dda6eef-c380-4015-b89d-b9b44b713005"
click at [406, 332] on select "Select User [PERSON_NAME] [PERSON_NAME] [PERSON_NAME] [PERSON_NAME] [PERSON_NAM…" at bounding box center [486, 346] width 230 height 29
click at [565, 390] on button "Save" at bounding box center [589, 396] width 49 height 28
select select
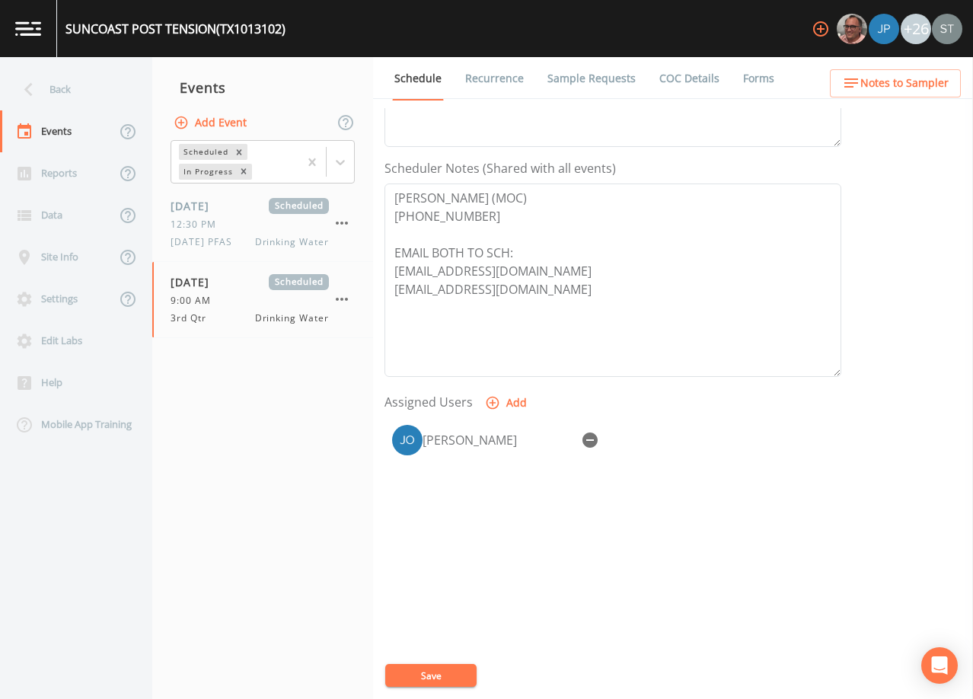
click at [451, 667] on button "Save" at bounding box center [430, 675] width 91 height 23
click at [921, 91] on span "Notes to Sampler" at bounding box center [904, 83] width 88 height 19
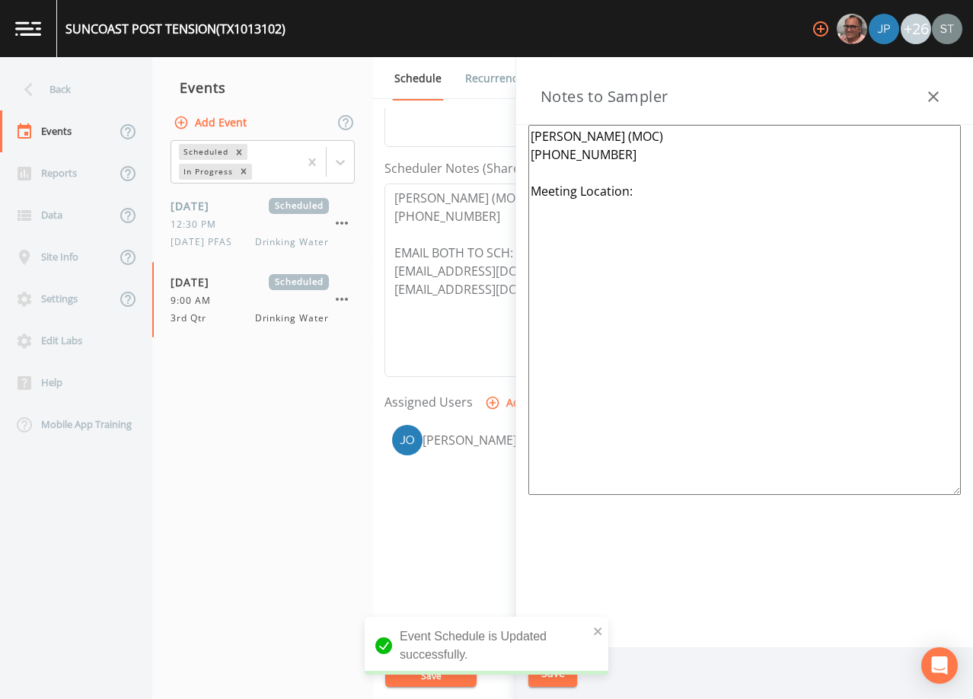
drag, startPoint x: 708, startPoint y: 193, endPoint x: 500, endPoint y: 195, distance: 207.8
click at [500, 195] on div "Back Events Reports Data Site Info Settings Edit Labs Help Mobile App Training …" at bounding box center [486, 378] width 973 height 642
paste textarea "*Operator- [PERSON_NAME] [PHONE_NUMBER]* Meeting Location: (1 of 7 Total System…"
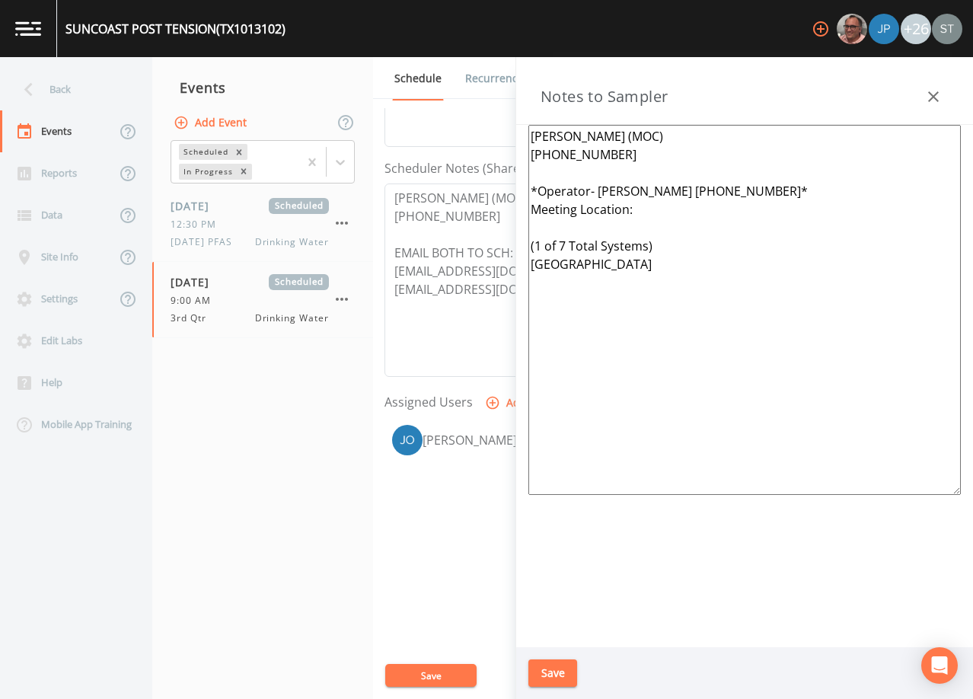
type textarea "[PERSON_NAME] (MOC) [PHONE_NUMBER] *Operator- [PERSON_NAME] [PHONE_NUMBER]* Mee…"
click at [548, 675] on button "Save" at bounding box center [552, 673] width 49 height 28
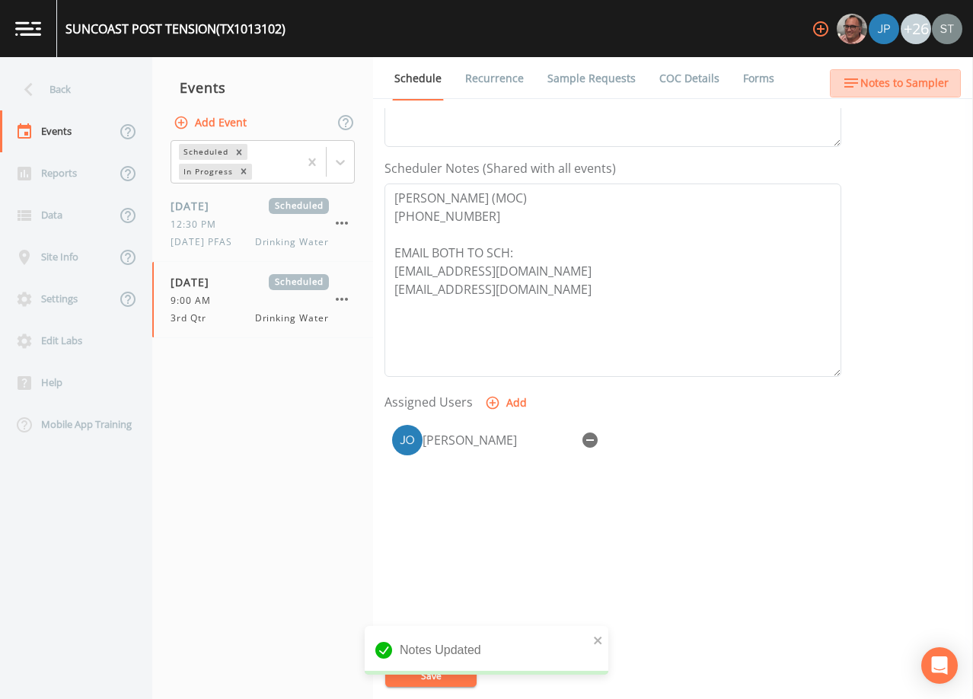
click at [932, 81] on span "Notes to Sampler" at bounding box center [904, 83] width 88 height 19
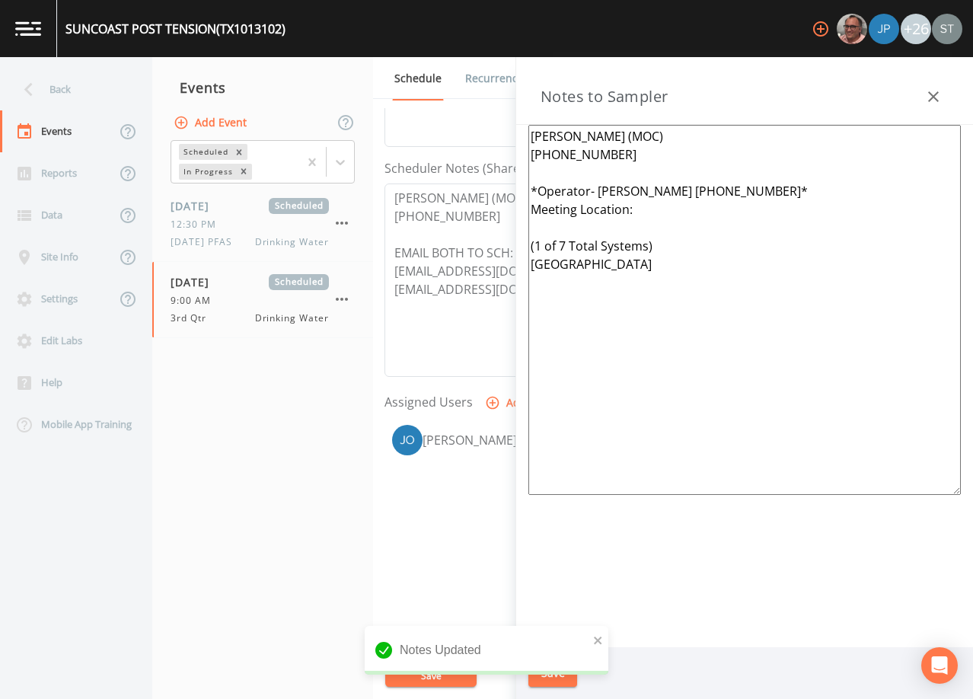
click at [935, 93] on icon "button" at bounding box center [933, 97] width 18 height 18
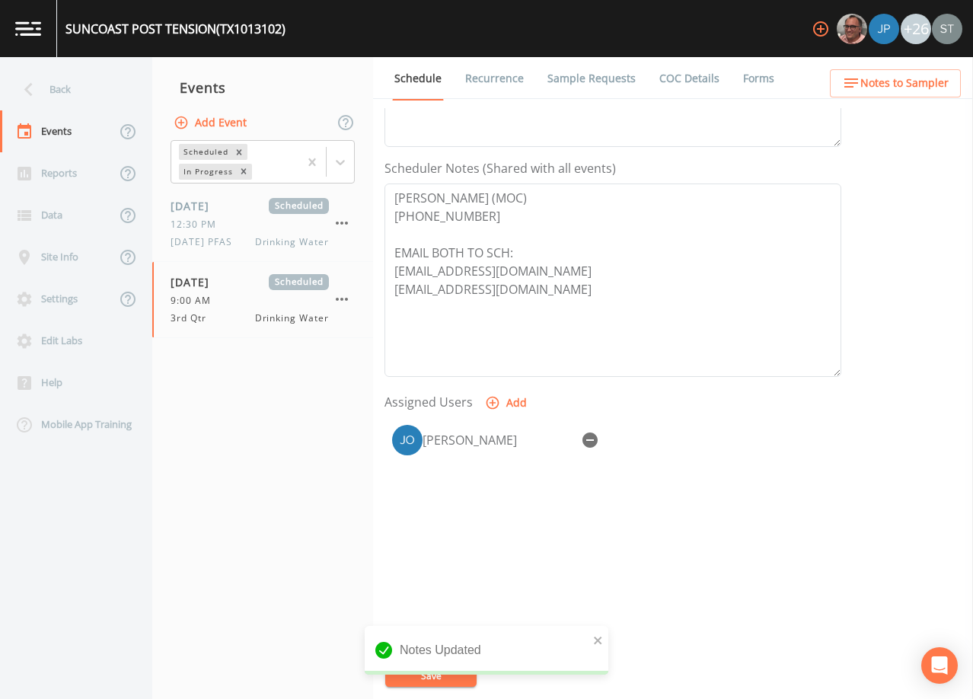
click at [585, 80] on link "Sample Requests" at bounding box center [591, 78] width 93 height 43
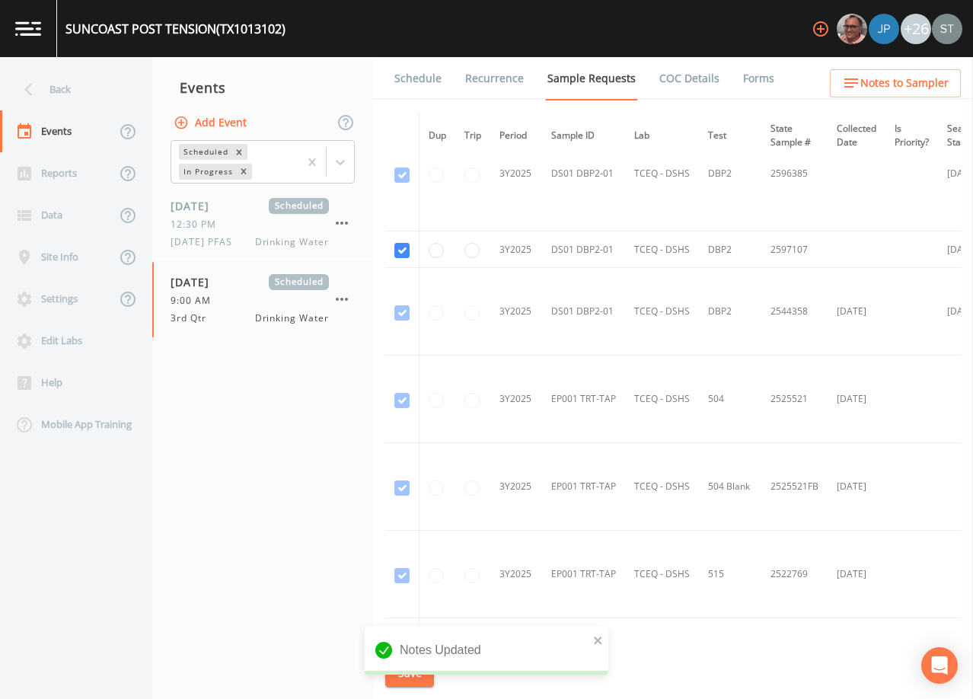
scroll to position [1294, 0]
click at [411, 81] on link "Schedule" at bounding box center [418, 78] width 52 height 43
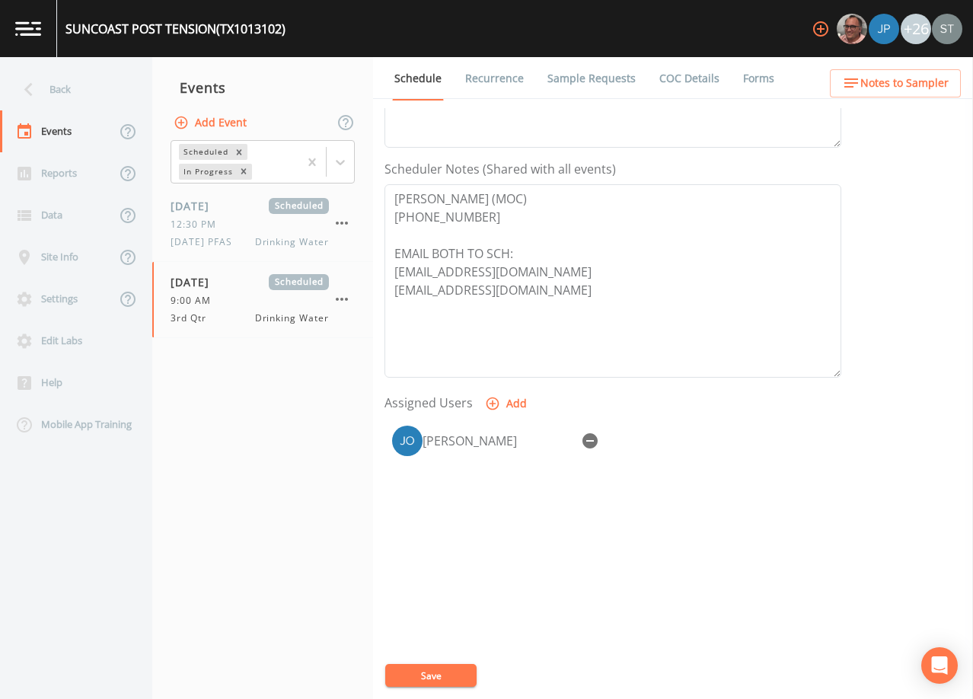
scroll to position [375, 0]
click at [83, 98] on div "Back" at bounding box center [68, 89] width 137 height 42
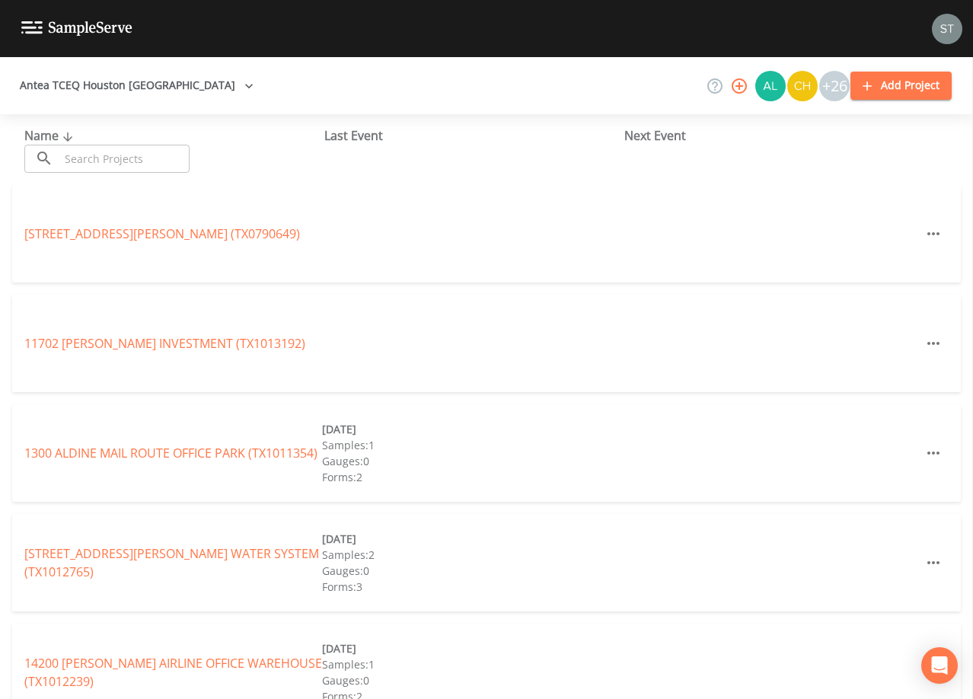
click at [161, 148] on input "text" at bounding box center [124, 159] width 130 height 28
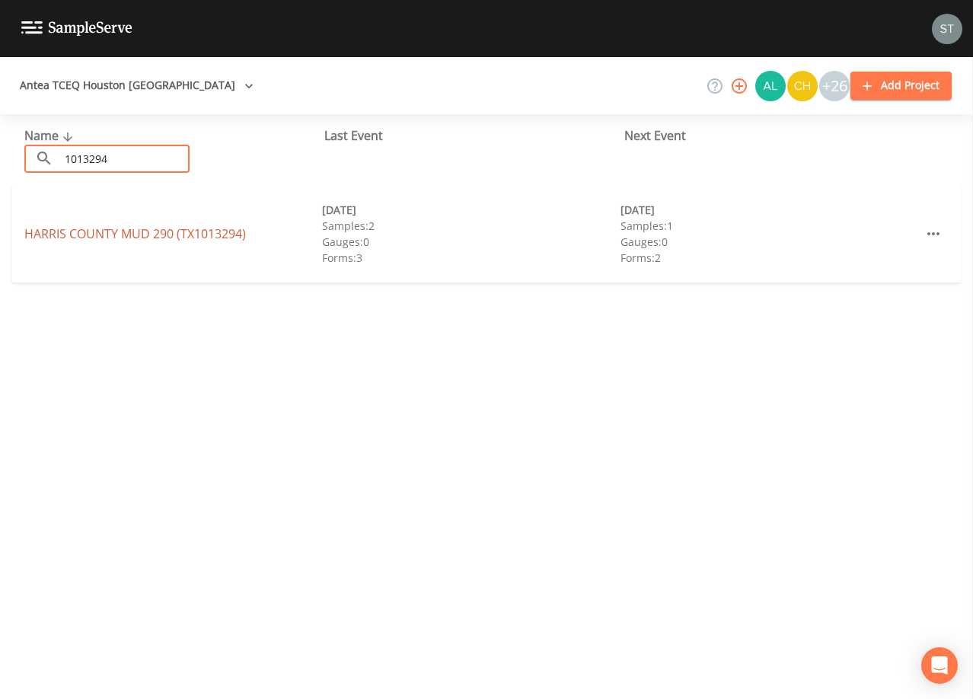
type input "1013294"
click at [164, 228] on link "[GEOGRAPHIC_DATA] 290 (TX1013294)" at bounding box center [134, 233] width 221 height 17
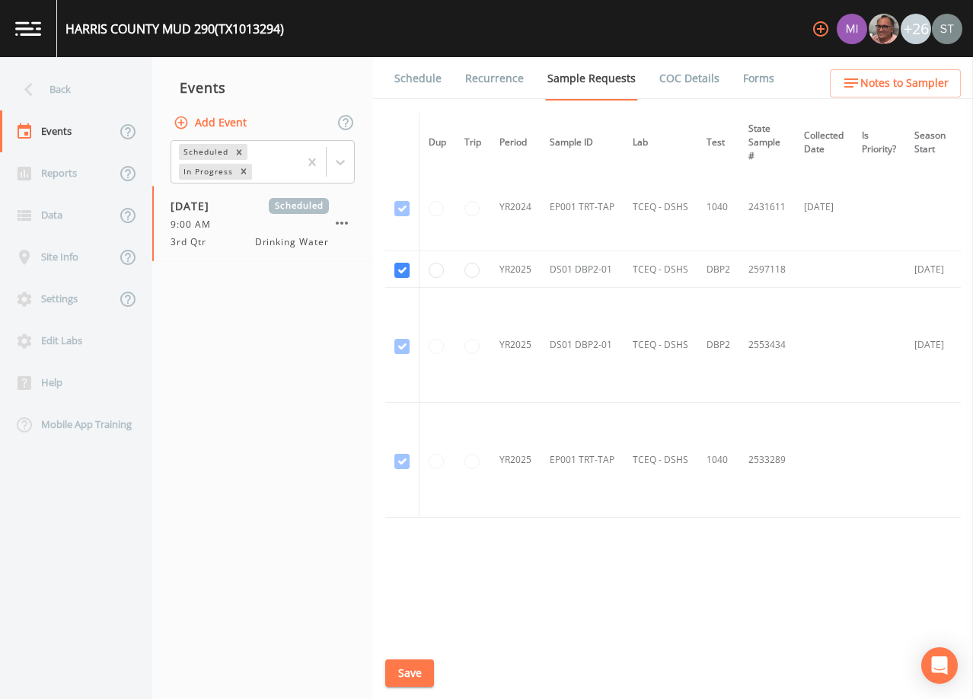
scroll to position [102, 0]
click at [412, 84] on link "Schedule" at bounding box center [418, 78] width 52 height 43
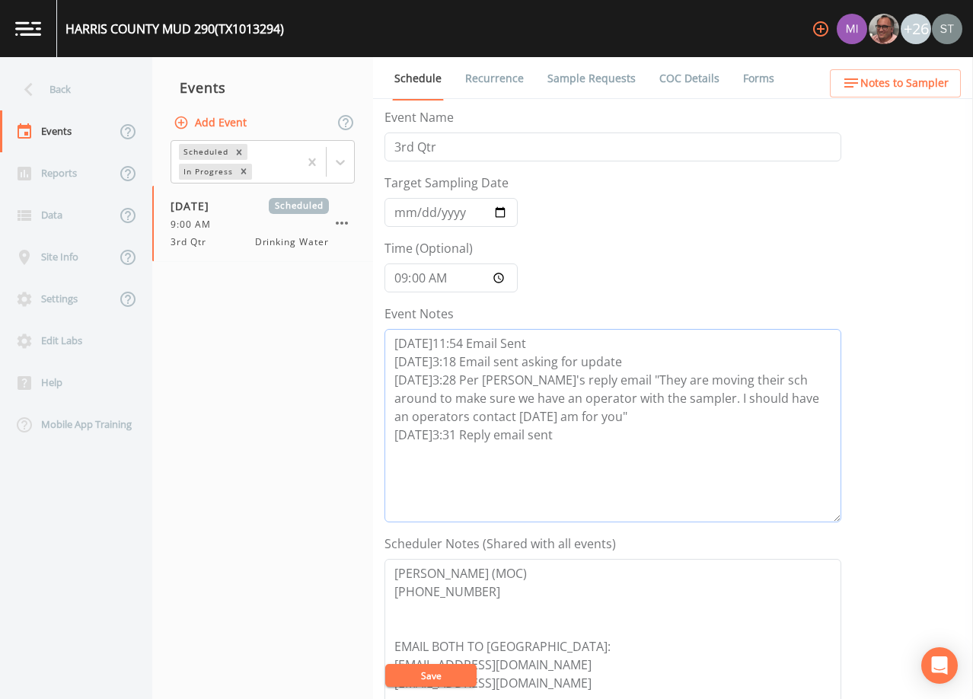
click at [571, 432] on textarea "[DATE]11:54 Email Sent [DATE]3:18 Email sent asking for update [DATE]3:28 Per […" at bounding box center [612, 425] width 457 height 193
paste textarea "*Operator- [PERSON_NAME] [PHONE_NUMBER]* Meeting Location: (1 of 7 Total System…"
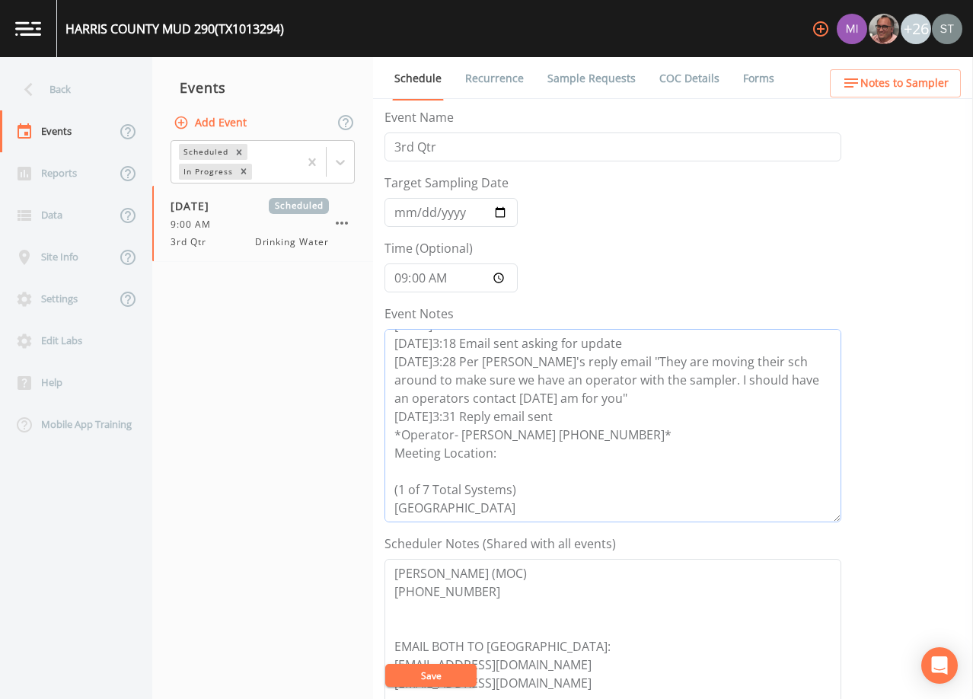
drag, startPoint x: 474, startPoint y: 498, endPoint x: 374, endPoint y: 403, distance: 138.9
click at [374, 403] on div "Schedule Recurrence Sample Requests COC Details Forms Event Name 3rd Qtr Target…" at bounding box center [673, 378] width 600 height 642
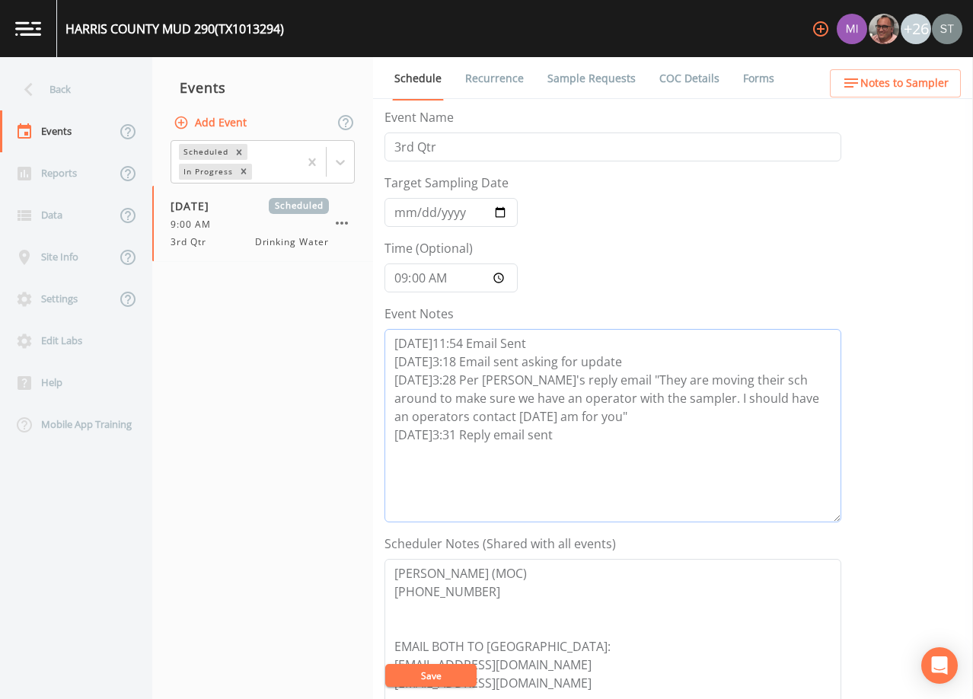
scroll to position [0, 0]
type textarea "[DATE]11:54 Email Sent [DATE]3:18 Email sent asking for update [DATE]3:28 Per […"
click at [943, 82] on span "Notes to Sampler" at bounding box center [904, 83] width 88 height 19
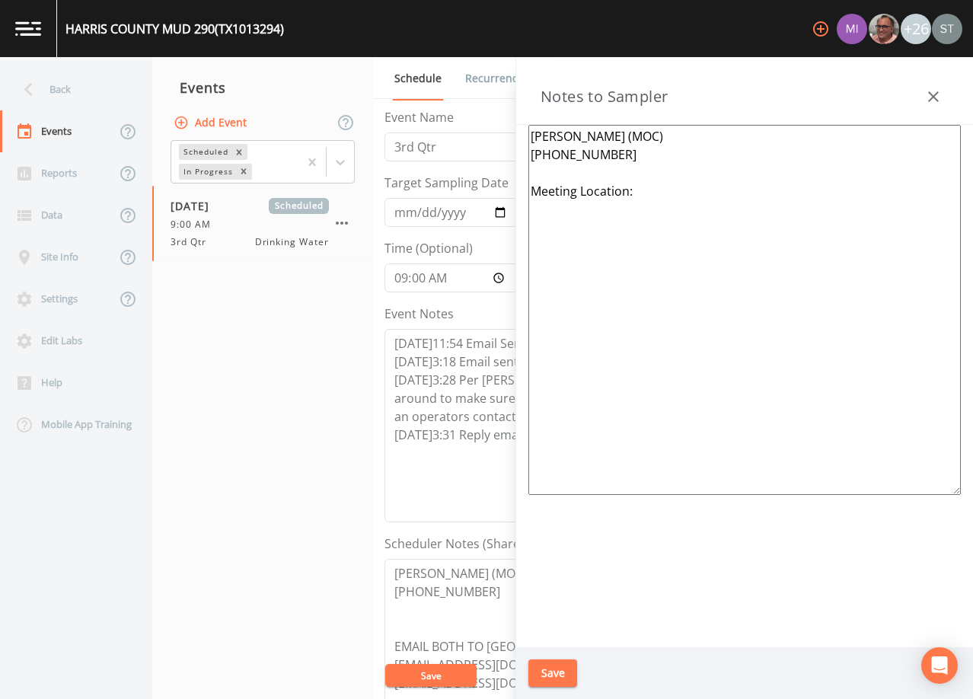
drag, startPoint x: 686, startPoint y: 189, endPoint x: 506, endPoint y: 193, distance: 180.4
click at [506, 193] on div "Back Events Reports Data Site Info Settings Edit Labs Help Mobile App Training …" at bounding box center [486, 378] width 973 height 642
paste textarea "*Operator- [PERSON_NAME] [PHONE_NUMBER]* Meeting Location: (1 of 7 Total System…"
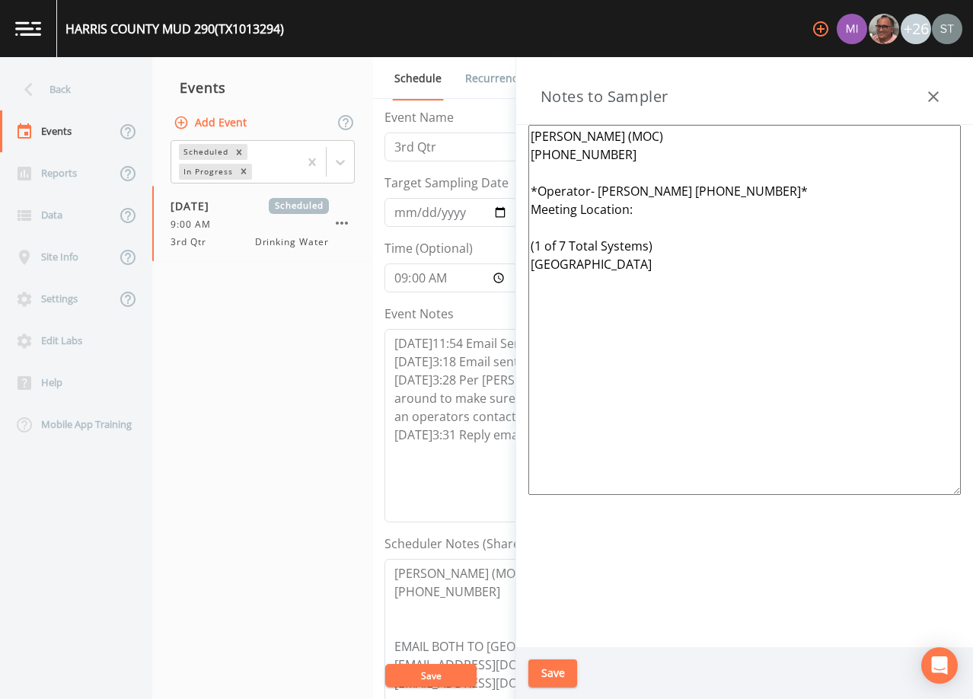
type textarea "[PERSON_NAME] (MOC) [PHONE_NUMBER] *Operator- [PERSON_NAME] [PHONE_NUMBER]* Mee…"
click at [561, 675] on button "Save" at bounding box center [552, 673] width 49 height 28
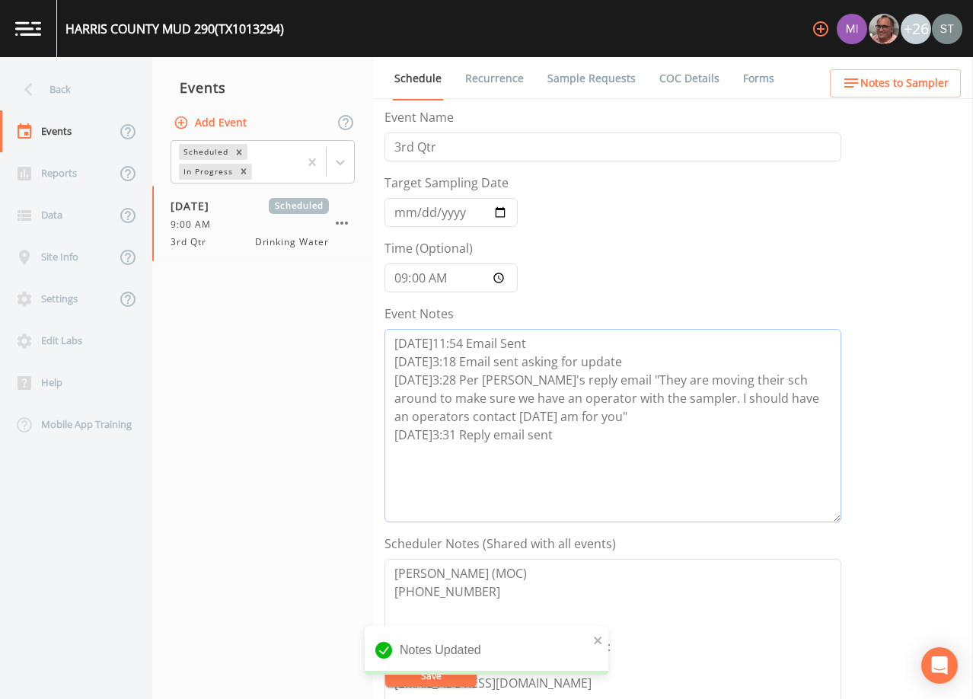
click at [508, 458] on textarea "[DATE]11:54 Email Sent [DATE]3:18 Email sent asking for update [DATE]3:28 Per […" at bounding box center [612, 425] width 457 height 193
paste textarea "[DATE]10:26 Confirmed Appt"
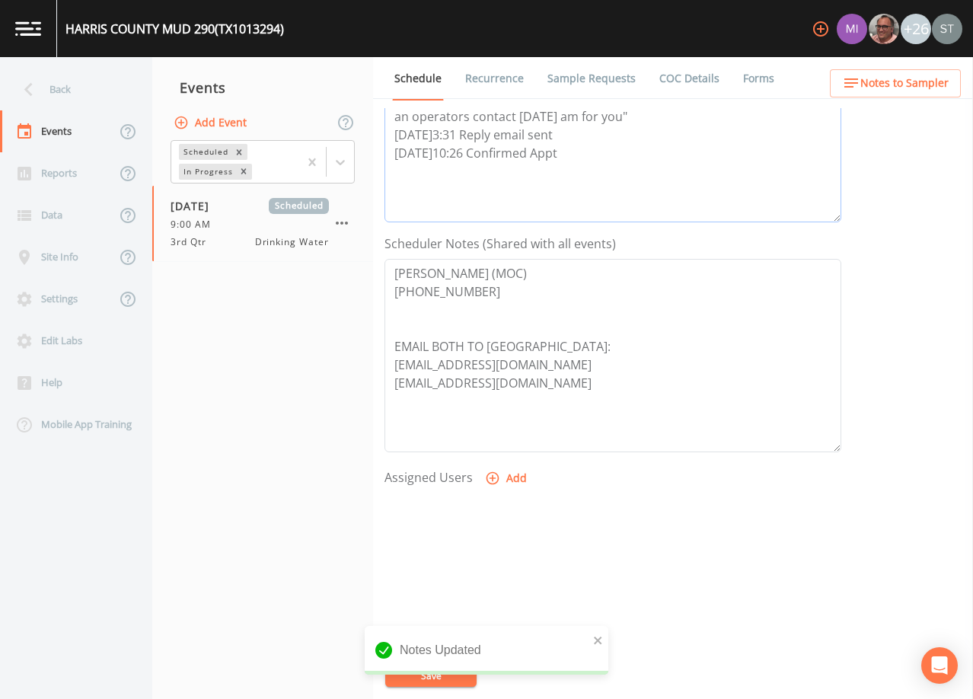
scroll to position [304, 0]
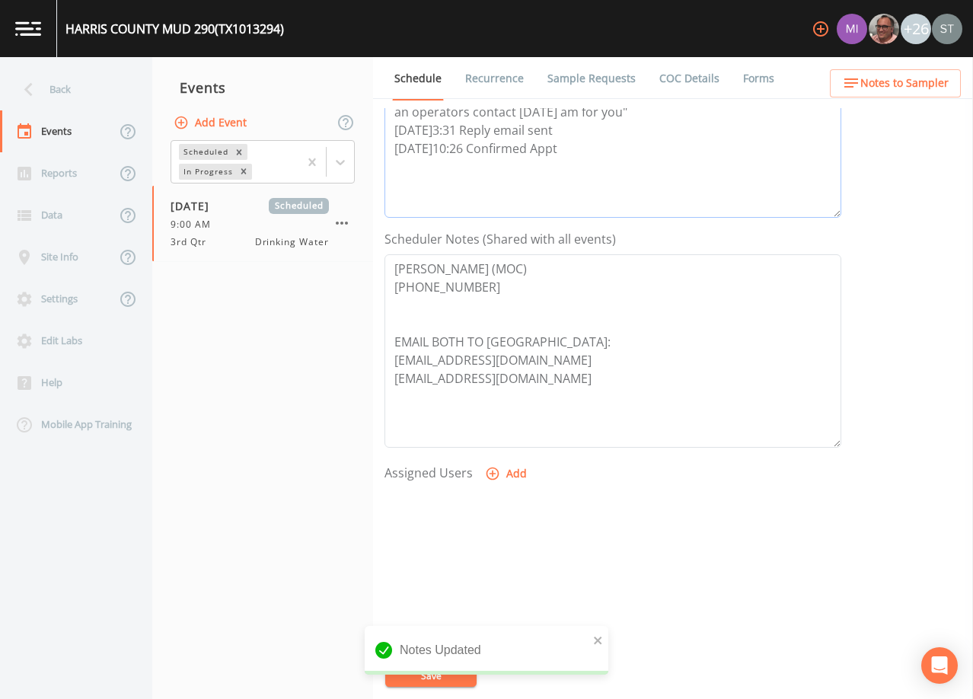
type textarea "[DATE]11:54 Email Sent [DATE]3:18 Email sent asking for update [DATE]3:28 Per […"
click at [508, 475] on button "Add" at bounding box center [507, 474] width 51 height 28
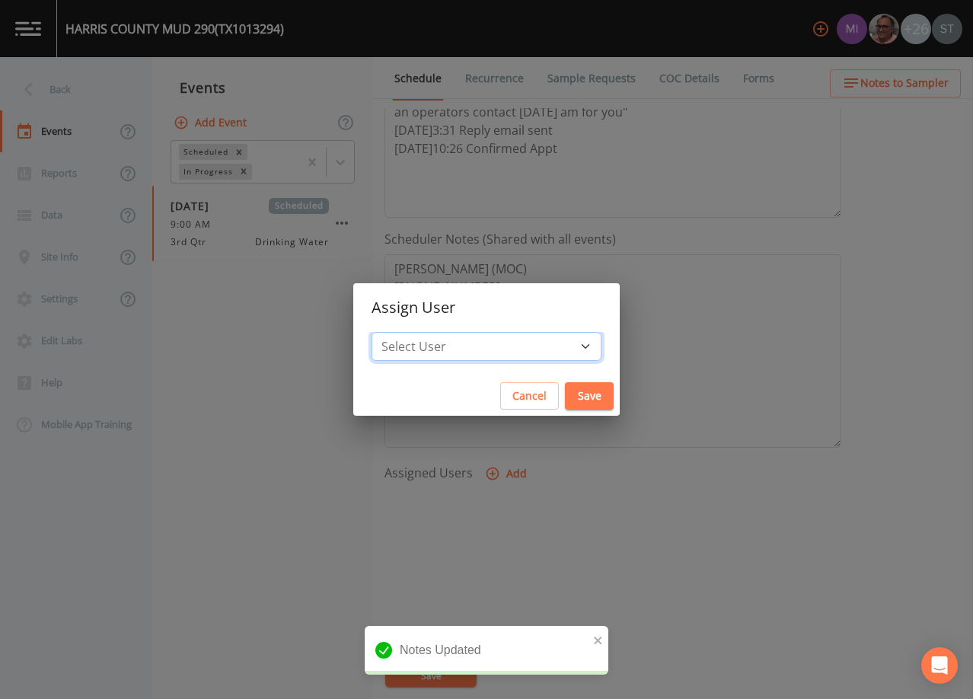
click at [500, 348] on select "Select User [PERSON_NAME] [PERSON_NAME] [PERSON_NAME] [PERSON_NAME] [PERSON_NAM…" at bounding box center [486, 346] width 230 height 29
select select "6dda6eef-c380-4015-b89d-b9b44b713005"
click at [406, 332] on select "Select User [PERSON_NAME] [PERSON_NAME] [PERSON_NAME] [PERSON_NAME] [PERSON_NAM…" at bounding box center [486, 346] width 230 height 29
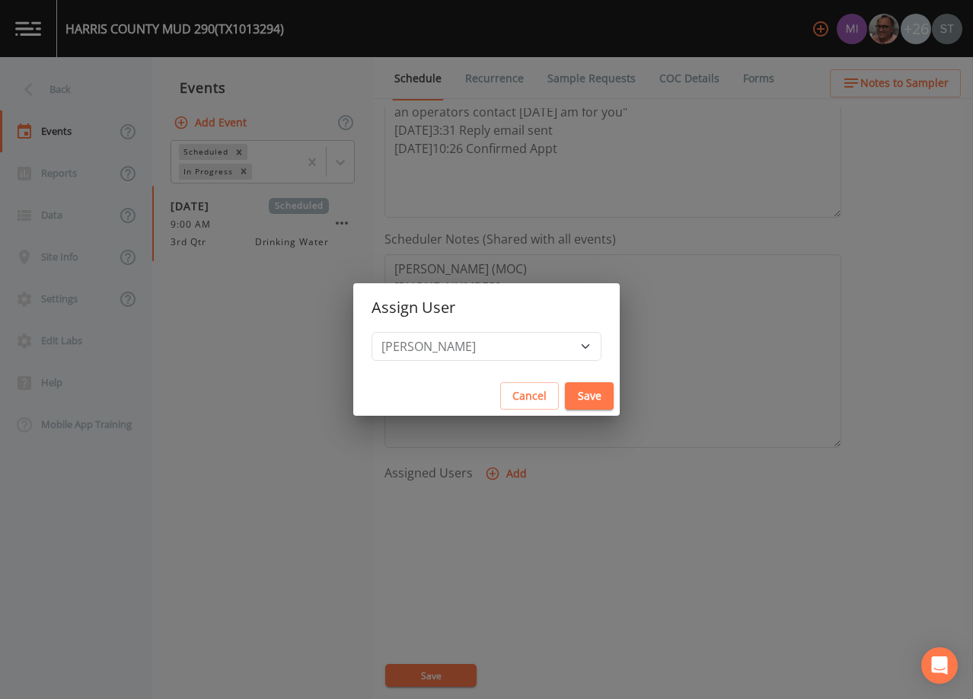
click at [565, 395] on button "Save" at bounding box center [589, 396] width 49 height 28
select select
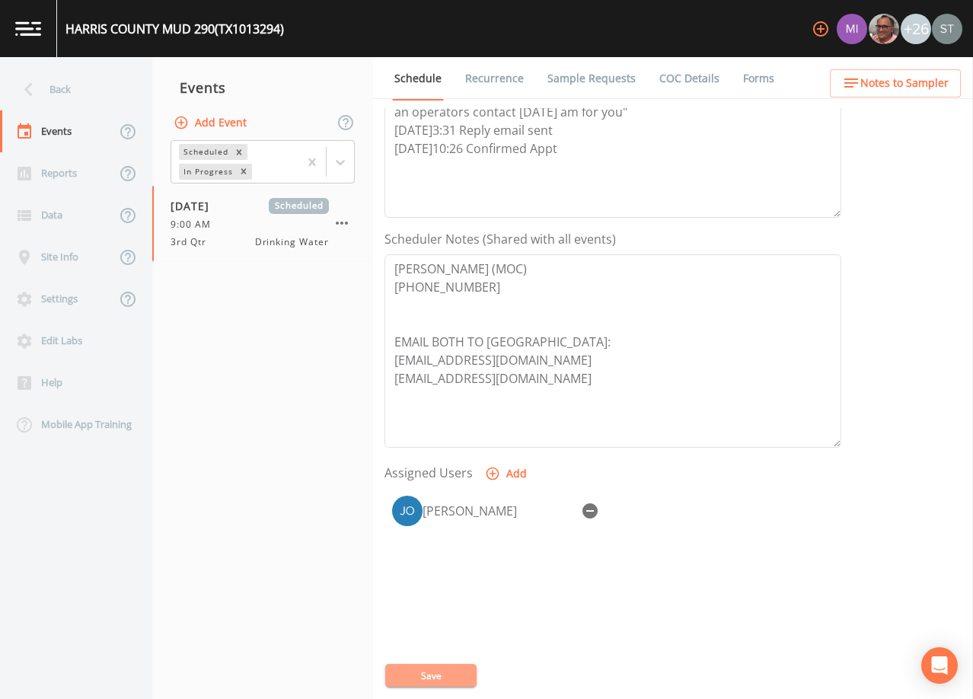
click at [456, 674] on button "Save" at bounding box center [430, 675] width 91 height 23
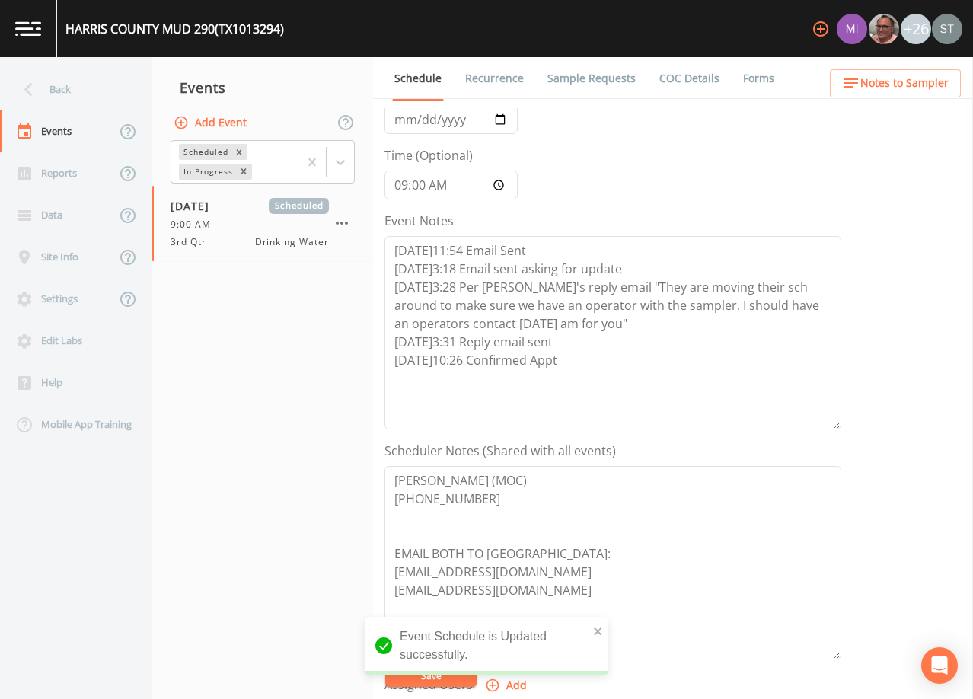
scroll to position [76, 0]
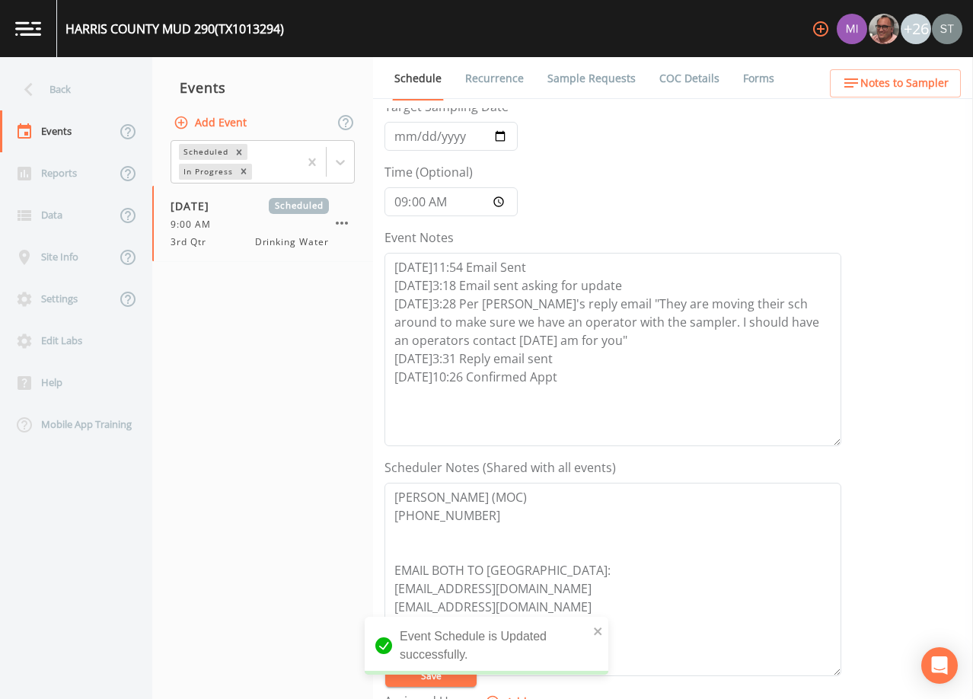
click at [925, 87] on span "Notes to Sampler" at bounding box center [904, 83] width 88 height 19
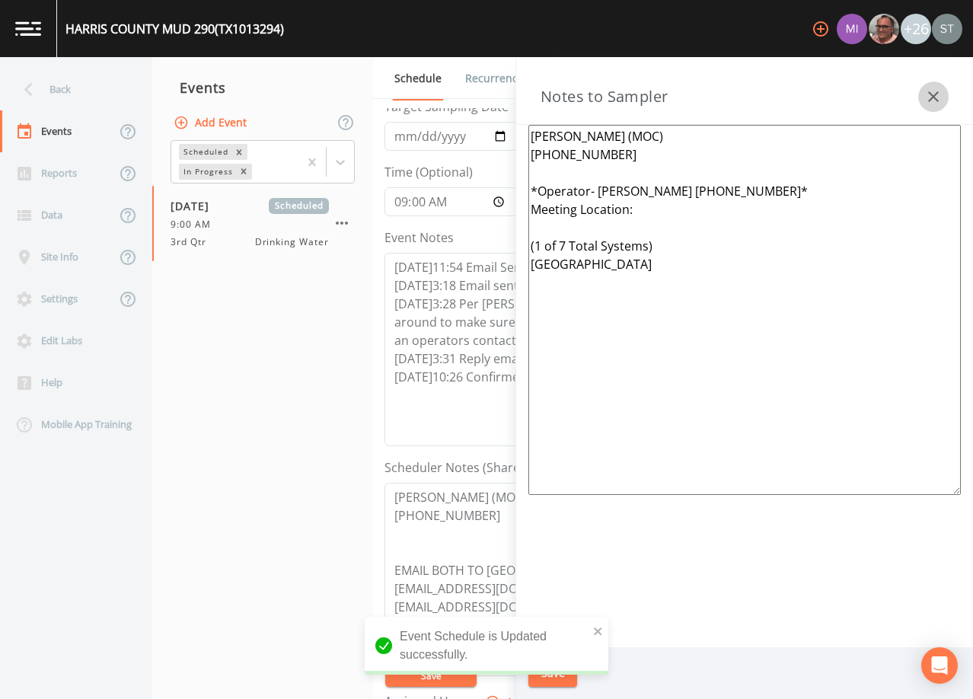
click at [930, 91] on icon "button" at bounding box center [933, 97] width 18 height 18
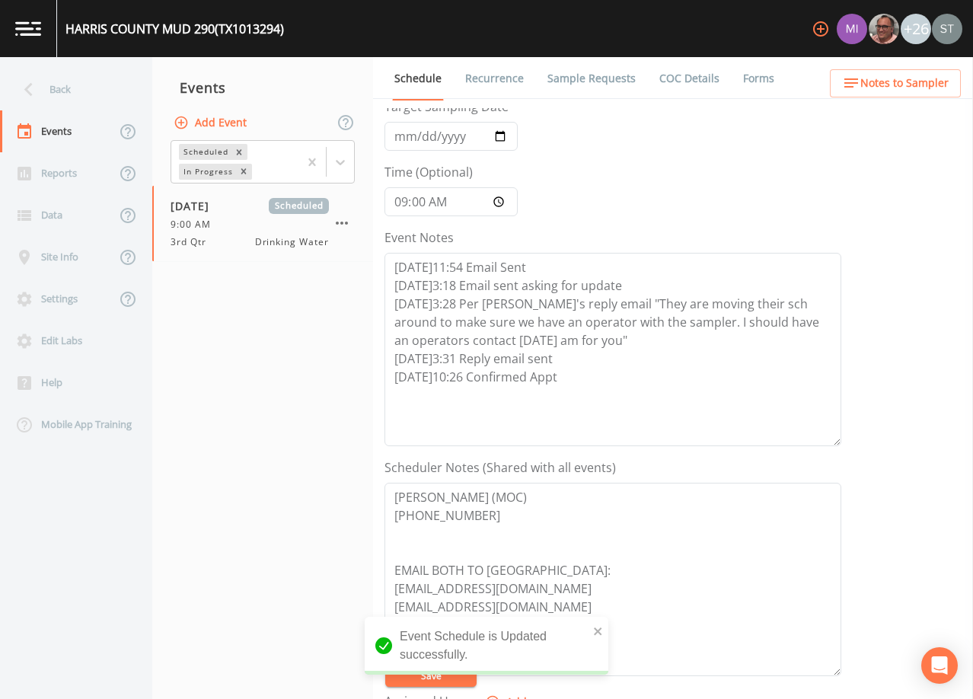
click at [565, 72] on link "Sample Requests" at bounding box center [591, 78] width 93 height 43
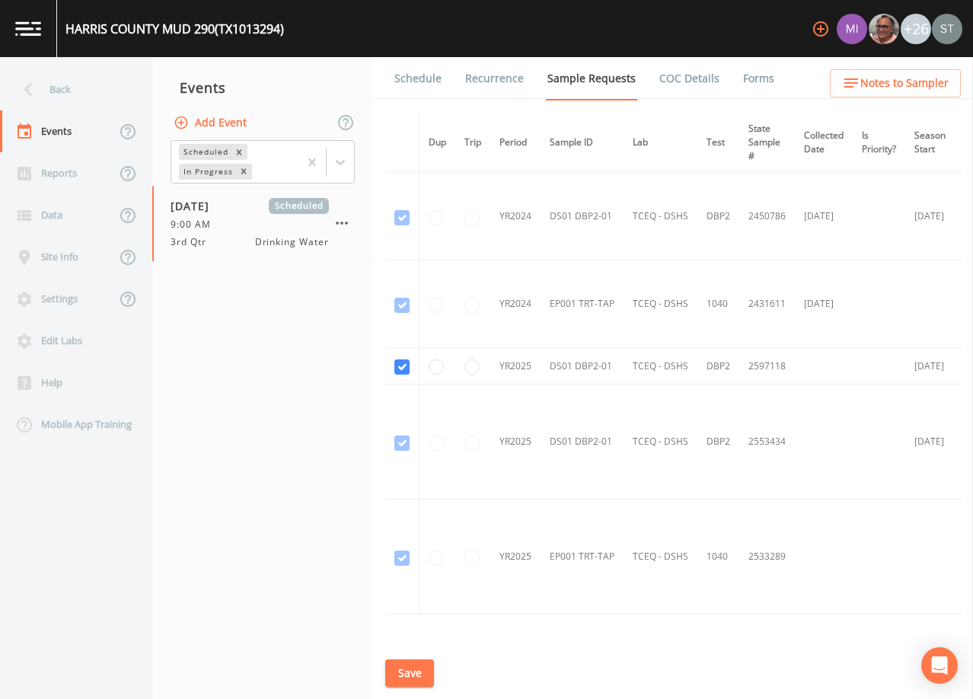
click at [420, 85] on link "Schedule" at bounding box center [418, 78] width 52 height 43
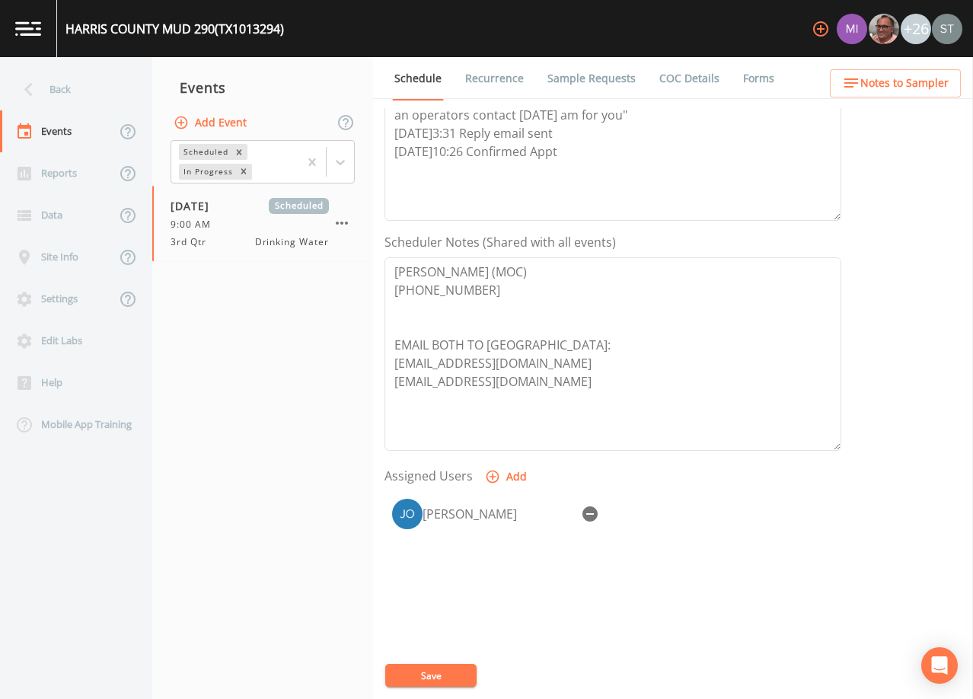
scroll to position [304, 0]
drag, startPoint x: 484, startPoint y: 65, endPoint x: 476, endPoint y: 71, distance: 9.9
click at [484, 67] on link "Recurrence" at bounding box center [494, 78] width 63 height 43
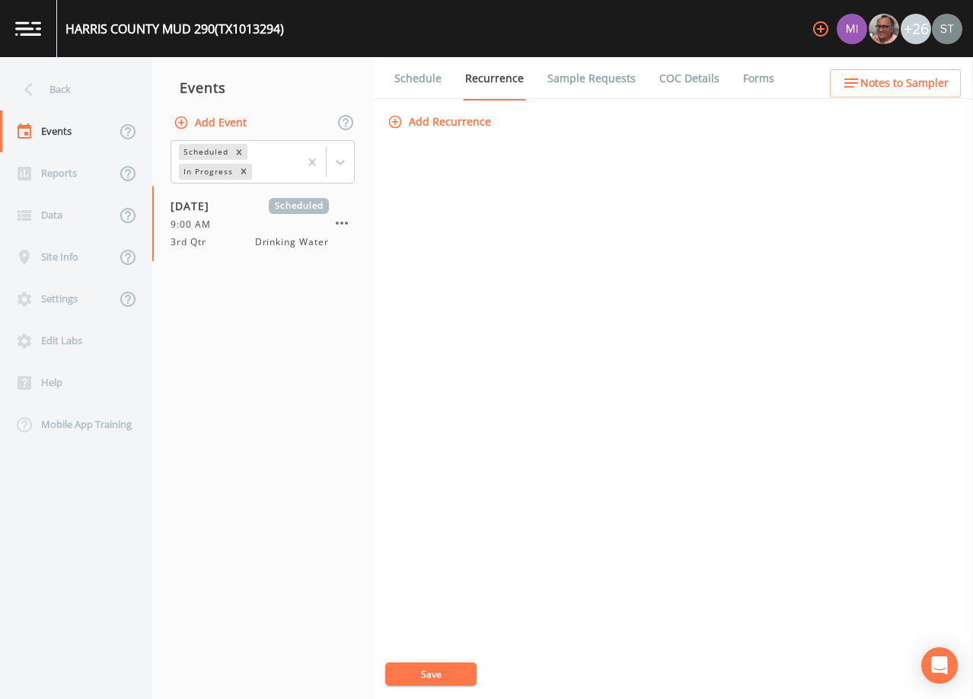
click at [408, 82] on link "Schedule" at bounding box center [418, 78] width 52 height 43
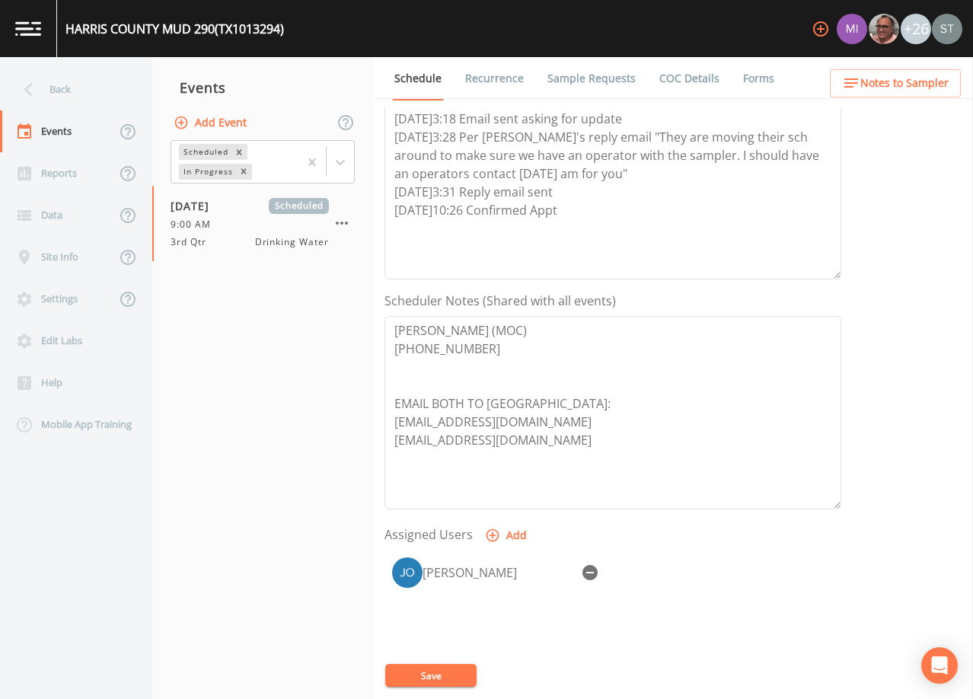
scroll to position [304, 0]
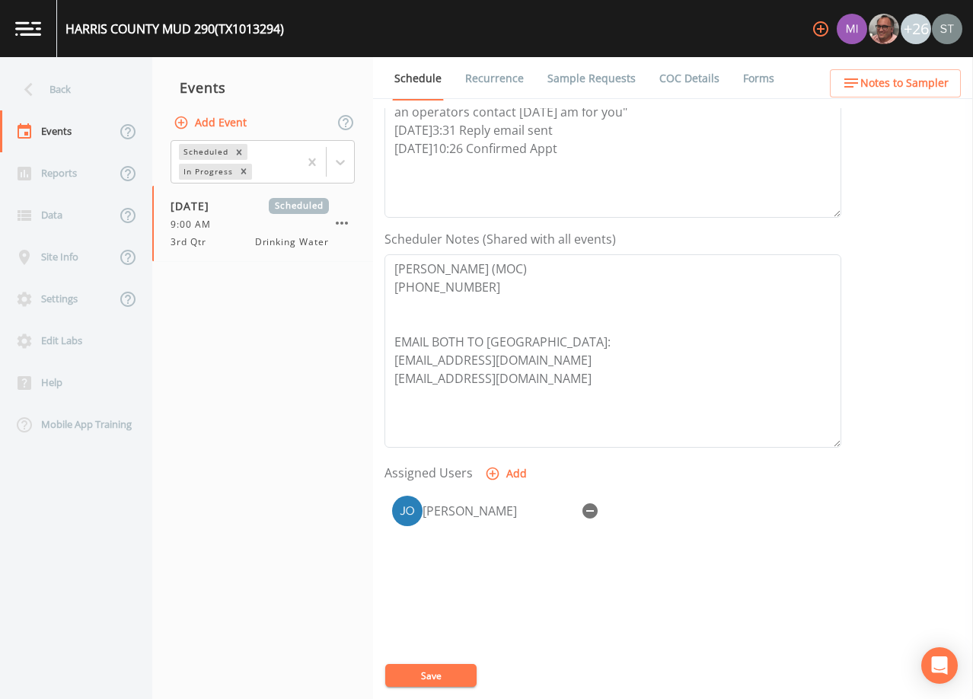
click at [920, 79] on span "Notes to Sampler" at bounding box center [904, 83] width 88 height 19
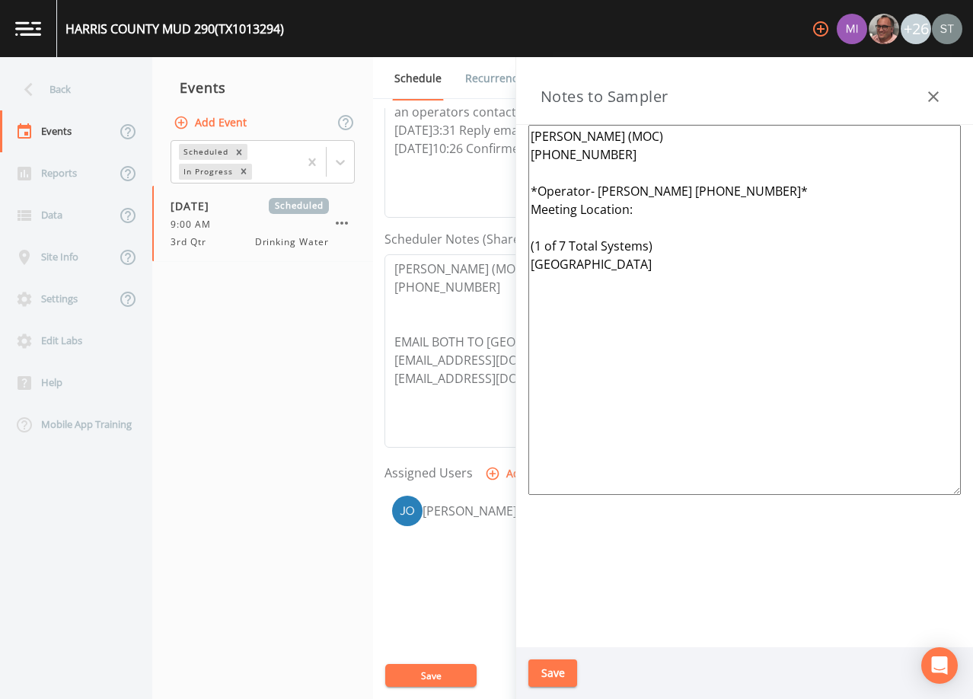
click at [936, 84] on button "button" at bounding box center [933, 96] width 30 height 30
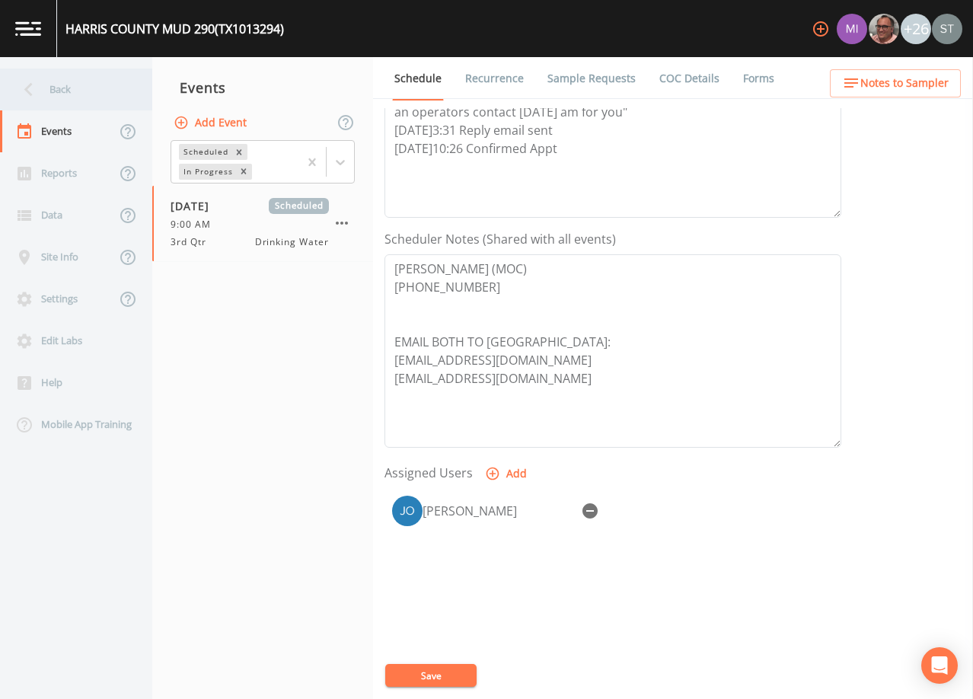
click at [70, 89] on div "Back" at bounding box center [68, 89] width 137 height 42
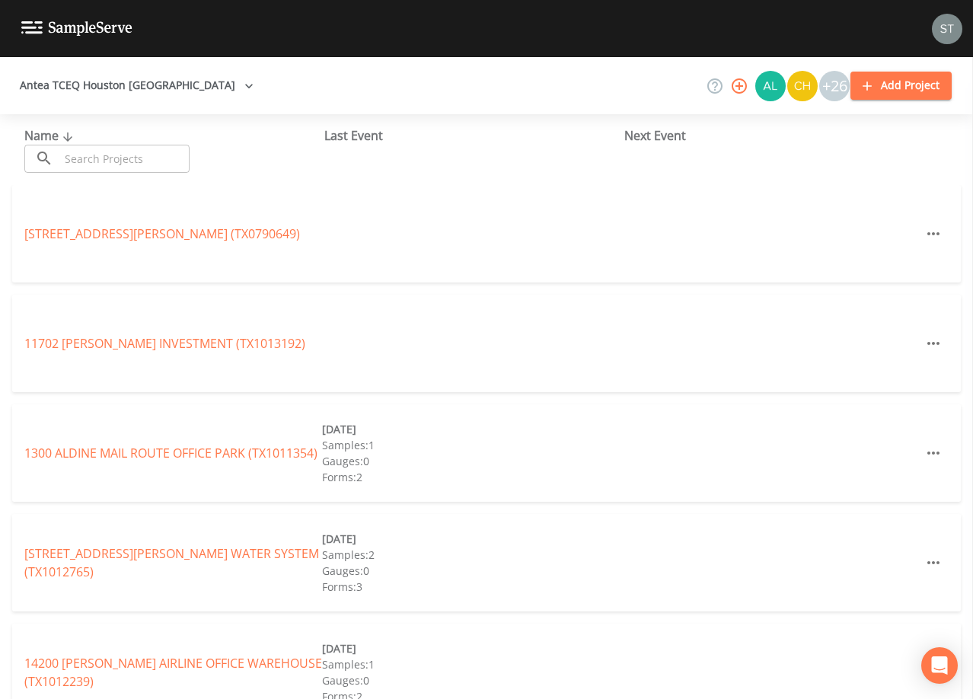
click at [164, 145] on input "text" at bounding box center [124, 159] width 130 height 28
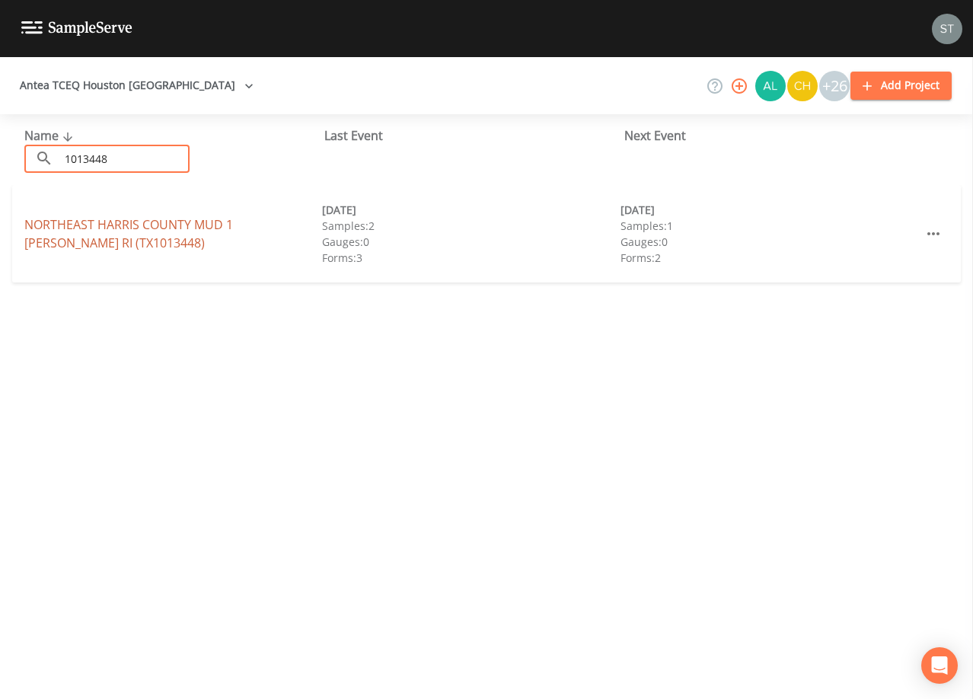
type input "1013448"
click at [153, 230] on link "NORTHEAST [GEOGRAPHIC_DATA][PERSON_NAME] (TX1013448)" at bounding box center [128, 233] width 209 height 35
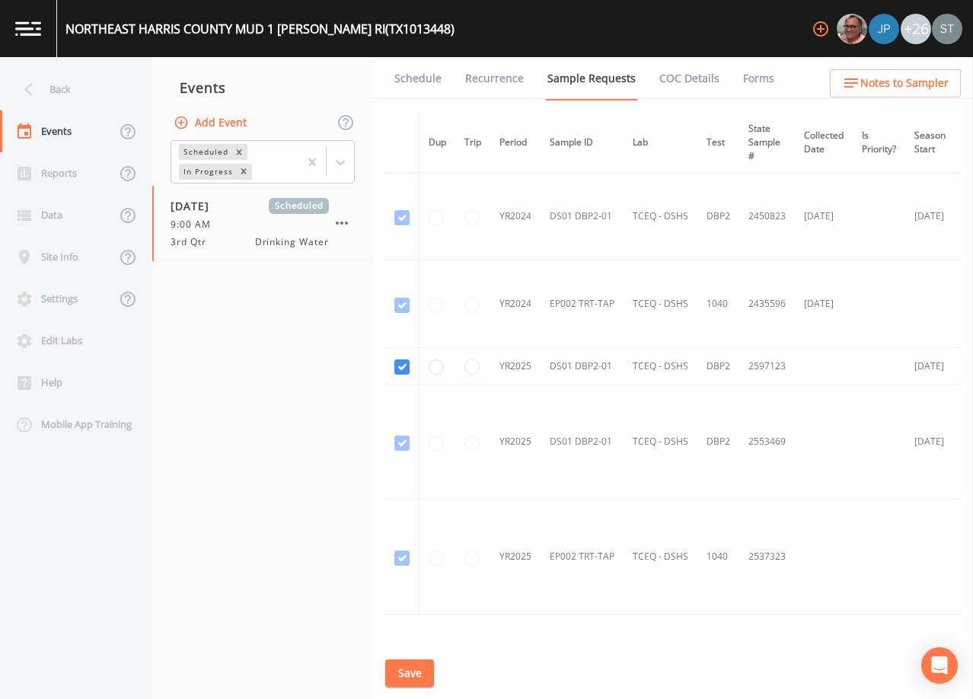
click at [896, 86] on span "Notes to Sampler" at bounding box center [904, 83] width 88 height 19
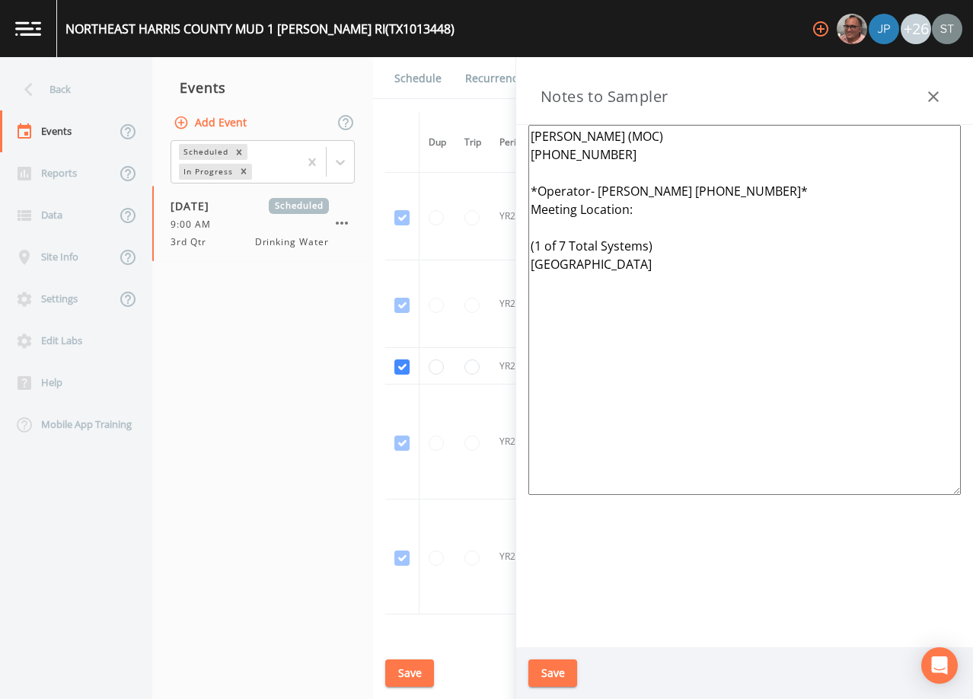
click at [651, 209] on textarea "[PERSON_NAME] (MOC) [PHONE_NUMBER] *Operator- [PERSON_NAME] [PHONE_NUMBER]* Mee…" at bounding box center [744, 310] width 432 height 370
paste textarea "[STREET_ADDRESS][PERSON_NAME][PERSON_NAME]"
type textarea "[PERSON_NAME] (MOC) [PHONE_NUMBER] *Operator- [PERSON_NAME] [PHONE_NUMBER]* Mee…"
click at [551, 670] on button "Save" at bounding box center [552, 673] width 49 height 28
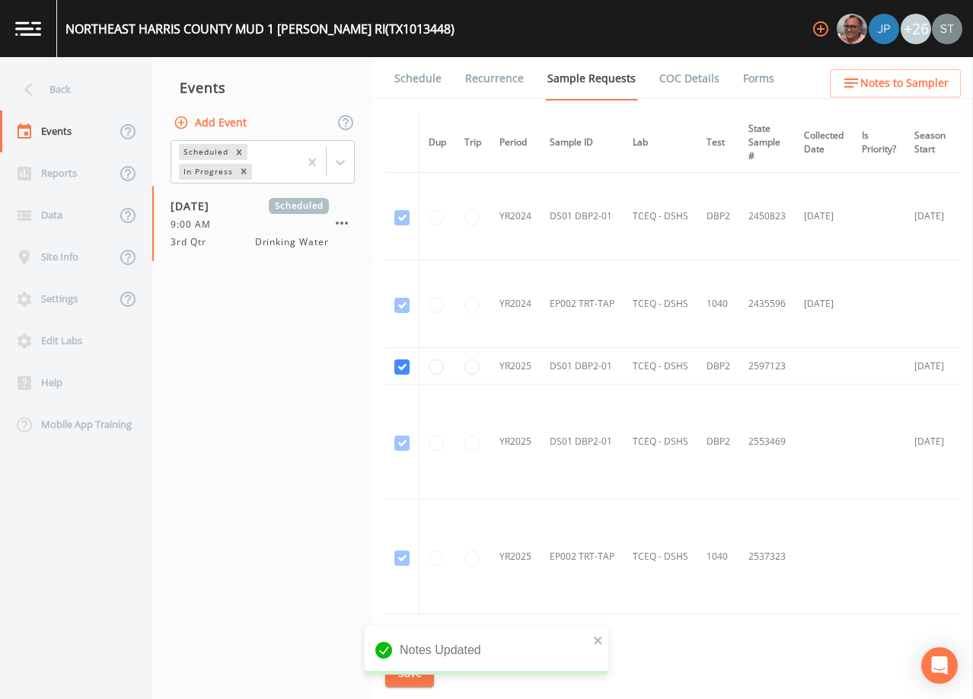
click at [407, 83] on link "Schedule" at bounding box center [418, 78] width 52 height 43
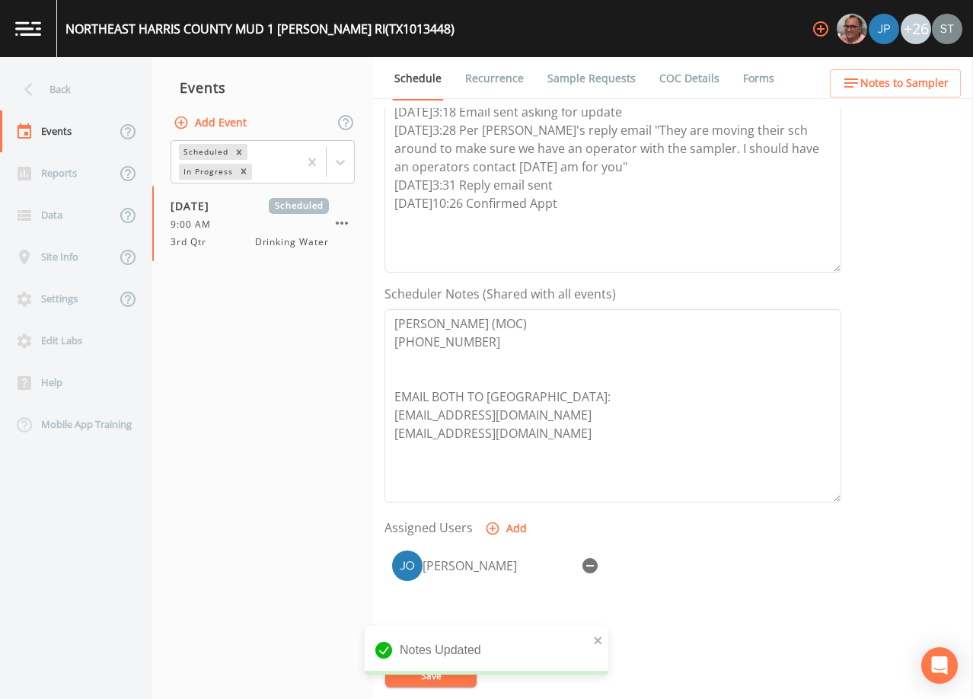
scroll to position [304, 0]
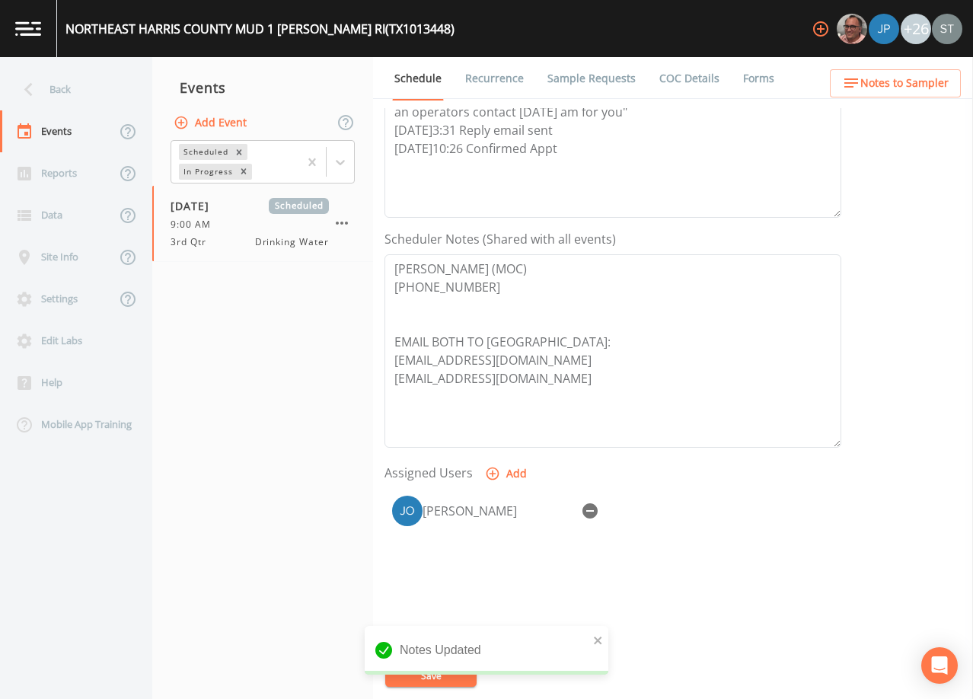
click at [68, 81] on div "Back" at bounding box center [68, 89] width 137 height 42
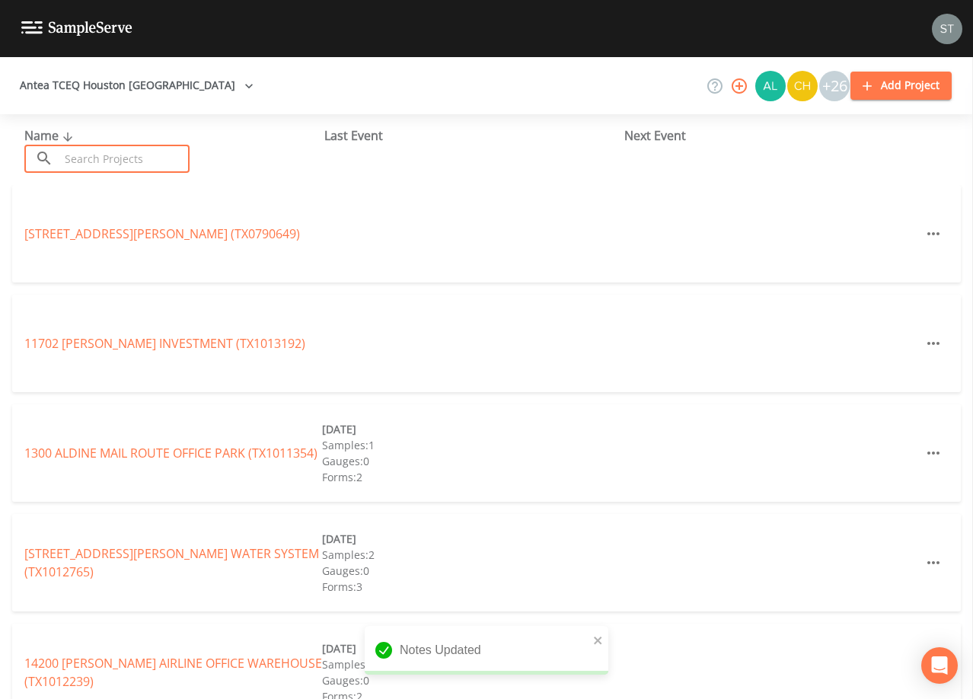
click at [168, 152] on input "text" at bounding box center [124, 159] width 130 height 28
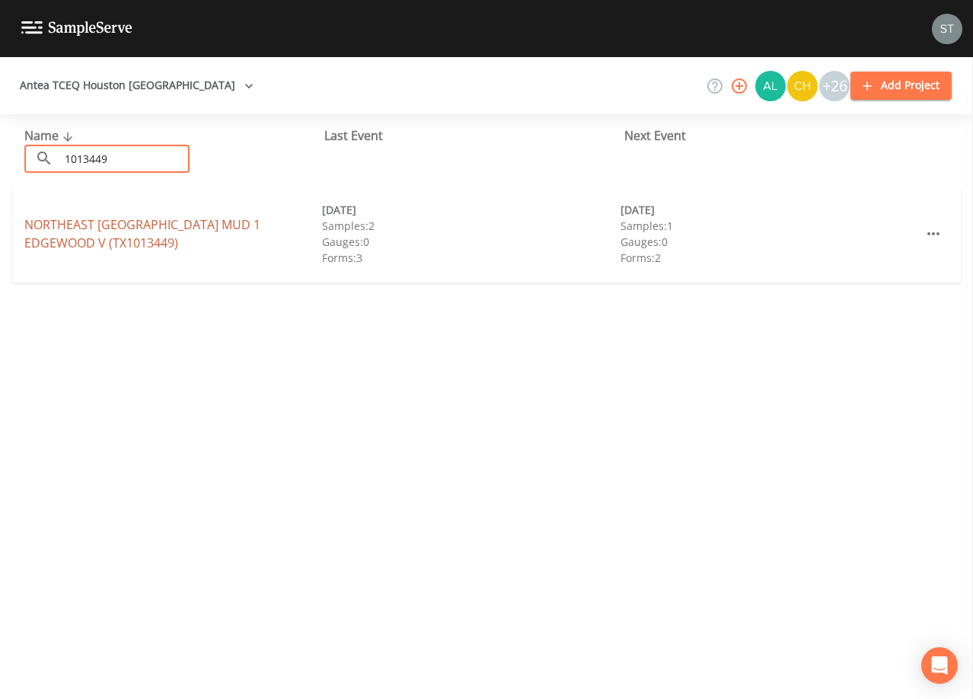
type input "1013449"
click at [180, 226] on link "NORTHEAST [GEOGRAPHIC_DATA] MUD 1 [GEOGRAPHIC_DATA] (TX1013449)" at bounding box center [142, 233] width 236 height 35
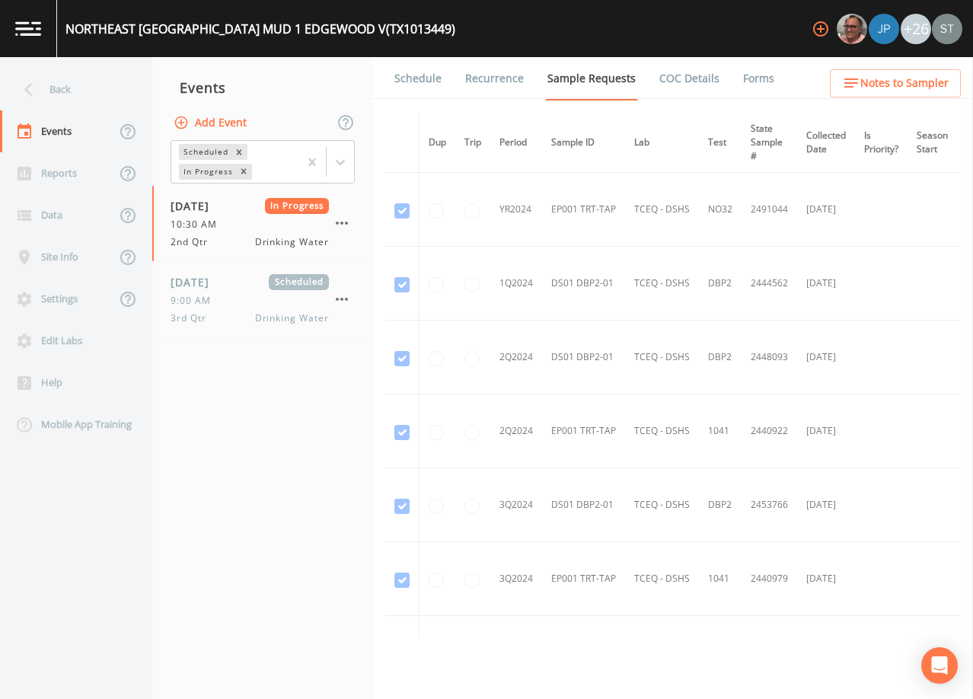
click at [917, 84] on span "Notes to Sampler" at bounding box center [904, 83] width 88 height 19
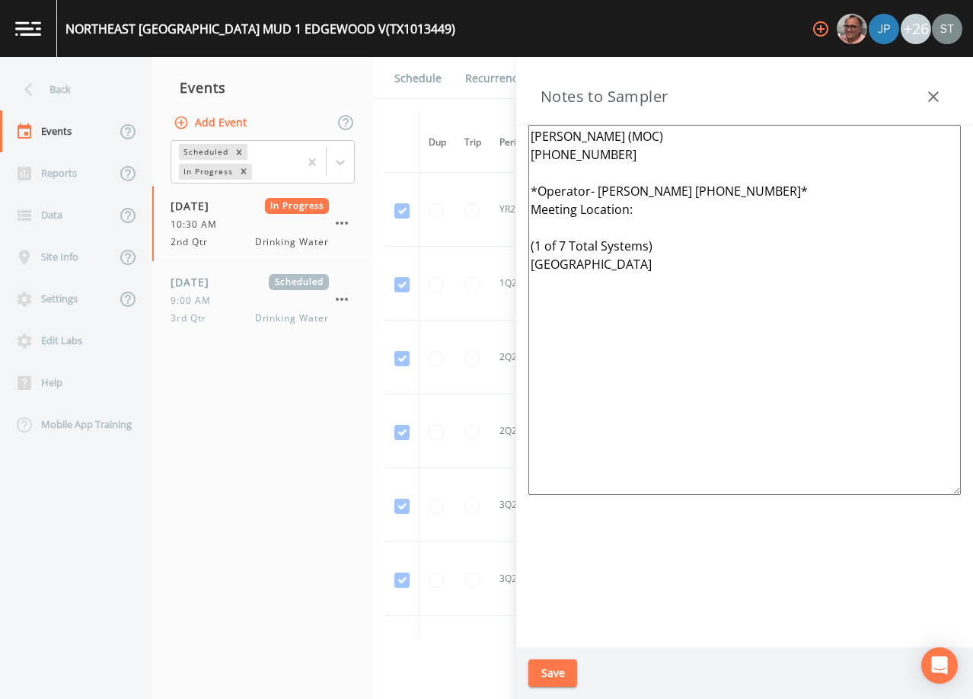
click at [658, 204] on textarea "[PERSON_NAME] (MOC) [PHONE_NUMBER] *Operator- [PERSON_NAME] [PHONE_NUMBER]* Mee…" at bounding box center [744, 310] width 432 height 370
paste textarea "[STREET_ADDRESS][PERSON_NAME][PERSON_NAME]"
type textarea "[PERSON_NAME] (MOC) [PHONE_NUMBER] *Operator- [PERSON_NAME] [PHONE_NUMBER]* Mee…"
click at [551, 667] on button "Save" at bounding box center [552, 673] width 49 height 28
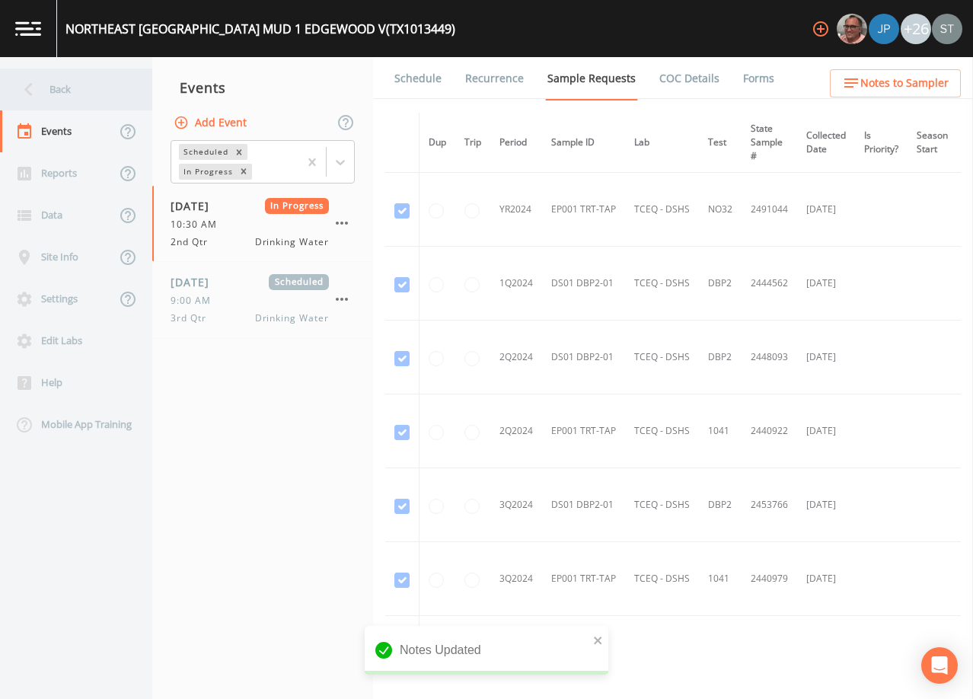
click at [75, 92] on div "Back" at bounding box center [68, 89] width 137 height 42
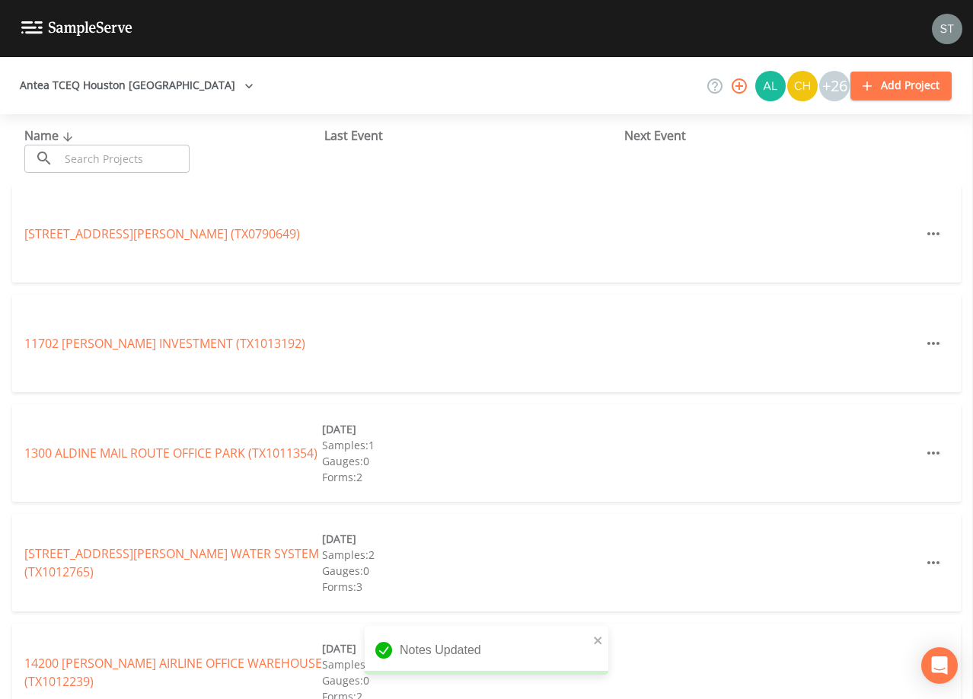
click at [107, 151] on input "text" at bounding box center [124, 159] width 130 height 28
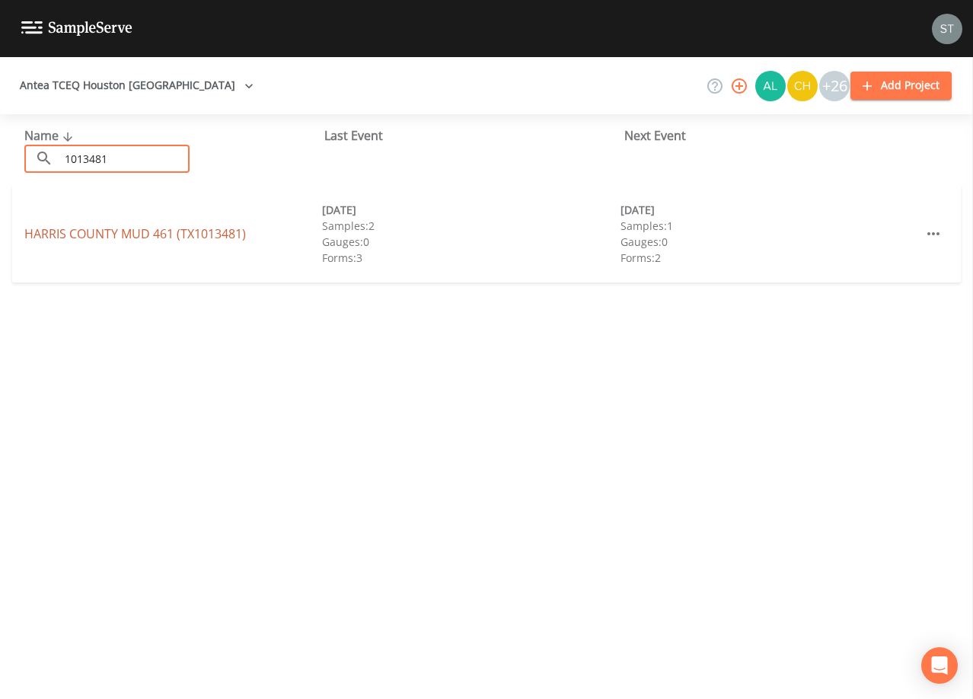
type input "1013481"
click at [194, 234] on link "[GEOGRAPHIC_DATA] 461 (TX1013481)" at bounding box center [134, 233] width 221 height 17
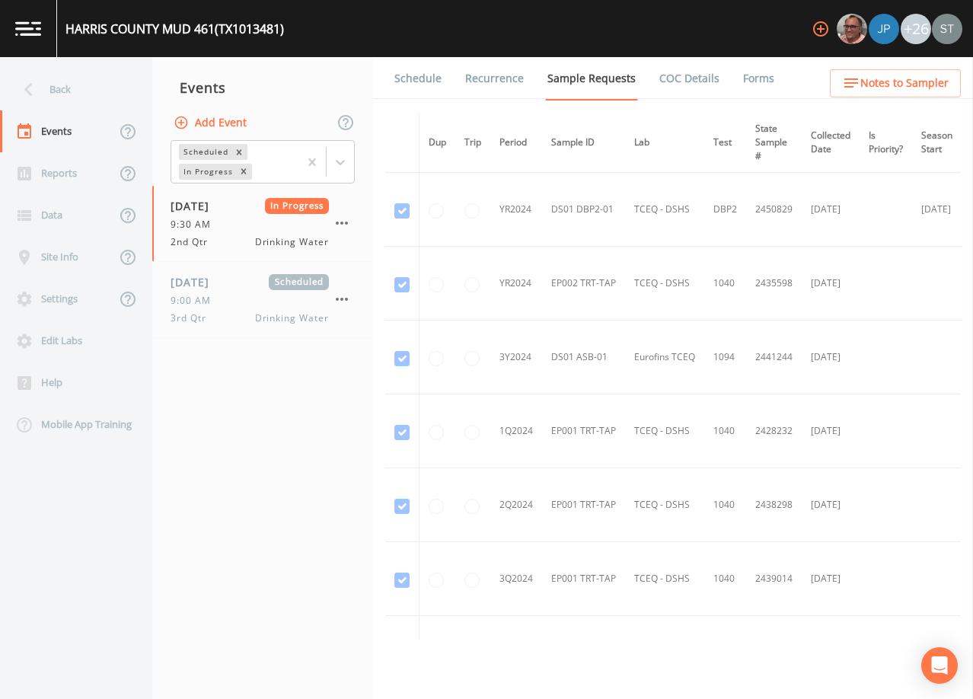
click at [919, 84] on span "Notes to Sampler" at bounding box center [904, 83] width 88 height 19
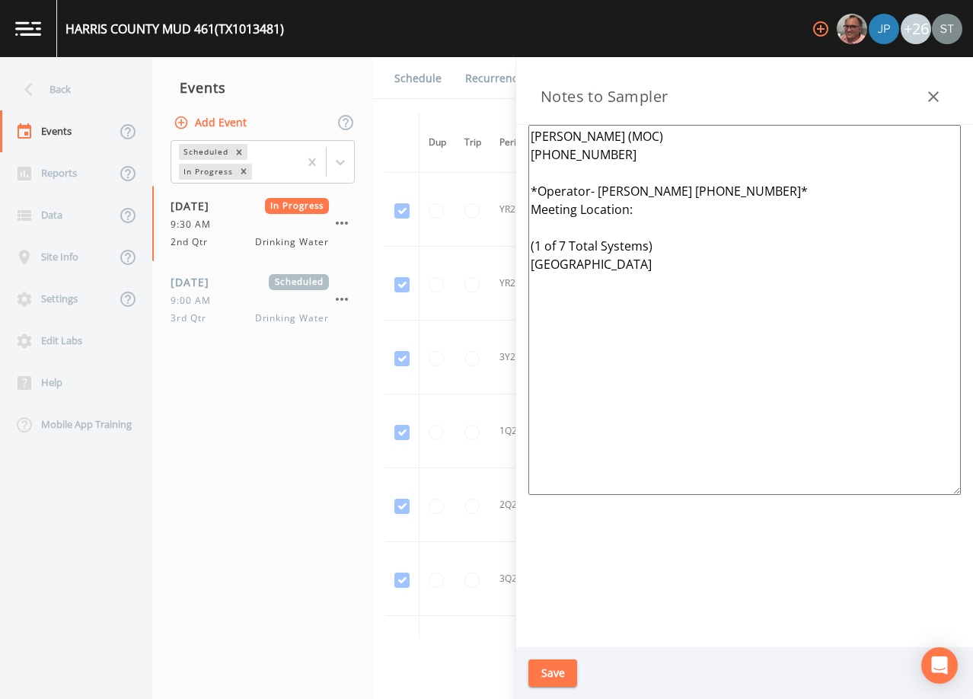
click at [645, 212] on textarea "[PERSON_NAME] (MOC) [PHONE_NUMBER] *Operator- [PERSON_NAME] [PHONE_NUMBER]* Mee…" at bounding box center [744, 310] width 432 height 370
click at [670, 209] on textarea "[PERSON_NAME] (MOC) [PHONE_NUMBER] *Operator- [PERSON_NAME] [PHONE_NUMBER]* Mee…" at bounding box center [744, 310] width 432 height 370
click at [699, 204] on textarea "[PERSON_NAME] (MOC) [PHONE_NUMBER] *Operator- [PERSON_NAME] [PHONE_NUMBER]* Mee…" at bounding box center [744, 310] width 432 height 370
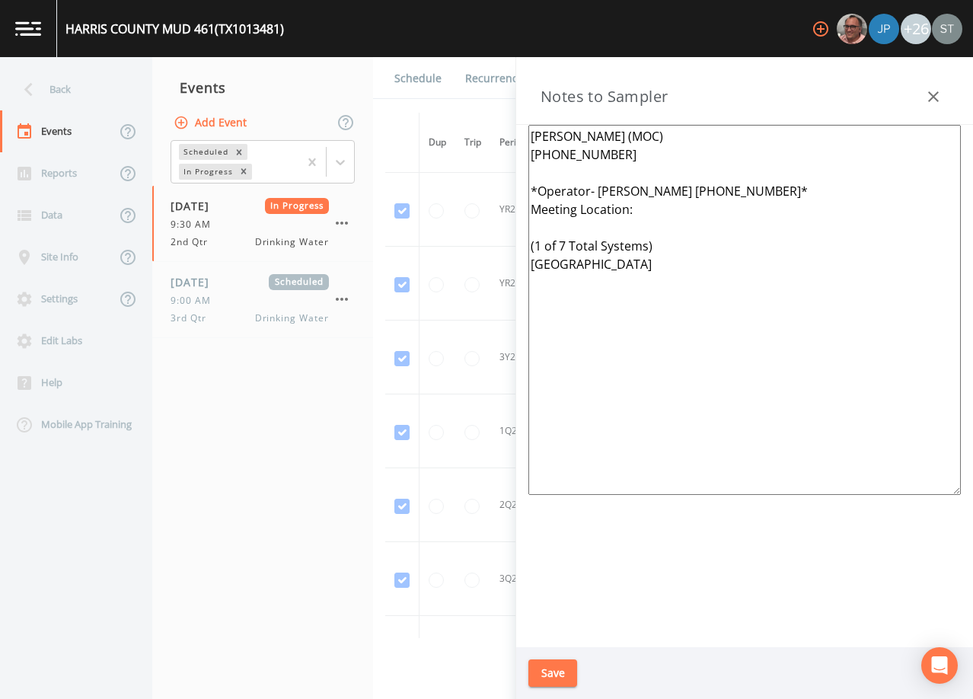
click at [679, 212] on textarea "[PERSON_NAME] (MOC) [PHONE_NUMBER] *Operator- [PERSON_NAME] [PHONE_NUMBER]* Mee…" at bounding box center [744, 310] width 432 height 370
click at [688, 315] on textarea "[PERSON_NAME] (MOC) [PHONE_NUMBER] *Operator- [PERSON_NAME] [PHONE_NUMBER]* Mee…" at bounding box center [744, 310] width 432 height 370
click at [643, 206] on textarea "[PERSON_NAME] (MOC) [PHONE_NUMBER] *Operator- [PERSON_NAME] [PHONE_NUMBER]* Mee…" at bounding box center [744, 310] width 432 height 370
click at [928, 93] on icon "button" at bounding box center [933, 97] width 18 height 18
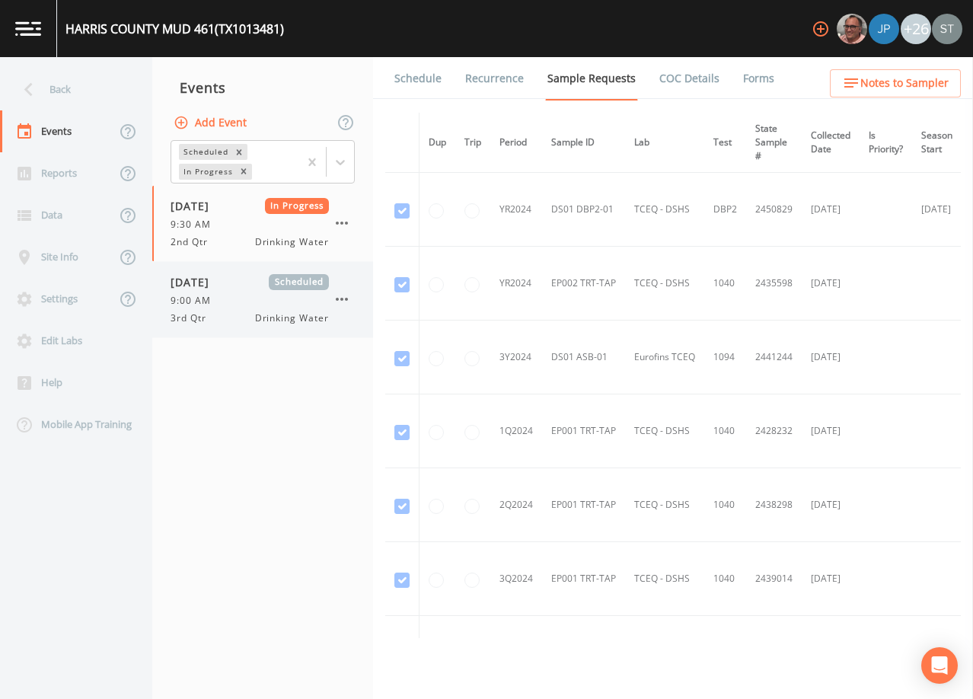
click at [191, 295] on span "9:00 AM" at bounding box center [194, 301] width 49 height 14
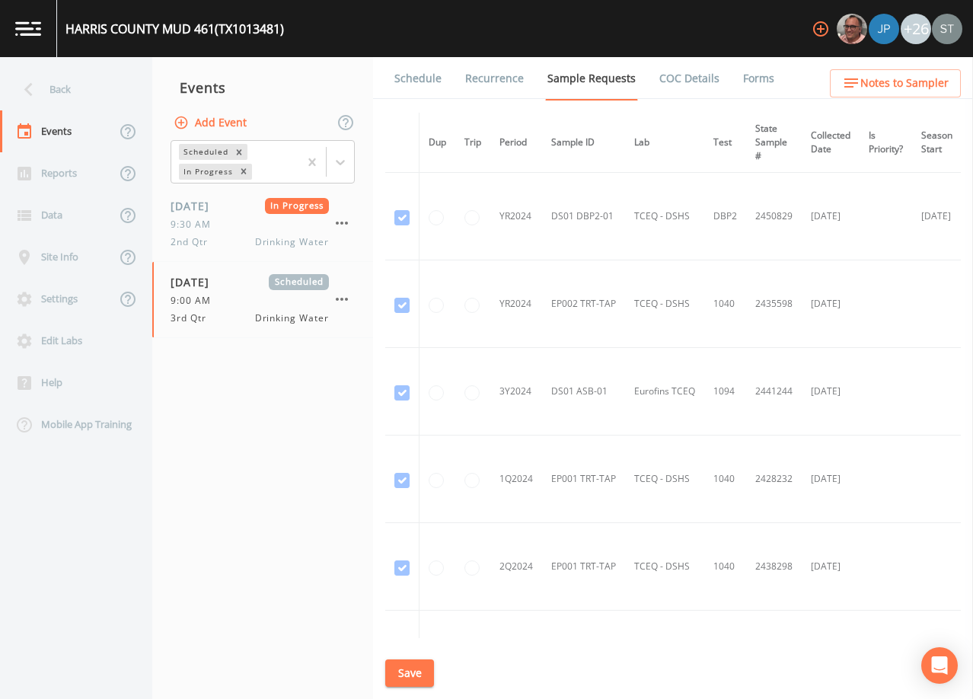
click at [884, 86] on span "Notes to Sampler" at bounding box center [904, 83] width 88 height 19
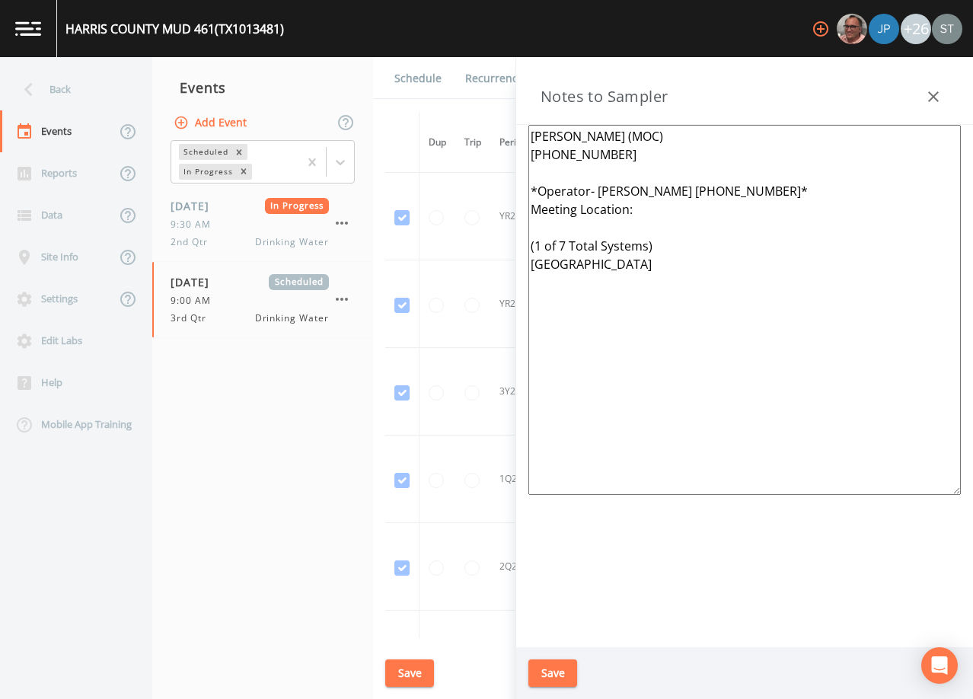
click at [645, 212] on textarea "[PERSON_NAME] (MOC) [PHONE_NUMBER] *Operator- [PERSON_NAME] [PHONE_NUMBER]* Mee…" at bounding box center [744, 310] width 432 height 370
paste textarea "[STREET_ADDRESS][PERSON_NAME][PERSON_NAME]"
click at [634, 207] on textarea "[PERSON_NAME] (MOC) [PHONE_NUMBER] *Operator- [PERSON_NAME] [PHONE_NUMBER]* Mee…" at bounding box center [744, 310] width 432 height 370
click at [635, 204] on textarea "[PERSON_NAME] (MOC) [PHONE_NUMBER] *Operator- [PERSON_NAME] [PHONE_NUMBER]* Mee…" at bounding box center [744, 310] width 432 height 370
click at [658, 204] on textarea "[PERSON_NAME] (MOC) [PHONE_NUMBER] *Operator- [PERSON_NAME] [PHONE_NUMBER]* Mee…" at bounding box center [744, 310] width 432 height 370
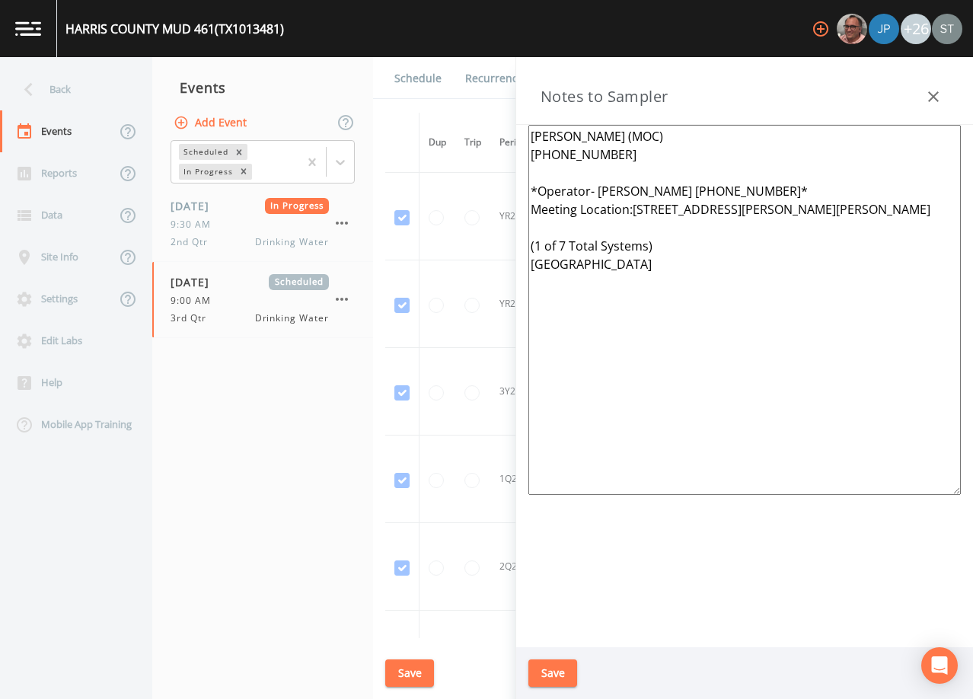
click at [634, 205] on textarea "[PERSON_NAME] (MOC) [PHONE_NUMBER] *Operator- [PERSON_NAME] [PHONE_NUMBER]* Mee…" at bounding box center [744, 310] width 432 height 370
type textarea "[PERSON_NAME] (MOC) [PHONE_NUMBER] *Operator- [PERSON_NAME] [PHONE_NUMBER]* Mee…"
click at [561, 669] on button "Save" at bounding box center [552, 673] width 49 height 28
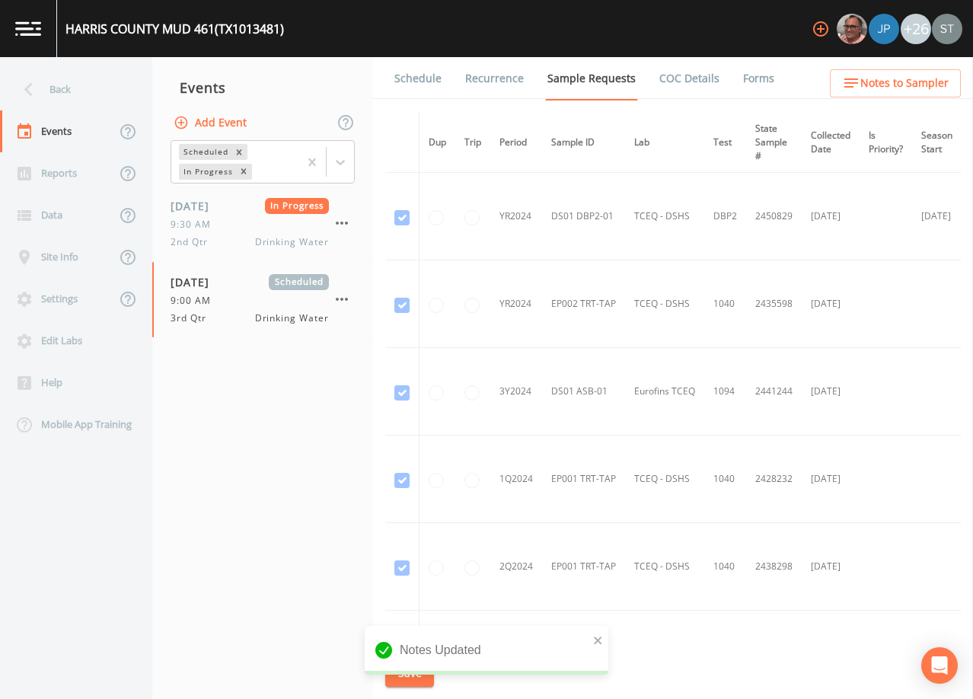
click at [925, 86] on span "Notes to Sampler" at bounding box center [904, 83] width 88 height 19
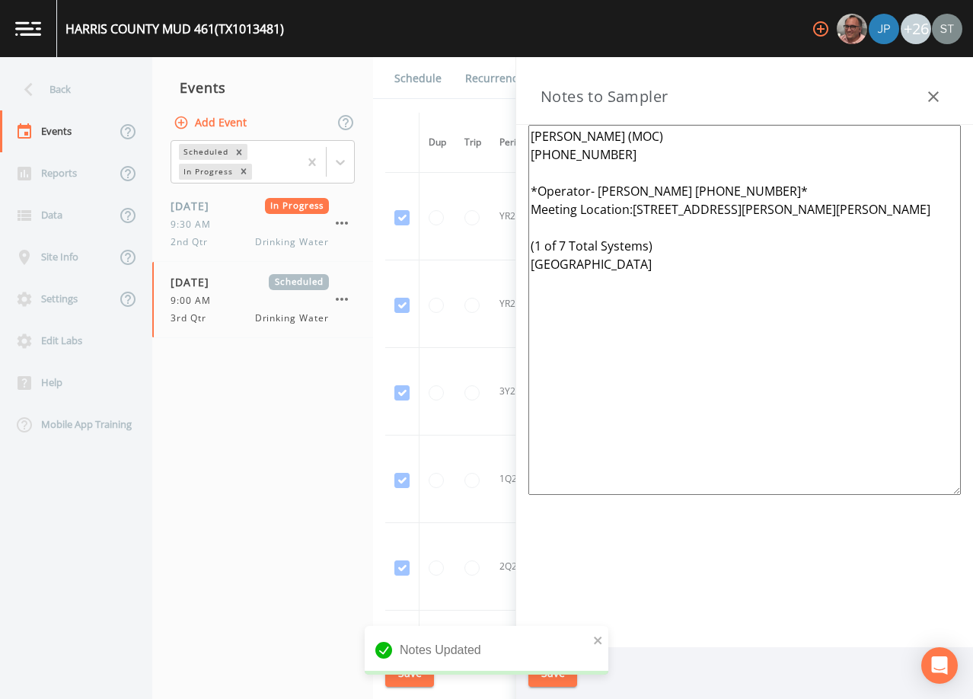
click at [918, 81] on button "button" at bounding box center [933, 96] width 30 height 30
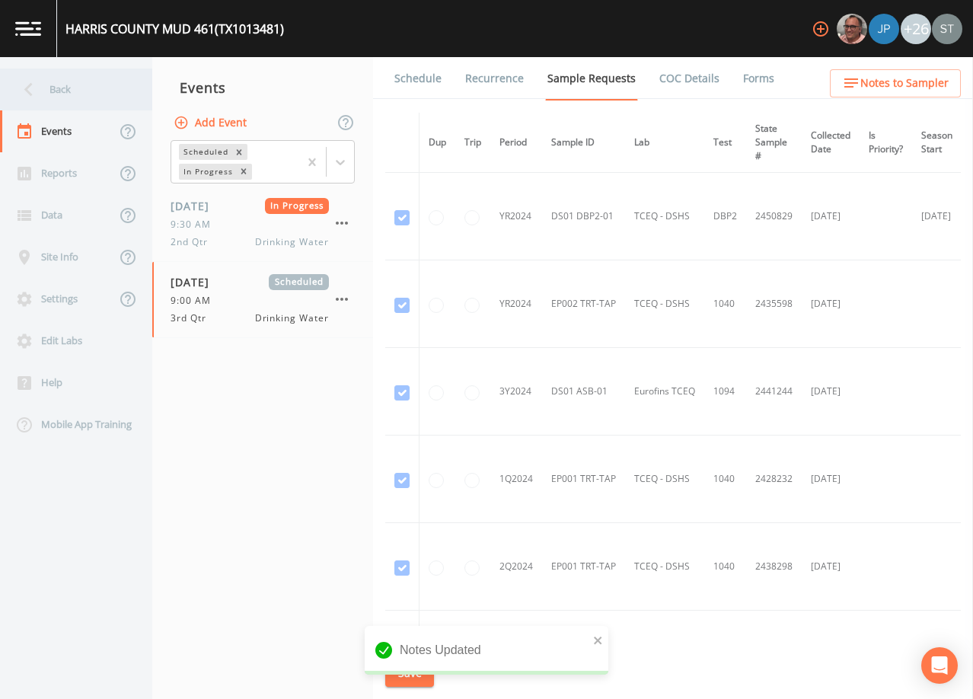
click at [100, 94] on div "Back" at bounding box center [68, 89] width 137 height 42
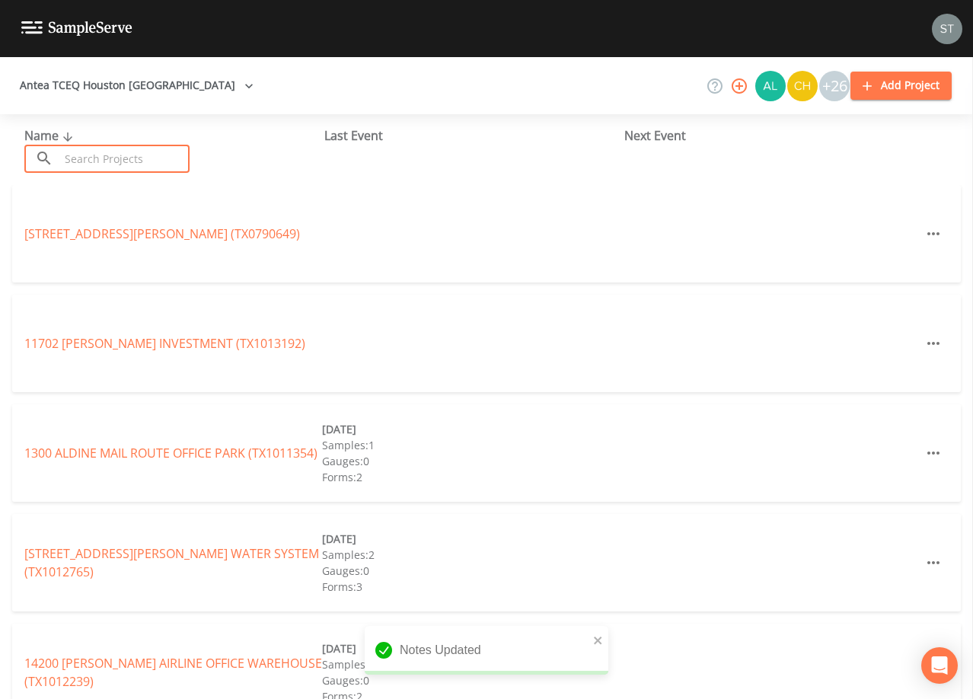
click at [131, 154] on input "text" at bounding box center [124, 159] width 130 height 28
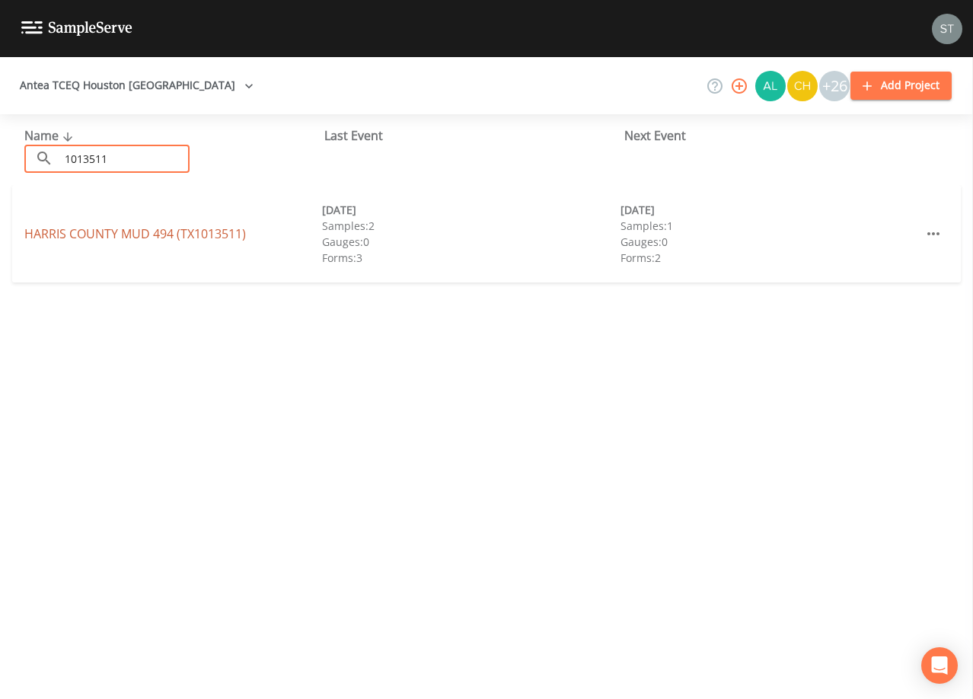
type input "1013511"
click at [167, 234] on link "[GEOGRAPHIC_DATA] 494 (TX1013511)" at bounding box center [134, 233] width 221 height 17
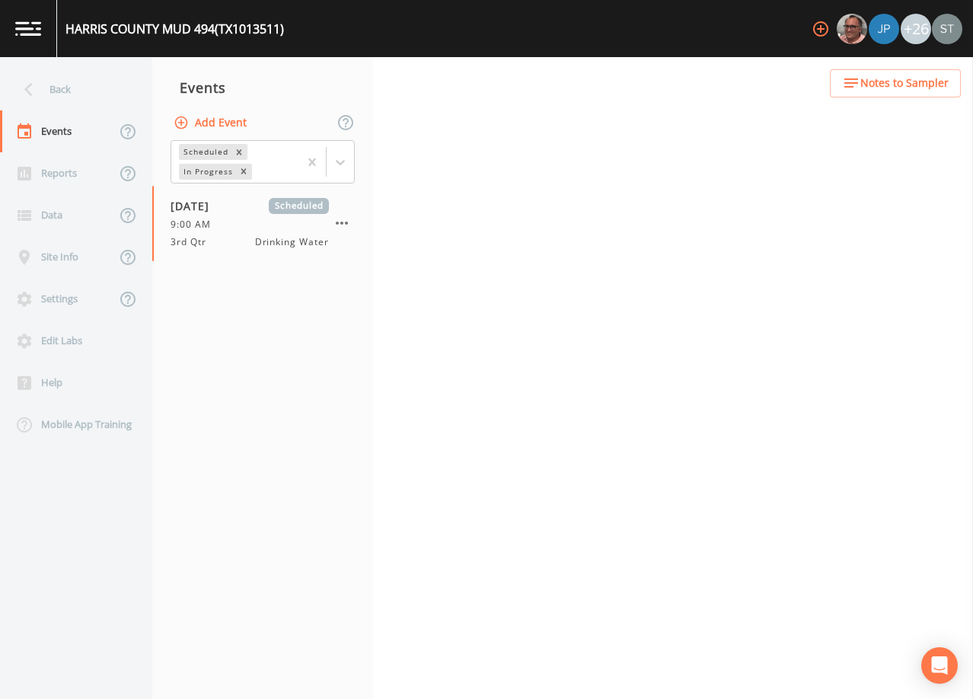
click at [922, 85] on span "Notes to Sampler" at bounding box center [904, 83] width 88 height 19
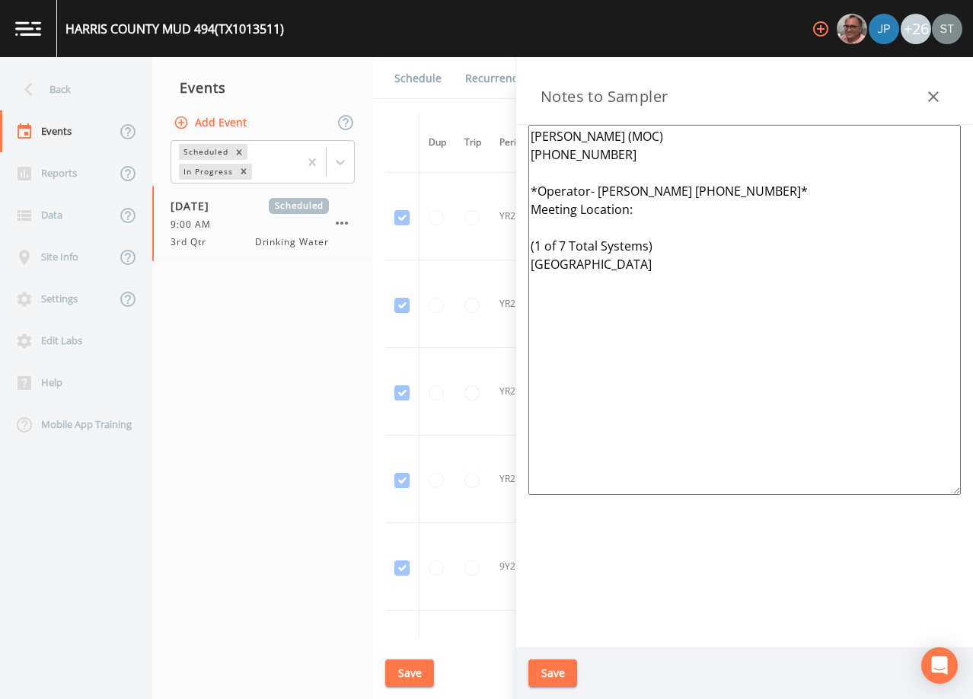
click at [660, 208] on textarea "[PERSON_NAME] (MOC) [PHONE_NUMBER] *Operator- [PERSON_NAME] [PHONE_NUMBER]* Mee…" at bounding box center [744, 310] width 432 height 370
paste textarea "[STREET_ADDRESS][PERSON_NAME][PERSON_NAME]"
type textarea "[PERSON_NAME] (MOC) [PHONE_NUMBER] *Operator- [PERSON_NAME] [PHONE_NUMBER]* Mee…"
click at [559, 677] on button "Save" at bounding box center [552, 673] width 49 height 28
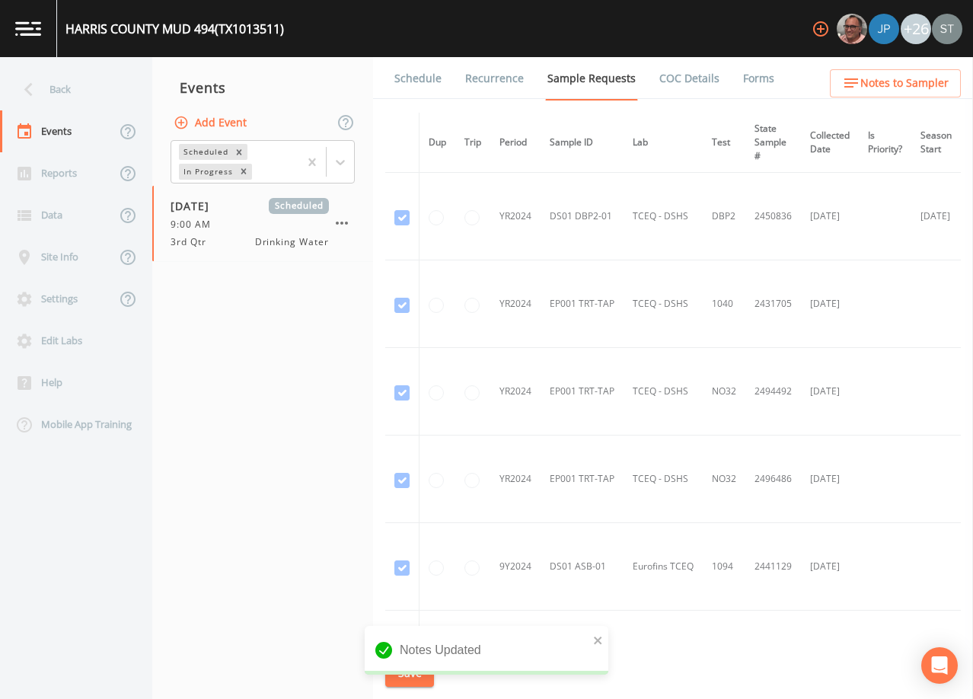
click at [928, 83] on span "Notes to Sampler" at bounding box center [904, 83] width 88 height 19
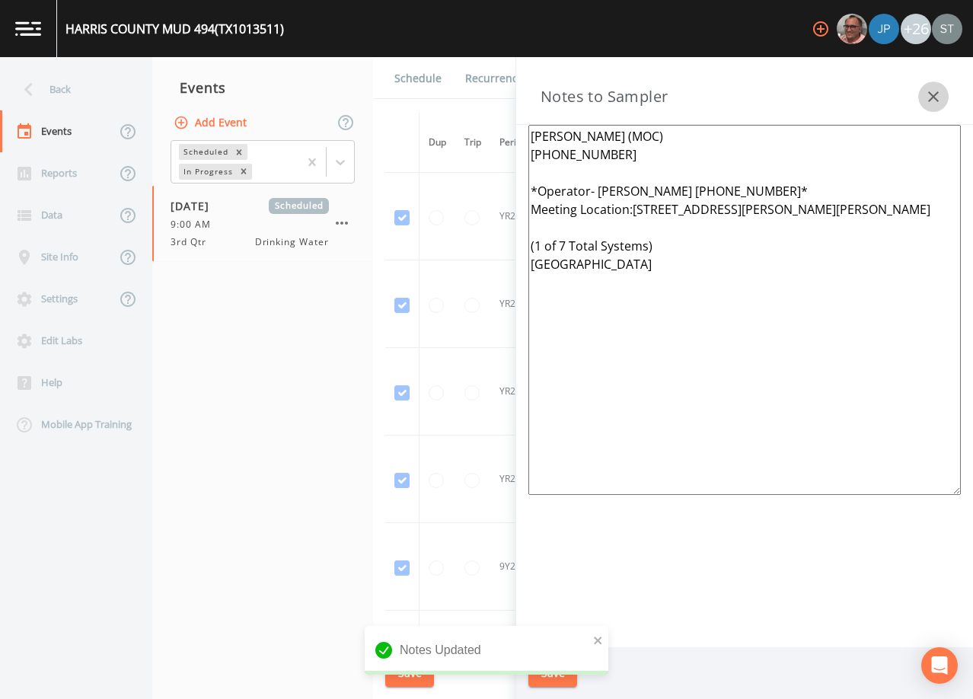
click at [931, 84] on button "button" at bounding box center [933, 96] width 30 height 30
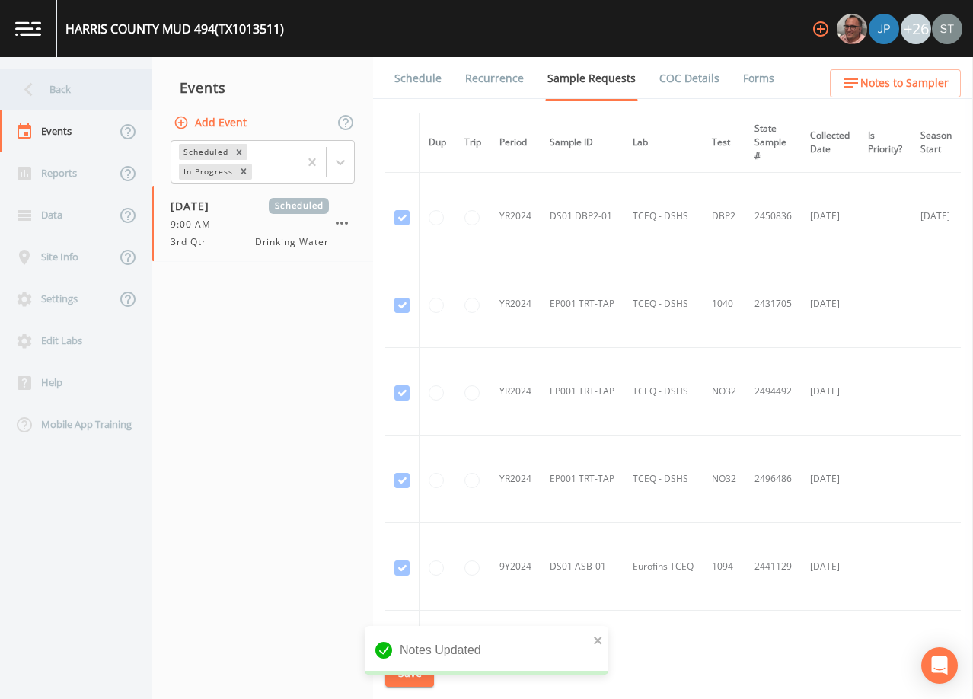
click at [66, 84] on div "Back" at bounding box center [68, 89] width 137 height 42
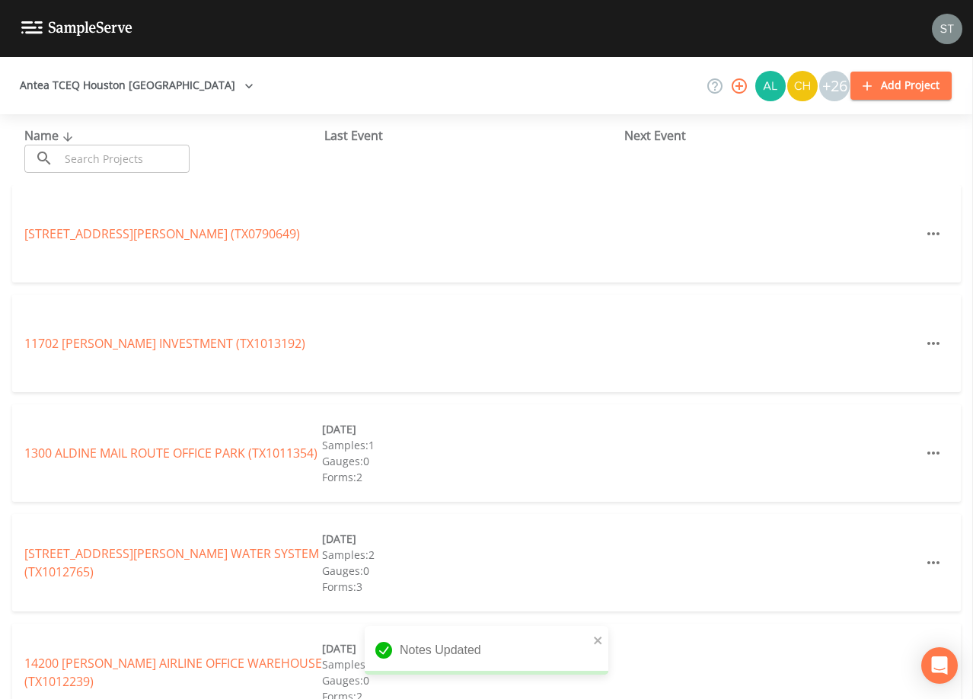
click at [115, 156] on input "text" at bounding box center [124, 159] width 130 height 28
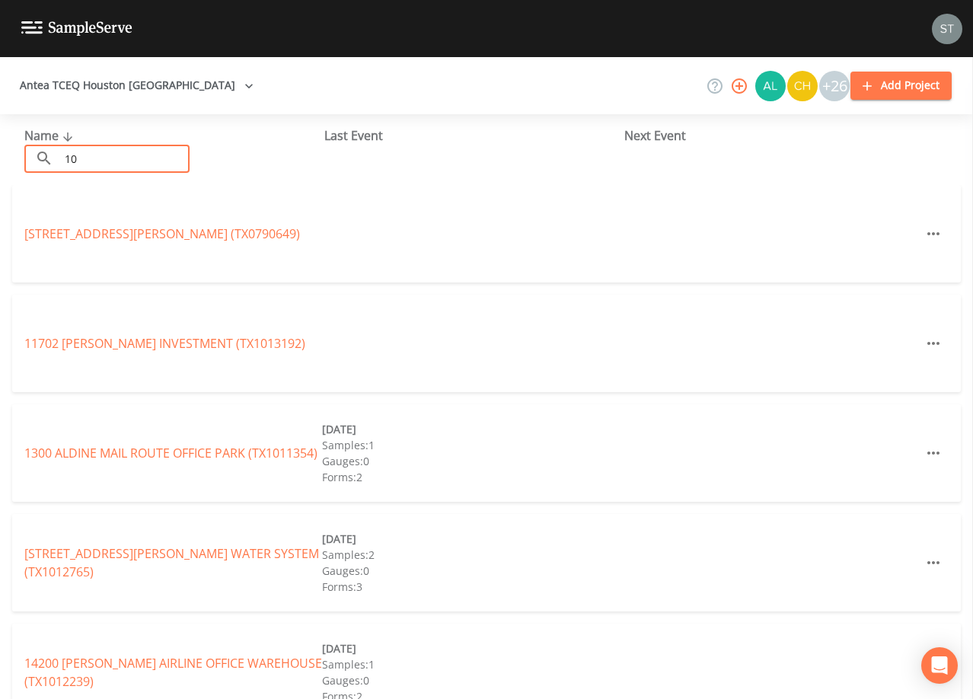
type input "1"
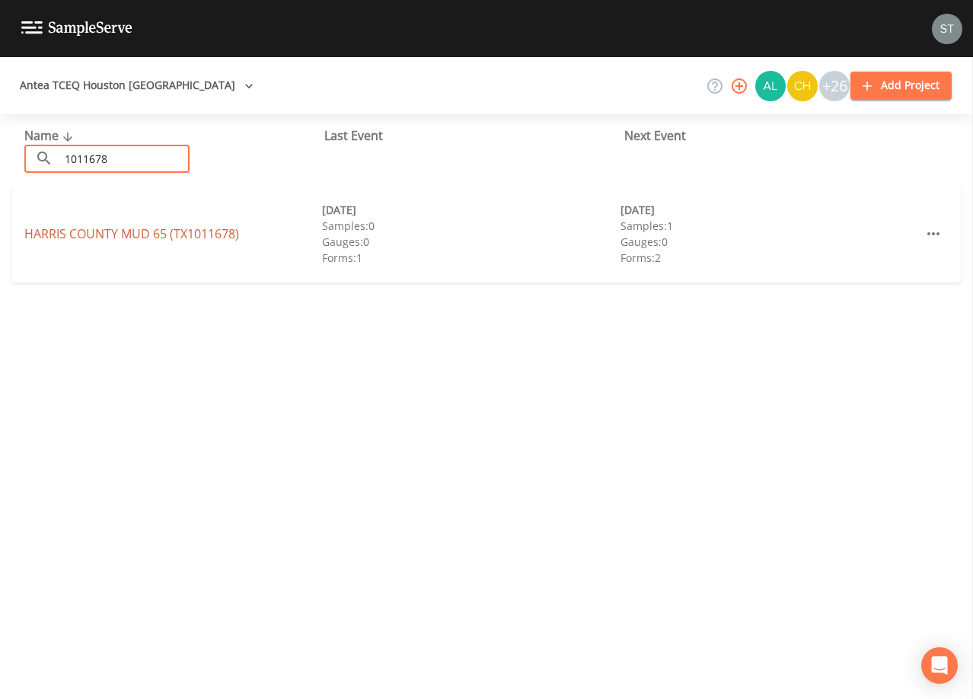
type input "1011678"
click at [149, 233] on link "[GEOGRAPHIC_DATA] 65 (TX1011678)" at bounding box center [131, 233] width 215 height 17
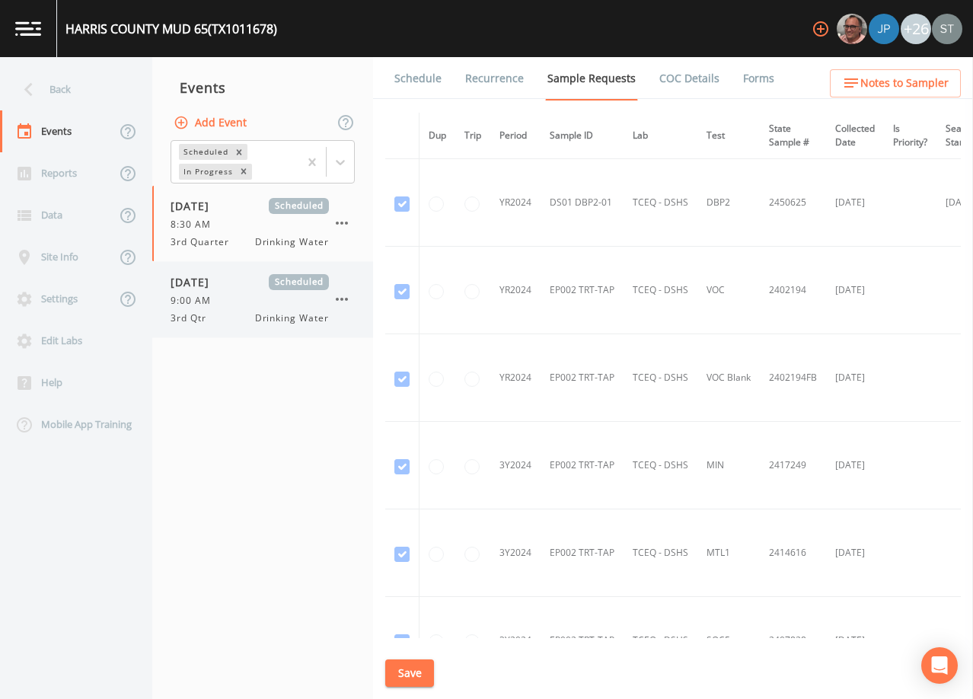
click at [263, 295] on div "9:00 AM" at bounding box center [249, 301] width 158 height 14
click at [928, 75] on span "Notes to Sampler" at bounding box center [904, 83] width 88 height 19
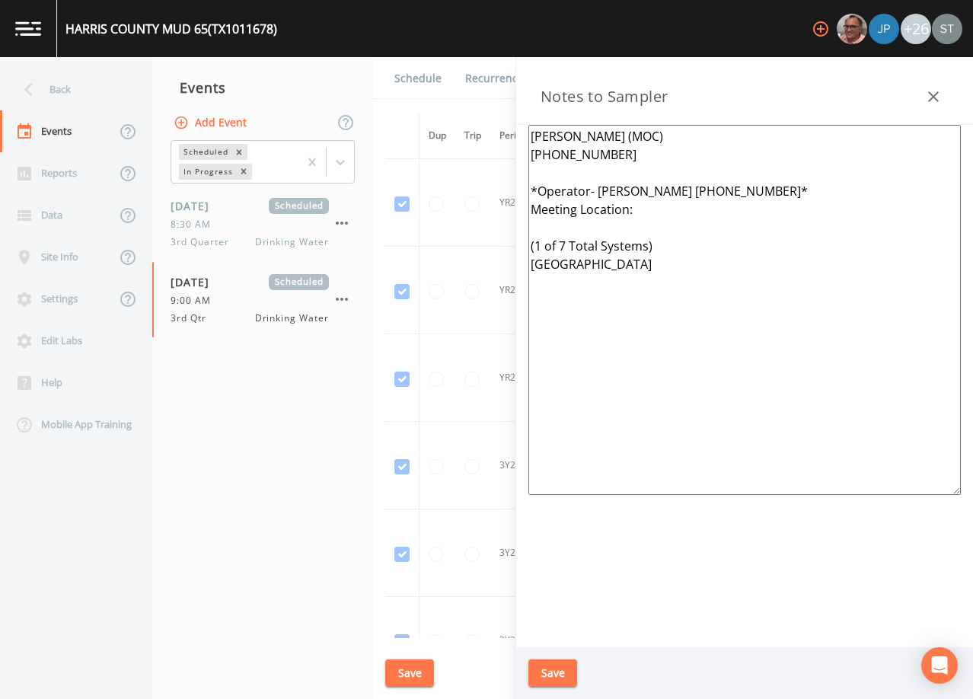
click at [646, 213] on textarea "[PERSON_NAME] (MOC) [PHONE_NUMBER] *Operator- [PERSON_NAME] [PHONE_NUMBER]* Mee…" at bounding box center [744, 310] width 432 height 370
paste textarea "[STREET_ADDRESS][PERSON_NAME][PERSON_NAME]"
type textarea "[PERSON_NAME] (MOC) [PHONE_NUMBER] *Operator- [PERSON_NAME] [PHONE_NUMBER]* Mee…"
click at [555, 676] on button "Save" at bounding box center [552, 673] width 49 height 28
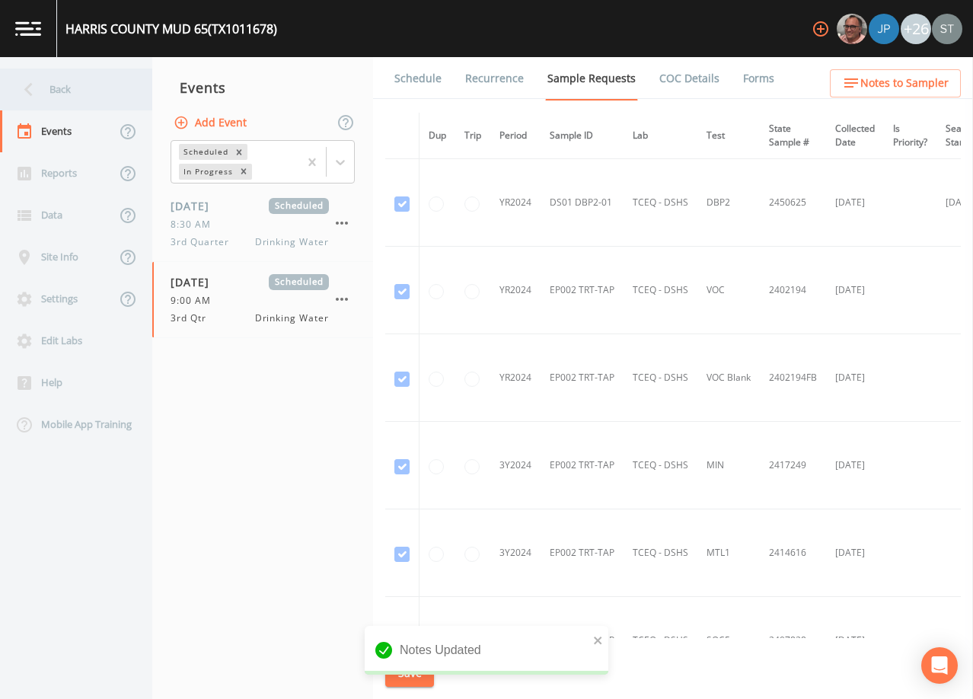
click at [80, 84] on div "Back" at bounding box center [68, 89] width 137 height 42
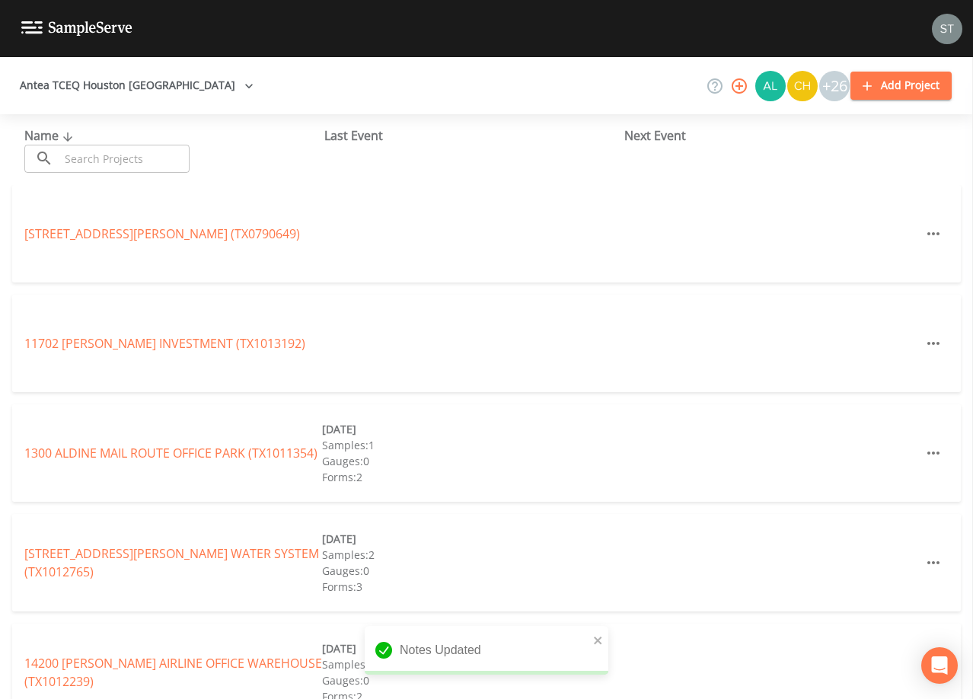
click at [134, 154] on input "text" at bounding box center [124, 159] width 130 height 28
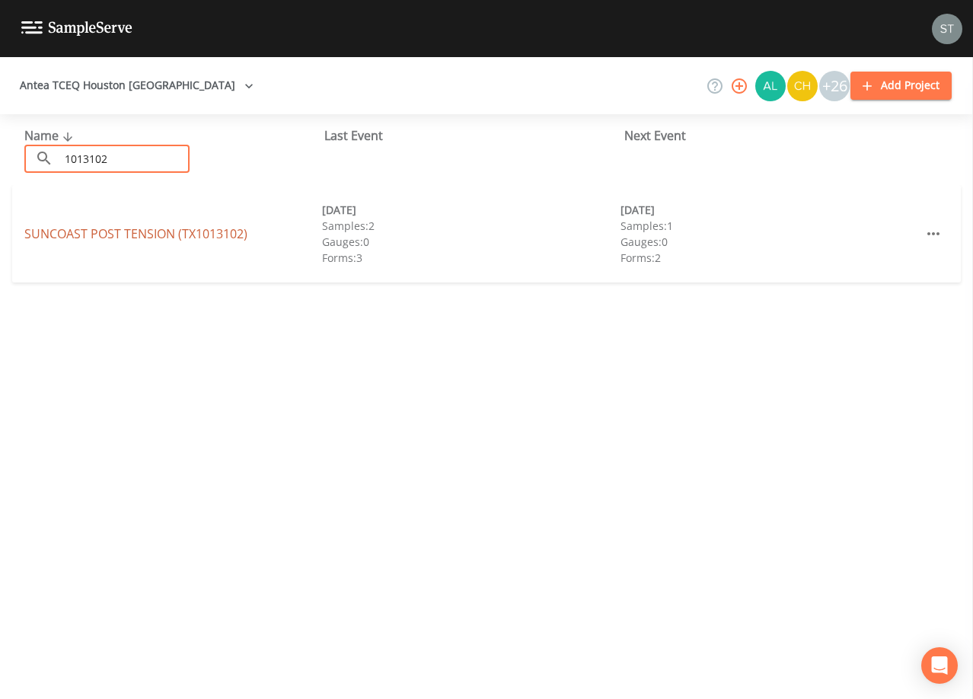
type input "1013102"
click at [170, 234] on link "SUNCOAST POST TENSION (TX1013102)" at bounding box center [135, 233] width 223 height 17
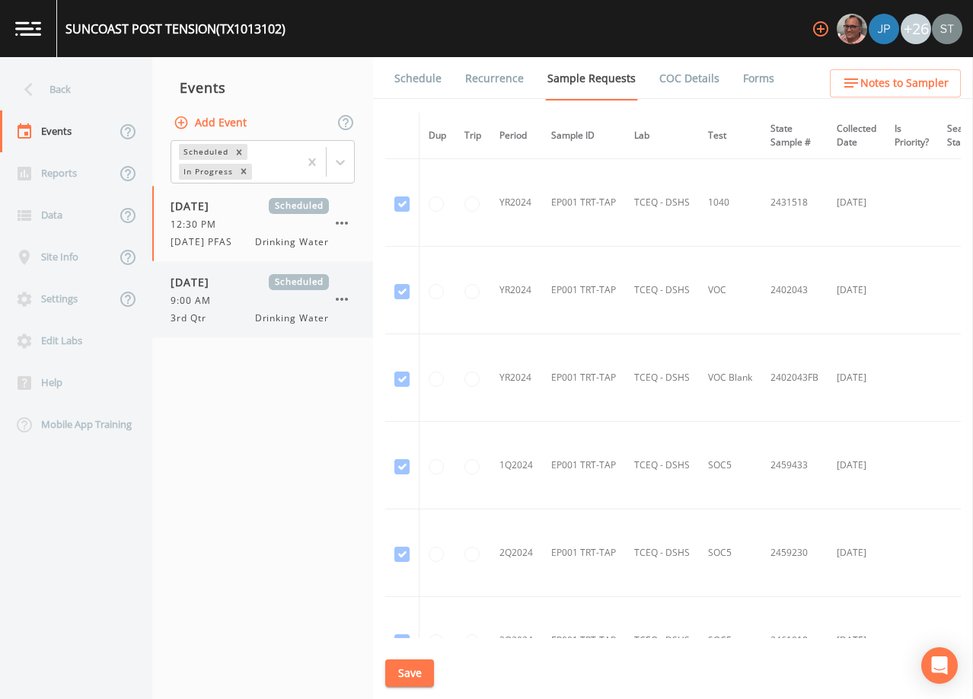
click at [241, 298] on div "9:00 AM" at bounding box center [249, 301] width 158 height 14
click at [924, 85] on span "Notes to Sampler" at bounding box center [904, 83] width 88 height 19
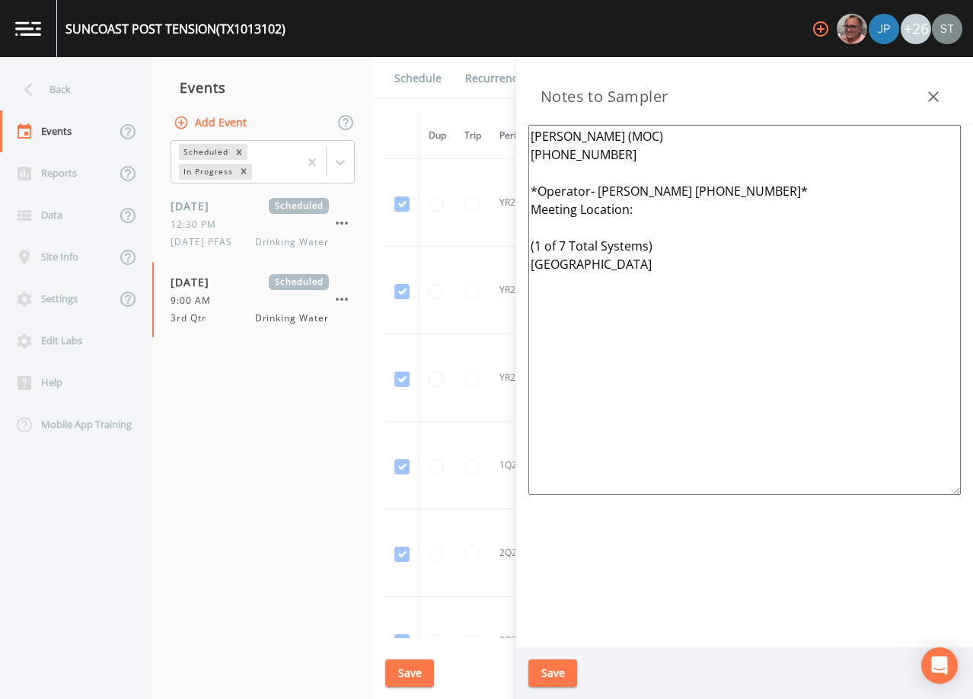
click at [656, 212] on textarea "[PERSON_NAME] (MOC) [PHONE_NUMBER] *Operator- [PERSON_NAME] [PHONE_NUMBER]* Mee…" at bounding box center [744, 310] width 432 height 370
paste textarea "[STREET_ADDRESS][PERSON_NAME][PERSON_NAME]"
type textarea "[PERSON_NAME] (MOC) [PHONE_NUMBER] *Operator- [PERSON_NAME] [PHONE_NUMBER]* Mee…"
click at [553, 673] on button "Save" at bounding box center [552, 673] width 49 height 28
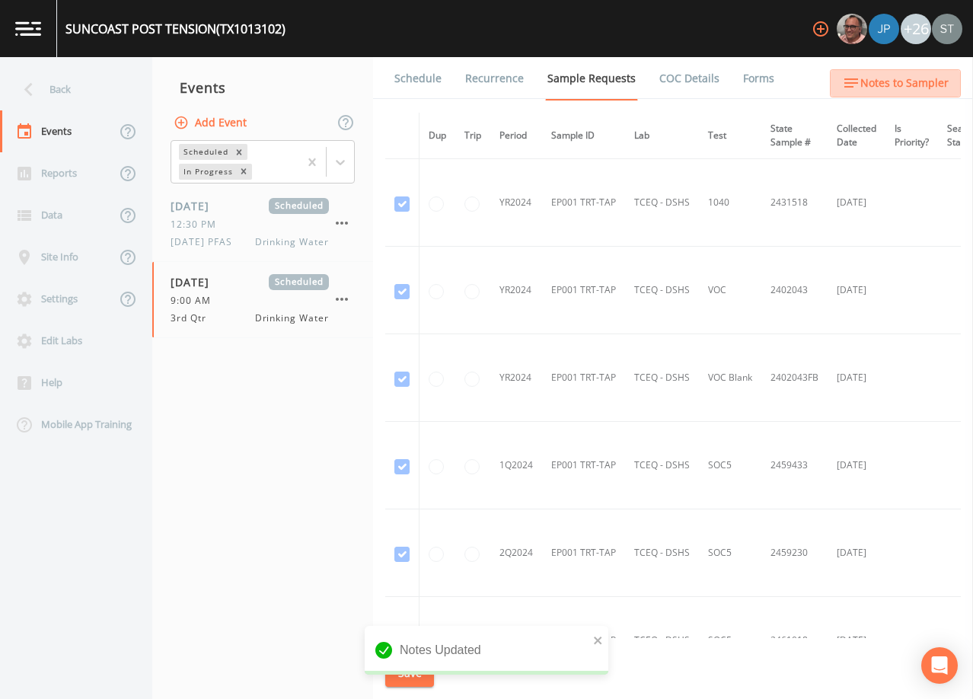
click at [926, 83] on span "Notes to Sampler" at bounding box center [904, 83] width 88 height 19
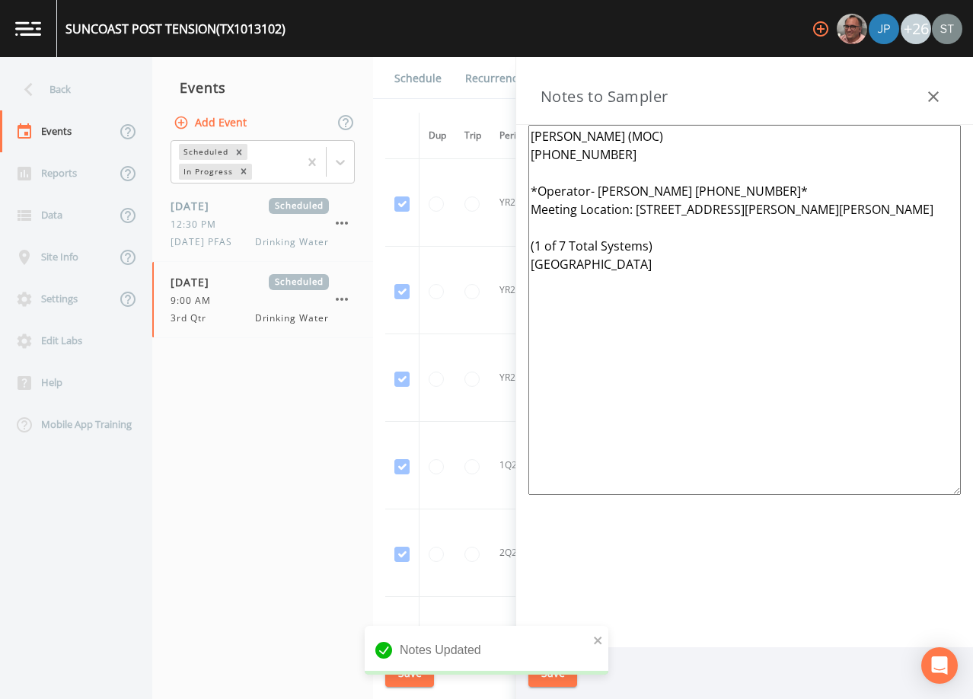
click at [928, 86] on button "button" at bounding box center [933, 96] width 30 height 30
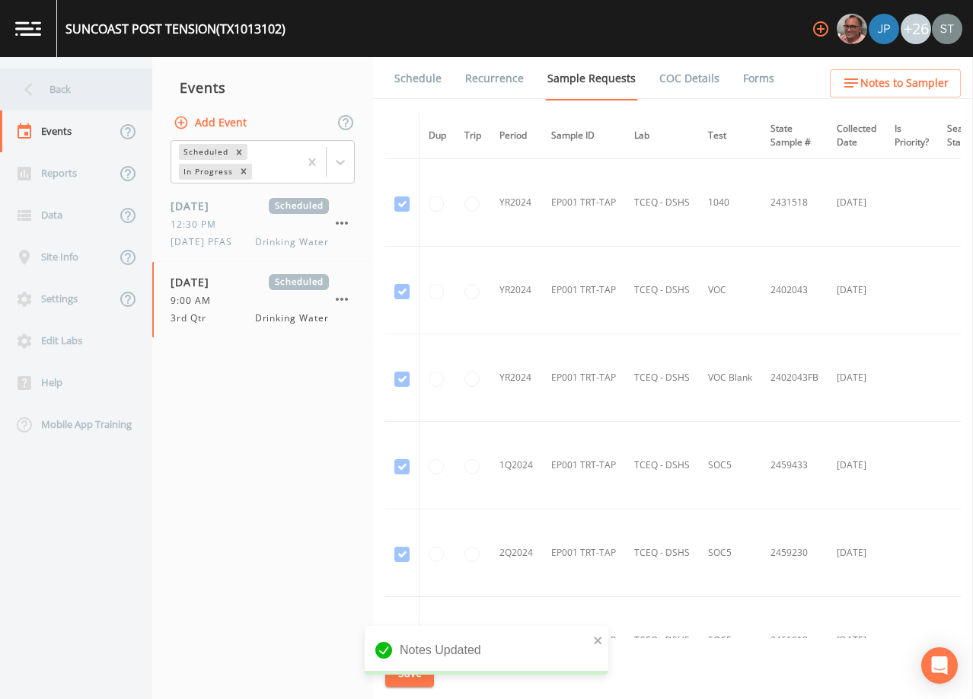
click at [87, 93] on div "Back" at bounding box center [68, 89] width 137 height 42
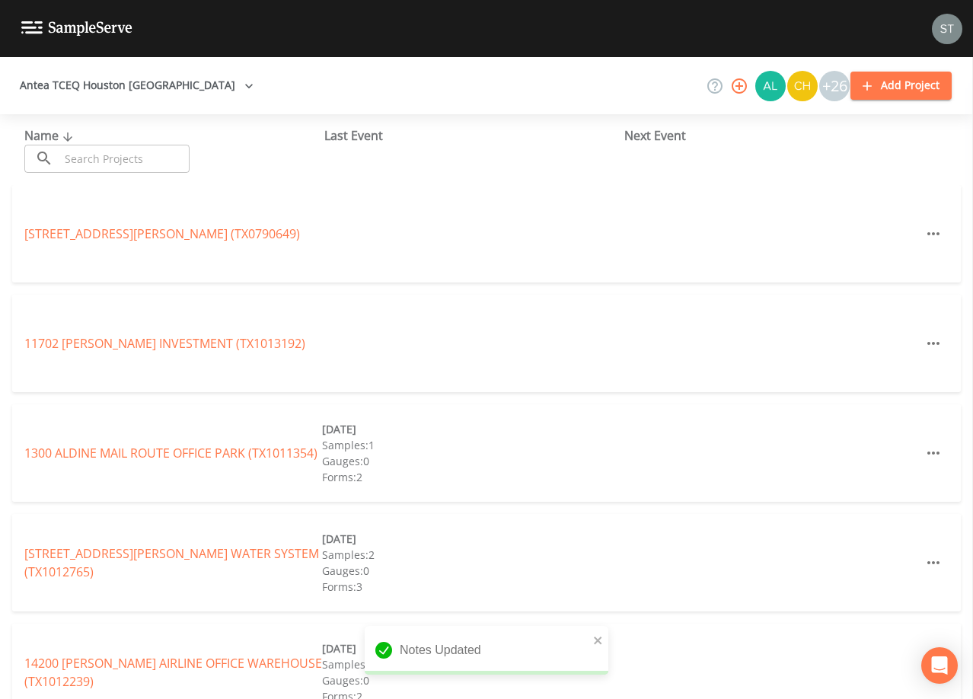
click at [142, 154] on input "text" at bounding box center [124, 159] width 130 height 28
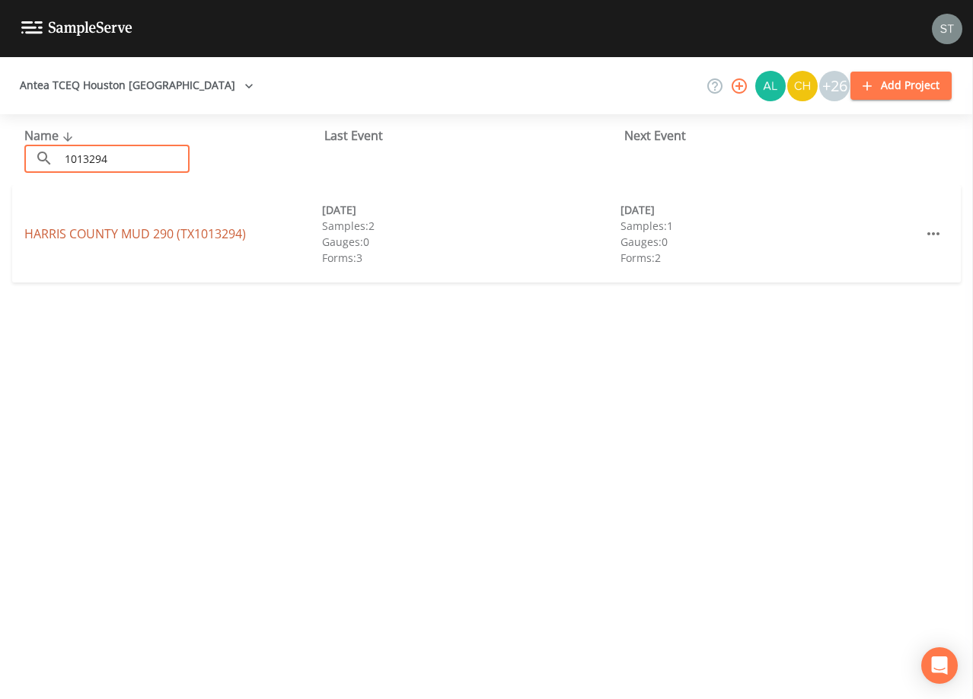
type input "1013294"
click at [151, 234] on link "[GEOGRAPHIC_DATA] 290 (TX1013294)" at bounding box center [134, 233] width 221 height 17
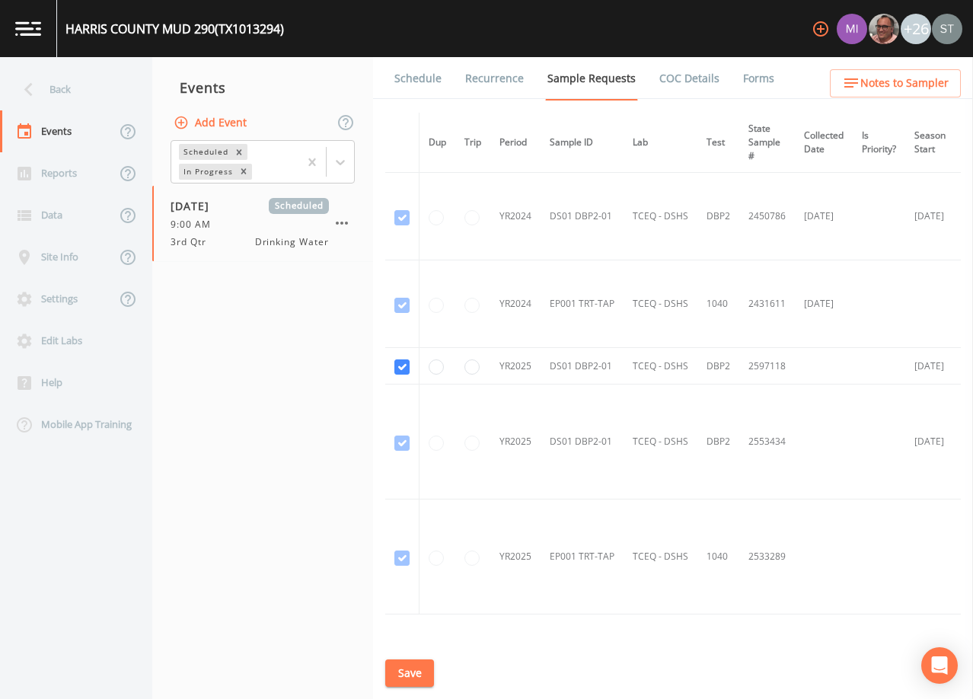
click at [922, 87] on span "Notes to Sampler" at bounding box center [904, 83] width 88 height 19
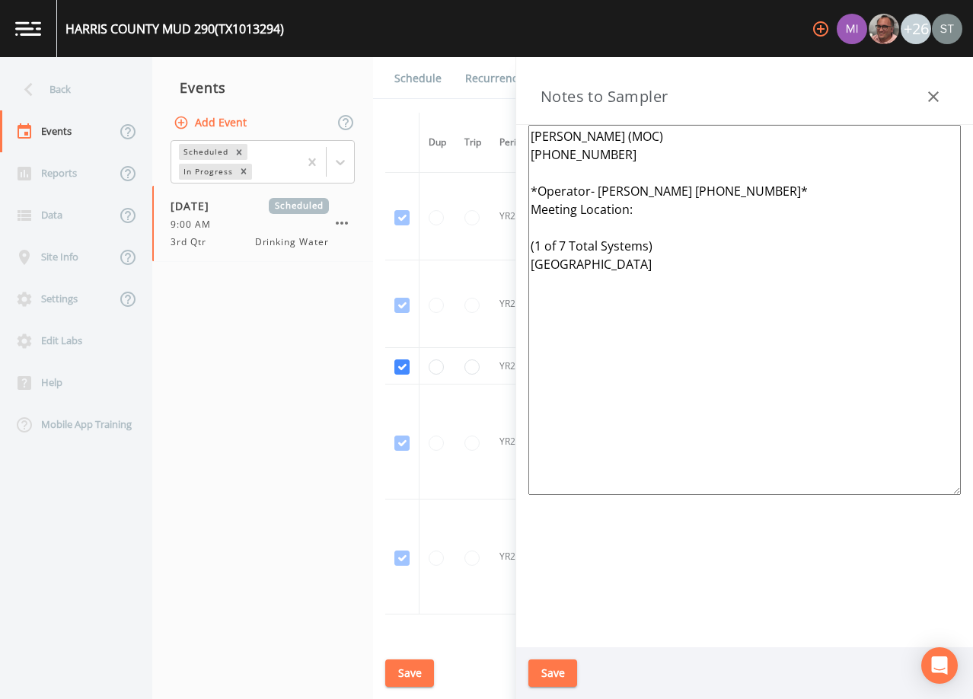
click at [661, 212] on textarea "[PERSON_NAME] (MOC) [PHONE_NUMBER] *Operator- [PERSON_NAME] [PHONE_NUMBER]* Mee…" at bounding box center [744, 310] width 432 height 370
paste textarea "[STREET_ADDRESS][PERSON_NAME][PERSON_NAME]"
type textarea "[PERSON_NAME] (MOC) [PHONE_NUMBER] *Operator- [PERSON_NAME] [PHONE_NUMBER]* Mee…"
click at [556, 673] on button "Save" at bounding box center [552, 673] width 49 height 28
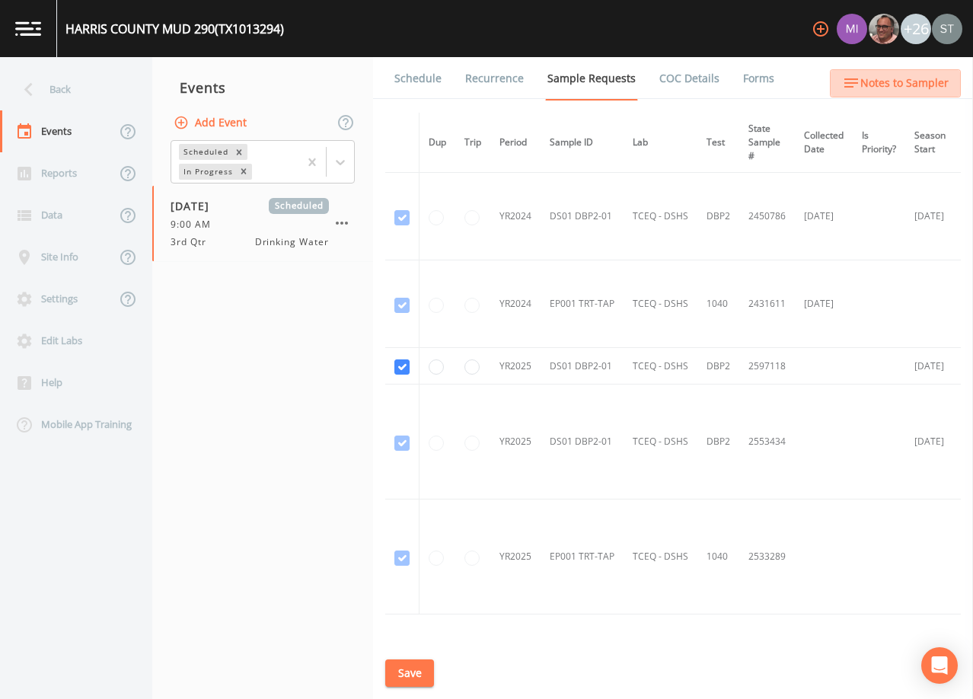
click at [910, 86] on span "Notes to Sampler" at bounding box center [904, 83] width 88 height 19
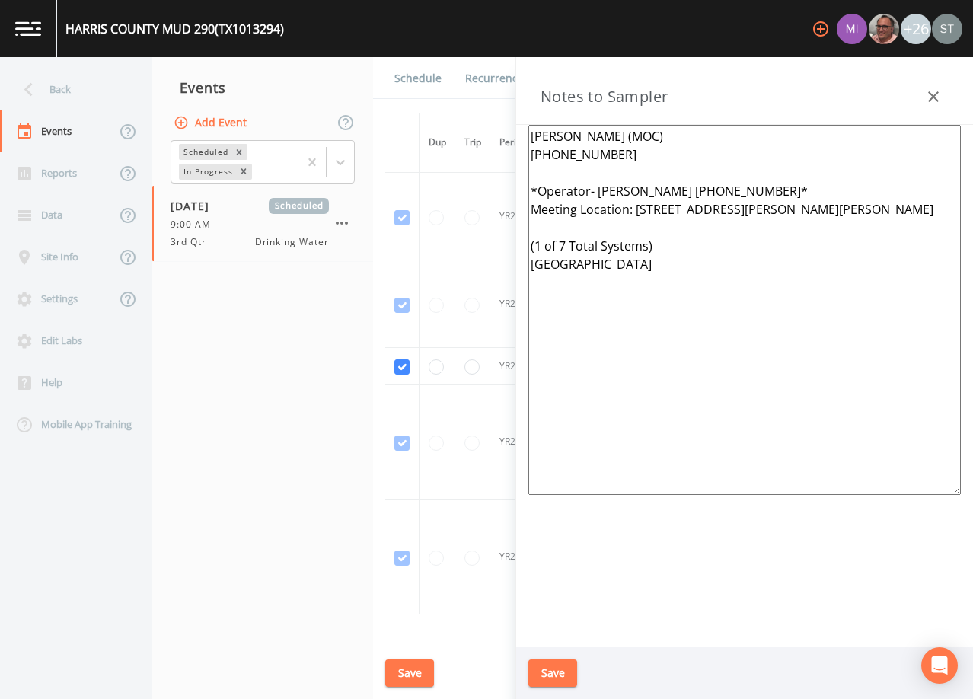
click at [935, 90] on icon "button" at bounding box center [933, 97] width 18 height 18
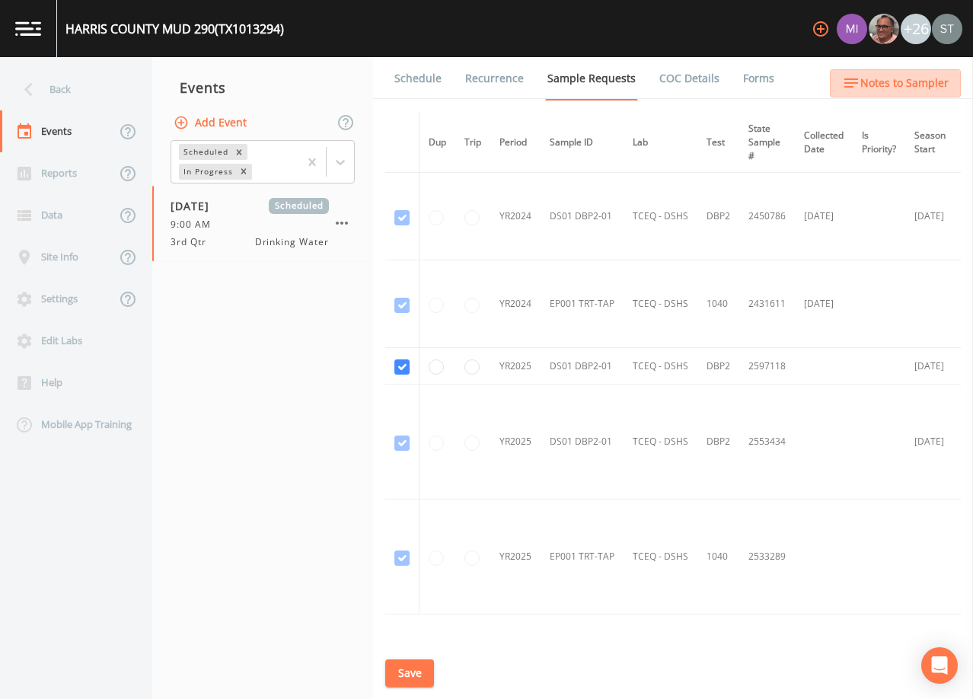
click at [941, 88] on span "Notes to Sampler" at bounding box center [904, 83] width 88 height 19
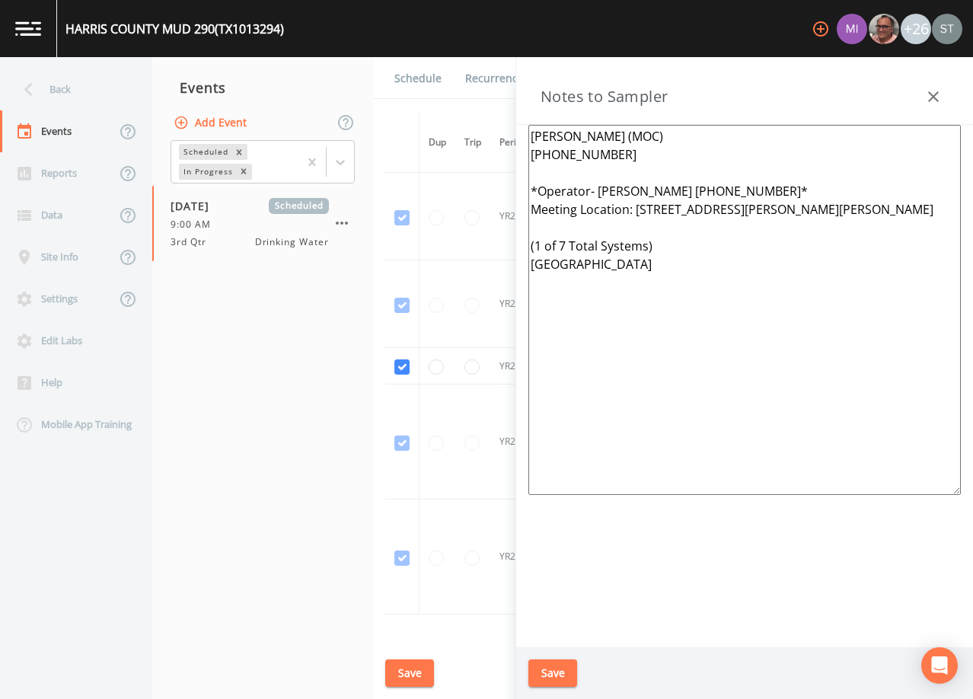
click at [944, 89] on button "button" at bounding box center [933, 96] width 30 height 30
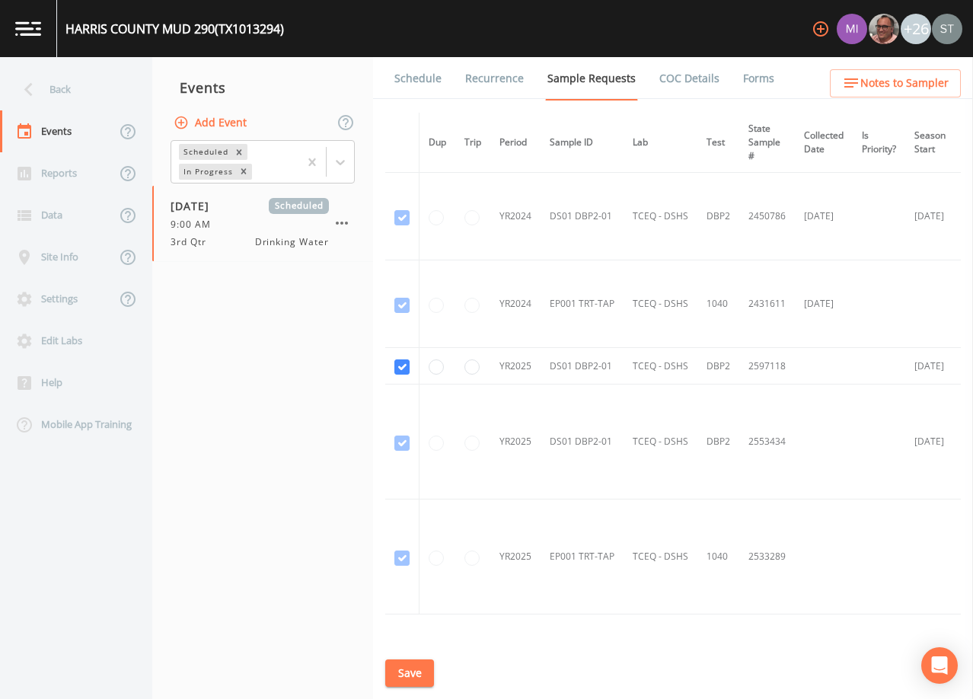
drag, startPoint x: 419, startPoint y: 79, endPoint x: 429, endPoint y: 81, distance: 10.8
click at [419, 79] on link "Schedule" at bounding box center [418, 78] width 52 height 43
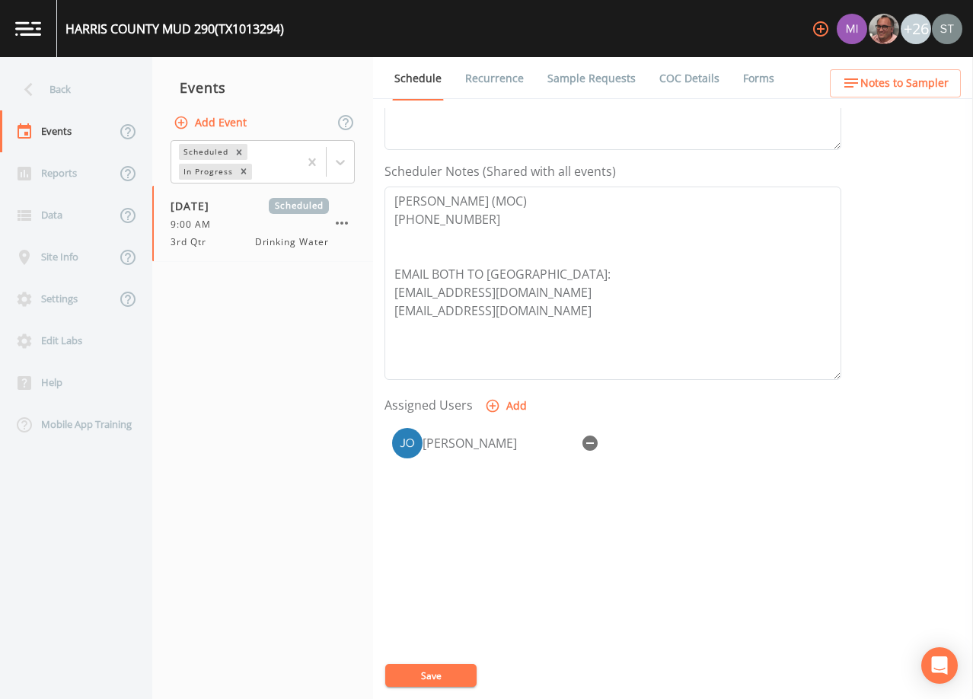
scroll to position [375, 0]
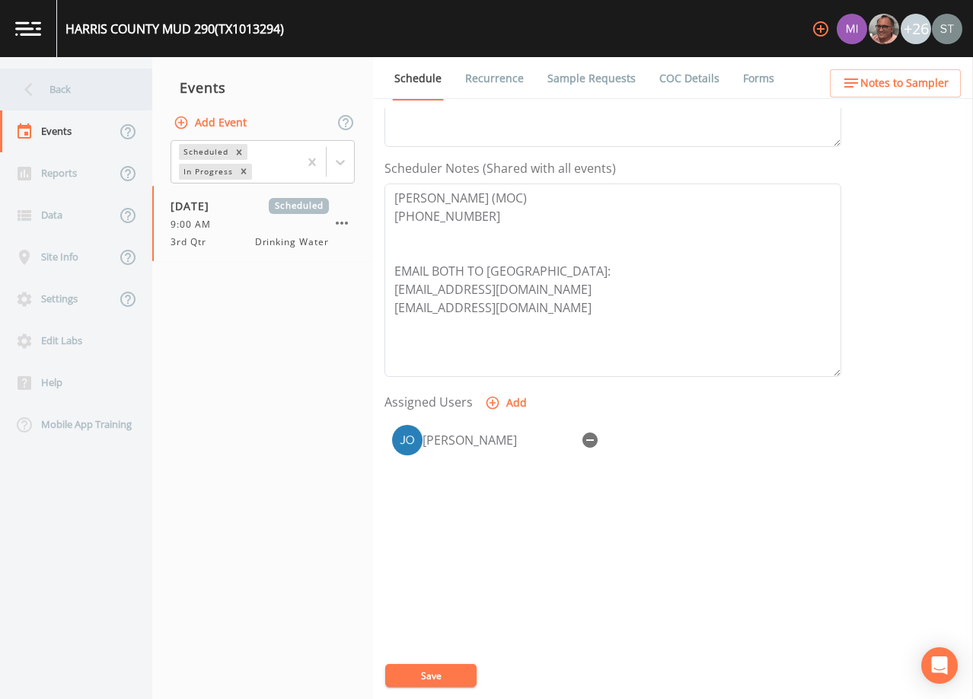
click at [83, 88] on div "Back" at bounding box center [68, 89] width 137 height 42
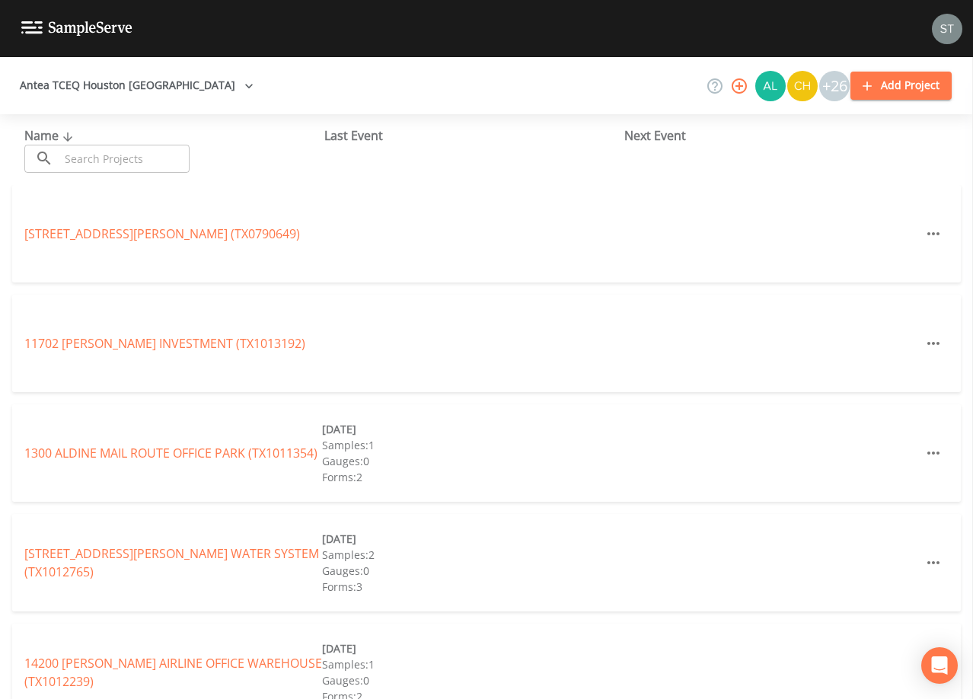
click at [116, 155] on input "text" at bounding box center [124, 159] width 130 height 28
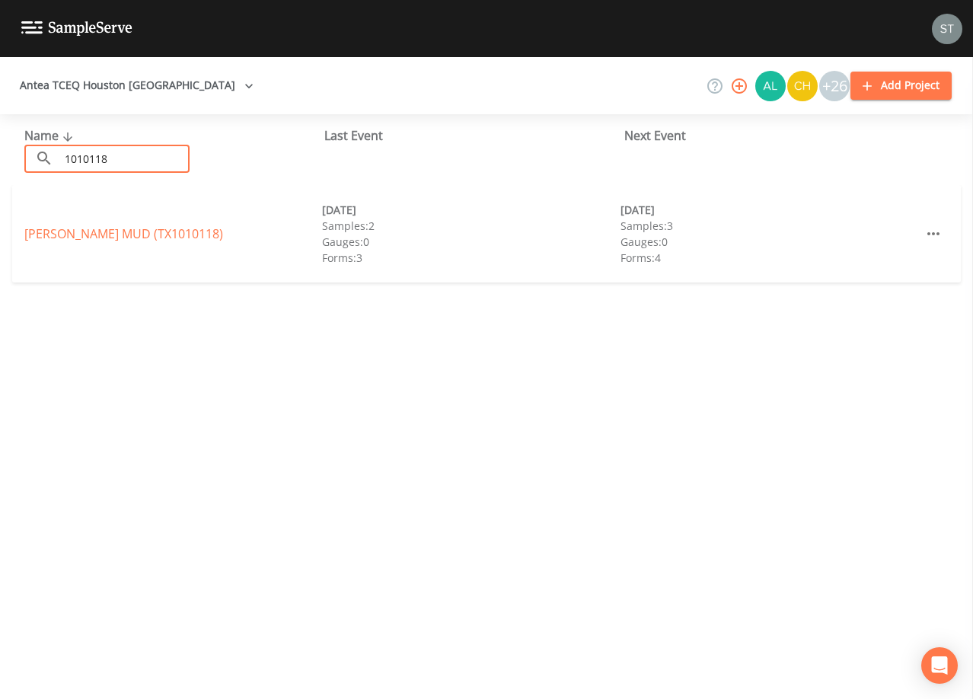
type input "1010118"
click at [165, 236] on link "[PERSON_NAME] MUD (TX1010118)" at bounding box center [123, 233] width 199 height 17
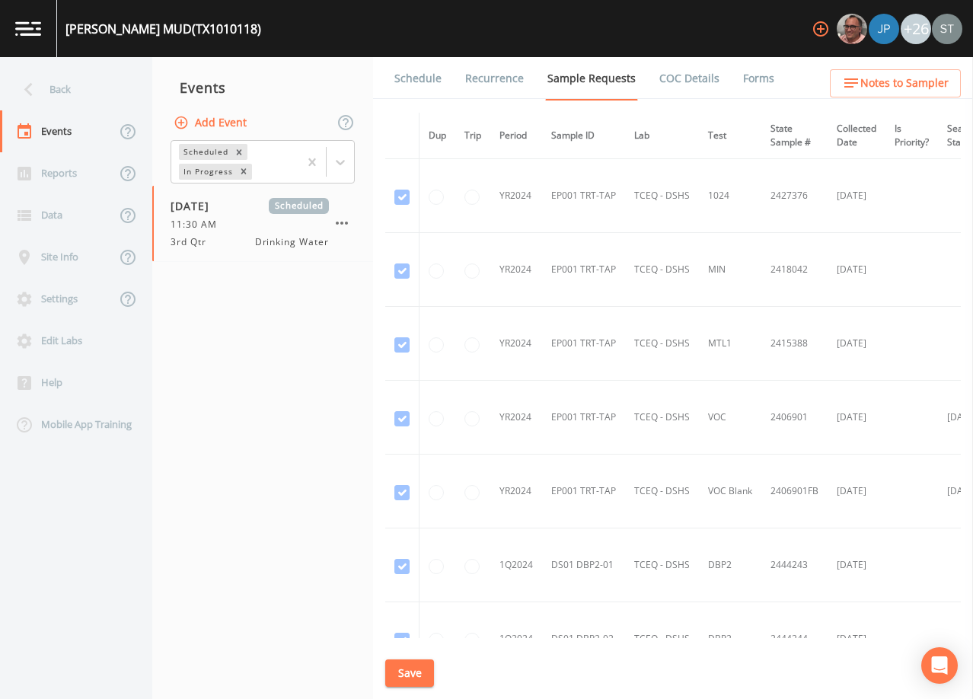
click at [419, 81] on link "Schedule" at bounding box center [418, 78] width 52 height 43
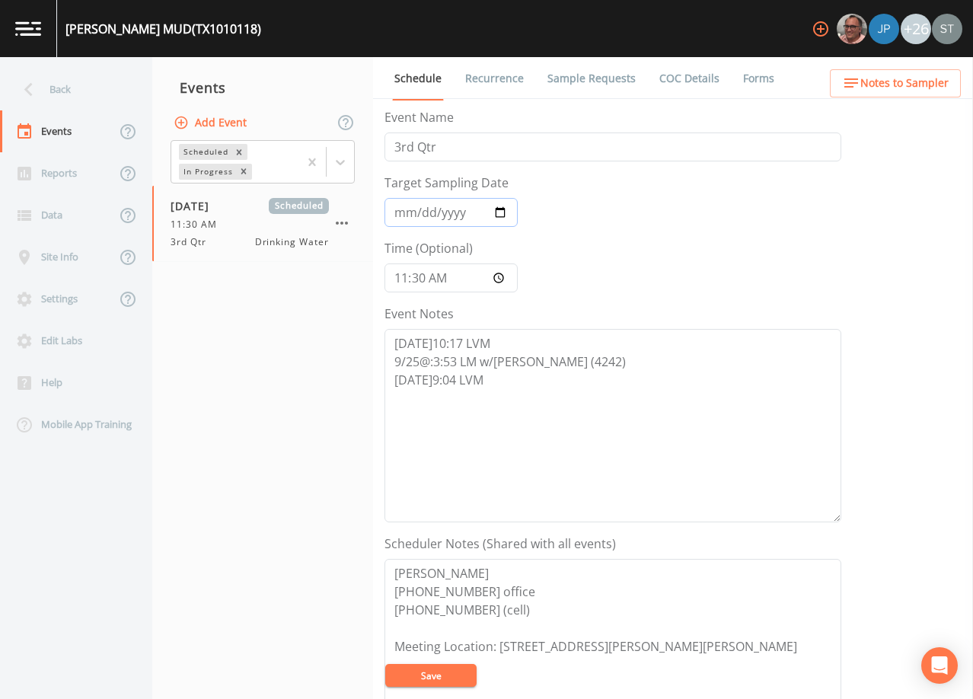
click at [398, 215] on input "[DATE]" at bounding box center [450, 212] width 133 height 29
click at [504, 379] on textarea "[DATE]10:17 LVM 9/25@:3:53 LM w/[PERSON_NAME] (4242) [DATE]9:04 LVM" at bounding box center [612, 425] width 457 height 193
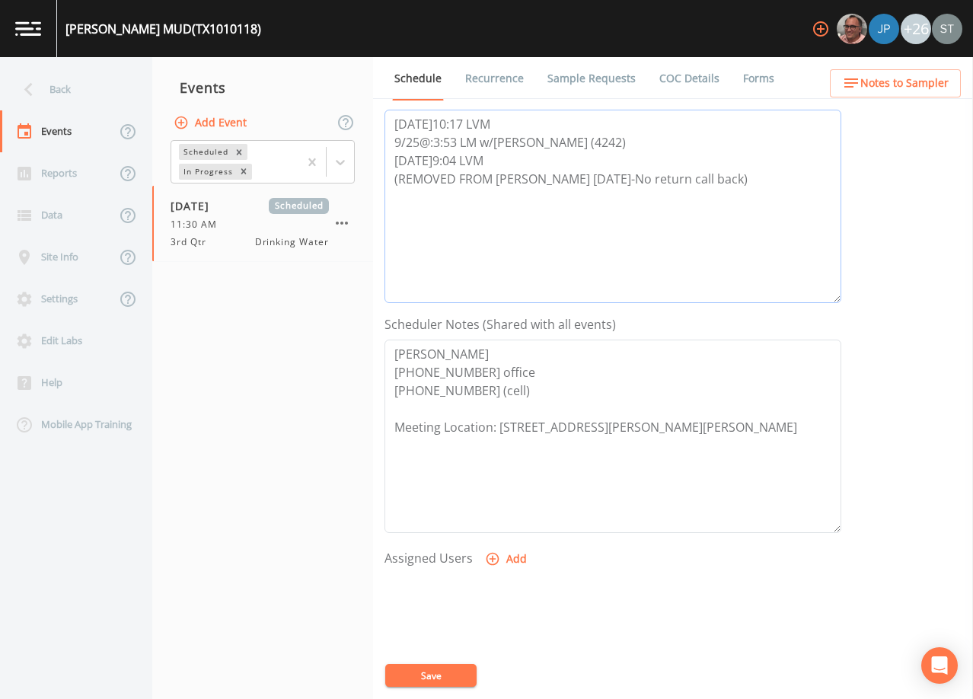
scroll to position [228, 0]
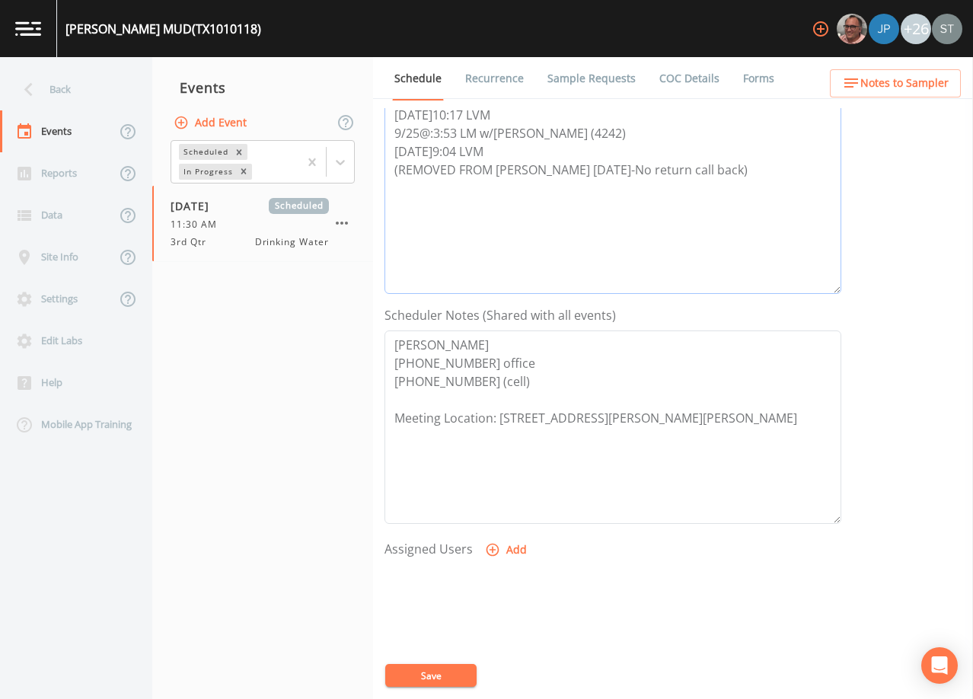
type textarea "[DATE]10:17 LVM 9/25@:3:53 LM w/[PERSON_NAME] (4242) [DATE]9:04 LVM (REMOVED FR…"
click at [441, 679] on button "Save" at bounding box center [430, 675] width 91 height 23
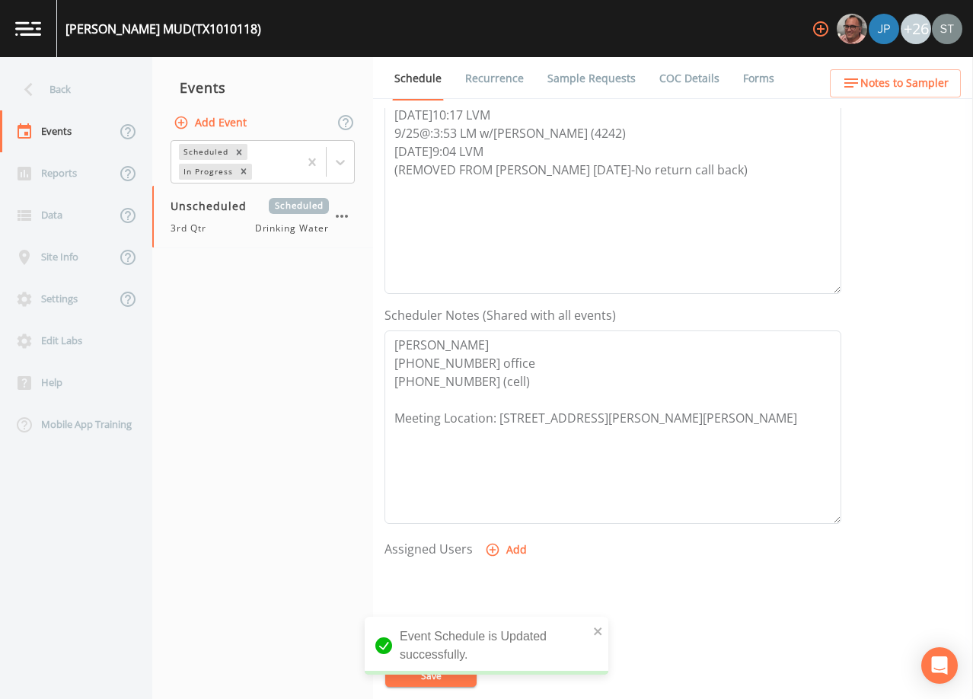
click at [480, 68] on link "Recurrence" at bounding box center [494, 78] width 63 height 43
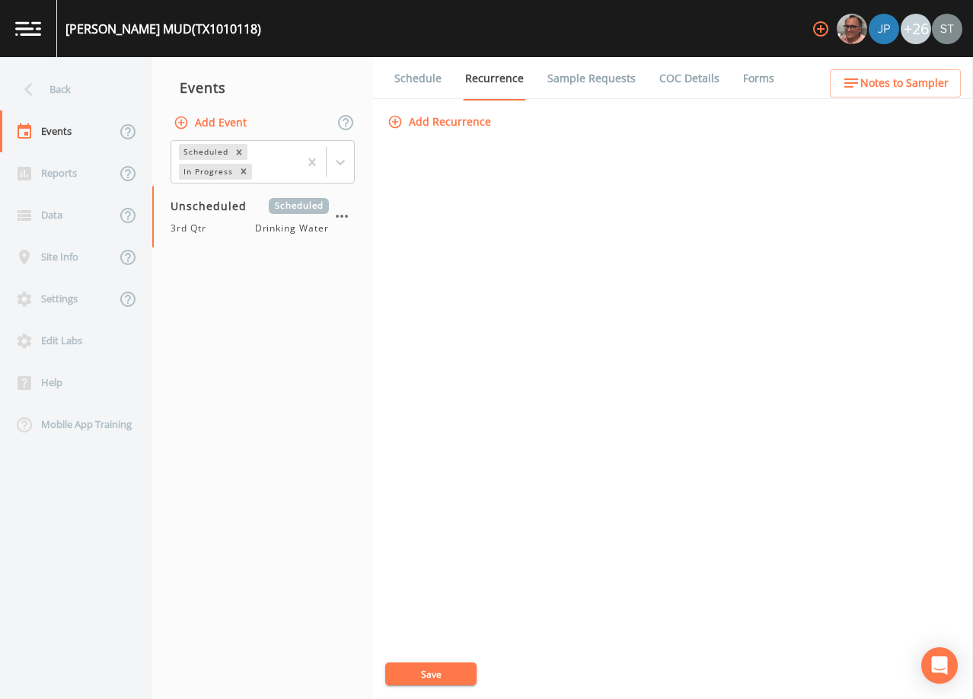
click at [425, 81] on link "Schedule" at bounding box center [418, 78] width 52 height 43
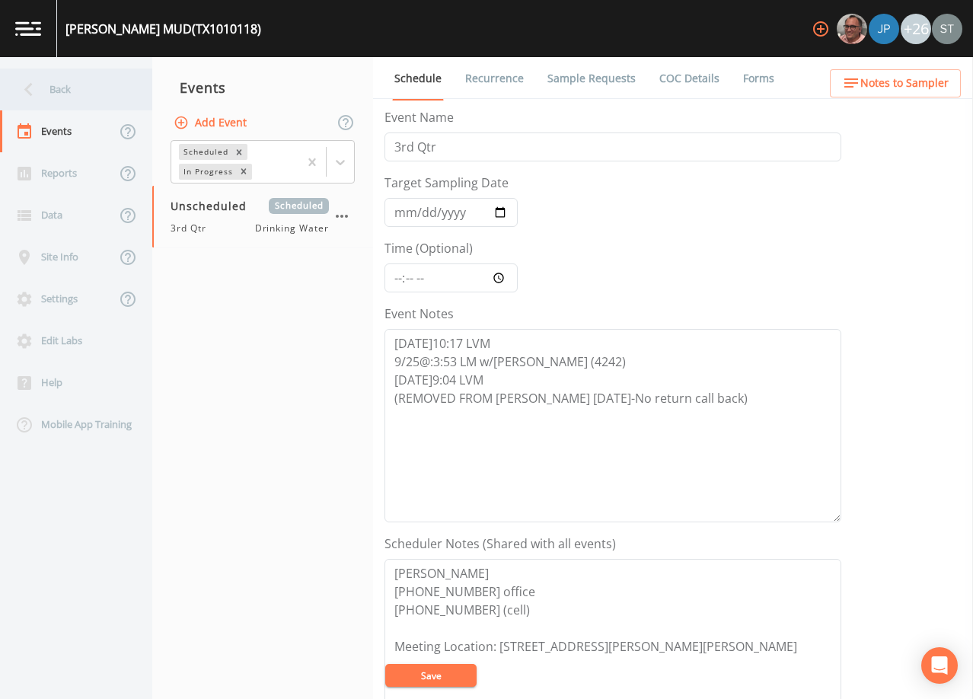
click at [75, 88] on div "Back" at bounding box center [68, 89] width 137 height 42
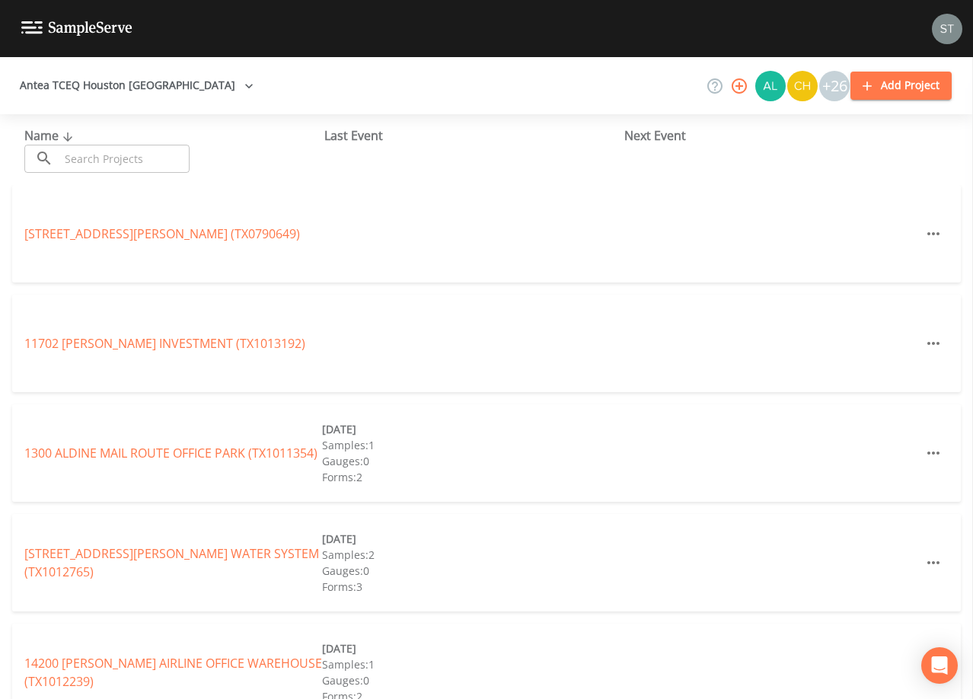
click at [136, 154] on input "text" at bounding box center [124, 159] width 130 height 28
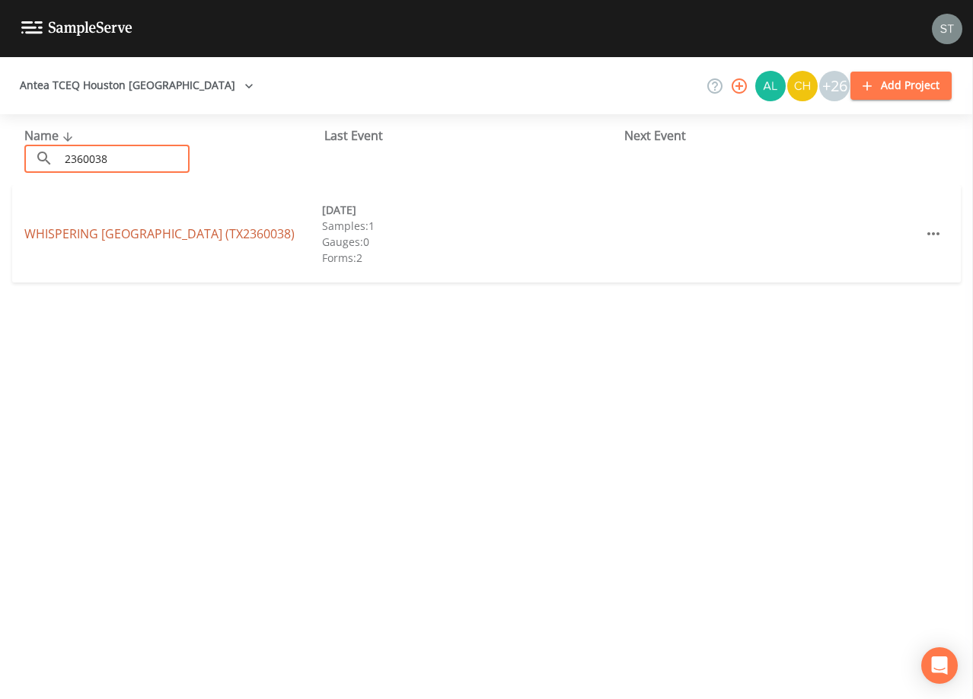
type input "2360038"
click at [189, 234] on link "WHISPERING [GEOGRAPHIC_DATA] (TX2360038)" at bounding box center [159, 233] width 270 height 17
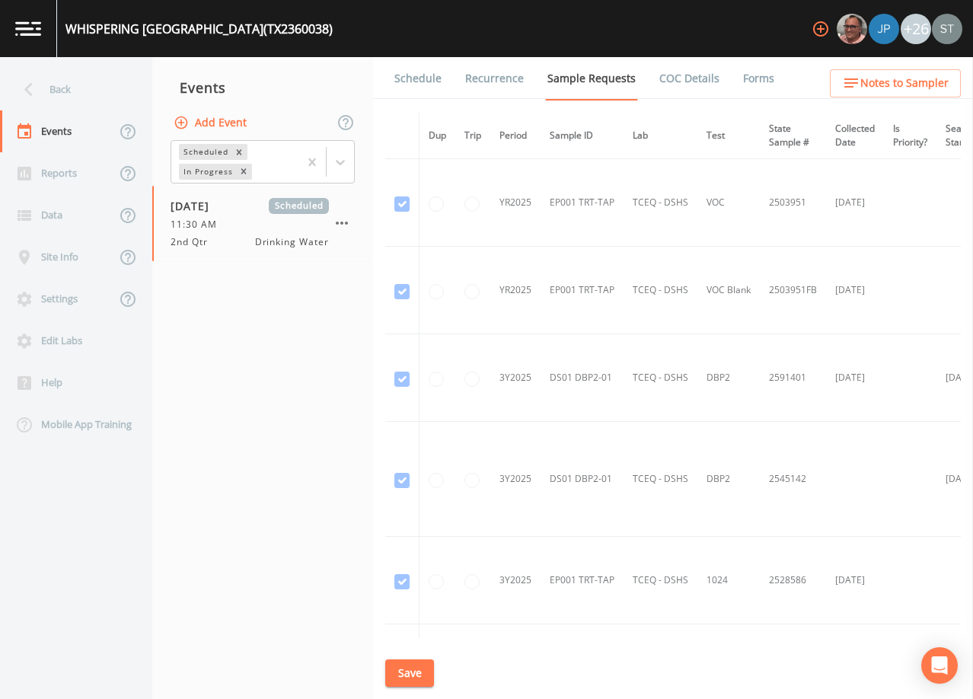
click at [425, 78] on link "Schedule" at bounding box center [418, 78] width 52 height 43
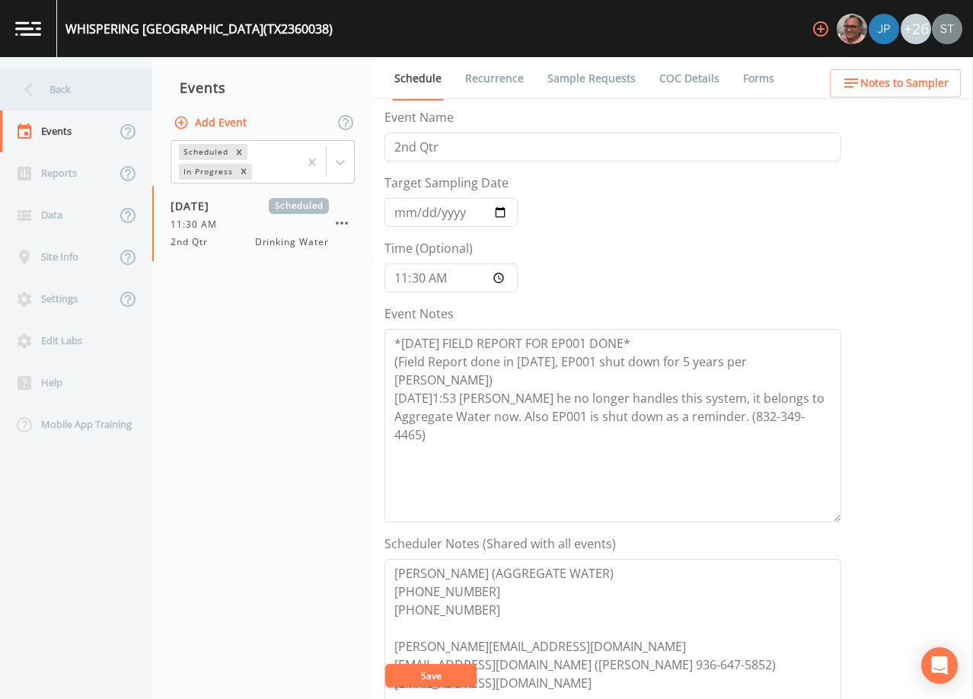
click at [66, 87] on div "Back" at bounding box center [68, 89] width 137 height 42
